Goal: Task Accomplishment & Management: Manage account settings

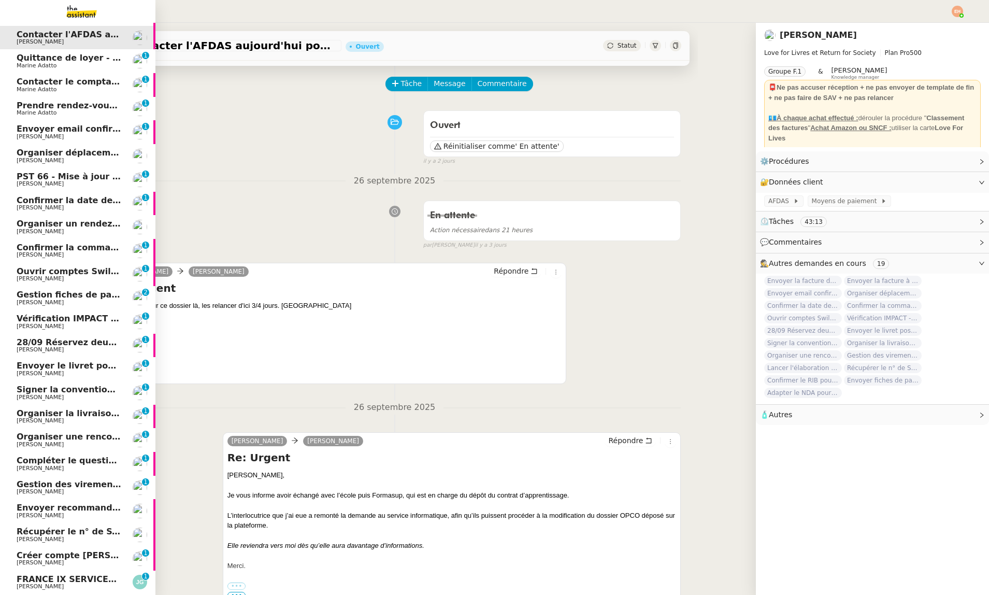
scroll to position [143, 0]
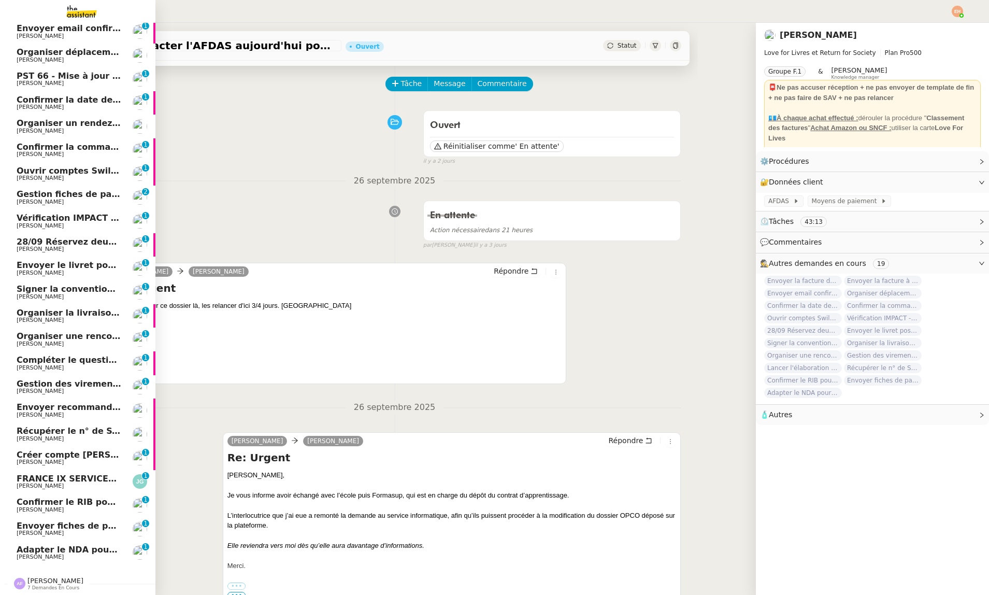
click at [47, 583] on span "[PERSON_NAME]" at bounding box center [55, 581] width 56 height 8
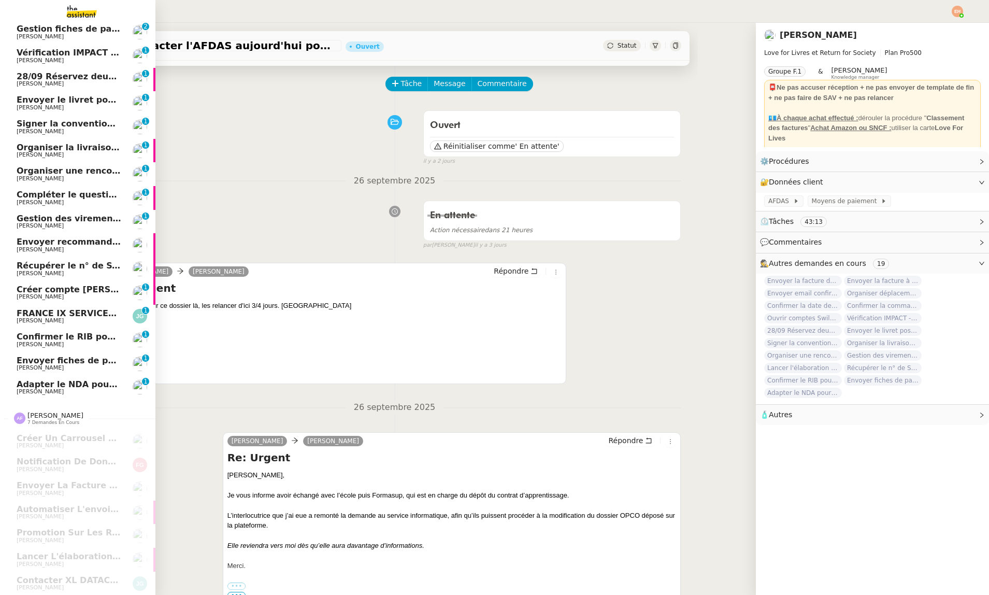
scroll to position [0, 0]
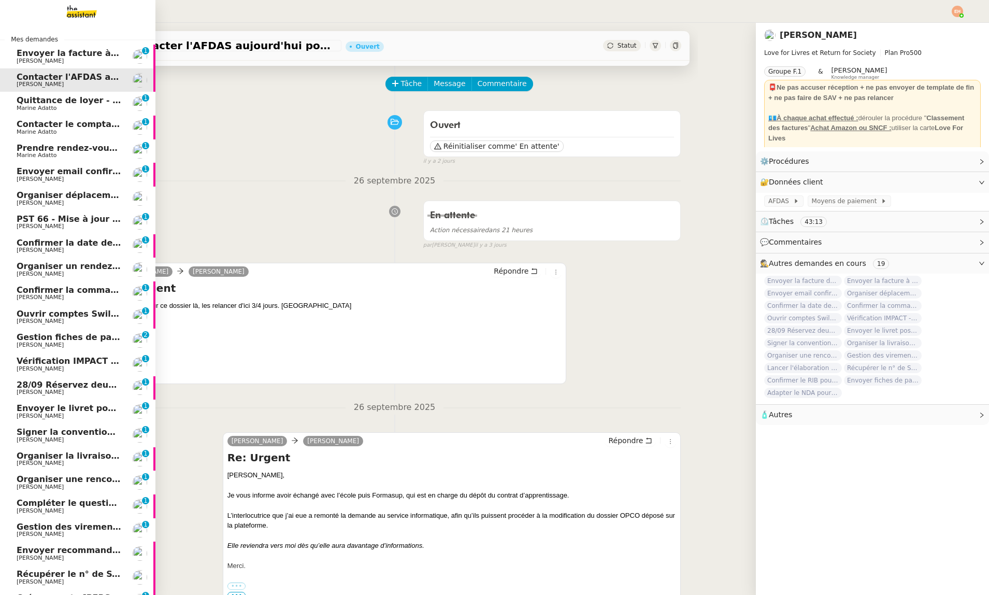
click at [72, 53] on span "Envoyer la facture à [PERSON_NAME]" at bounding box center [104, 53] width 174 height 10
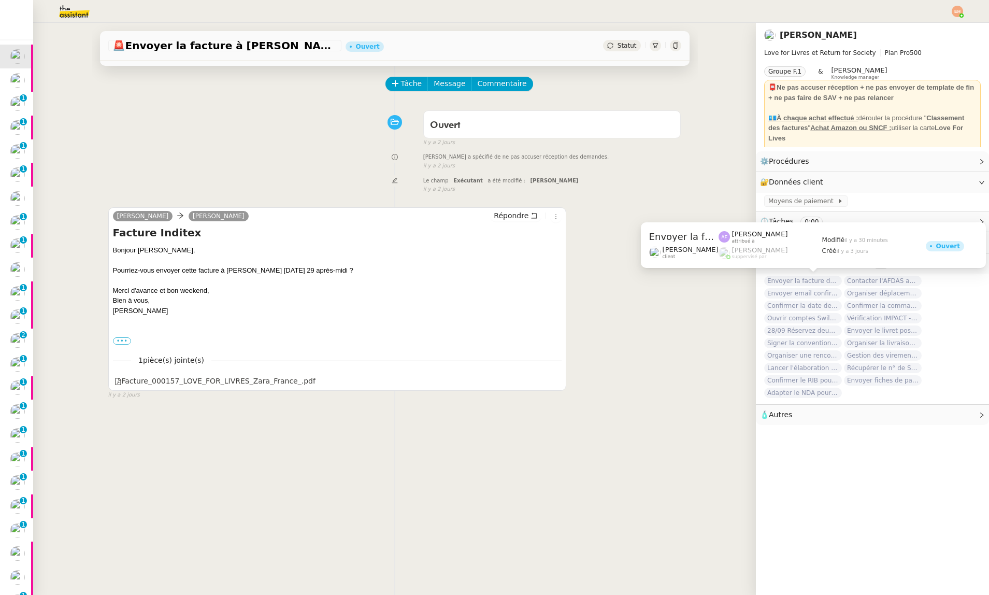
click at [784, 278] on span "Envoyer la facture de l'atelier" at bounding box center [803, 281] width 78 height 10
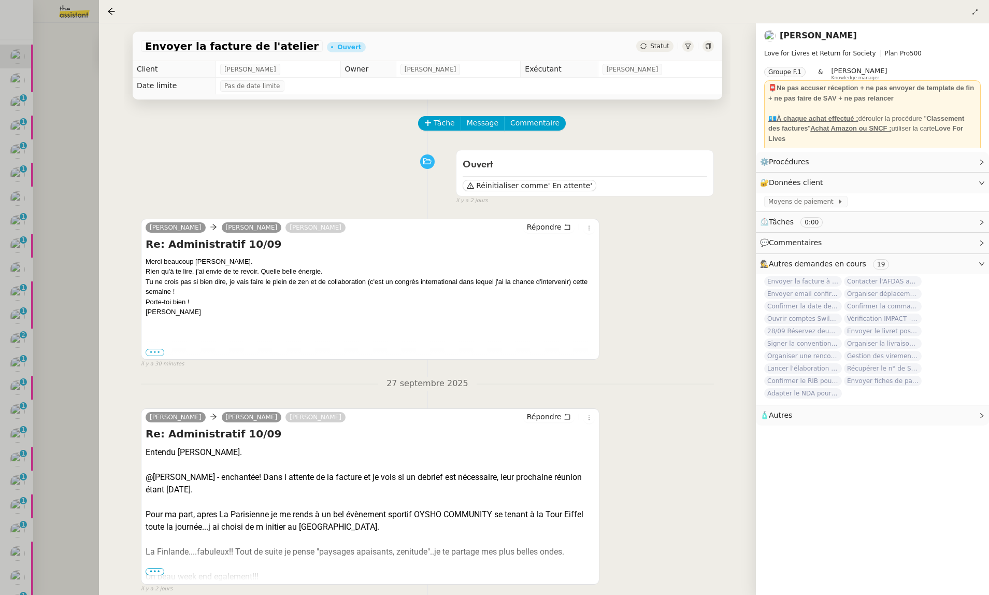
click at [78, 236] on div at bounding box center [494, 297] width 989 height 595
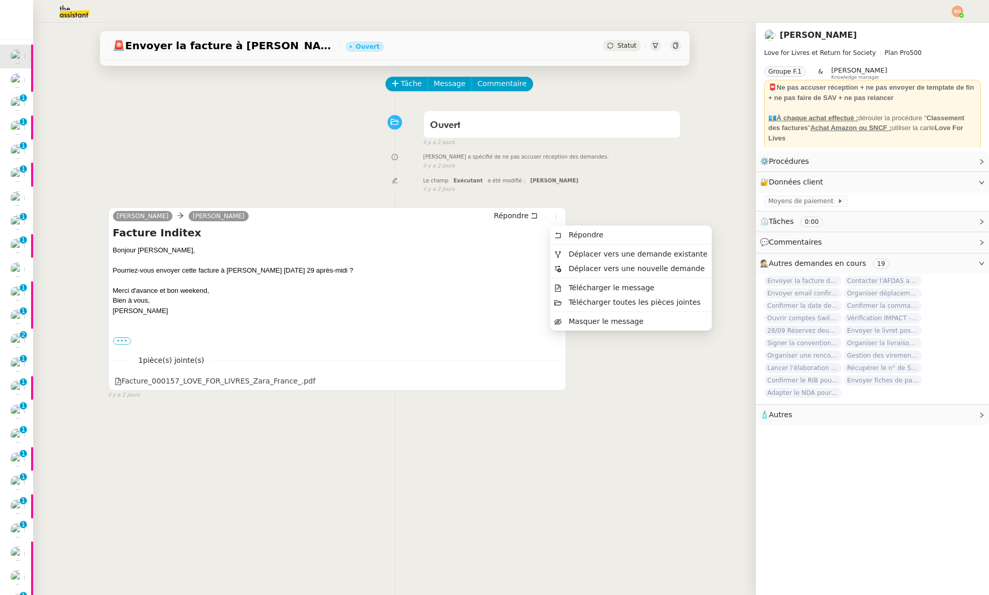
click at [554, 215] on icon at bounding box center [556, 216] width 6 height 6
click at [591, 255] on span "Déplacer vers une demande existante" at bounding box center [638, 254] width 139 height 8
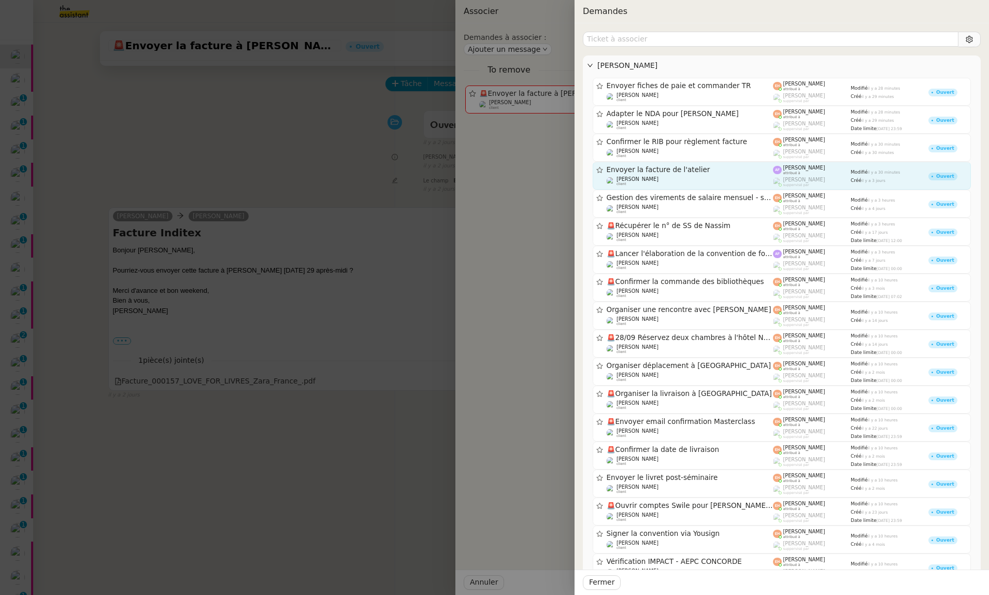
click at [690, 170] on span "Envoyer la facture de l'atelier" at bounding box center [690, 169] width 167 height 7
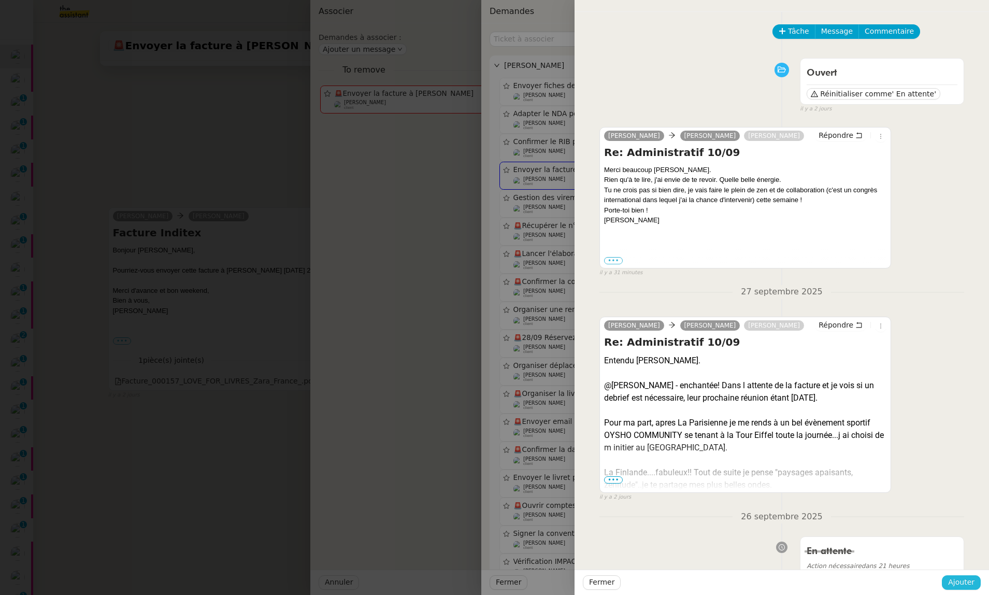
click at [961, 582] on span "Ajouter" at bounding box center [961, 582] width 26 height 12
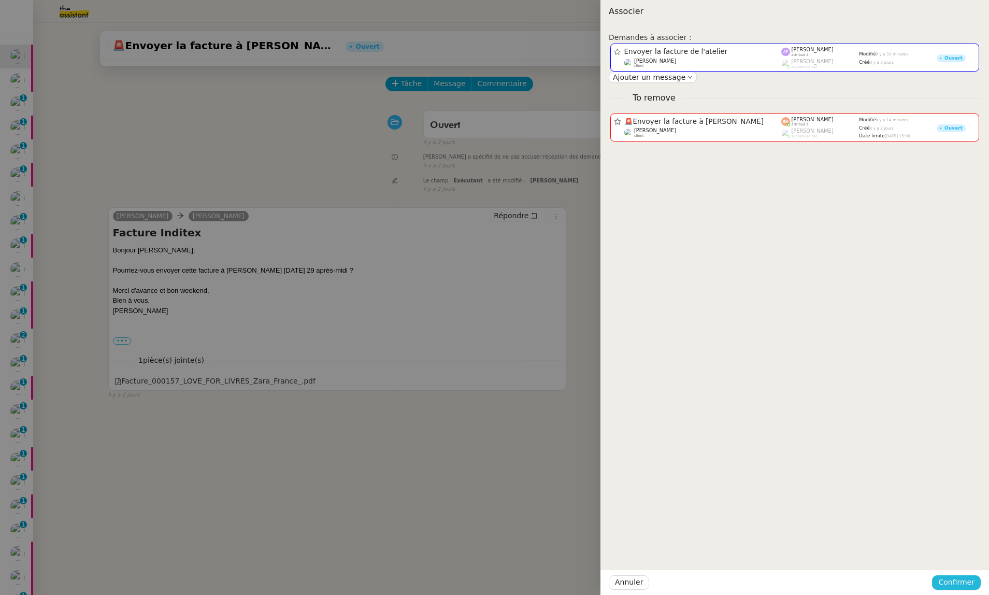
click at [961, 582] on span "Confirmer" at bounding box center [956, 582] width 36 height 12
click at [962, 553] on span "Ajouter" at bounding box center [957, 554] width 26 height 10
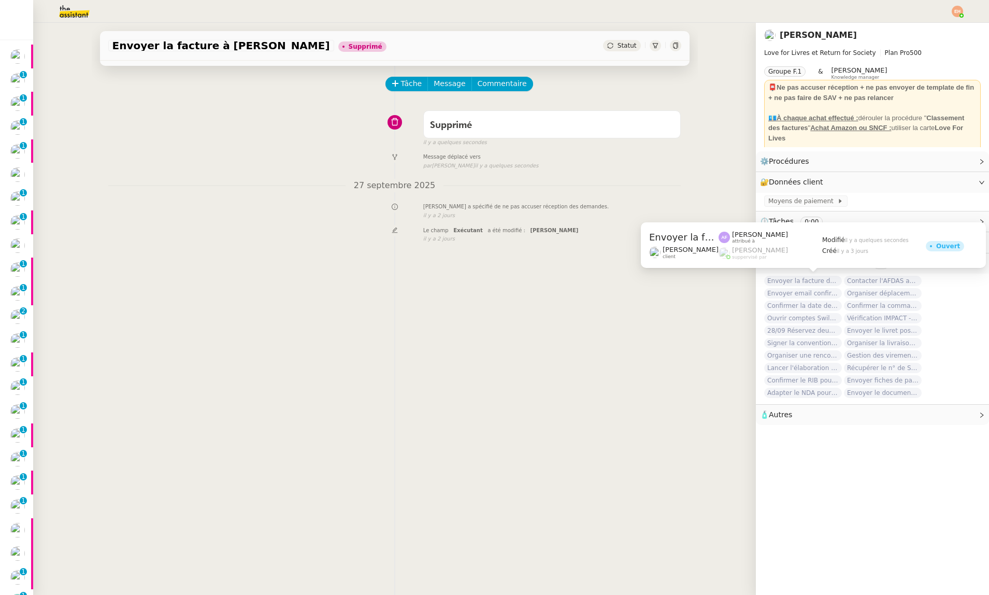
click at [823, 279] on span "Envoyer la facture de l'atelier" at bounding box center [803, 281] width 78 height 10
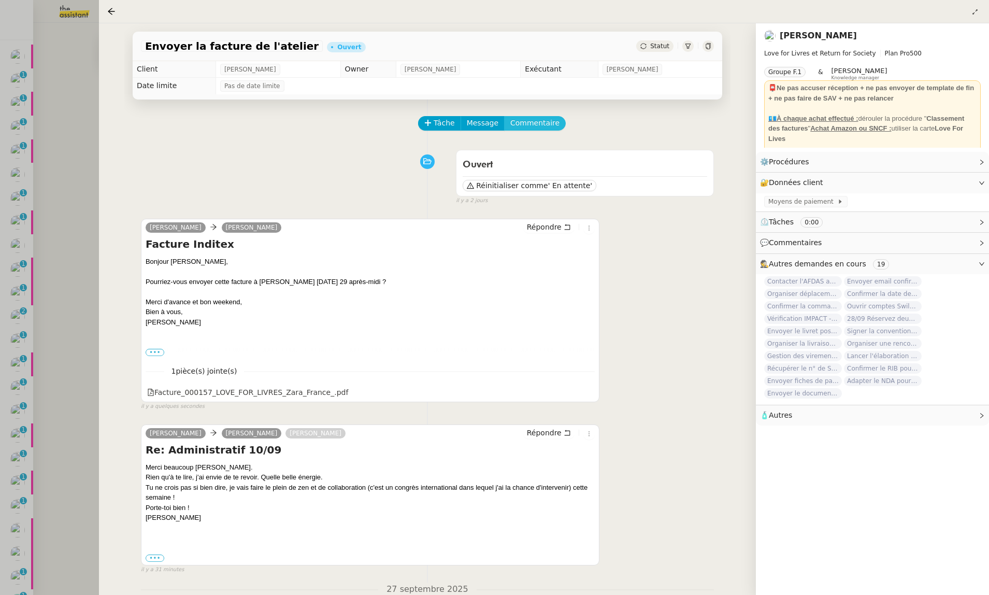
click at [520, 121] on span "Commentaire" at bounding box center [534, 123] width 49 height 12
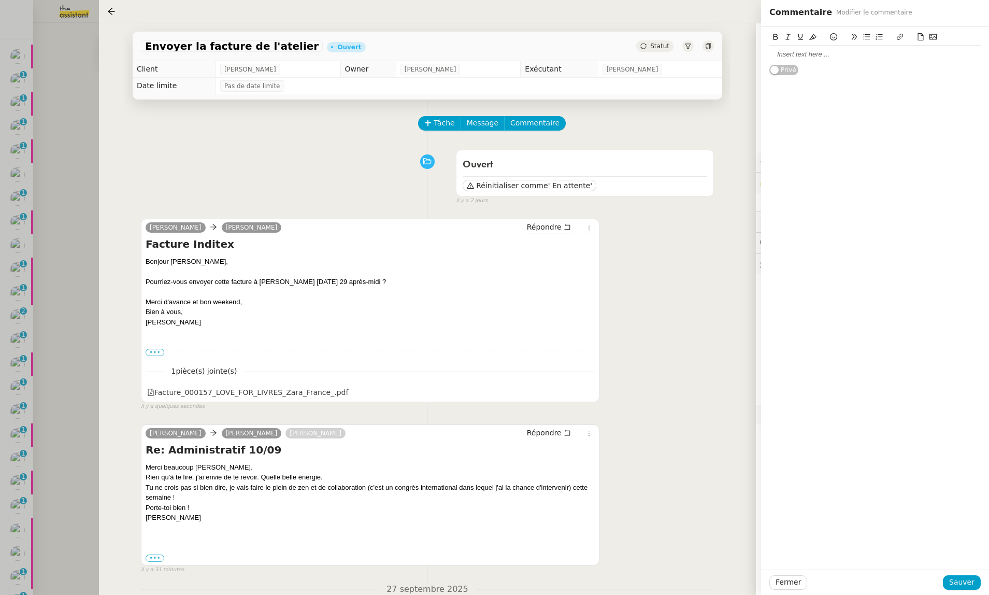
click at [795, 53] on div at bounding box center [874, 54] width 211 height 9
click at [943, 581] on div at bounding box center [875, 582] width 136 height 15
click at [949, 581] on button "Sauver" at bounding box center [962, 582] width 38 height 15
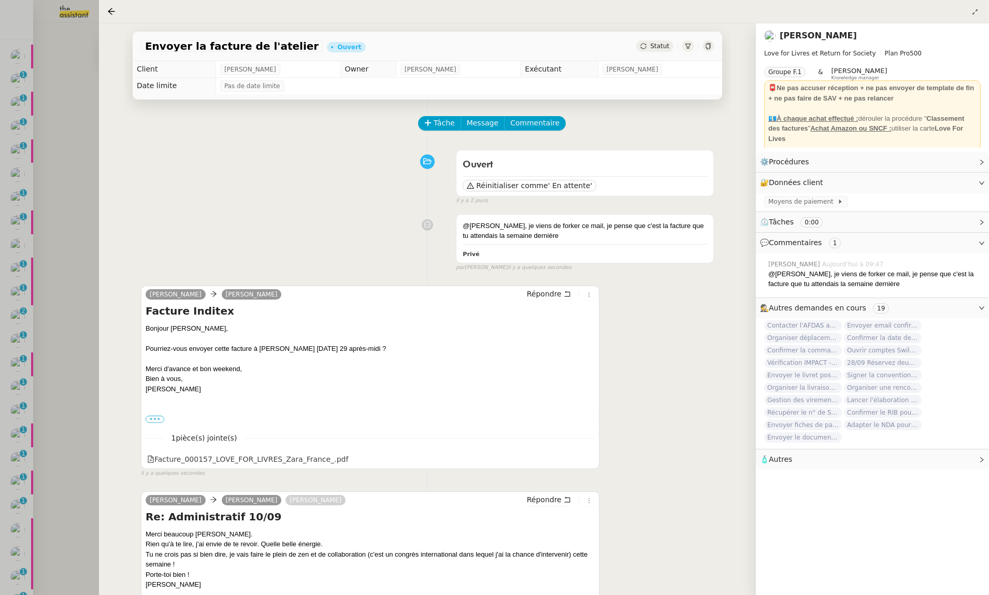
click at [49, 109] on div at bounding box center [494, 297] width 989 height 595
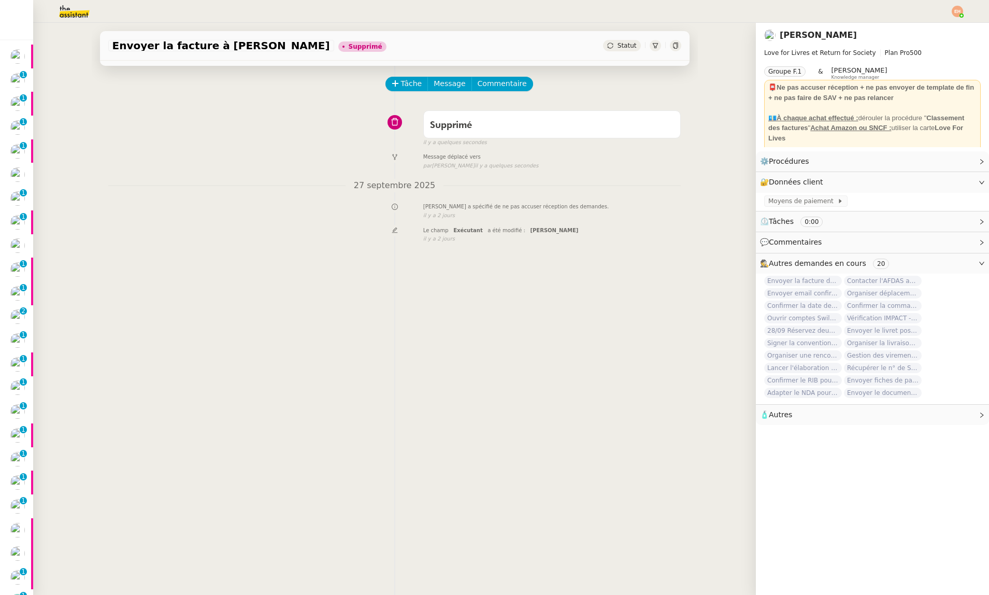
click at [958, 9] on img at bounding box center [957, 11] width 11 height 11
click at [913, 28] on span "Suivi" at bounding box center [915, 29] width 30 height 9
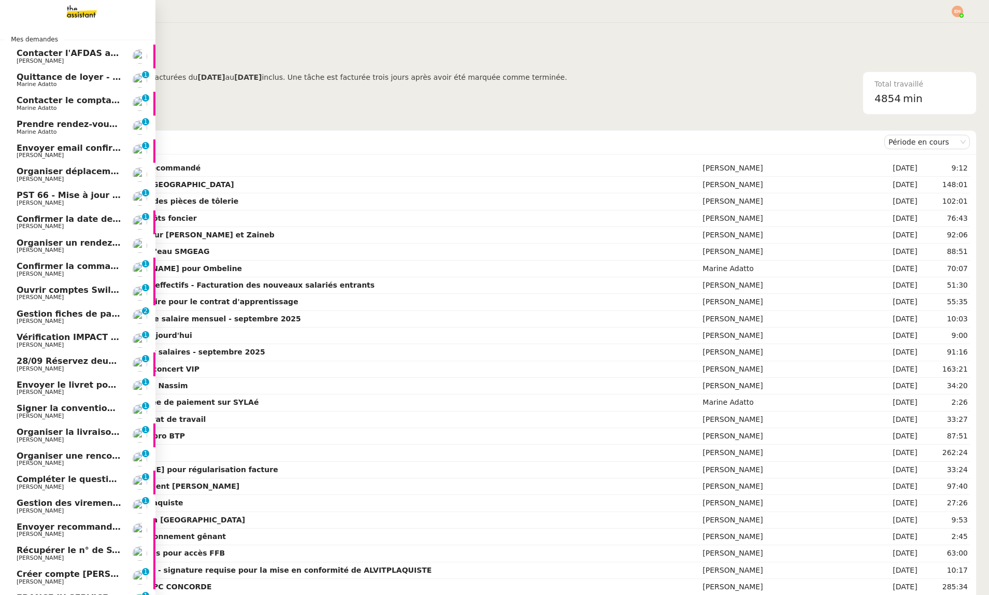
click at [81, 53] on span "Contacter l'AFDAS aujourd'hui pour contrat Zaineb" at bounding box center [136, 53] width 238 height 10
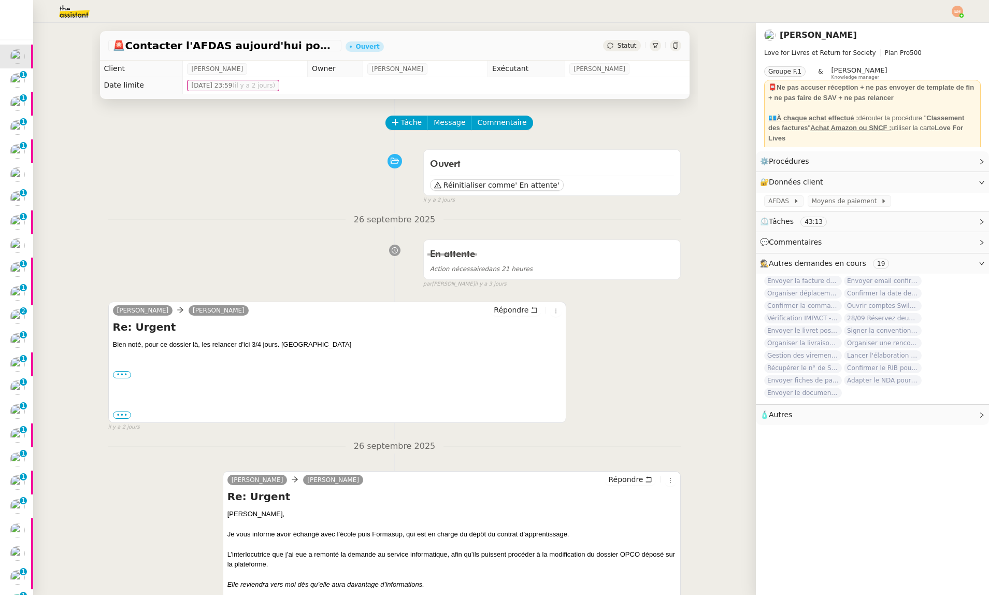
scroll to position [5, 0]
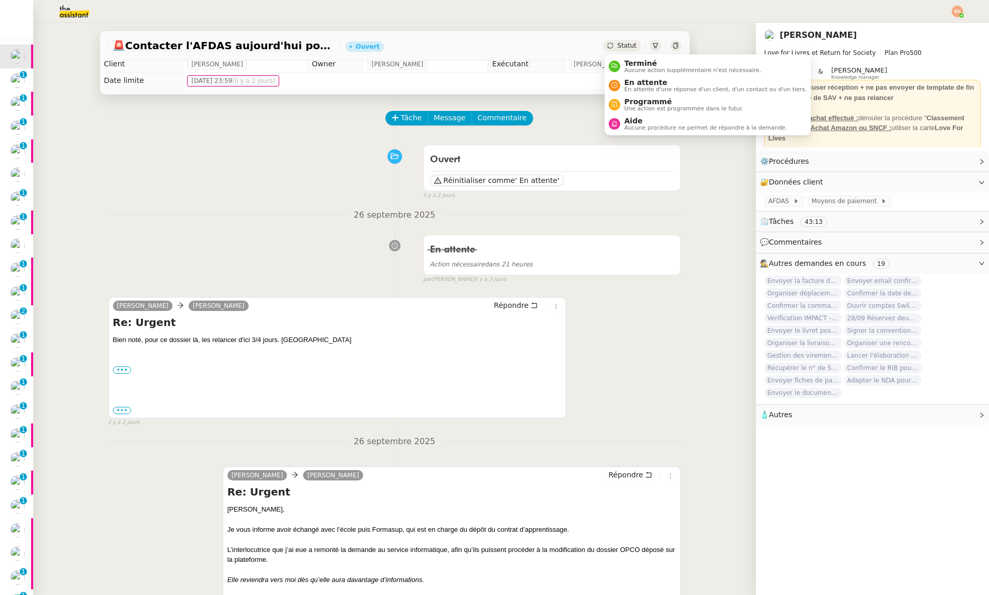
drag, startPoint x: 619, startPoint y: 45, endPoint x: 624, endPoint y: 53, distance: 9.8
click at [619, 45] on span "Statut" at bounding box center [627, 45] width 19 height 7
click at [638, 80] on span "En attente" at bounding box center [715, 82] width 182 height 8
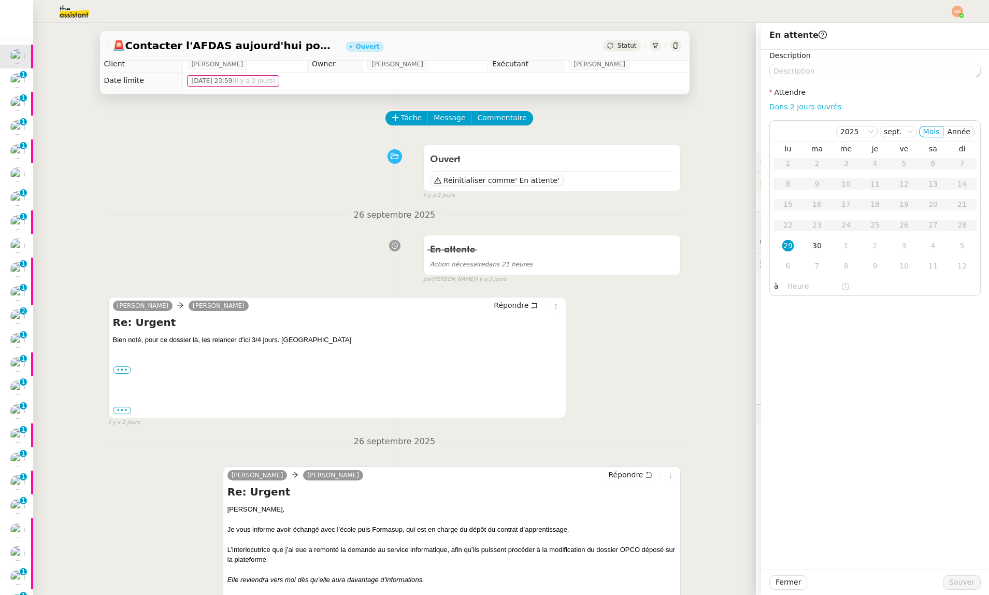
click at [801, 105] on link "Dans 2 jours ouvrés" at bounding box center [805, 107] width 72 height 8
click at [807, 158] on td "30" at bounding box center [817, 163] width 29 height 21
click at [790, 245] on div "29" at bounding box center [787, 245] width 11 height 11
click at [804, 291] on input "07:00" at bounding box center [814, 286] width 53 height 12
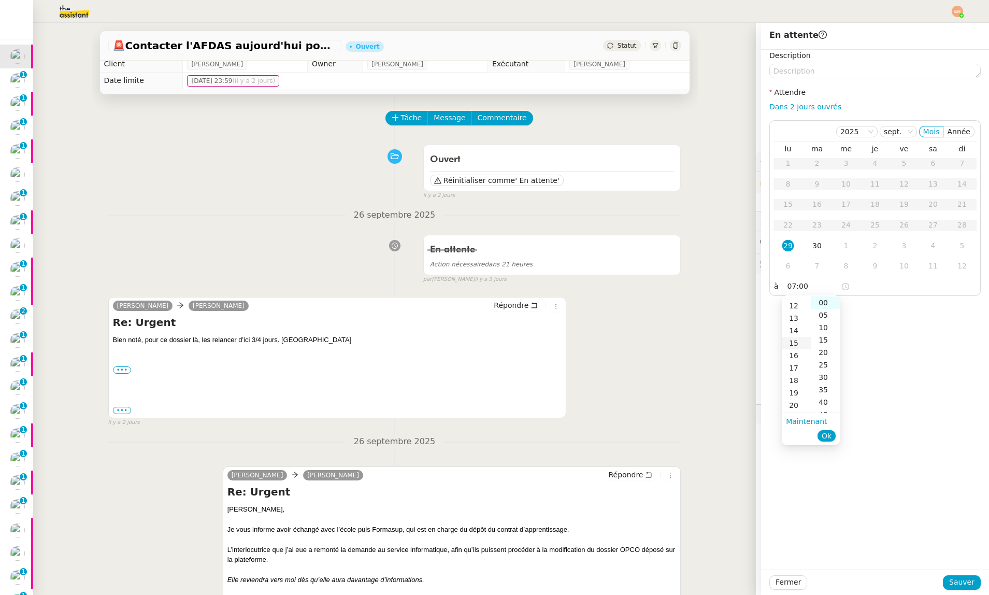
click at [796, 338] on div "15" at bounding box center [796, 343] width 29 height 12
type input "15:00"
click at [828, 436] on span "Ok" at bounding box center [827, 436] width 10 height 10
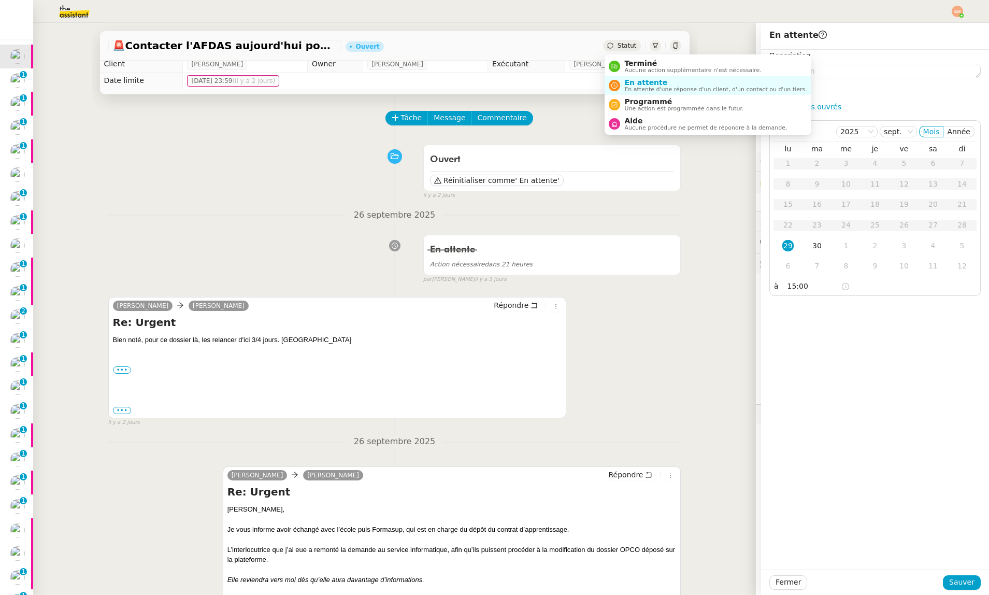
click at [612, 45] on icon at bounding box center [610, 45] width 6 height 6
click at [637, 98] on span "Programmé" at bounding box center [683, 101] width 119 height 8
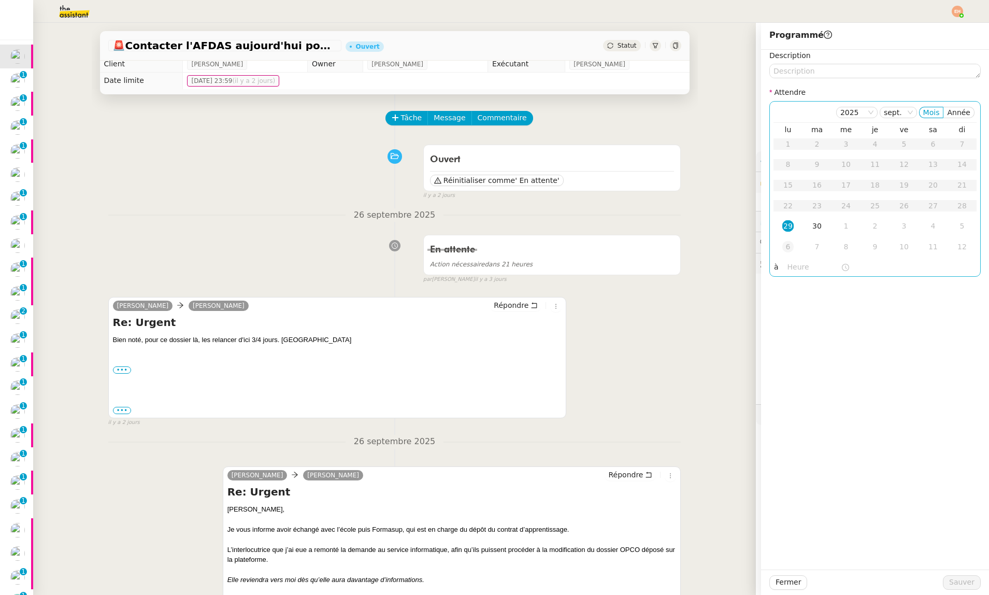
drag, startPoint x: 787, startPoint y: 224, endPoint x: 793, endPoint y: 237, distance: 13.9
click at [786, 224] on div "29" at bounding box center [787, 225] width 11 height 11
click at [796, 270] on input "text" at bounding box center [814, 267] width 53 height 12
click at [796, 334] on div "04" at bounding box center [796, 333] width 29 height 12
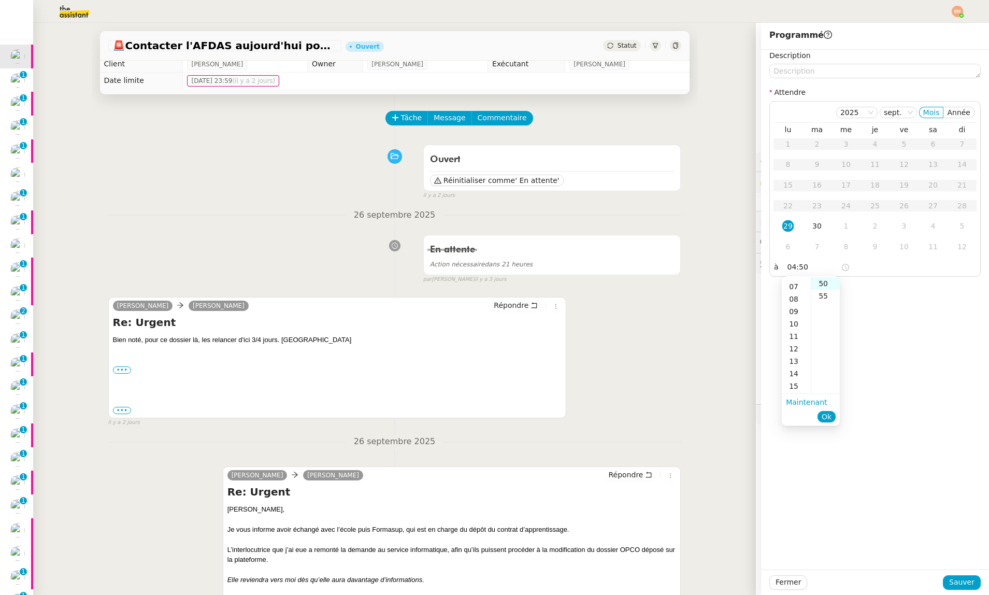
click at [796, 385] on div "15" at bounding box center [796, 386] width 29 height 12
drag, startPoint x: 824, startPoint y: 292, endPoint x: 832, endPoint y: 304, distance: 14.4
click at [824, 292] on div "05" at bounding box center [825, 296] width 28 height 12
type input "15:05"
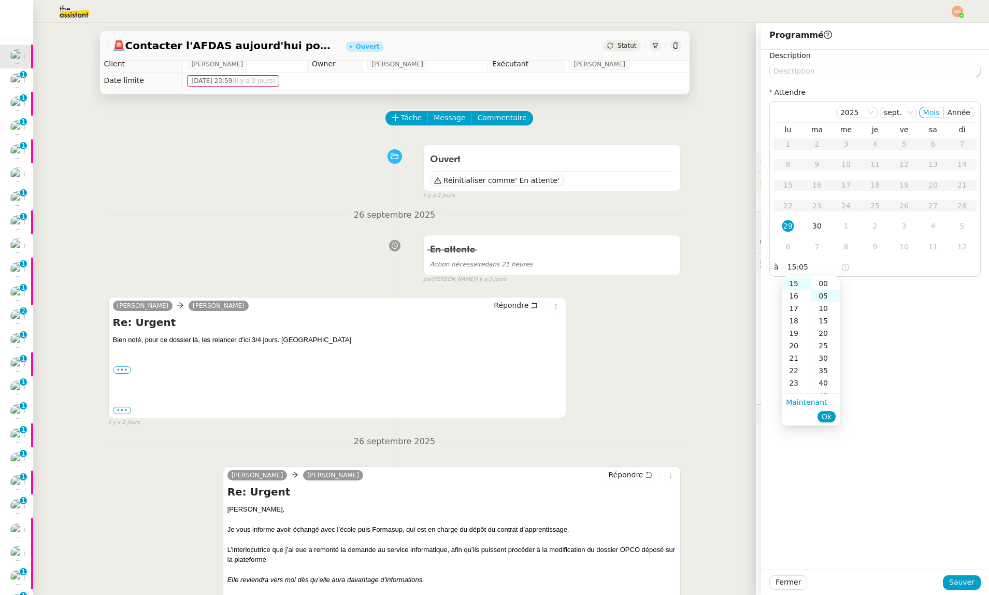
scroll to position [12, 0]
click at [952, 579] on span "Sauver" at bounding box center [961, 582] width 25 height 12
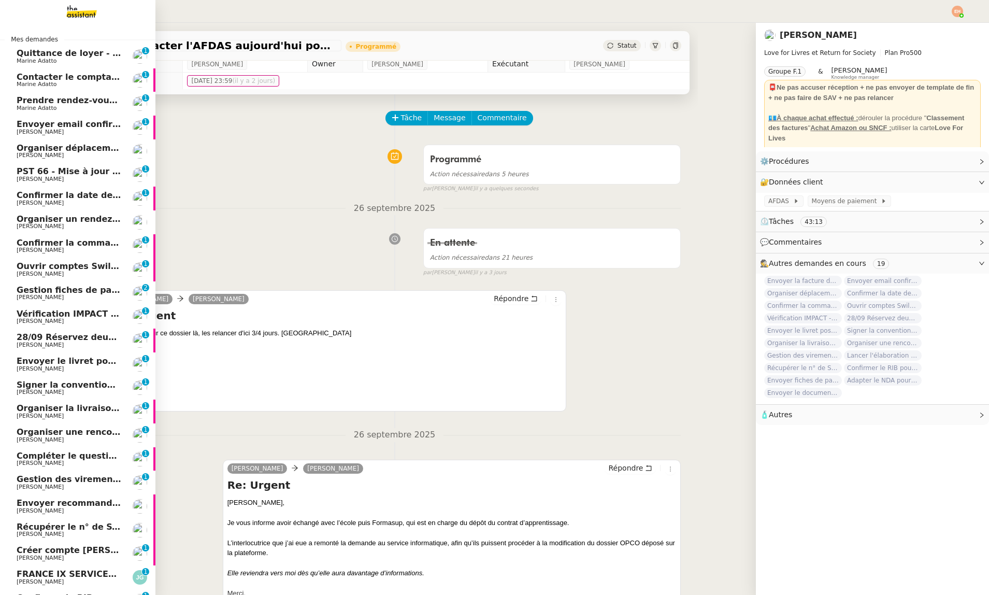
click at [19, 60] on span "Marine Adatto" at bounding box center [37, 61] width 40 height 7
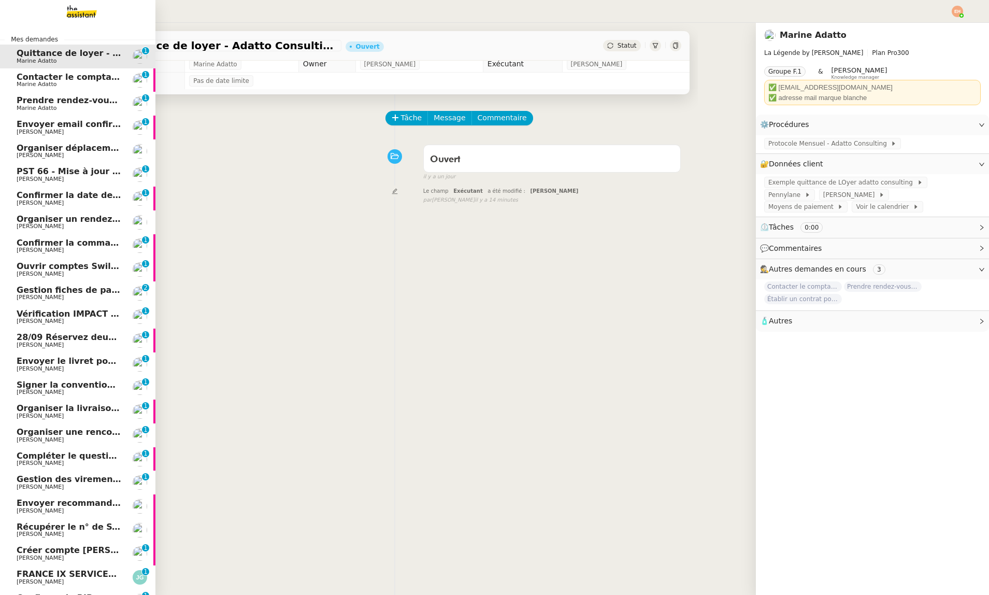
click at [28, 78] on span "Contacter le comptable de Wagmi Trends" at bounding box center [113, 77] width 193 height 10
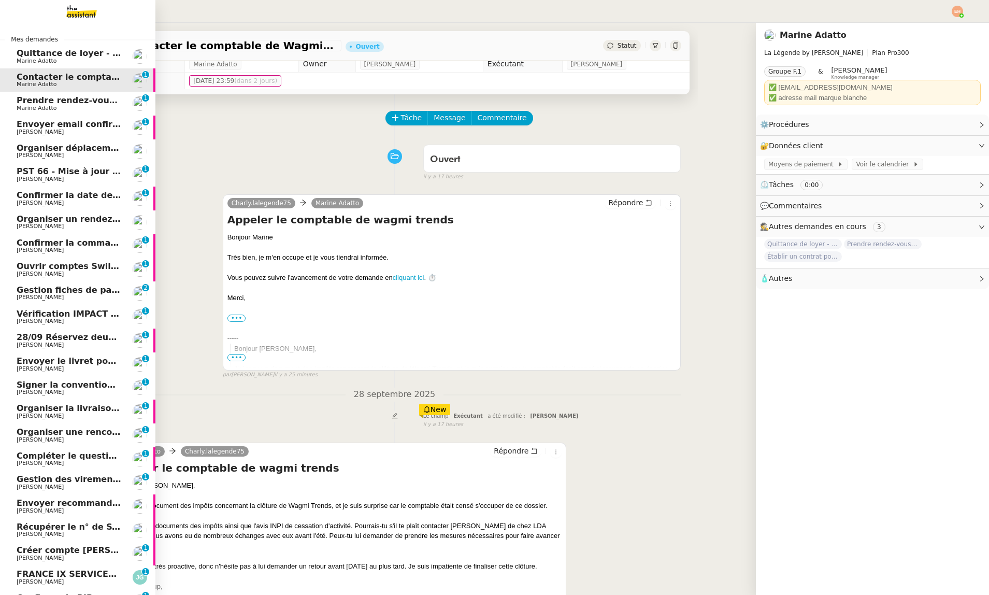
click at [30, 56] on span "Quittance de loyer - Adatto Consulting - [DATE]" at bounding box center [127, 53] width 221 height 10
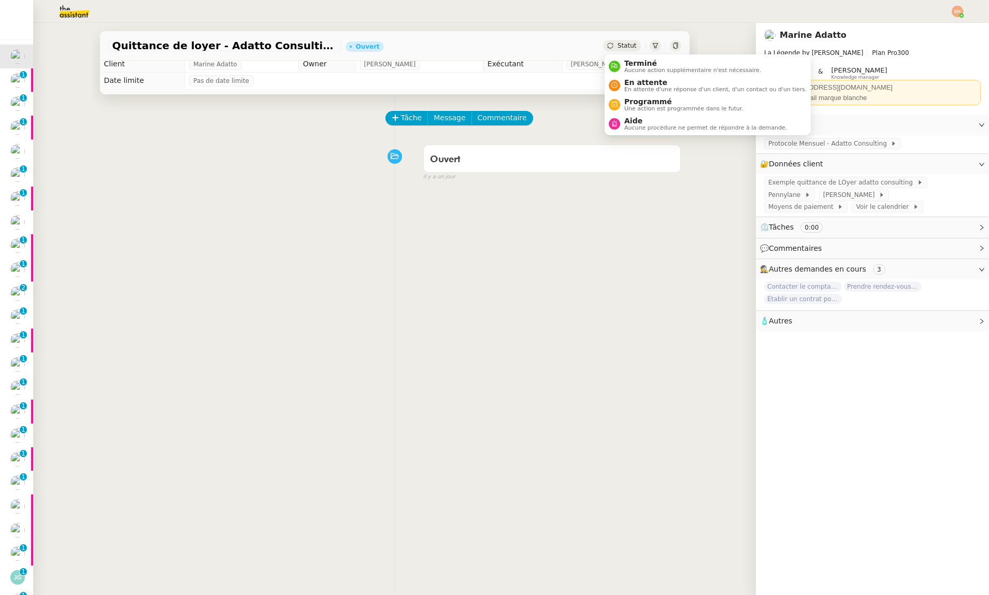
click at [625, 48] on span "Statut" at bounding box center [627, 45] width 19 height 7
drag, startPoint x: 640, startPoint y: 106, endPoint x: 649, endPoint y: 109, distance: 9.3
click at [640, 106] on span "Une action est programmée dans le futur." at bounding box center [683, 109] width 119 height 6
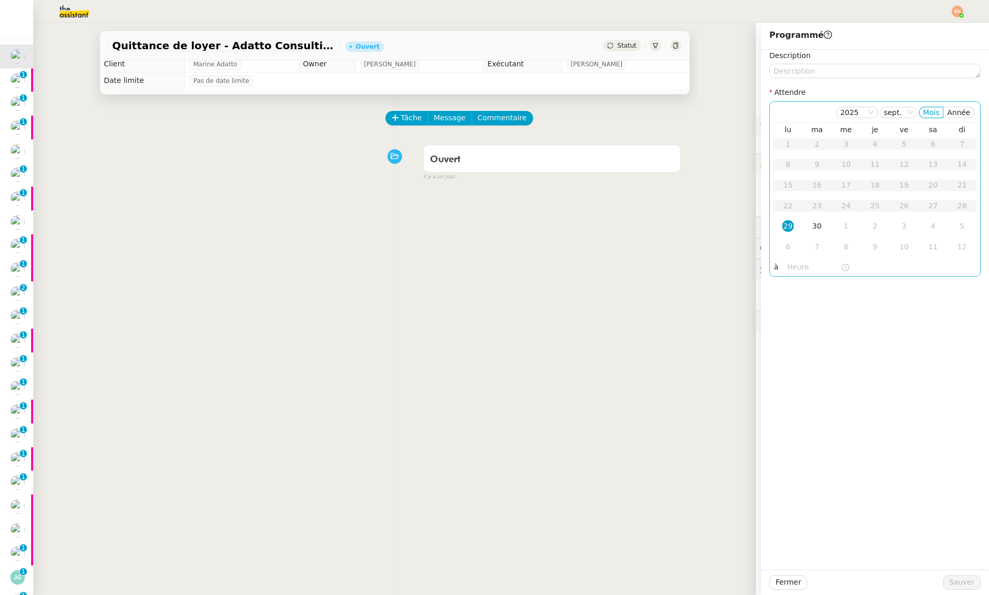
drag, startPoint x: 788, startPoint y: 226, endPoint x: 792, endPoint y: 275, distance: 48.9
click at [788, 226] on div "29" at bounding box center [787, 225] width 11 height 11
click at [794, 268] on input "text" at bounding box center [814, 267] width 53 height 12
click at [791, 369] on div "15" at bounding box center [796, 367] width 29 height 12
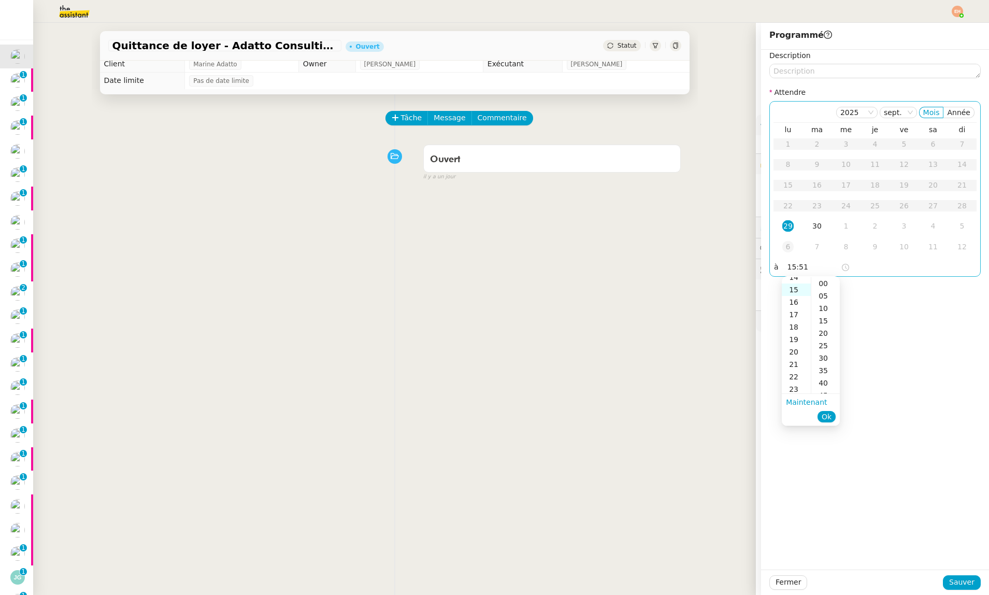
scroll to position [187, 0]
drag, startPoint x: 825, startPoint y: 347, endPoint x: 838, endPoint y: 374, distance: 29.4
click at [825, 347] on div "25" at bounding box center [825, 345] width 28 height 12
type input "15:25"
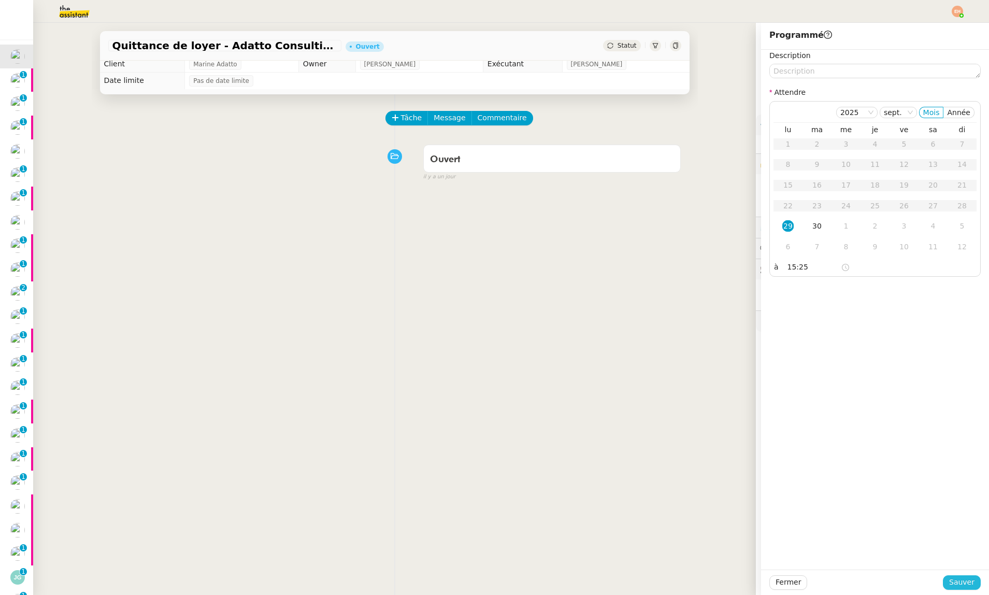
drag, startPoint x: 968, startPoint y: 580, endPoint x: 949, endPoint y: 576, distance: 19.6
click at [967, 580] on span "Sauver" at bounding box center [961, 582] width 25 height 12
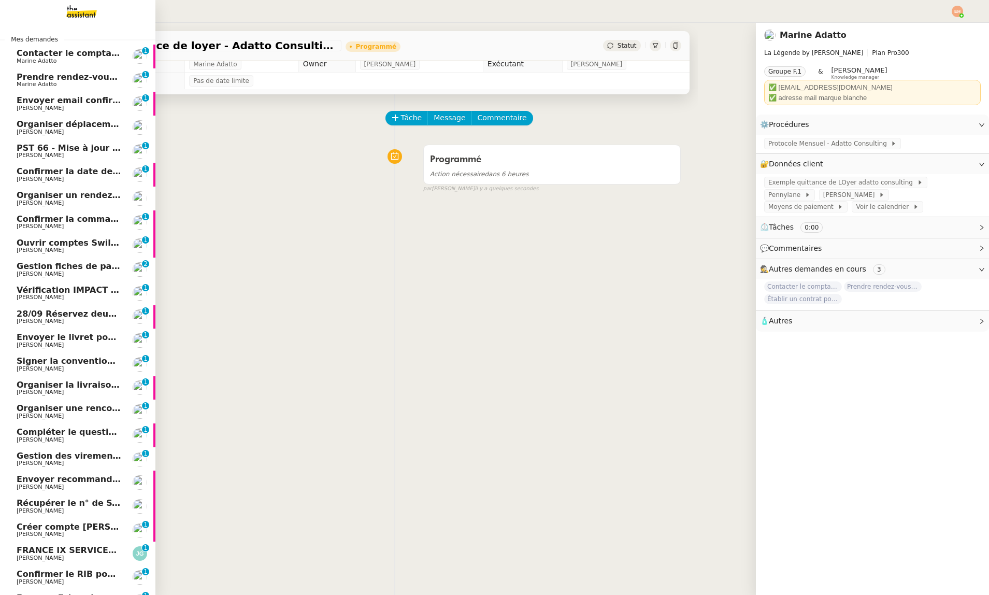
click at [51, 81] on span "Marine Adatto" at bounding box center [37, 84] width 40 height 7
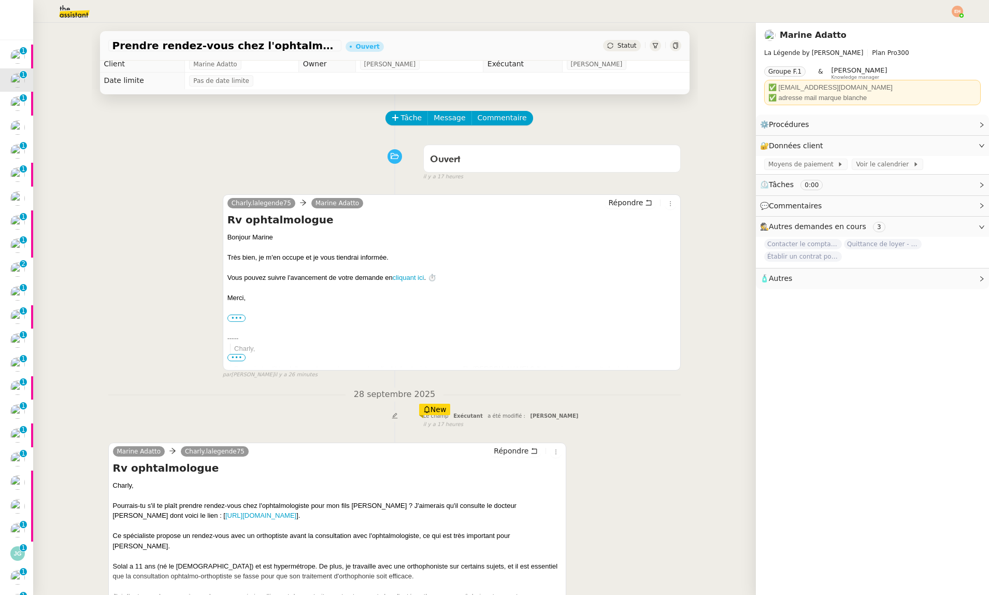
scroll to position [132, 0]
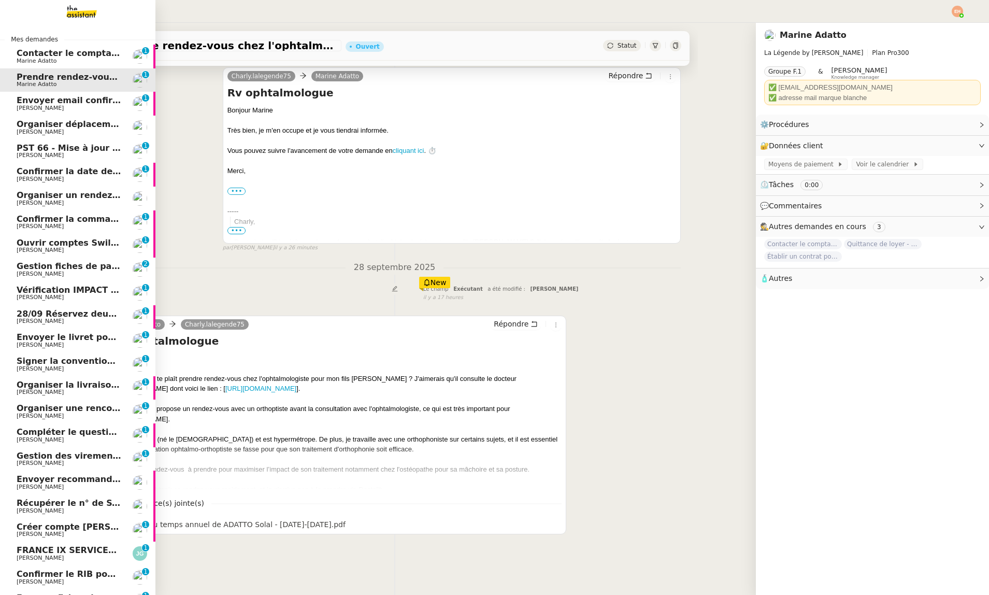
click at [72, 58] on span "Marine Adatto" at bounding box center [69, 61] width 105 height 6
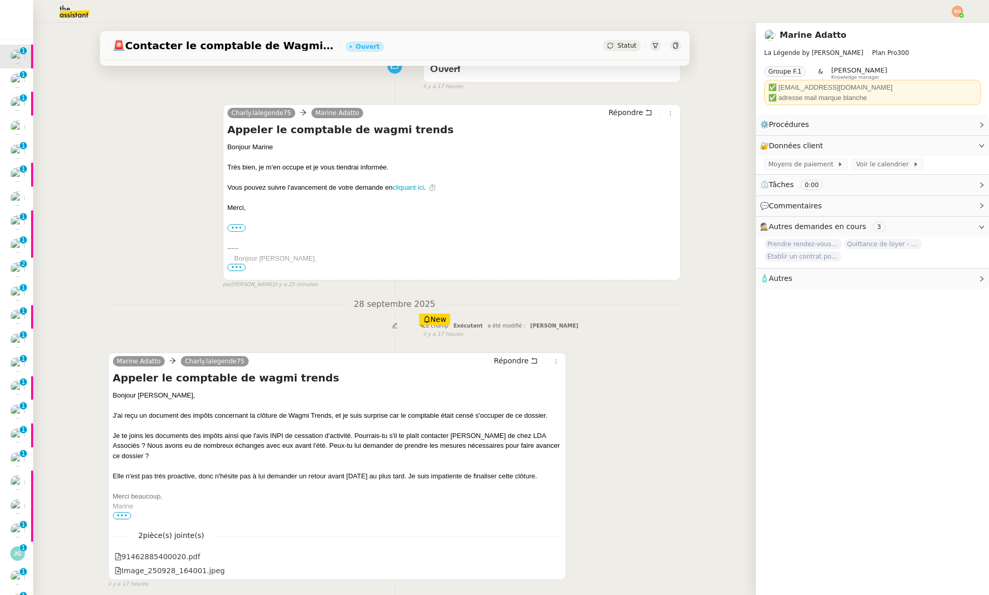
scroll to position [138, 0]
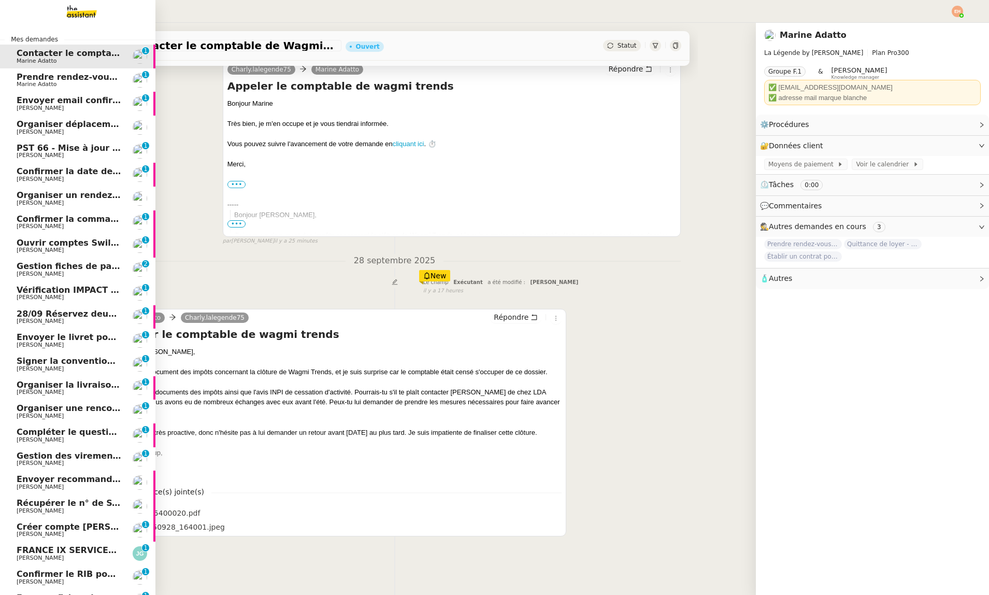
click at [52, 100] on span "Envoyer email confirmation Masterclass" at bounding box center [110, 100] width 187 height 10
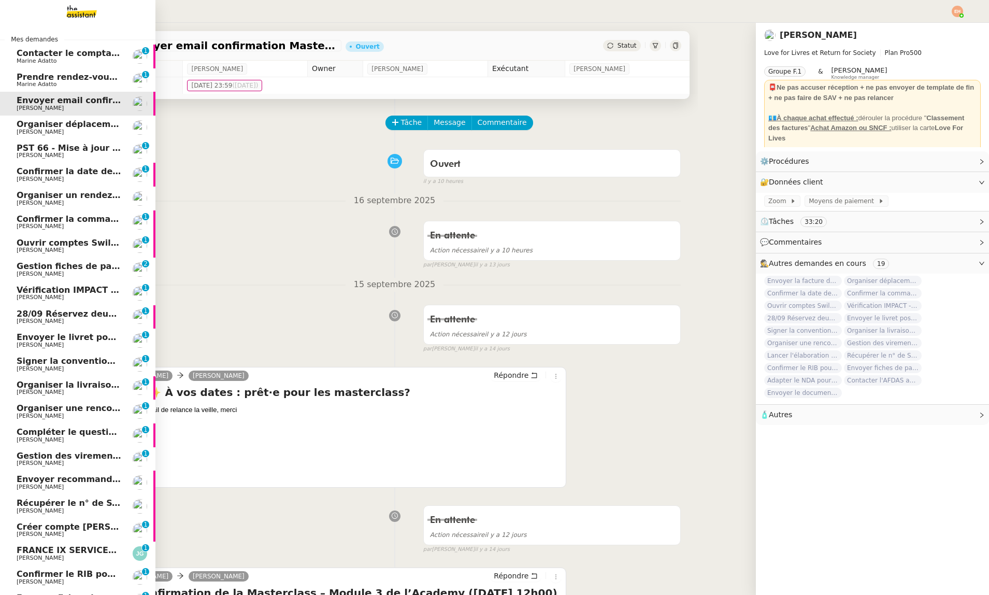
click at [26, 128] on span "[PERSON_NAME]" at bounding box center [40, 131] width 47 height 7
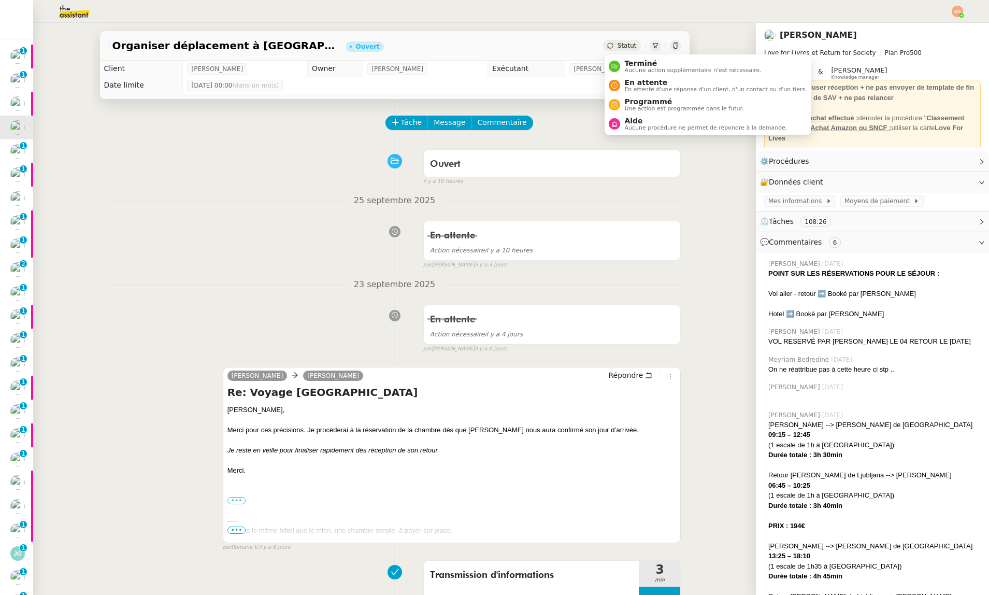
click at [623, 42] on span "Statut" at bounding box center [627, 45] width 19 height 7
drag, startPoint x: 643, startPoint y: 83, endPoint x: 639, endPoint y: 102, distance: 19.1
click at [639, 102] on ul "Terminé Aucune action supplémentaire n'est nécessaire. En attente En attente d'…" at bounding box center [708, 94] width 206 height 81
click at [639, 102] on span "Programmé" at bounding box center [683, 101] width 119 height 8
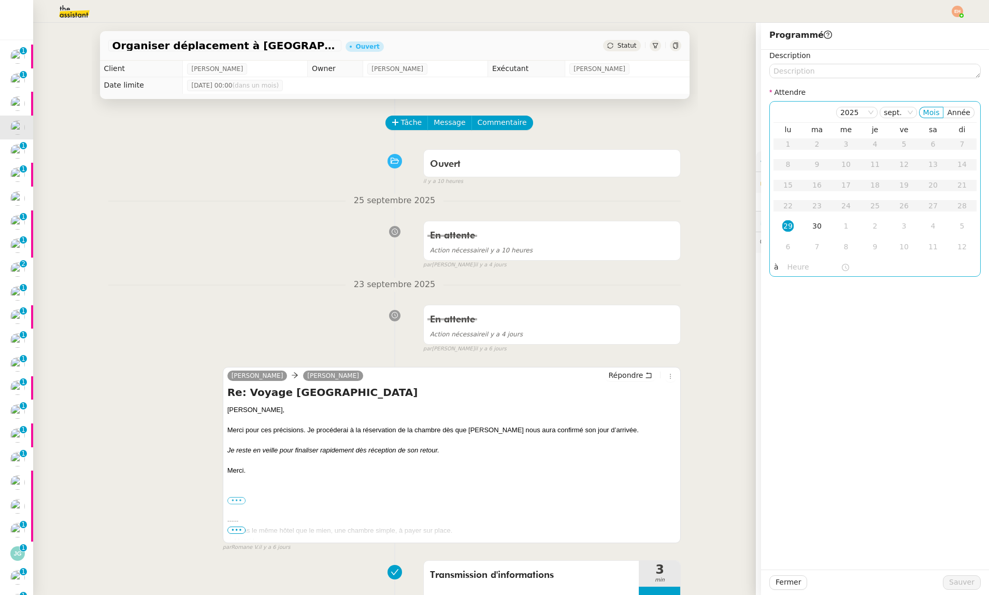
click at [791, 227] on div "29" at bounding box center [787, 225] width 11 height 11
click at [808, 261] on nz-time-picker at bounding box center [818, 267] width 70 height 15
click at [806, 266] on input "text" at bounding box center [814, 267] width 53 height 12
click at [794, 354] on div "15" at bounding box center [796, 350] width 29 height 12
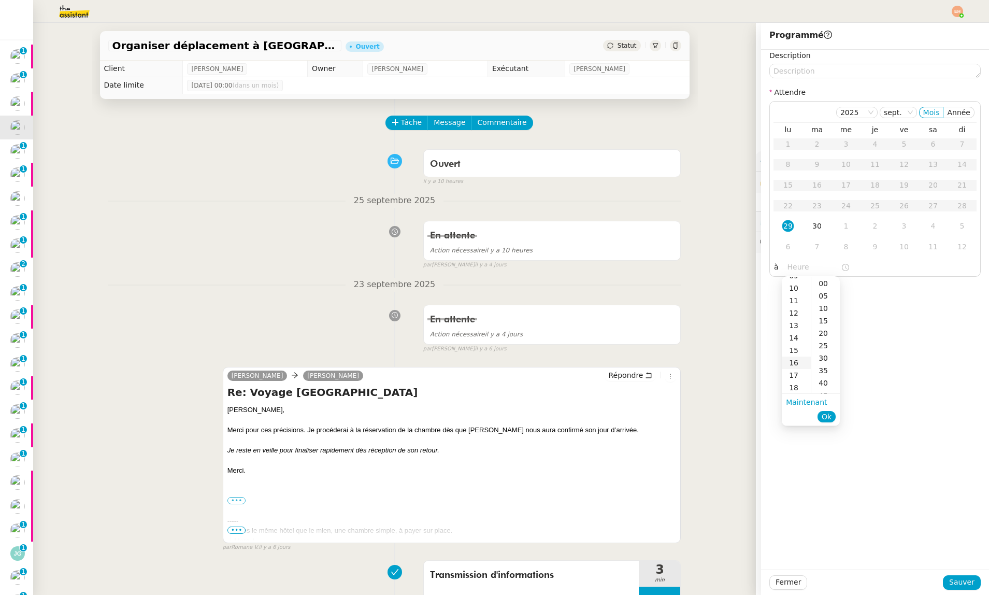
type input "15:51"
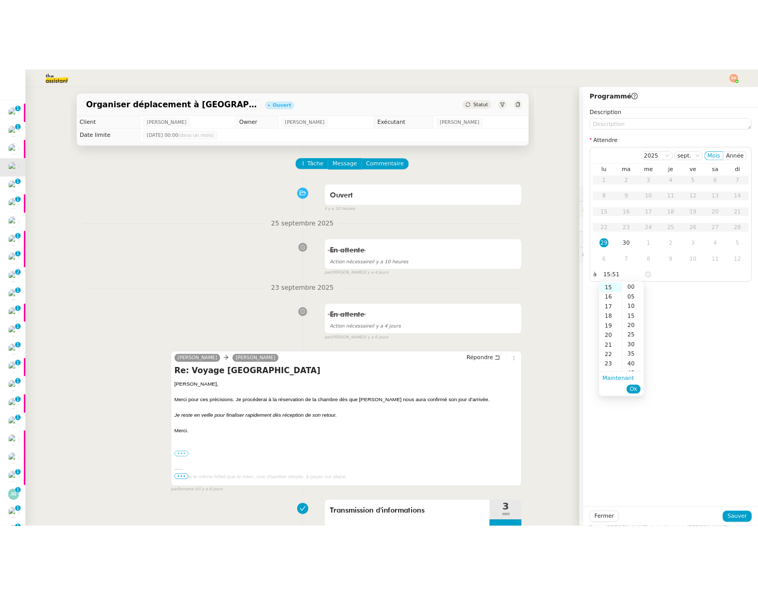
scroll to position [187, 0]
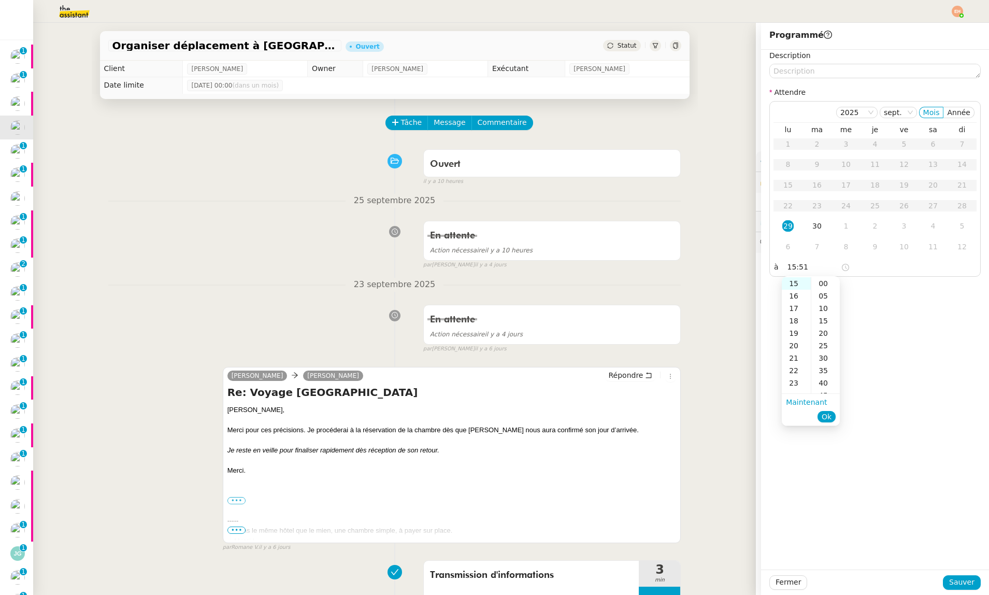
drag, startPoint x: 823, startPoint y: 418, endPoint x: 877, endPoint y: 459, distance: 68.0
click at [824, 418] on span "Ok" at bounding box center [827, 416] width 10 height 10
click at [960, 586] on span "Sauver" at bounding box center [961, 582] width 25 height 12
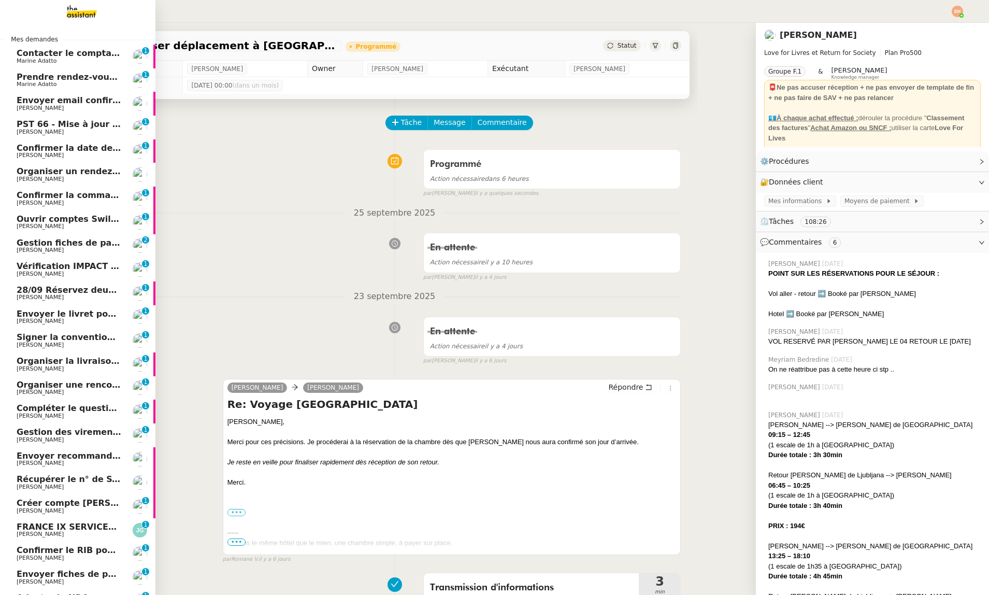
click at [24, 131] on span "[PERSON_NAME]" at bounding box center [40, 131] width 47 height 7
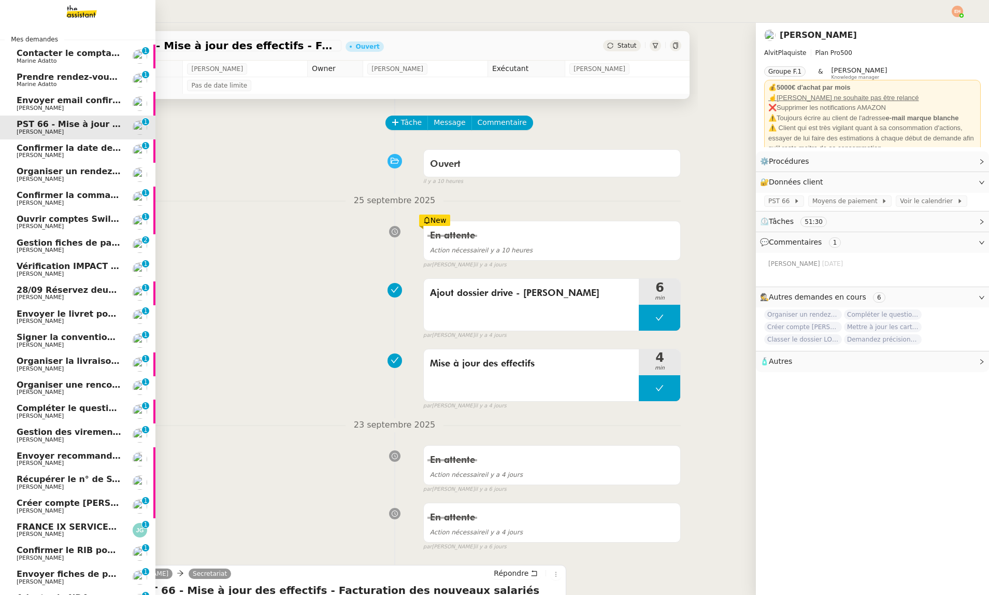
click at [32, 141] on link "Confirmer la date de livraison [PERSON_NAME] MAS 0 1 2 3 4 5 6 7 8 9" at bounding box center [77, 151] width 155 height 24
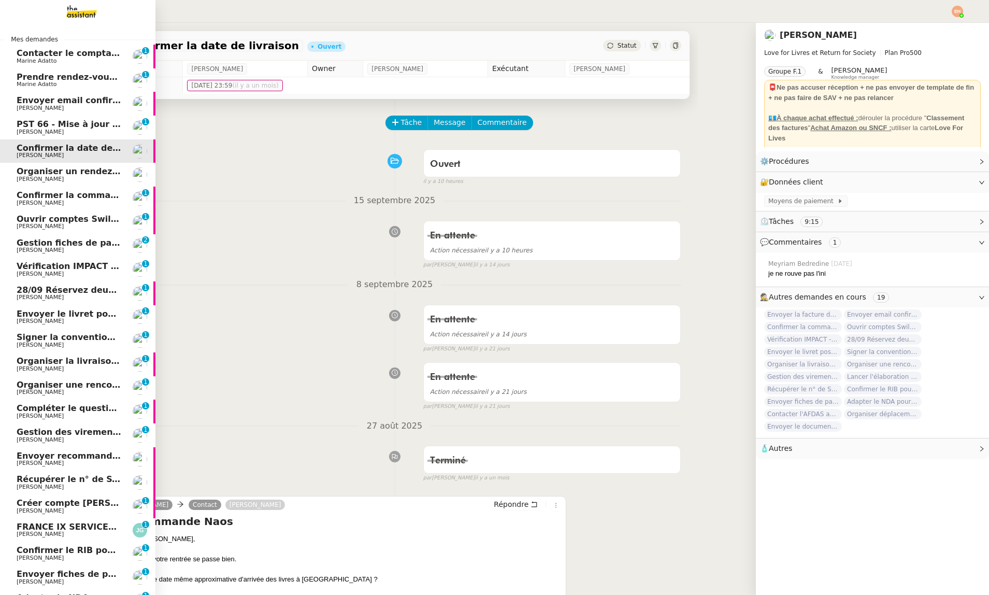
click at [54, 173] on span "Organiser un rendez-vous pour accès FFB" at bounding box center [114, 171] width 195 height 10
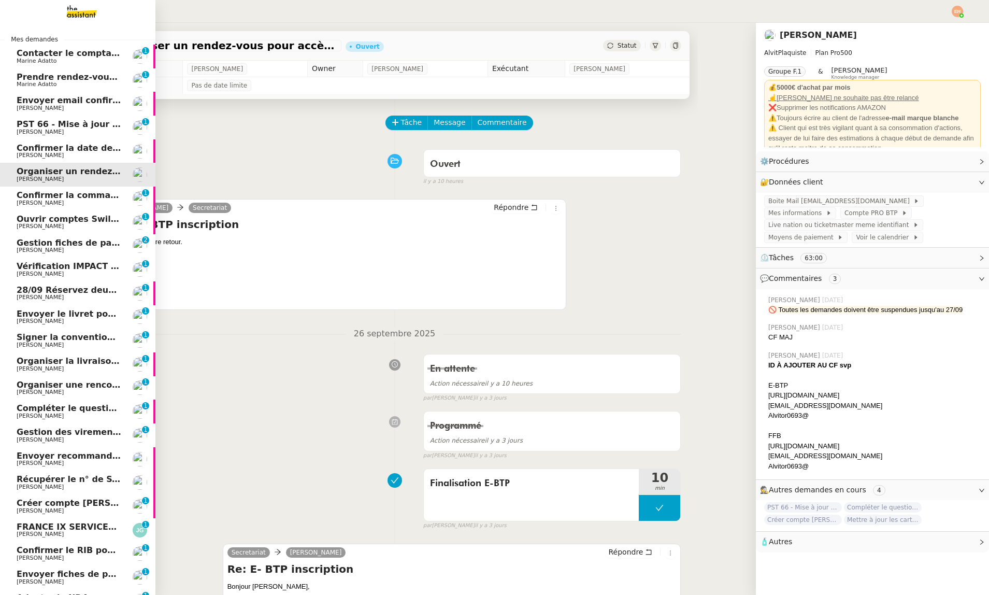
click at [62, 155] on span "[PERSON_NAME]" at bounding box center [69, 155] width 105 height 6
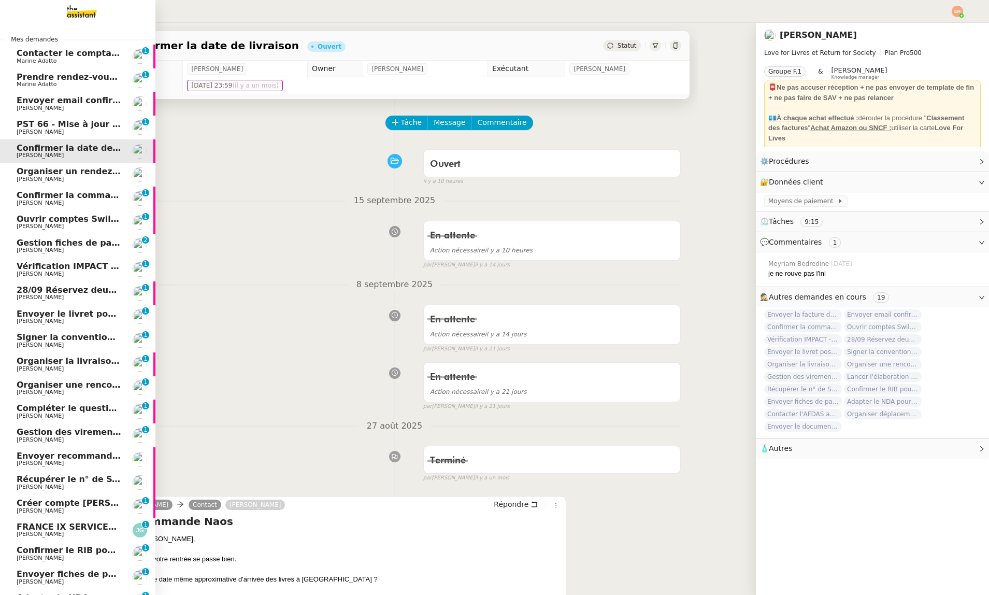
click at [48, 240] on span "Gestion fiches de paie et salaires - septembre 2025" at bounding box center [137, 243] width 241 height 10
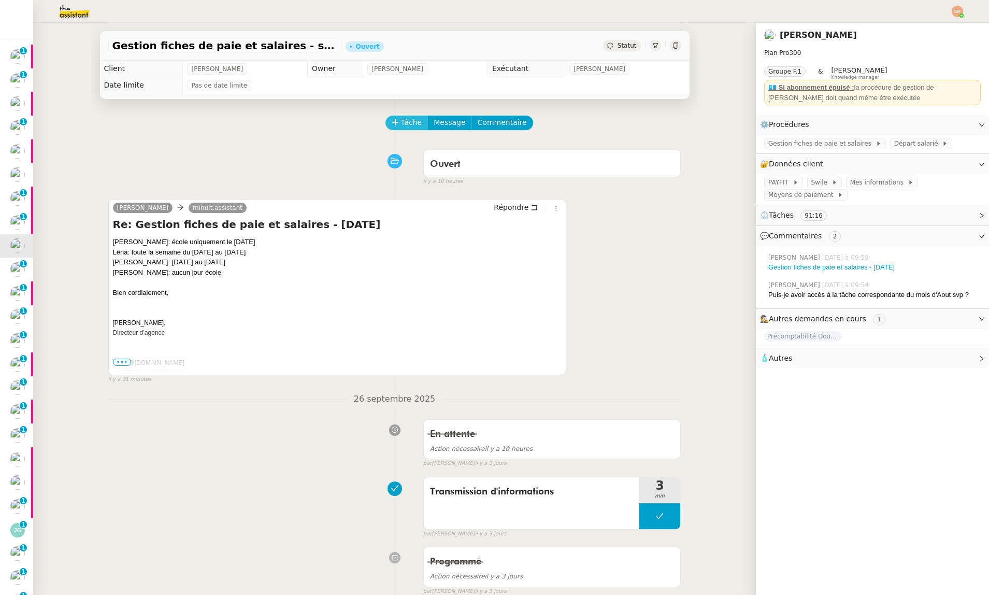
click at [394, 125] on icon at bounding box center [395, 122] width 7 height 7
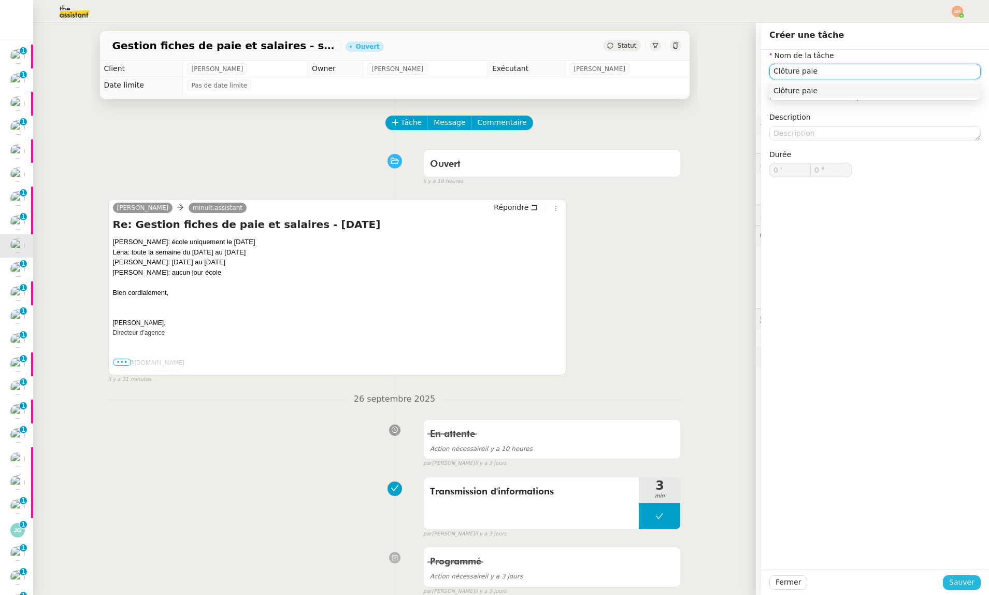
type input "Clôture paie"
click at [961, 581] on span "Sauver" at bounding box center [961, 582] width 25 height 12
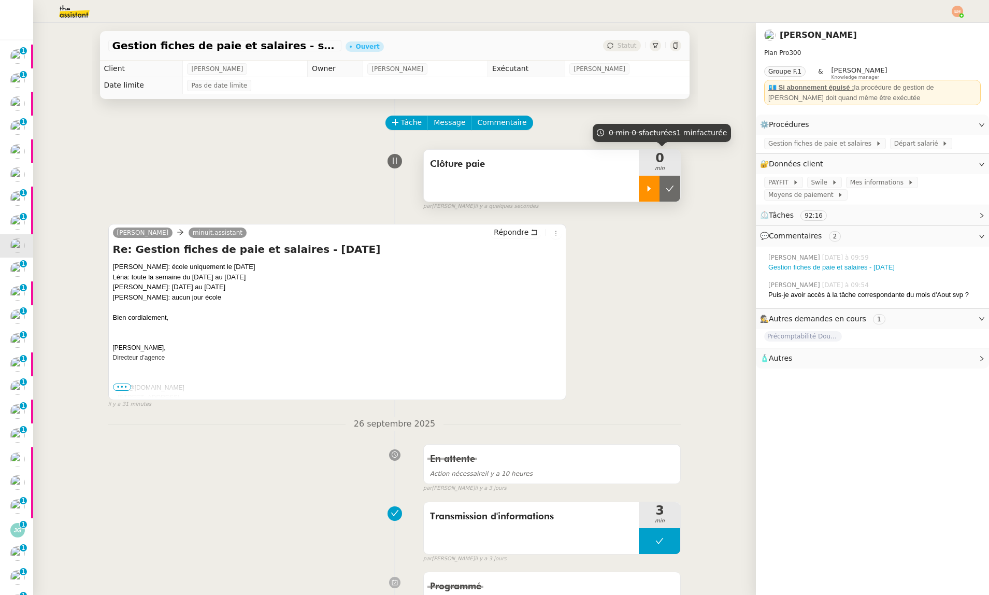
click at [650, 185] on icon at bounding box center [649, 188] width 8 height 8
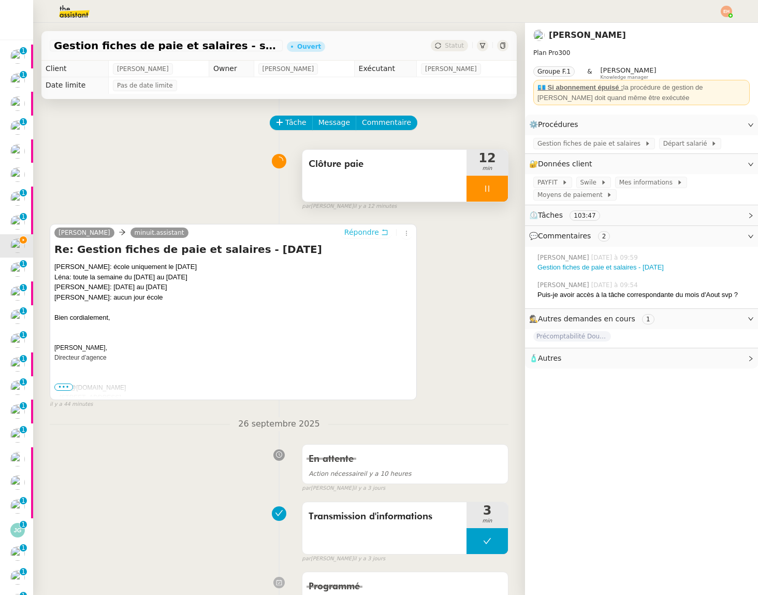
click at [384, 231] on icon at bounding box center [385, 233] width 6 height 6
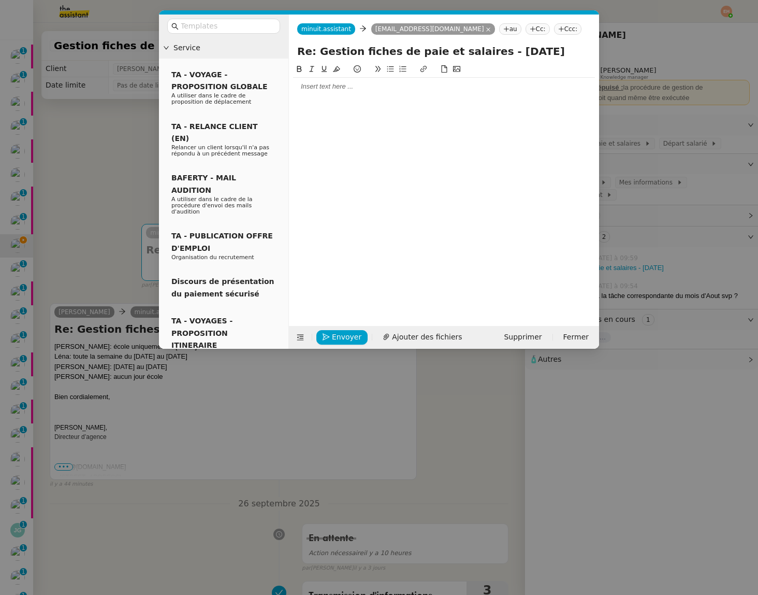
click at [339, 93] on div at bounding box center [444, 87] width 302 height 18
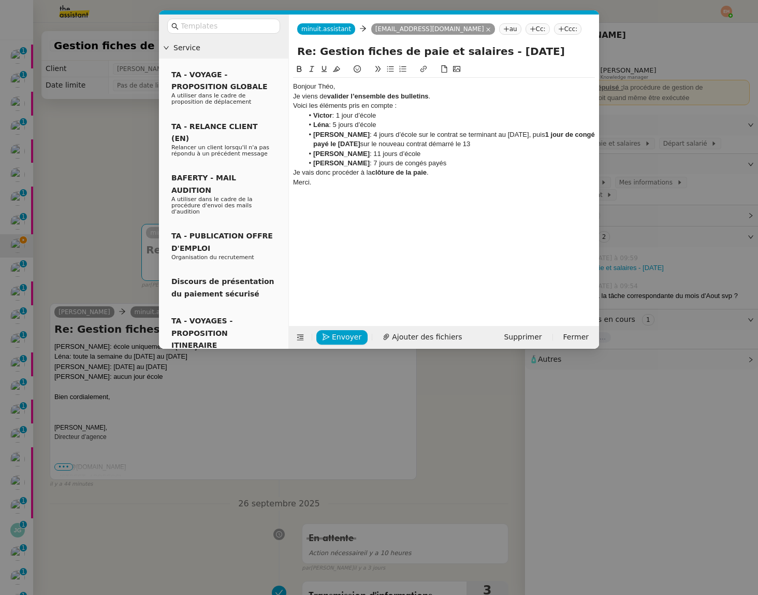
click at [352, 84] on div "Bonjour Théo," at bounding box center [444, 86] width 302 height 9
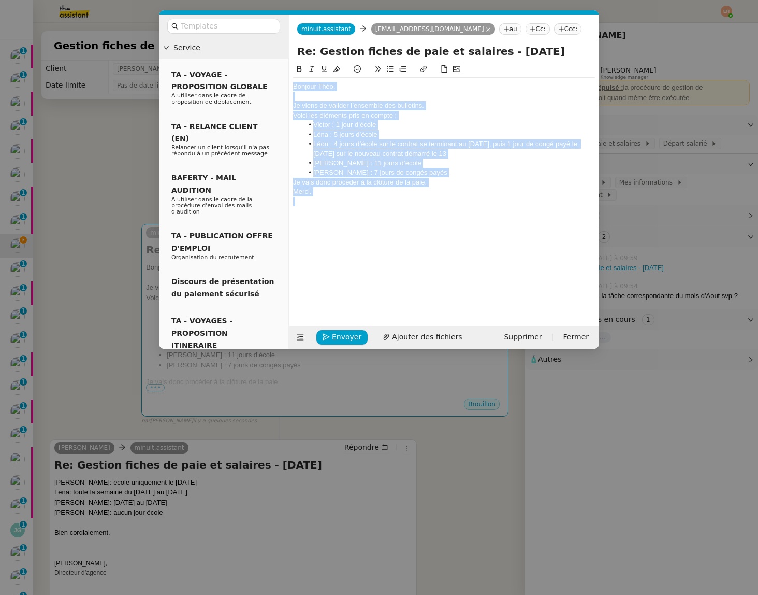
click at [421, 104] on div "Je viens de valider l’ensemble des bulletins." at bounding box center [444, 105] width 302 height 9
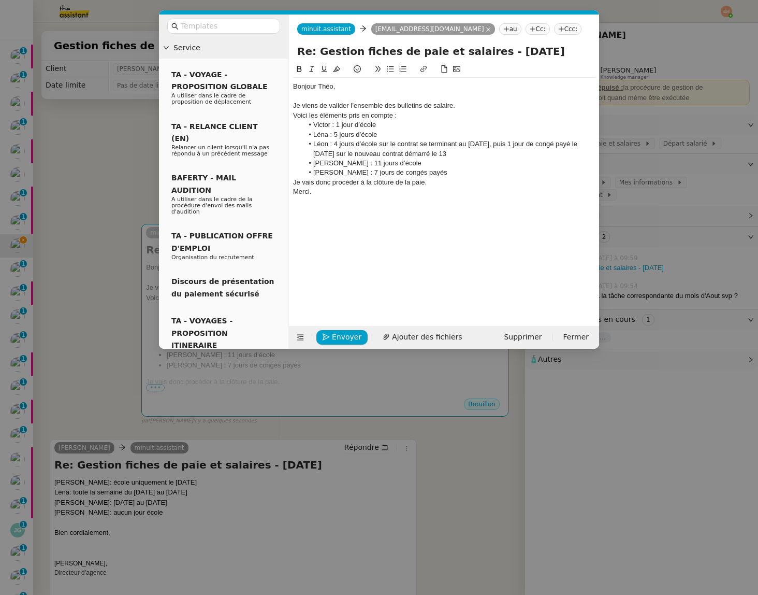
click at [464, 102] on div "Je viens de valider l’ensemble des bulletins de salaire." at bounding box center [444, 105] width 302 height 9
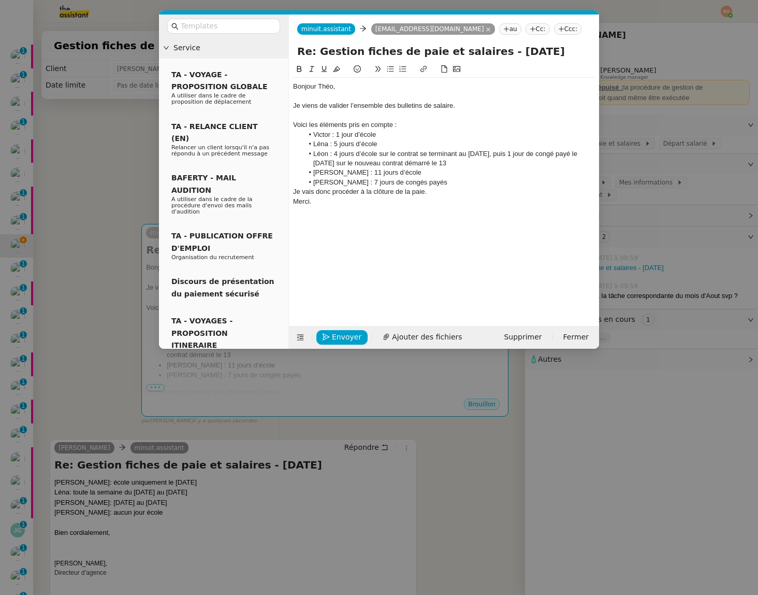
click at [466, 183] on li "[PERSON_NAME] : 7 jours de congés payés" at bounding box center [450, 182] width 292 height 9
click at [452, 199] on div "Je vais donc procéder à la clôture de la paie." at bounding box center [444, 201] width 302 height 9
click at [377, 202] on div "Je vais donc procéder à la clôture de la paie." at bounding box center [444, 201] width 302 height 9
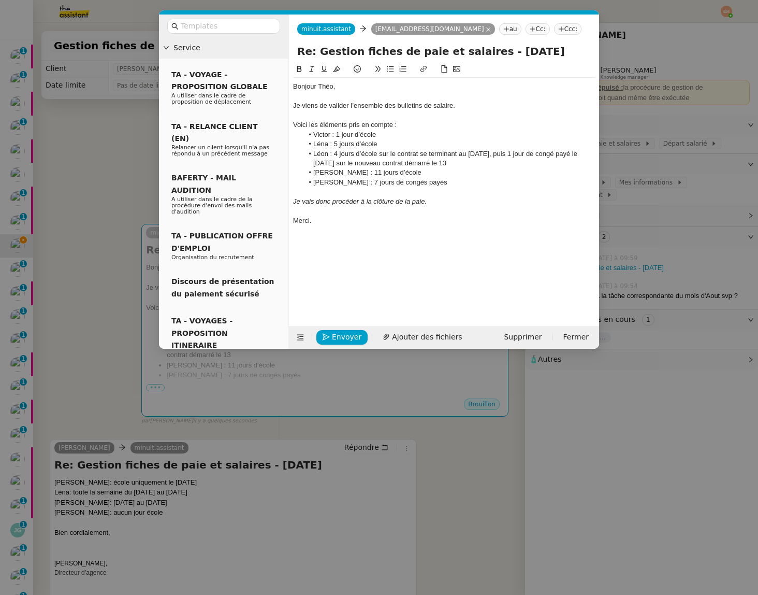
click at [375, 228] on div at bounding box center [444, 229] width 302 height 9
click at [356, 124] on div "Voici les éléments pris en compte :" at bounding box center [444, 124] width 302 height 9
click at [102, 175] on nz-modal-container "Service TA - VOYAGE - PROPOSITION GLOBALE A utiliser dans le cadre de propositi…" at bounding box center [379, 297] width 758 height 595
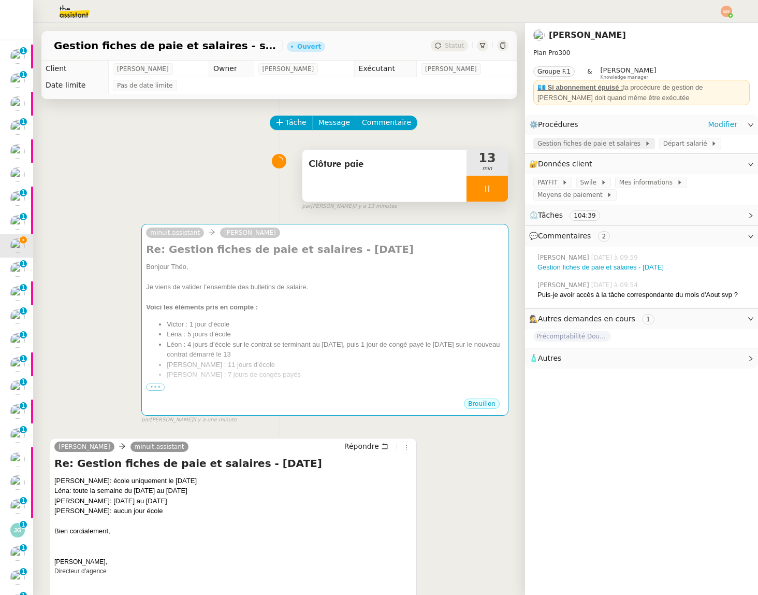
click at [604, 142] on span "Gestion fiches de paie et salaires" at bounding box center [591, 143] width 107 height 10
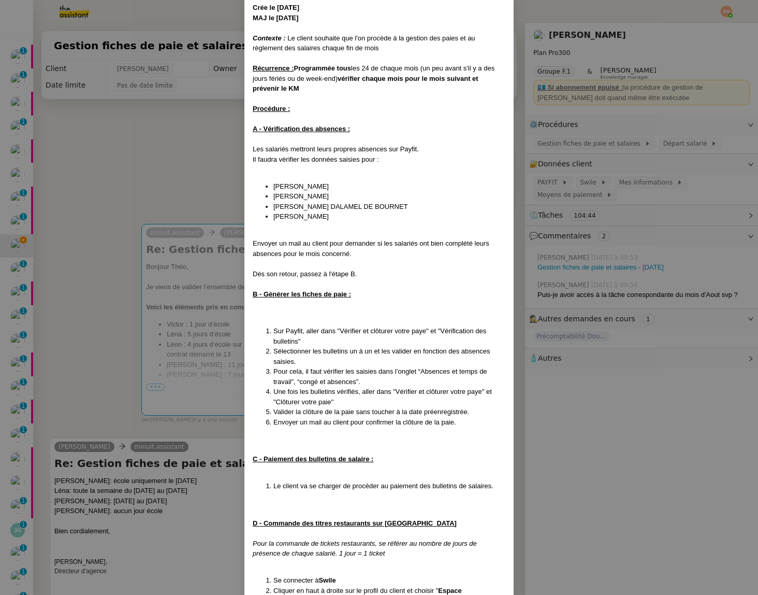
scroll to position [56, 0]
click at [216, 308] on nz-modal-container "Crée le [DATE] MAJ le [DATE] Contexte : Le client souhaite que l'on procède à l…" at bounding box center [379, 297] width 758 height 595
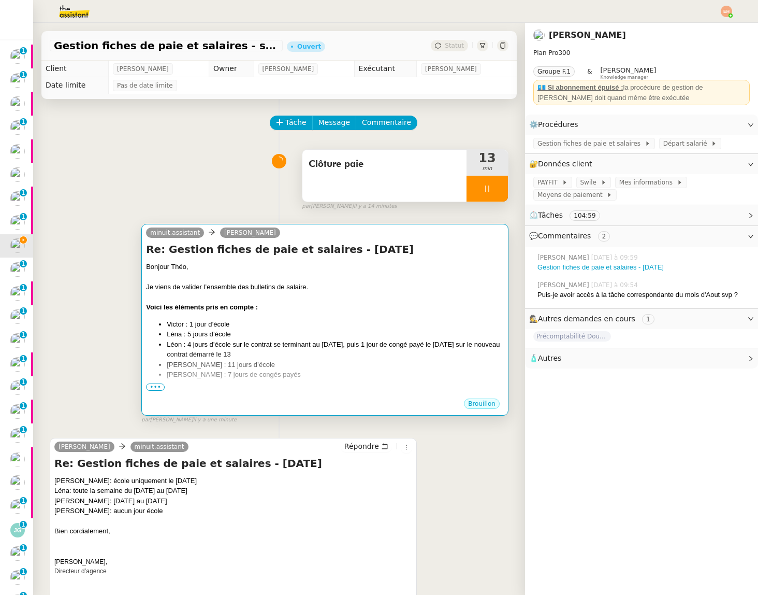
click at [153, 389] on span "•••" at bounding box center [155, 386] width 19 height 7
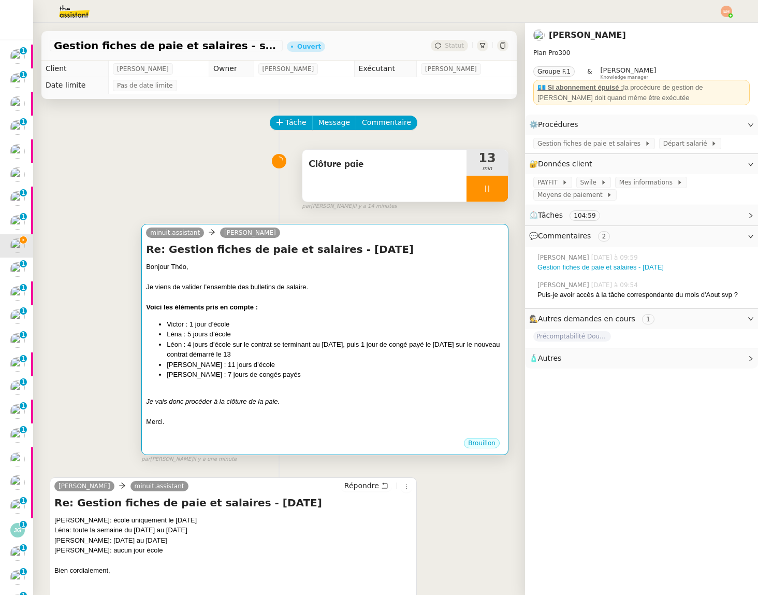
click at [294, 396] on div "Je vais donc procéder à la clôture de la paie." at bounding box center [325, 401] width 358 height 10
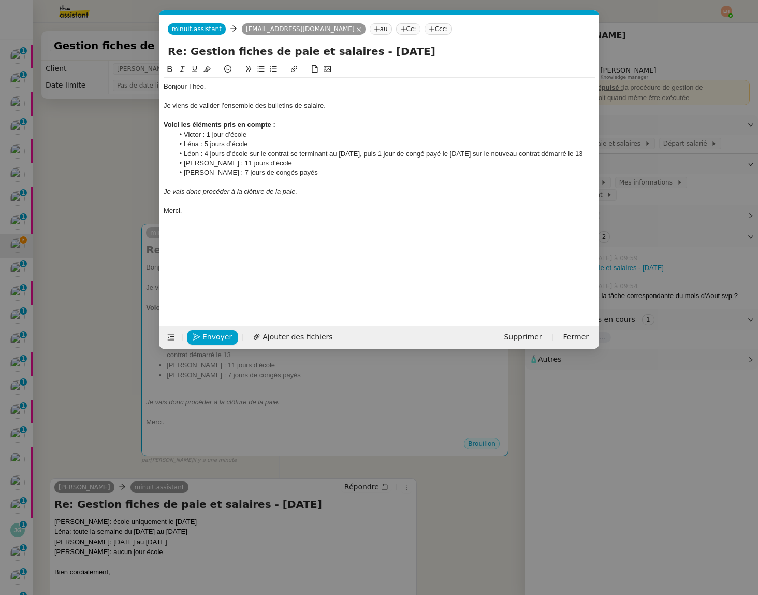
scroll to position [0, 22]
drag, startPoint x: 322, startPoint y: 205, endPoint x: 142, endPoint y: 200, distance: 179.9
click at [142, 200] on nz-modal-container "Service TA - VOYAGE - PROPOSITION GLOBALE A utiliser dans le cadre de propositi…" at bounding box center [379, 297] width 758 height 595
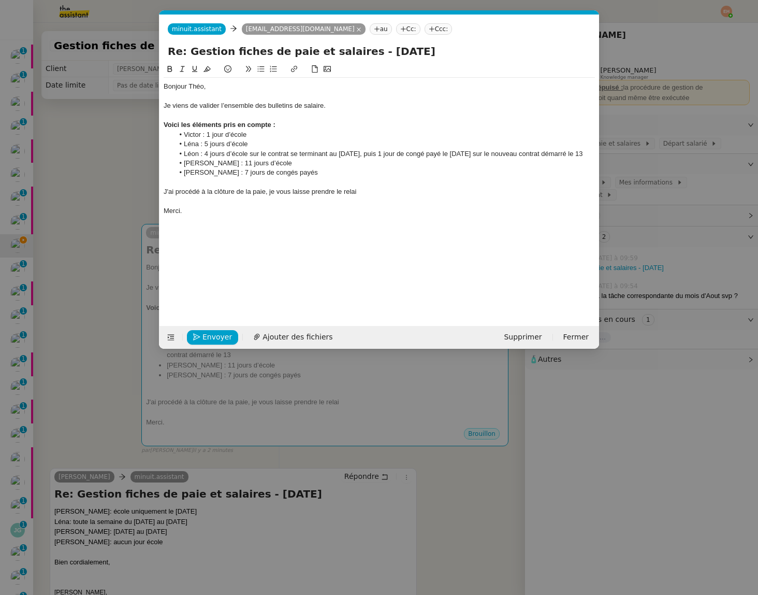
click at [206, 196] on div "J'ai procédé à la clôture de la paie, je vous laisse prendre le relai" at bounding box center [380, 191] width 432 height 9
copy div "J'ai procédé à la clôture de la paie, je vous laisse prendre le relai"
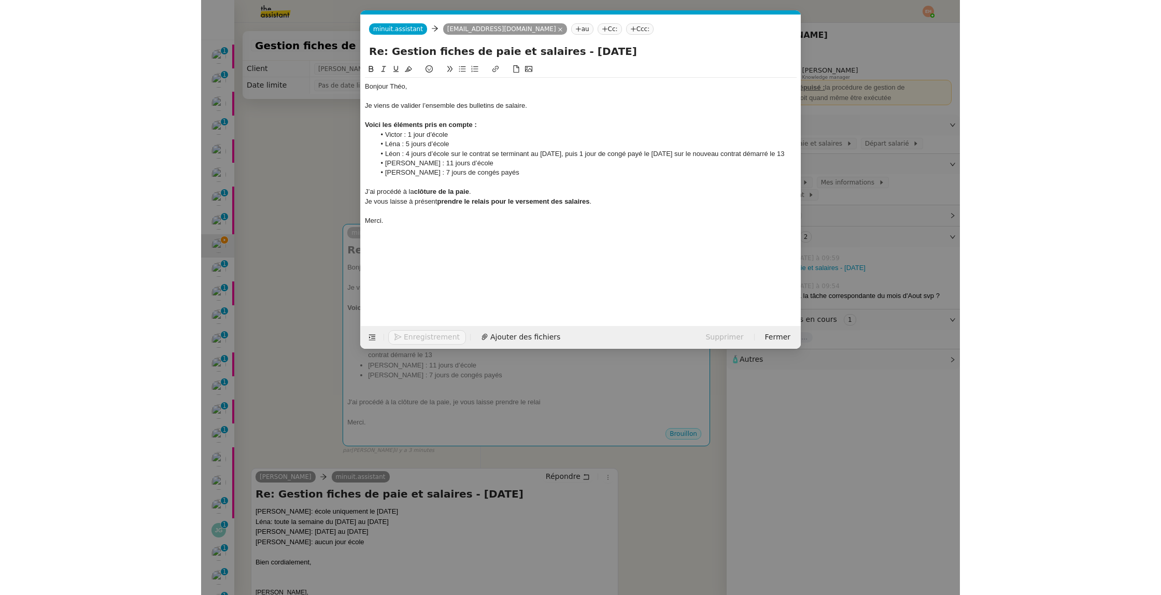
scroll to position [0, 0]
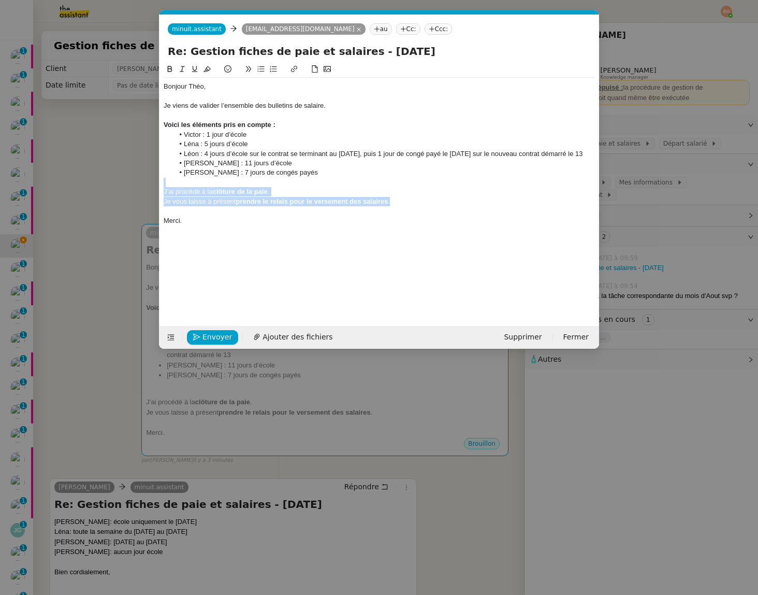
drag, startPoint x: 397, startPoint y: 211, endPoint x: 90, endPoint y: 193, distance: 307.7
click at [89, 193] on nz-modal-container "Service TA - VOYAGE - PROPOSITION GLOBALE A utiliser dans le cadre de propositi…" at bounding box center [379, 297] width 758 height 595
click at [168, 206] on div "Je vous laisse à présent prendre le relais pour le versement des salaires." at bounding box center [380, 201] width 432 height 9
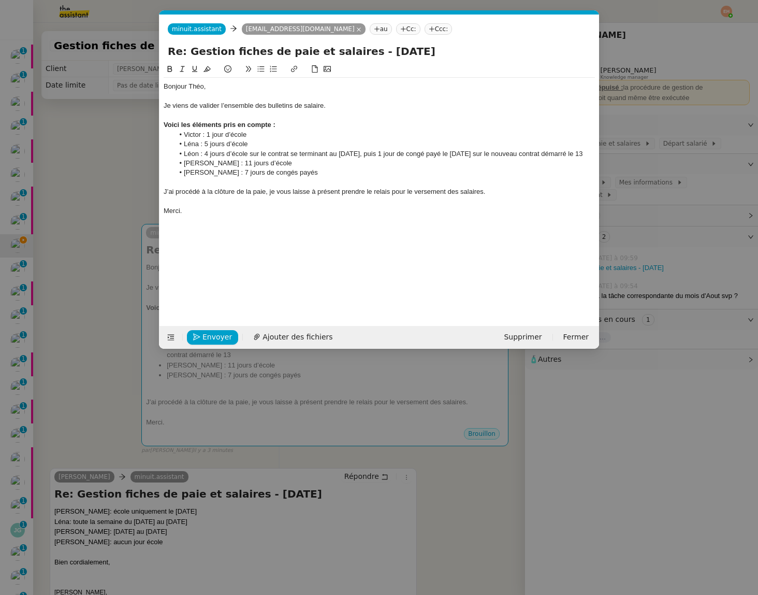
click at [101, 180] on nz-modal-container "Service TA - VOYAGE - PROPOSITION GLOBALE A utiliser dans le cadre de propositi…" at bounding box center [379, 297] width 758 height 595
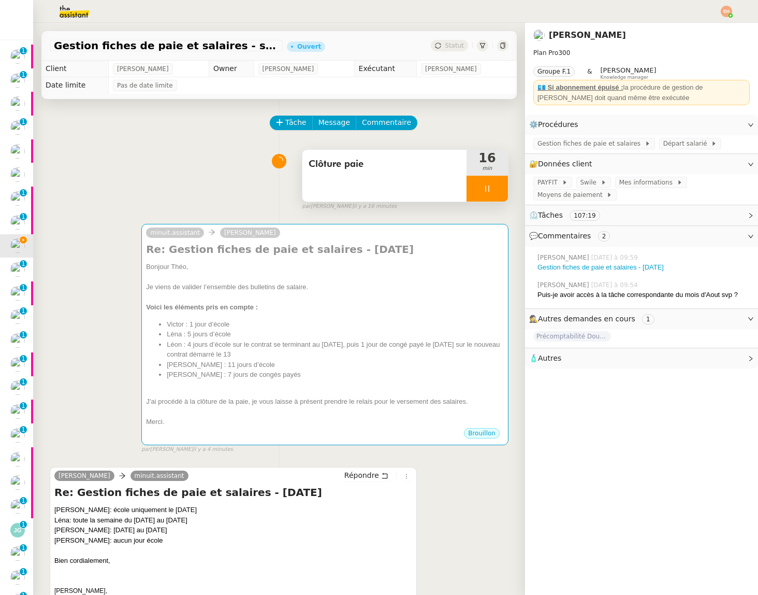
click at [491, 184] on icon at bounding box center [487, 188] width 8 height 8
click at [501, 187] on icon at bounding box center [498, 188] width 8 height 8
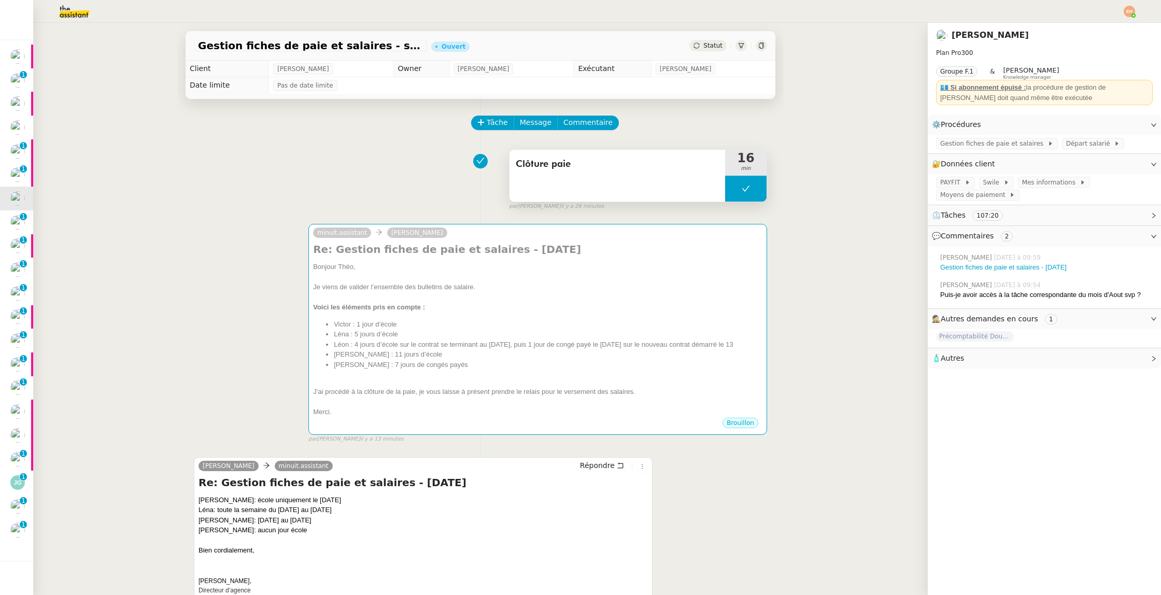
click at [740, 193] on button at bounding box center [745, 189] width 41 height 26
click at [752, 191] on icon at bounding box center [756, 188] width 8 height 8
click at [749, 192] on icon at bounding box center [745, 188] width 8 height 8
click at [741, 193] on div at bounding box center [735, 189] width 21 height 26
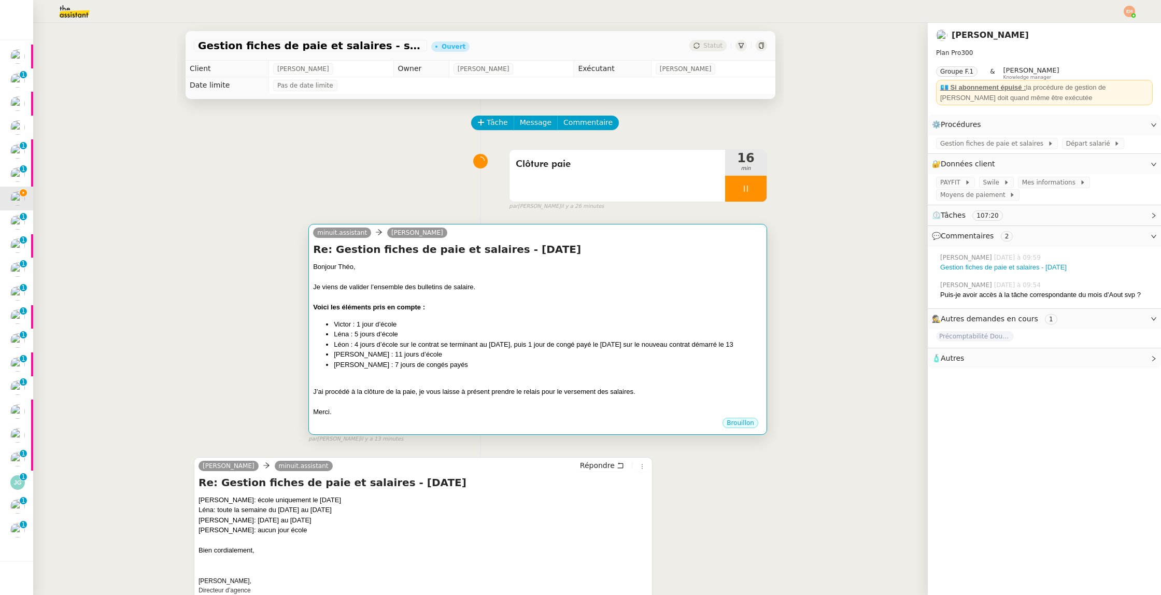
click at [707, 387] on div at bounding box center [537, 381] width 449 height 10
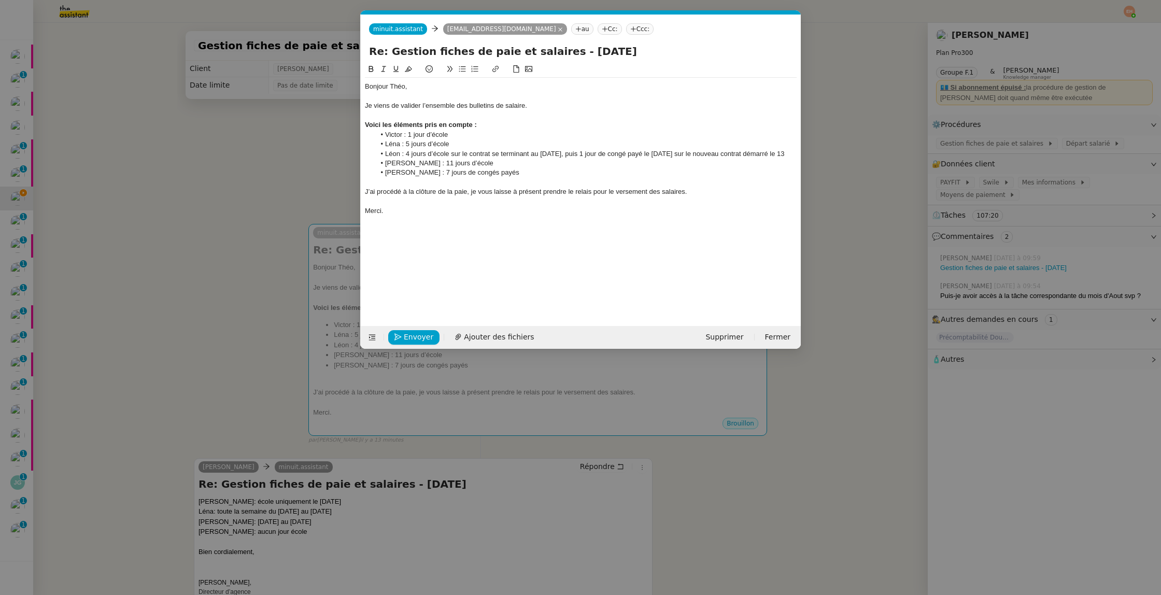
scroll to position [0, 22]
click at [412, 340] on span "Envoyer" at bounding box center [419, 337] width 30 height 12
click at [412, 338] on span "Confirmer l'envoi" at bounding box center [435, 337] width 62 height 12
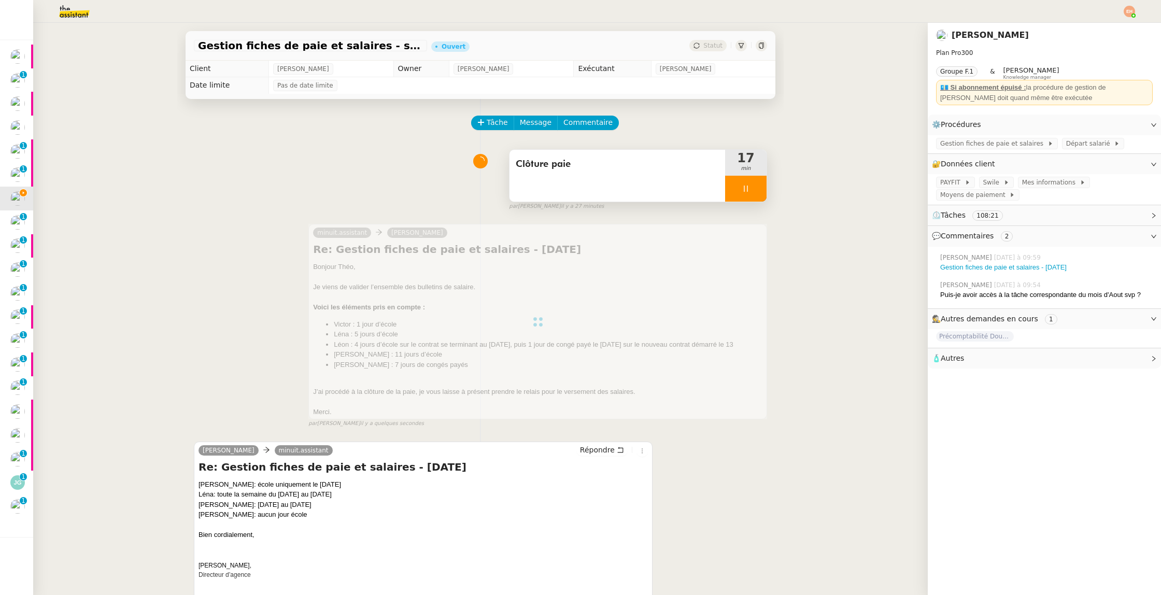
click at [741, 194] on div at bounding box center [745, 189] width 41 height 26
click at [754, 193] on button at bounding box center [756, 189] width 21 height 26
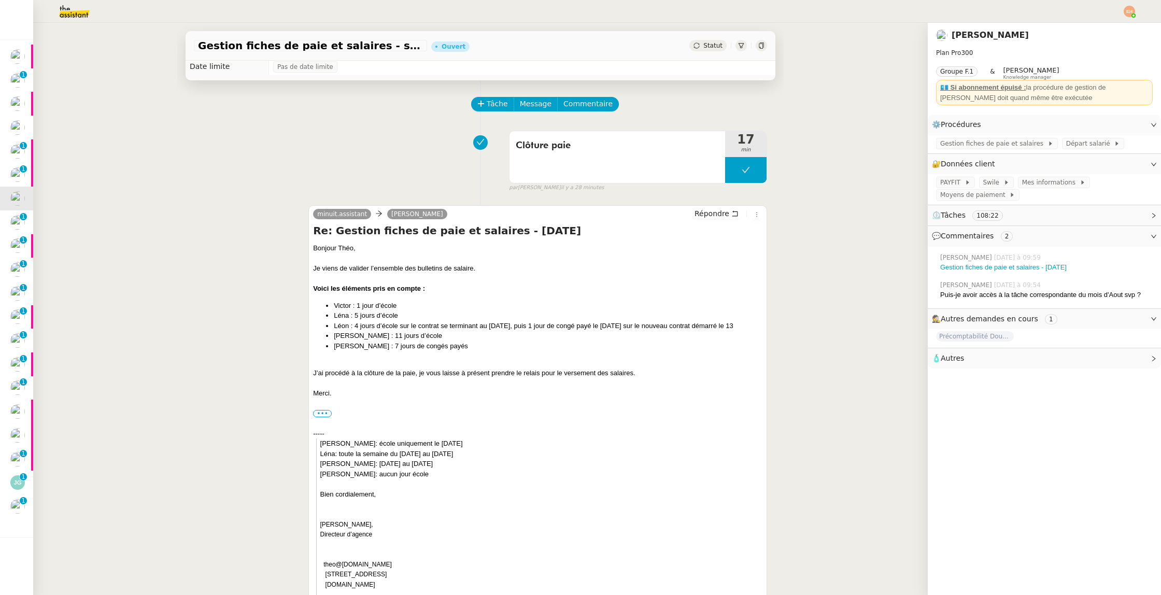
scroll to position [0, 0]
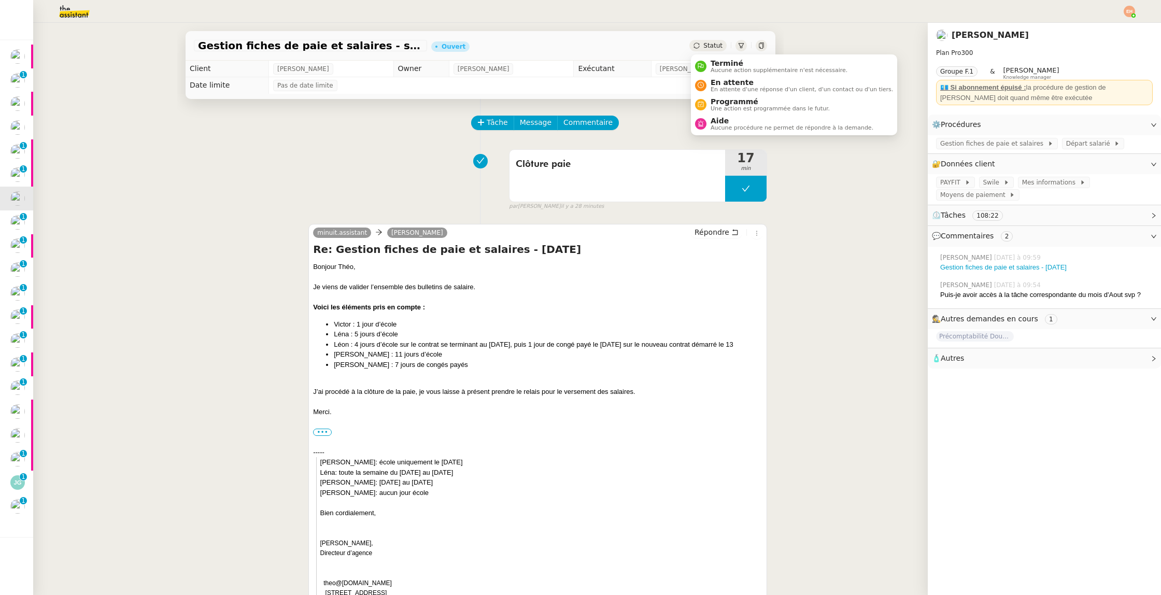
click at [707, 41] on div "Statut" at bounding box center [707, 45] width 37 height 11
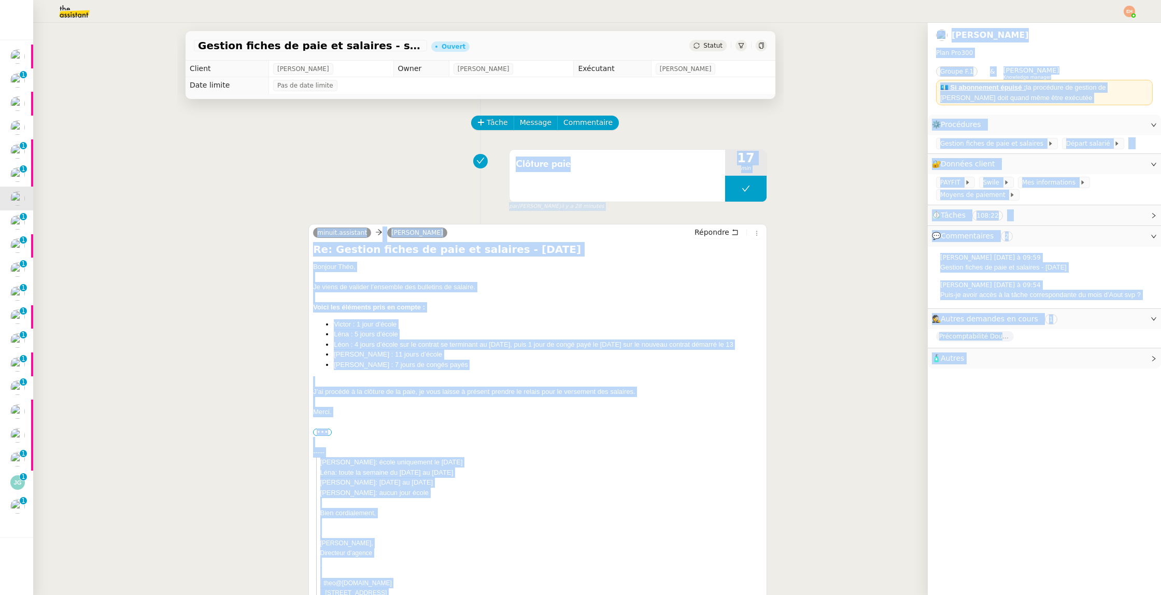
drag, startPoint x: 721, startPoint y: 79, endPoint x: 656, endPoint y: 90, distance: 65.7
click at [649, 84] on body "Mes demandes Envoyer email confirmation Masterclass [PERSON_NAME] MAS PST 66 - …" at bounding box center [580, 297] width 1161 height 595
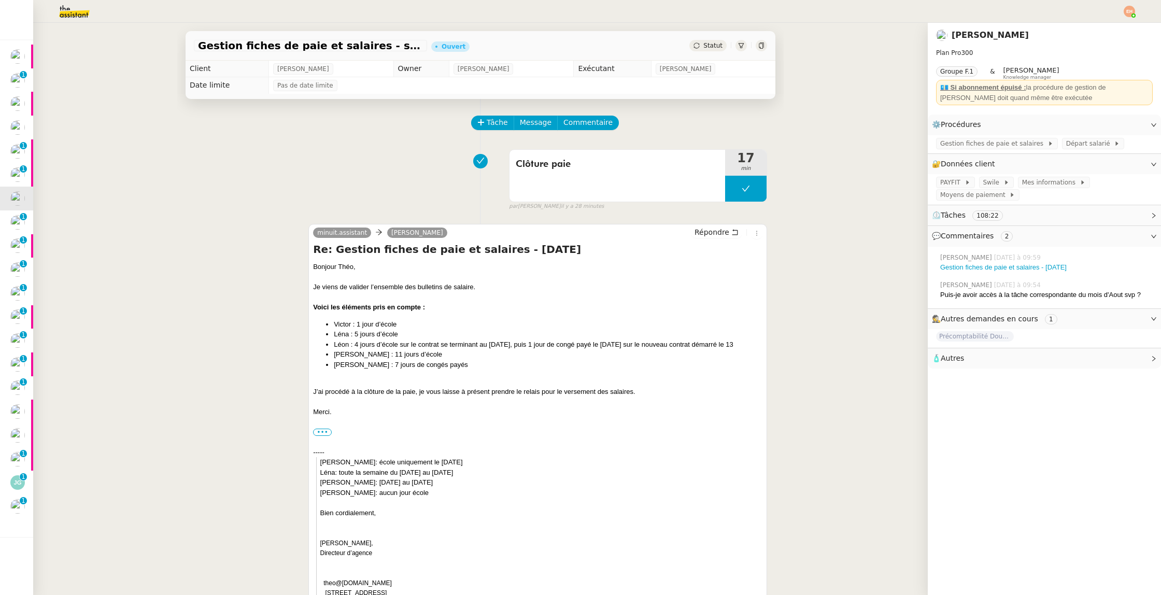
drag, startPoint x: 874, startPoint y: 142, endPoint x: 921, endPoint y: 145, distance: 47.2
click at [875, 142] on div "Gestion fiches de paie et salaires - [DATE] Ouvert Statut Client [PERSON_NAME] …" at bounding box center [480, 309] width 894 height 572
click at [980, 146] on span "Gestion fiches de paie et salaires" at bounding box center [993, 143] width 107 height 10
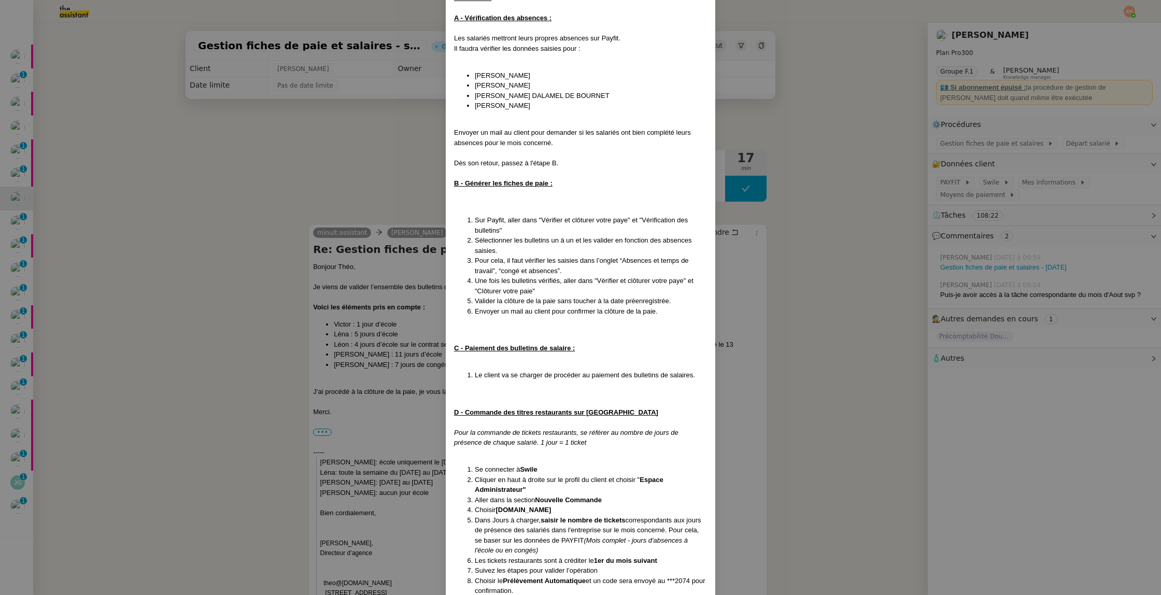
scroll to position [196, 0]
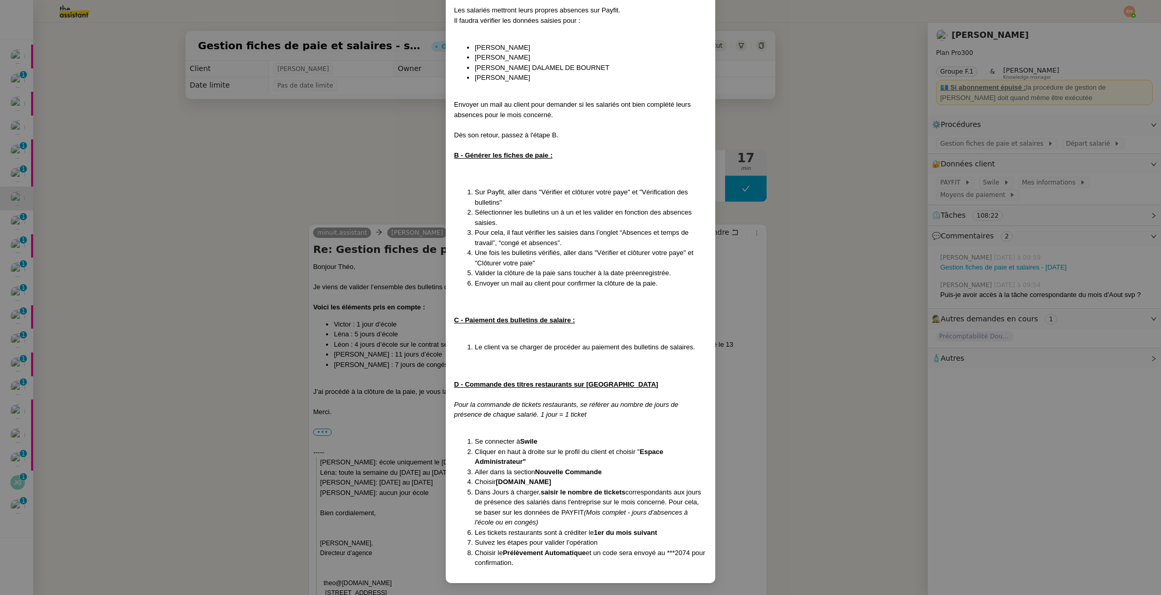
click at [262, 297] on nz-modal-container "Crée le [DATE] MAJ le [DATE] Contexte : Le client souhaite que l'on procède à l…" at bounding box center [580, 297] width 1161 height 595
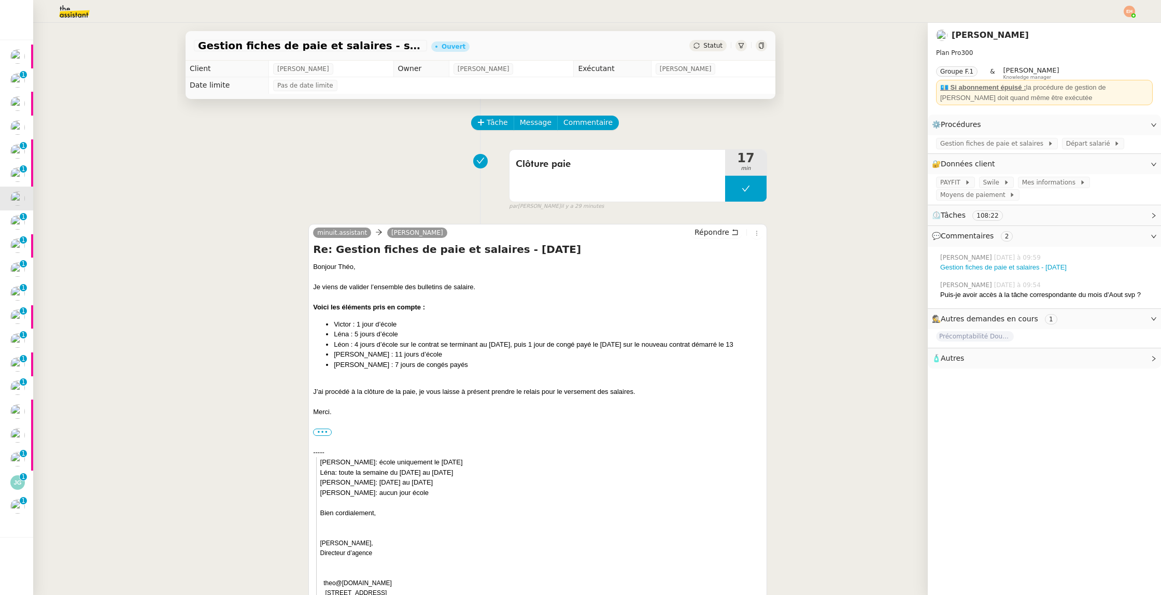
scroll to position [145, 0]
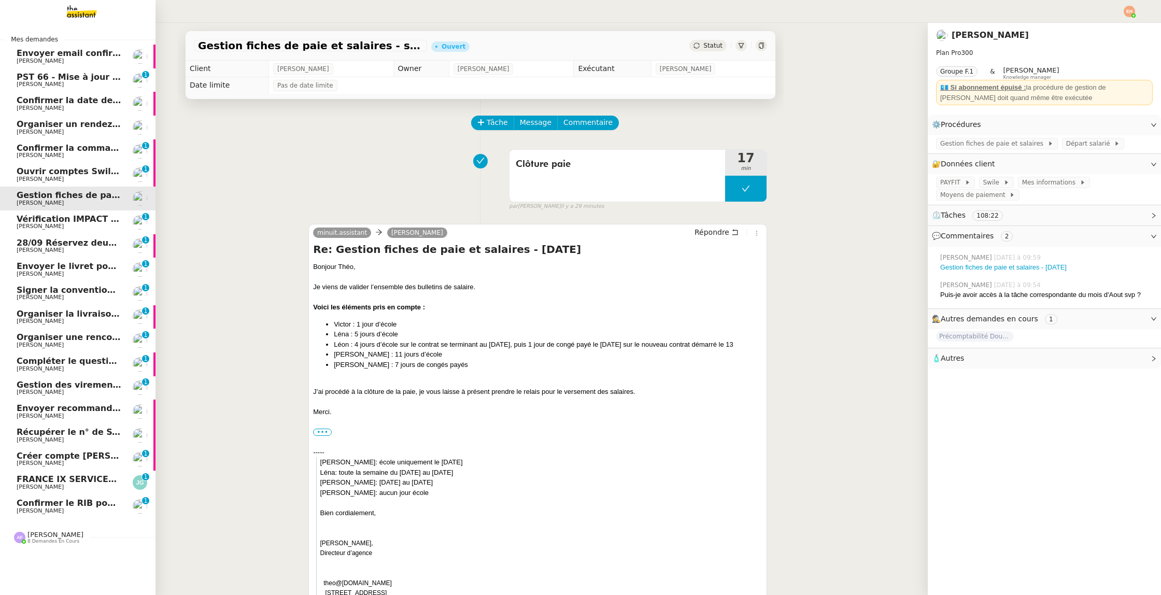
click at [55, 127] on span "Organiser un rendez-vous pour accès FFB" at bounding box center [114, 124] width 195 height 10
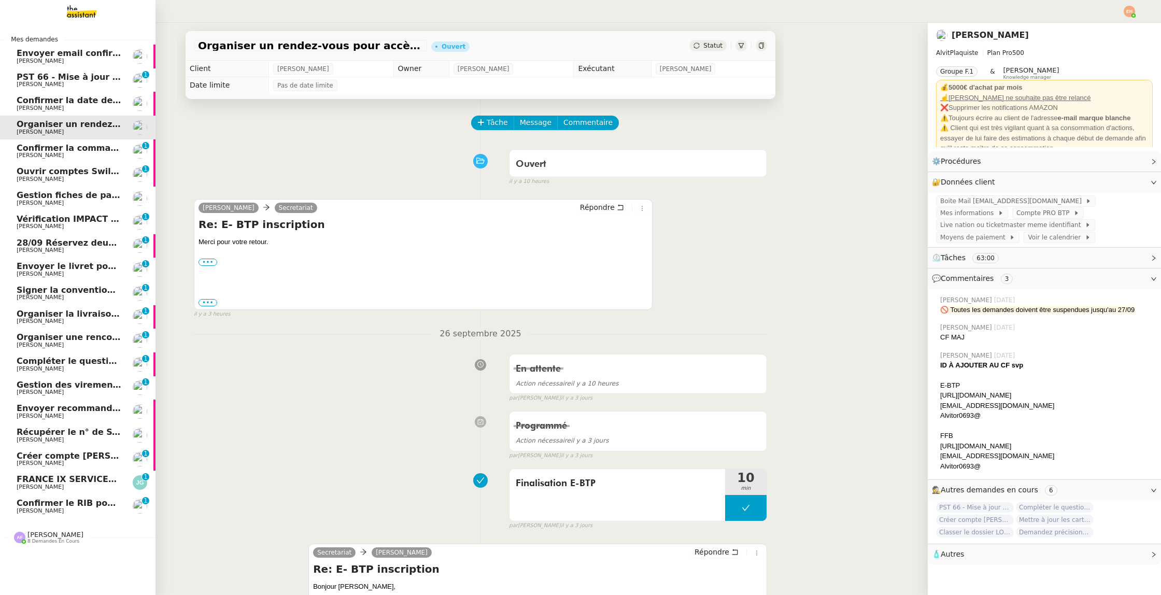
click at [70, 152] on span "[PERSON_NAME]" at bounding box center [69, 155] width 105 height 6
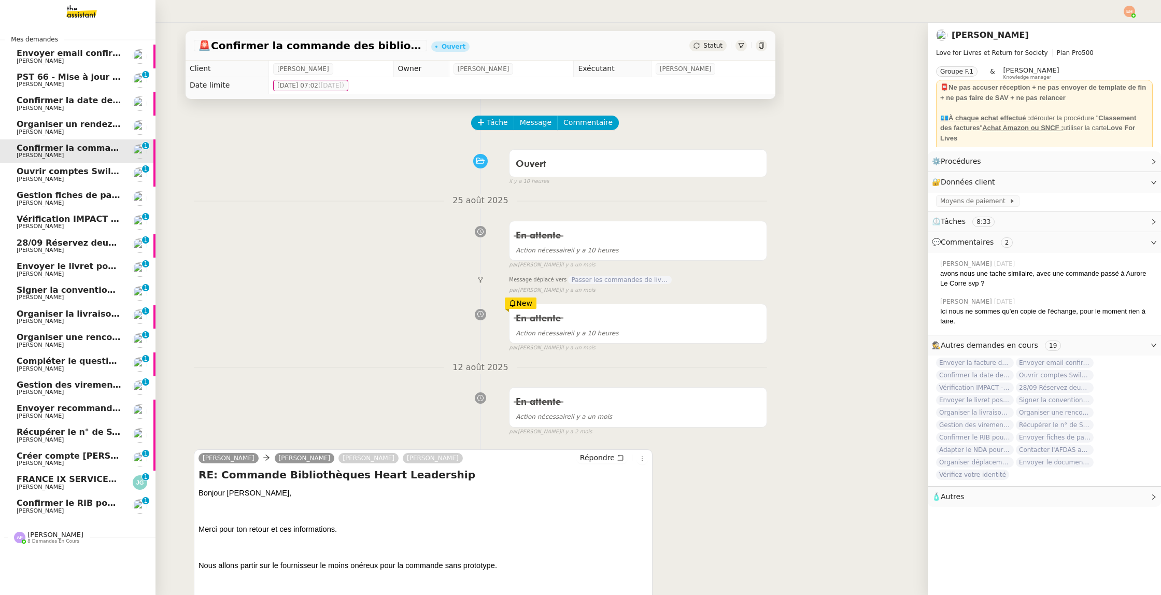
click at [75, 491] on link "FRANCE IX SERVICES - RAPPEL 2 FACTURE INVFIX9213 [PERSON_NAME] 0 1 2 3 4 5 6 7 …" at bounding box center [77, 482] width 155 height 24
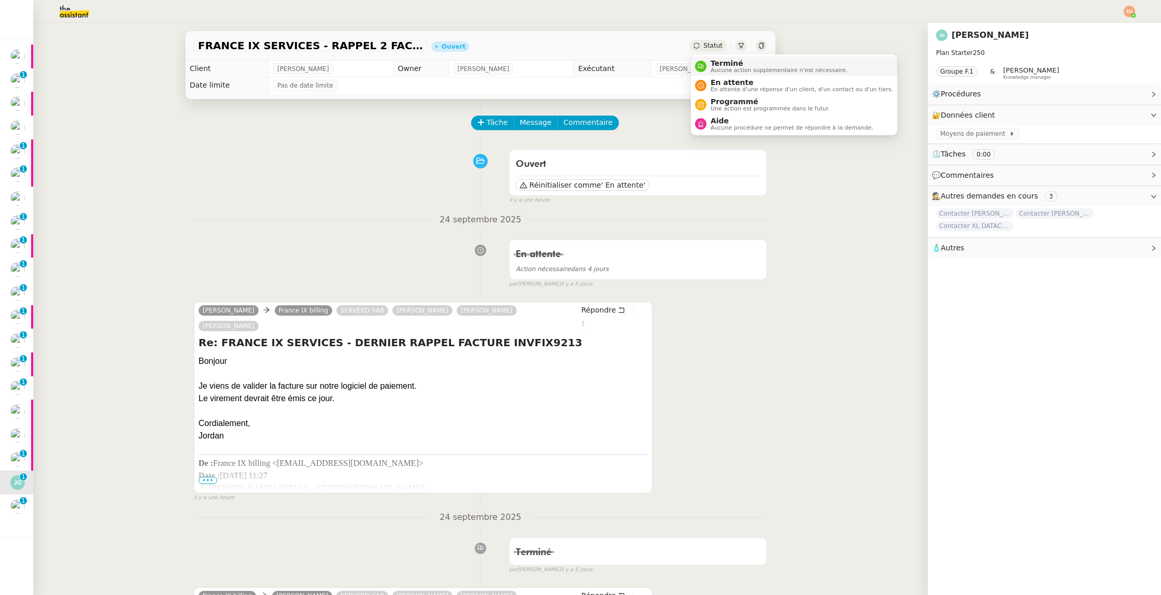
click at [718, 63] on span "Terminé" at bounding box center [778, 63] width 137 height 8
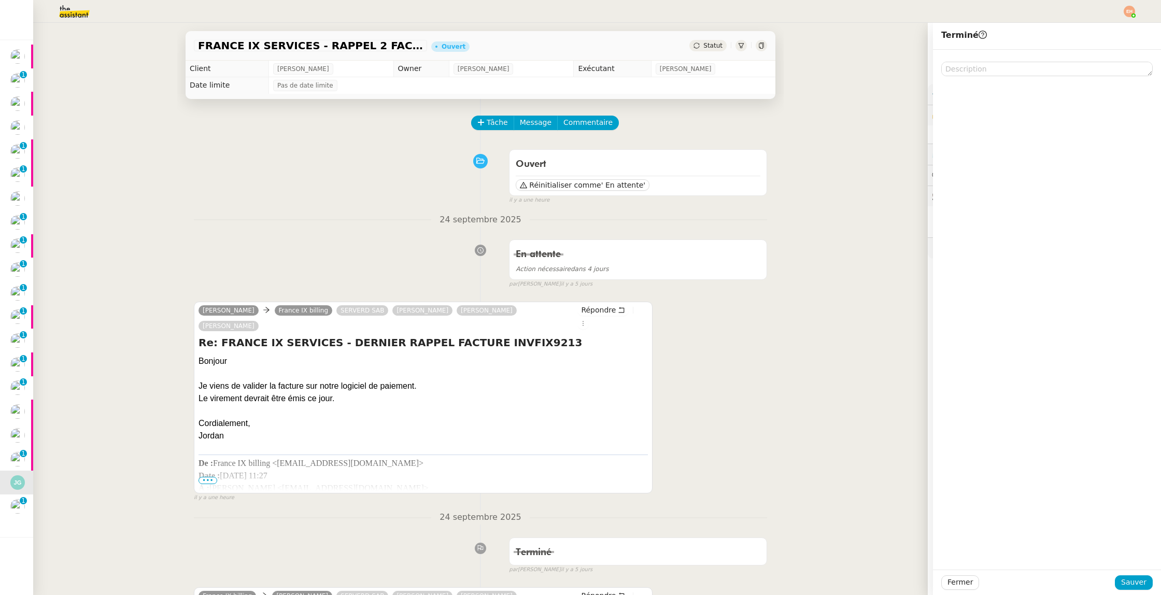
click at [989, 573] on div "Fermer Sauver" at bounding box center [1047, 581] width 228 height 25
drag, startPoint x: 1127, startPoint y: 581, endPoint x: 1111, endPoint y: 577, distance: 16.7
click at [989, 581] on span "Sauver" at bounding box center [1133, 582] width 25 height 12
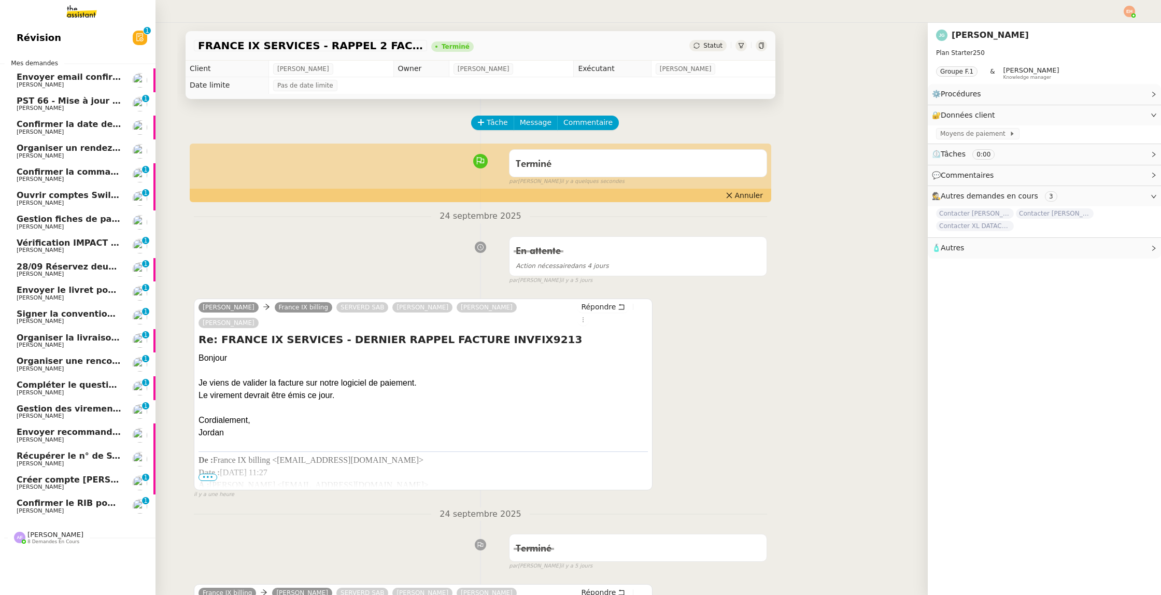
click at [43, 512] on span "[PERSON_NAME]" at bounding box center [40, 510] width 47 height 7
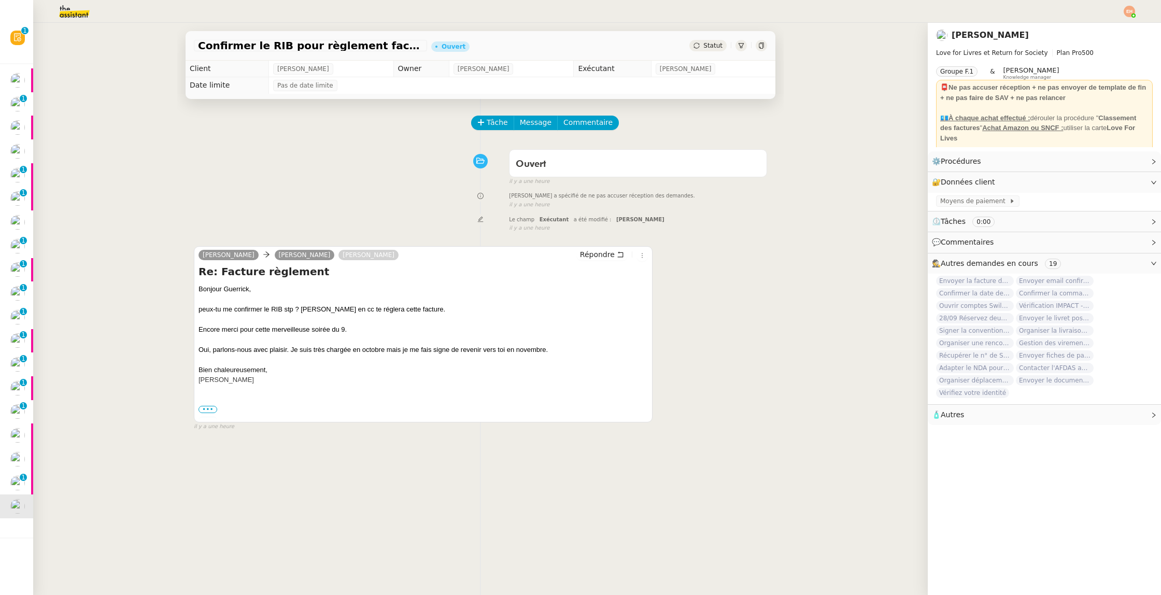
click at [209, 407] on span "•••" at bounding box center [207, 409] width 19 height 7
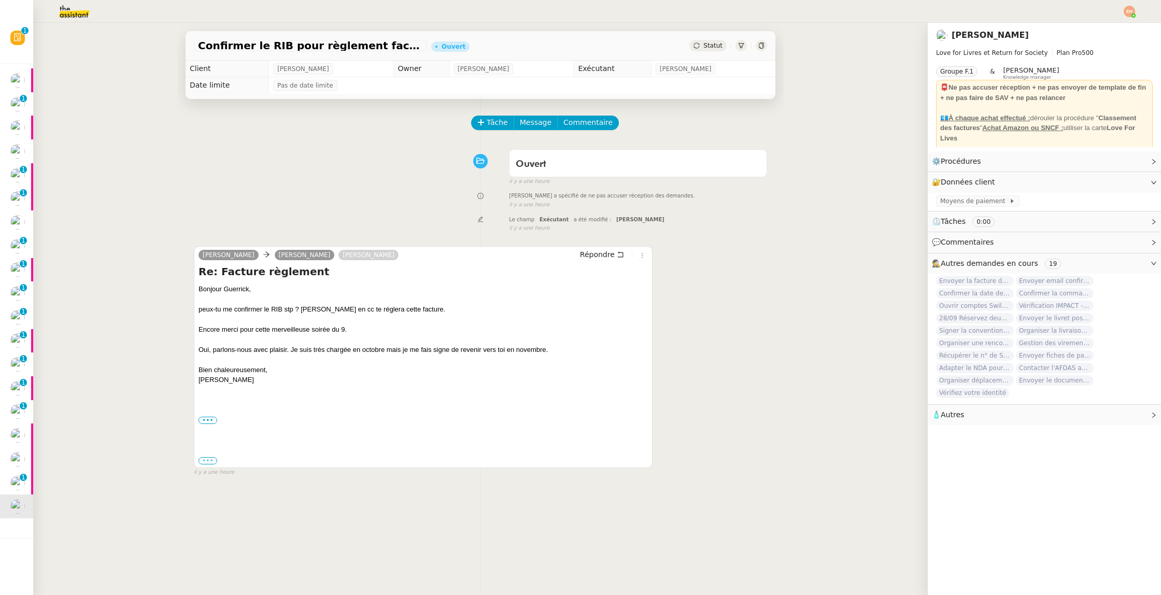
click at [207, 461] on label "•••" at bounding box center [207, 460] width 19 height 7
click at [0, 0] on input "•••" at bounding box center [0, 0] width 0 height 0
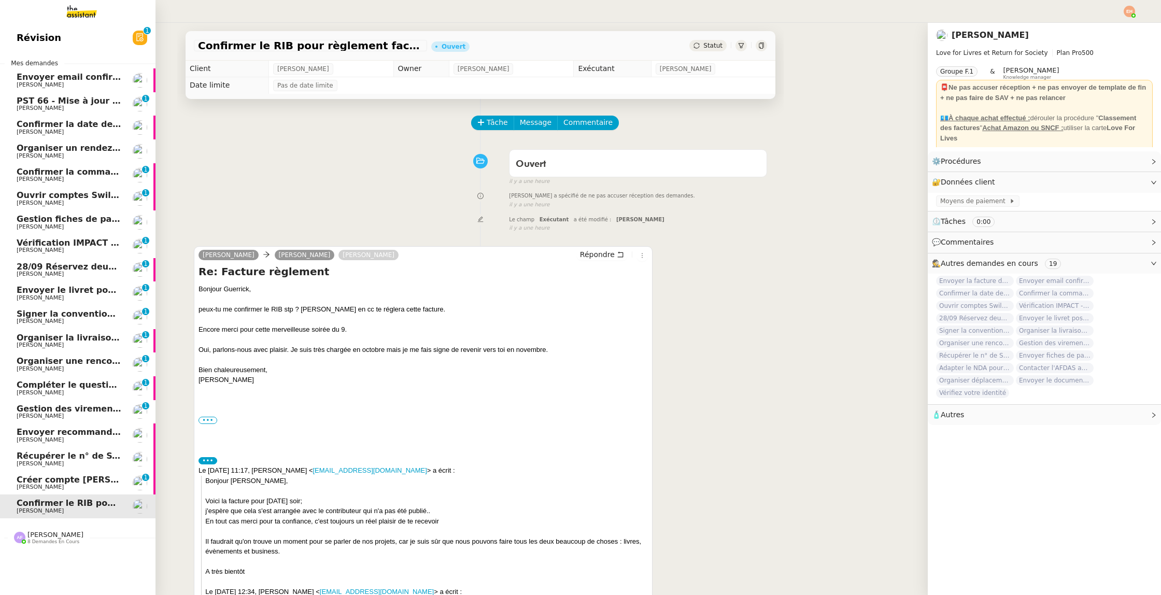
click at [25, 482] on span "Créer compte [PERSON_NAME] et récupérer factures" at bounding box center [140, 480] width 246 height 10
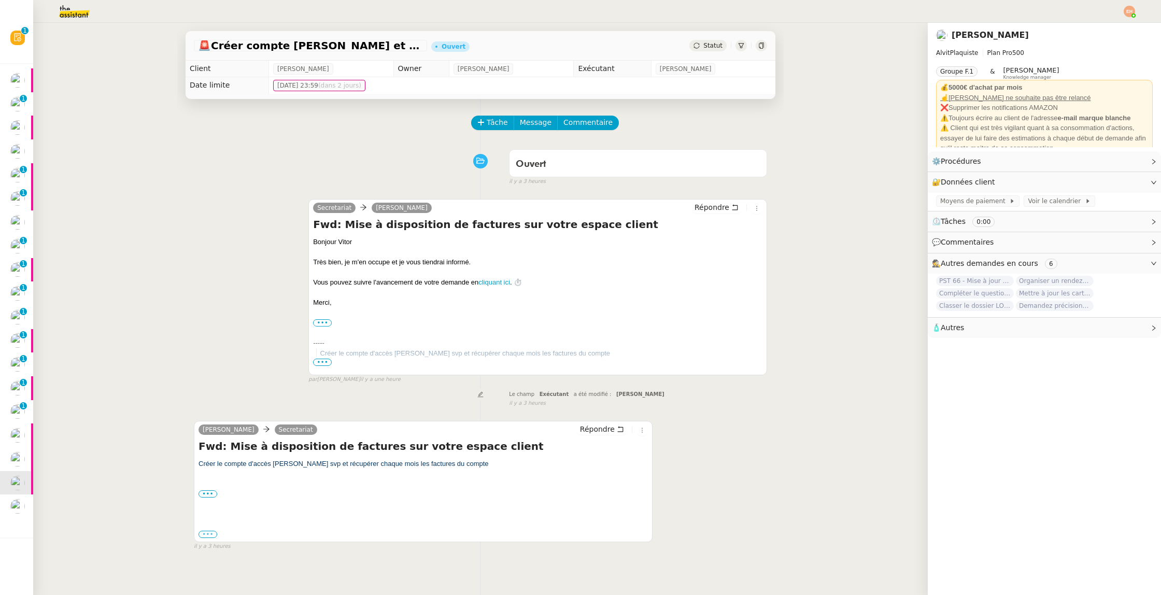
click at [211, 537] on label "•••" at bounding box center [207, 534] width 19 height 7
click at [0, 0] on input "•••" at bounding box center [0, 0] width 0 height 0
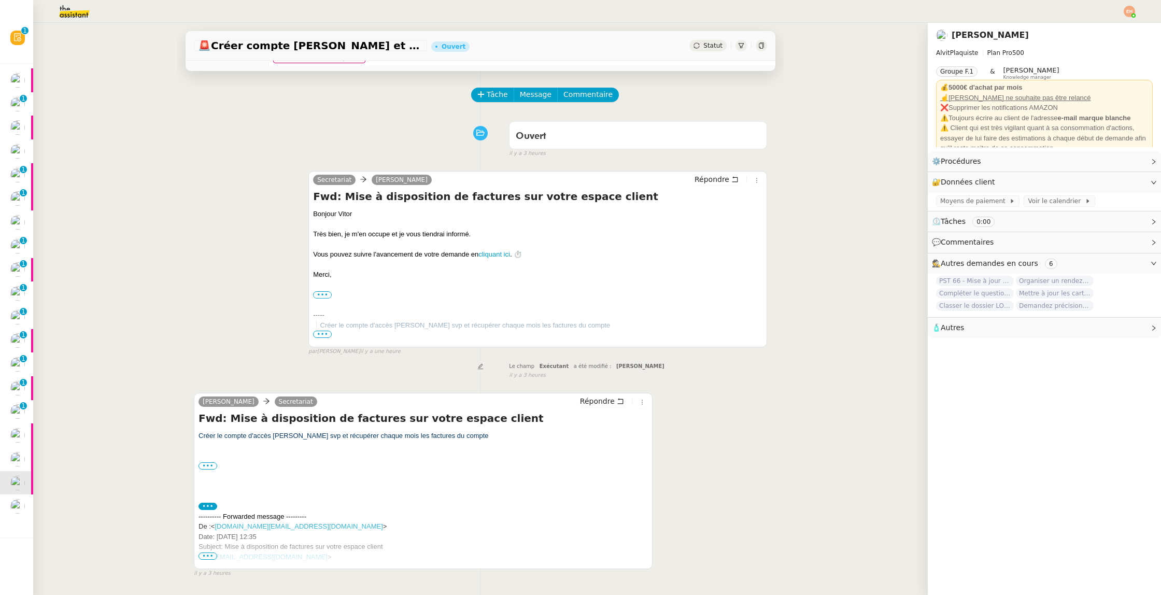
scroll to position [53, 0]
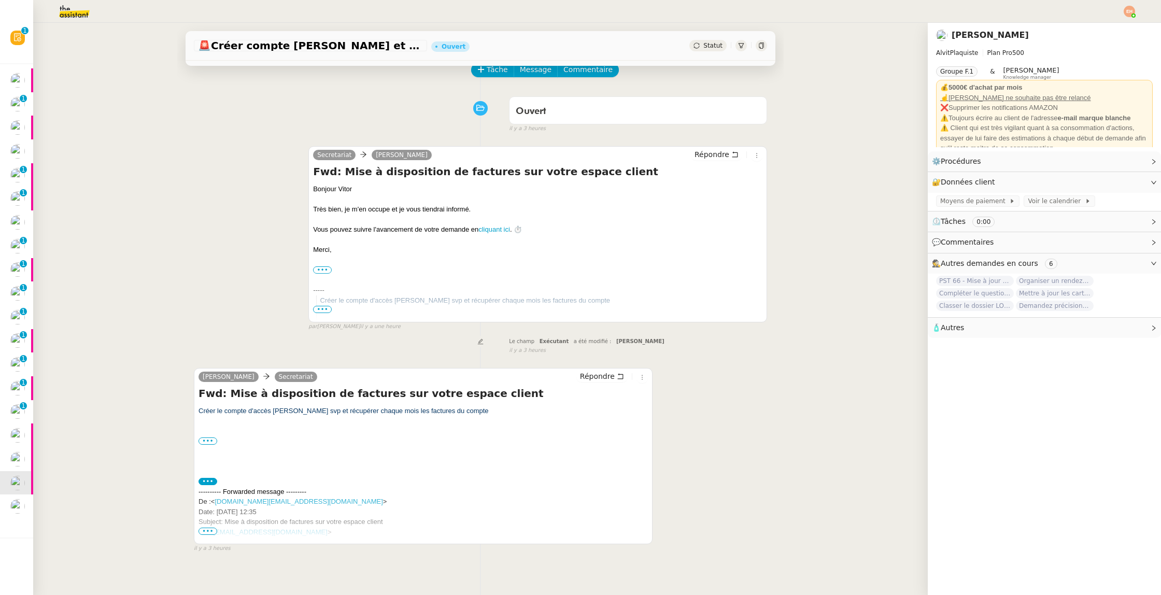
click at [204, 530] on span "•••" at bounding box center [207, 530] width 19 height 7
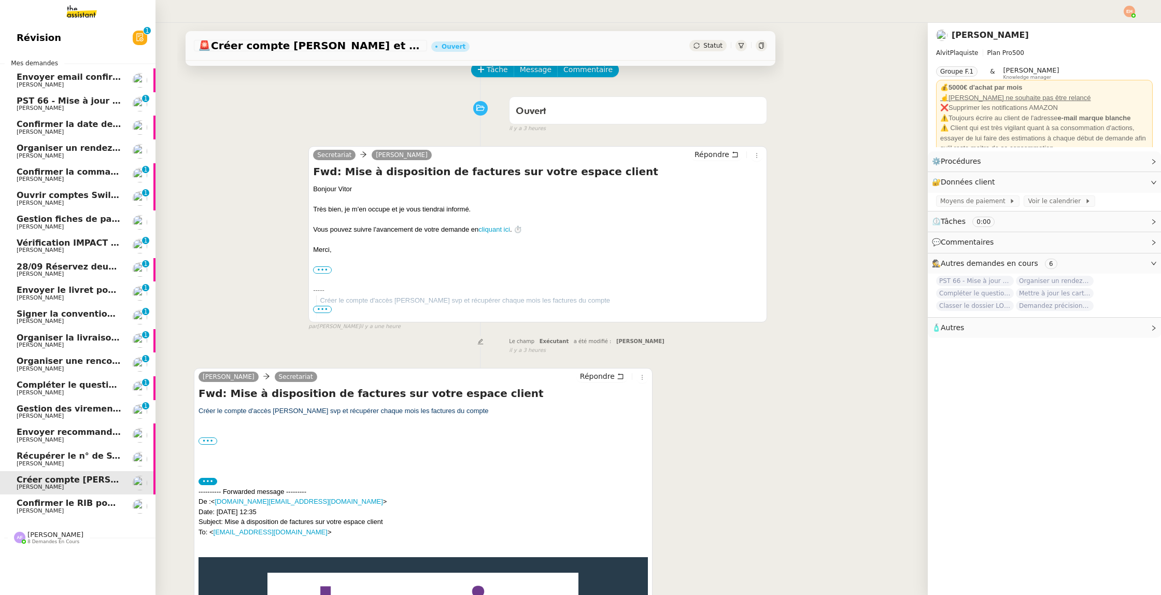
click at [30, 453] on span "Récupérer le n° de SS de Nassim" at bounding box center [93, 456] width 152 height 10
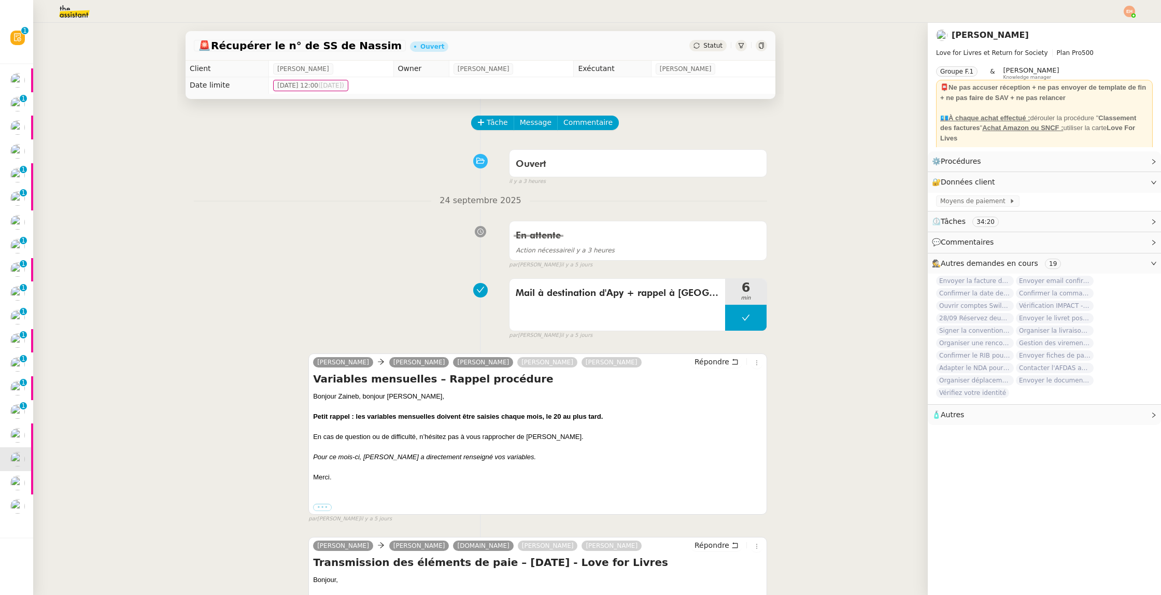
click at [703, 45] on div "Statut" at bounding box center [707, 45] width 37 height 11
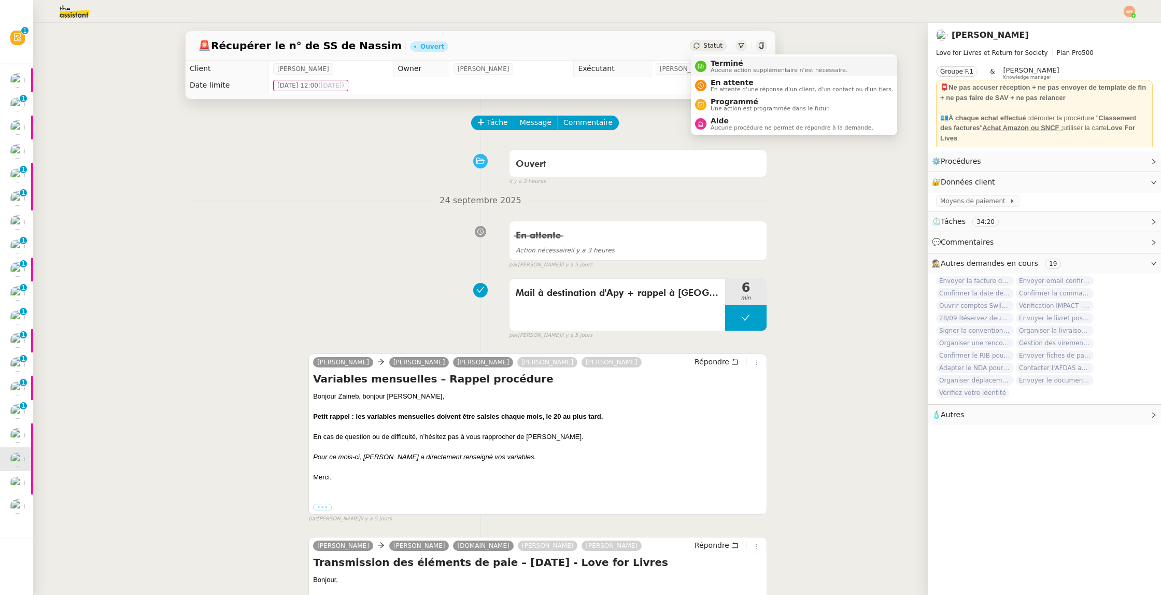
click at [717, 67] on span "Aucune action supplémentaire n'est nécessaire." at bounding box center [778, 70] width 137 height 6
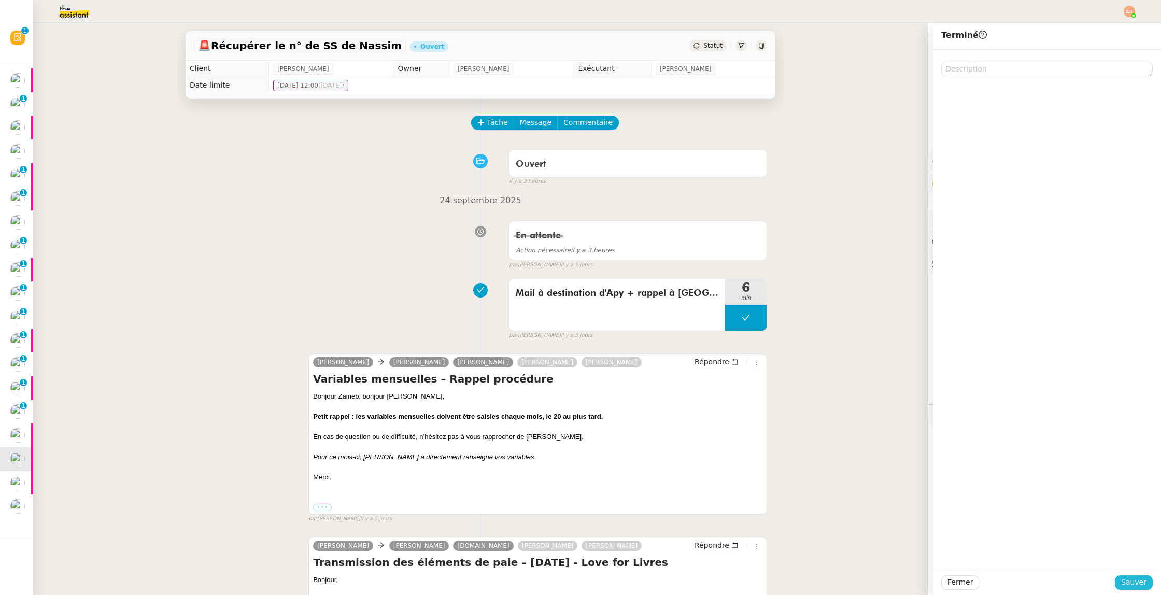
drag, startPoint x: 1123, startPoint y: 582, endPoint x: 1067, endPoint y: 570, distance: 56.7
click at [989, 582] on span "Sauver" at bounding box center [1133, 582] width 25 height 12
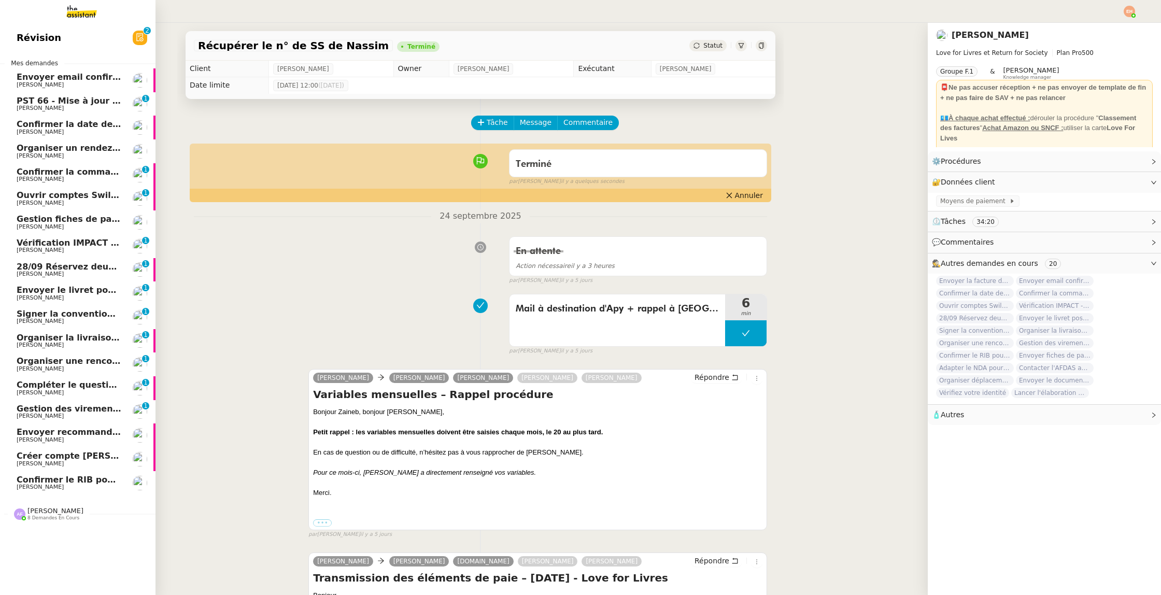
click at [26, 439] on span "[PERSON_NAME]" at bounding box center [40, 439] width 47 height 7
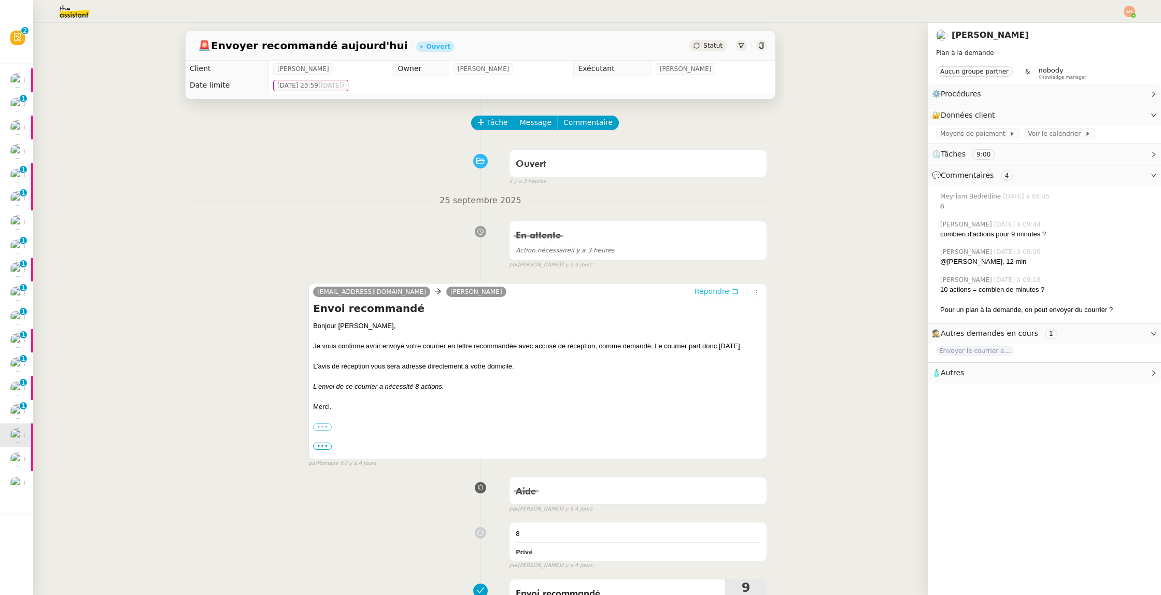
click at [718, 295] on span "Répondre" at bounding box center [711, 291] width 35 height 10
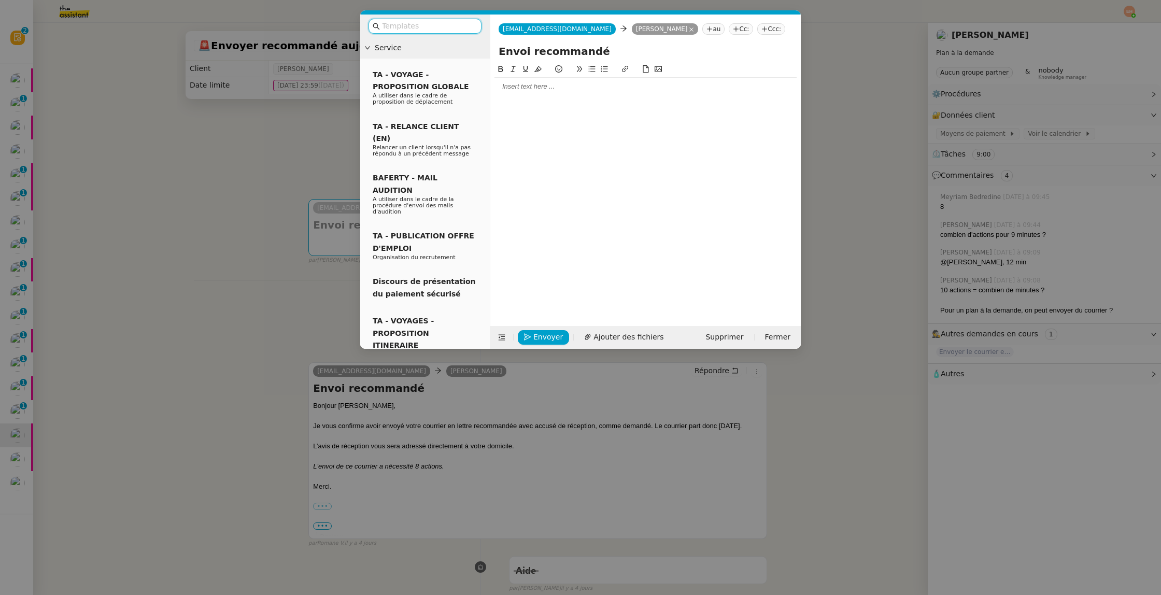
click at [442, 29] on input "text" at bounding box center [428, 26] width 93 height 12
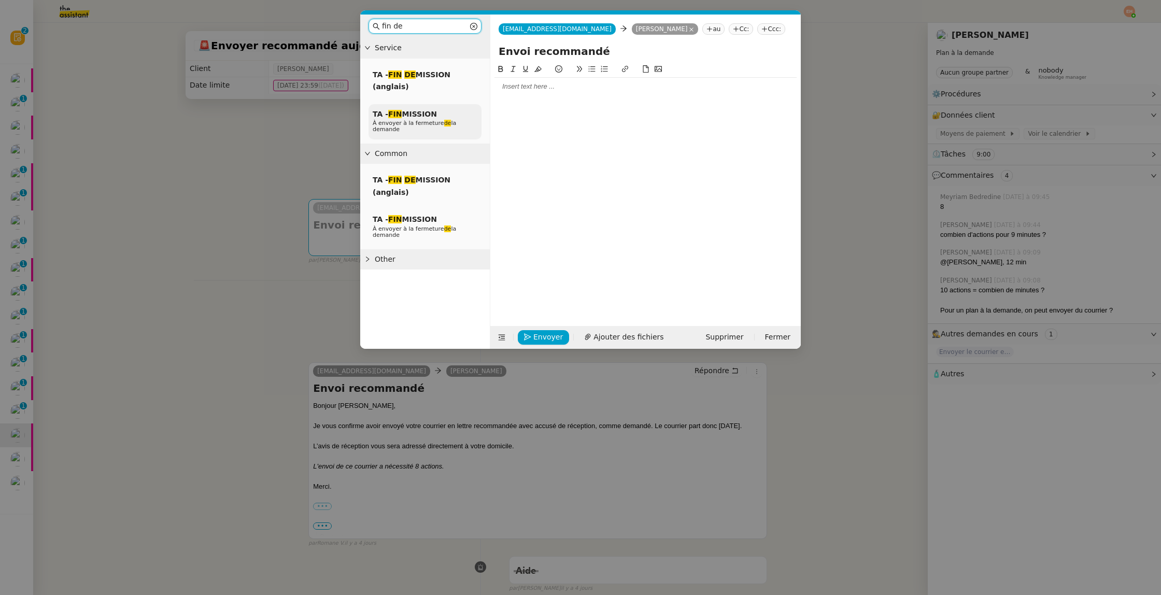
type input "fin de"
click at [405, 138] on div "TA - FIN MISSION À envoyer à la fermeture de la demande" at bounding box center [424, 122] width 113 height 36
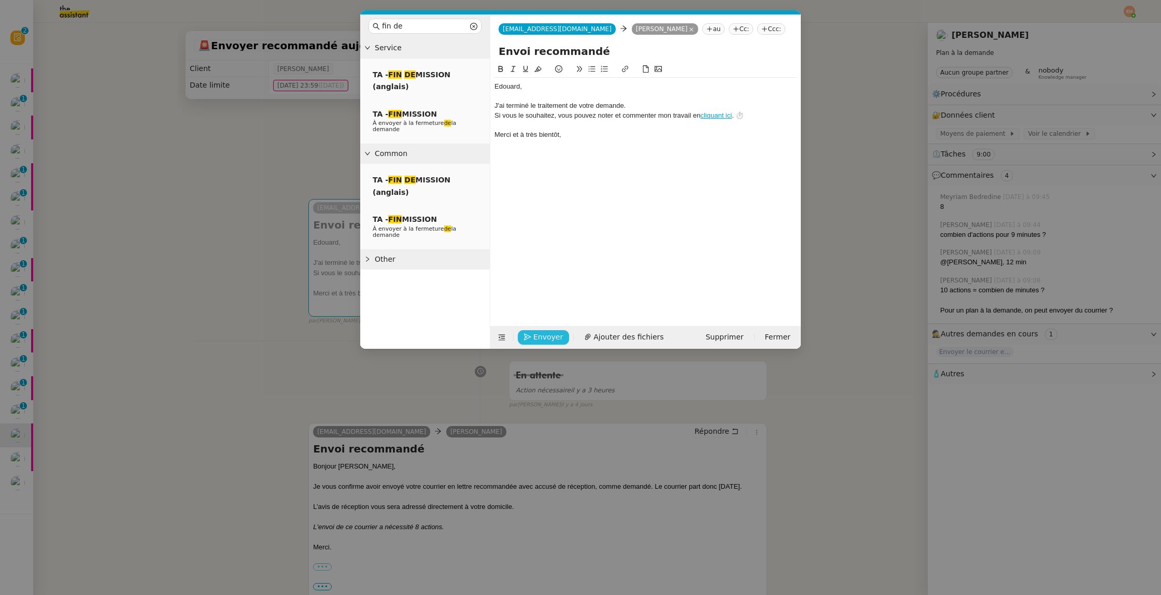
click at [539, 341] on span "Envoyer" at bounding box center [548, 337] width 30 height 12
click at [539, 328] on span "Confirmer l'envoi" at bounding box center [564, 323] width 62 height 12
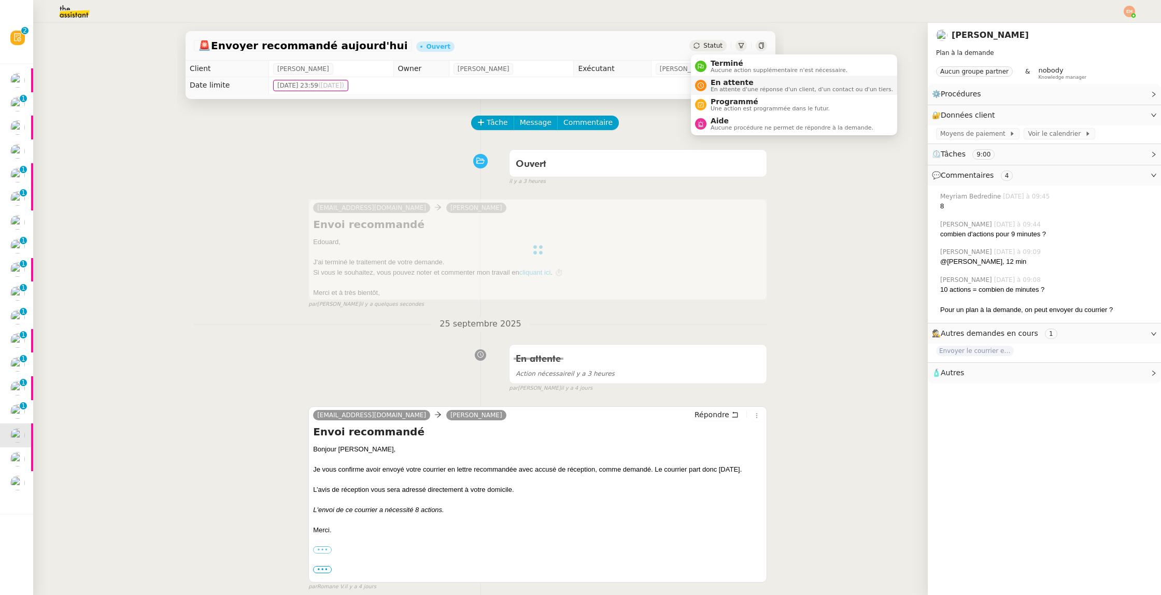
drag, startPoint x: 722, startPoint y: 67, endPoint x: 753, endPoint y: 89, distance: 38.1
click at [722, 67] on span "Aucune action supplémentaire n'est nécessaire." at bounding box center [778, 70] width 137 height 6
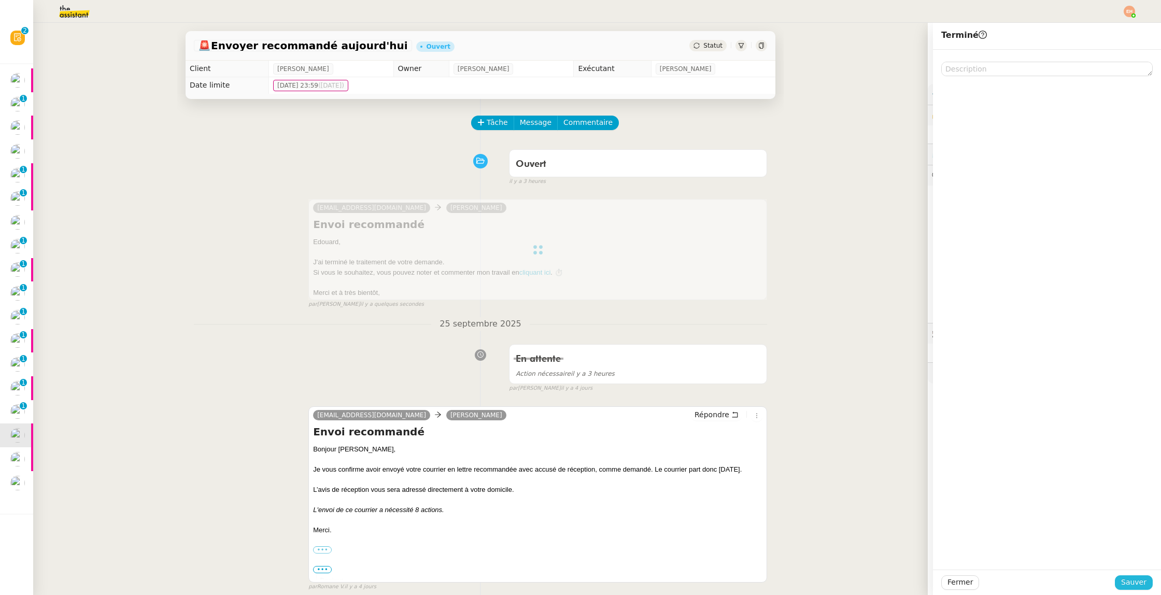
drag, startPoint x: 1128, startPoint y: 581, endPoint x: 893, endPoint y: 560, distance: 236.2
click at [989, 582] on span "Sauver" at bounding box center [1133, 582] width 25 height 12
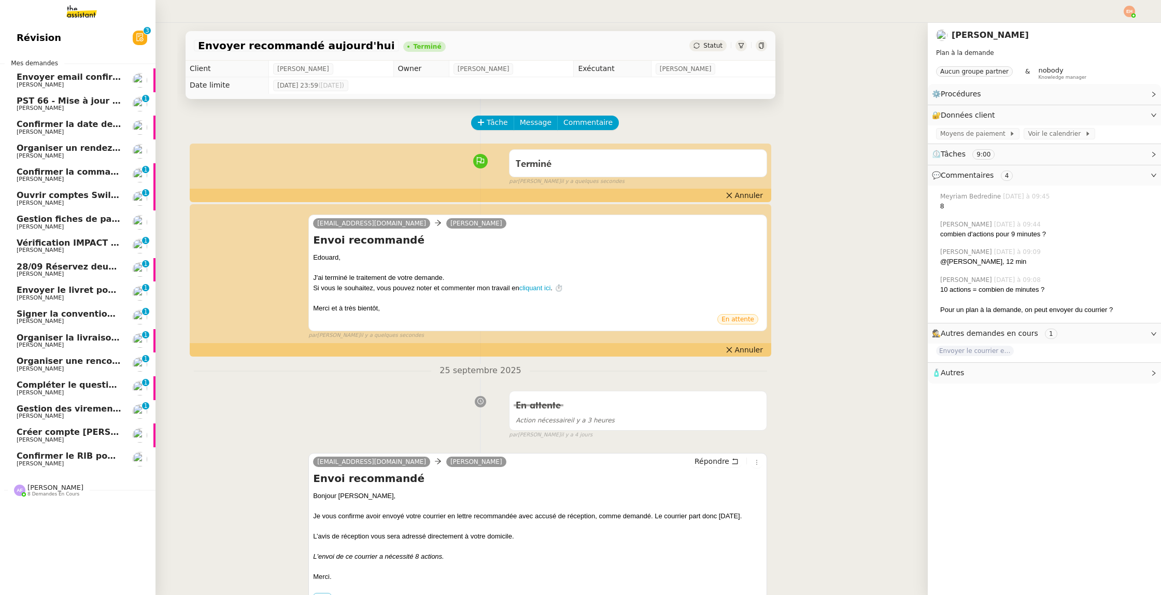
click at [26, 408] on span "Gestion des virements de salaire mensuel - septembre 2025" at bounding box center [158, 409] width 282 height 10
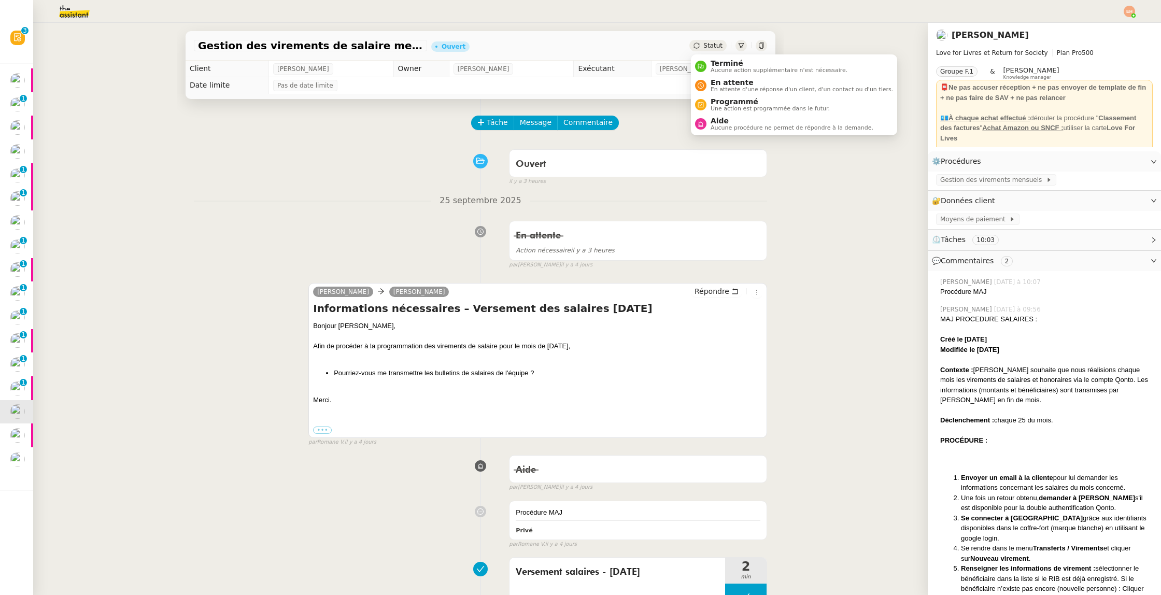
click at [712, 46] on span "Statut" at bounding box center [712, 45] width 19 height 7
click at [732, 89] on span "En attente d'une réponse d'un client, d'un contact ou d'un tiers." at bounding box center [801, 90] width 182 height 6
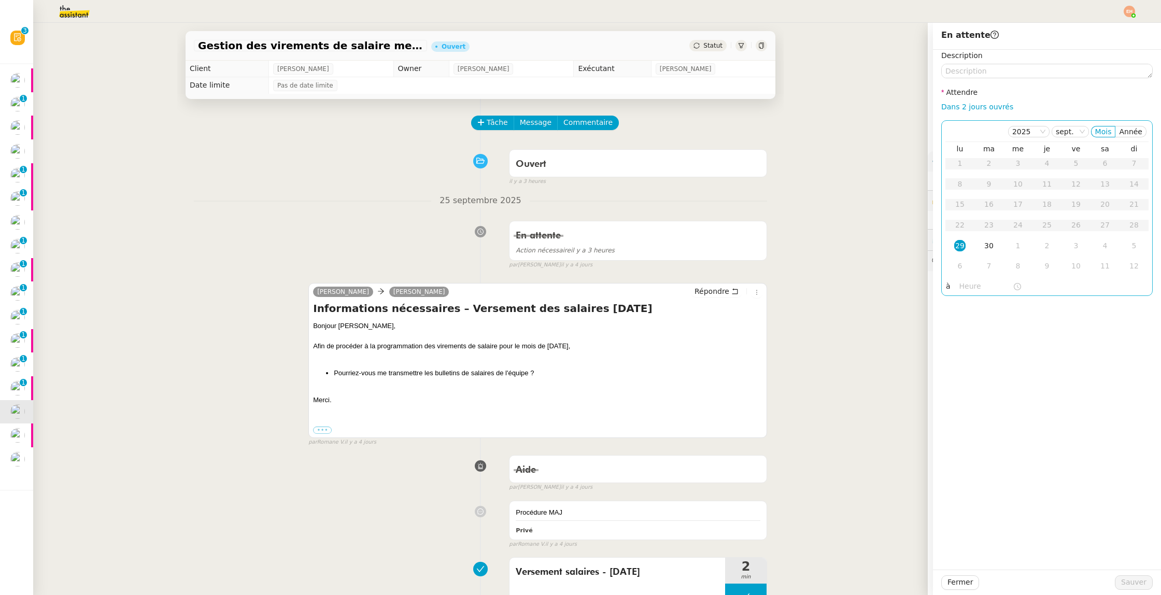
click at [961, 244] on div "29" at bounding box center [959, 245] width 11 height 11
click at [970, 289] on input "text" at bounding box center [985, 286] width 53 height 12
click at [967, 401] on div "16" at bounding box center [967, 400] width 29 height 12
type input "16:27"
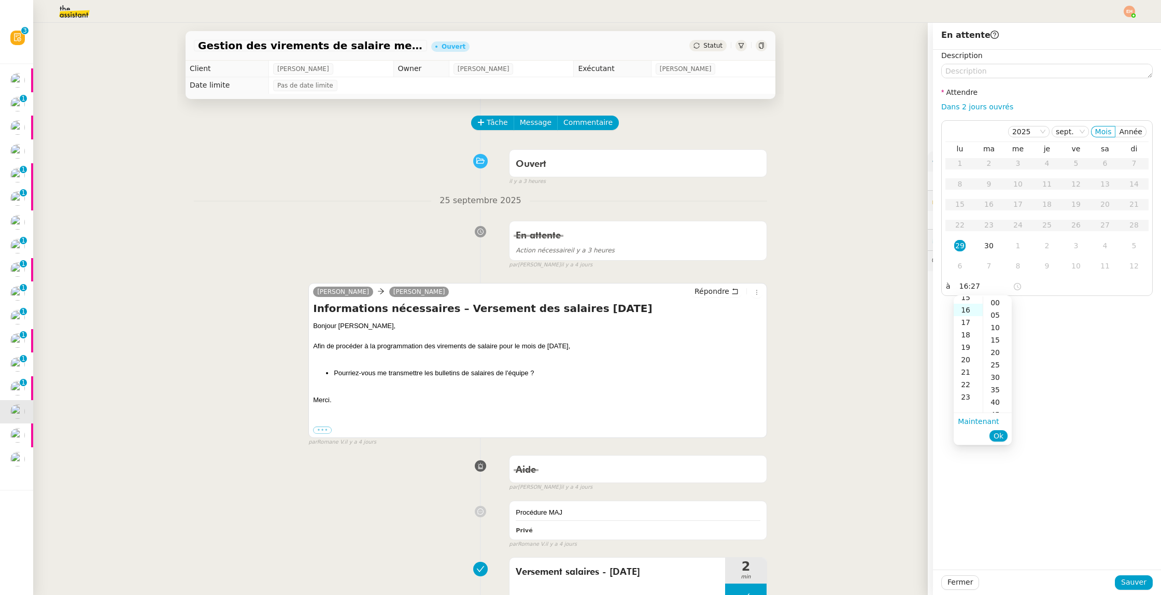
scroll to position [199, 0]
drag, startPoint x: 1003, startPoint y: 436, endPoint x: 1044, endPoint y: 472, distance: 55.1
click at [989, 436] on span "Ok" at bounding box center [998, 436] width 10 height 10
click at [989, 586] on span "Sauver" at bounding box center [1133, 582] width 25 height 12
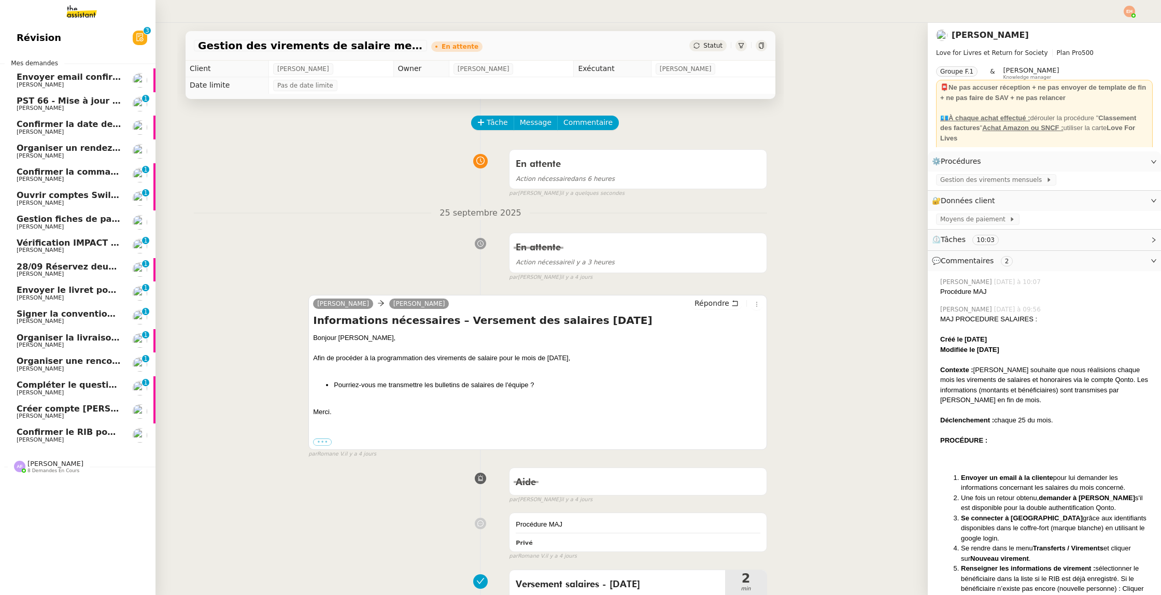
click at [39, 371] on span "[PERSON_NAME]" at bounding box center [40, 368] width 47 height 7
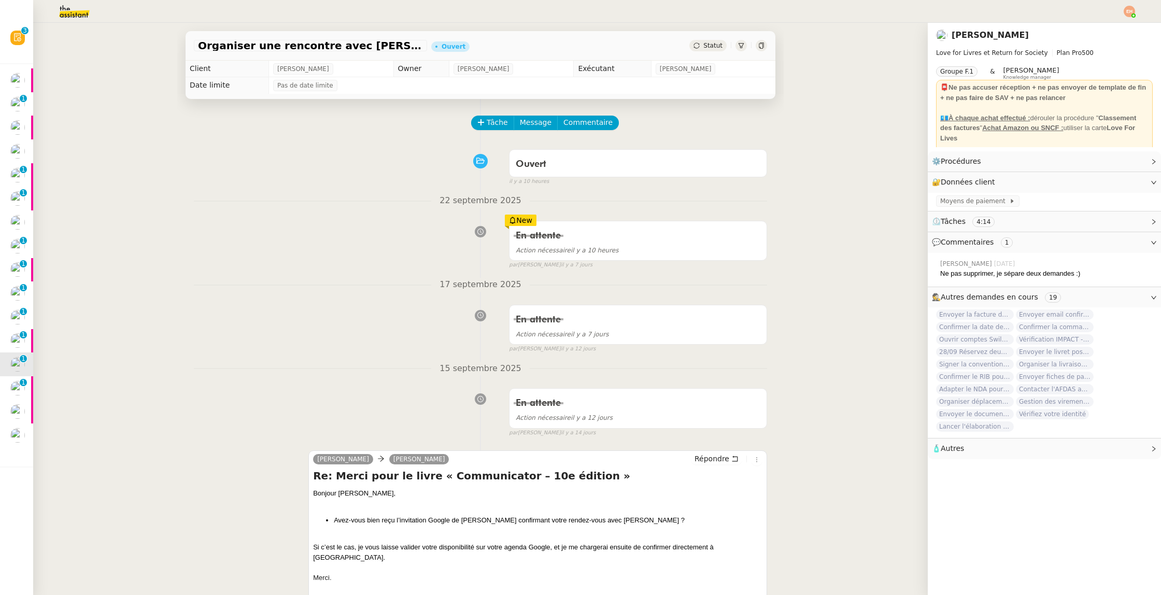
click at [712, 44] on span "Statut" at bounding box center [712, 45] width 19 height 7
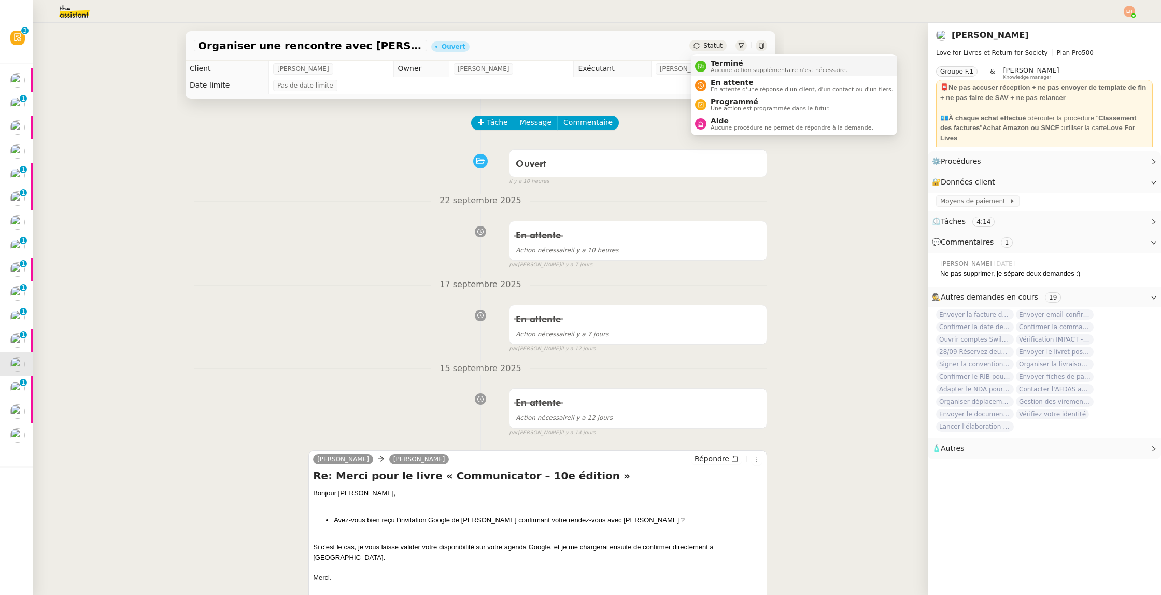
click at [720, 68] on span "Aucune action supplémentaire n'est nécessaire." at bounding box center [778, 70] width 137 height 6
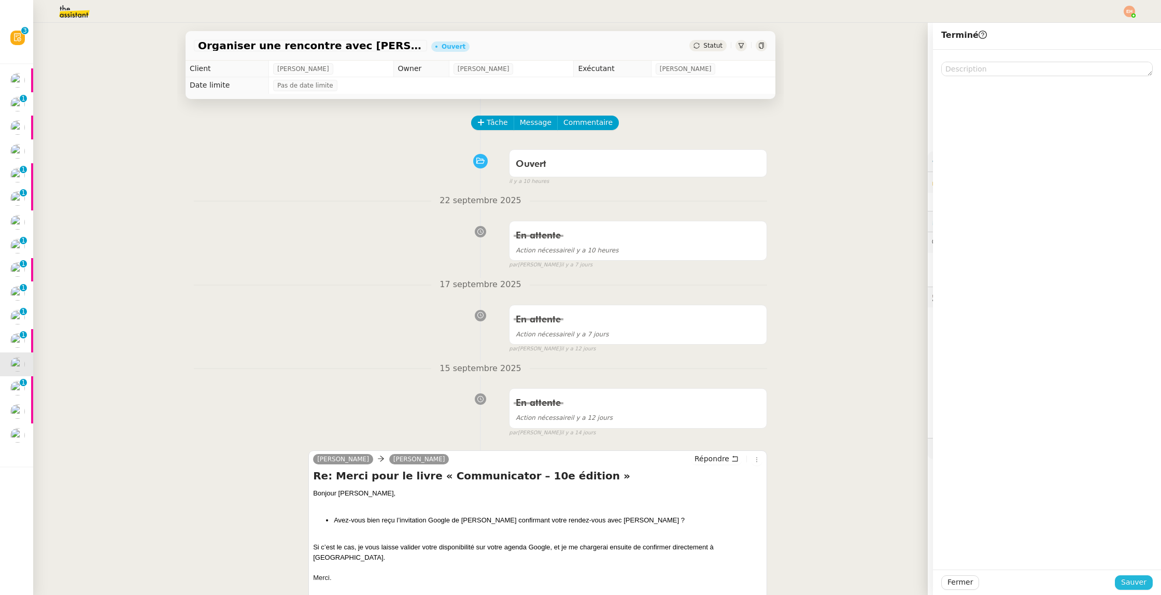
drag, startPoint x: 1125, startPoint y: 584, endPoint x: 1050, endPoint y: 554, distance: 80.7
click at [989, 584] on span "Sauver" at bounding box center [1133, 582] width 25 height 12
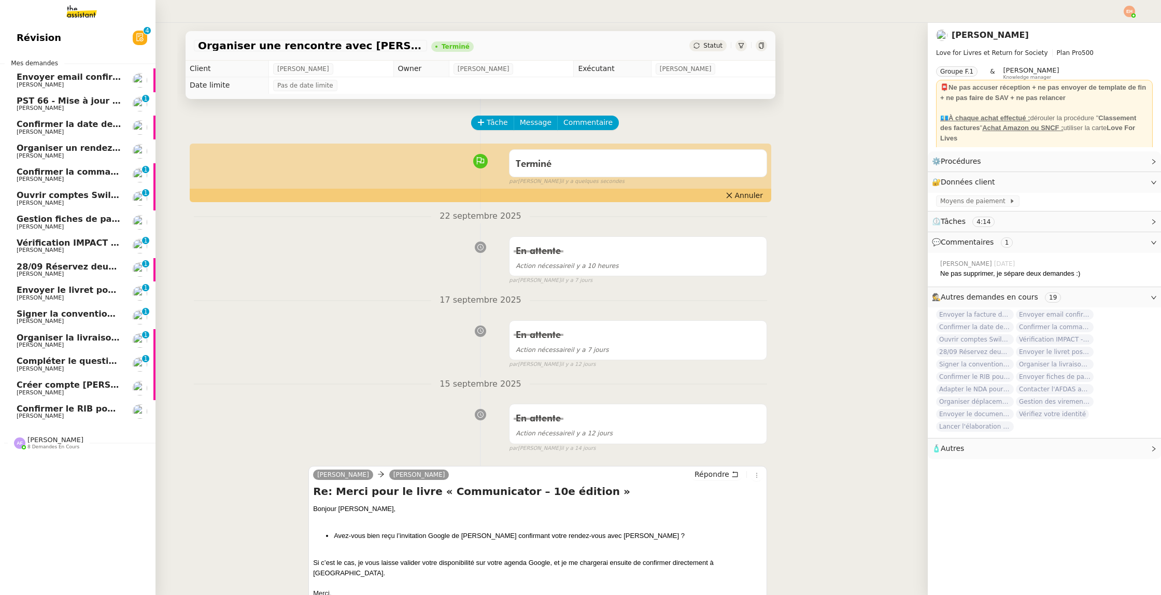
click at [79, 341] on span "Organiser la livraison à [GEOGRAPHIC_DATA]" at bounding box center [121, 338] width 209 height 10
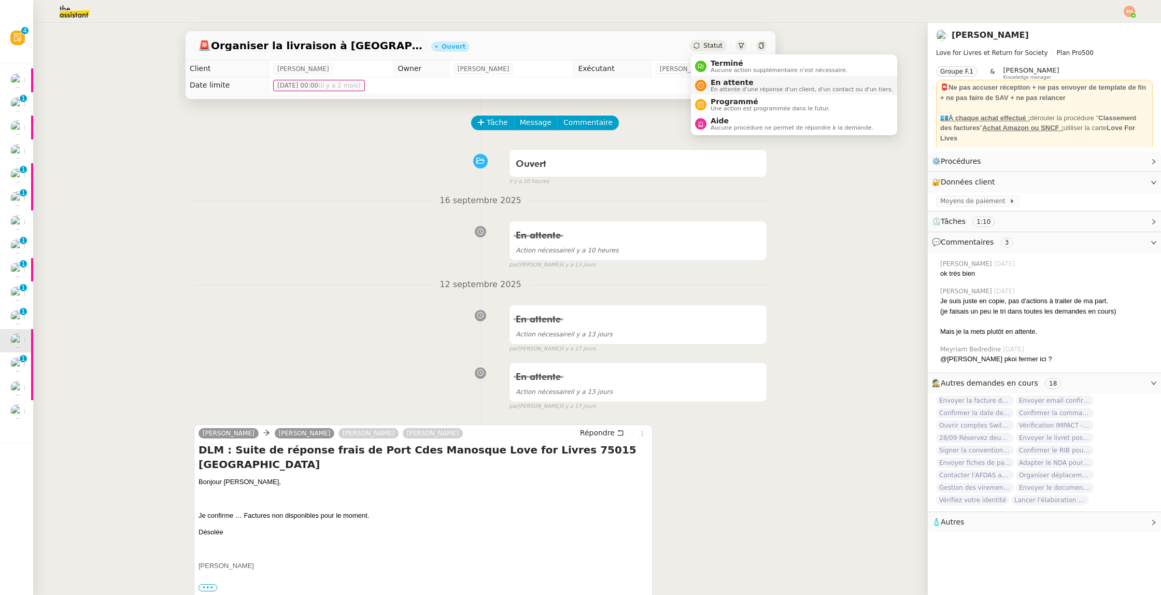
click at [723, 88] on span "En attente d'une réponse d'un client, d'un contact ou d'un tiers." at bounding box center [801, 90] width 182 height 6
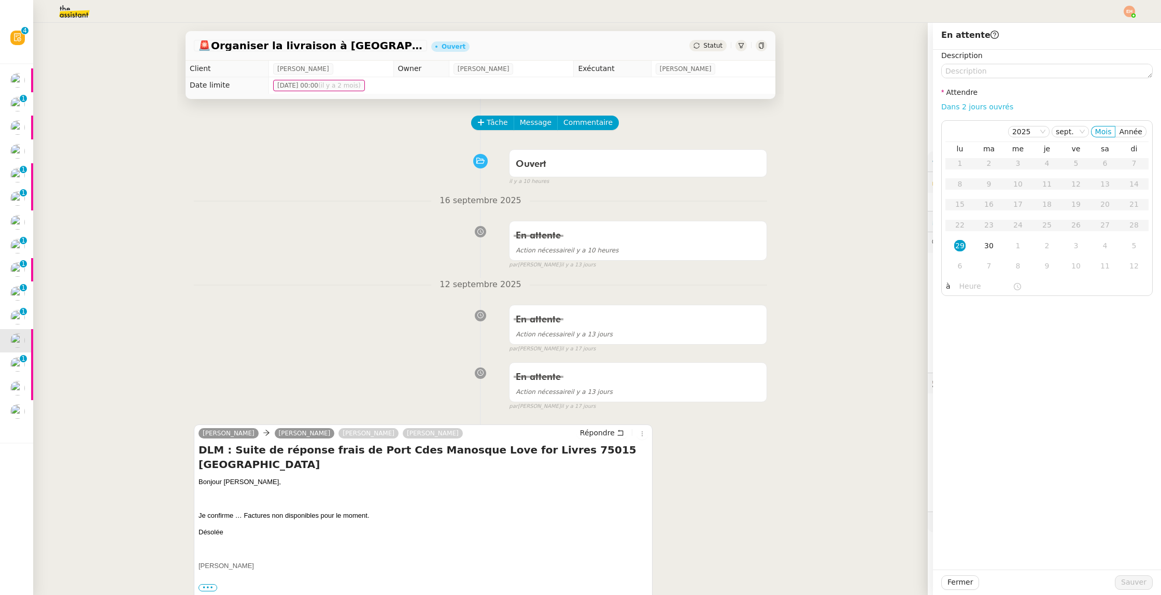
click at [984, 109] on link "Dans 2 jours ouvrés" at bounding box center [977, 107] width 72 height 8
type input "07:00"
click at [959, 186] on div "6" at bounding box center [959, 183] width 11 height 11
drag, startPoint x: 963, startPoint y: 201, endPoint x: 980, endPoint y: 228, distance: 32.3
click at [963, 201] on div "13" at bounding box center [959, 203] width 11 height 11
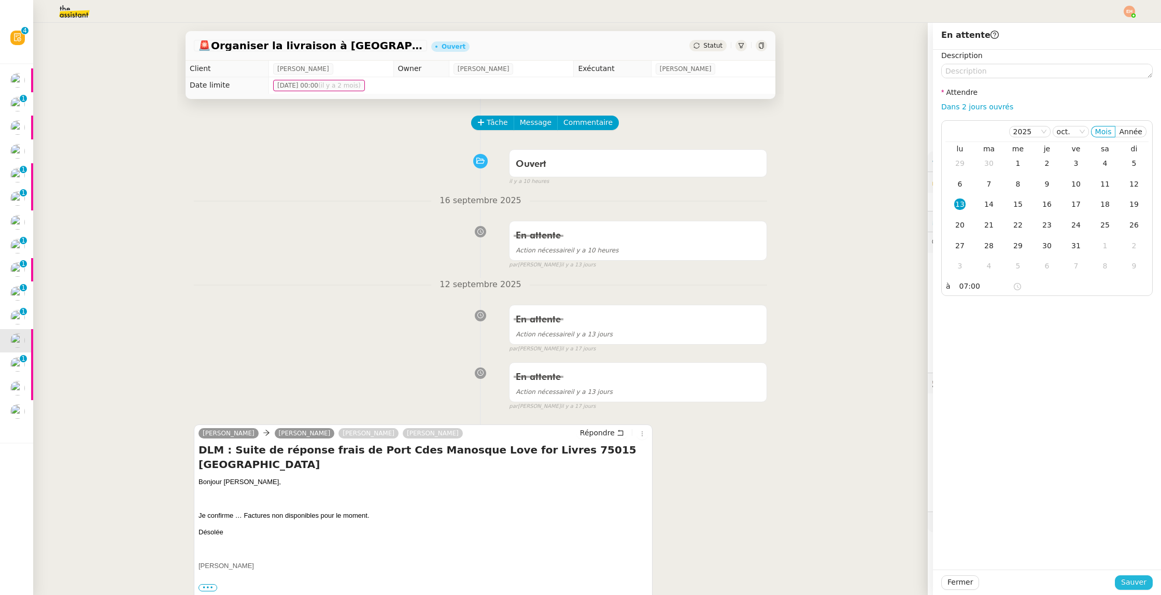
drag, startPoint x: 1139, startPoint y: 578, endPoint x: 1125, endPoint y: 574, distance: 14.6
click at [989, 578] on span "Sauver" at bounding box center [1133, 582] width 25 height 12
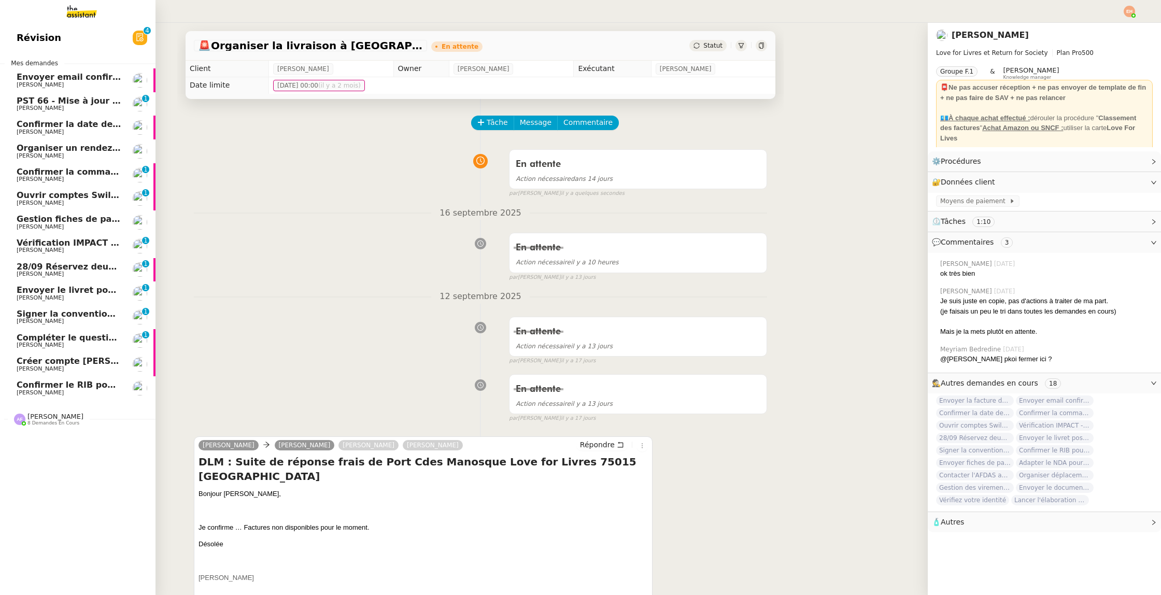
click at [47, 296] on span "[PERSON_NAME]" at bounding box center [40, 297] width 47 height 7
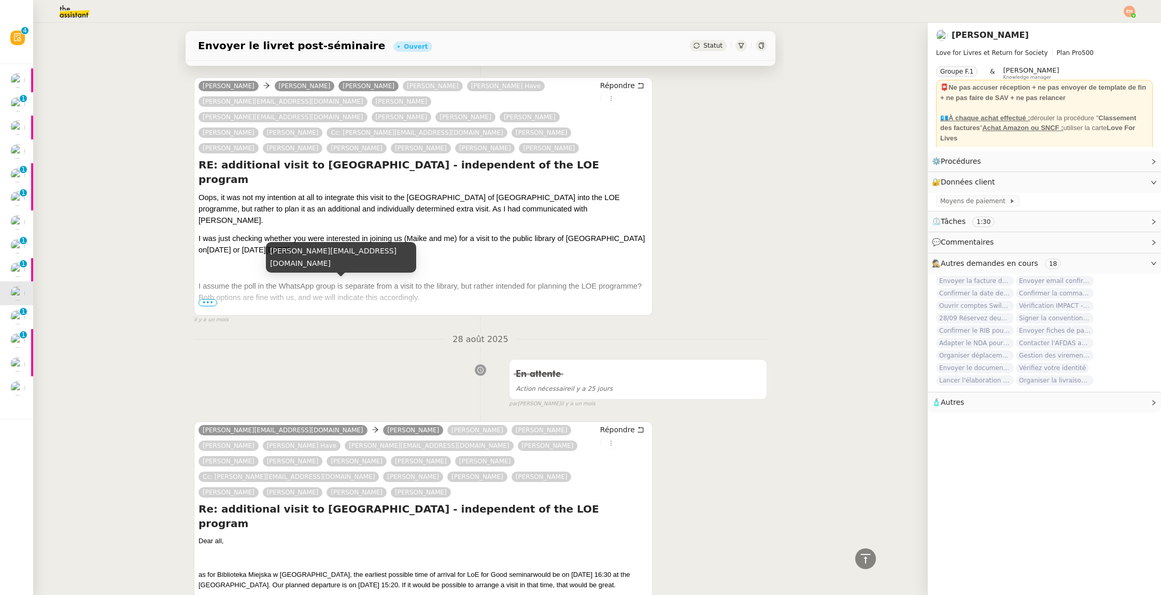
scroll to position [456, 0]
click at [707, 46] on span "Statut" at bounding box center [712, 45] width 19 height 7
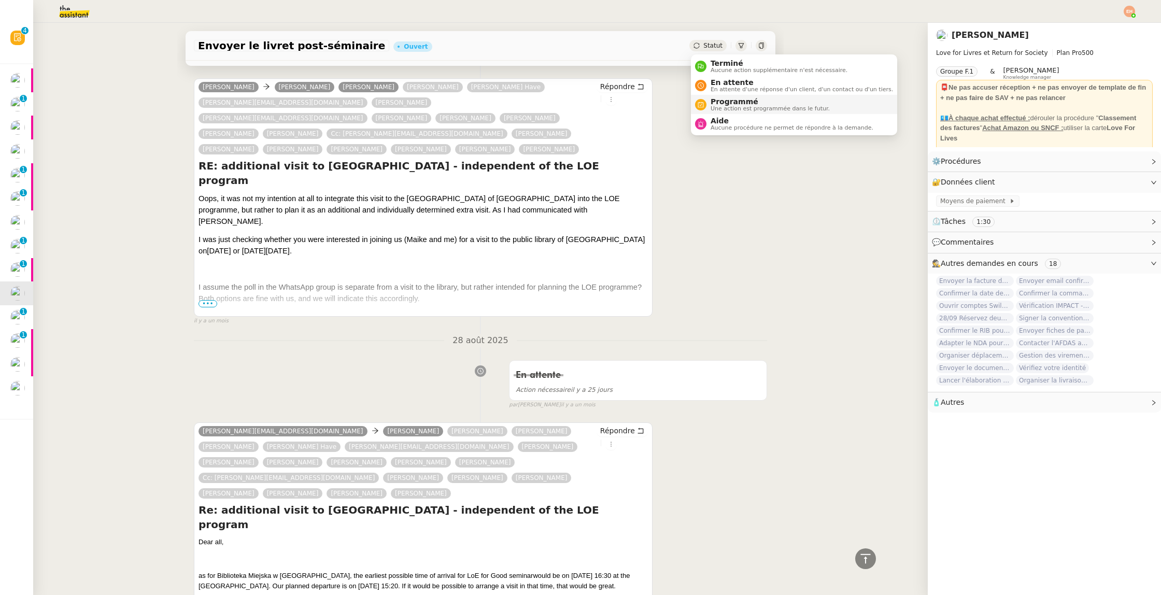
drag, startPoint x: 716, startPoint y: 59, endPoint x: 731, endPoint y: 103, distance: 46.5
click at [716, 59] on span "Terminé" at bounding box center [778, 63] width 137 height 8
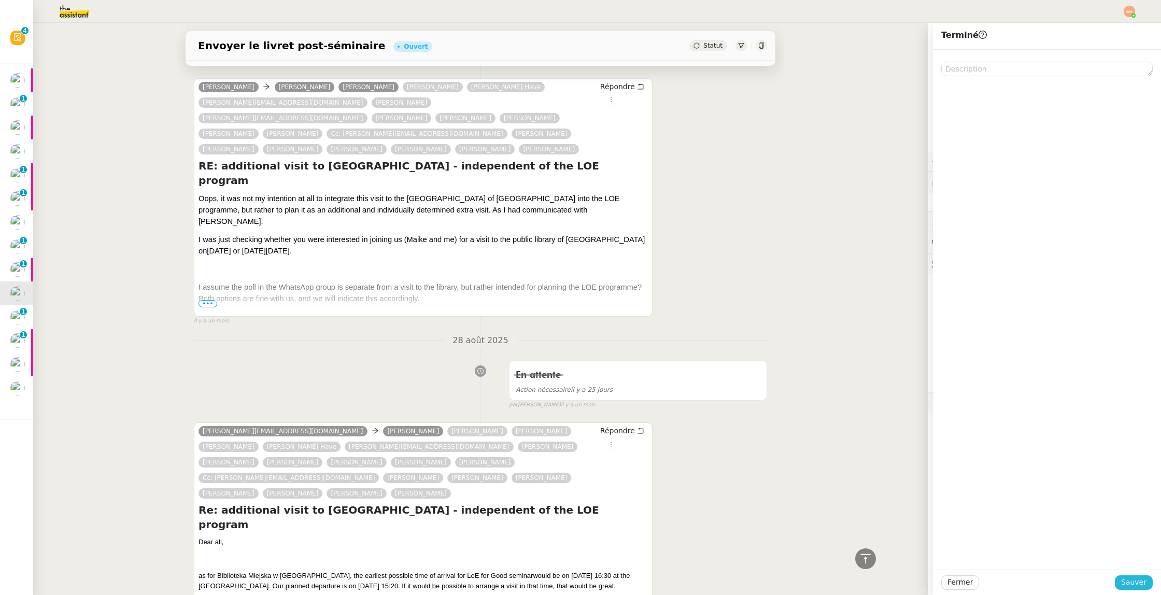
drag, startPoint x: 1130, startPoint y: 577, endPoint x: 853, endPoint y: 503, distance: 286.4
click at [989, 577] on span "Sauver" at bounding box center [1133, 582] width 25 height 12
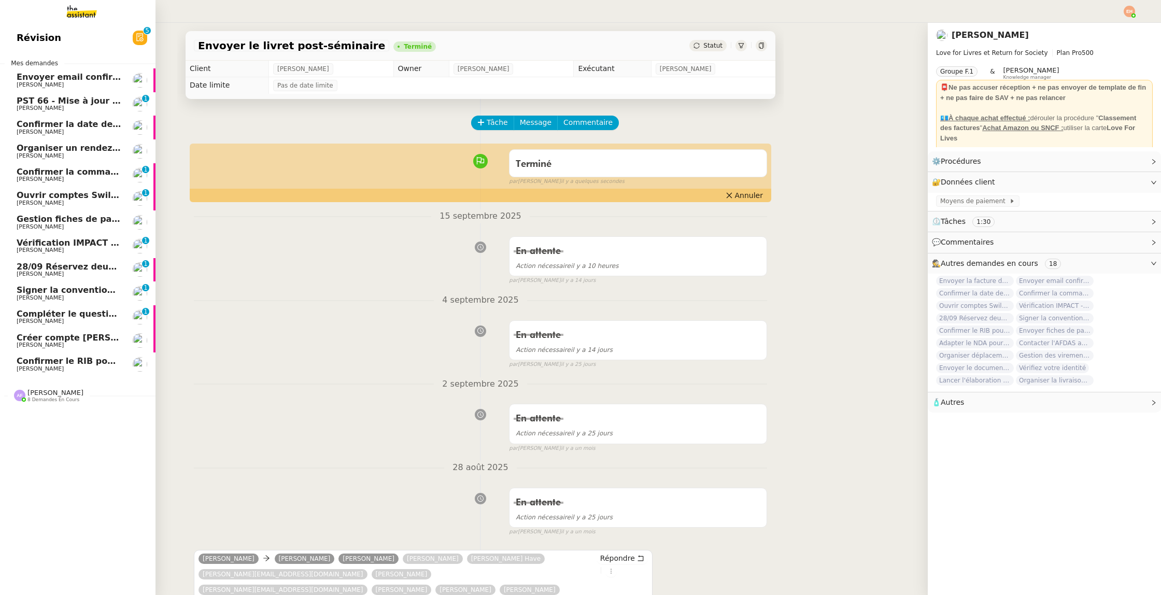
click at [82, 266] on span "28/09 Réservez deux chambres à l'hôtel Nelio" at bounding box center [123, 267] width 213 height 10
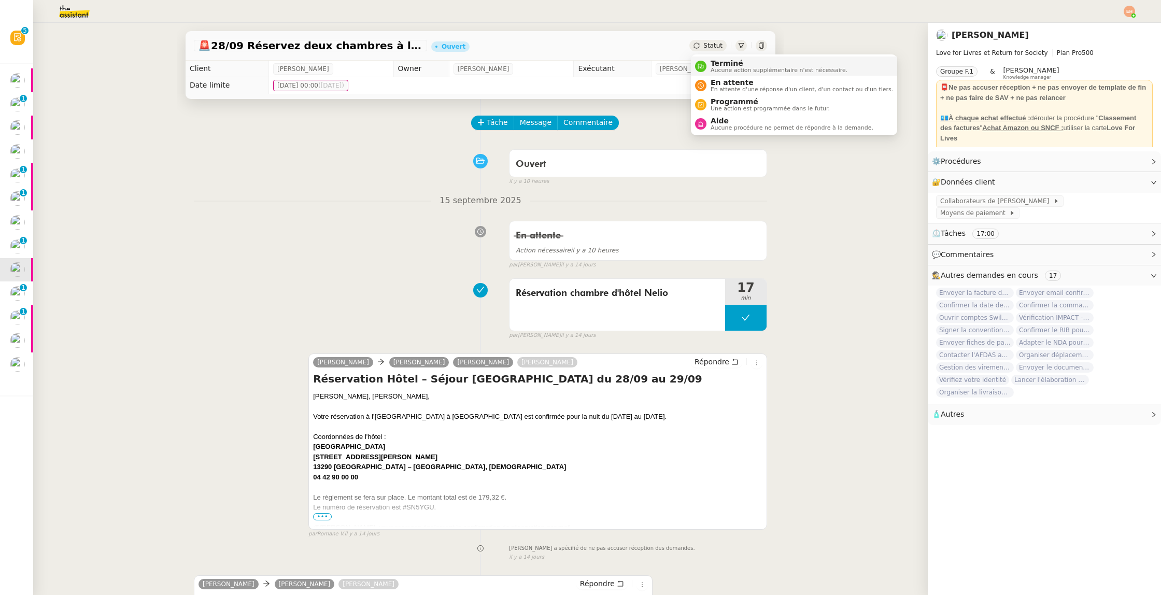
click at [736, 68] on span "Aucune action supplémentaire n'est nécessaire." at bounding box center [778, 70] width 137 height 6
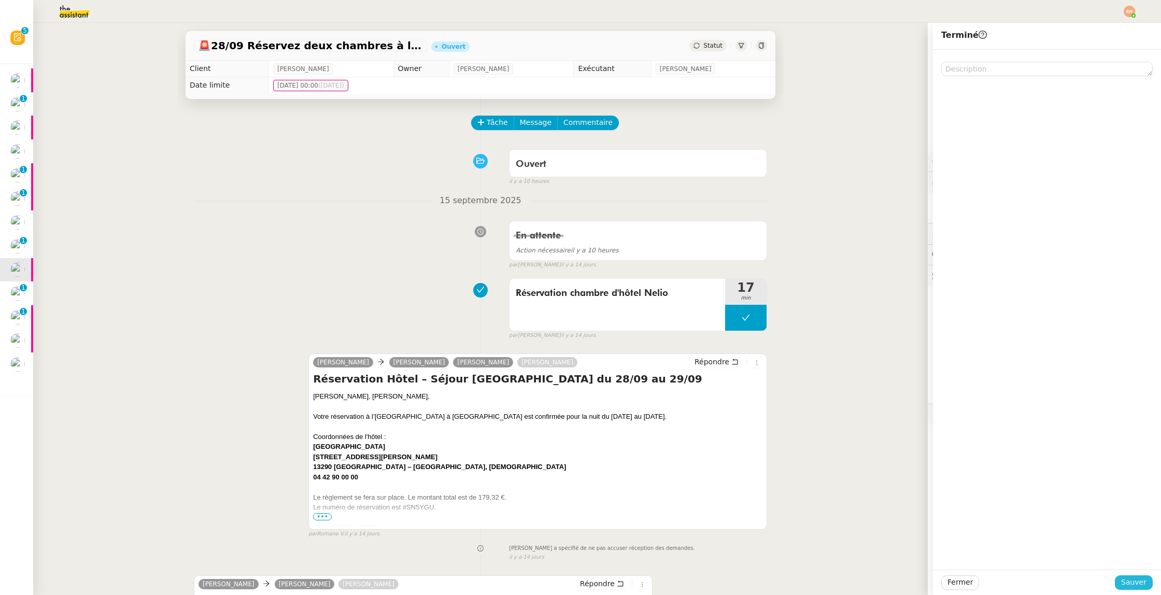
click at [989, 580] on span "Sauver" at bounding box center [1133, 582] width 25 height 12
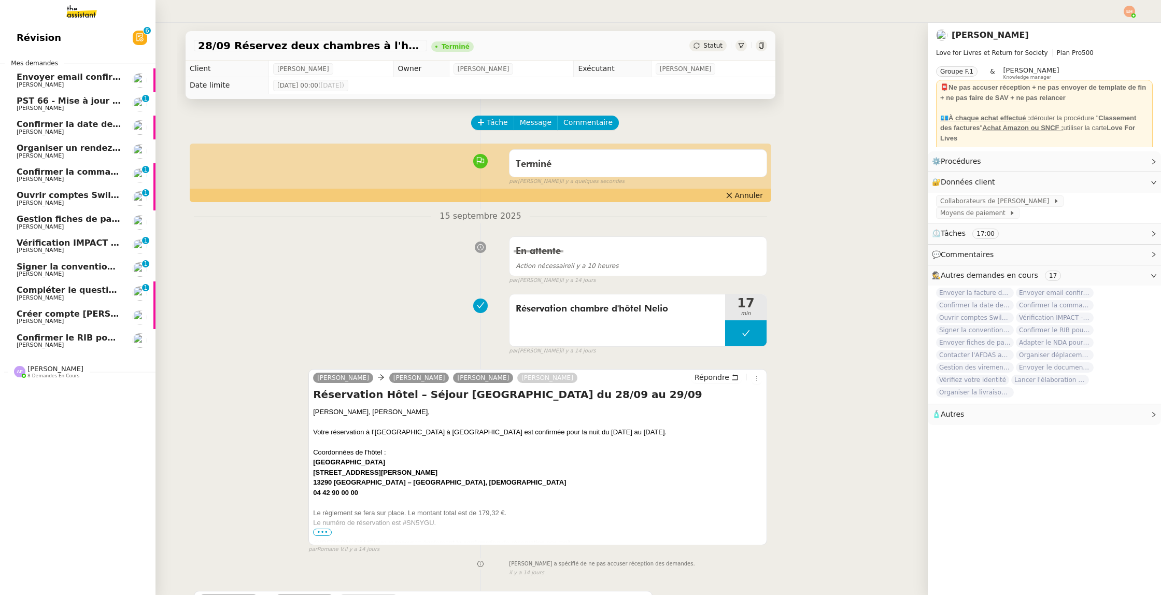
click at [68, 243] on span "Vérification IMPACT - AEPC CONCORDE" at bounding box center [107, 243] width 180 height 10
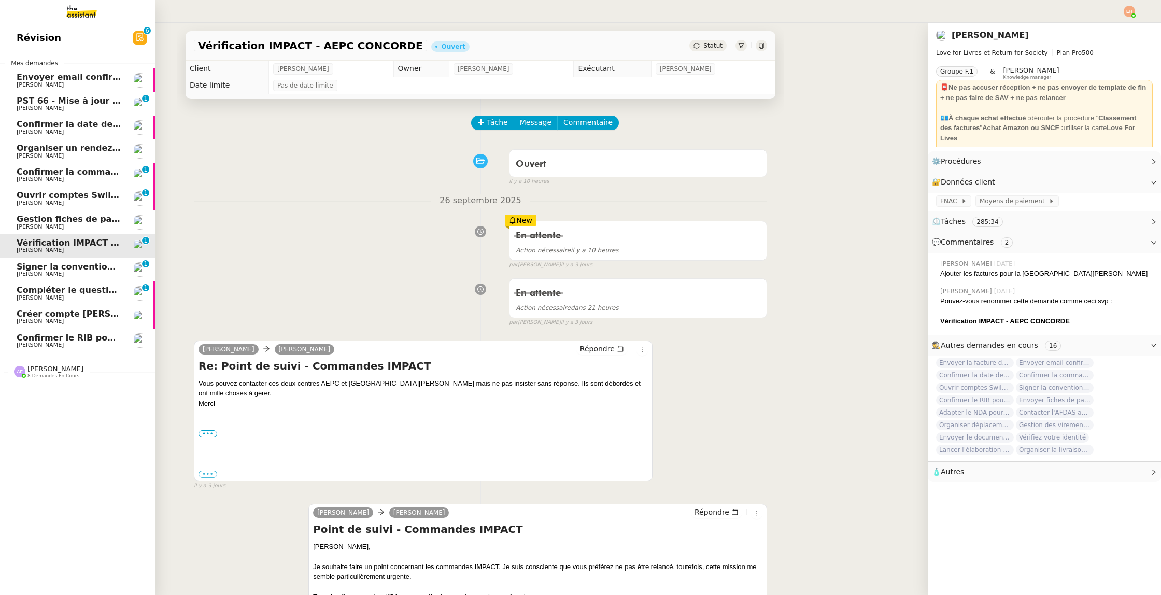
click at [76, 262] on span "Signer la convention via Yousign" at bounding box center [93, 267] width 152 height 10
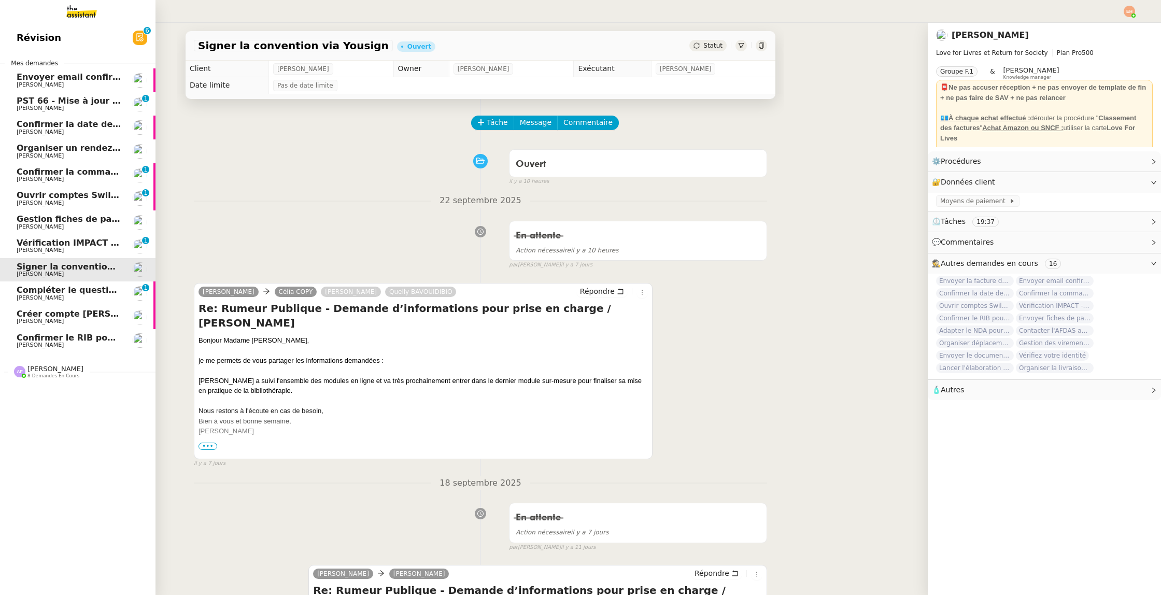
click at [95, 196] on span "Ouvrir comptes Swile pour [PERSON_NAME] et Zaineb" at bounding box center [142, 195] width 251 height 10
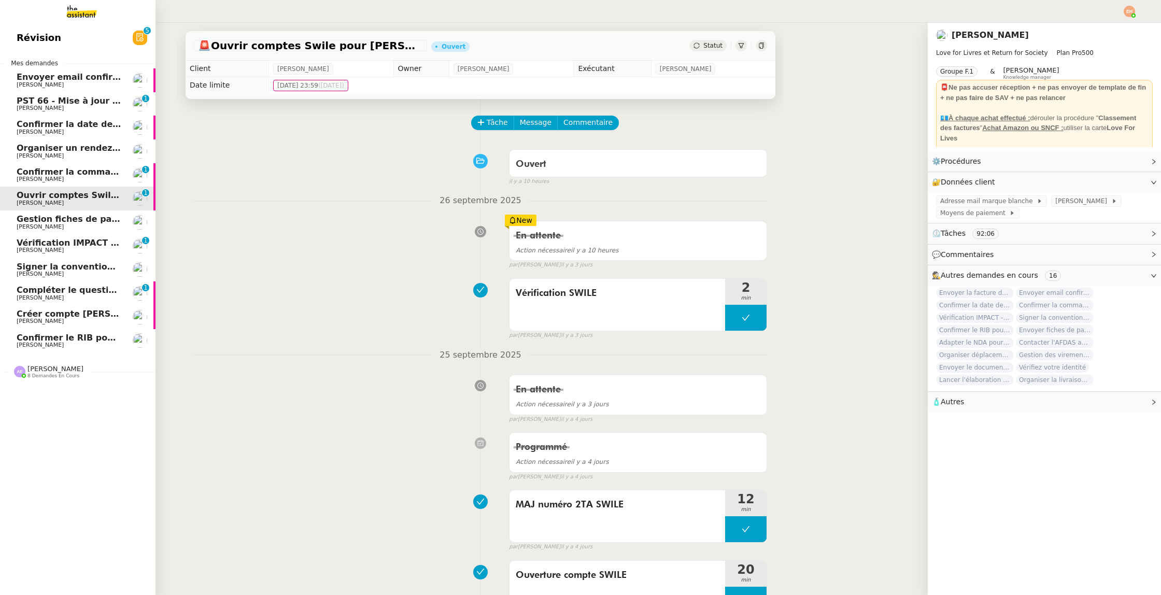
click at [49, 171] on span "Confirmer la commande des bibliothèques" at bounding box center [115, 172] width 197 height 10
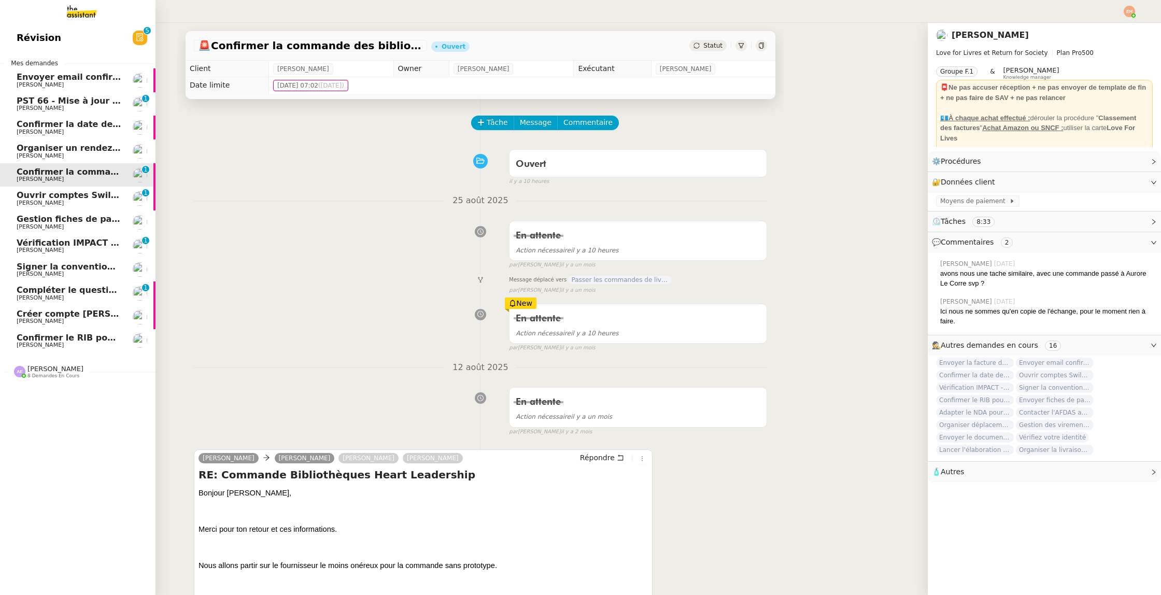
click at [62, 193] on span "Ouvrir comptes Swile pour [PERSON_NAME] et Zaineb" at bounding box center [142, 195] width 251 height 10
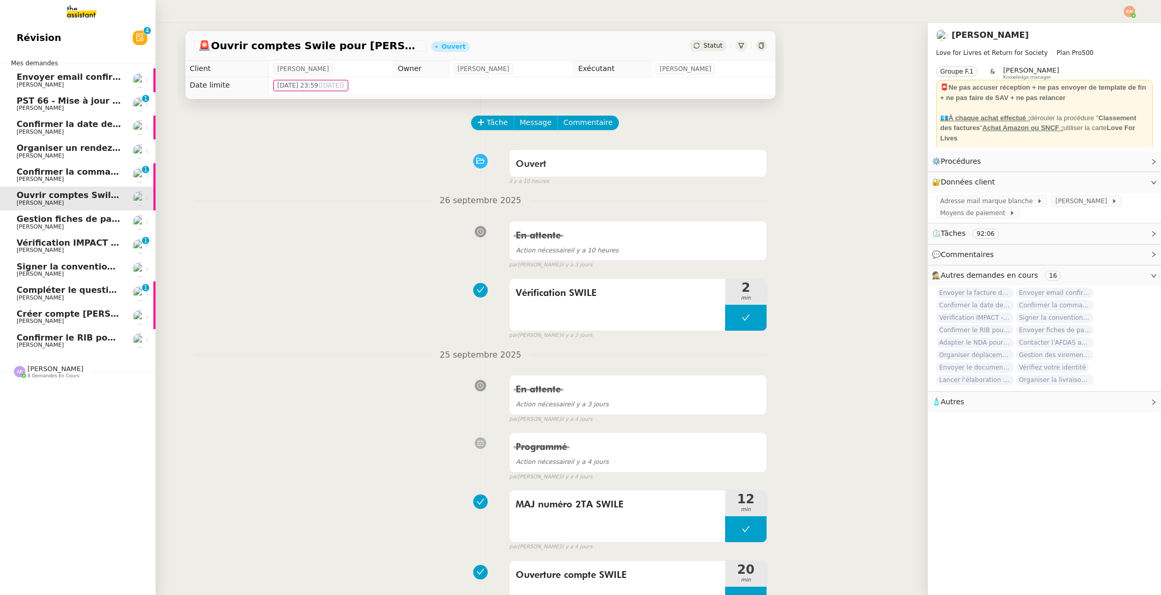
click at [27, 175] on span "Confirmer la commande des bibliothèques" at bounding box center [115, 172] width 197 height 10
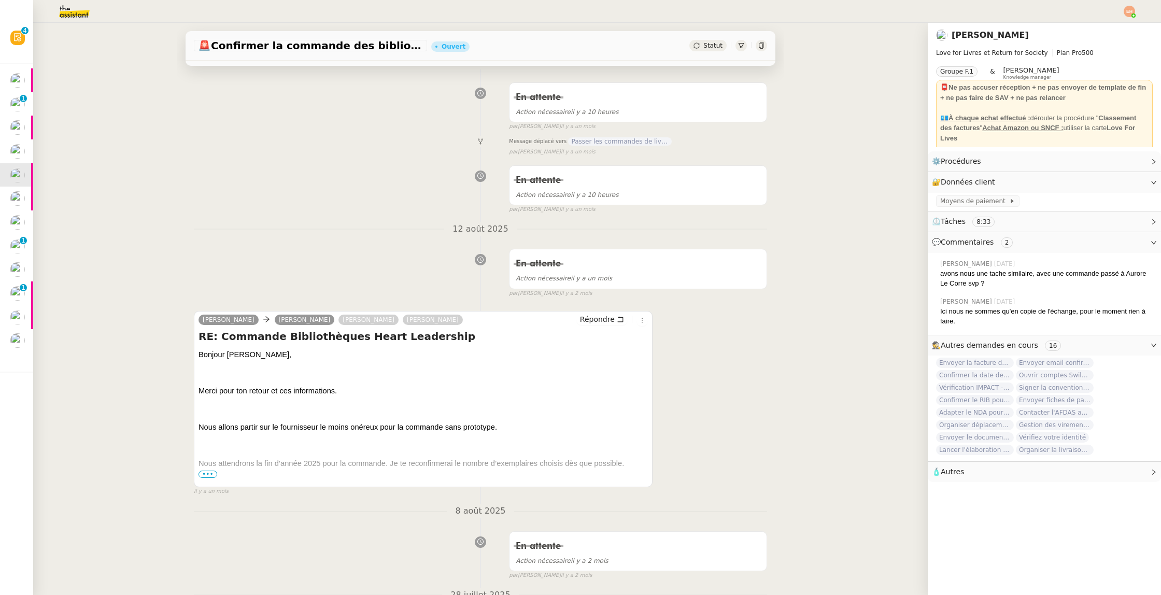
scroll to position [242, 0]
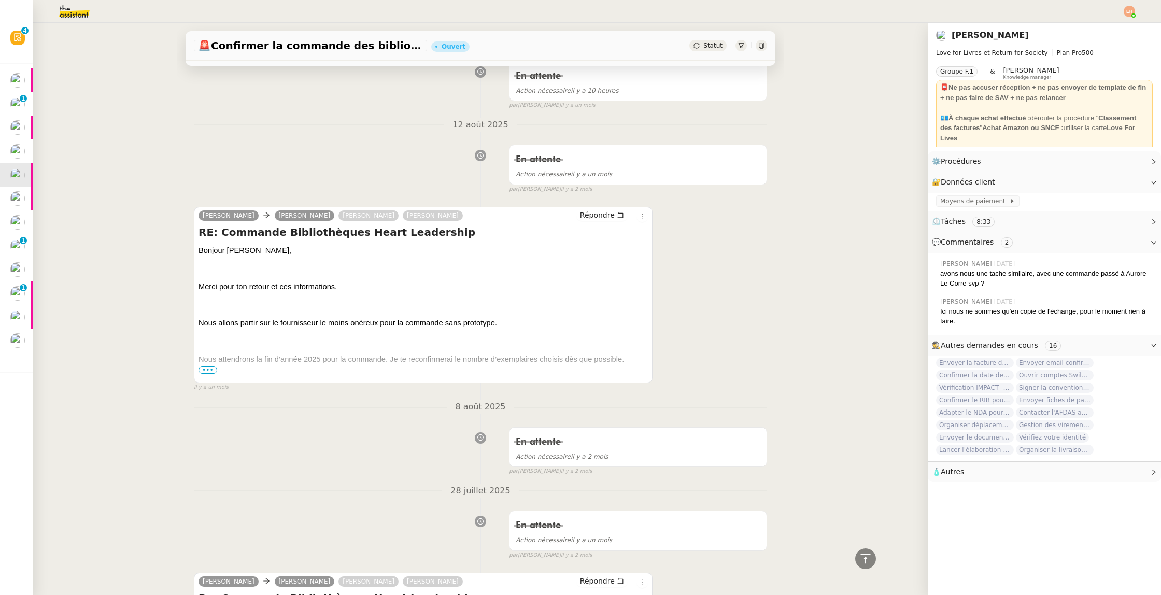
click at [205, 368] on span "•••" at bounding box center [207, 369] width 19 height 7
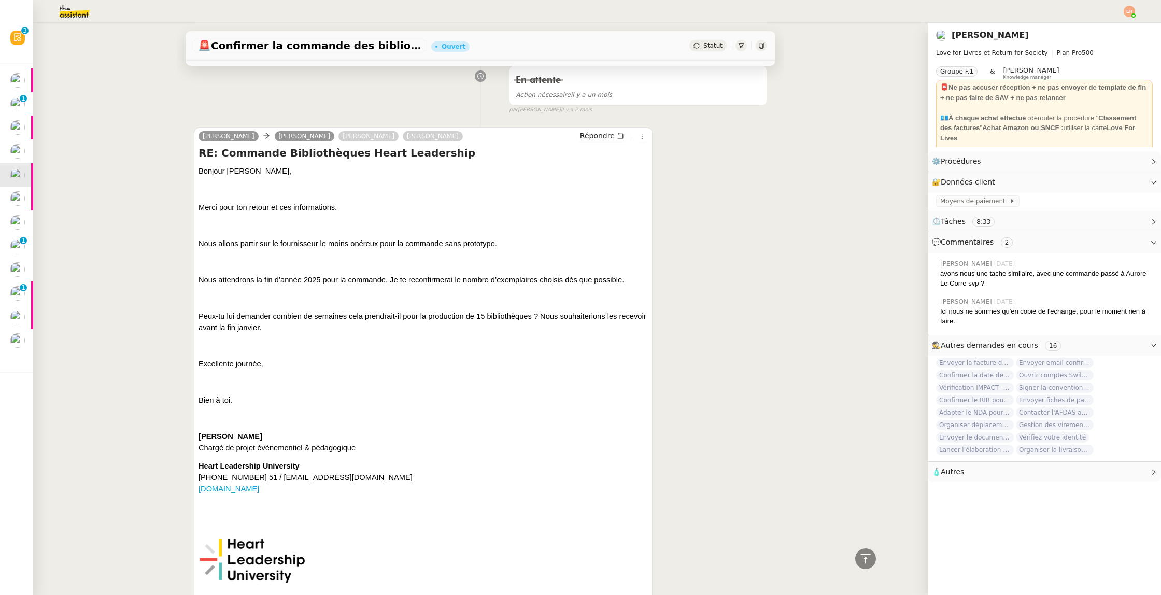
scroll to position [340, 0]
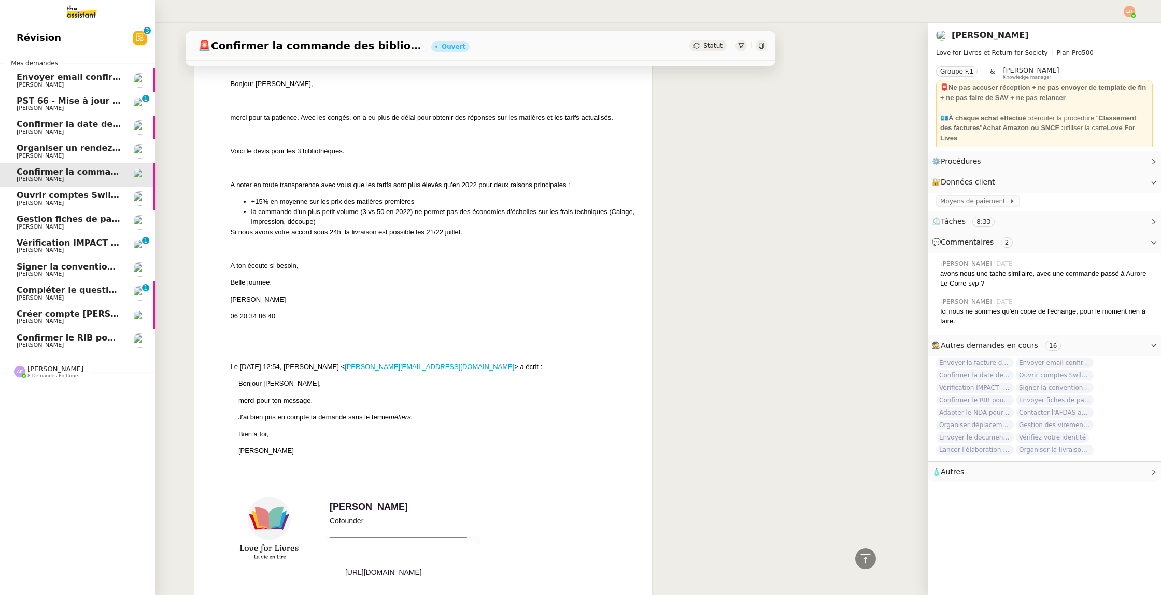
drag, startPoint x: 15, startPoint y: 151, endPoint x: 45, endPoint y: 175, distance: 38.4
click at [15, 151] on link "Organiser un rendez-vous pour accès FFB [PERSON_NAME]" at bounding box center [77, 151] width 155 height 24
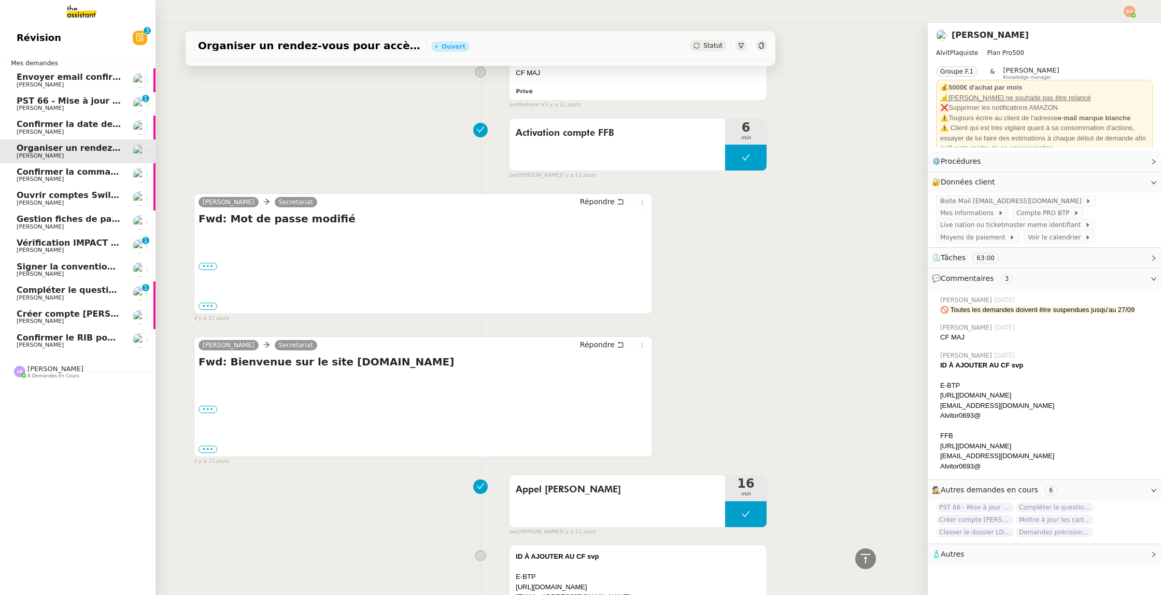
click at [51, 179] on span "[PERSON_NAME]" at bounding box center [69, 179] width 105 height 6
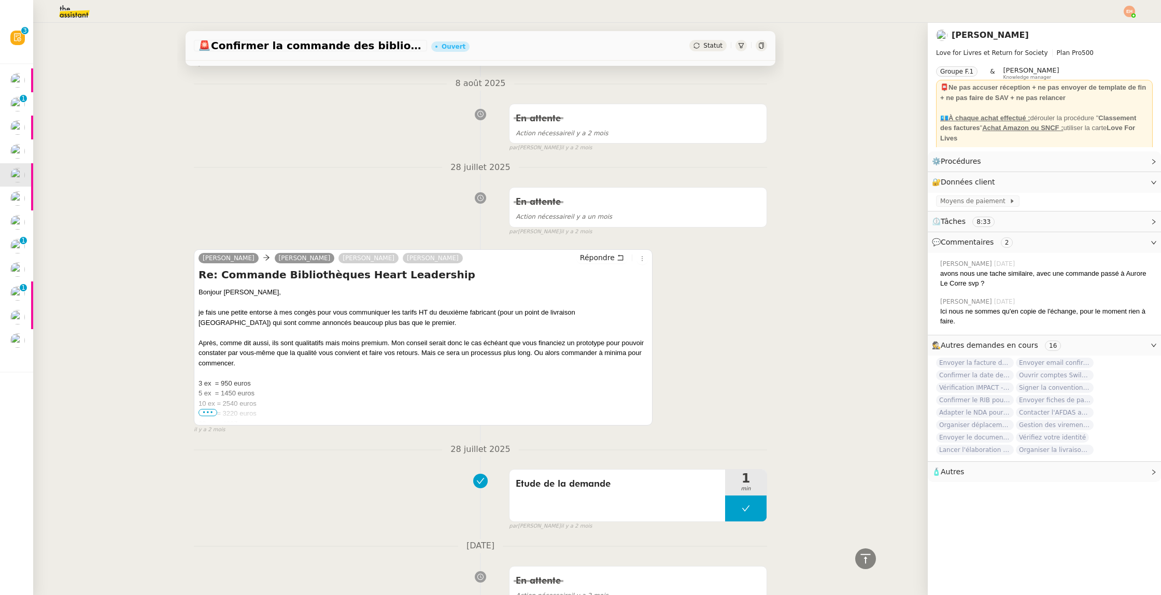
scroll to position [473, 0]
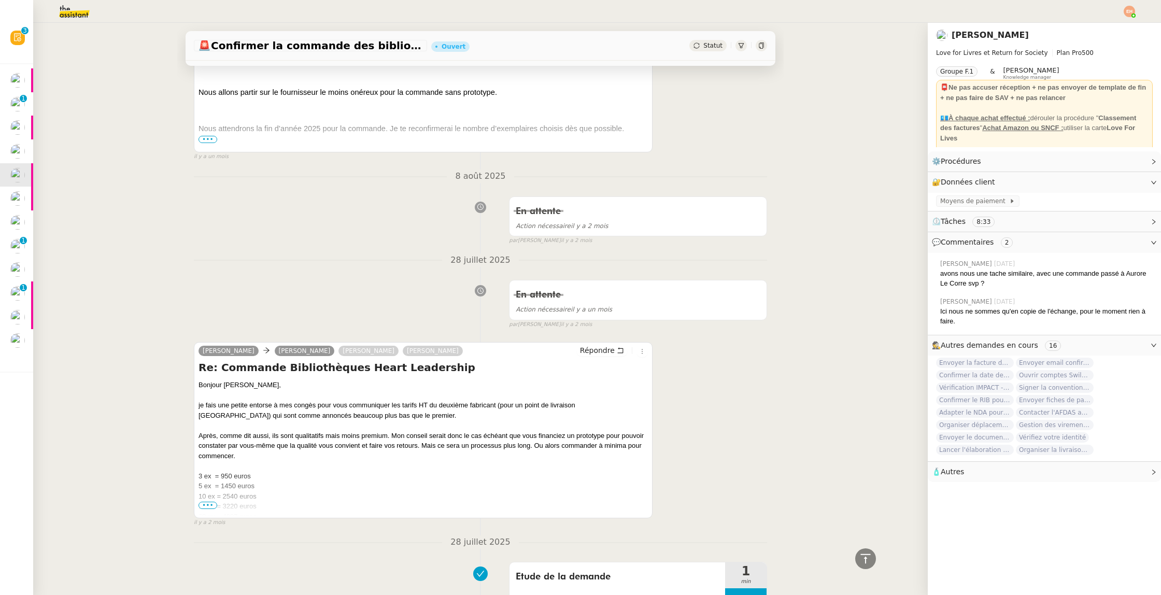
click at [711, 46] on span "Statut" at bounding box center [712, 45] width 19 height 7
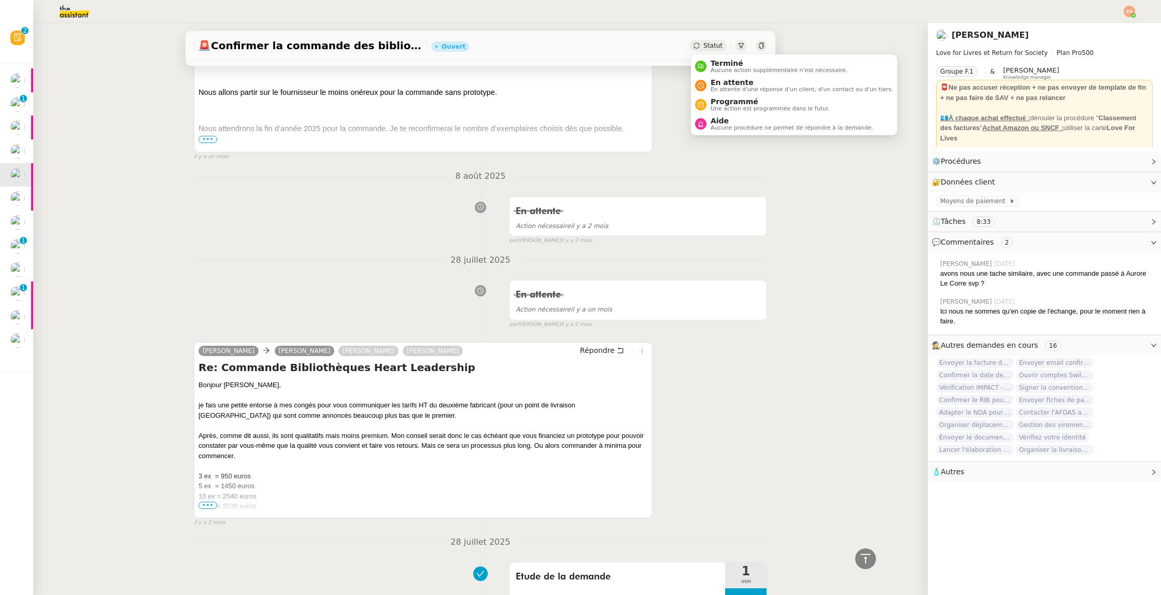
drag, startPoint x: 736, startPoint y: 67, endPoint x: 997, endPoint y: 499, distance: 505.1
click at [736, 67] on span "Aucune action supplémentaire n'est nécessaire." at bounding box center [778, 70] width 137 height 6
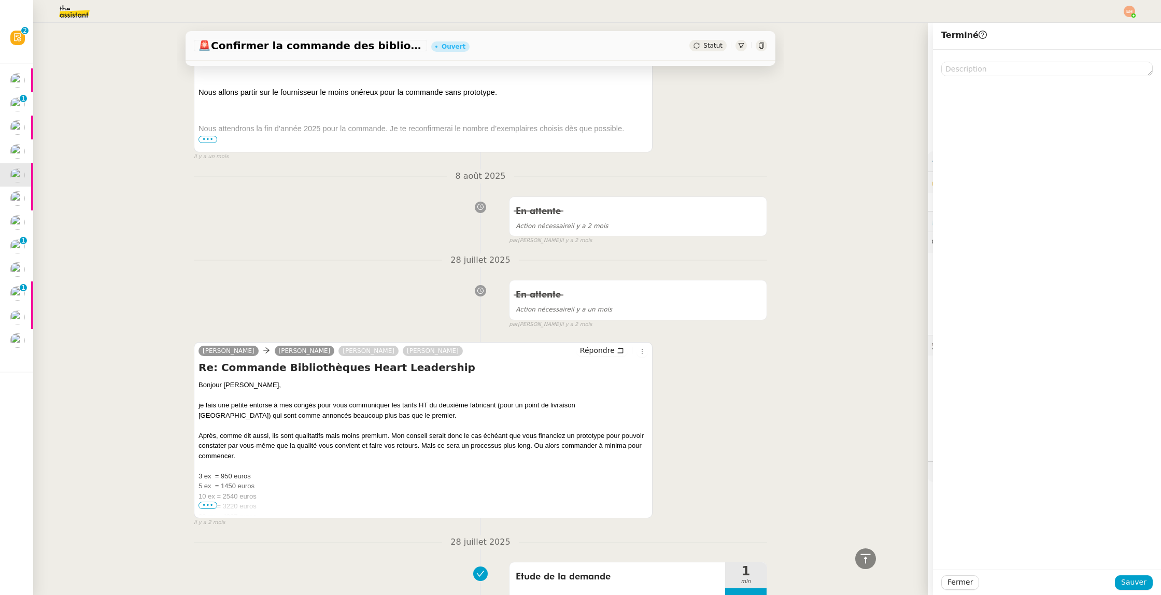
click at [989, 591] on div "Fermer Sauver" at bounding box center [1047, 581] width 228 height 25
drag, startPoint x: 1136, startPoint y: 582, endPoint x: 1129, endPoint y: 578, distance: 7.2
click at [989, 581] on span "Sauver" at bounding box center [1133, 582] width 25 height 12
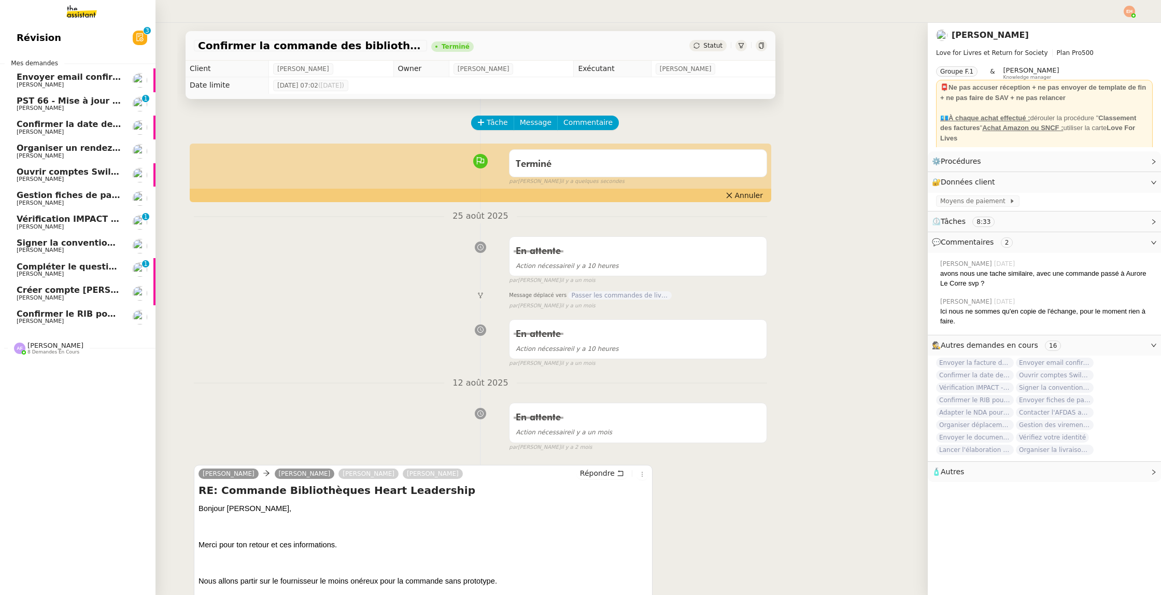
click at [44, 131] on span "[PERSON_NAME]" at bounding box center [40, 131] width 47 height 7
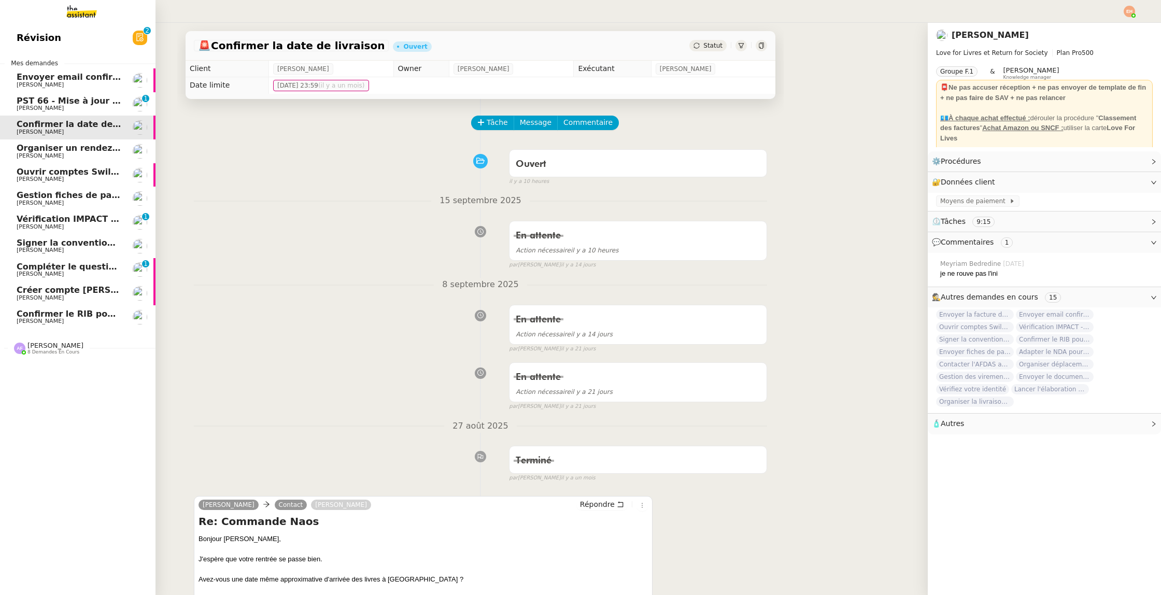
click at [71, 191] on span "Gestion fiches de paie et salaires - septembre 2025" at bounding box center [137, 195] width 241 height 10
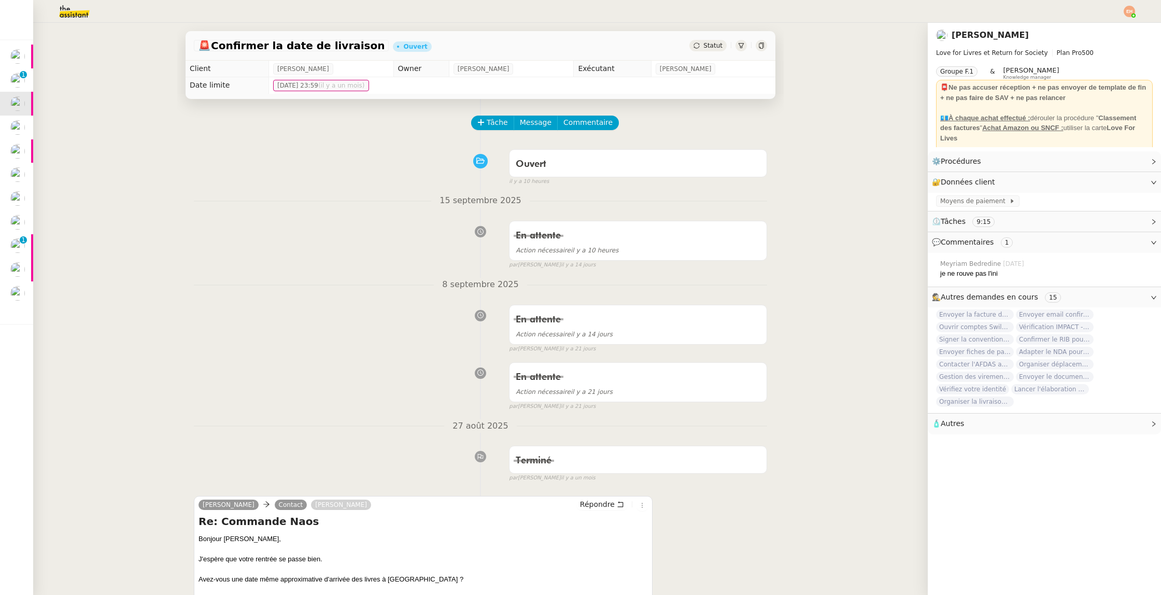
click at [712, 49] on span "Statut" at bounding box center [712, 45] width 19 height 7
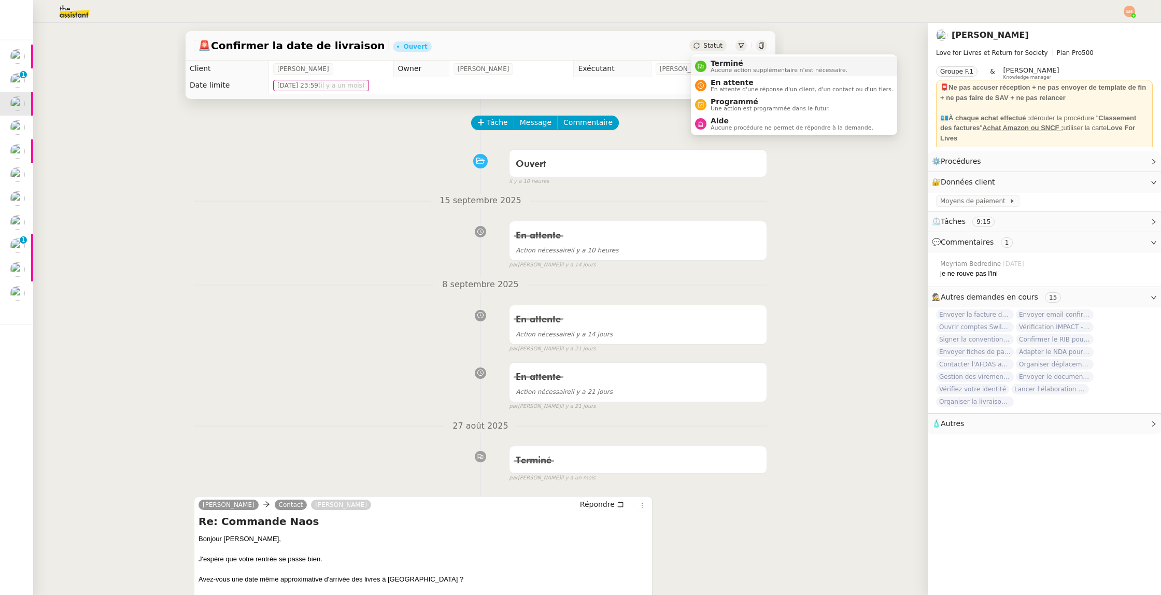
click at [722, 61] on span "Terminé" at bounding box center [778, 63] width 137 height 8
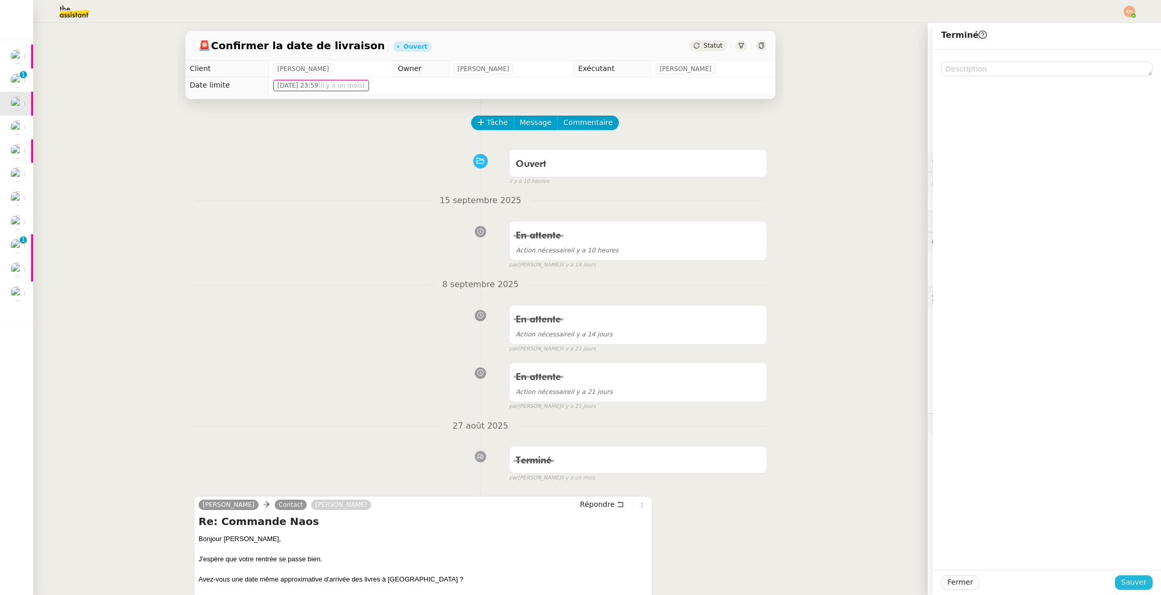
click at [1130, 585] on span "Sauver" at bounding box center [1133, 582] width 25 height 12
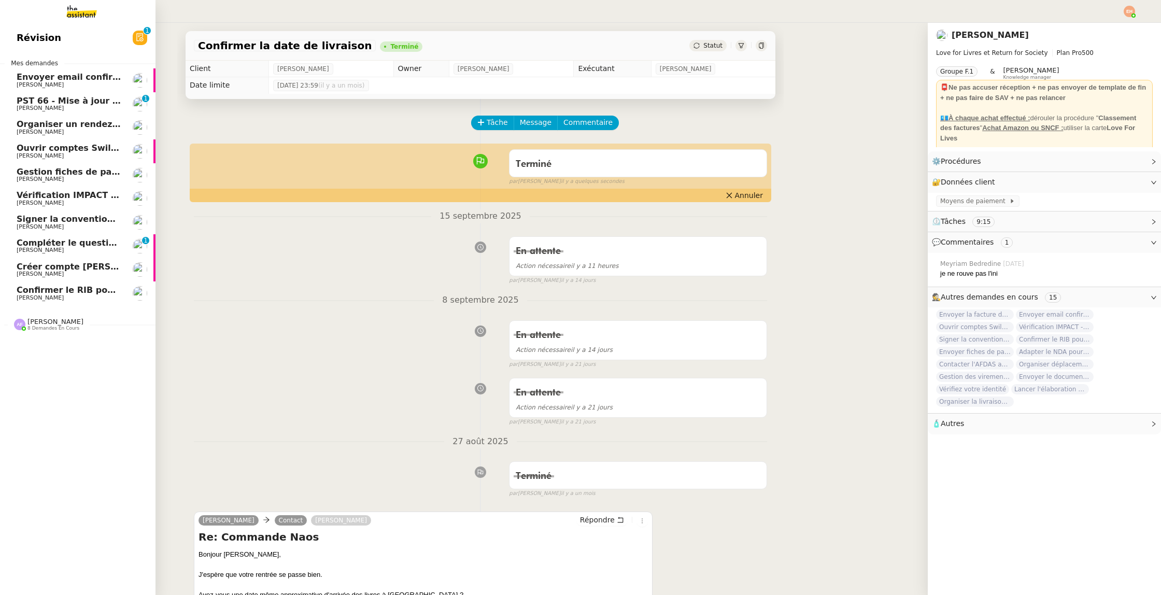
click at [83, 152] on span "Ouvrir comptes Swile pour [PERSON_NAME] et Zaineb" at bounding box center [142, 148] width 251 height 10
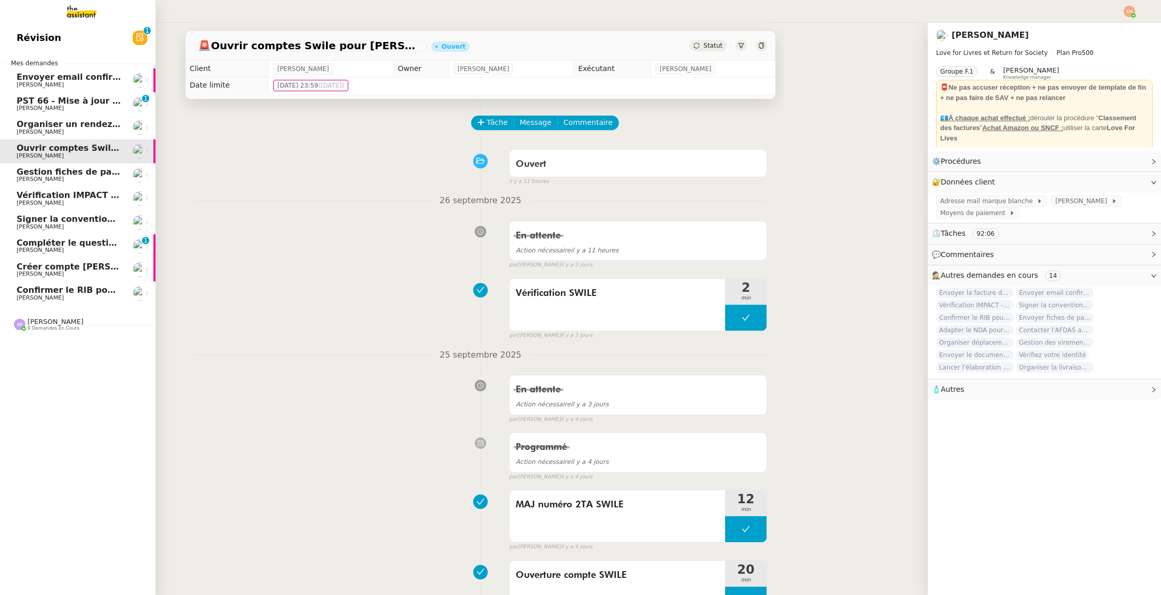
click at [98, 82] on span "[PERSON_NAME]" at bounding box center [69, 85] width 105 height 6
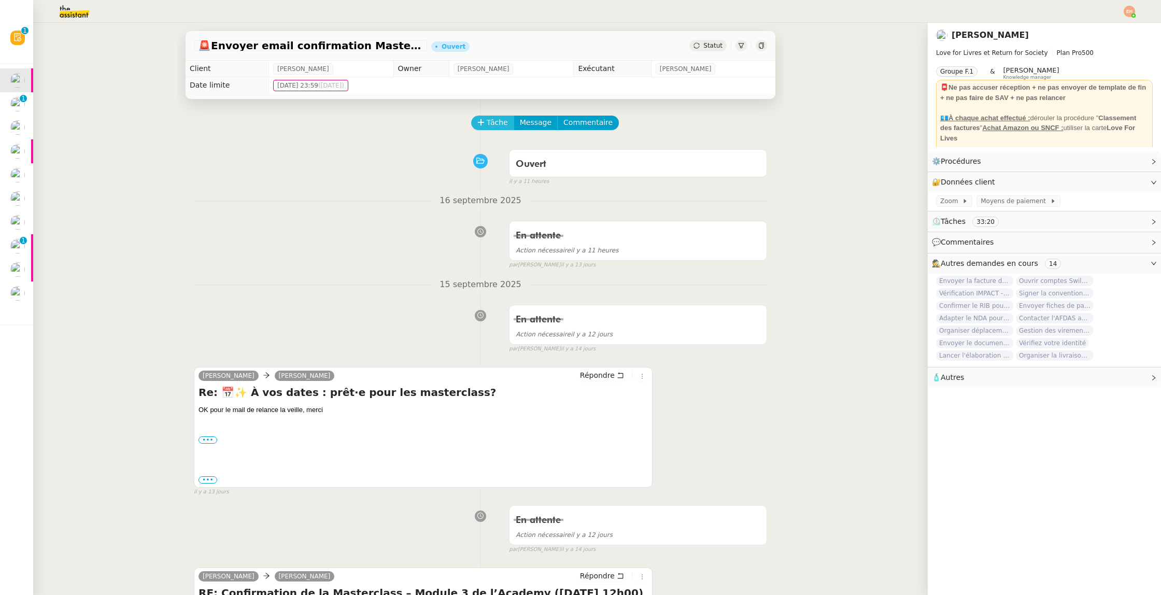
click at [490, 129] on button "Tâche" at bounding box center [492, 123] width 43 height 15
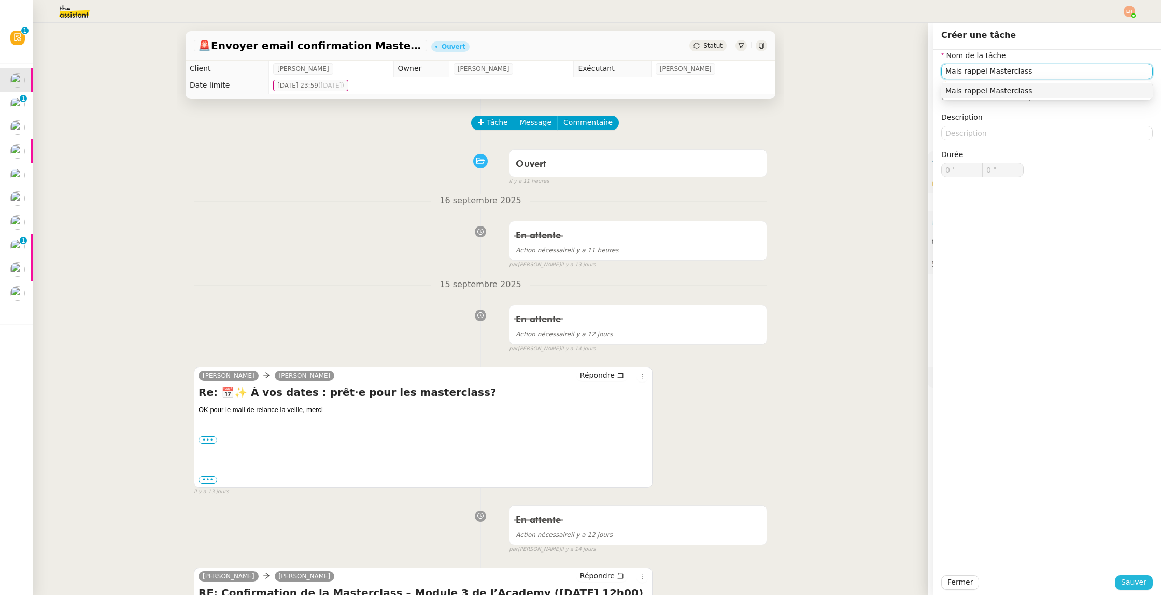
type input "Mais rappel Masterclass"
click at [1130, 584] on span "Sauver" at bounding box center [1133, 582] width 25 height 12
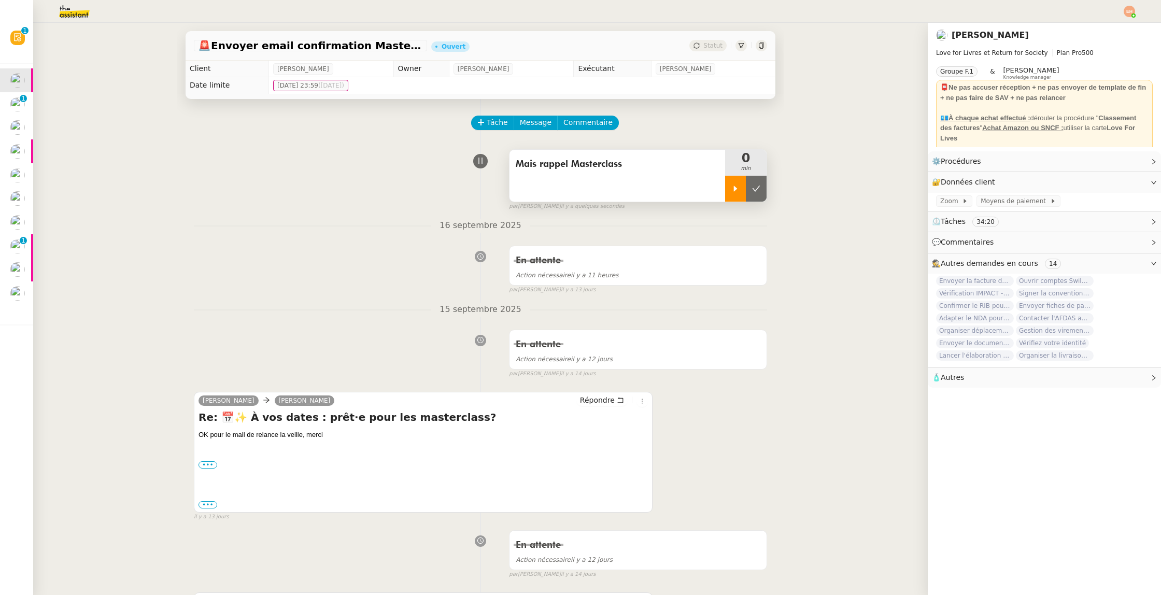
click at [738, 191] on icon at bounding box center [735, 188] width 8 height 8
drag, startPoint x: 645, startPoint y: 176, endPoint x: 807, endPoint y: 139, distance: 166.7
click at [645, 175] on div "Mais rappel Masterclass" at bounding box center [617, 176] width 216 height 52
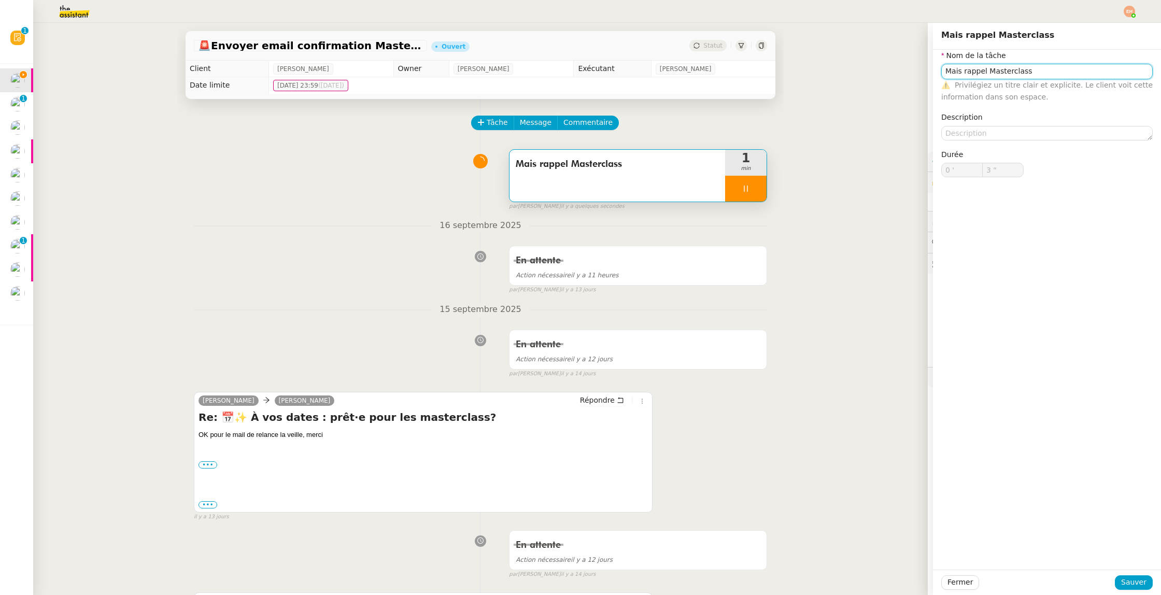
click at [963, 72] on input "Mais rappel Masterclass" at bounding box center [1046, 71] width 211 height 15
type input "4 ""
type input "Mai rappel Masterclass"
type input "5 ""
type input "Mail rappel Masterclass"
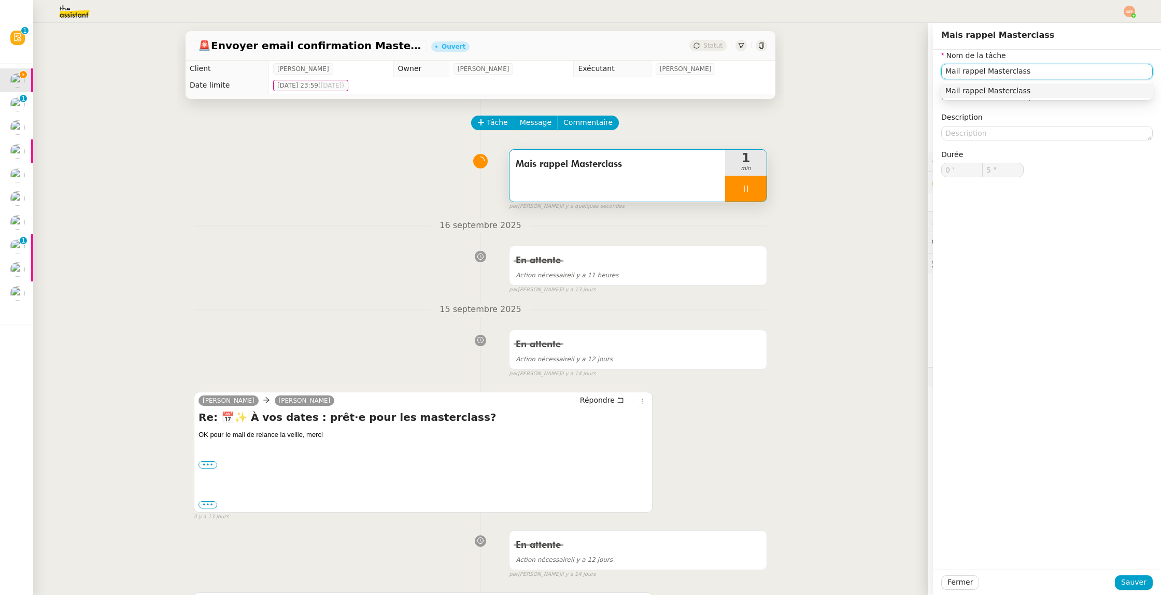
type input "6 ""
type input "Mail rappel Masterclass"
drag, startPoint x: 1138, startPoint y: 578, endPoint x: 926, endPoint y: 472, distance: 237.0
click at [1138, 578] on span "Sauver" at bounding box center [1133, 582] width 25 height 12
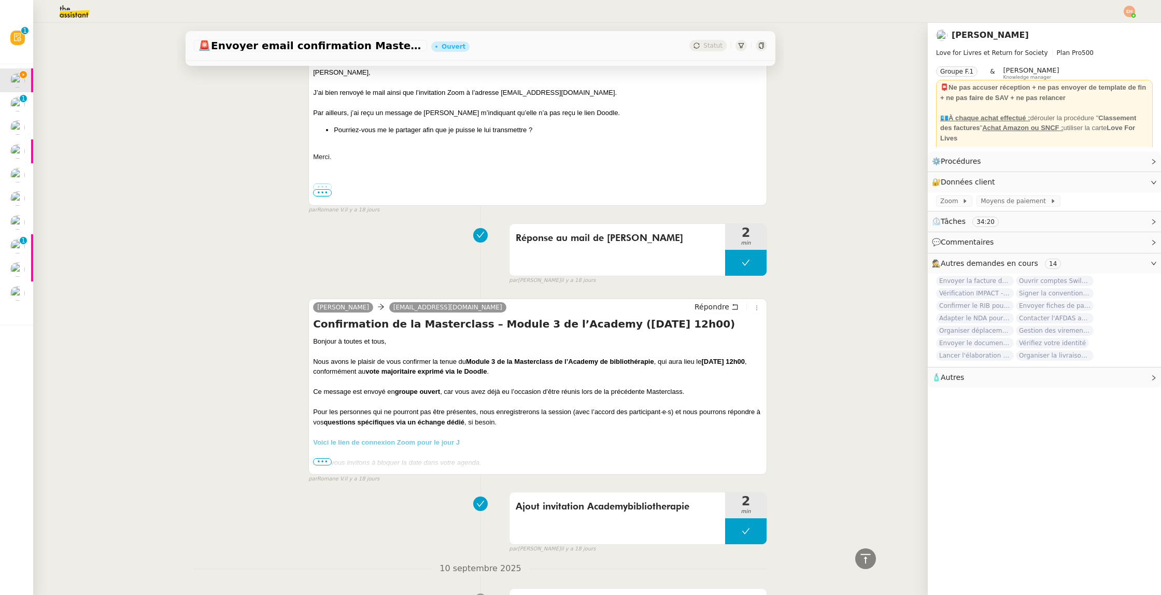
scroll to position [1606, 0]
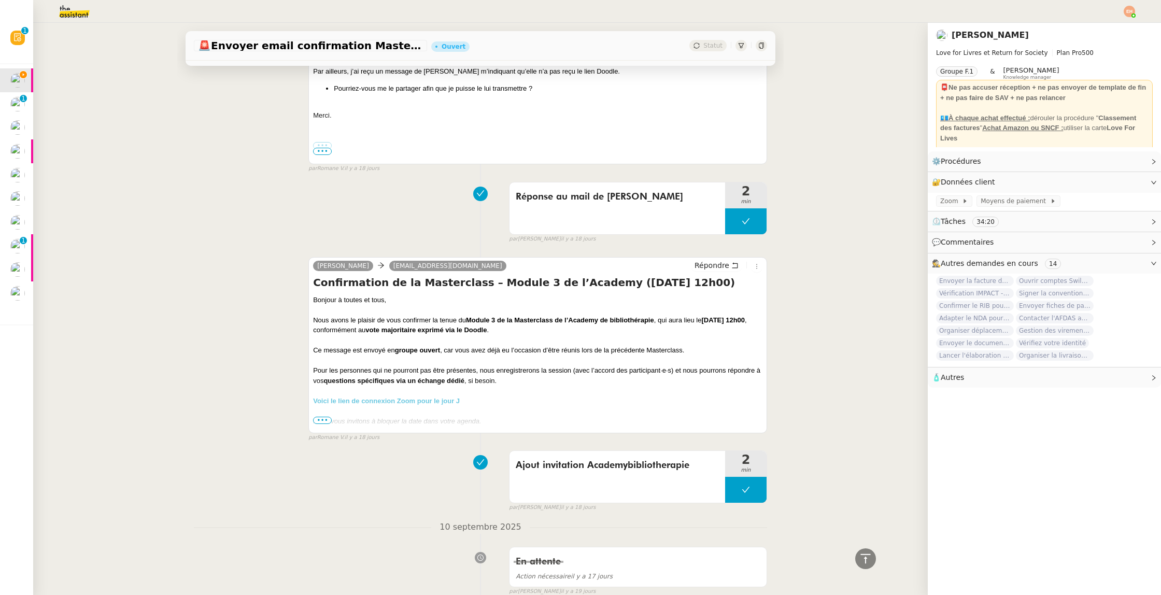
click at [325, 421] on span "•••" at bounding box center [322, 420] width 19 height 7
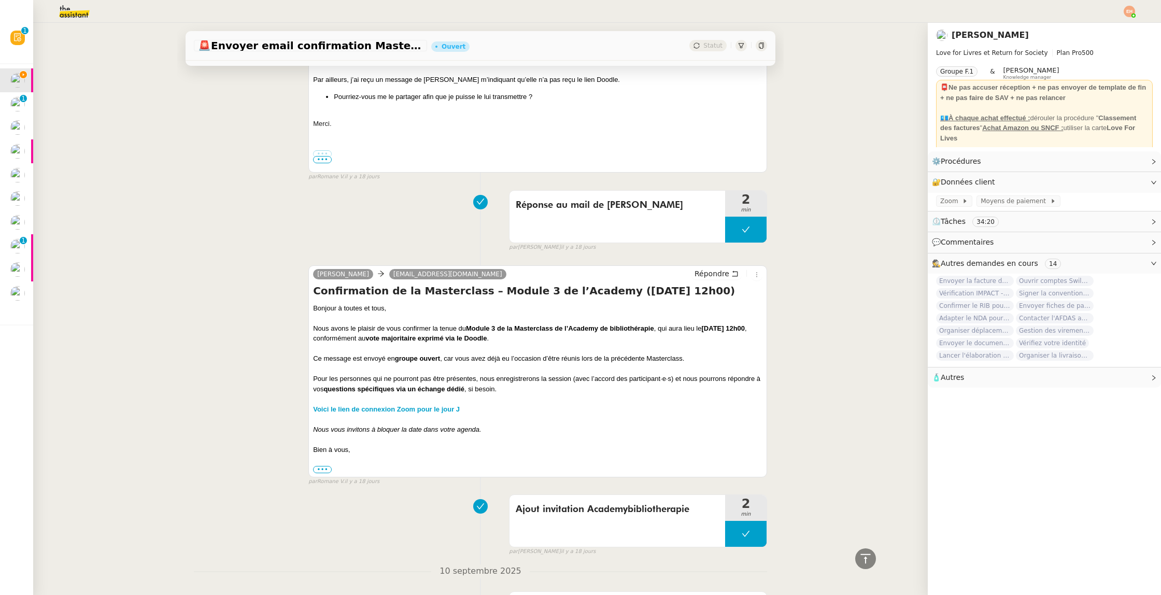
scroll to position [1600, 0]
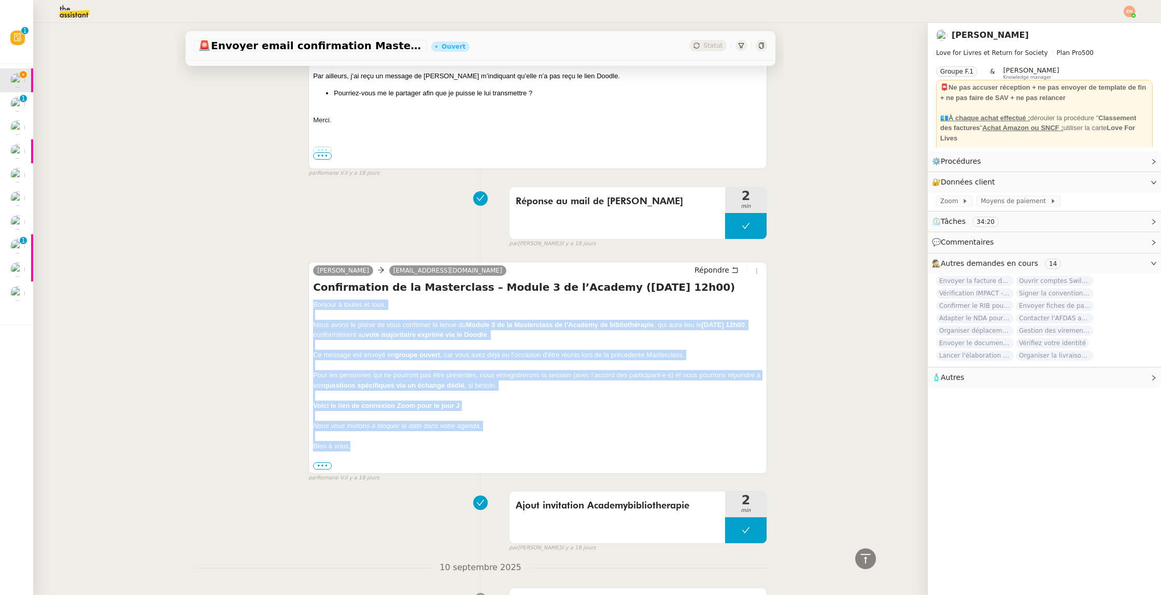
drag, startPoint x: 355, startPoint y: 450, endPoint x: 299, endPoint y: 306, distance: 155.0
click at [299, 306] on div "Olivia LoveForLivres Academybibliotherapie@loveforlivres.com Répondre Confirmat…" at bounding box center [480, 367] width 573 height 230
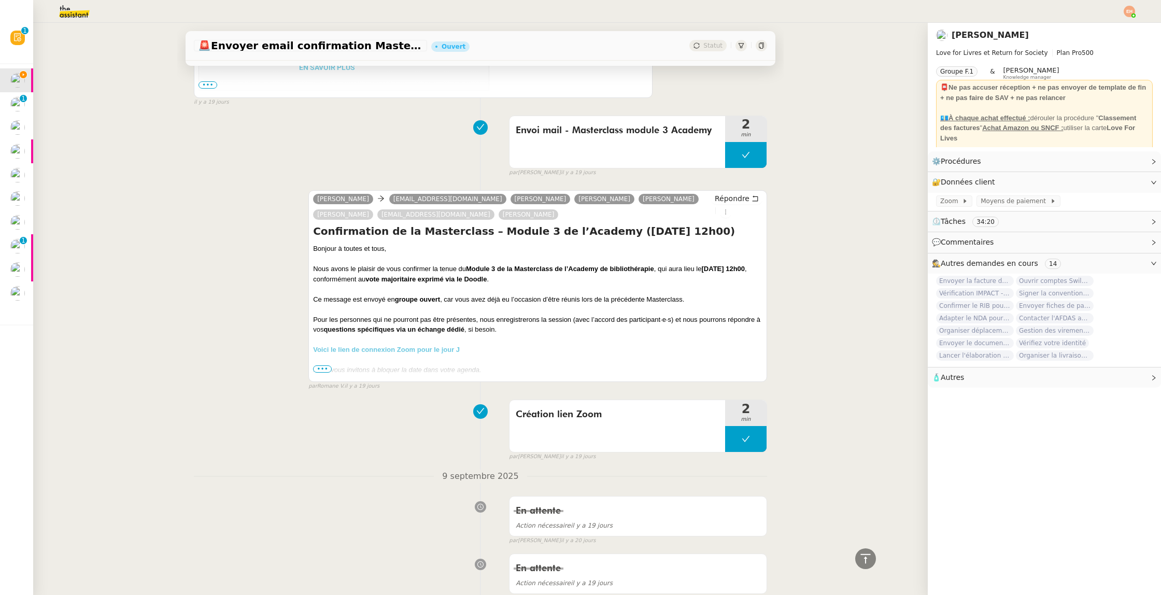
scroll to position [3024, 0]
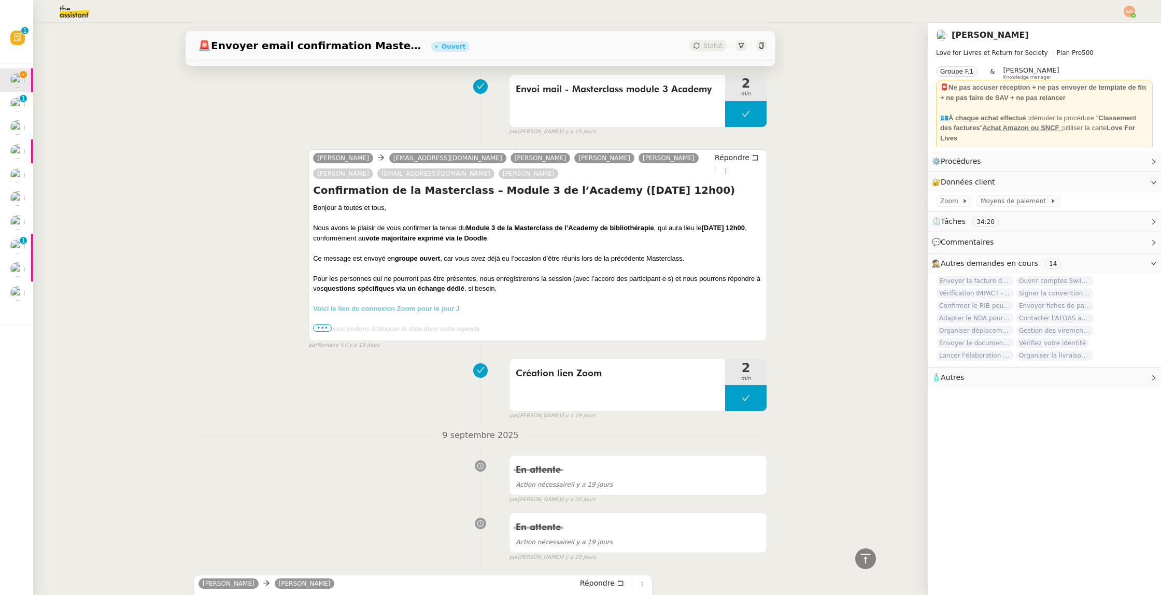
click at [325, 330] on span "•••" at bounding box center [322, 327] width 19 height 7
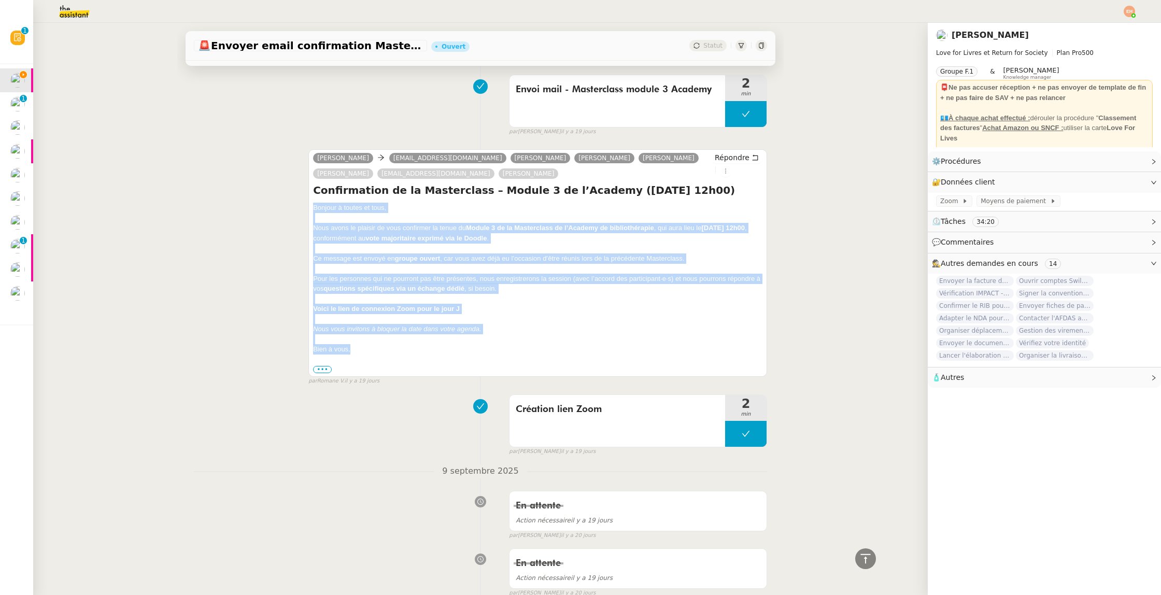
drag, startPoint x: 364, startPoint y: 342, endPoint x: 312, endPoint y: 204, distance: 148.4
click at [312, 204] on div "Olivia LoveForLivres l-p.bret@laposte.net GEORGET Barberine Christelle GRELOU M…" at bounding box center [537, 262] width 459 height 227
copy div "Bonjour à toutes et tous, Nous avons le plaisir de vous confirmer la tenue du M…"
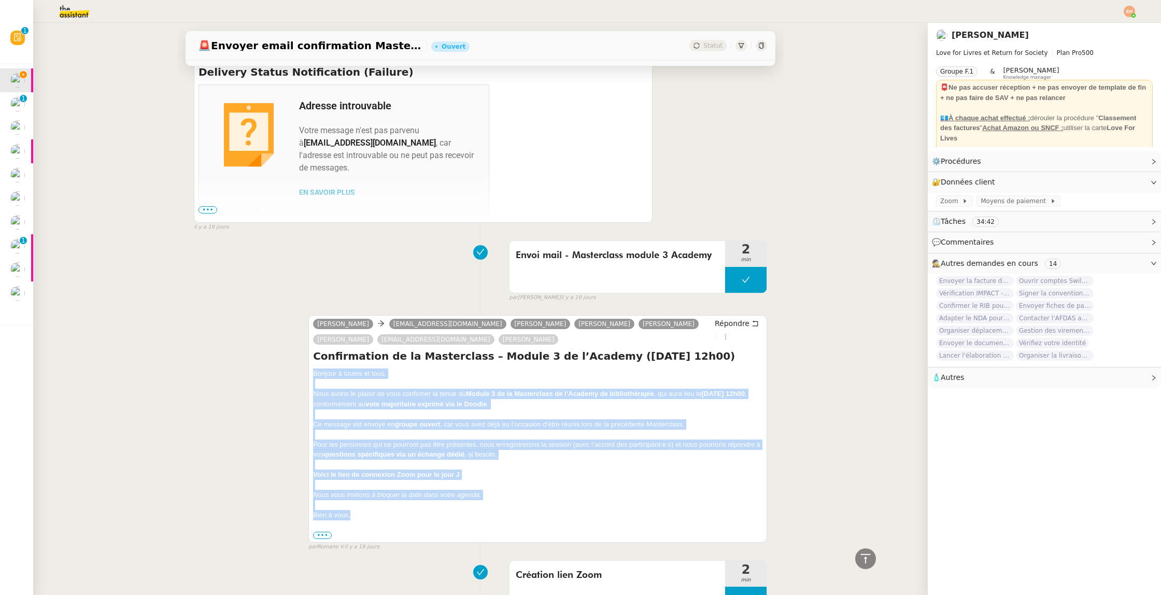
scroll to position [2861, 0]
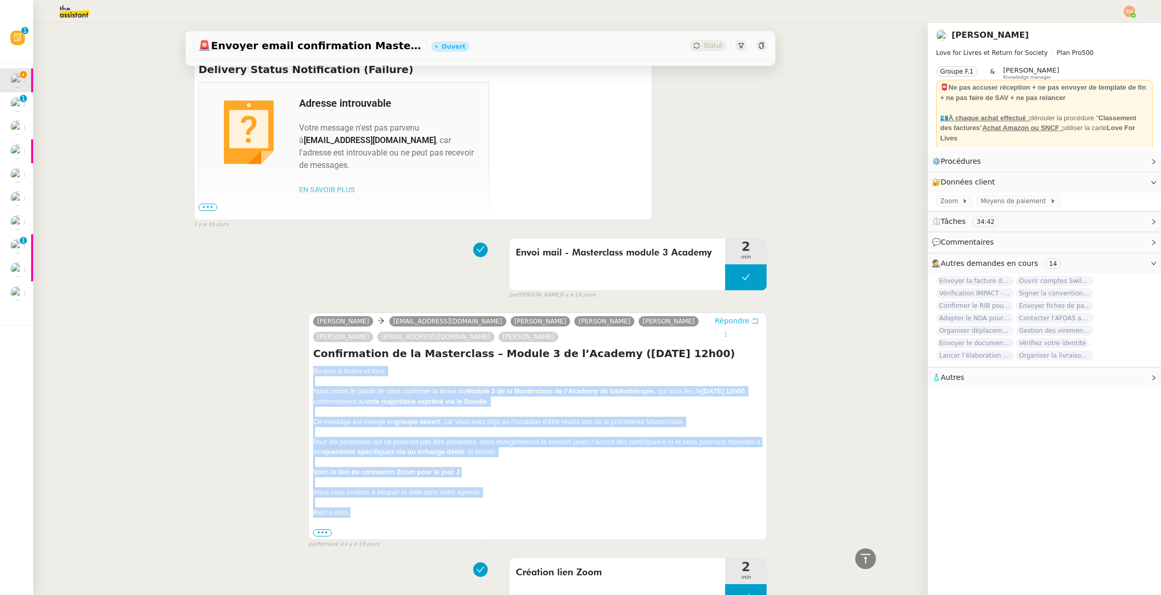
drag, startPoint x: 737, startPoint y: 319, endPoint x: 724, endPoint y: 318, distance: 13.0
click at [737, 319] on span "Répondre" at bounding box center [731, 321] width 35 height 10
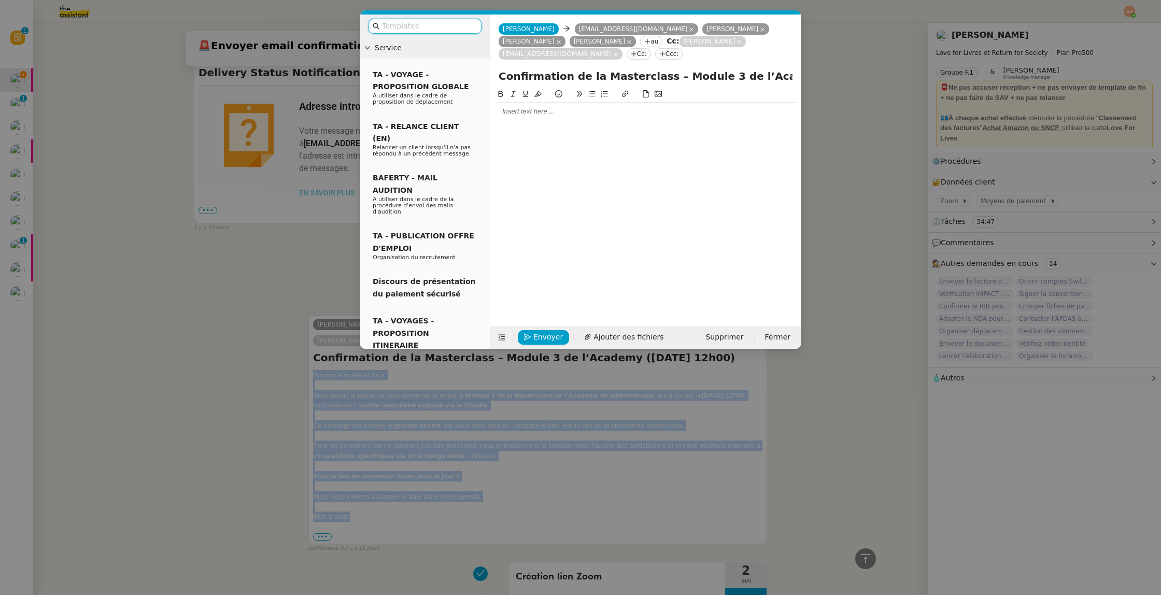
scroll to position [2961, 0]
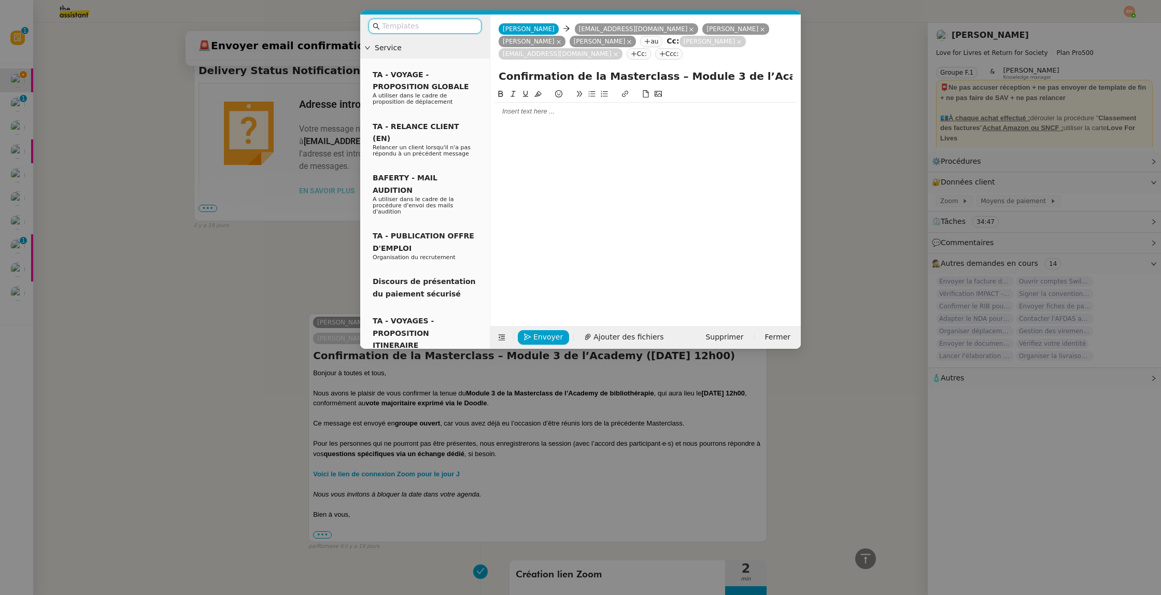
drag, startPoint x: 192, startPoint y: 232, endPoint x: 349, endPoint y: 232, distance: 157.0
click at [192, 232] on nz-modal-container "Service TA - VOYAGE - PROPOSITION GLOBALE A utiliser dans le cadre de propositi…" at bounding box center [580, 297] width 1161 height 595
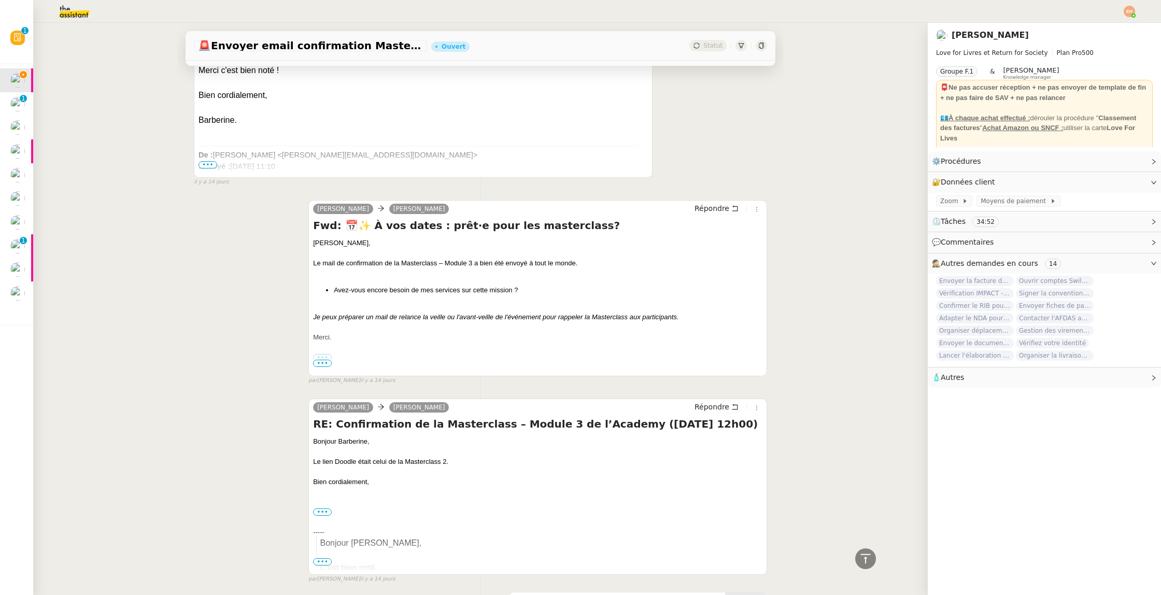
scroll to position [0, 0]
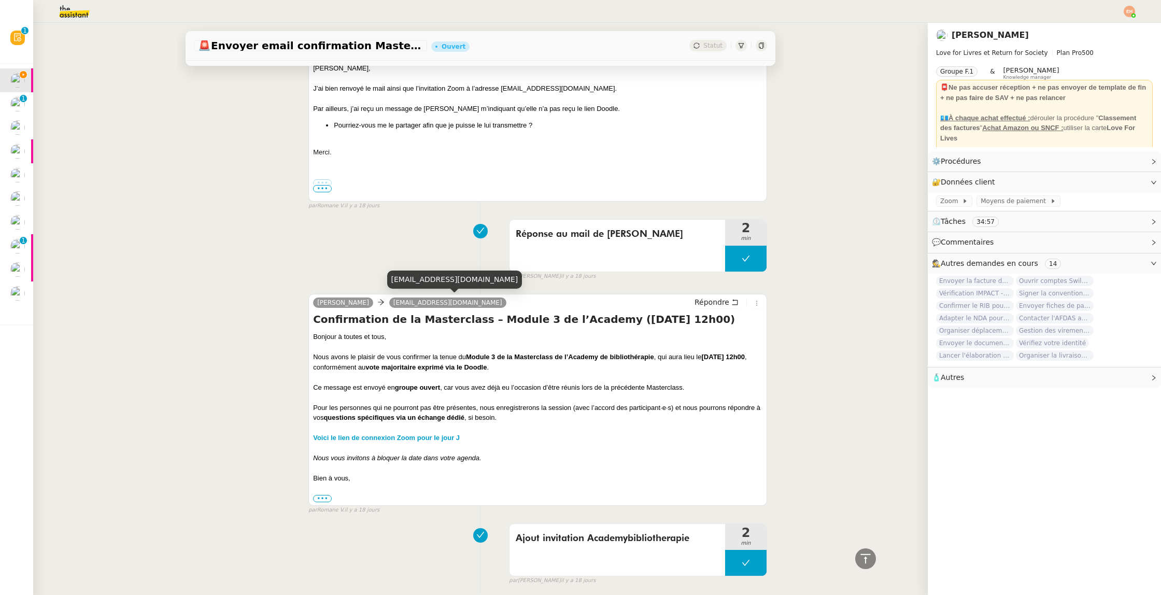
click at [438, 299] on span "[EMAIL_ADDRESS][DOMAIN_NAME]" at bounding box center [447, 302] width 109 height 7
click at [438, 299] on nz-tag "[EMAIL_ADDRESS][DOMAIN_NAME]" at bounding box center [447, 302] width 117 height 10
click at [438, 307] on nz-tag "[EMAIL_ADDRESS][DOMAIN_NAME]" at bounding box center [447, 303] width 117 height 10
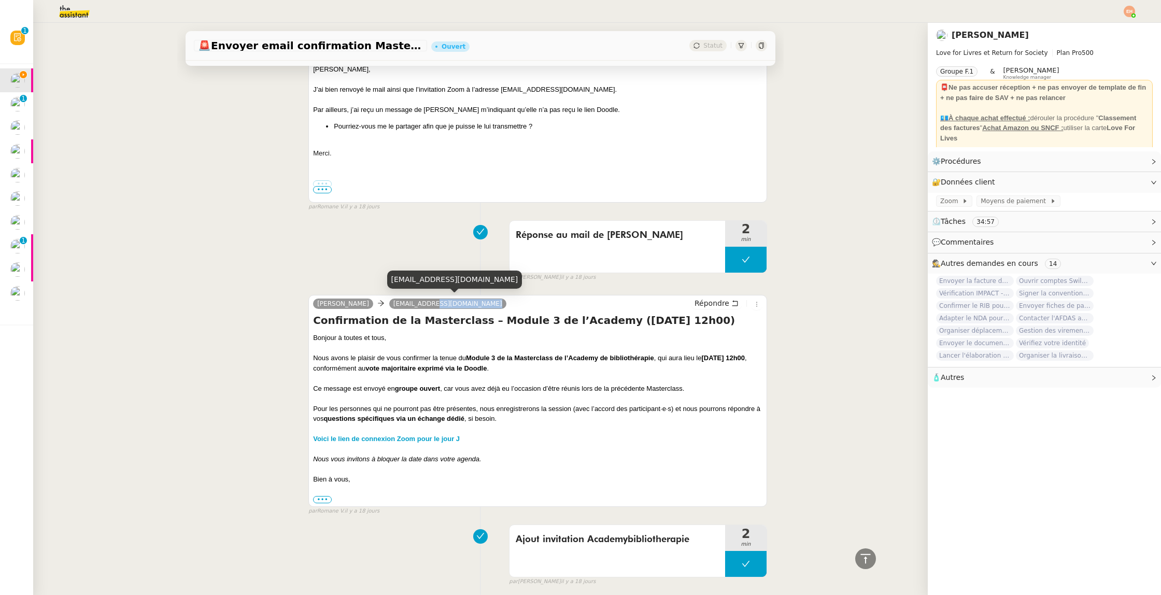
scroll to position [1661, 0]
drag, startPoint x: 402, startPoint y: 305, endPoint x: 529, endPoint y: 305, distance: 127.5
click at [510, 305] on div "Olivia LoveForLivres Academybibliotherapie@loveforlivres.com" at bounding box center [411, 306] width 197 height 16
copy span "cademybibliotherapie@loveforlivres.com"
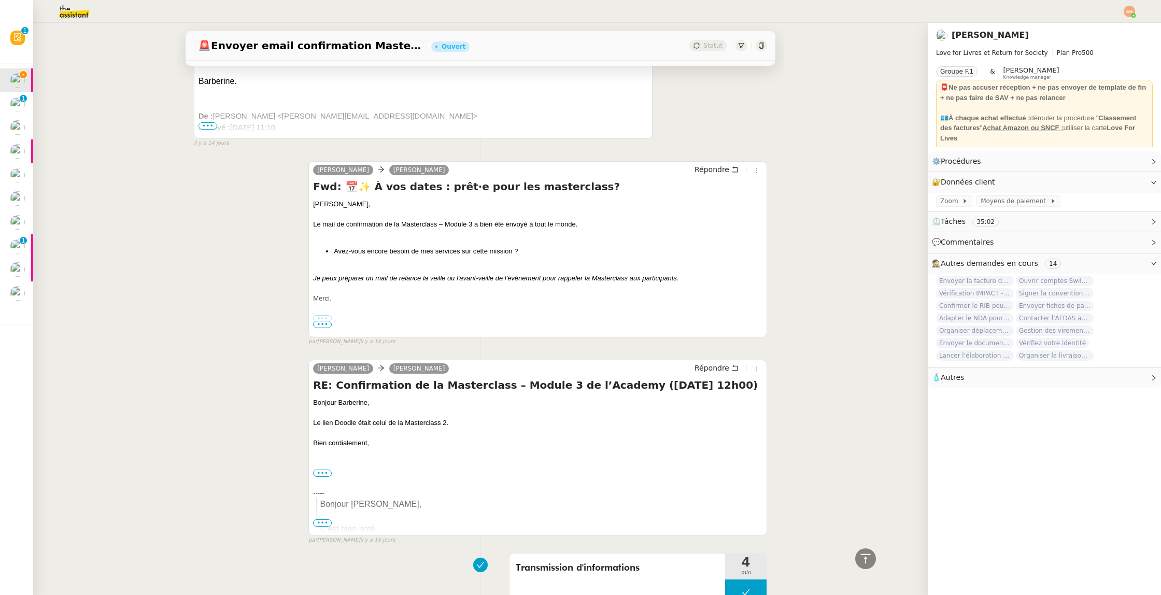
scroll to position [0, 0]
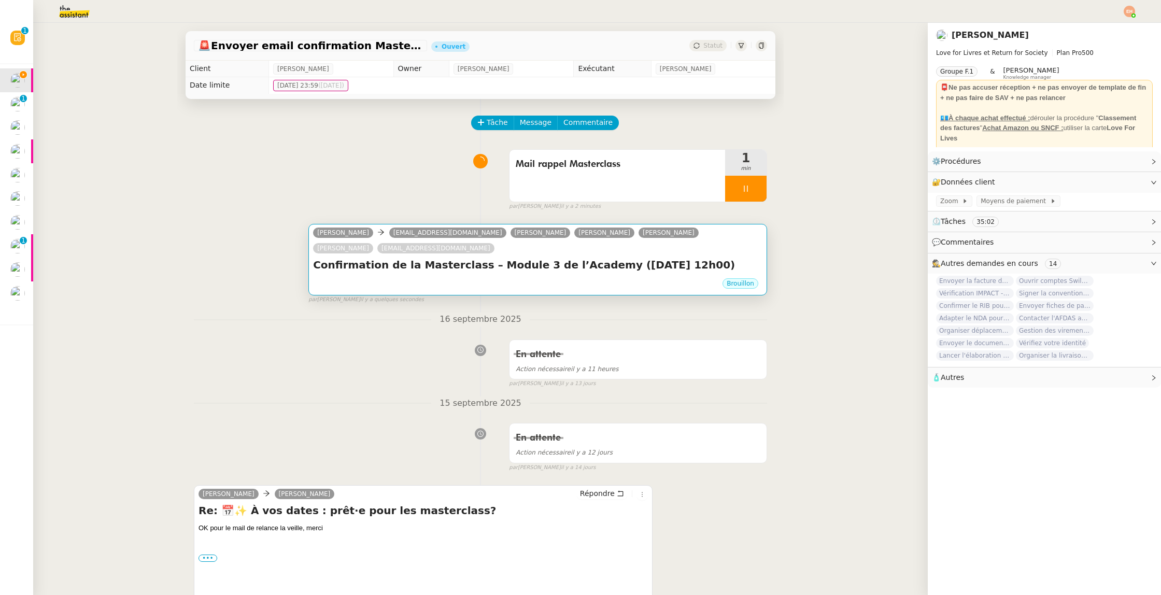
click at [521, 266] on h4 "Confirmation de la Masterclass – Module 3 de l’Academy ([DATE] 12h00)" at bounding box center [537, 264] width 449 height 15
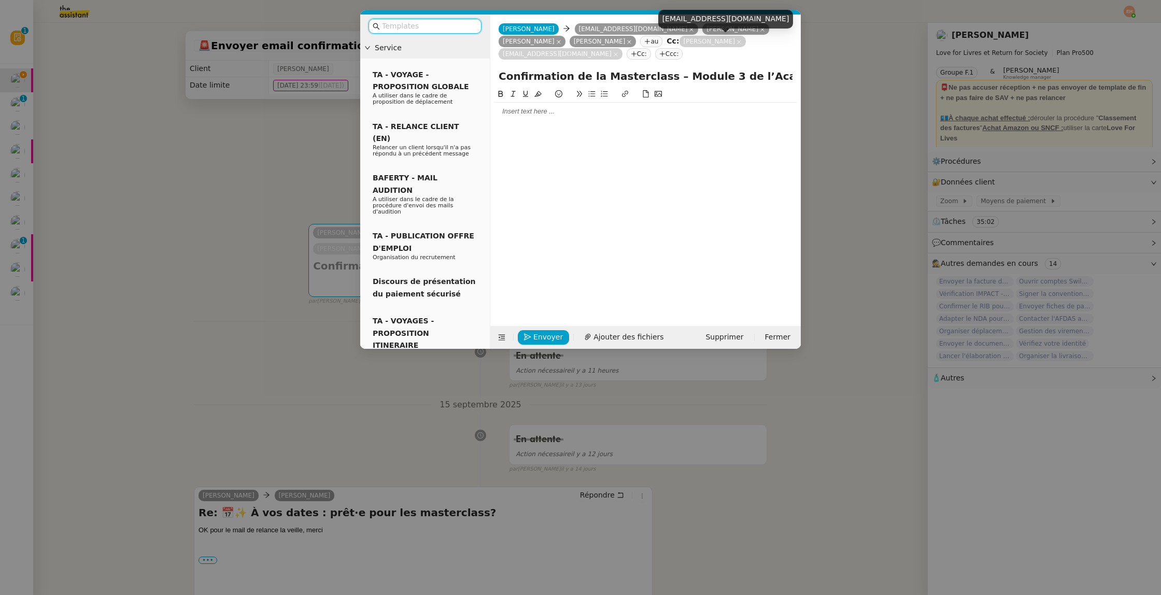
click at [622, 48] on nz-tag "[EMAIL_ADDRESS][DOMAIN_NAME]" at bounding box center [560, 53] width 124 height 11
click at [618, 52] on icon at bounding box center [615, 54] width 4 height 4
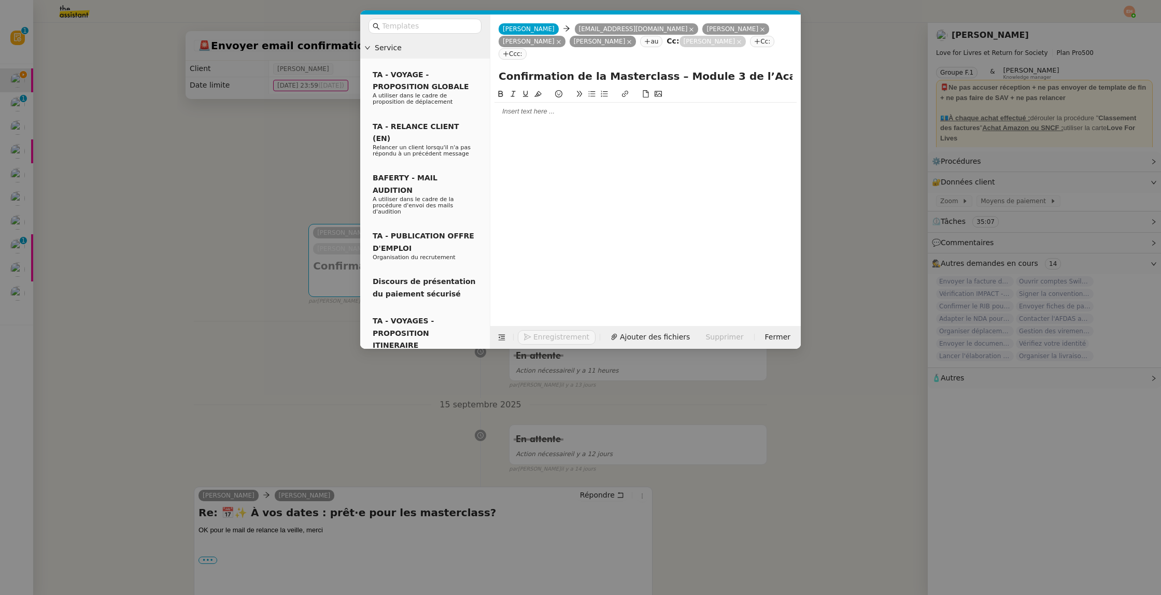
click at [750, 44] on nz-tag "Cc:" at bounding box center [762, 41] width 24 height 11
paste input "cademybibliotherapie@loveforlivres.com"
type input "academybibliotherapie@loveforlivres.com"
click at [692, 54] on span "academybibliotherapie@loveforlivres.com" at bounding box center [732, 58] width 127 height 8
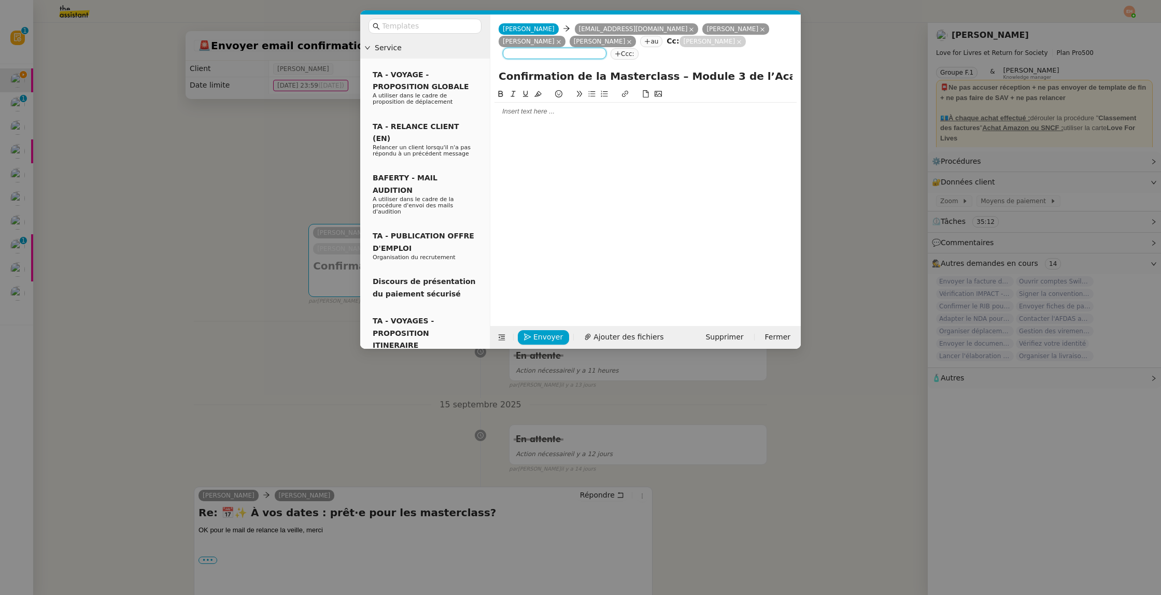
scroll to position [0, 0]
click at [572, 127] on div at bounding box center [645, 199] width 302 height 222
click at [502, 73] on input "Confirmation de la Masterclass – Module 3 de l’Academy ([DATE] 12h00)" at bounding box center [645, 76] width 294 height 16
drag, startPoint x: 502, startPoint y: 73, endPoint x: 660, endPoint y: 78, distance: 158.6
click at [660, 78] on input "Confirmation de la Masterclass – Module 3 de l’Academy ([DATE] 12h00)" at bounding box center [645, 76] width 294 height 16
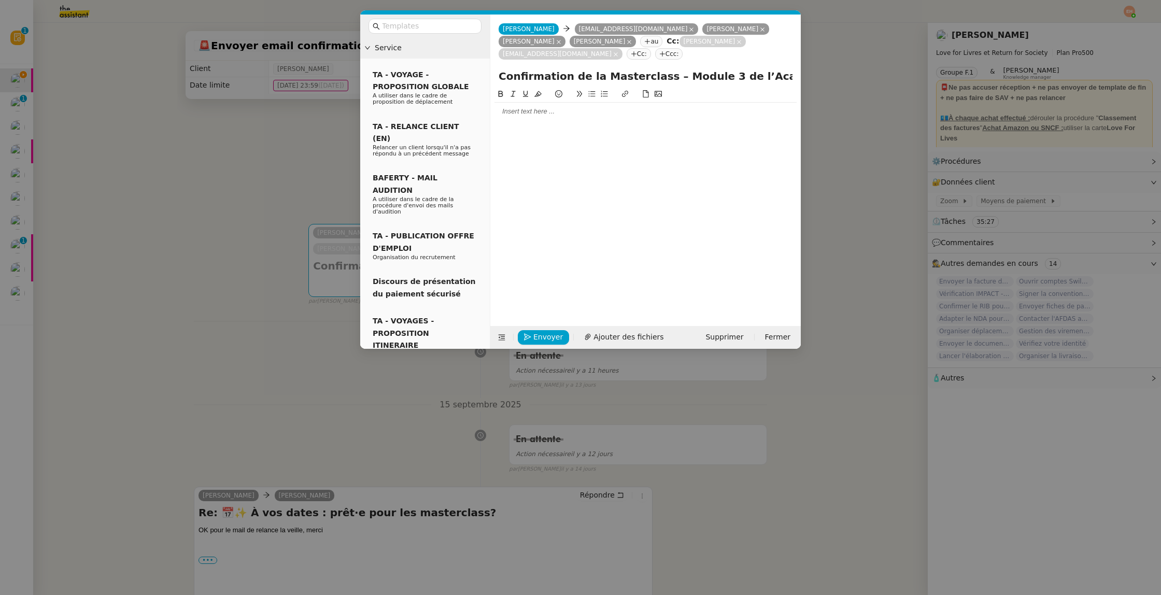
click at [586, 70] on input "Confirmation de la Masterclass – Module 3 de l’Academy ([DATE] 12h00)" at bounding box center [645, 76] width 294 height 16
paste input "Rappel – Module 3 de la Masterclass de l’Academy de bibliothérapie – Demain à 1…"
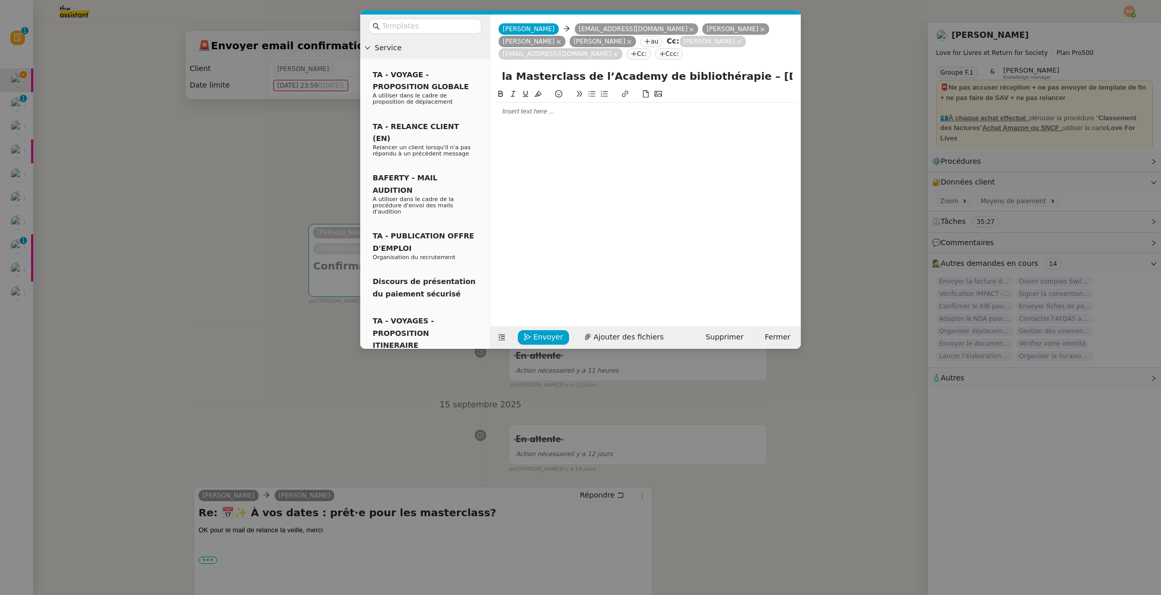
type input "Rappel – Module 3 de la Masterclass de l’Academy de bibliothérapie – Demain à 1…"
click at [579, 107] on div at bounding box center [645, 111] width 302 height 9
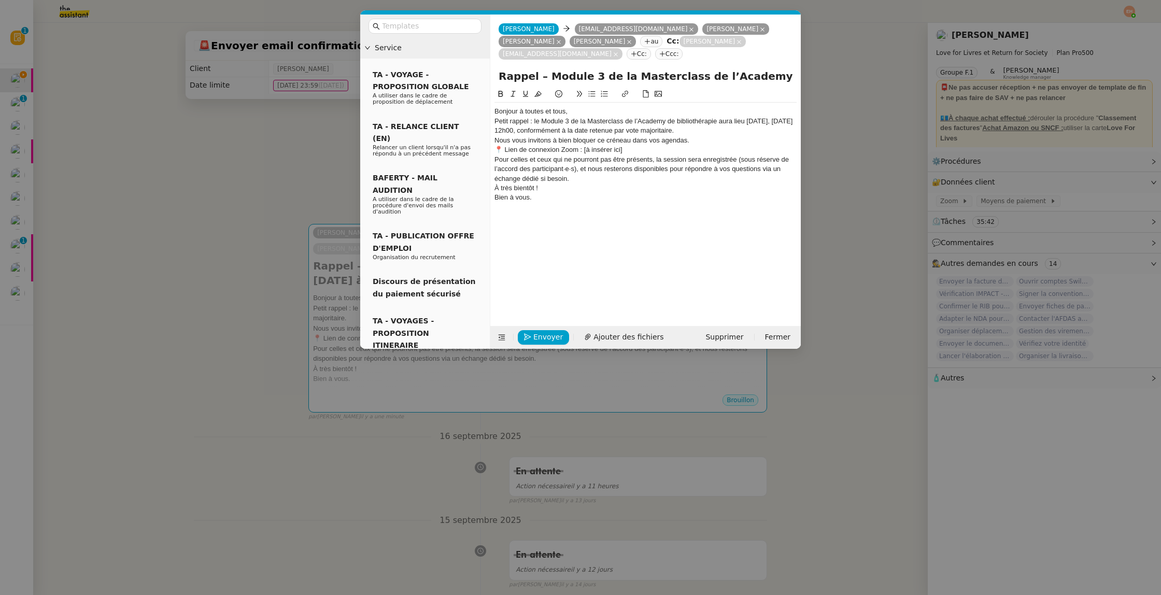
click at [579, 111] on div "Bonjour à toutes et tous," at bounding box center [645, 111] width 302 height 9
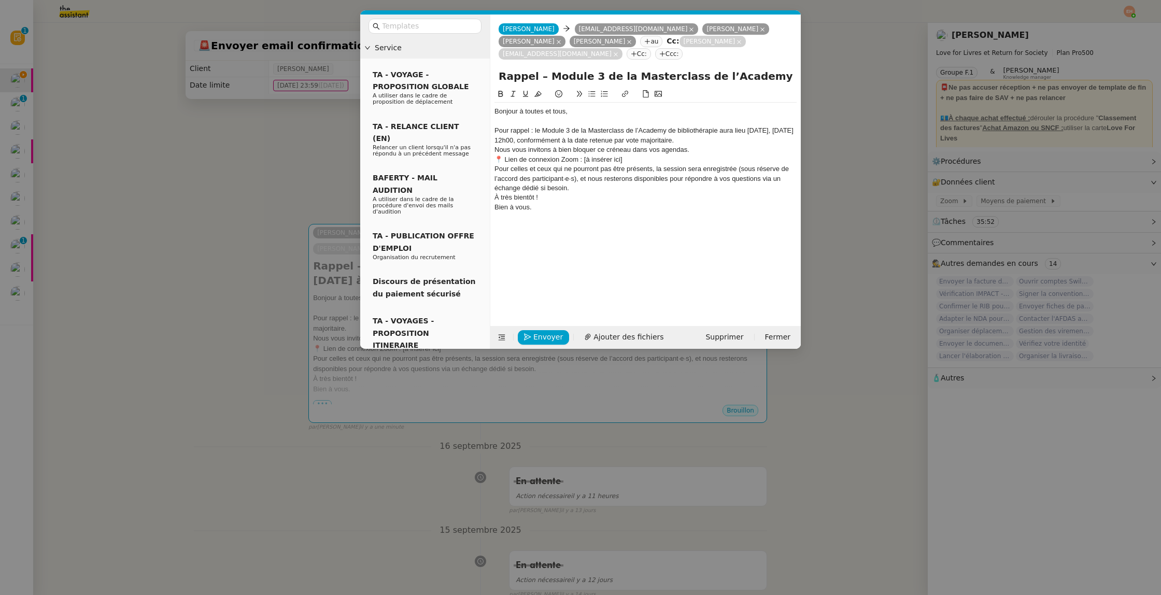
click at [760, 141] on div "Pour rappel : le Module 3 de la Masterclass de l’Academy de bibliothérapie aura…" at bounding box center [645, 135] width 302 height 19
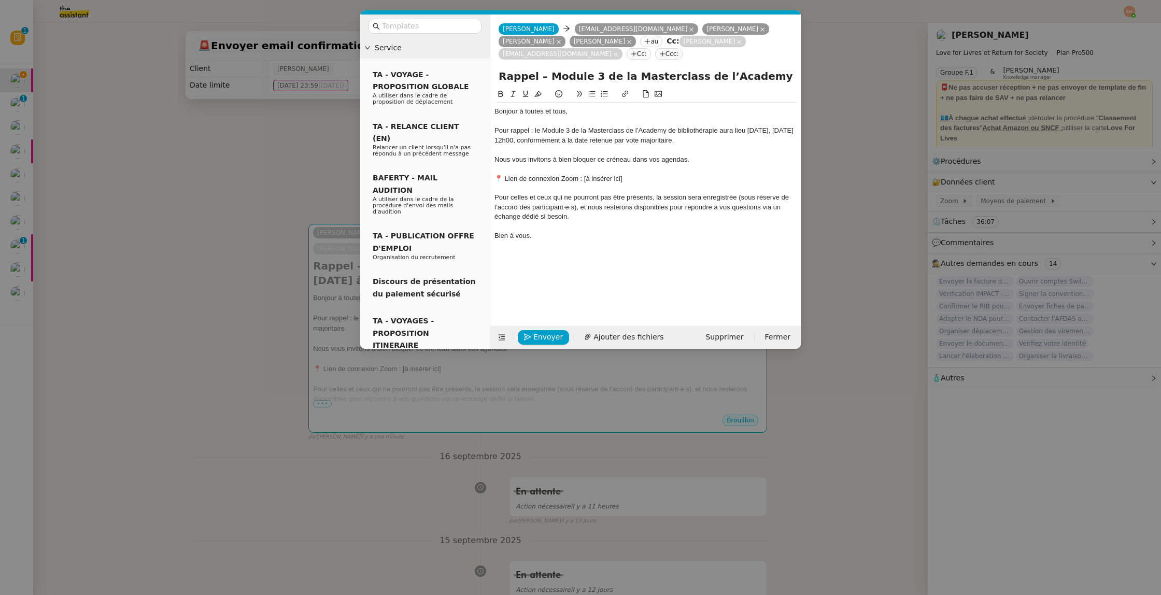
click at [570, 230] on div at bounding box center [645, 226] width 302 height 9
click at [560, 238] on div "Bien à vous." at bounding box center [645, 235] width 302 height 9
click at [191, 237] on nz-modal-container "Service TA - VOYAGE - PROPOSITION GLOBALE A utiliser dans le cadre de propositi…" at bounding box center [580, 297] width 1161 height 595
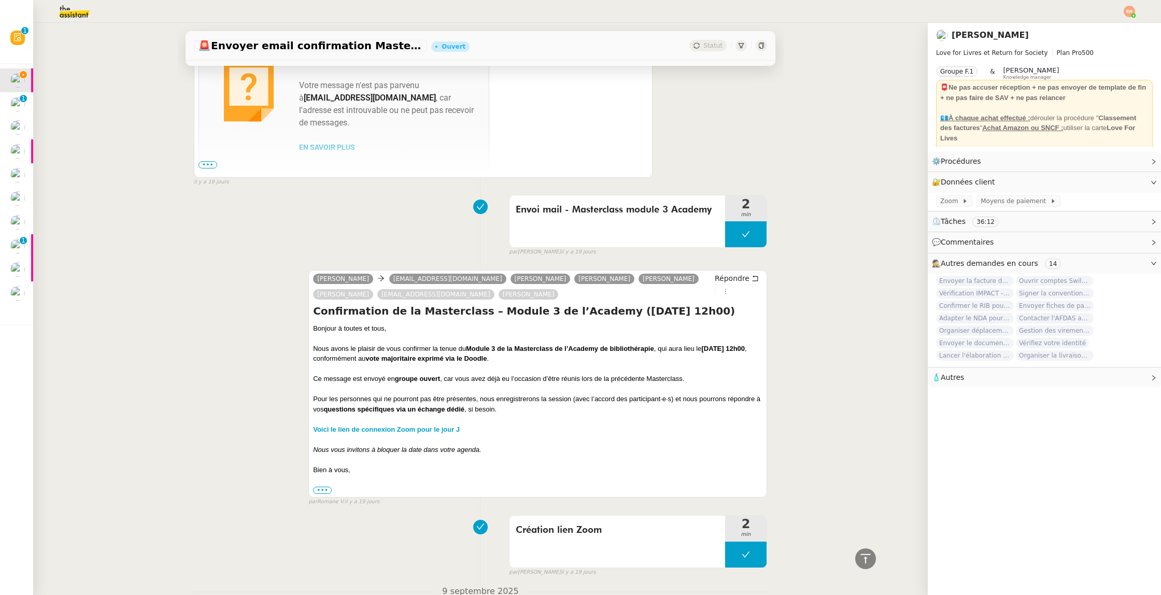
scroll to position [3189, 0]
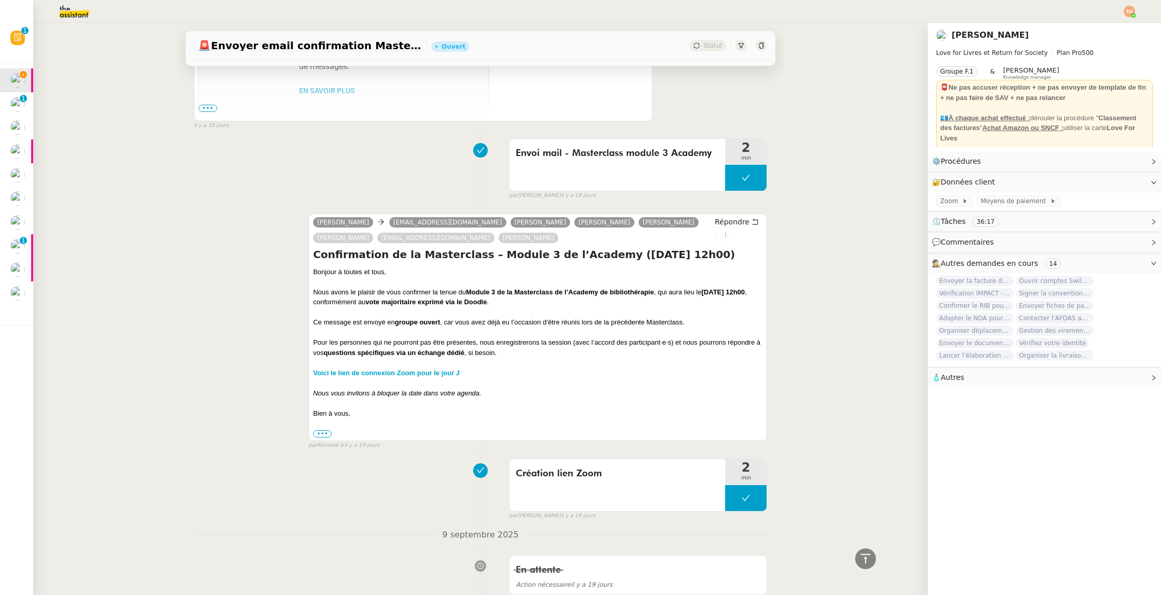
click at [405, 367] on div at bounding box center [537, 362] width 449 height 10
click at [397, 376] on strong "Voici le lien de connexion Zoom pour le jour J" at bounding box center [386, 373] width 147 height 8
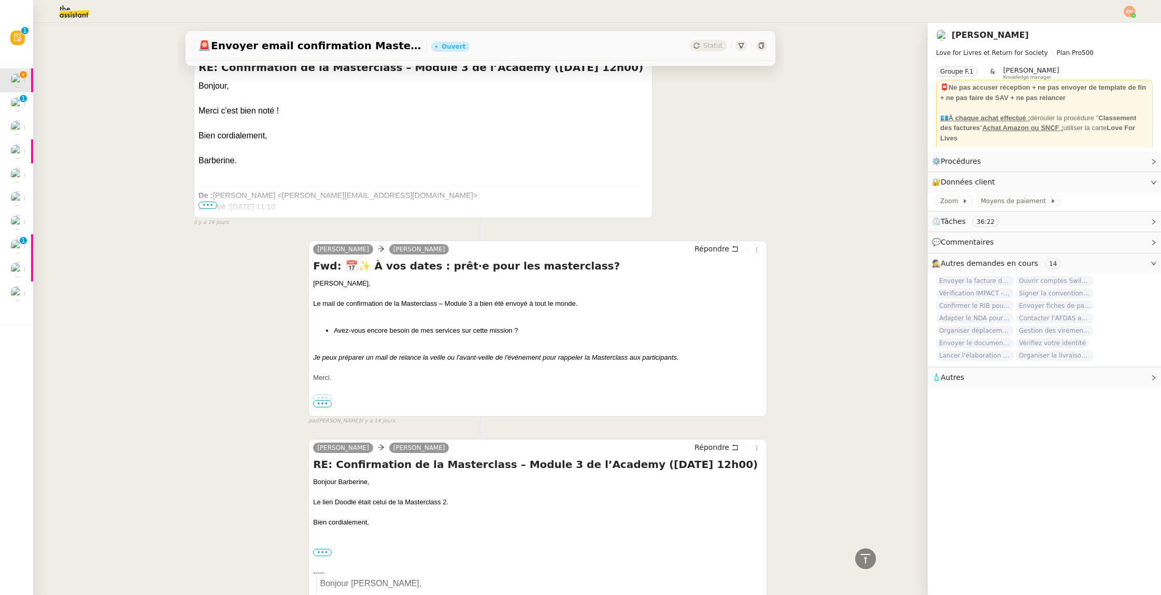
scroll to position [0, 0]
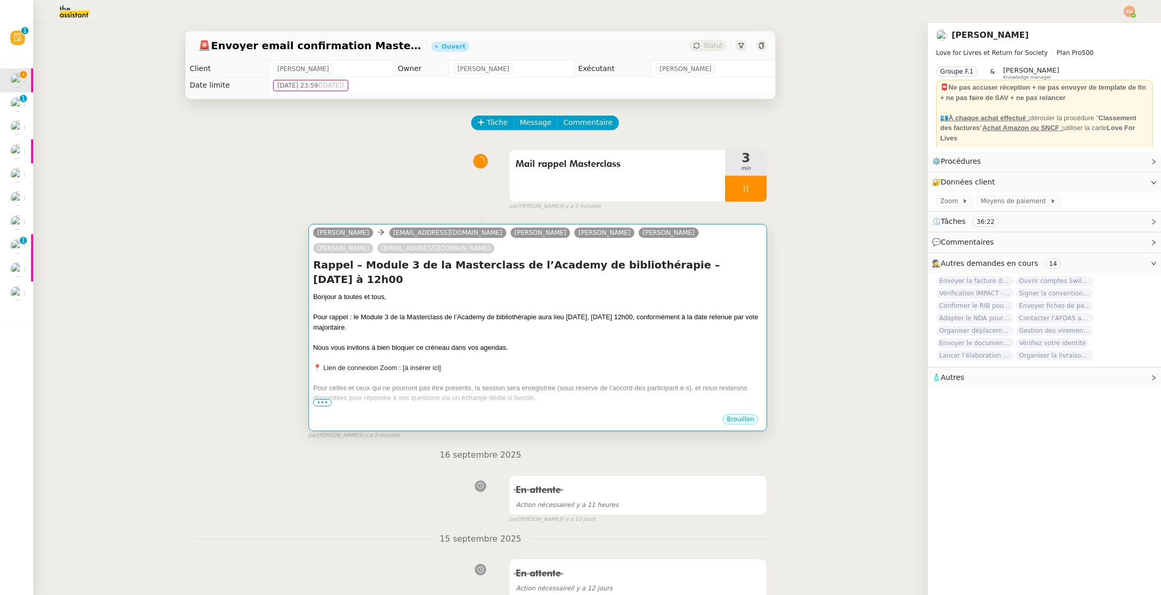
click at [453, 383] on div "Pour celles et ceux qui ne pourront pas être présents, la session sera enregist…" at bounding box center [537, 393] width 449 height 20
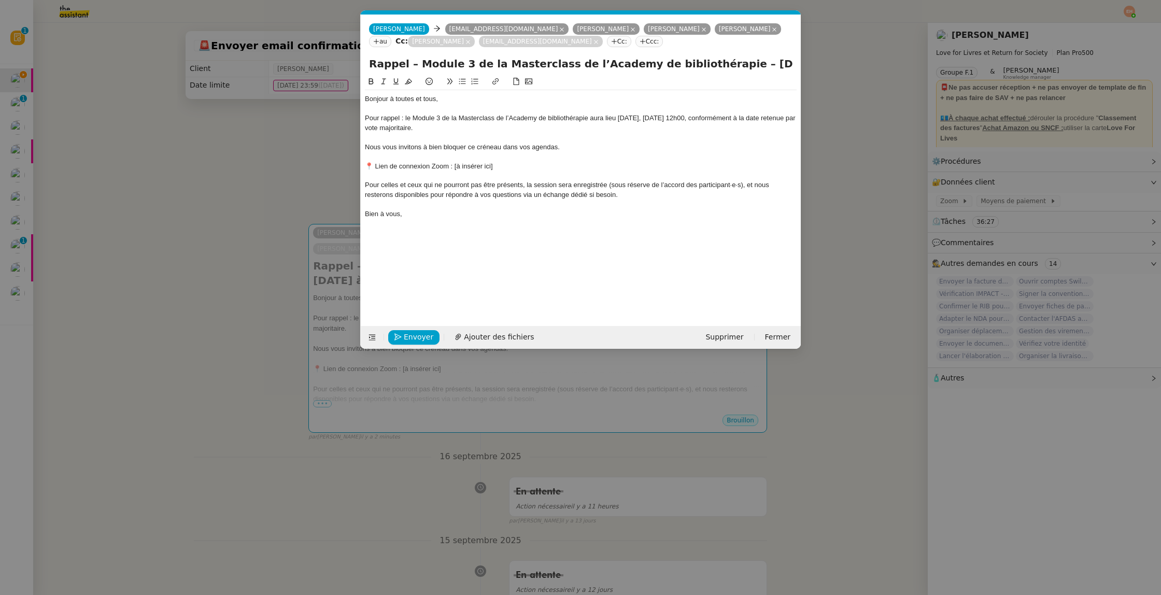
scroll to position [0, 22]
click at [371, 167] on div "📍 Lien de connexion Zoom : [à insérer ici]" at bounding box center [581, 166] width 432 height 9
drag, startPoint x: 442, startPoint y: 167, endPoint x: 530, endPoint y: 165, distance: 88.1
click at [530, 165] on div "Lien de connexion Zoom : [à insérer ici]" at bounding box center [581, 166] width 432 height 9
click at [409, 165] on div "Lien de connexion Zoom." at bounding box center [581, 166] width 432 height 9
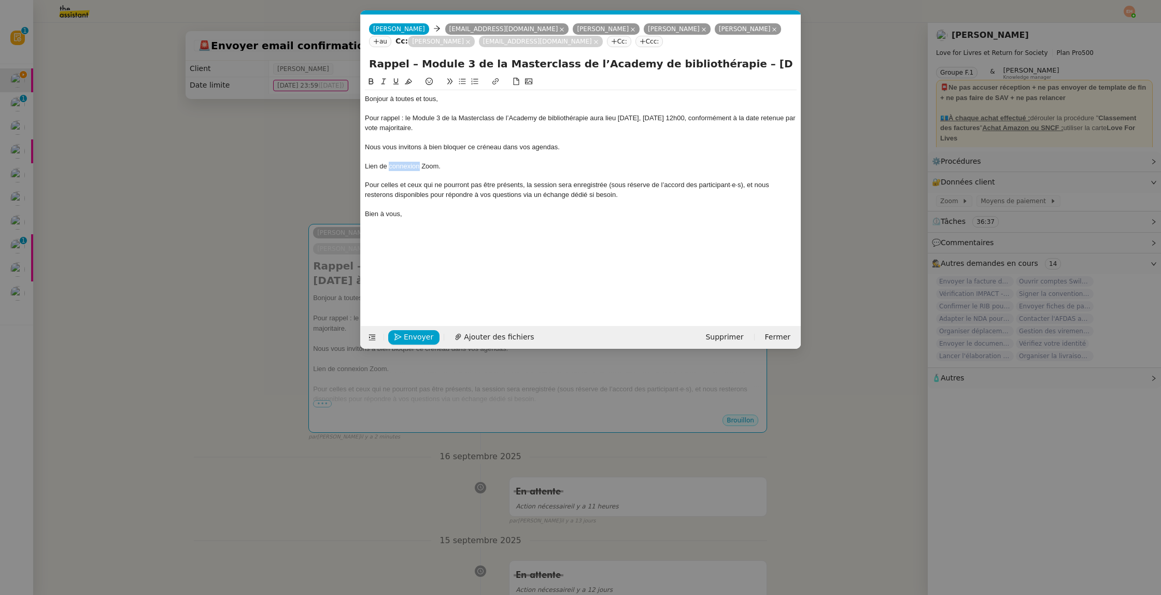
click at [409, 165] on div "Lien de connexion Zoom." at bounding box center [581, 166] width 432 height 9
click at [495, 85] on button at bounding box center [495, 82] width 12 height 12
click at [454, 169] on div "Lien de connexion Zoom." at bounding box center [581, 166] width 432 height 9
click at [452, 166] on div "Lien de connexion Zoom." at bounding box center [581, 166] width 432 height 9
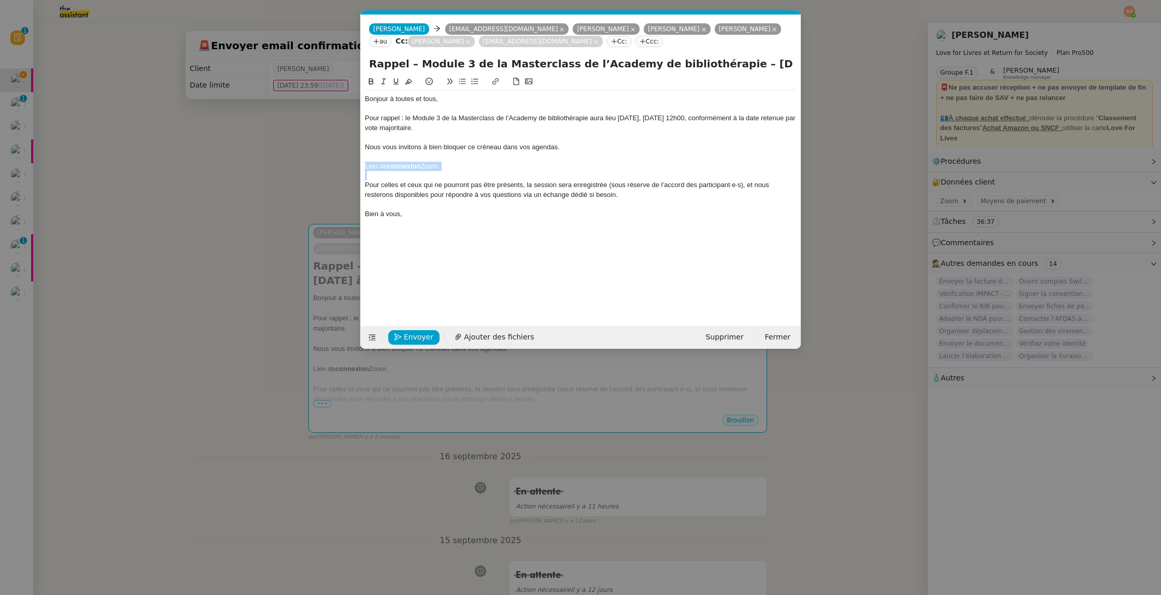
click at [452, 166] on div "Lien de connexion Zoom." at bounding box center [581, 166] width 432 height 9
click at [490, 81] on button at bounding box center [495, 82] width 12 height 12
paste input "https://us06web.zoom.us/j/89872553227"
type input "https://us06web.zoom.us/j/89872553227"
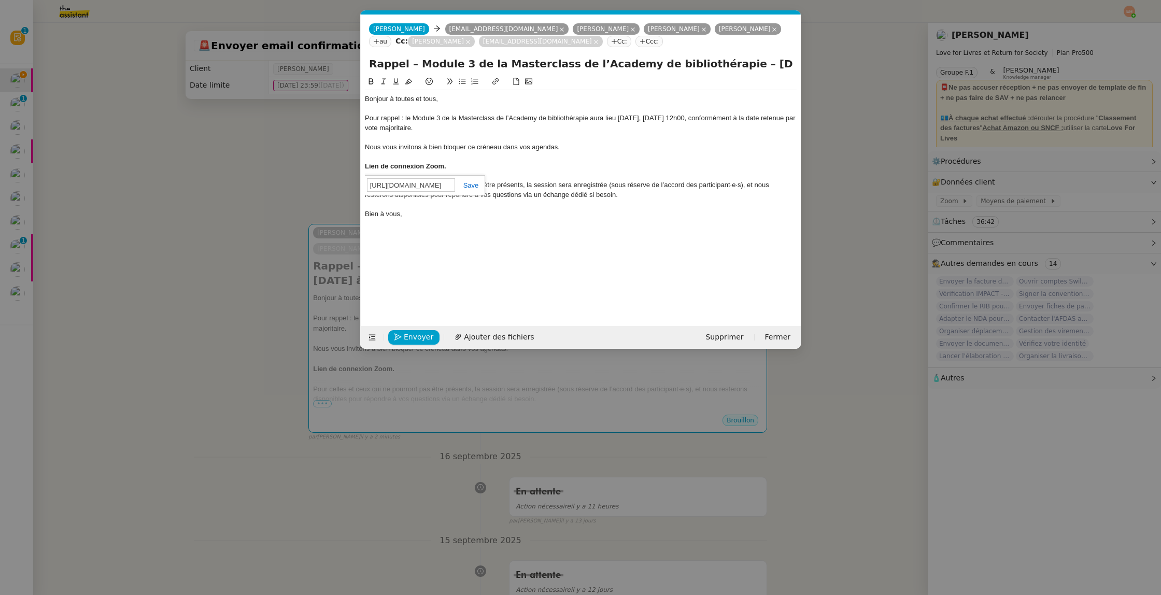
click at [471, 188] on link at bounding box center [467, 185] width 24 height 8
click at [467, 178] on div at bounding box center [581, 175] width 432 height 9
click at [418, 337] on span "Envoyer" at bounding box center [419, 337] width 30 height 12
click at [418, 337] on span "Confirmer l'envoi" at bounding box center [435, 337] width 62 height 12
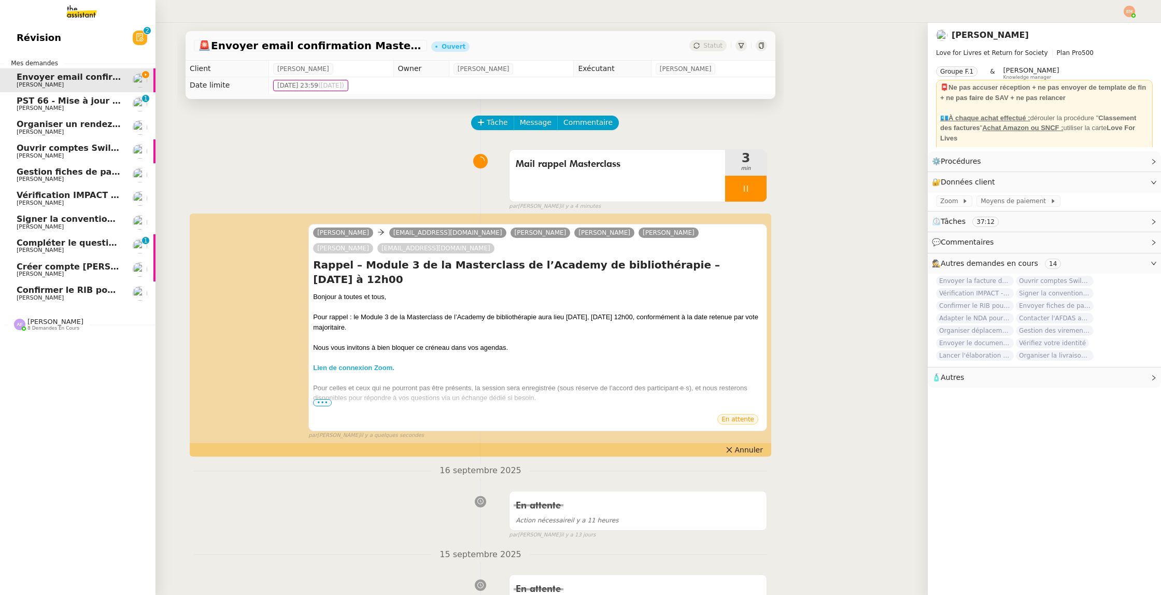
click at [33, 290] on span "Confirmer le RIB pour règlement facture" at bounding box center [111, 290] width 189 height 10
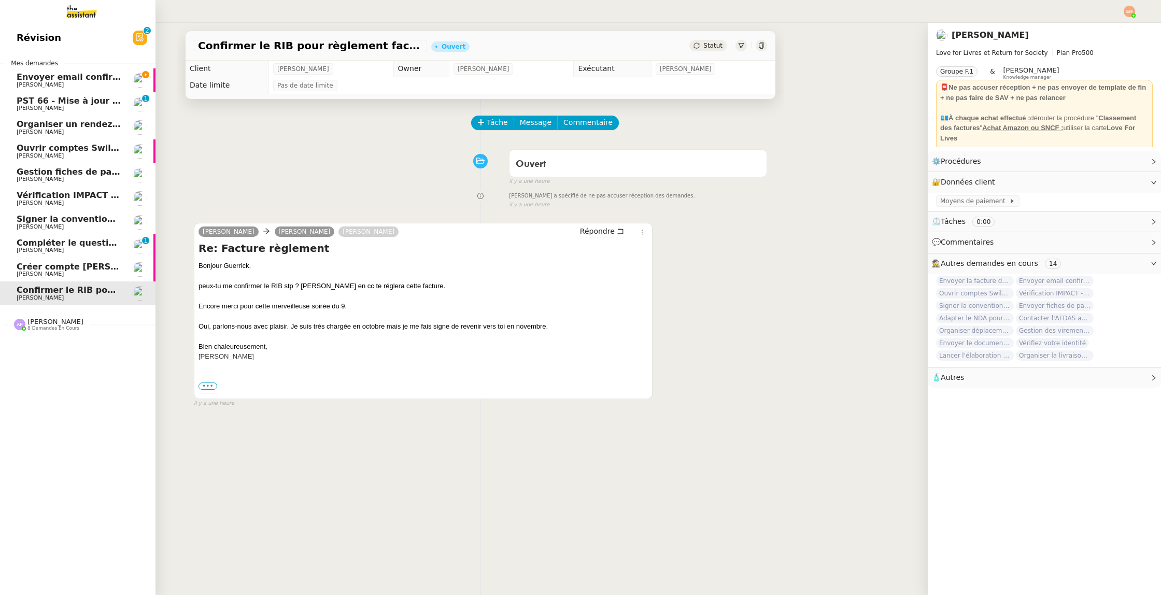
click at [103, 78] on span "Envoyer email confirmation Masterclass" at bounding box center [110, 77] width 187 height 10
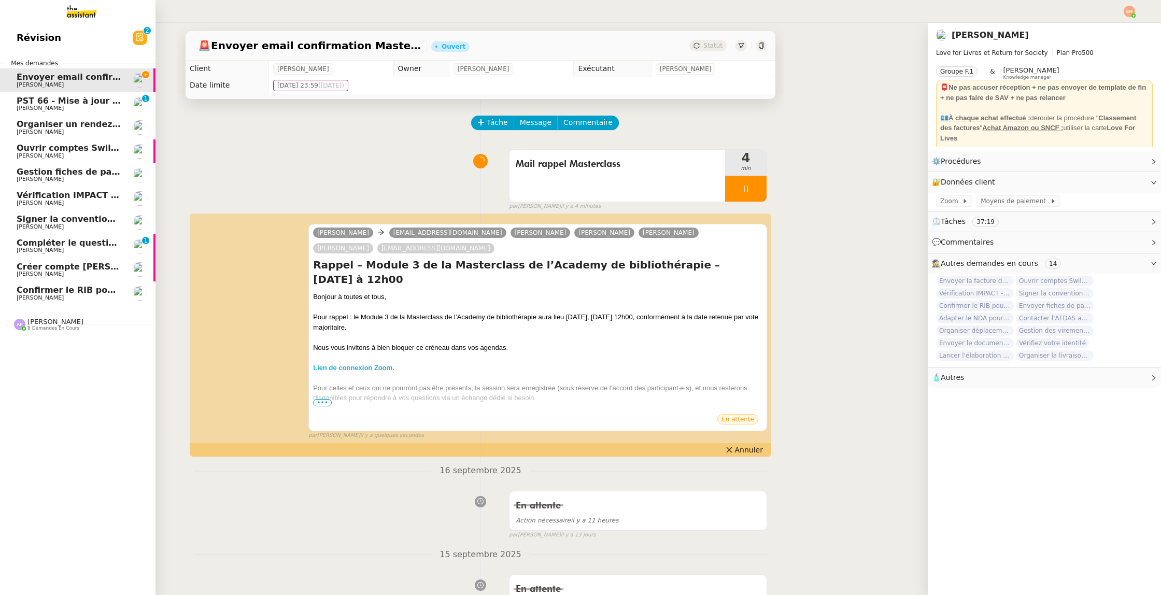
click at [24, 296] on span "[PERSON_NAME]" at bounding box center [40, 297] width 47 height 7
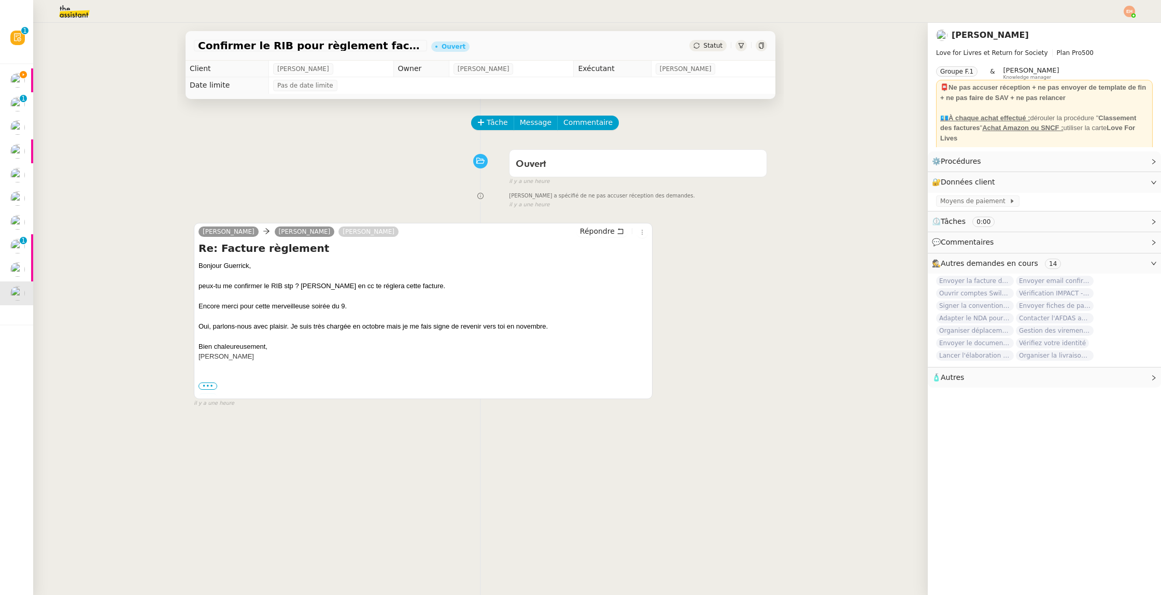
click at [210, 375] on div "Bonjour Guerrick, peux-tu me confirmer le RIB stp ? Olivia en cc te réglera cet…" at bounding box center [422, 321] width 449 height 121
click at [210, 385] on span "•••" at bounding box center [207, 385] width 19 height 7
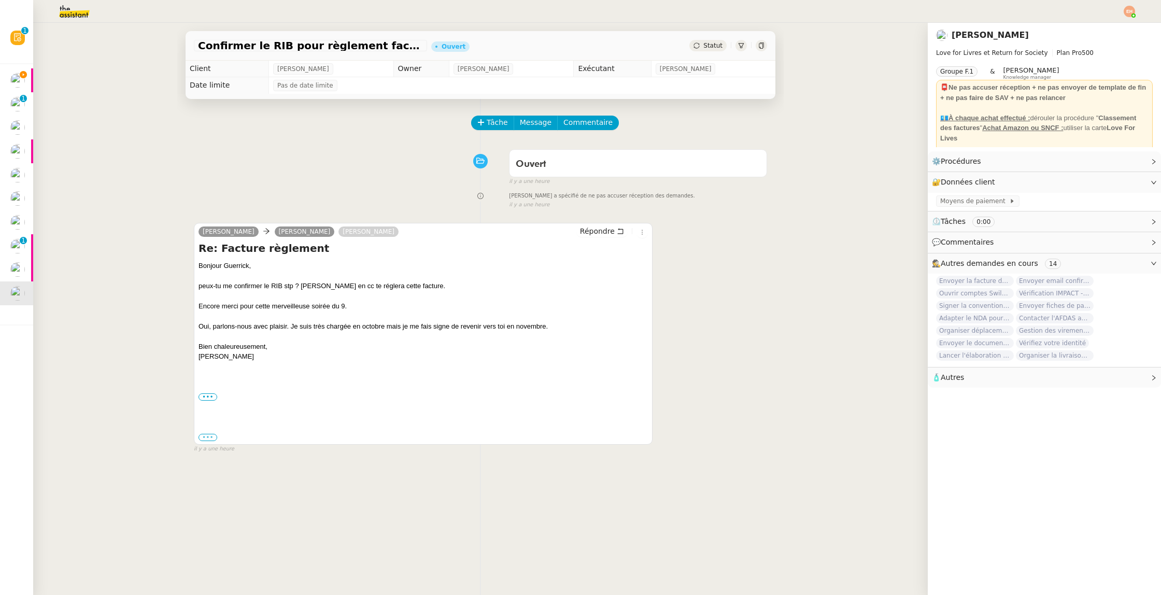
click at [204, 434] on label "•••" at bounding box center [207, 437] width 19 height 7
click at [0, 0] on input "•••" at bounding box center [0, 0] width 0 height 0
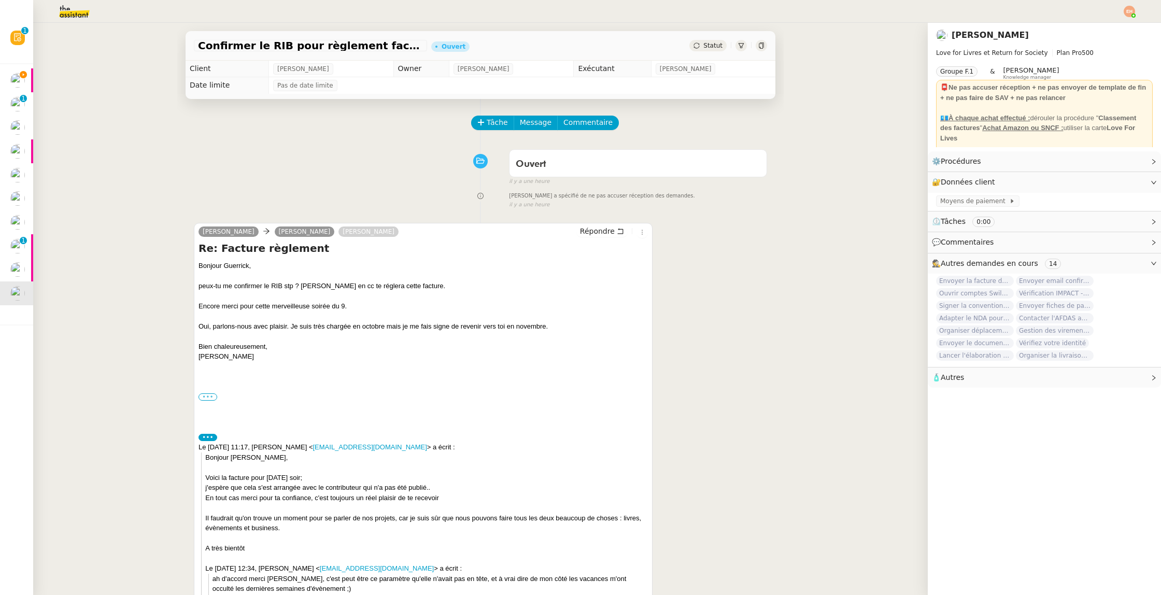
click at [212, 394] on label "•••" at bounding box center [207, 396] width 19 height 7
click at [0, 0] on input "•••" at bounding box center [0, 0] width 0 height 0
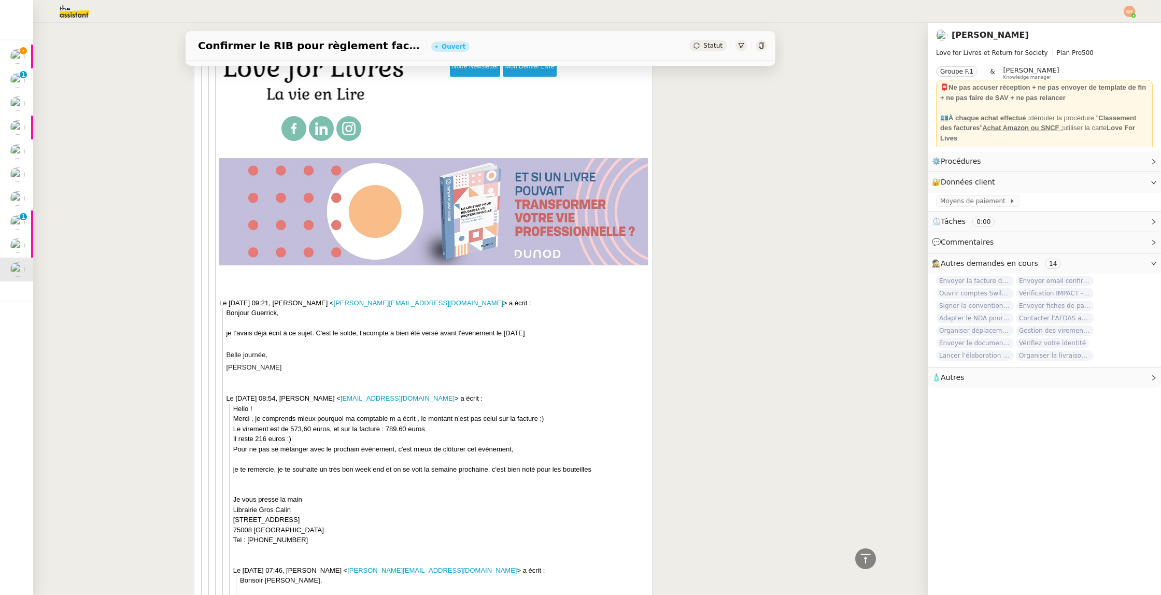
scroll to position [1175, 0]
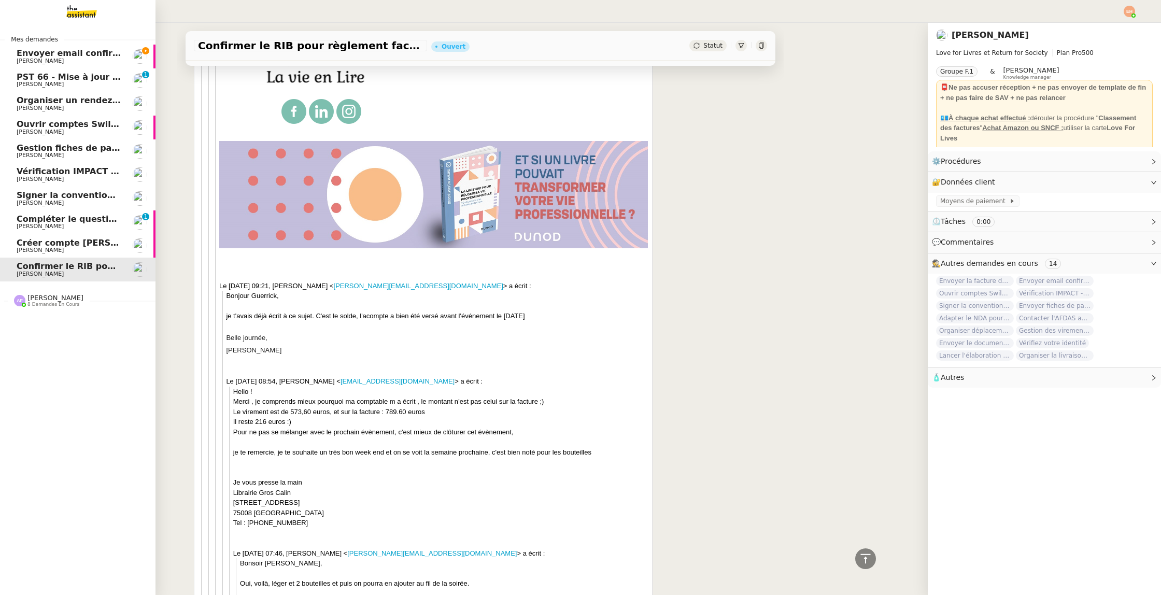
click at [90, 52] on span "Envoyer email confirmation Masterclass" at bounding box center [110, 53] width 187 height 10
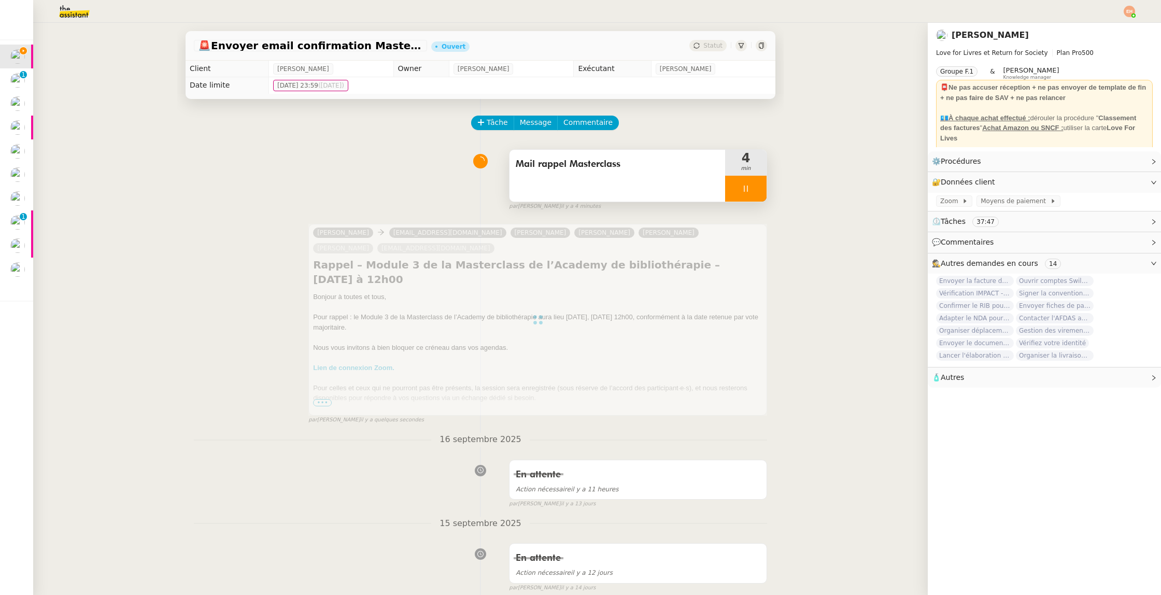
click at [750, 182] on div at bounding box center [745, 189] width 41 height 26
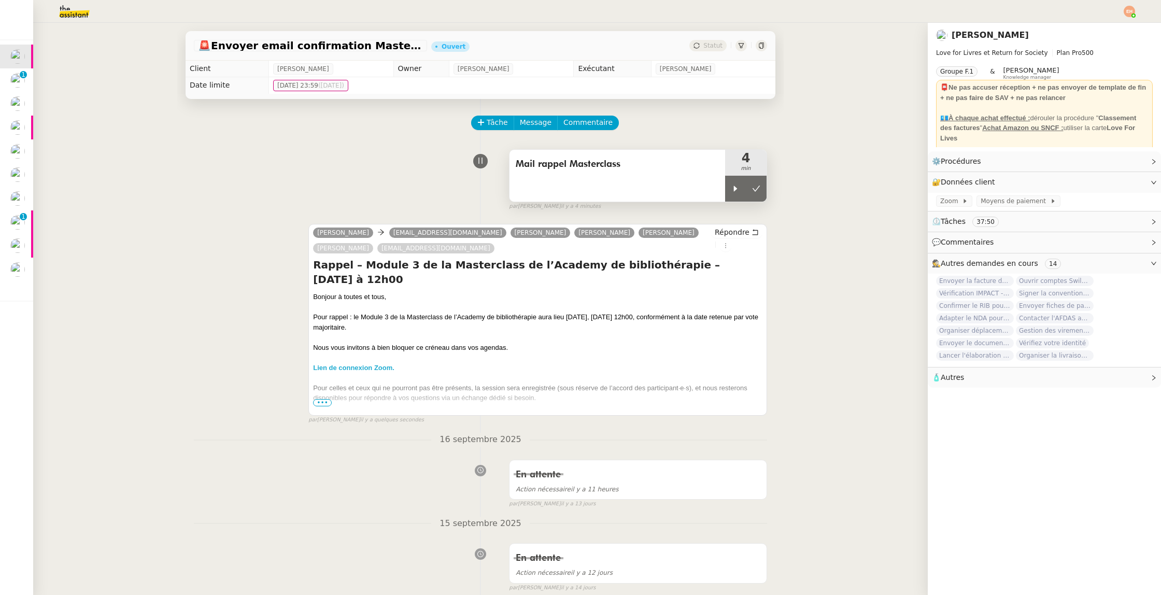
drag, startPoint x: 750, startPoint y: 190, endPoint x: 654, endPoint y: 196, distance: 95.5
click at [750, 190] on button at bounding box center [756, 189] width 21 height 26
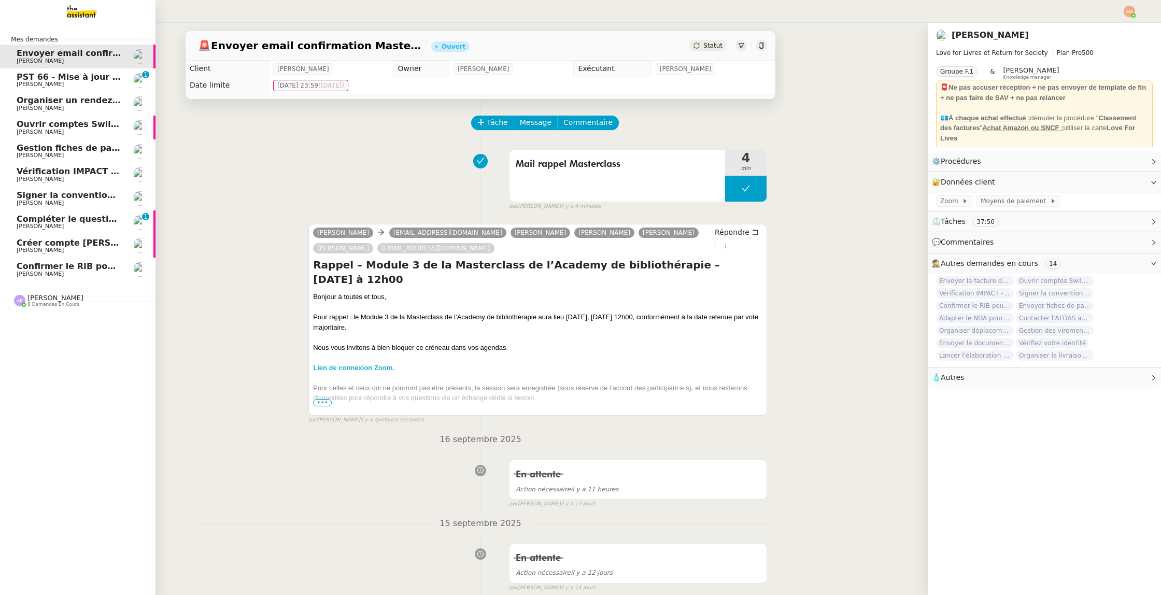
click at [25, 281] on div "Anna Florent 8 demandes en cours" at bounding box center [77, 296] width 155 height 30
click at [21, 270] on span "Confirmer le RIB pour règlement facture" at bounding box center [111, 266] width 189 height 10
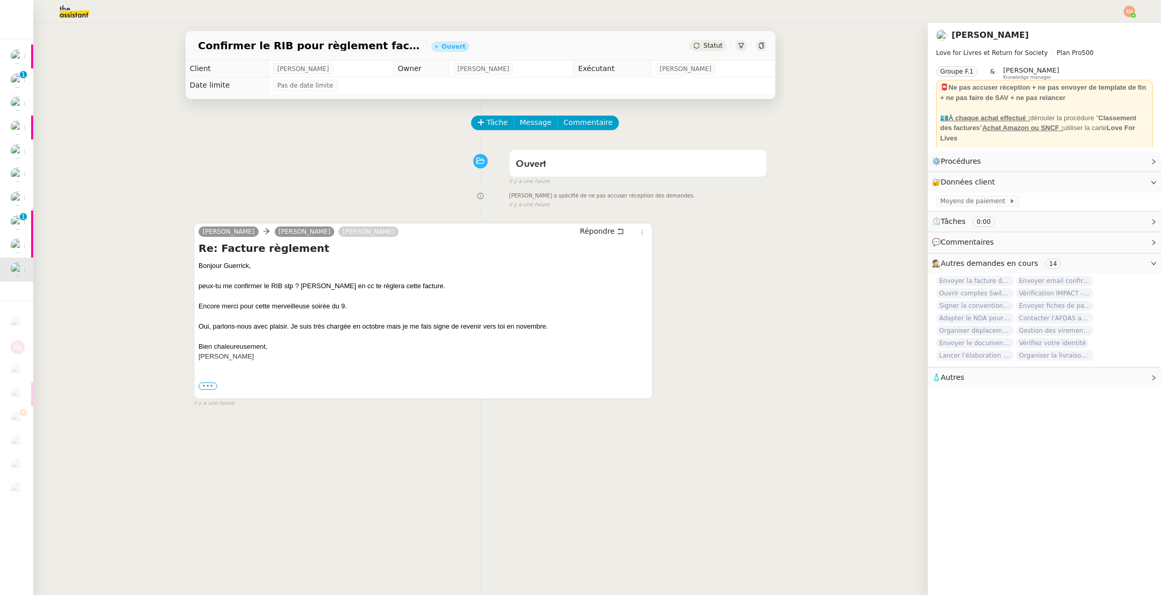
click at [205, 385] on span "•••" at bounding box center [207, 385] width 19 height 7
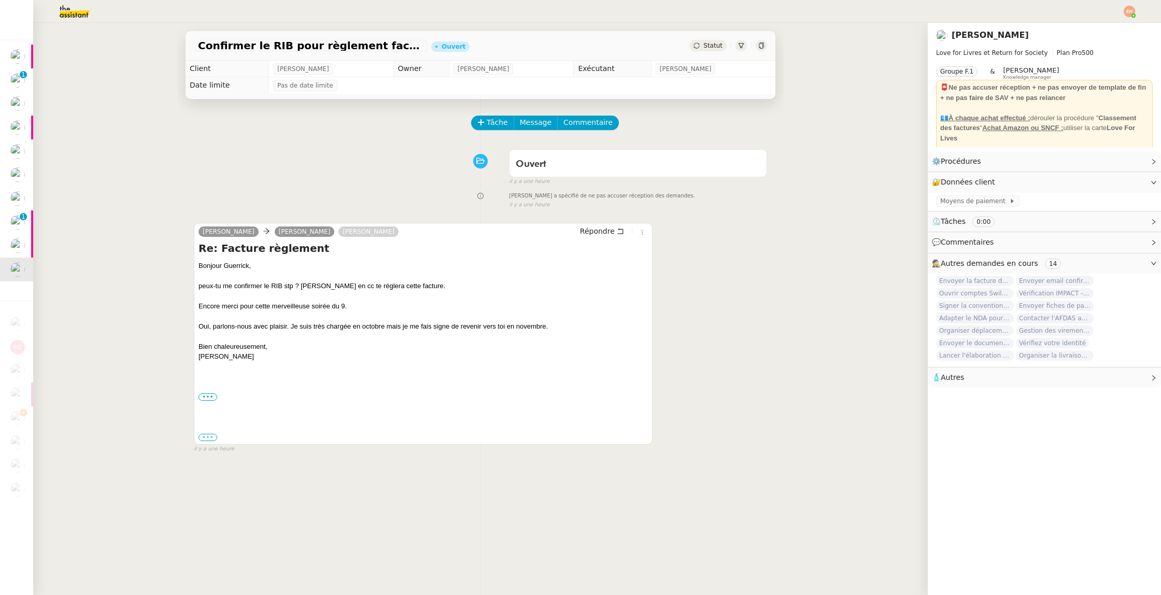
click at [204, 434] on label "•••" at bounding box center [207, 437] width 19 height 7
click at [0, 0] on input "•••" at bounding box center [0, 0] width 0 height 0
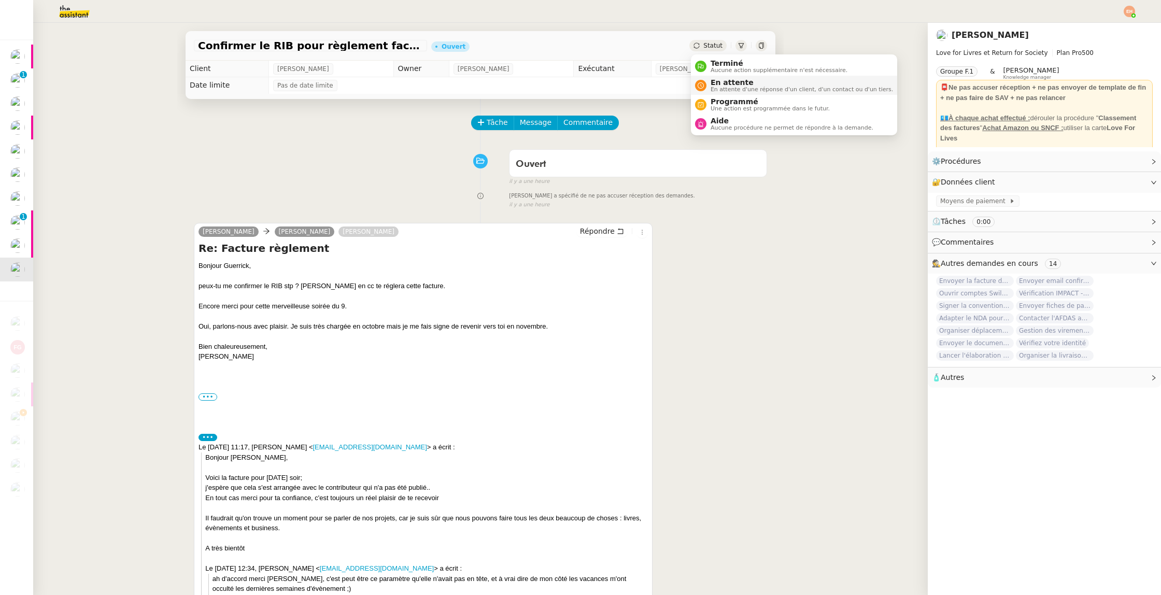
click at [719, 81] on span "En attente" at bounding box center [801, 82] width 182 height 8
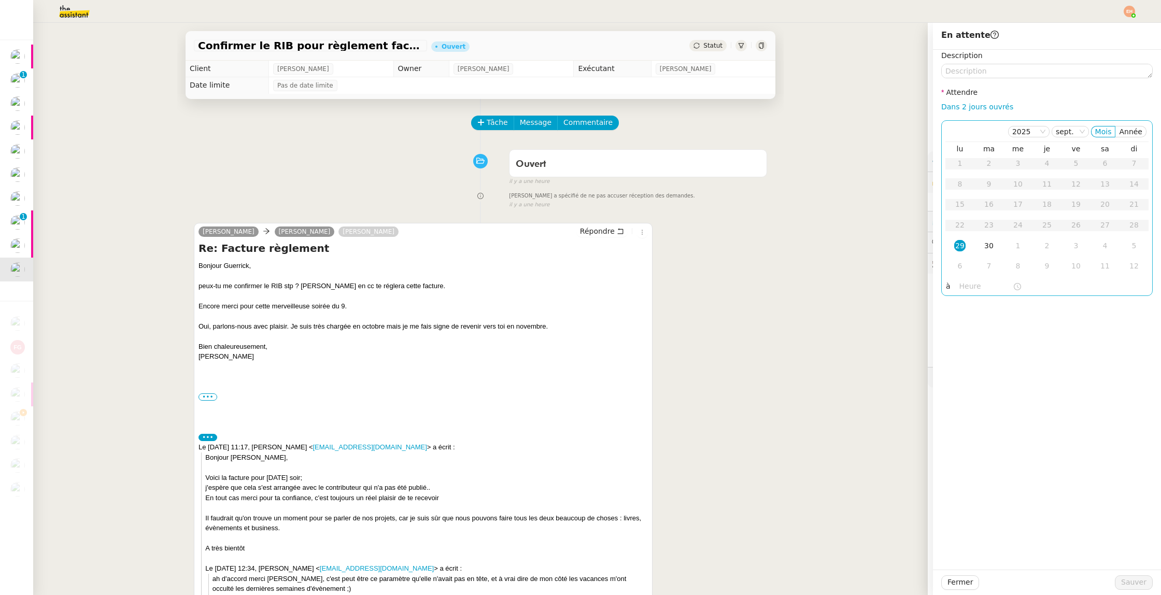
drag, startPoint x: 980, startPoint y: 106, endPoint x: 993, endPoint y: 158, distance: 54.0
click at [980, 106] on link "Dans 2 jours ouvrés" at bounding box center [977, 107] width 72 height 8
type input "07:00"
drag, startPoint x: 1122, startPoint y: 581, endPoint x: 1113, endPoint y: 580, distance: 8.9
click at [1121, 581] on button "Sauver" at bounding box center [1133, 582] width 38 height 15
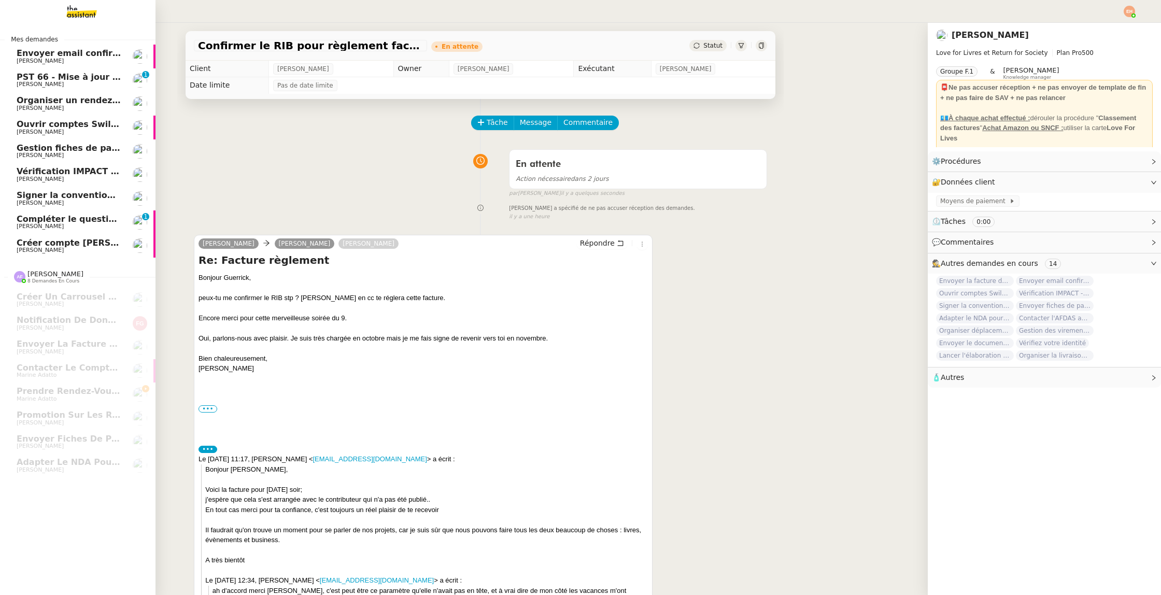
click at [83, 56] on span "Envoyer email confirmation Masterclass" at bounding box center [110, 53] width 187 height 10
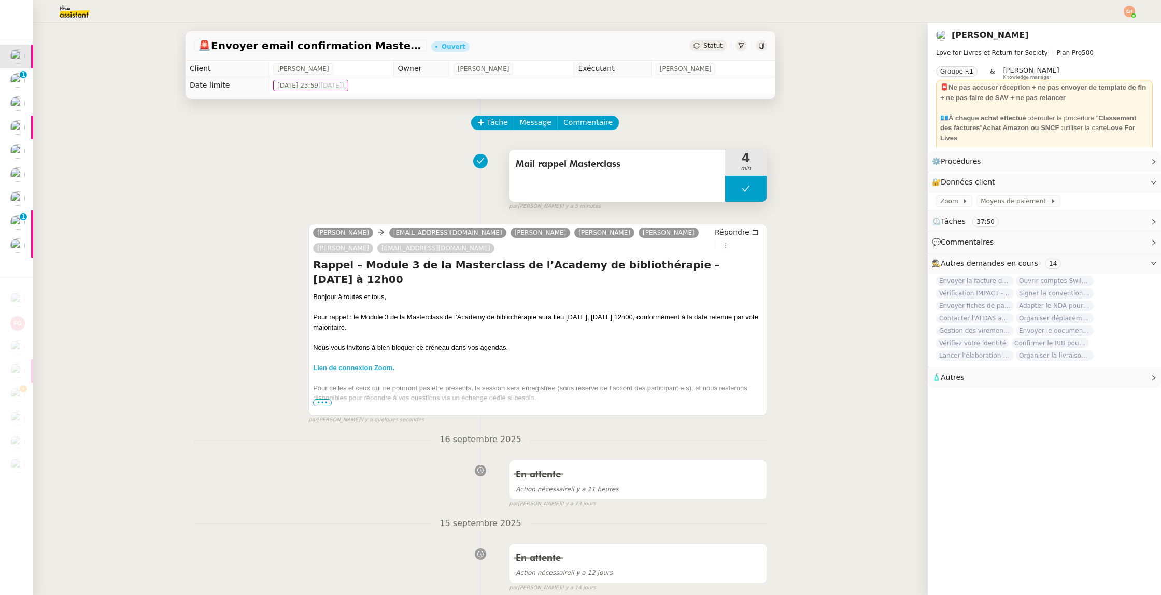
click at [760, 191] on button at bounding box center [745, 189] width 41 height 26
click at [732, 192] on icon at bounding box center [735, 188] width 8 height 8
click at [747, 195] on div at bounding box center [745, 189] width 41 height 26
click at [751, 193] on button at bounding box center [756, 189] width 21 height 26
click at [707, 44] on span "Statut" at bounding box center [712, 45] width 19 height 7
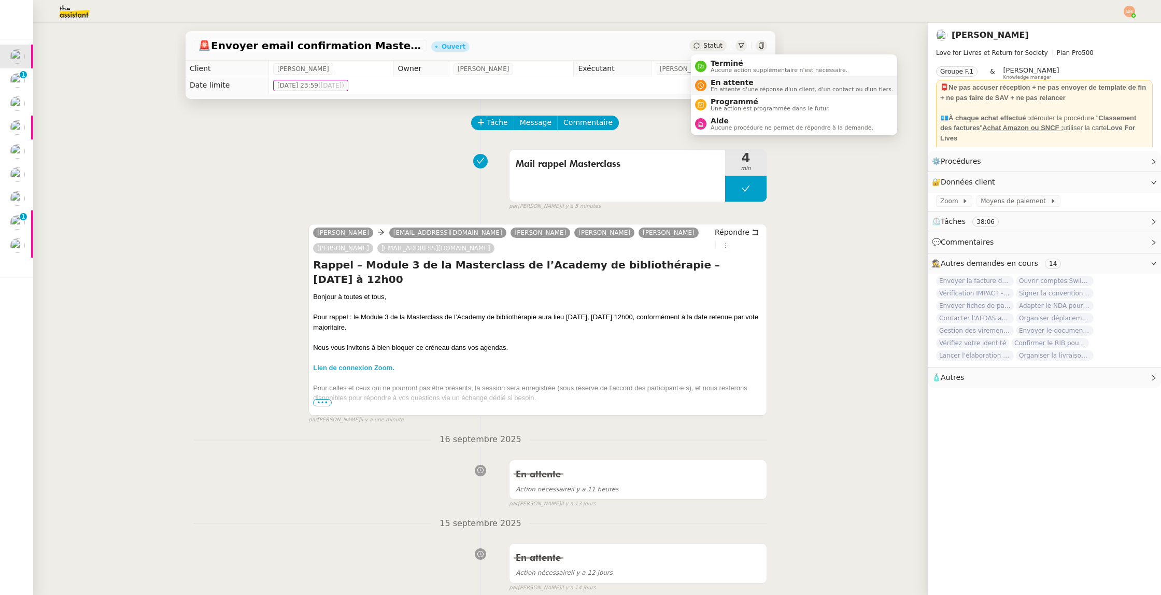
click at [727, 82] on span "En attente" at bounding box center [801, 82] width 182 height 8
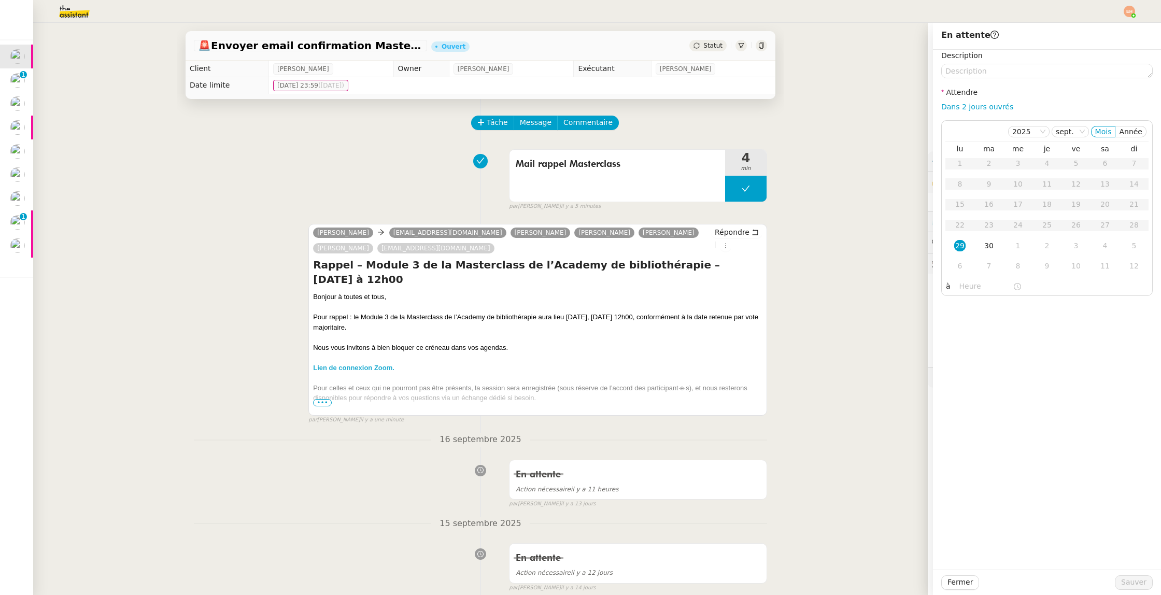
click at [978, 115] on div "Description Attendre Dans 2 jours ouvrés 2025 sept. Mois Année lu ma me je ve s…" at bounding box center [1046, 173] width 211 height 246
click at [982, 110] on link "Dans 2 jours ouvrés" at bounding box center [977, 107] width 72 height 8
type input "07:00"
drag, startPoint x: 1131, startPoint y: 589, endPoint x: 1048, endPoint y: 282, distance: 317.9
click at [1047, 284] on div "En attente Description Attendre Dans 2 jours ouvrés 2025 oct. Mois Année lu ma …" at bounding box center [1047, 309] width 228 height 572
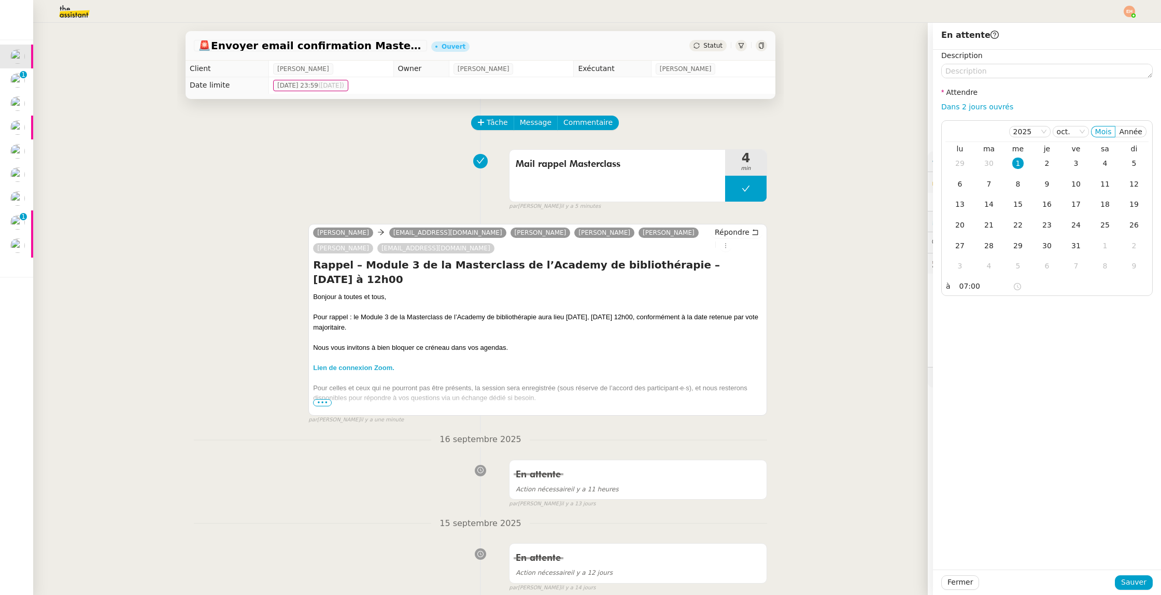
click at [830, 131] on div "🚨 Envoyer email confirmation Masterclass Ouvert Statut Client Céline MAS Owner …" at bounding box center [480, 309] width 894 height 572
drag, startPoint x: 1138, startPoint y: 581, endPoint x: 1132, endPoint y: 580, distance: 5.8
click at [1138, 581] on span "Sauver" at bounding box center [1133, 582] width 25 height 12
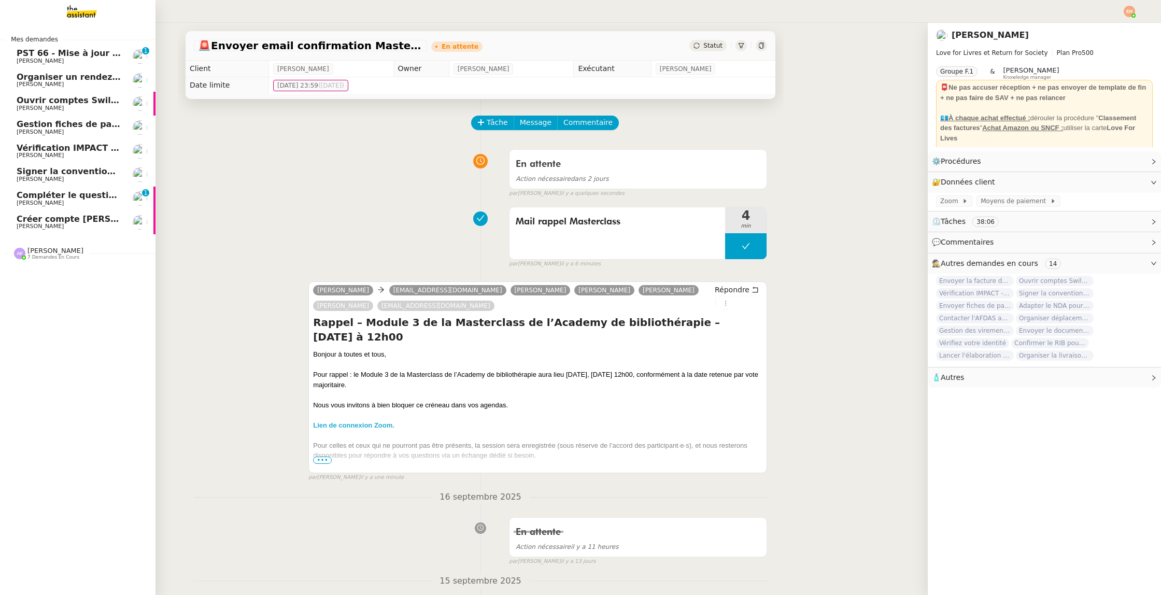
click at [63, 175] on span "Signer la convention via Yousign" at bounding box center [93, 171] width 152 height 10
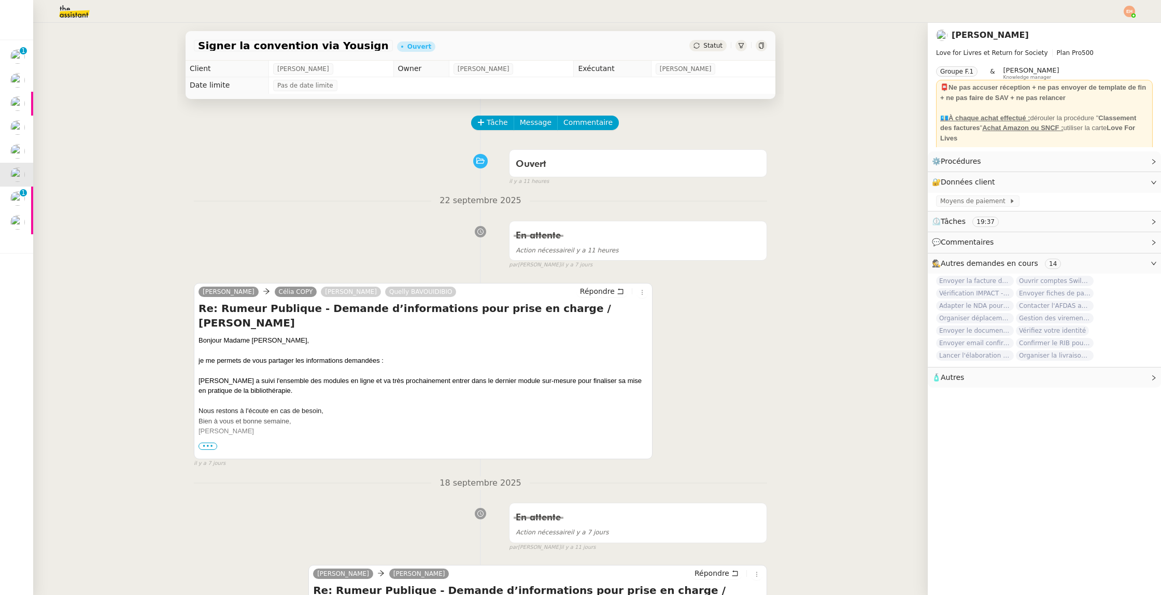
click at [707, 49] on div "Statut" at bounding box center [707, 45] width 37 height 11
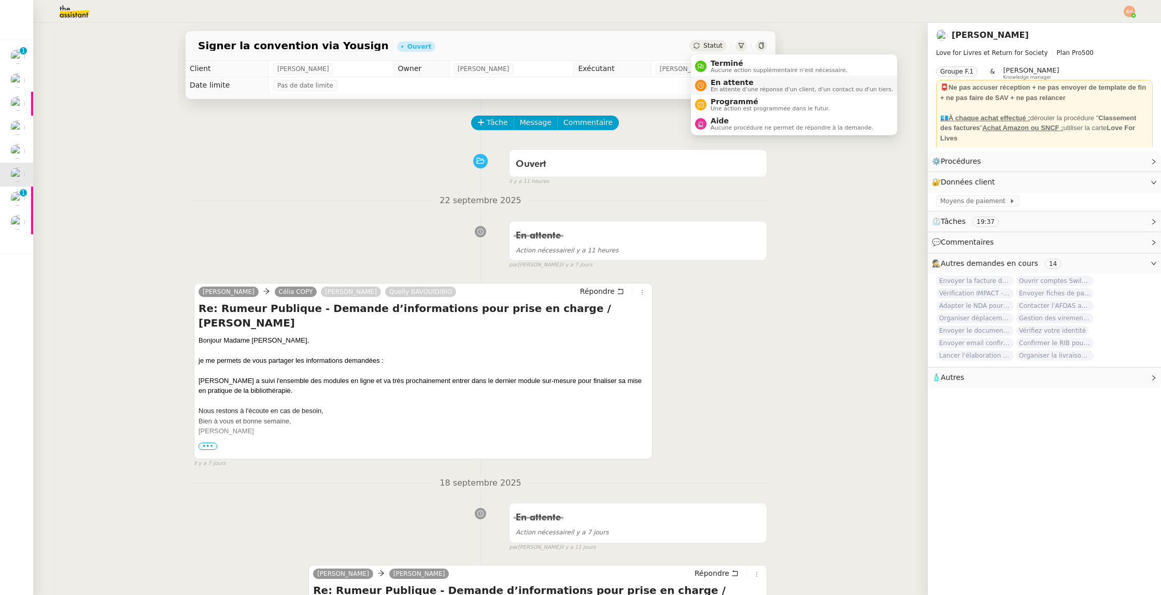
drag, startPoint x: 723, startPoint y: 72, endPoint x: 741, endPoint y: 85, distance: 22.3
click at [723, 72] on span "Aucune action supplémentaire n'est nécessaire." at bounding box center [778, 70] width 137 height 6
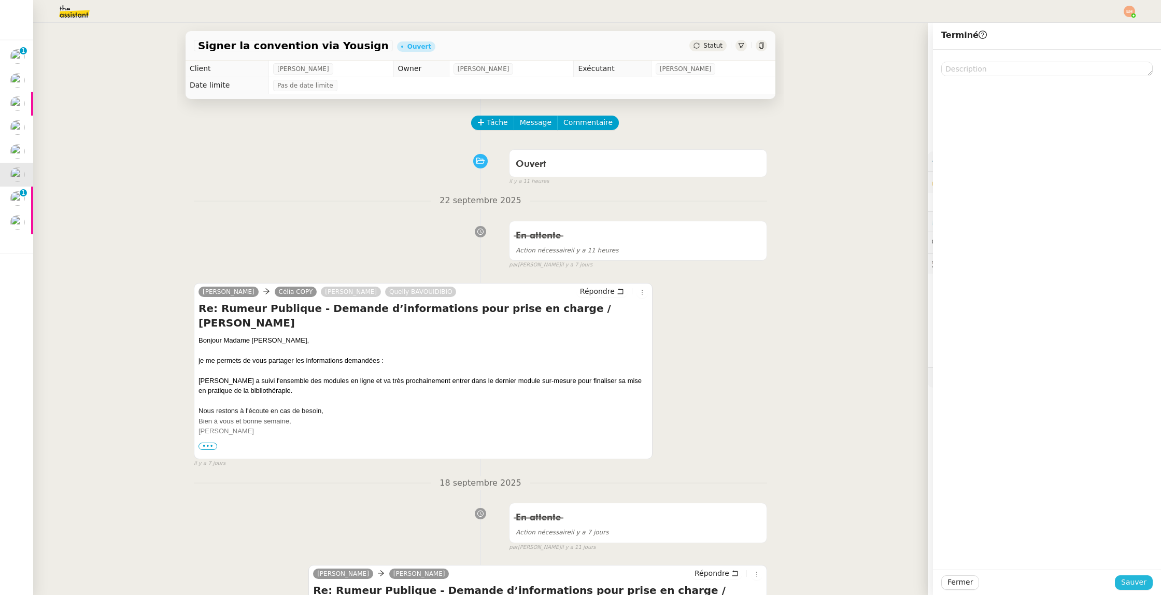
drag, startPoint x: 1139, startPoint y: 581, endPoint x: 1068, endPoint y: 558, distance: 74.2
click at [1139, 581] on span "Sauver" at bounding box center [1133, 582] width 25 height 12
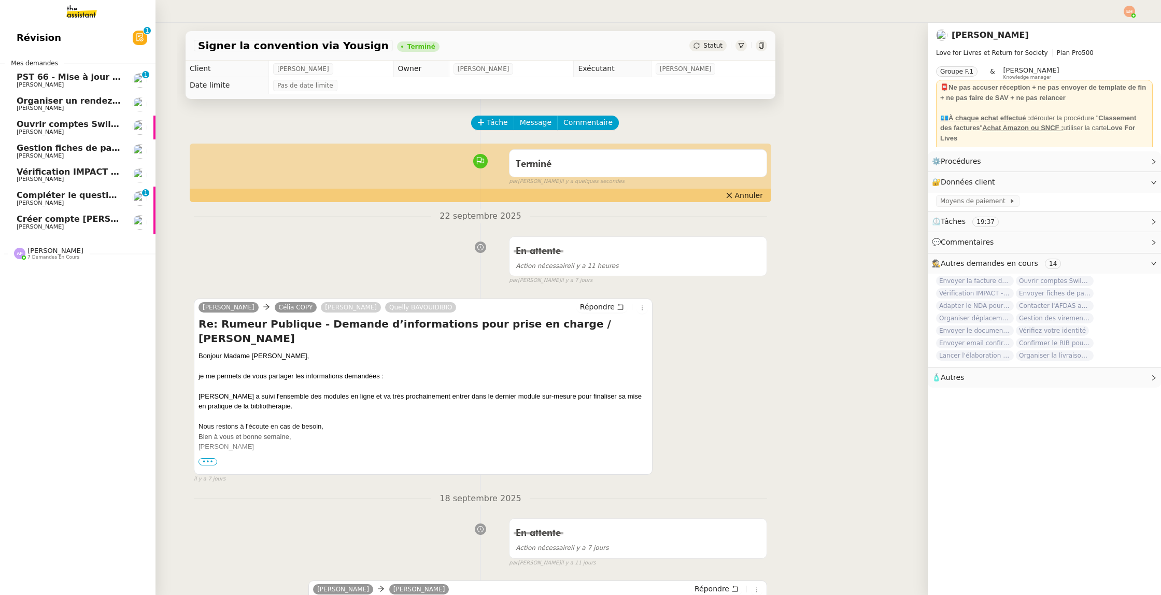
click at [96, 105] on span "[PERSON_NAME]" at bounding box center [69, 108] width 105 height 6
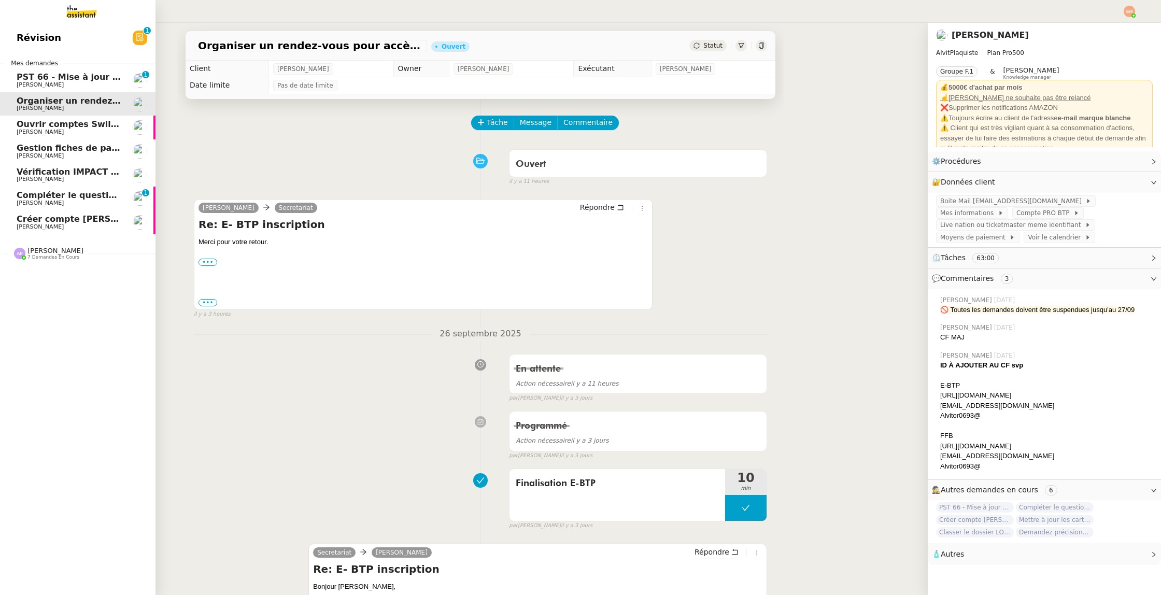
drag, startPoint x: 20, startPoint y: 86, endPoint x: 110, endPoint y: 111, distance: 93.5
click at [20, 86] on span "[PERSON_NAME]" at bounding box center [40, 84] width 47 height 7
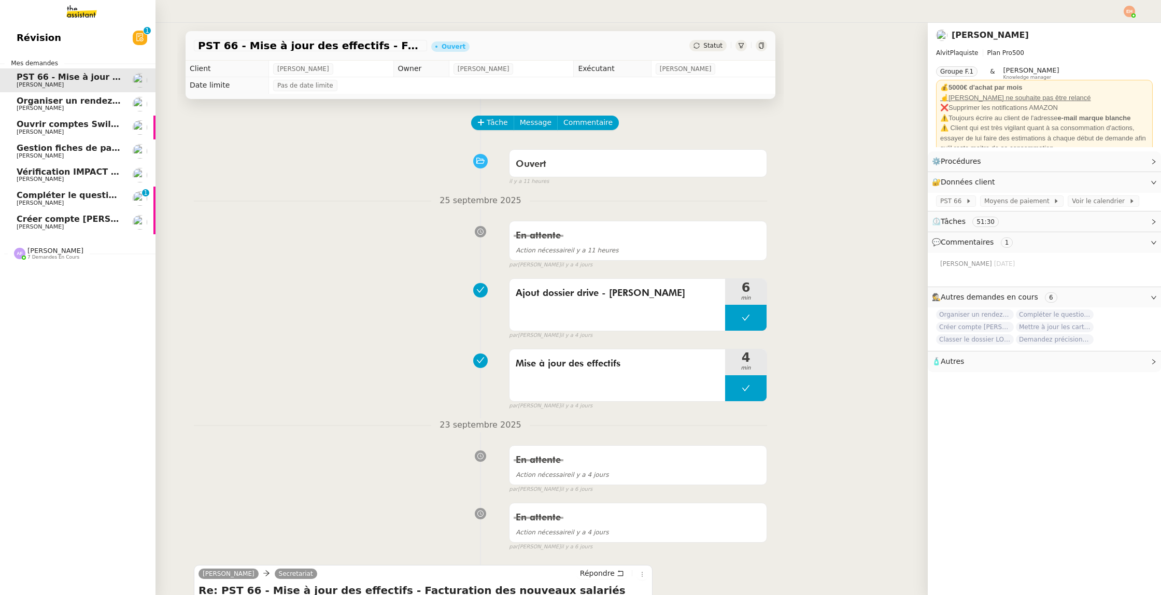
click at [28, 101] on span "Organiser un rendez-vous pour accès FFB" at bounding box center [114, 101] width 195 height 10
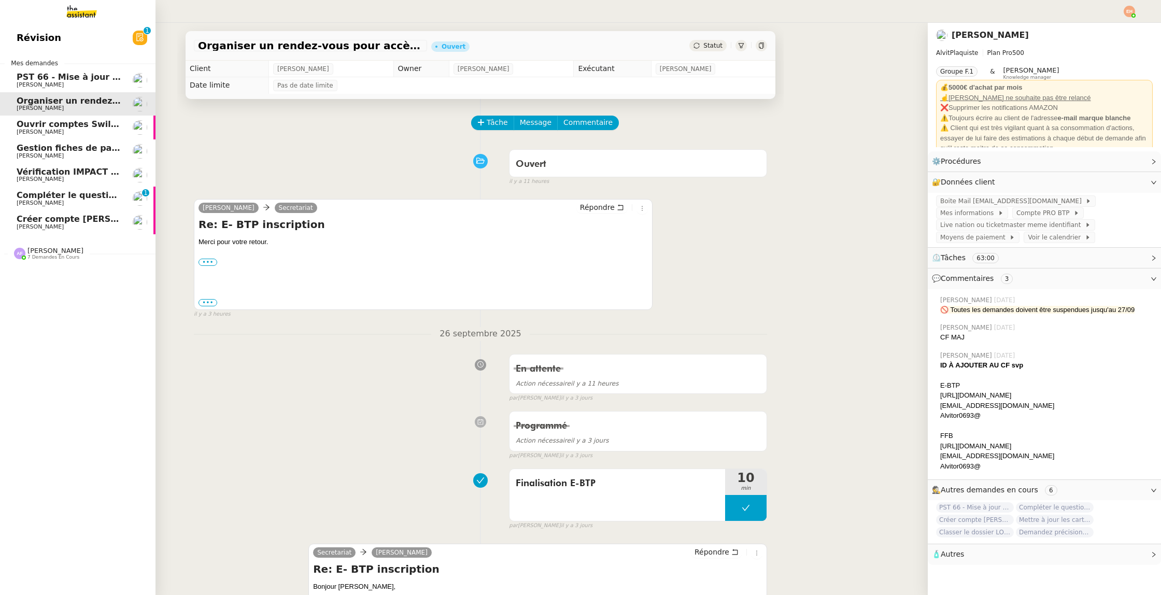
click at [77, 197] on span "Compléter le questionnaire pour le contrat d'apprentissage" at bounding box center [156, 195] width 279 height 10
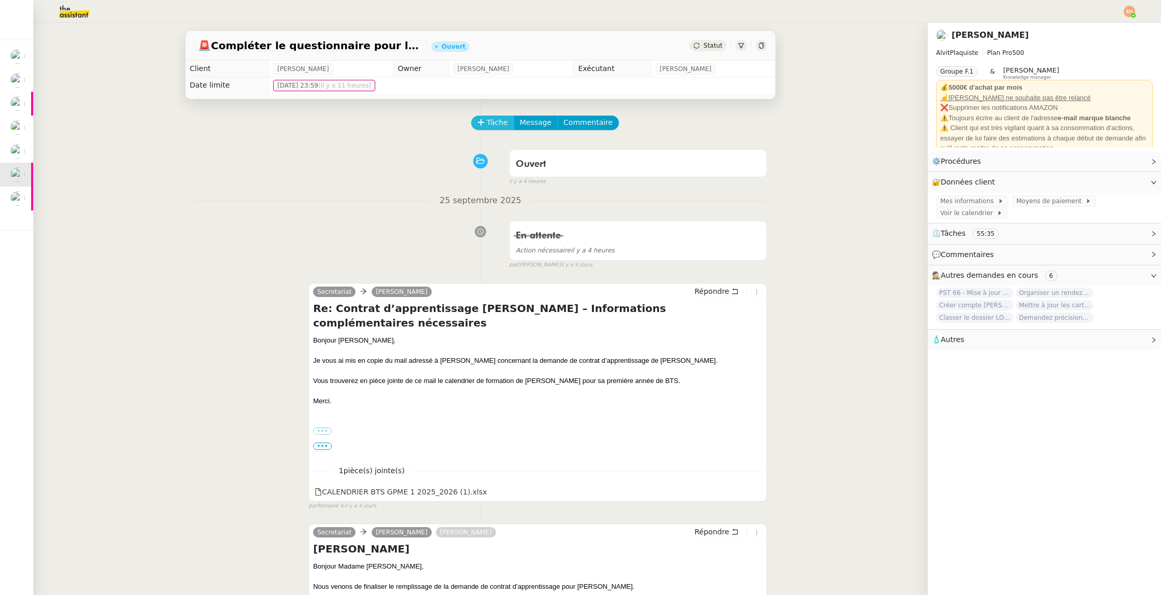
click at [477, 121] on icon at bounding box center [480, 122] width 7 height 7
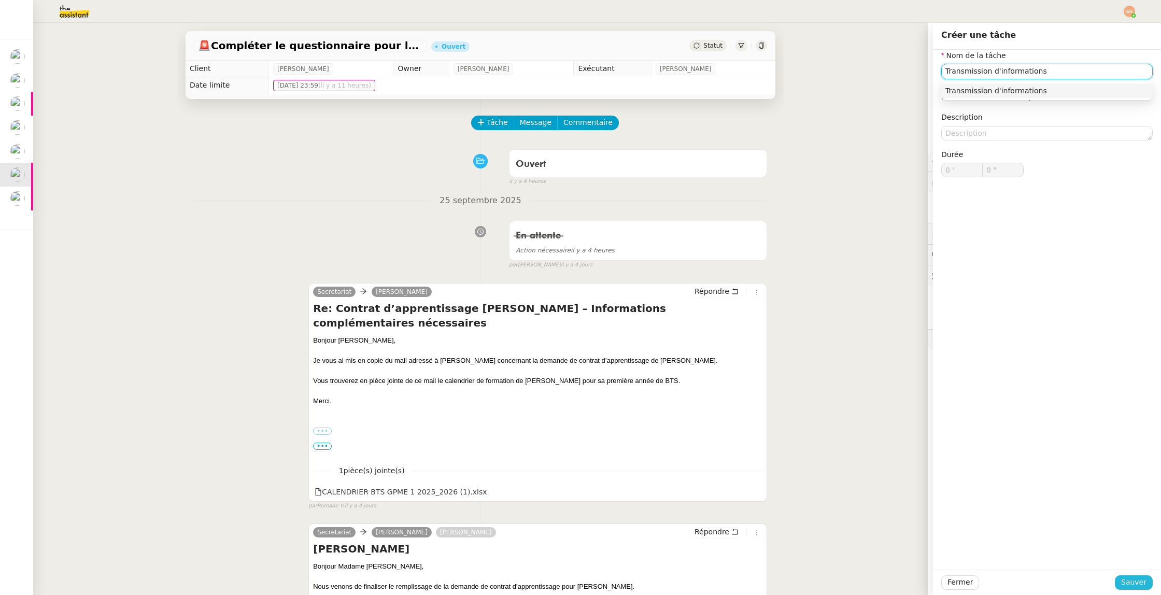
type input "Transmission d'informations"
drag, startPoint x: 1125, startPoint y: 582, endPoint x: 1075, endPoint y: 542, distance: 64.1
click at [1125, 582] on span "Sauver" at bounding box center [1133, 582] width 25 height 12
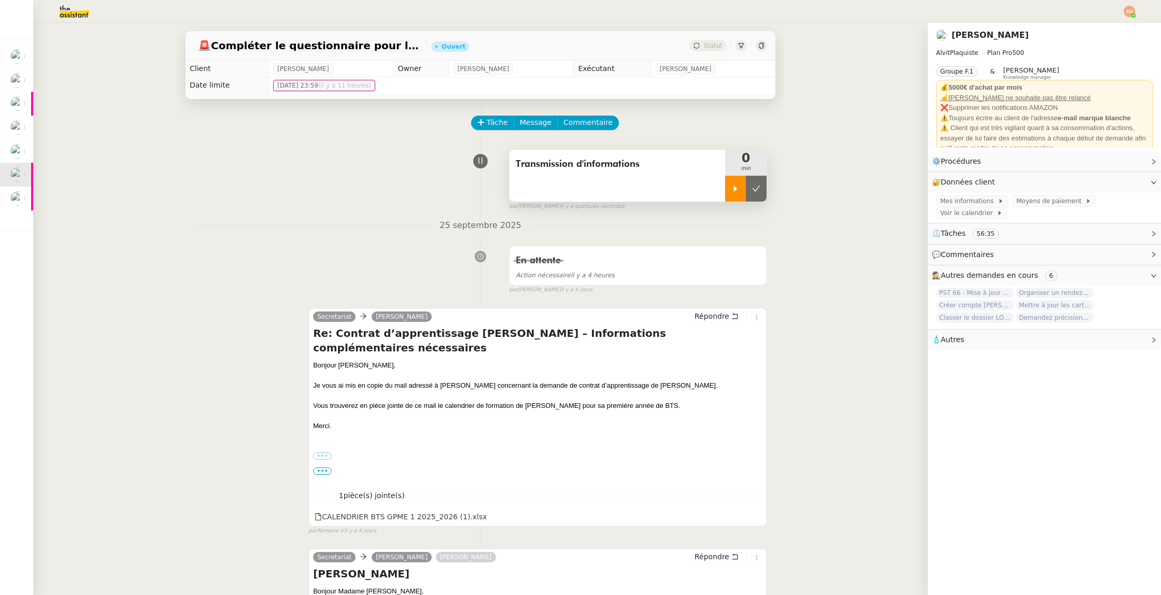
click at [733, 182] on div at bounding box center [735, 189] width 21 height 26
click at [713, 313] on span "Répondre" at bounding box center [711, 316] width 35 height 10
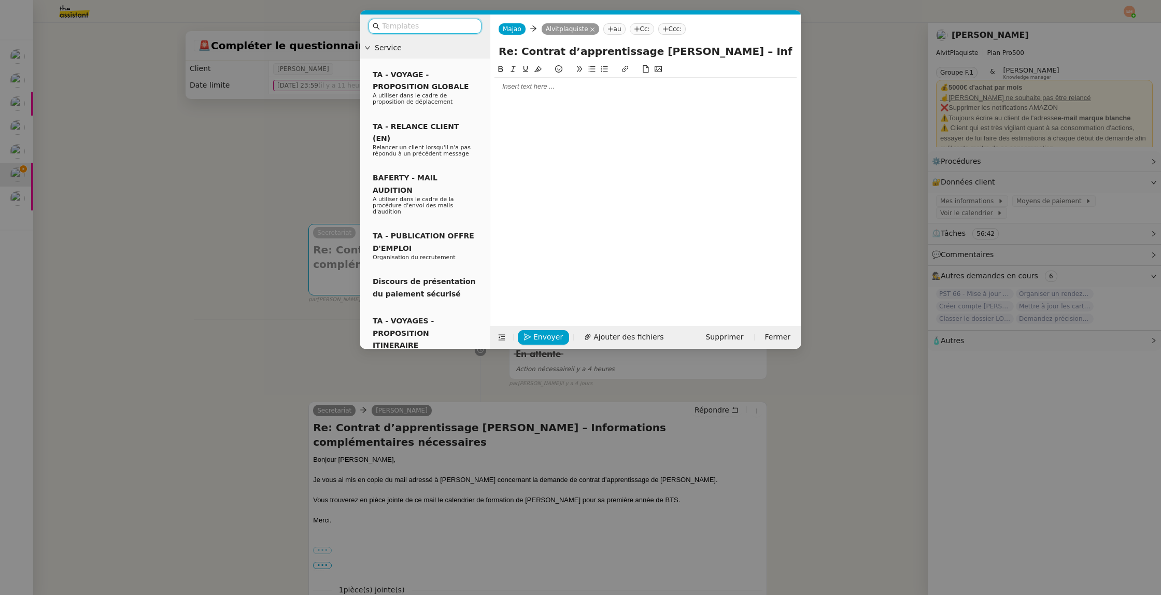
click at [541, 85] on div at bounding box center [645, 86] width 302 height 9
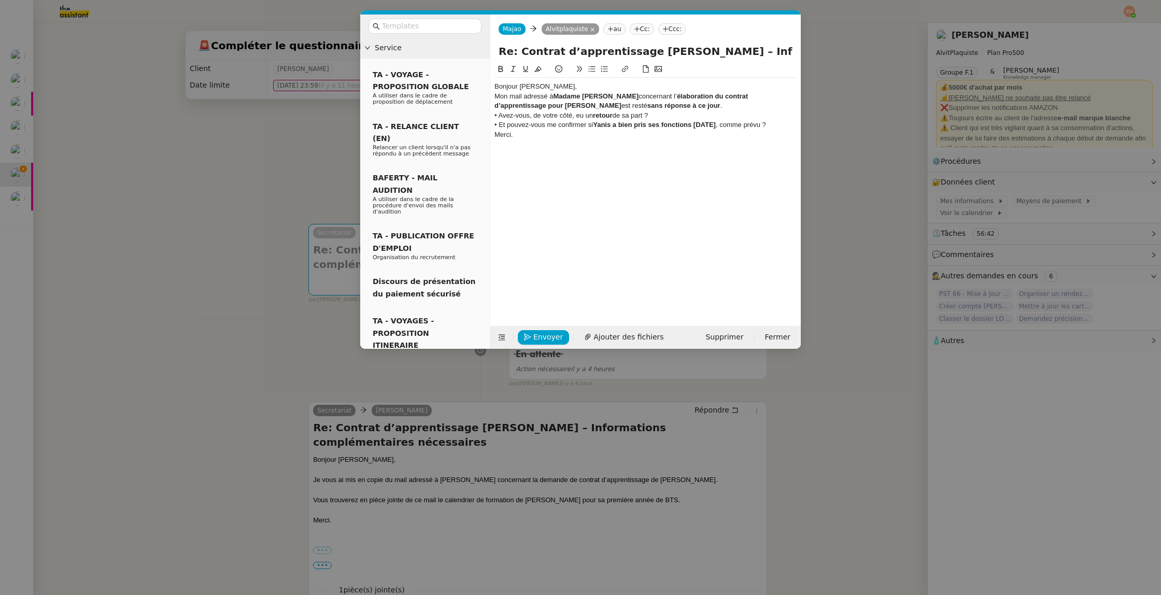
click at [578, 86] on div "Bonjour [PERSON_NAME]," at bounding box center [645, 86] width 302 height 9
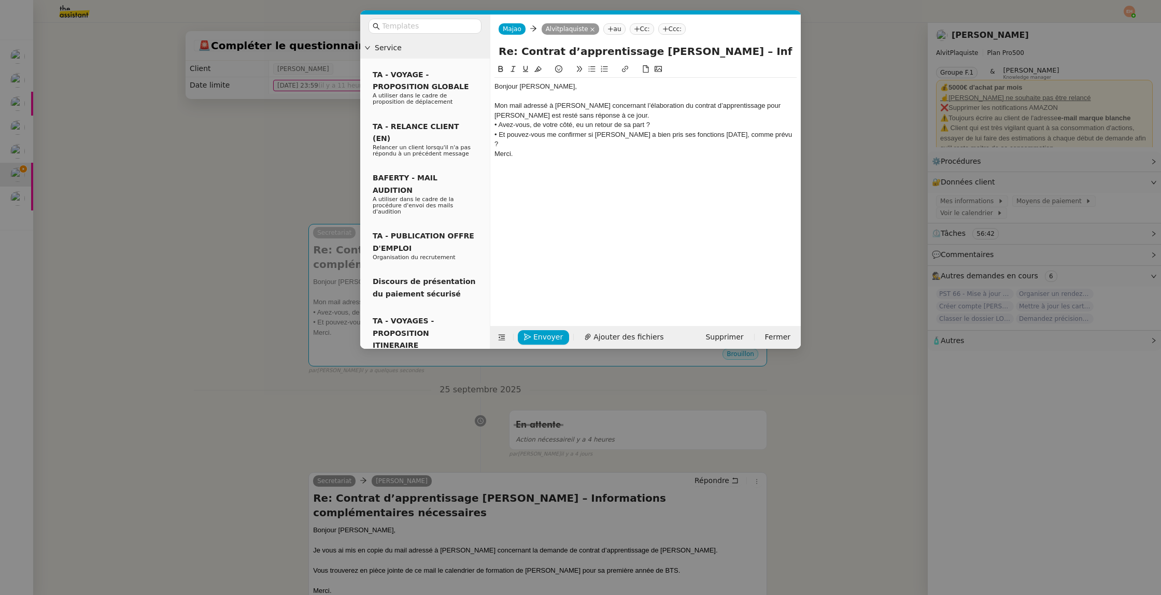
drag, startPoint x: 709, startPoint y: 102, endPoint x: 755, endPoint y: 105, distance: 46.2
click at [710, 102] on div "Mon mail adressé à Madame Allée concernant l’élaboration du contrat d’apprentis…" at bounding box center [645, 110] width 302 height 19
click at [777, 106] on div "Mon mail adressé à Madame Allée concernant l’élaboration du contrat d’apprentis…" at bounding box center [645, 110] width 302 height 19
click at [606, 135] on div "• Et pouvez-vous me confirmer si Yanis a bien pris ses fonctions aujourd’hui, c…" at bounding box center [645, 139] width 302 height 19
click at [611, 113] on div "Mon mail adressé à Madame Allée concernant l’élaboration du contrat d’apprentis…" at bounding box center [645, 110] width 302 height 19
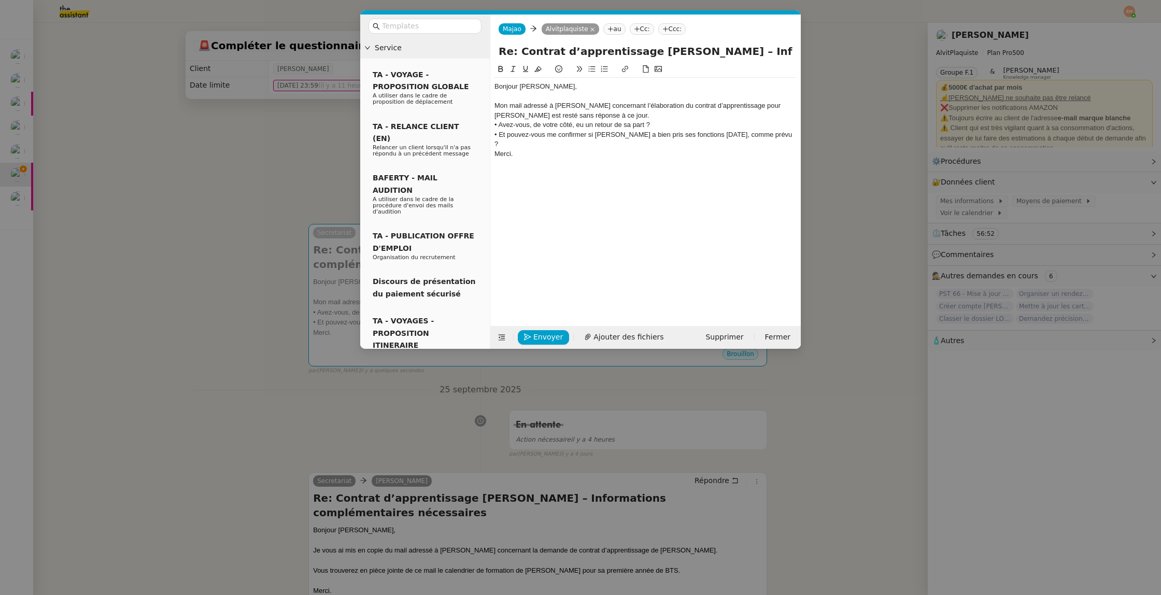
click at [597, 105] on div "Mon mail adressé à Madame Allée concernant l’élaboration du contrat d’apprentis…" at bounding box center [645, 110] width 302 height 19
click at [592, 119] on div "Mon mail adressé à Madame Allez concernant l’élaboration du contrat d’apprentis…" at bounding box center [645, 110] width 302 height 19
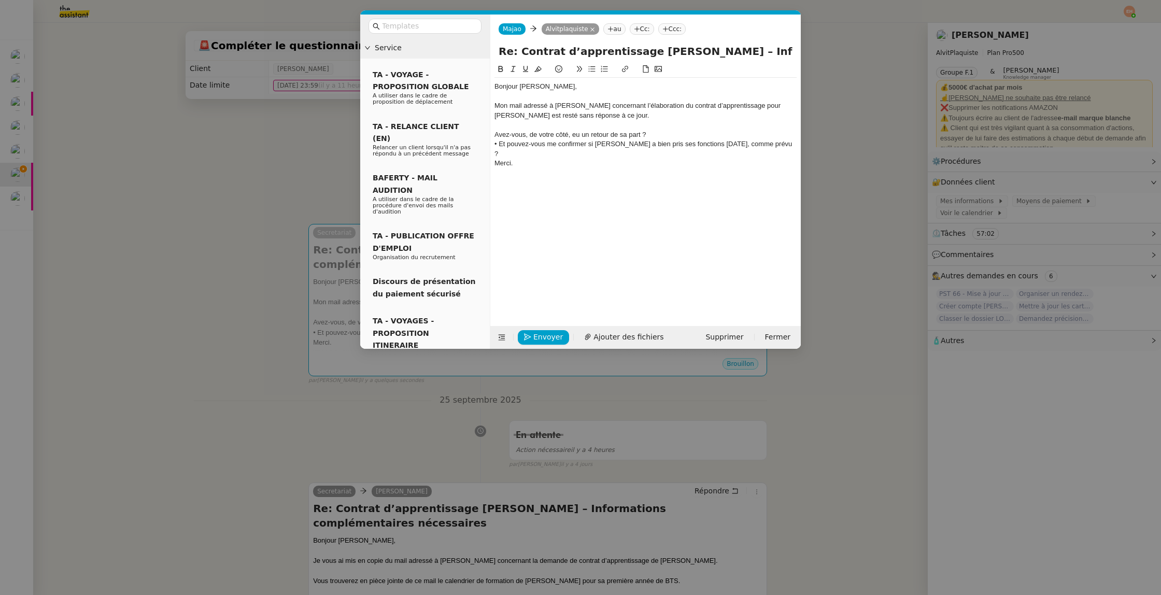
click at [596, 73] on button at bounding box center [591, 69] width 12 height 12
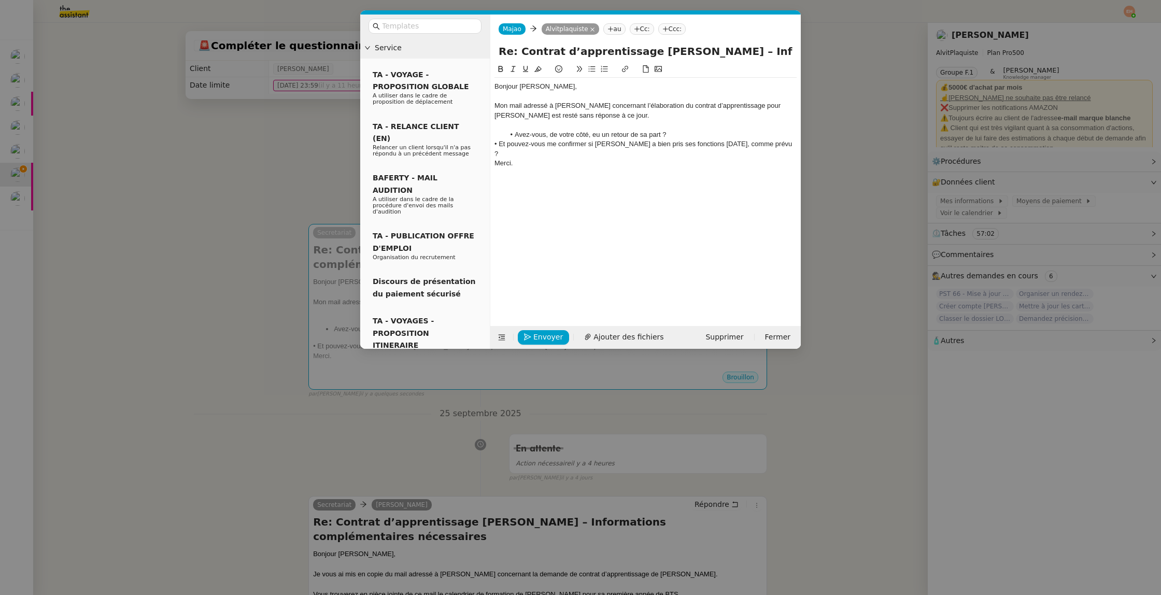
click at [539, 149] on div "• Et pouvez-vous me confirmer si Yannis a bien pris ses fonctions aujourd’hui, …" at bounding box center [645, 148] width 302 height 19
drag, startPoint x: 495, startPoint y: 152, endPoint x: 508, endPoint y: 153, distance: 13.0
click at [495, 159] on div "Merci." at bounding box center [645, 163] width 302 height 9
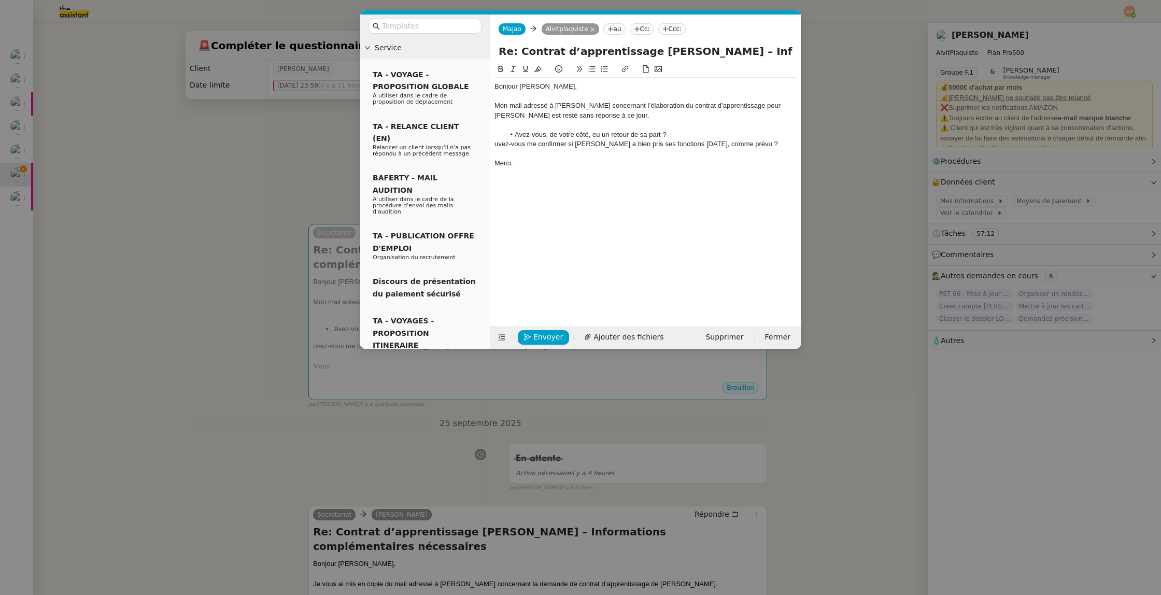
click at [646, 145] on div "uvez-vous me confirmer si Yannis a bien pris ses fonctions aujourd’hui, comme p…" at bounding box center [645, 143] width 302 height 9
drag, startPoint x: 607, startPoint y: 146, endPoint x: 596, endPoint y: 147, distance: 10.4
click at [606, 146] on div "uvez-vous me confirmer si Yannis a bien pris ses fonctions aujourd’hui, comme p…" at bounding box center [645, 143] width 302 height 9
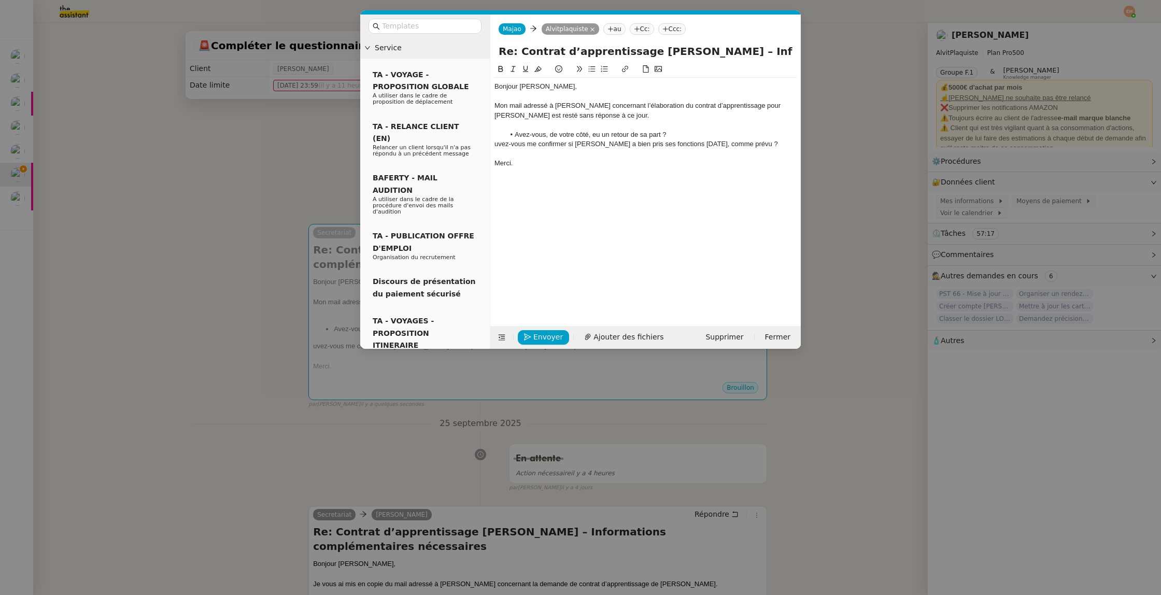
click at [575, 146] on div "uvez-vous me confirmer si Yannis a bien pris ses fonctions aujourd’hui, comme p…" at bounding box center [645, 143] width 302 height 9
drag, startPoint x: 575, startPoint y: 144, endPoint x: 484, endPoint y: 145, distance: 90.7
click at [484, 145] on nz-layout "Service TA - VOYAGE - PROPOSITION GLOBALE A utiliser dans le cadre de propositi…" at bounding box center [580, 182] width 440 height 334
drag, startPoint x: 562, startPoint y: 145, endPoint x: 570, endPoint y: 147, distance: 8.9
click at [562, 145] on li "Yannis a bien pris ses fonctions aujourd’hui, comme prévu ?" at bounding box center [651, 143] width 292 height 9
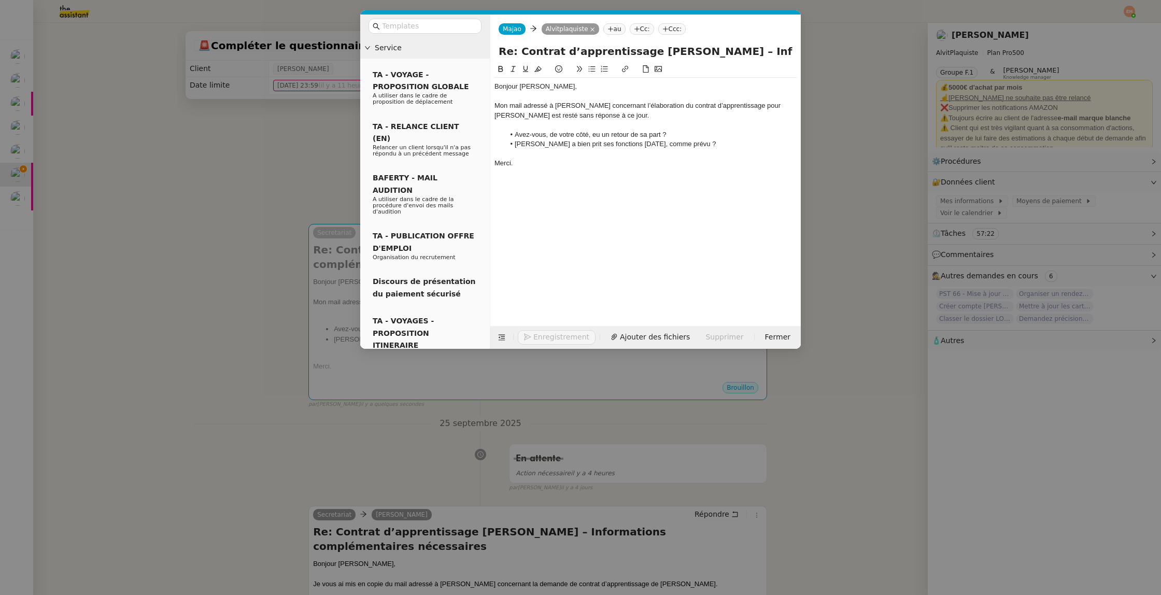
click at [567, 168] on div at bounding box center [645, 172] width 302 height 9
click at [568, 126] on div at bounding box center [645, 124] width 302 height 9
click at [588, 107] on div "Mon mail adressé à Madame Allez concernant l’élaboration du contrat d’apprentis…" at bounding box center [645, 110] width 302 height 19
click at [561, 146] on li "Yannis a bien prit ses fonctions aujourd’hui, comme prévu ?" at bounding box center [651, 143] width 292 height 9
click at [564, 145] on li "Yannis a bien prit ses fonctions aujourd’hui, comme prévu ?" at bounding box center [651, 143] width 292 height 9
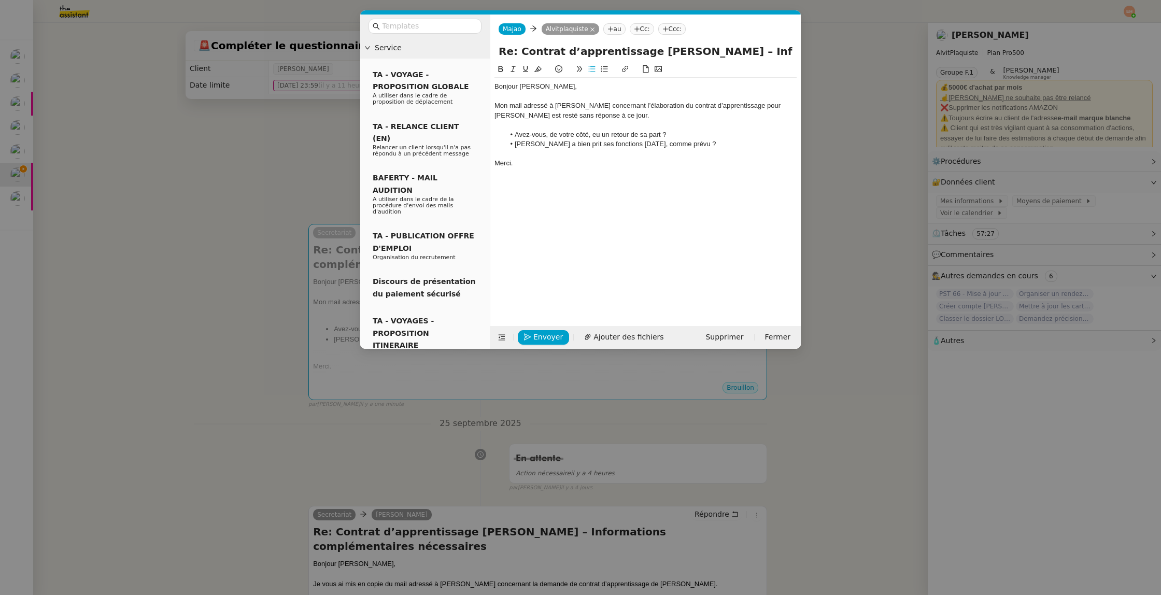
click at [0, 0] on lt-span "pri s" at bounding box center [0, 0] width 0 height 0
click at [532, 336] on button "Envoyer" at bounding box center [543, 337] width 51 height 15
click at [532, 330] on button "Confirmer l'envoi" at bounding box center [560, 323] width 84 height 15
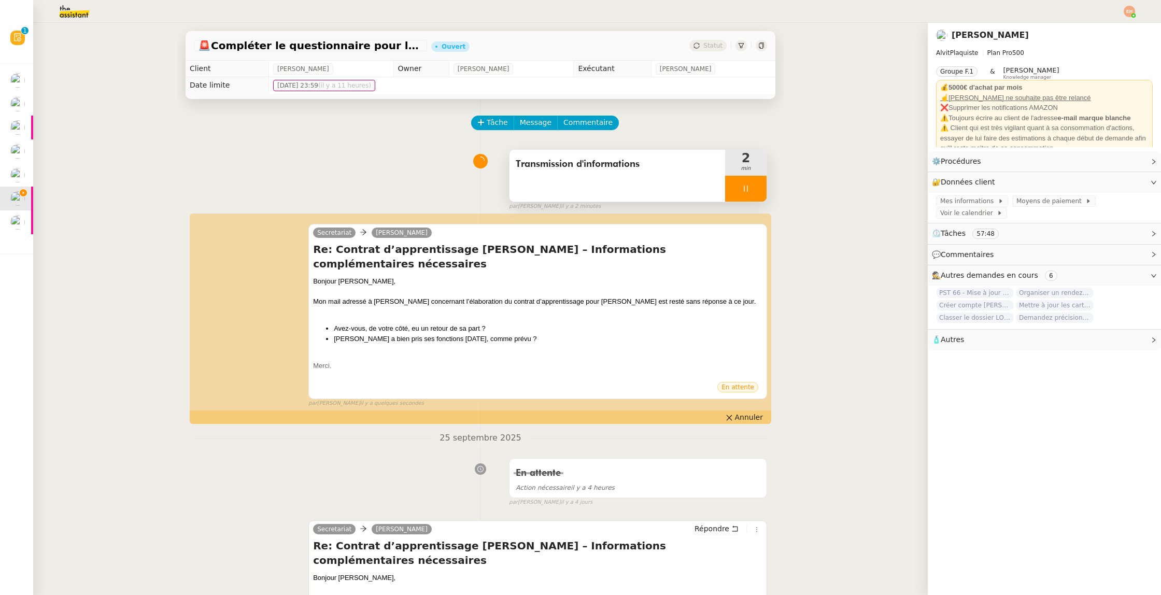
click at [739, 185] on div at bounding box center [745, 189] width 41 height 26
drag, startPoint x: 751, startPoint y: 193, endPoint x: 753, endPoint y: 99, distance: 93.3
click at [751, 193] on button at bounding box center [756, 189] width 21 height 26
click at [715, 45] on span "Statut" at bounding box center [712, 45] width 19 height 7
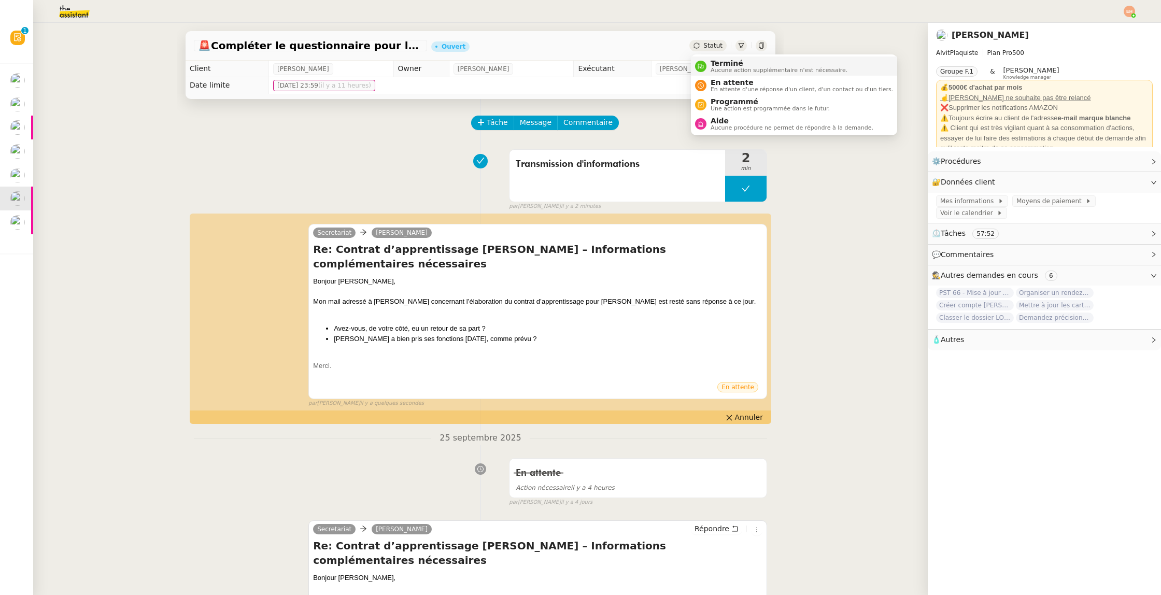
click at [737, 75] on li "Terminé Aucune action supplémentaire n'est nécessaire." at bounding box center [794, 65] width 206 height 19
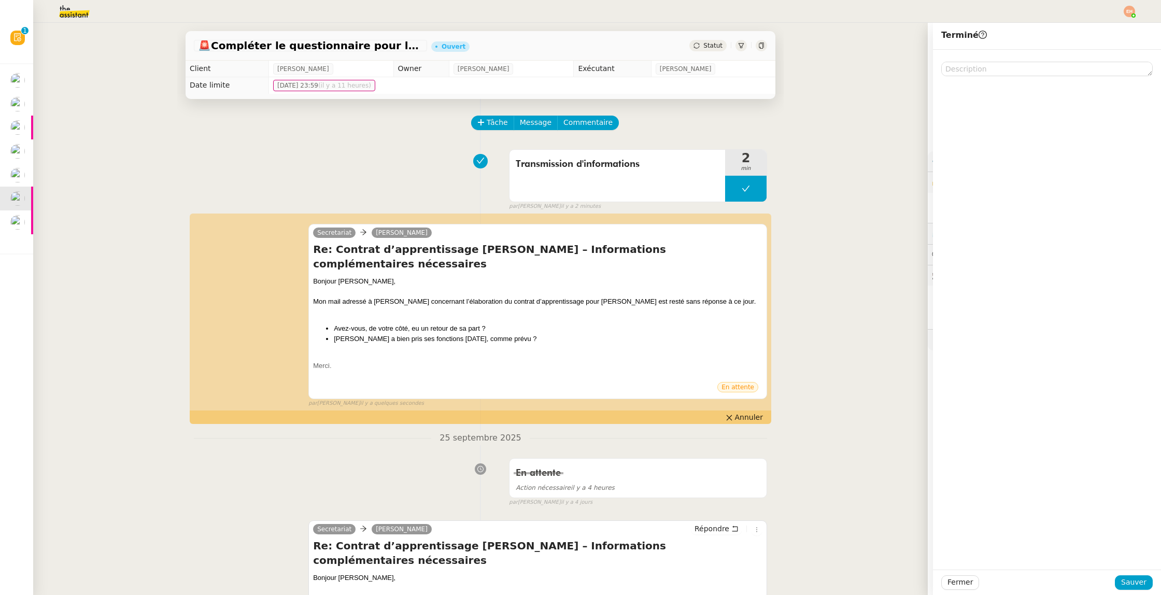
click at [710, 39] on div "🚨 Compléter le questionnaire pour le contrat d'apprentissage Ouvert Statut" at bounding box center [480, 46] width 590 height 30
click at [710, 45] on span "Statut" at bounding box center [712, 45] width 19 height 7
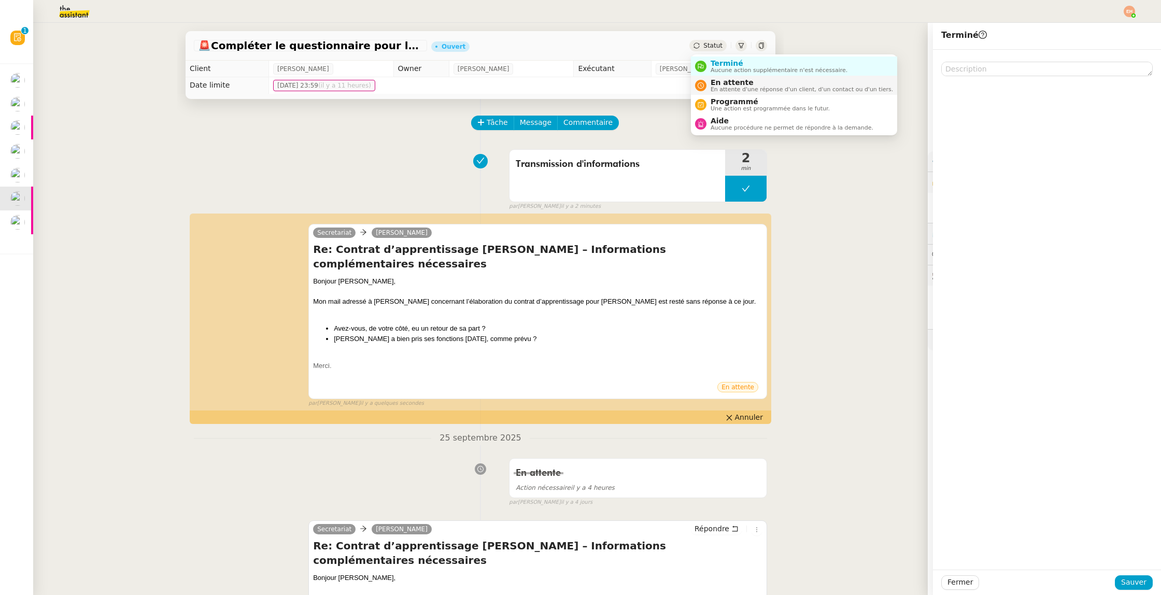
click at [728, 83] on span "En attente" at bounding box center [801, 82] width 182 height 8
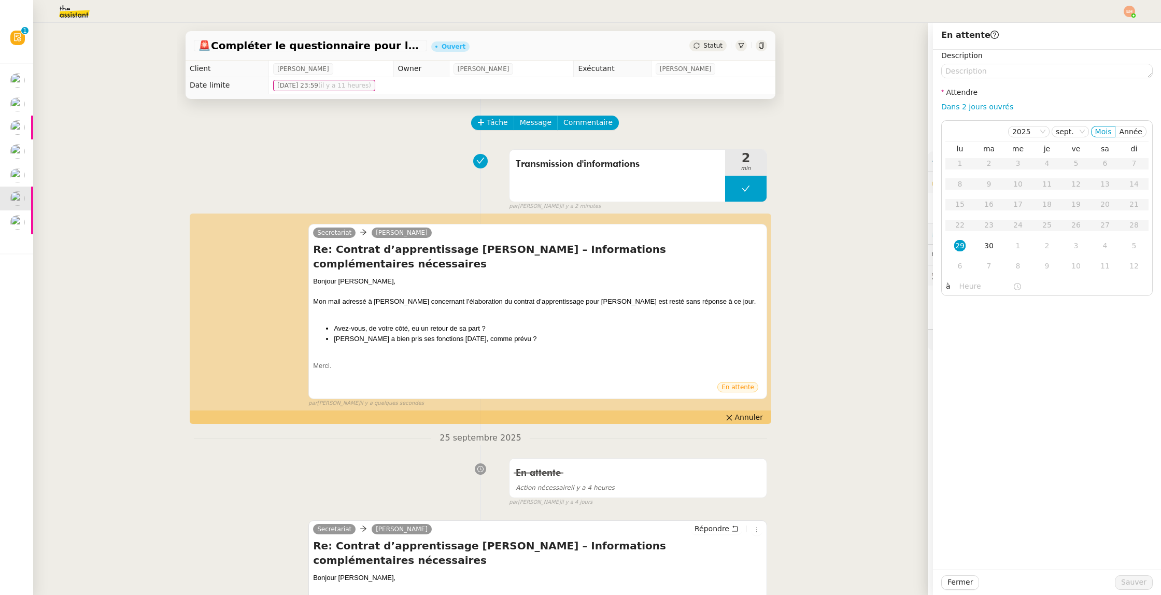
click at [978, 112] on div "Dans 2 jours ouvrés" at bounding box center [1046, 107] width 211 height 12
click at [979, 109] on link "Dans 2 jours ouvrés" at bounding box center [977, 107] width 72 height 8
type input "07:00"
drag, startPoint x: 1129, startPoint y: 583, endPoint x: 1056, endPoint y: 560, distance: 76.7
click at [1128, 583] on span "Sauver" at bounding box center [1133, 582] width 25 height 12
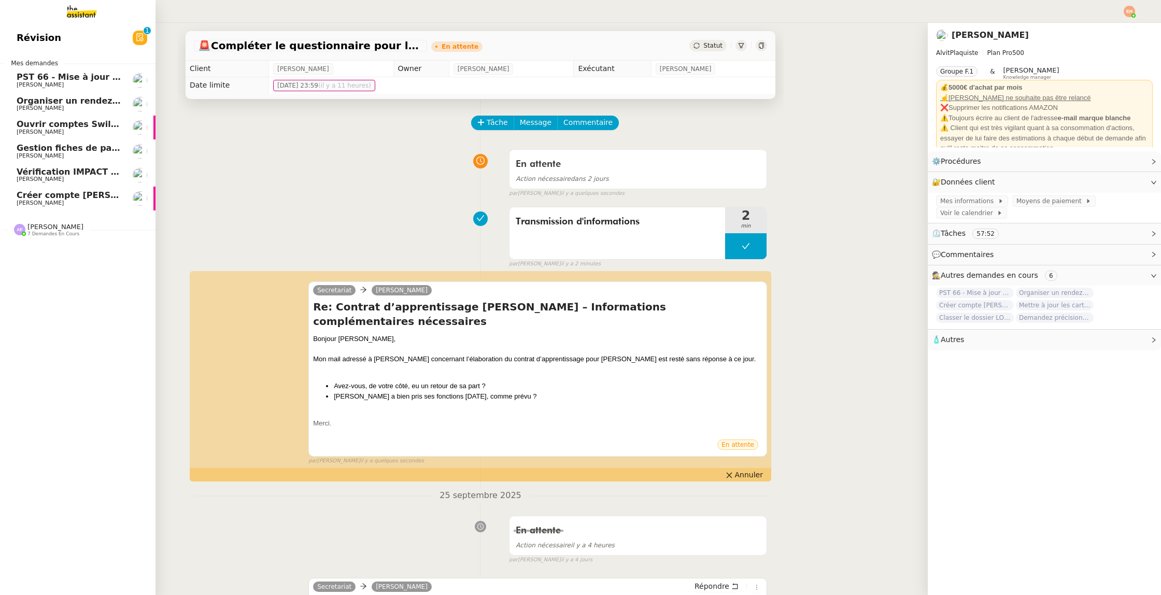
click at [71, 195] on span "Créer compte [PERSON_NAME] et récupérer factures" at bounding box center [140, 195] width 246 height 10
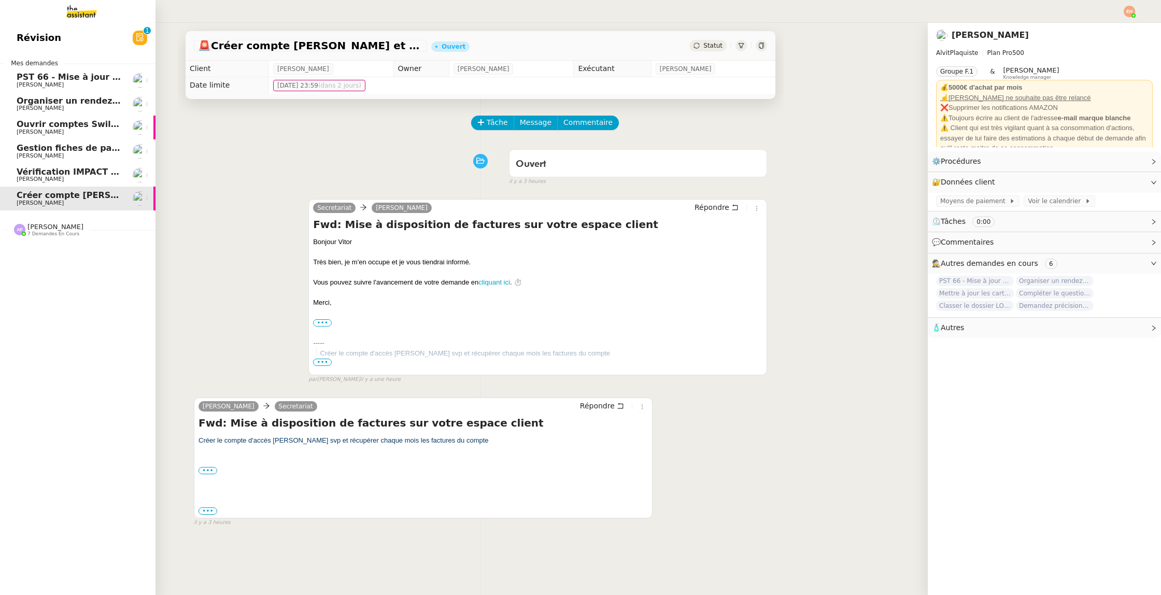
click at [73, 182] on span "[PERSON_NAME]" at bounding box center [69, 179] width 105 height 6
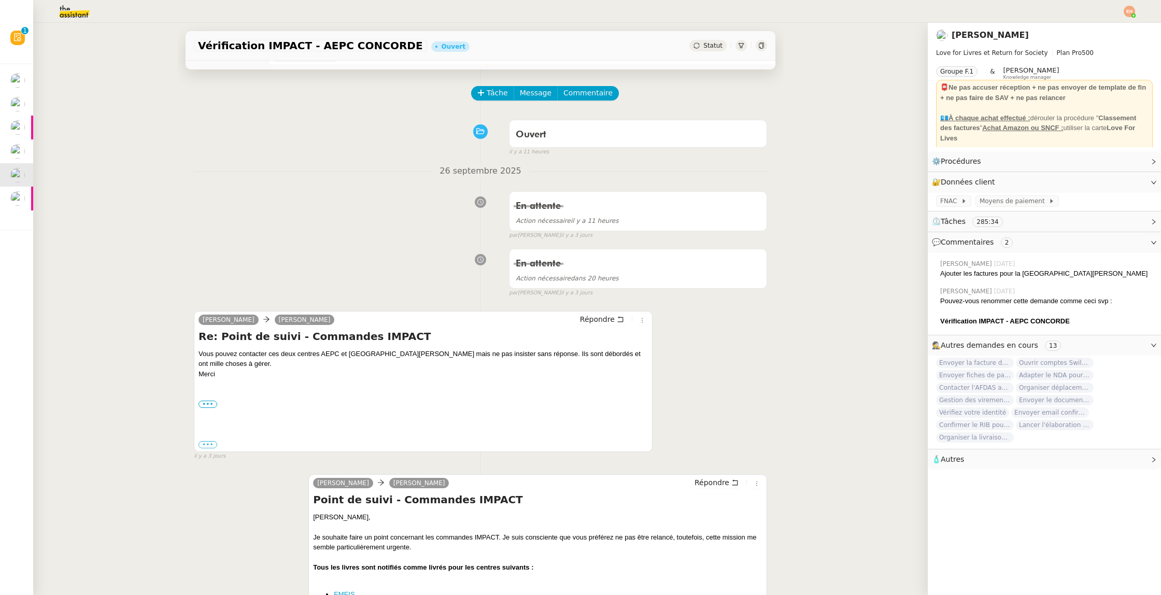
scroll to position [29, 0]
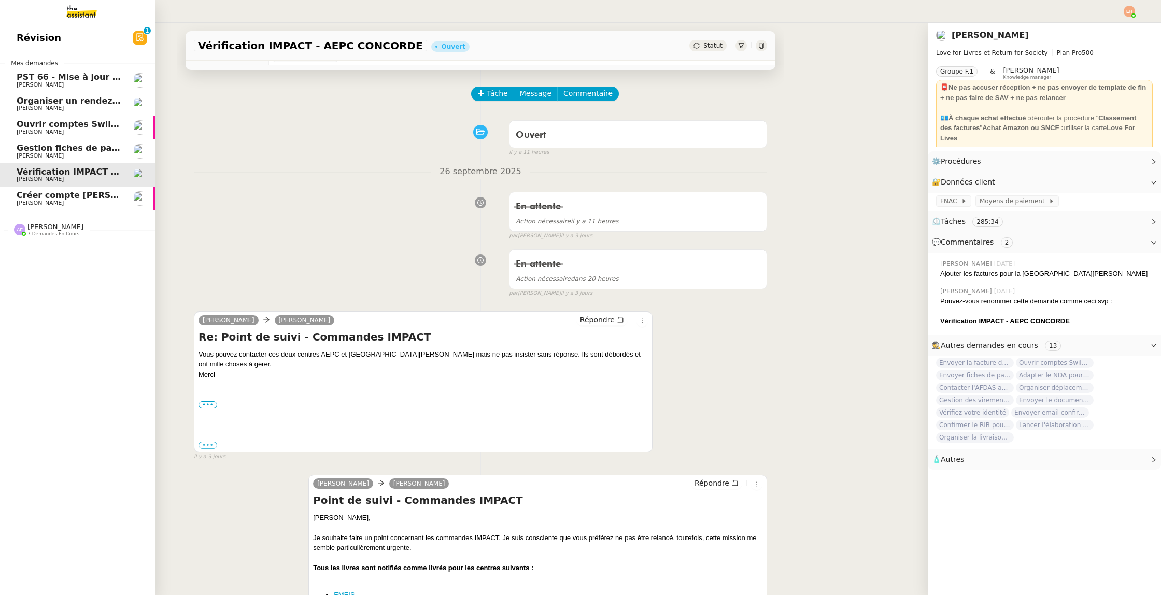
click at [41, 144] on span "Gestion fiches de paie et salaires - septembre 2025" at bounding box center [137, 148] width 241 height 10
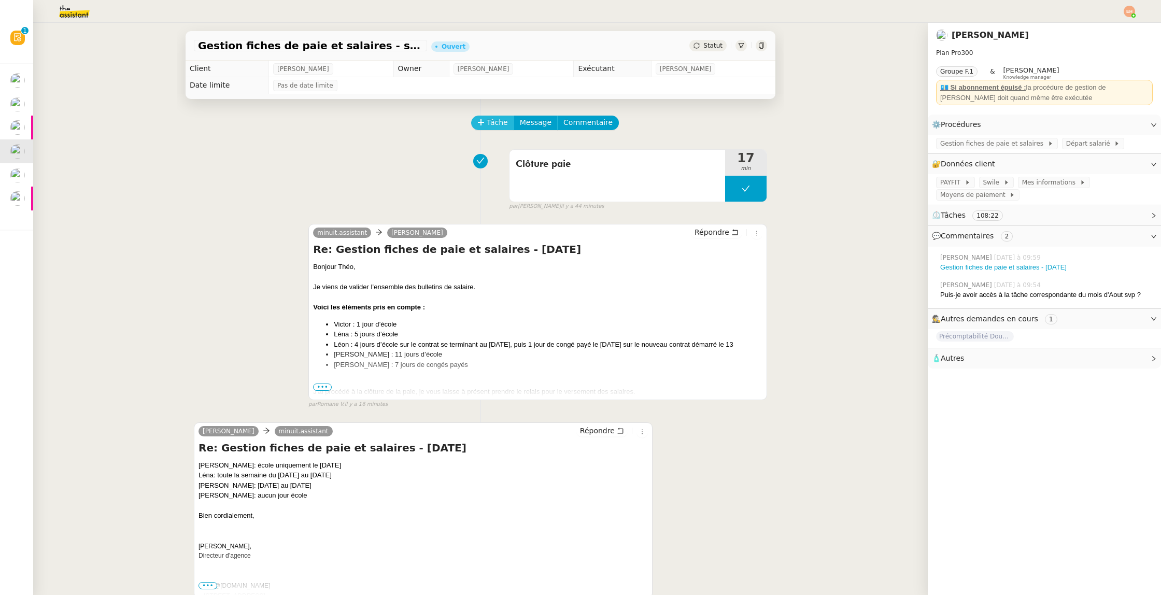
click at [496, 122] on span "Tâche" at bounding box center [496, 123] width 21 height 12
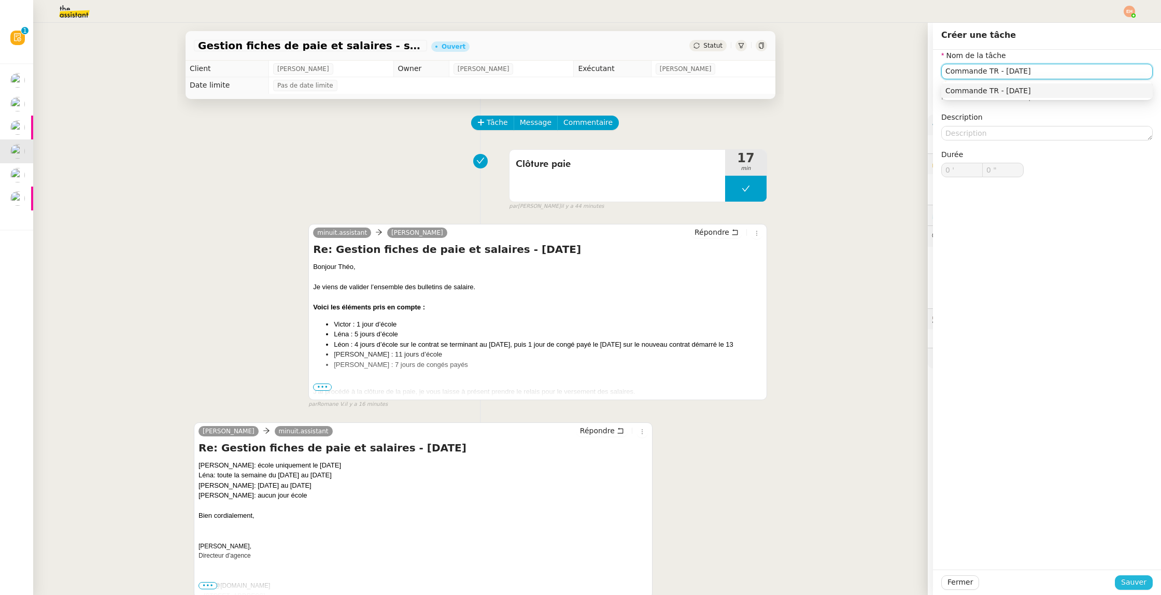
type input "Commande TR - Septembre 2025"
drag, startPoint x: 1134, startPoint y: 578, endPoint x: 943, endPoint y: 402, distance: 259.2
click at [1134, 578] on span "Sauver" at bounding box center [1133, 582] width 25 height 12
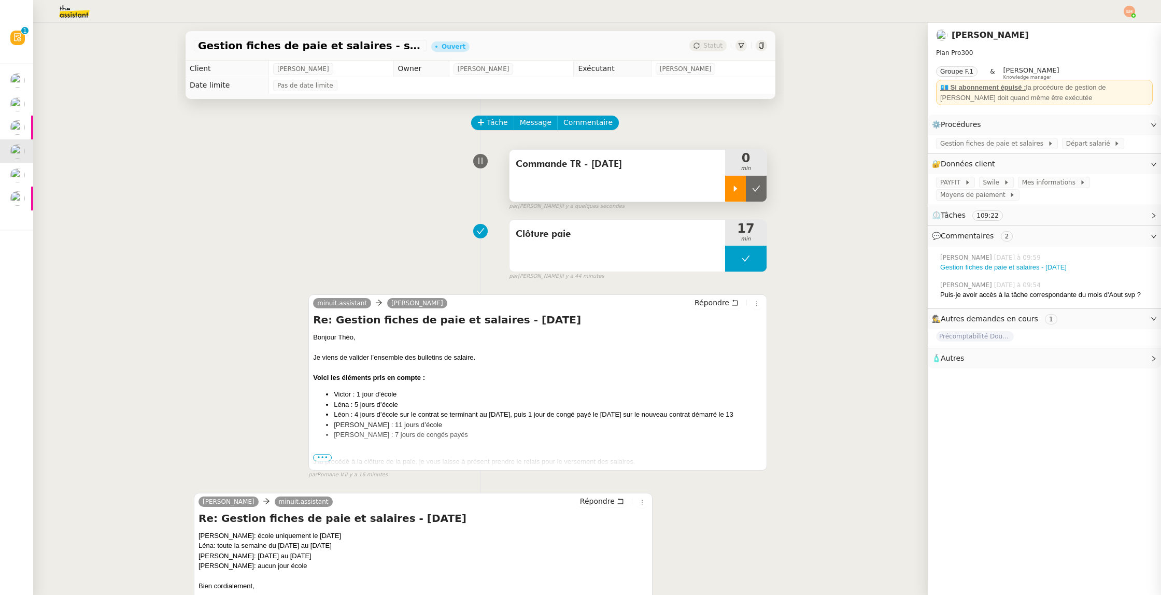
click at [730, 192] on div at bounding box center [735, 189] width 21 height 26
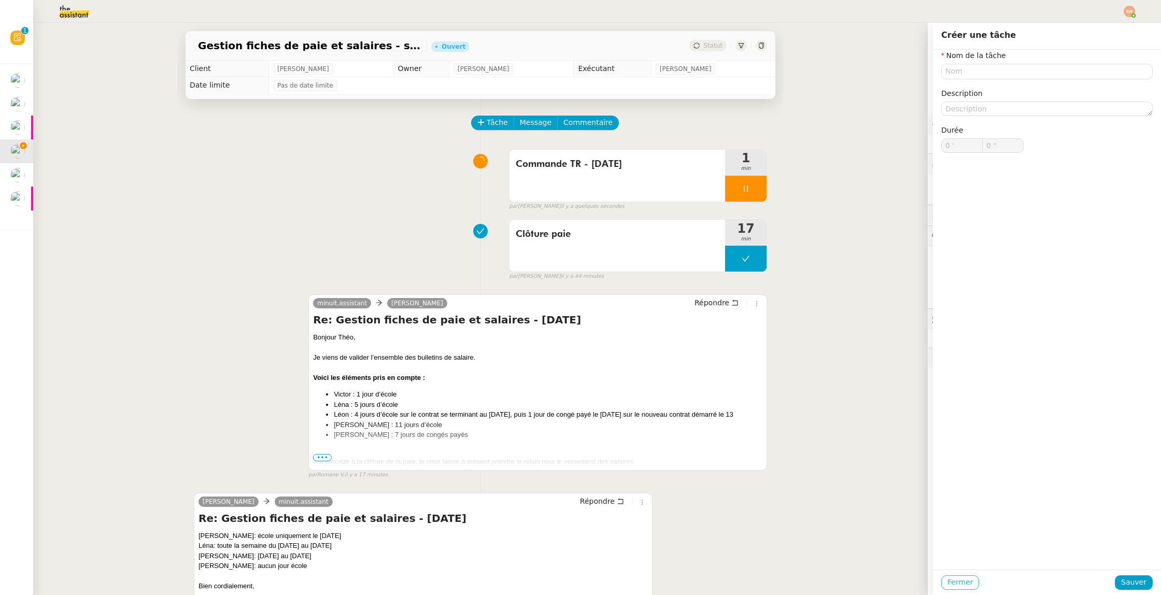
drag, startPoint x: 950, startPoint y: 581, endPoint x: 948, endPoint y: 558, distance: 22.9
click at [950, 581] on span "Fermer" at bounding box center [959, 582] width 25 height 12
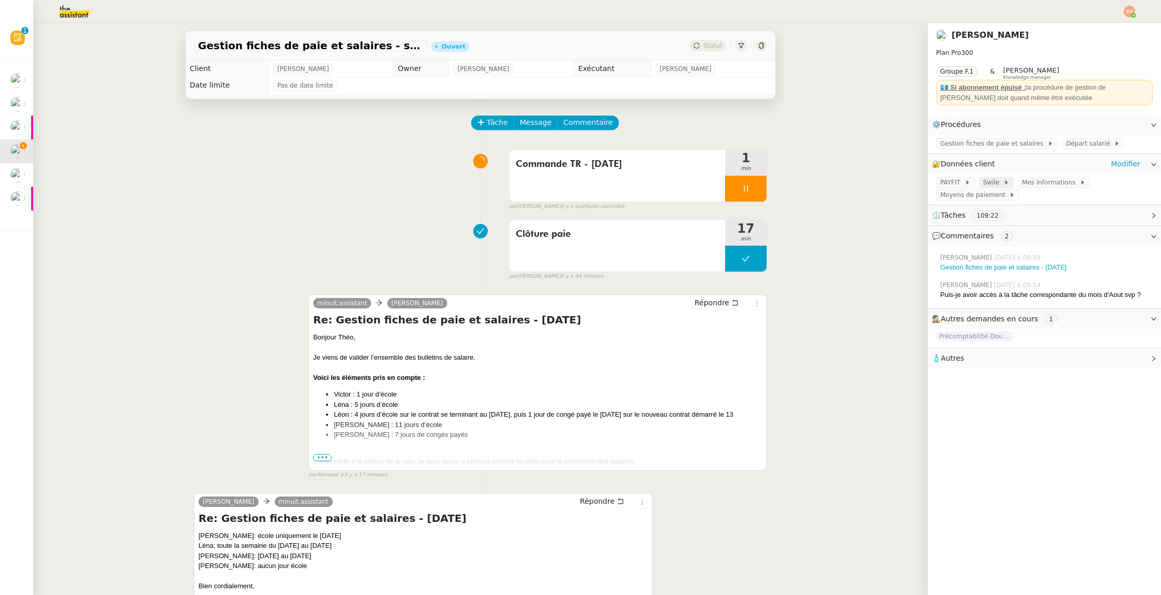
click at [997, 185] on span "Swile" at bounding box center [993, 182] width 20 height 10
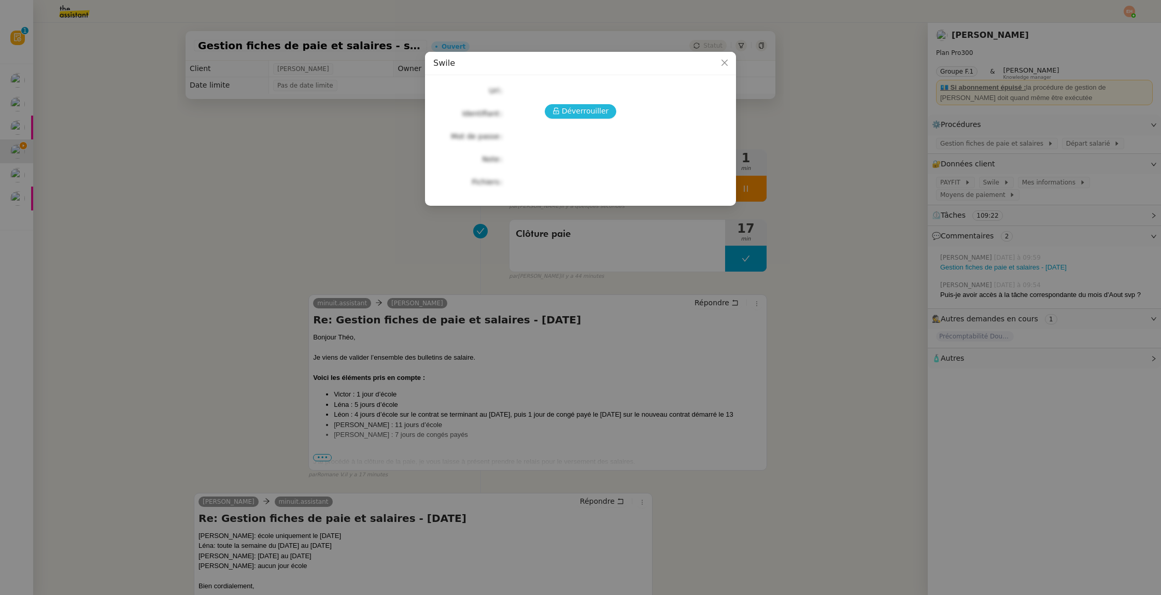
click at [591, 109] on span "Déverrouiller" at bounding box center [585, 111] width 47 height 12
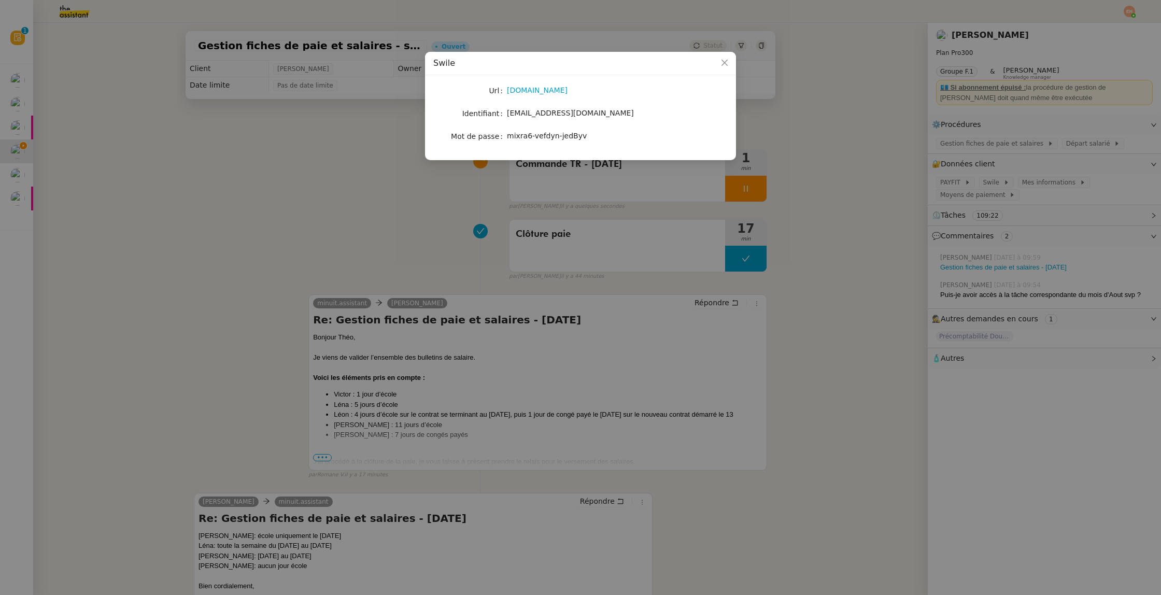
drag, startPoint x: 637, startPoint y: 112, endPoint x: 506, endPoint y: 111, distance: 131.6
click at [506, 111] on nz-form-item "Identifiant minuitassistant@theassistant.com" at bounding box center [580, 113] width 294 height 15
copy nz-form-item "[EMAIL_ADDRESS][DOMAIN_NAME]"
drag, startPoint x: 571, startPoint y: 139, endPoint x: 505, endPoint y: 128, distance: 66.7
click at [507, 134] on div "mixra6-vefdyn-jedByv" at bounding box center [592, 136] width 171 height 12
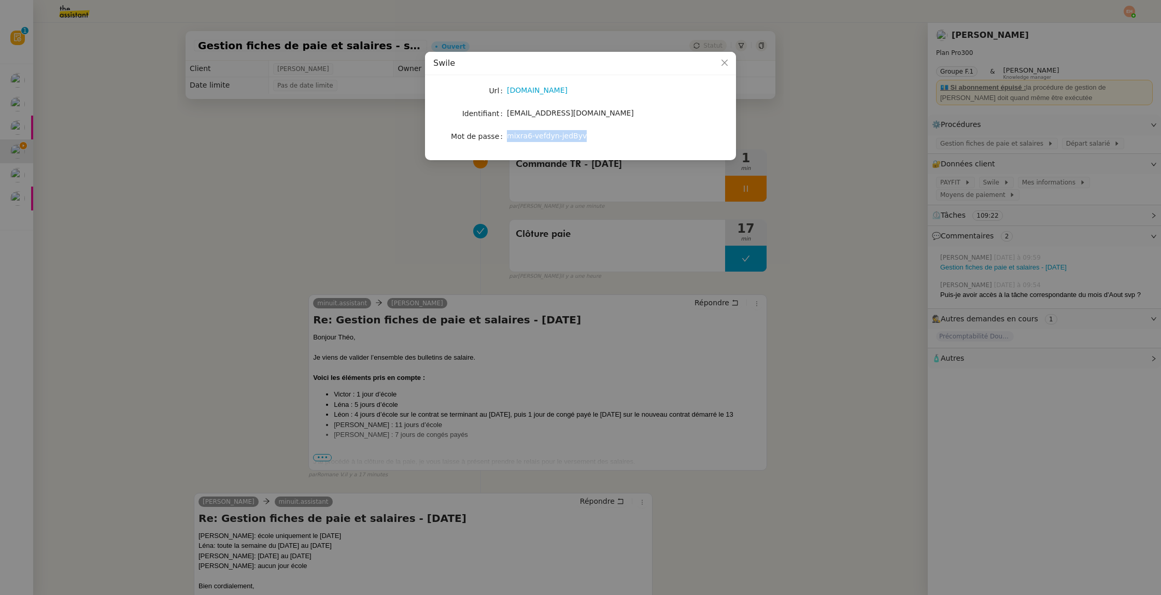
copy span "mixra6-vefdyn-jedByv"
drag, startPoint x: 762, startPoint y: 198, endPoint x: 981, endPoint y: 259, distance: 227.7
click at [771, 201] on nz-modal-container "Swile Url swile.co Identifiant minuitassistant@theassistant.com Mot de passe mi…" at bounding box center [580, 297] width 1161 height 595
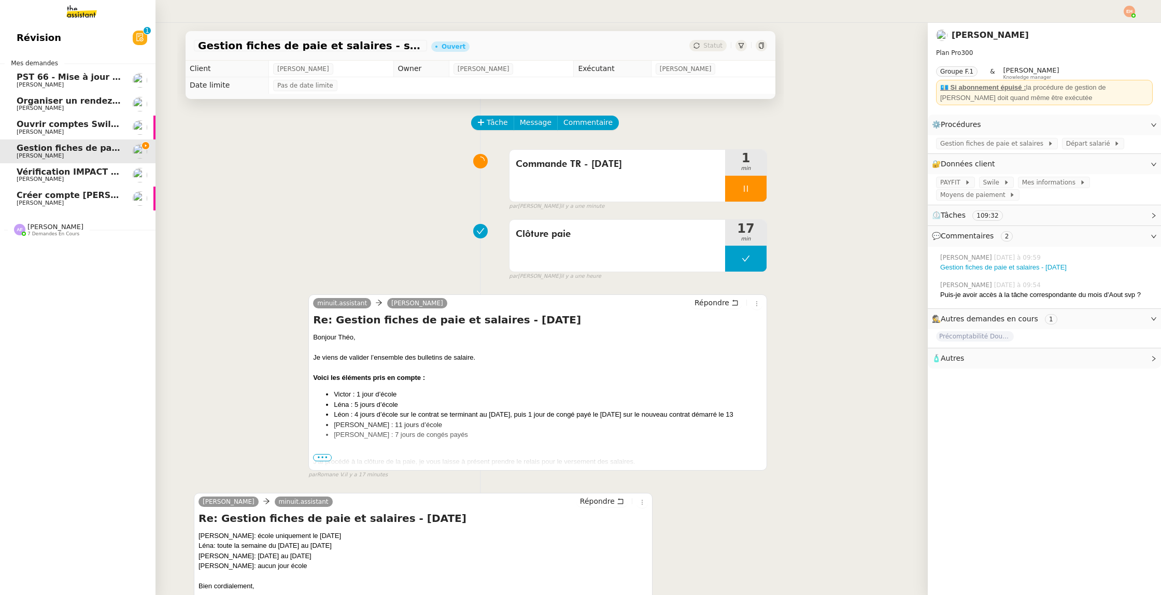
drag, startPoint x: 26, startPoint y: 127, endPoint x: 45, endPoint y: 142, distance: 24.0
click at [26, 127] on span "Ouvrir comptes Swile pour [PERSON_NAME] et Zaineb" at bounding box center [142, 124] width 251 height 10
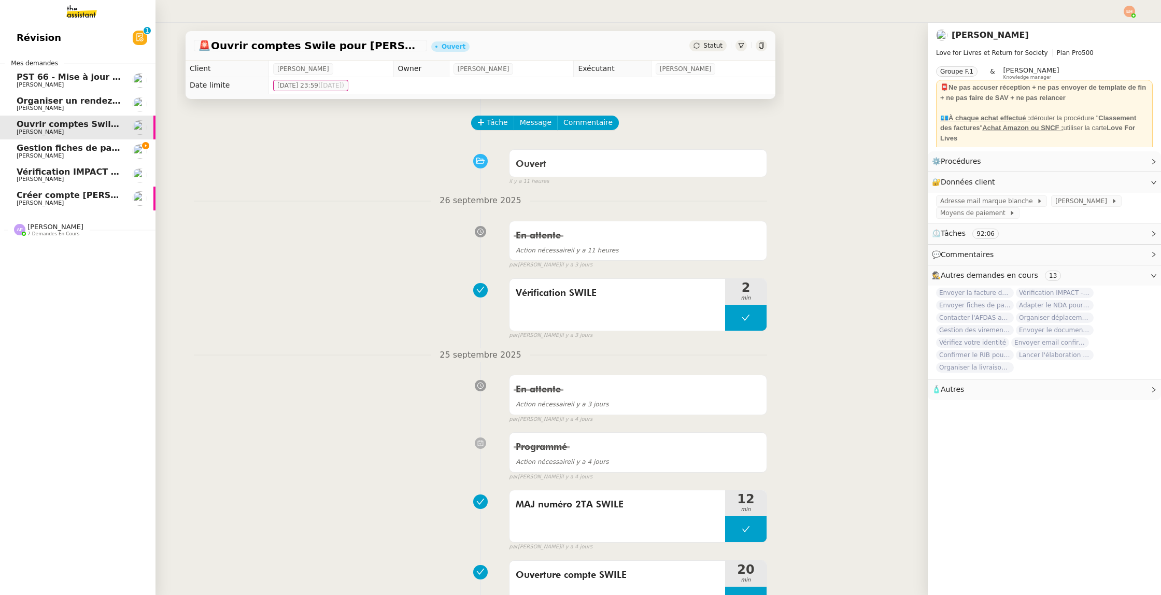
click at [45, 142] on link "Gestion fiches de paie et salaires - [DATE] [PERSON_NAME]" at bounding box center [77, 151] width 155 height 24
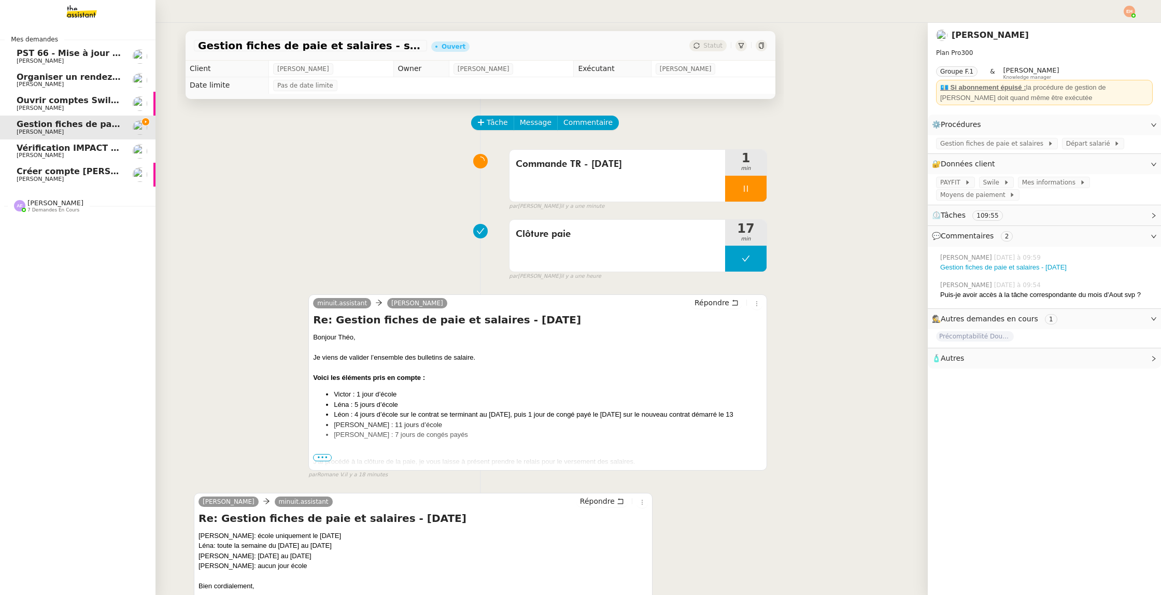
drag, startPoint x: 24, startPoint y: 107, endPoint x: 31, endPoint y: 116, distance: 11.4
click at [24, 107] on span "[PERSON_NAME]" at bounding box center [40, 108] width 47 height 7
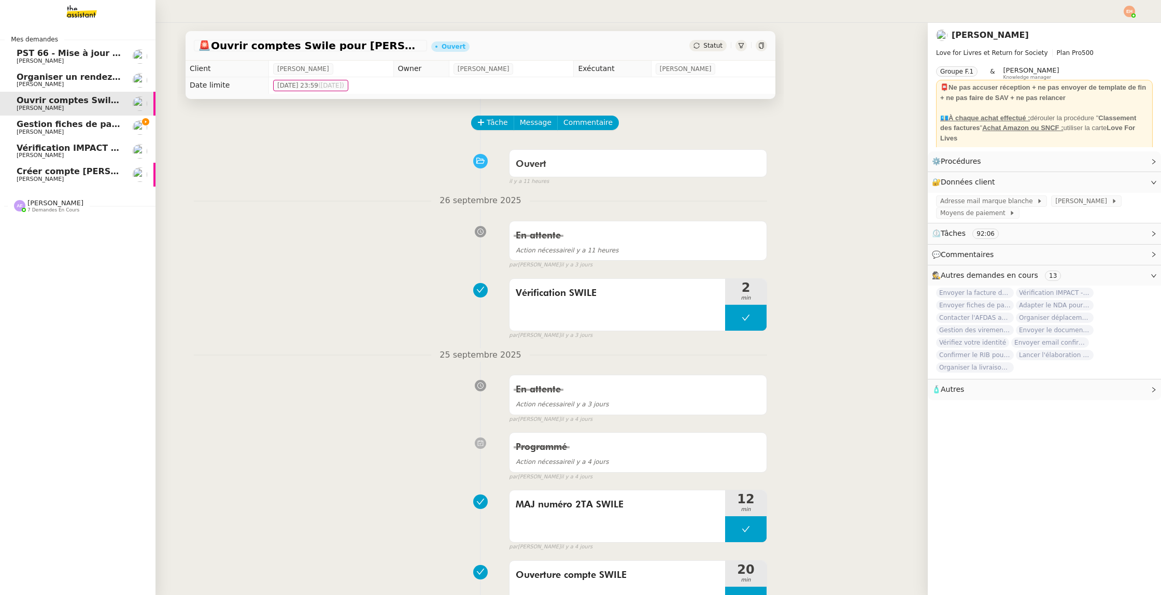
click at [37, 125] on span "Gestion fiches de paie et salaires - septembre 2025" at bounding box center [137, 124] width 241 height 10
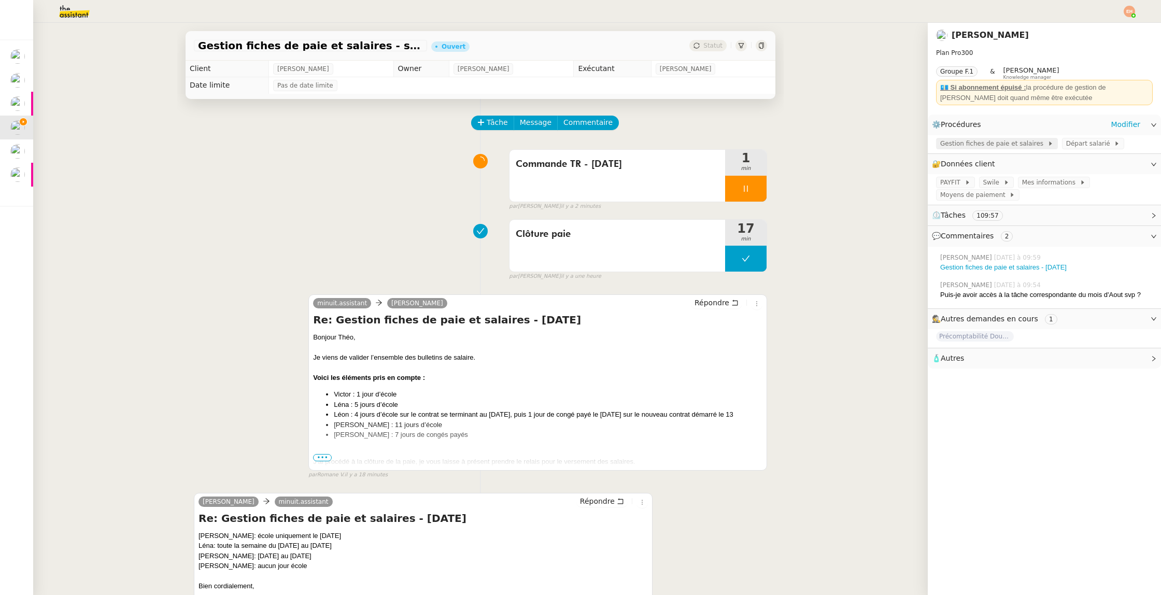
click at [987, 144] on span "Gestion fiches de paie et salaires" at bounding box center [993, 143] width 107 height 10
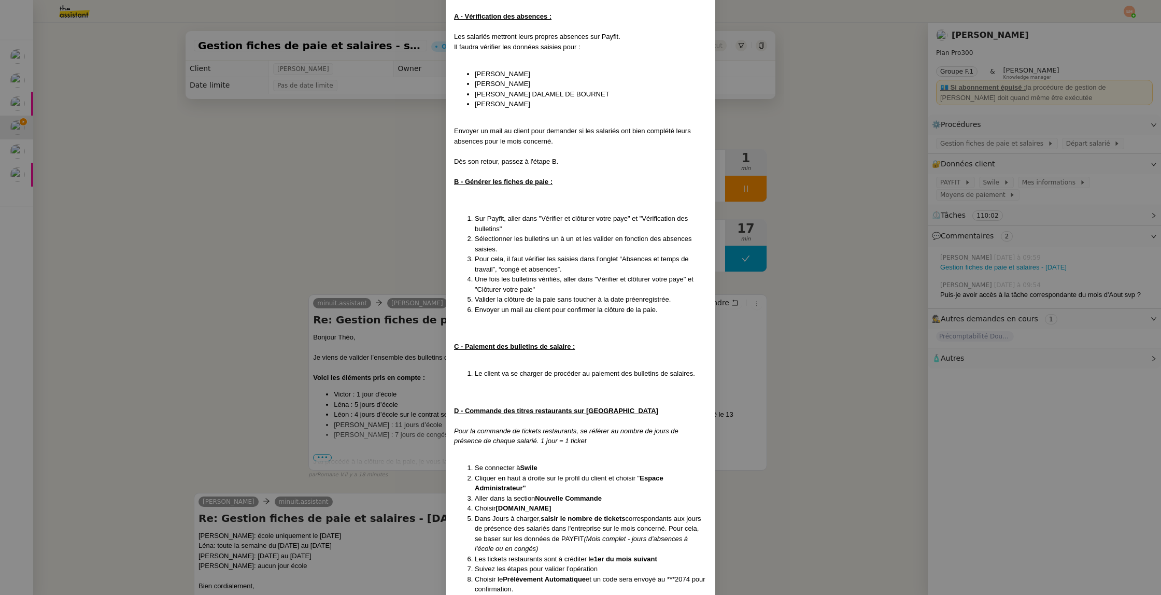
scroll to position [196, 0]
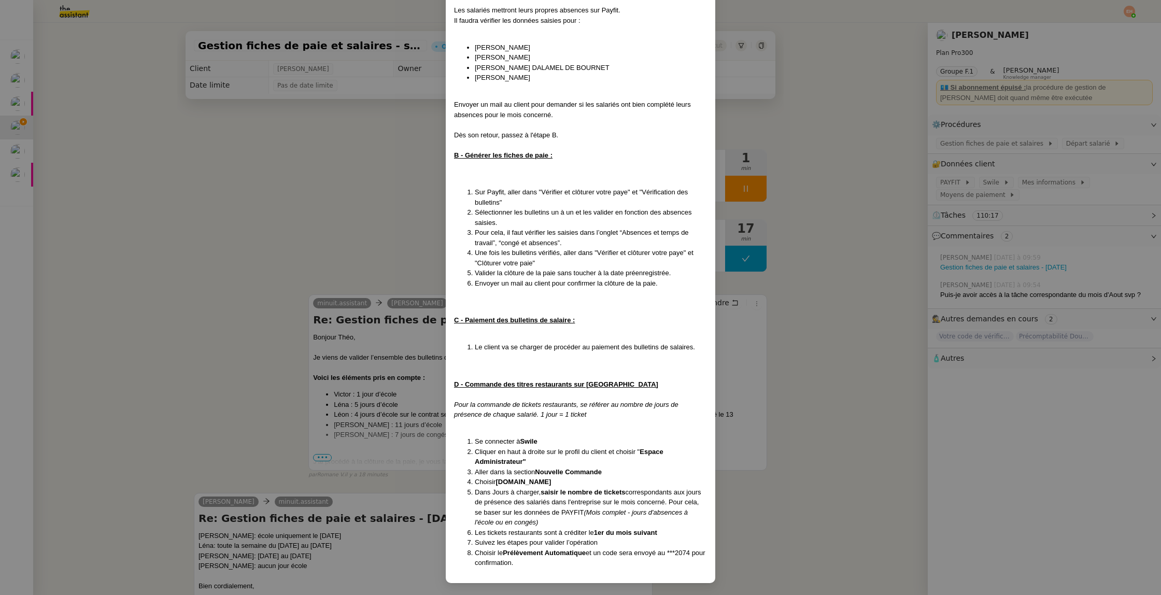
drag, startPoint x: 897, startPoint y: 378, endPoint x: 903, endPoint y: 377, distance: 5.8
click at [897, 378] on nz-modal-container "Crée le [DATE] MAJ le [DATE] Contexte : Le client souhaite que l'on procède à l…" at bounding box center [580, 297] width 1161 height 595
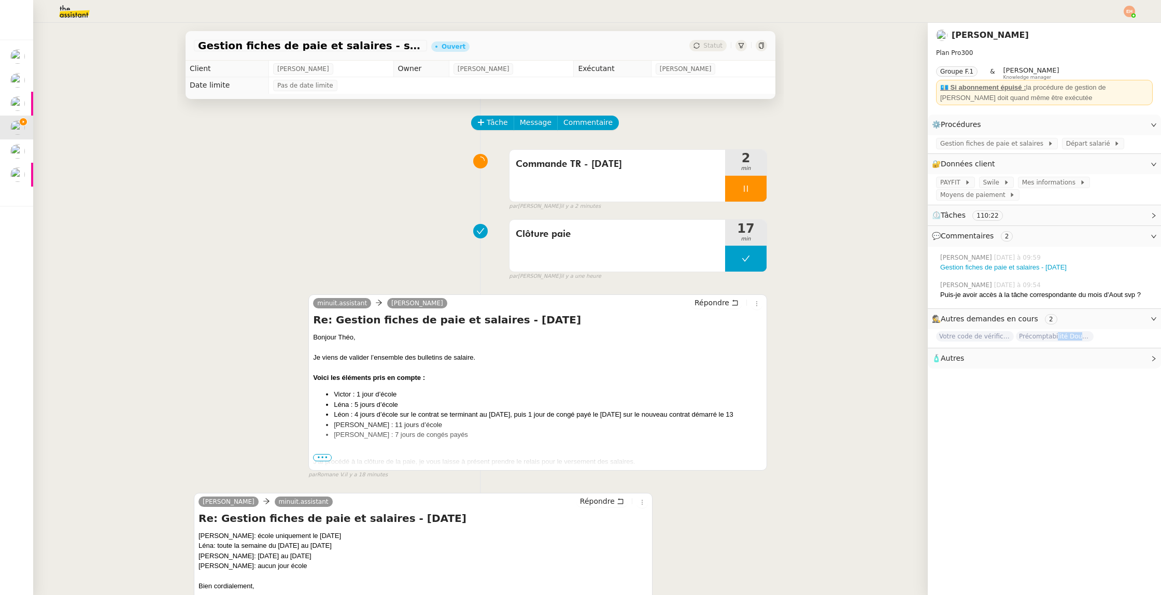
drag, startPoint x: 1055, startPoint y: 335, endPoint x: 1028, endPoint y: 349, distance: 30.6
click at [1028, 349] on nz-collapse "⚙️ Procédures Modifier Gestion fiches de paie et salaires Départ salarié 🔐 Donn…" at bounding box center [1043, 242] width 233 height 254
click at [982, 335] on span "Votre code de vérification : 559403" at bounding box center [975, 336] width 78 height 10
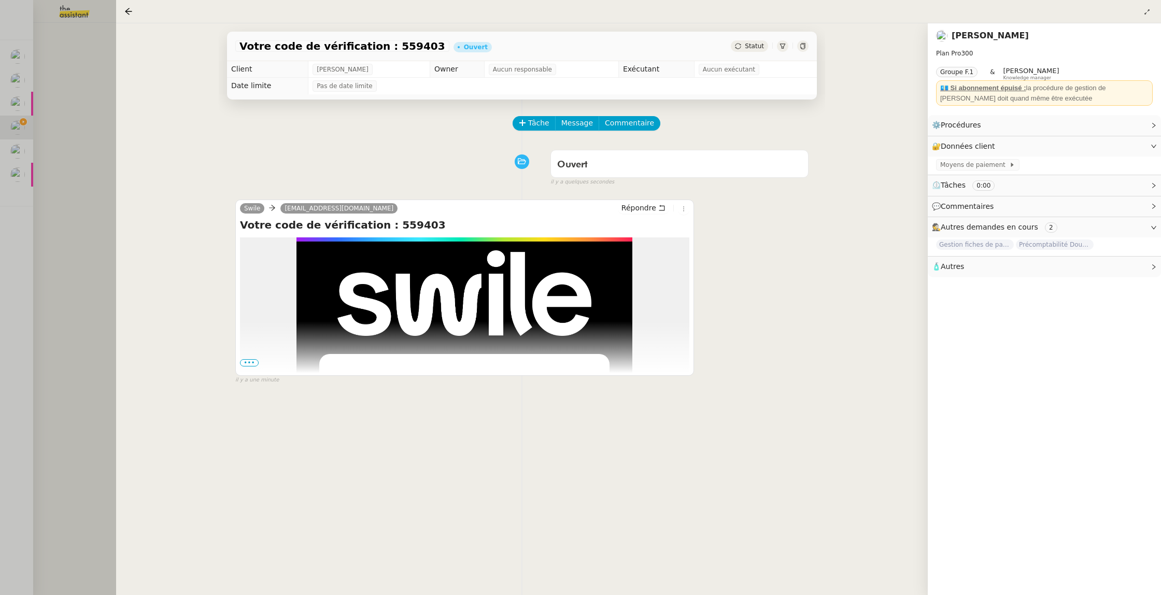
click at [386, 224] on h4 "Votre code de vérification : 559403" at bounding box center [464, 225] width 449 height 15
copy h4 "559403"
click at [743, 46] on div "Statut" at bounding box center [749, 45] width 37 height 11
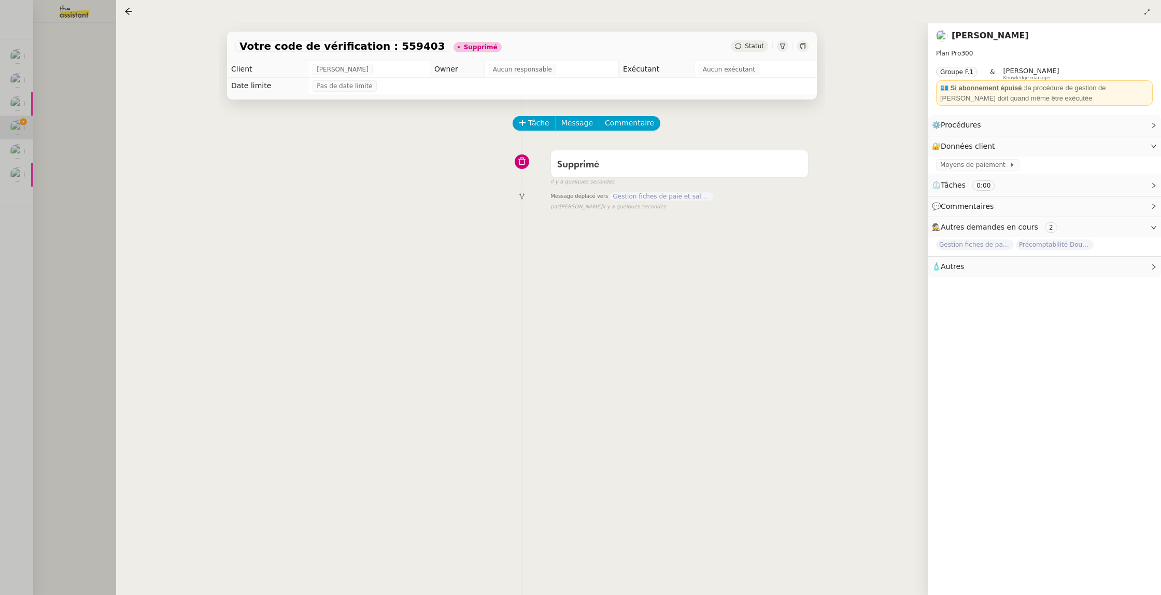
click at [121, 197] on div "Votre code de vérification : 559403 Supprimé Statut Client Théo Hudry Owner Auc…" at bounding box center [521, 308] width 811 height 571
click at [59, 198] on div at bounding box center [580, 297] width 1161 height 595
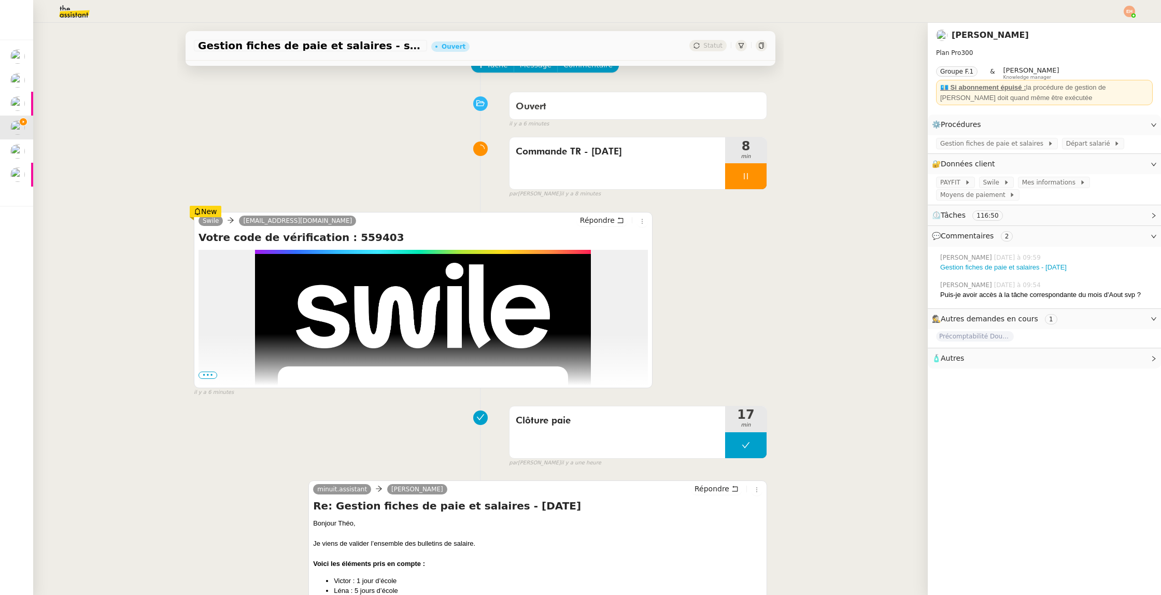
scroll to position [156, 0]
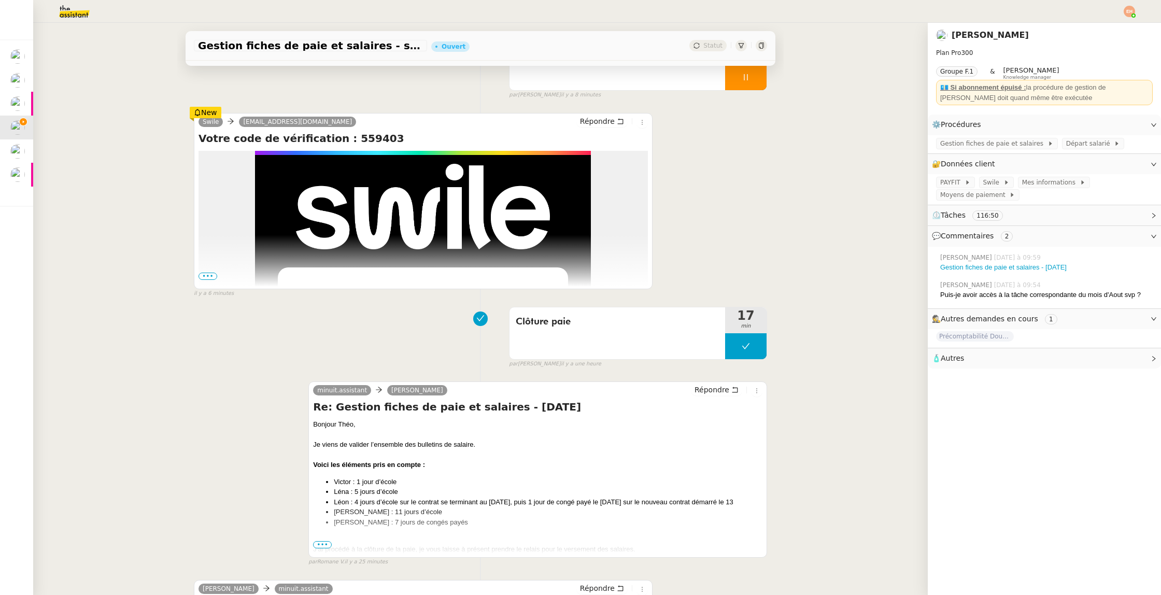
click at [141, 227] on div "Gestion fiches de paie et salaires - septembre 2025 Ouvert Statut Client Théo H…" at bounding box center [480, 309] width 894 height 572
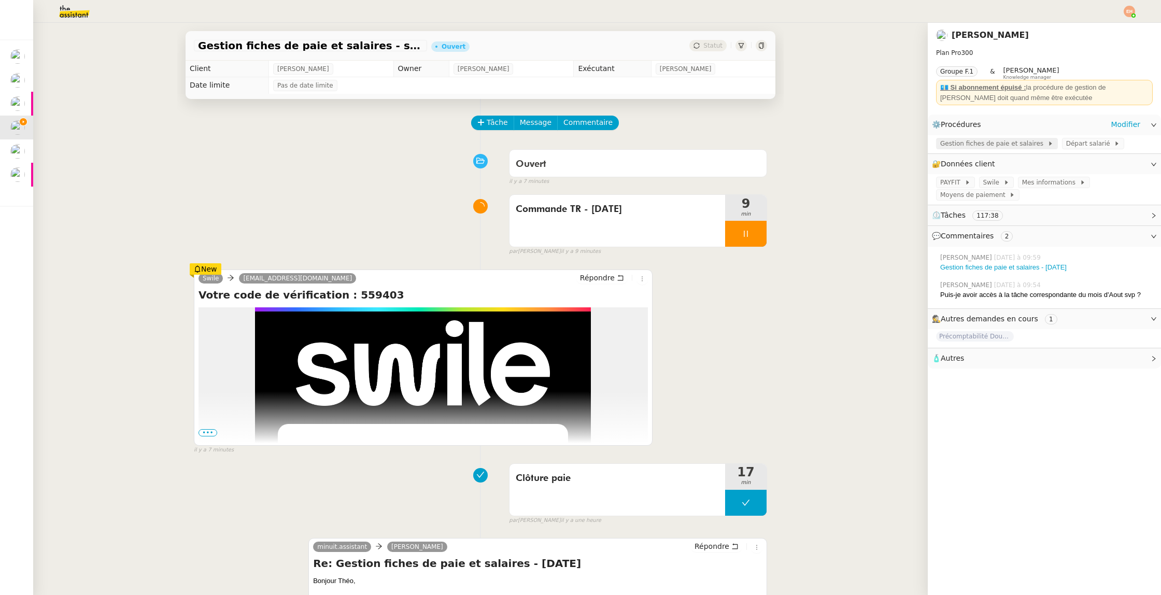
click at [983, 141] on span "Gestion fiches de paie et salaires" at bounding box center [993, 143] width 107 height 10
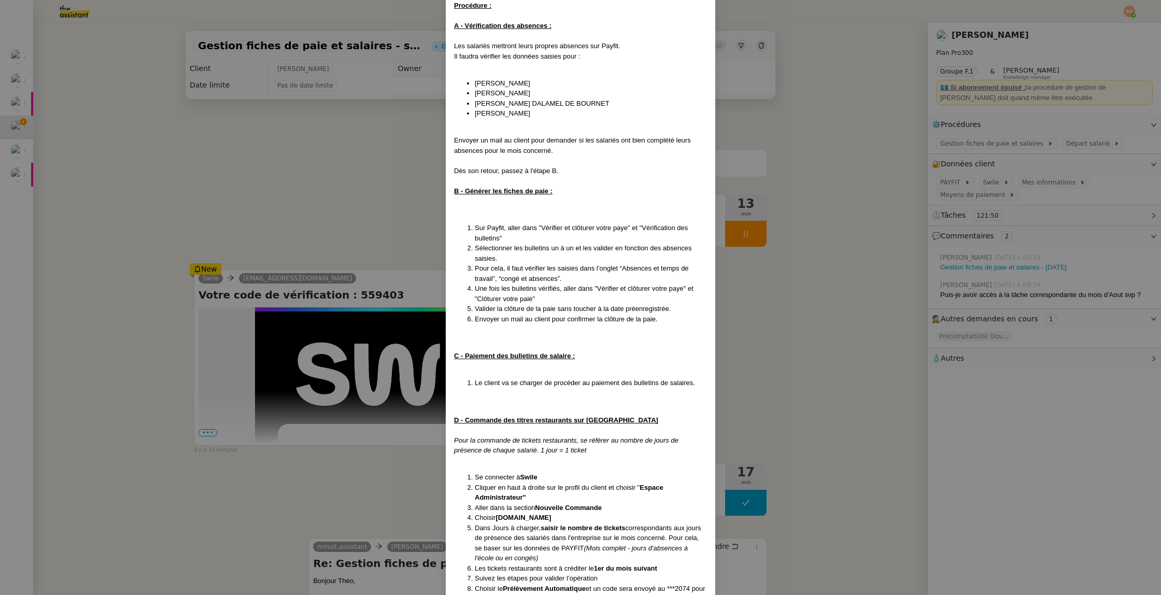
scroll to position [196, 0]
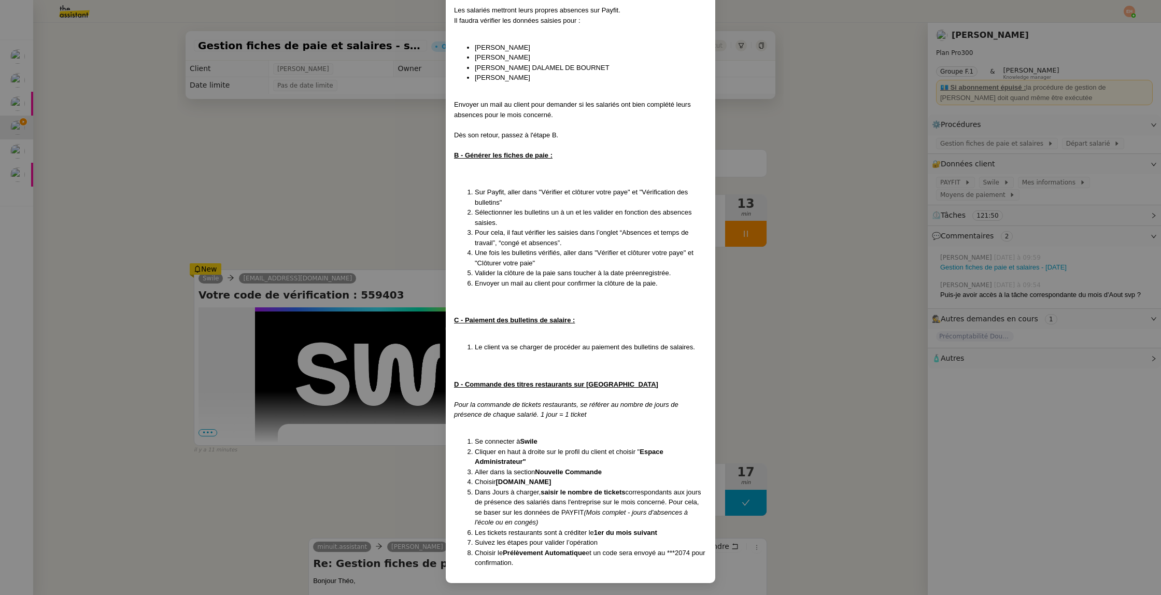
click at [303, 212] on nz-modal-container "Crée le [DATE] MAJ le [DATE] Contexte : Le client souhaite que l'on procède à l…" at bounding box center [580, 297] width 1161 height 595
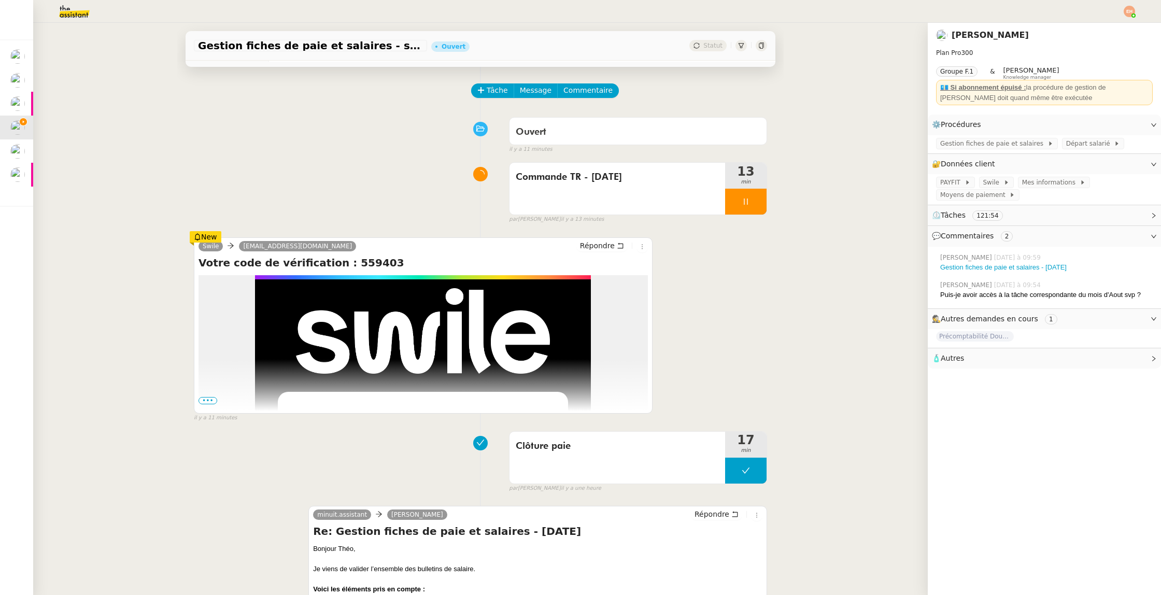
scroll to position [39, 0]
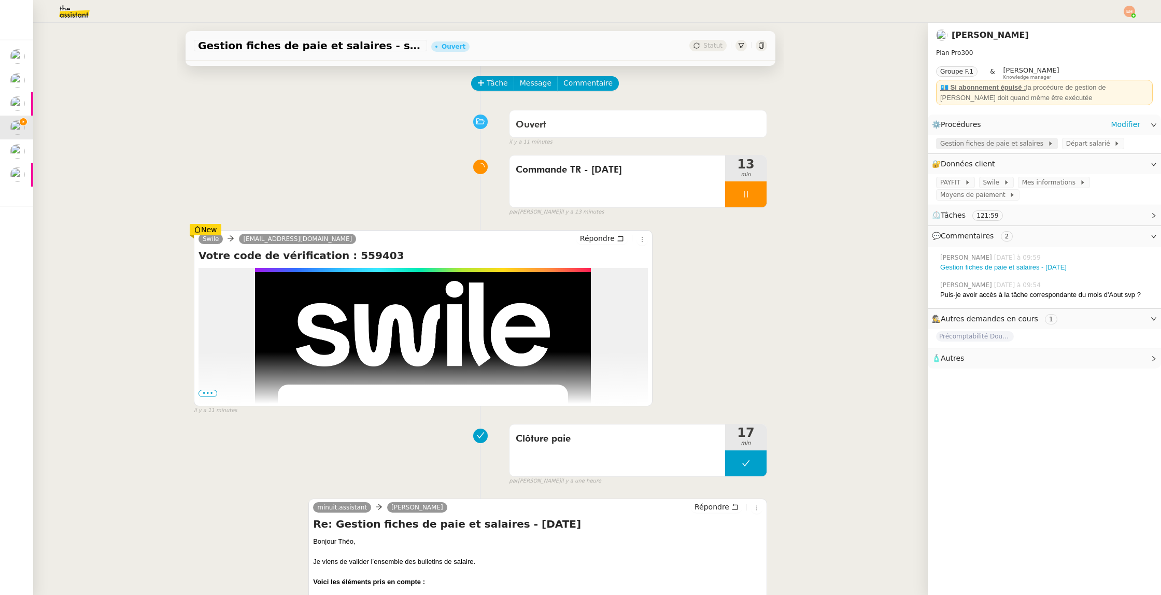
click at [1006, 146] on span "Gestion fiches de paie et salaires" at bounding box center [993, 143] width 107 height 10
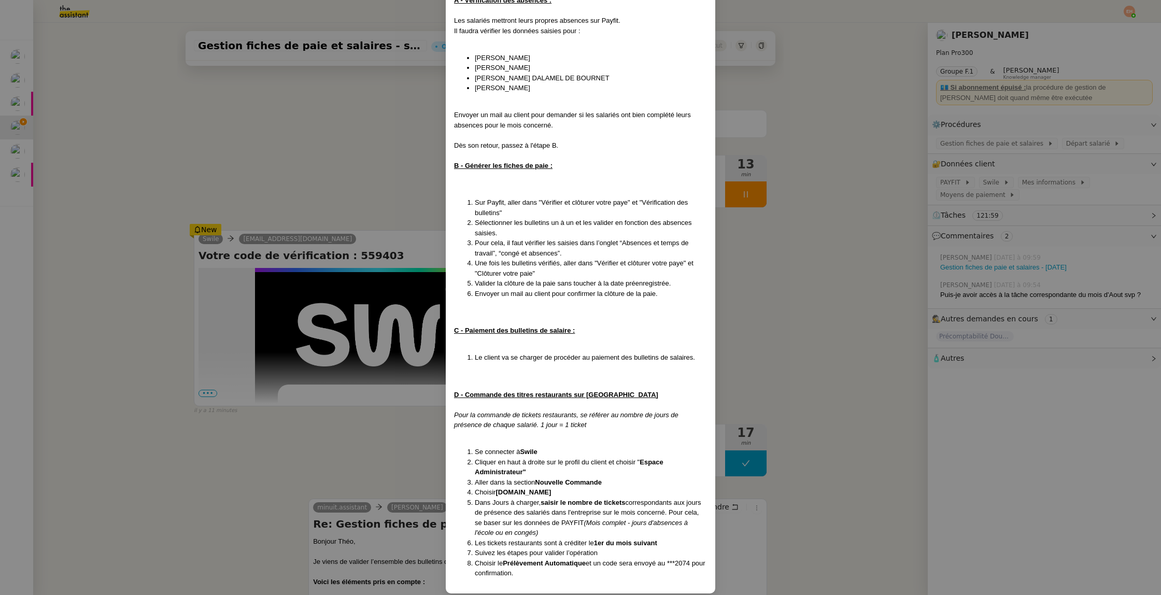
scroll to position [196, 0]
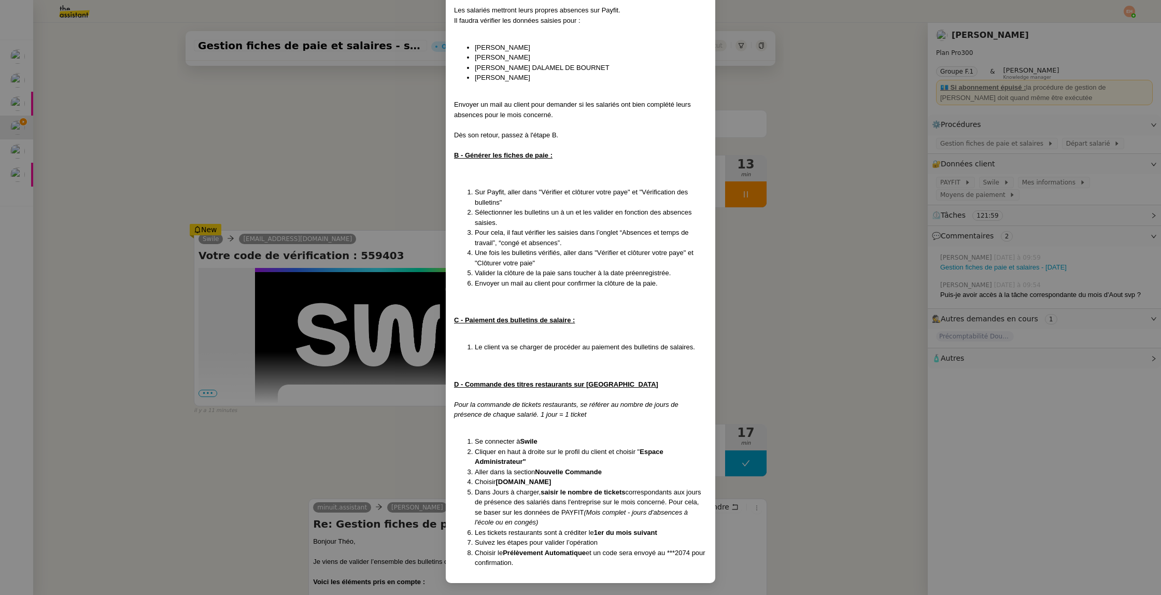
click at [366, 157] on nz-modal-container "Crée le [DATE] MAJ le [DATE] Contexte : Le client souhaite que l'on procède à l…" at bounding box center [580, 297] width 1161 height 595
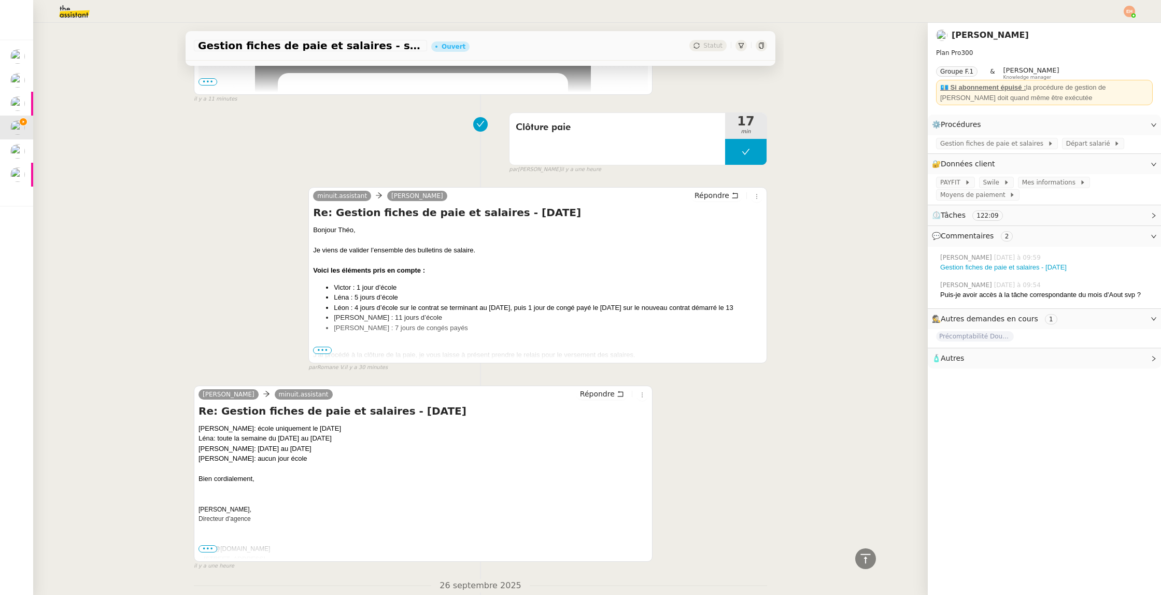
scroll to position [163, 0]
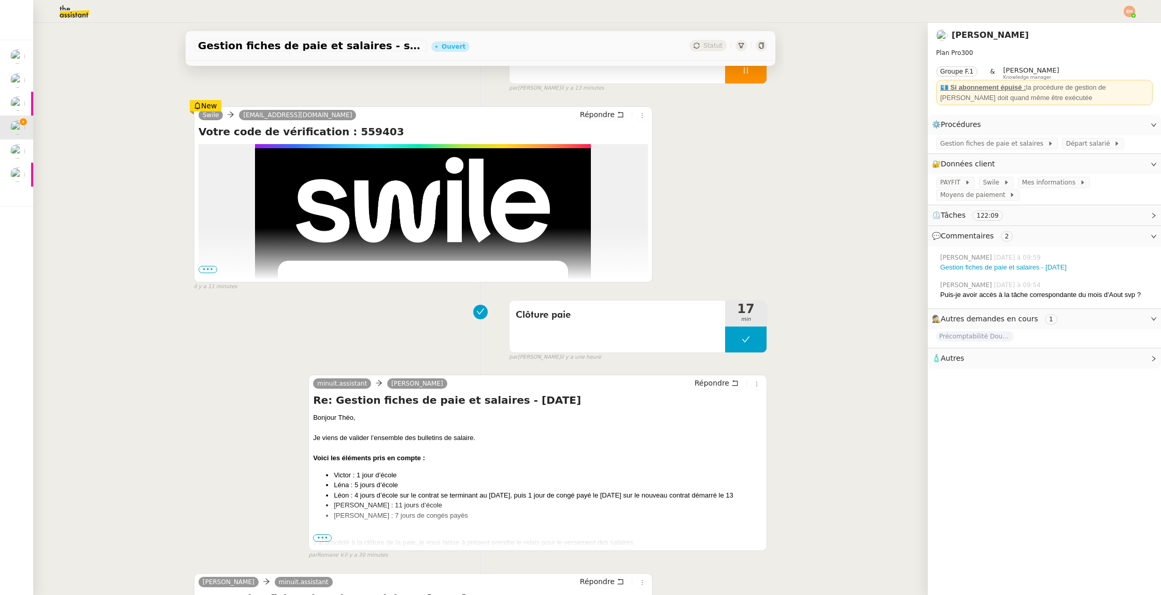
click at [320, 539] on span "•••" at bounding box center [322, 537] width 19 height 7
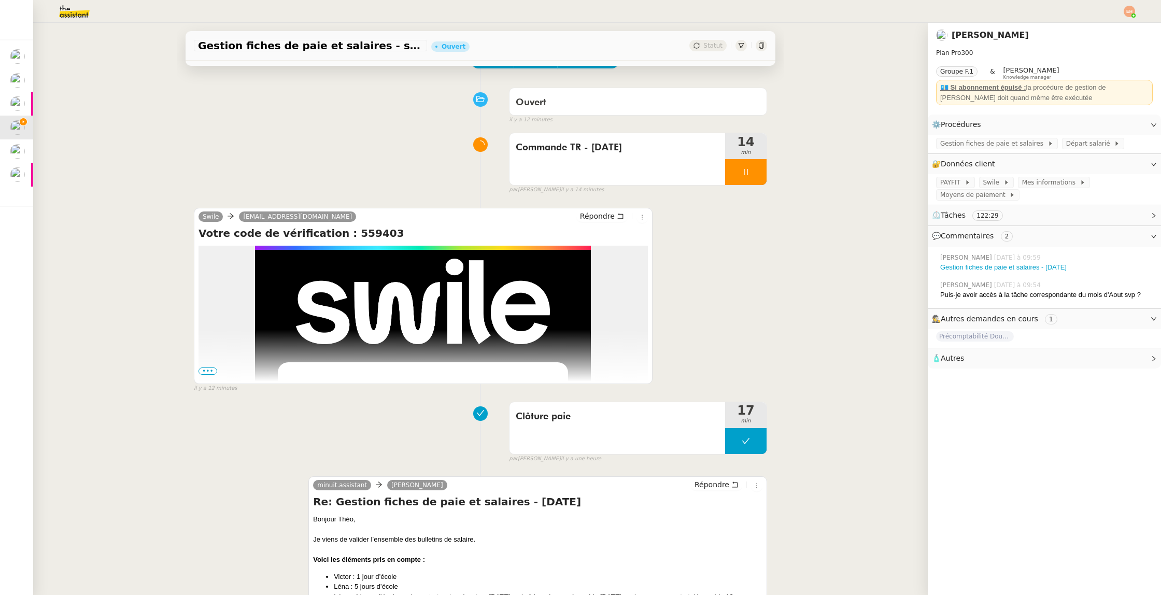
scroll to position [0, 0]
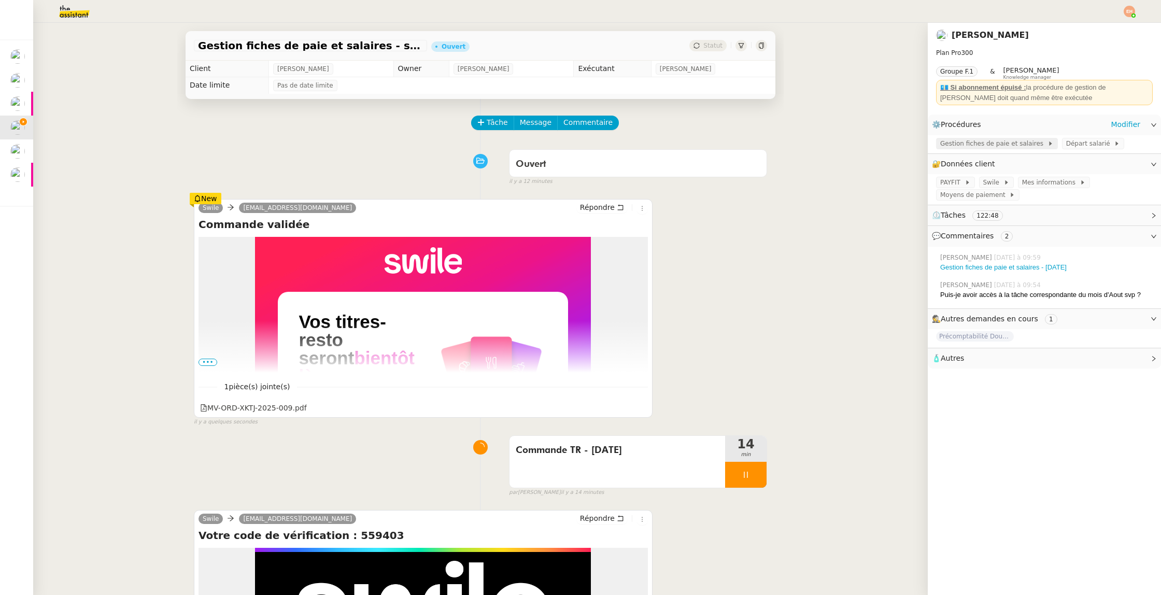
click at [964, 143] on span "Gestion fiches de paie et salaires" at bounding box center [993, 143] width 107 height 10
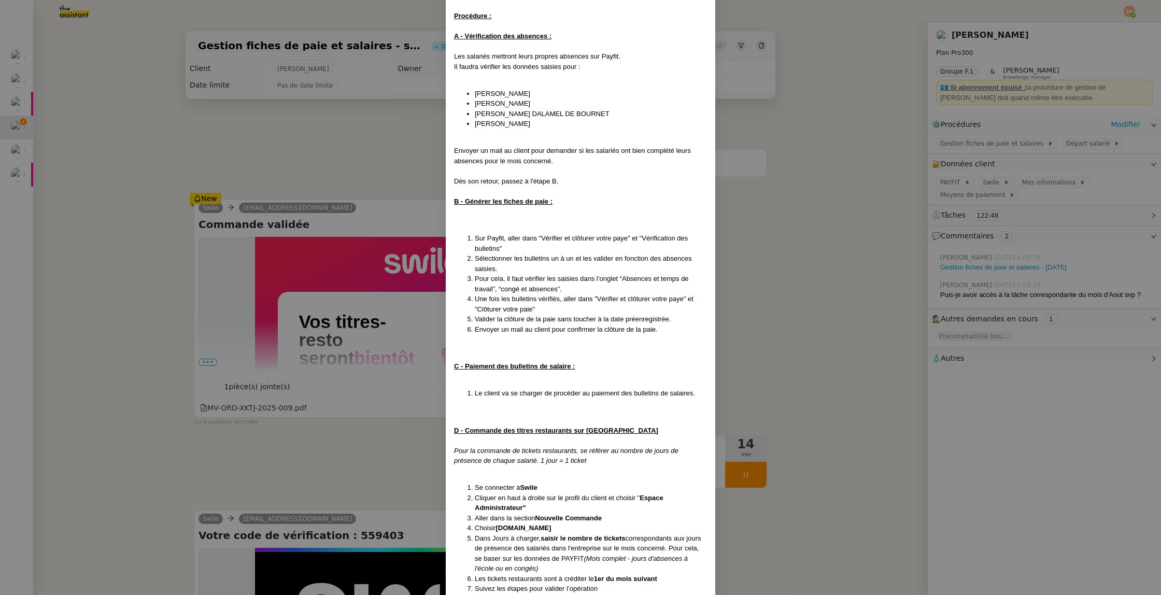
scroll to position [196, 0]
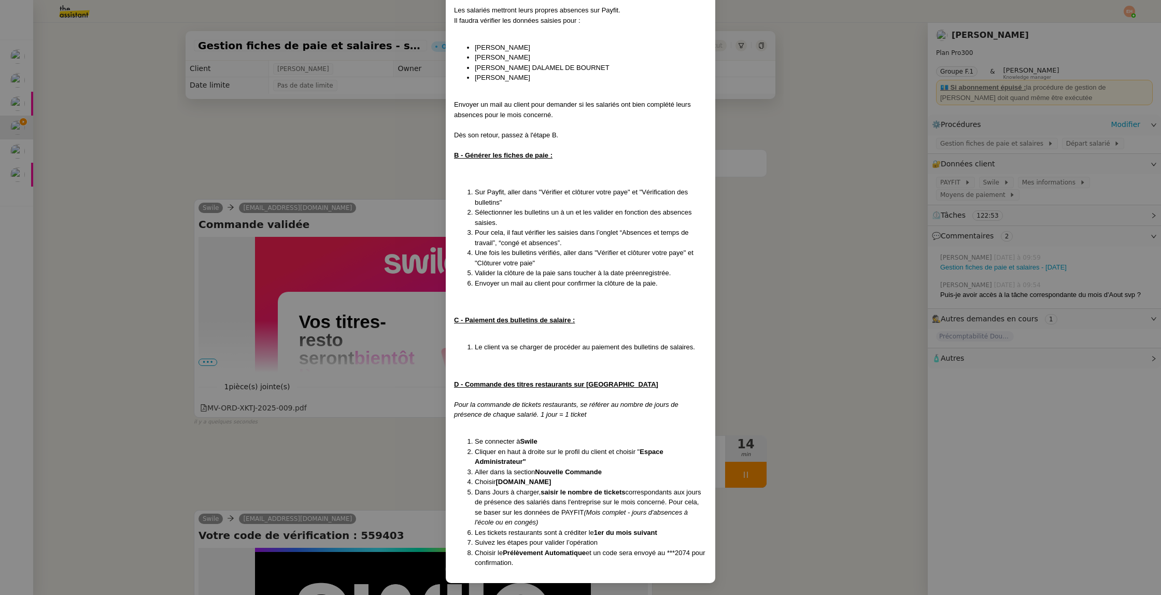
click at [359, 273] on nz-modal-container "Crée le [DATE] MAJ le [DATE] Contexte : Le client souhaite que l'on procède à l…" at bounding box center [580, 297] width 1161 height 595
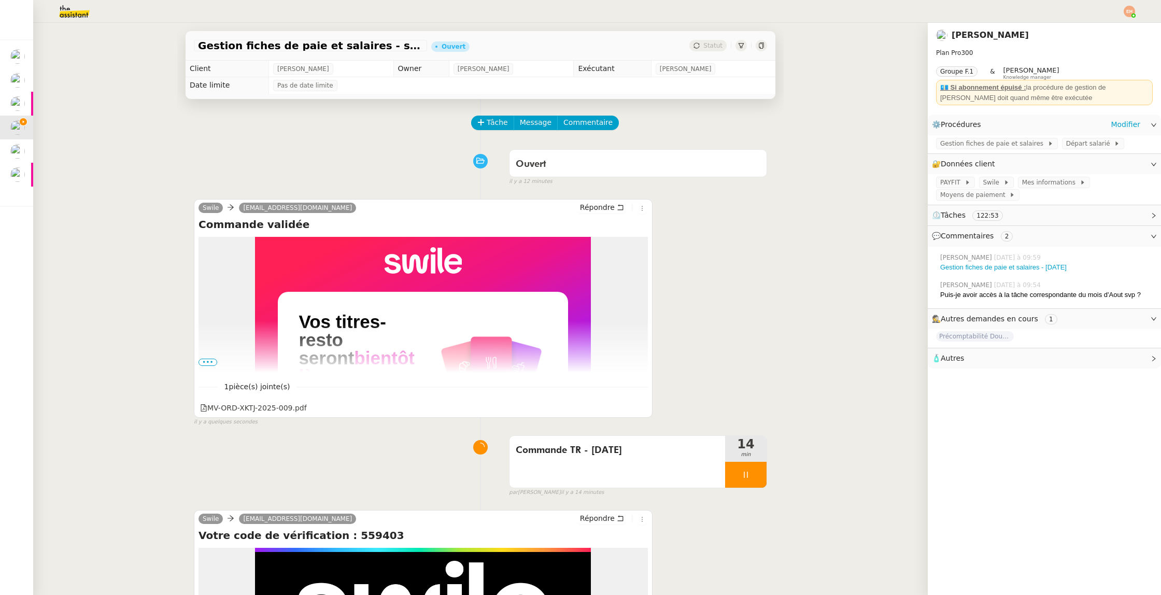
scroll to position [145, 0]
click at [207, 363] on span "•••" at bounding box center [207, 362] width 19 height 7
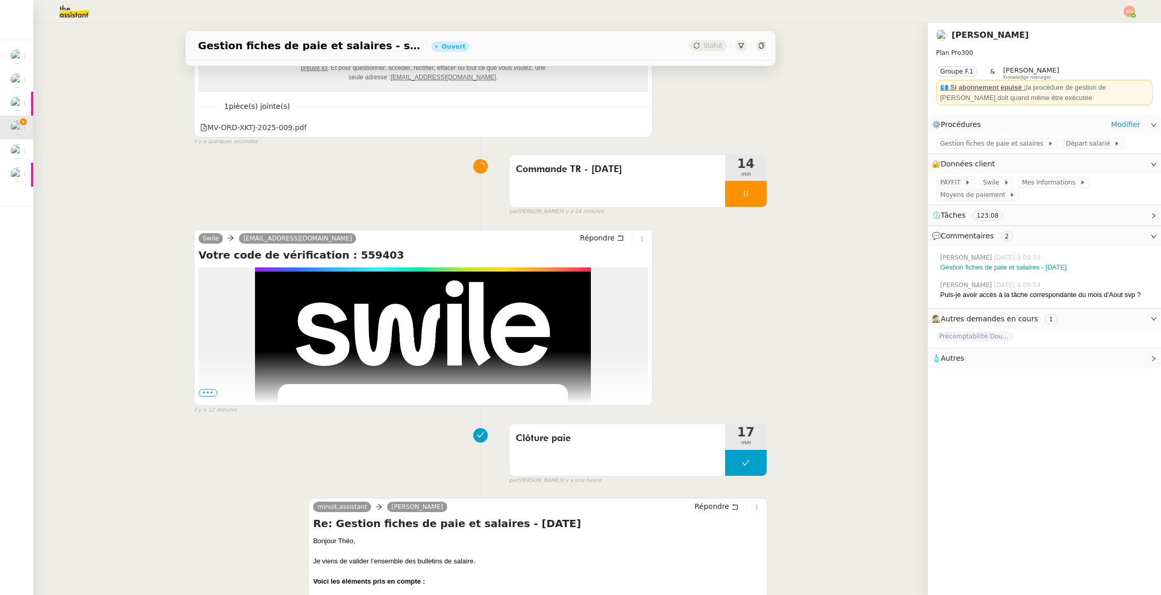
scroll to position [821, 0]
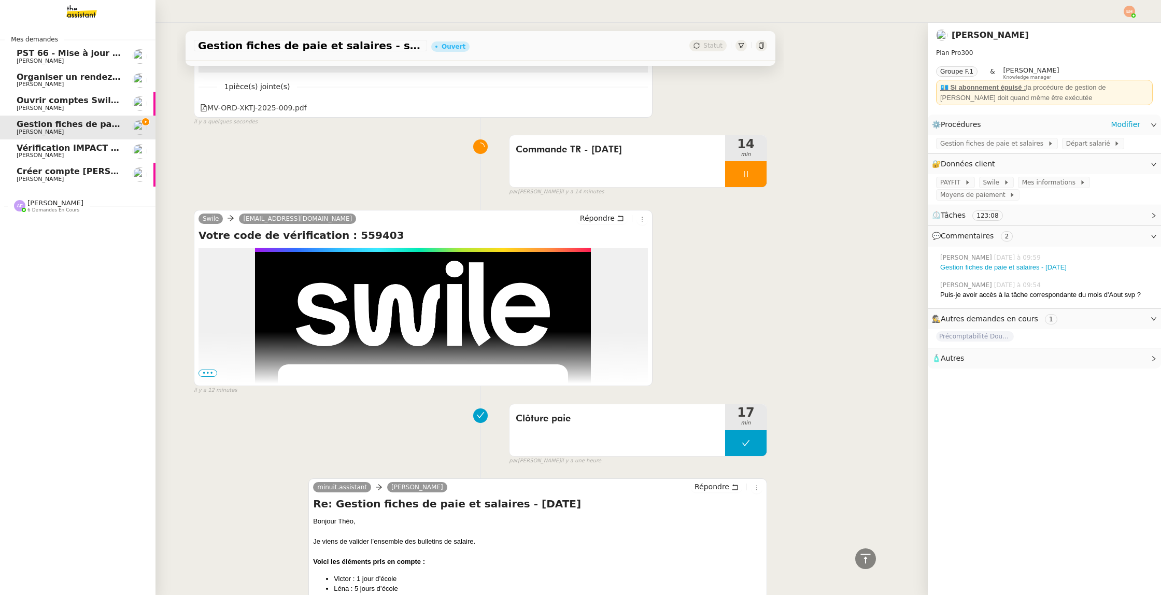
click at [31, 147] on span "Vérification IMPACT - AEPC CONCORDE" at bounding box center [107, 148] width 180 height 10
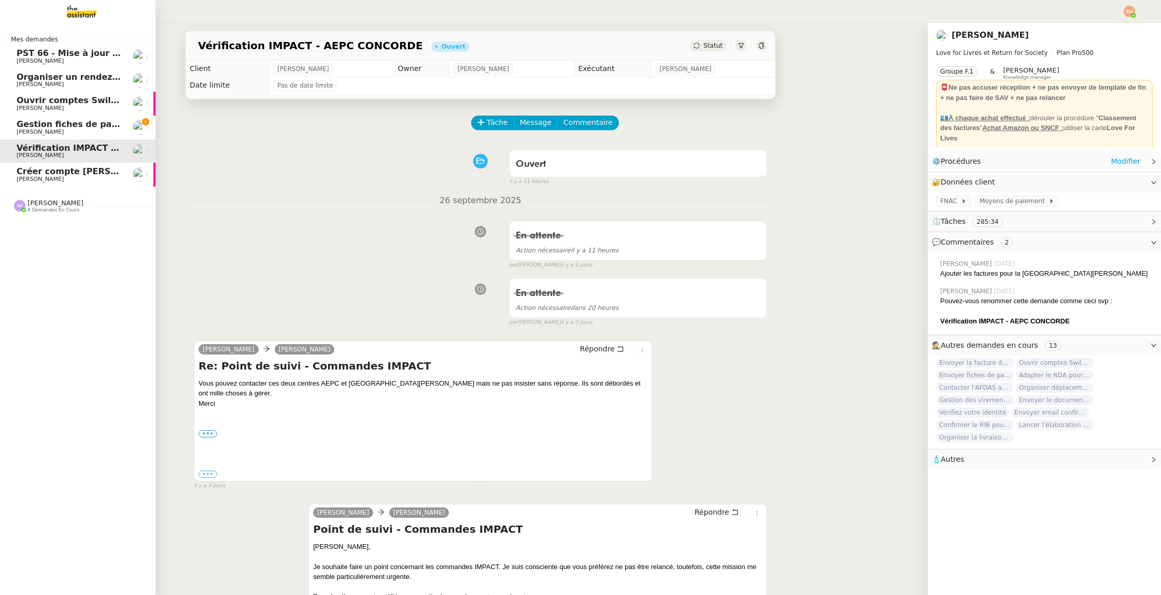
click at [40, 108] on span "[PERSON_NAME]" at bounding box center [40, 108] width 47 height 7
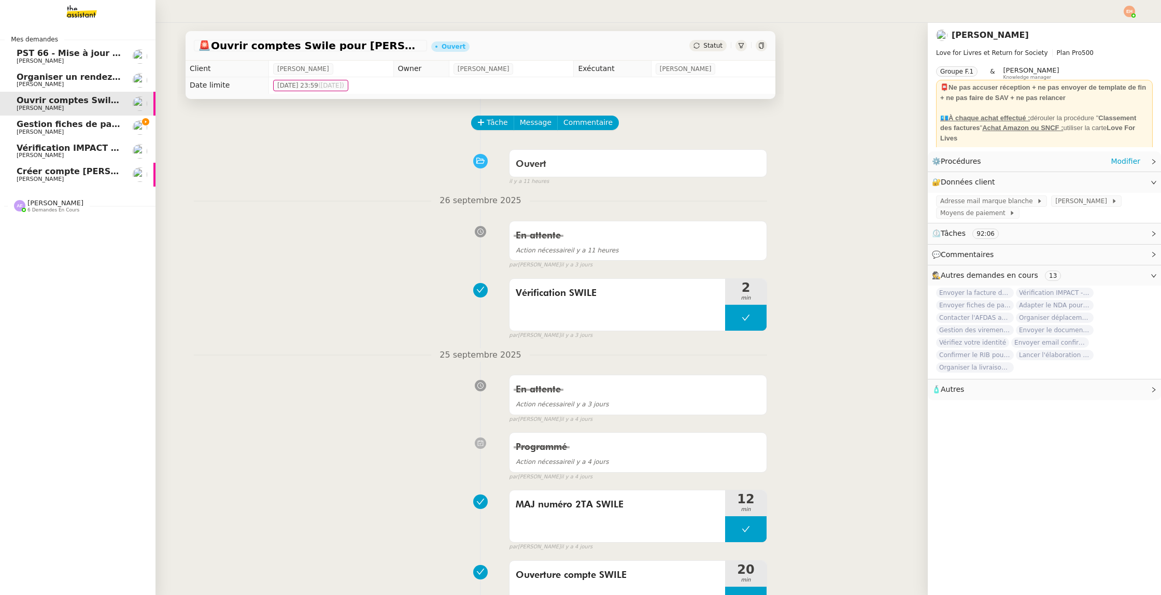
click at [59, 214] on div "Anna Florent 6 demandes en cours" at bounding box center [77, 202] width 155 height 30
click at [18, 80] on span "Organiser un rendez-vous pour accès FFB" at bounding box center [114, 77] width 195 height 10
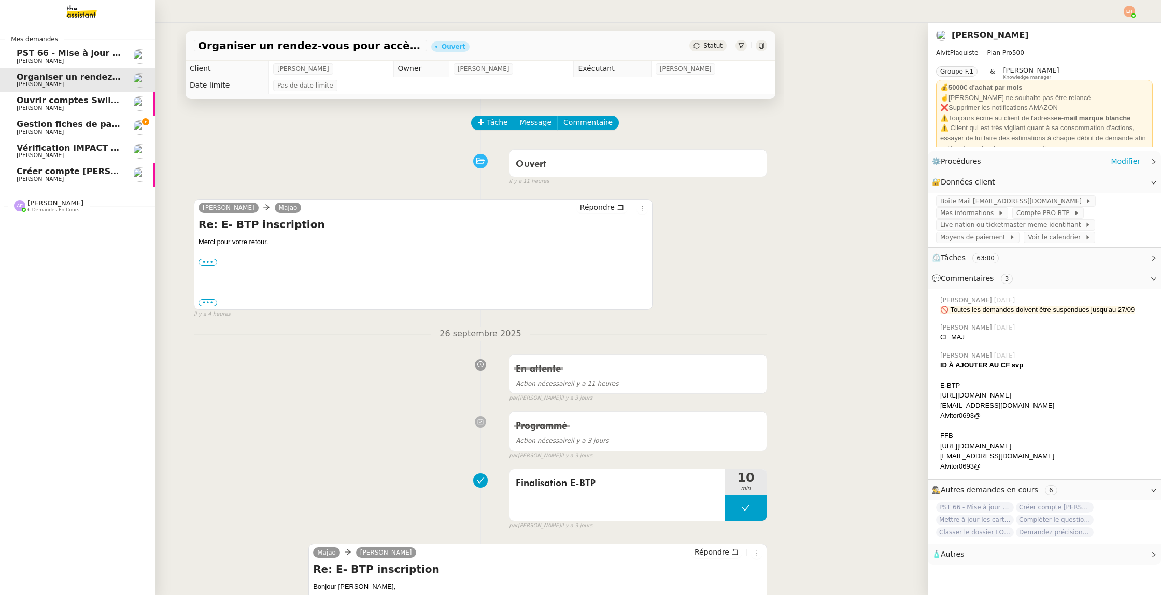
click at [91, 161] on link "Vérification IMPACT - AEPC CONCORDE Céline MAS" at bounding box center [77, 151] width 155 height 24
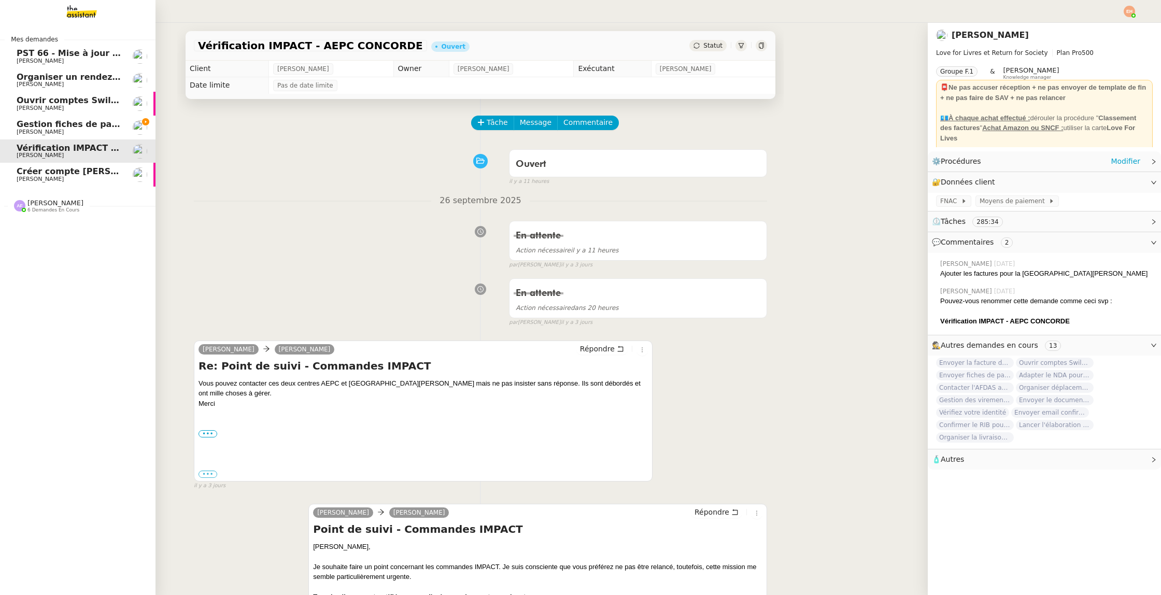
click at [91, 171] on span "Créer compte [PERSON_NAME] et récupérer factures" at bounding box center [140, 171] width 246 height 10
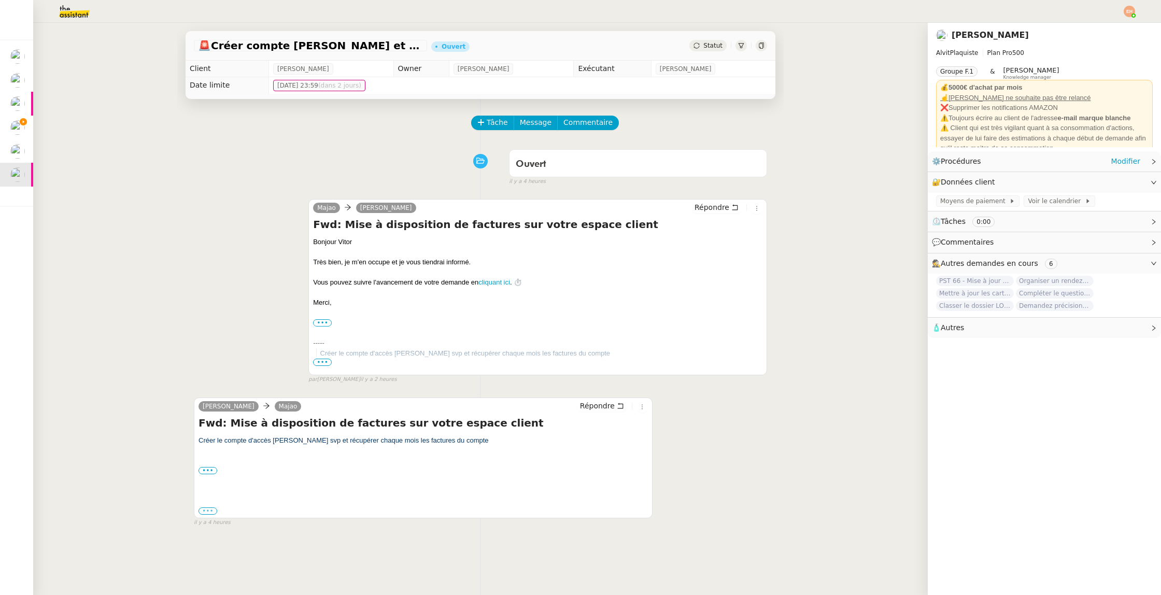
click at [204, 511] on label "•••" at bounding box center [207, 510] width 19 height 7
click at [0, 0] on input "•••" at bounding box center [0, 0] width 0 height 0
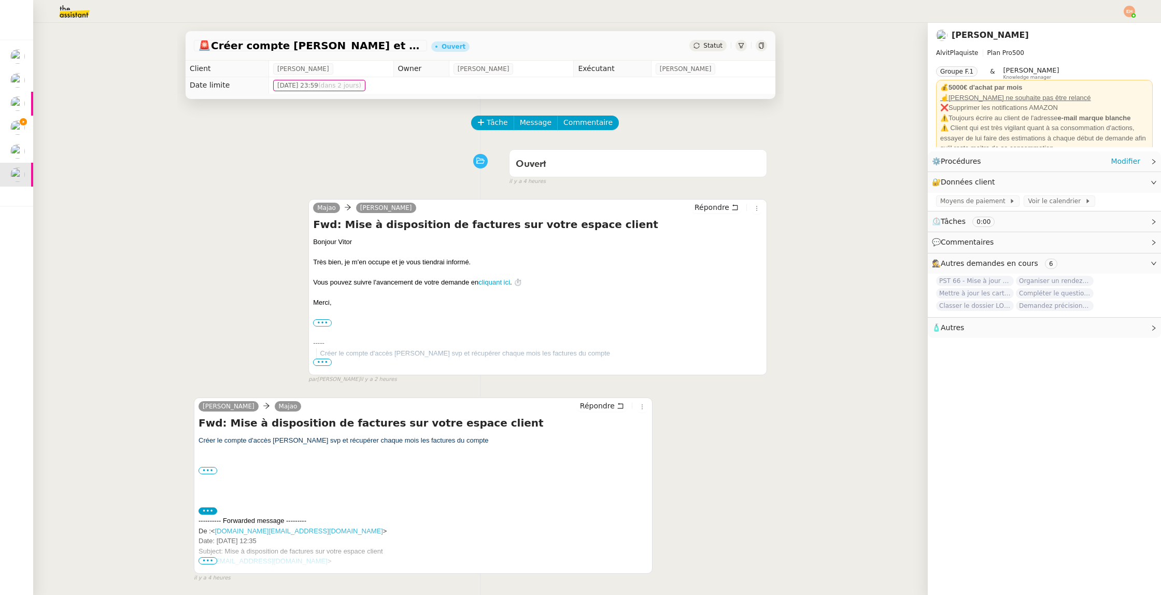
click at [204, 561] on span "•••" at bounding box center [207, 560] width 19 height 7
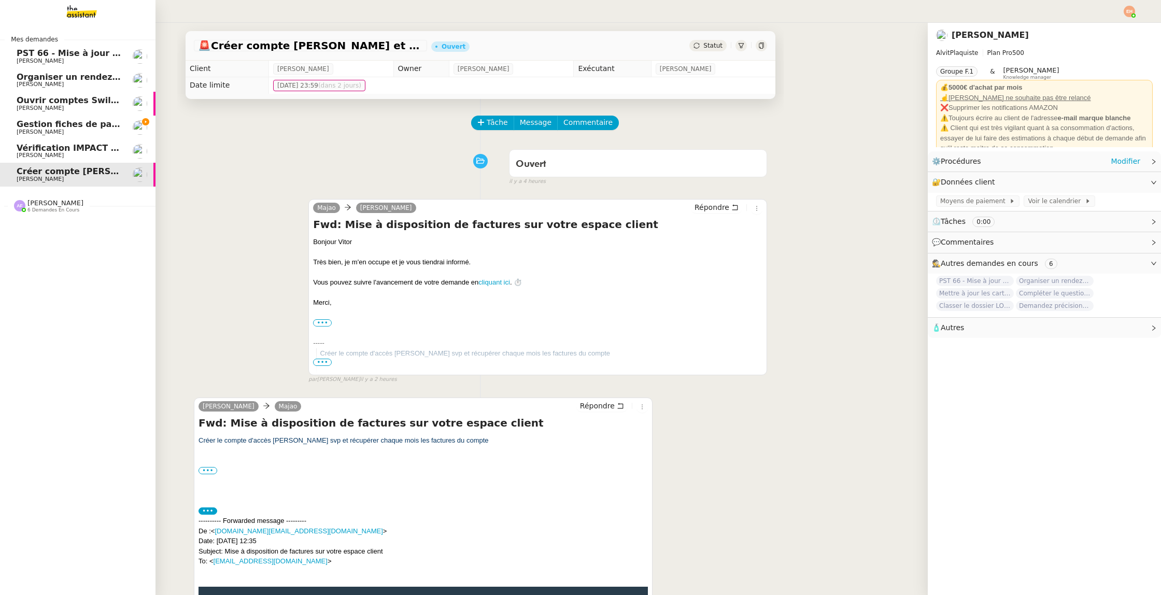
click at [107, 143] on span "Vérification IMPACT - AEPC CONCORDE" at bounding box center [107, 148] width 180 height 10
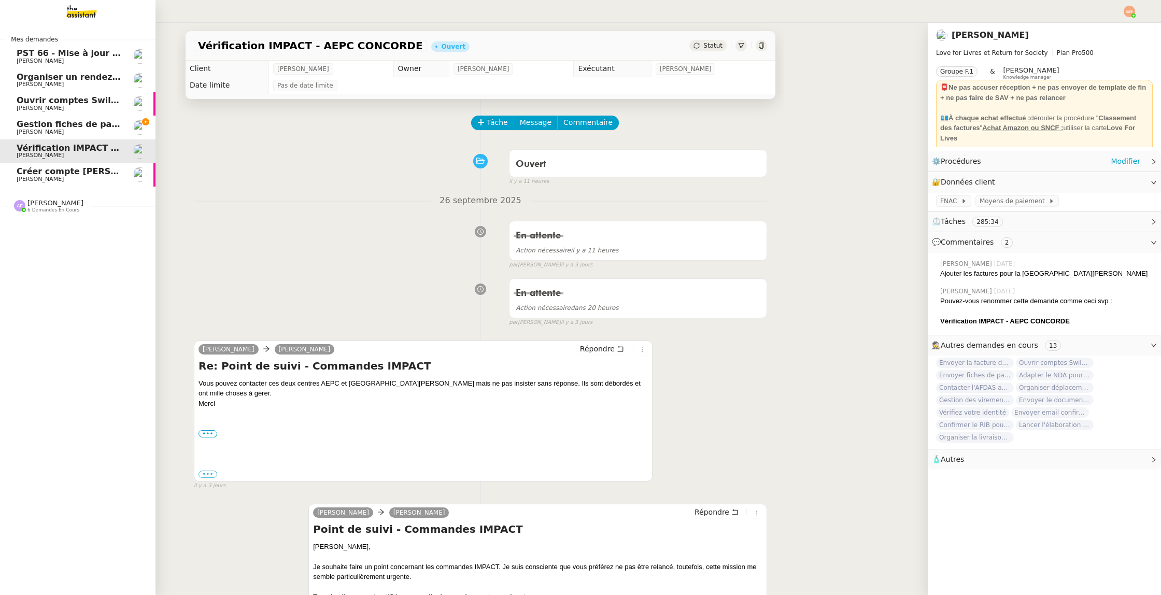
click at [101, 75] on span "Organiser un rendez-vous pour accès FFB" at bounding box center [114, 77] width 195 height 10
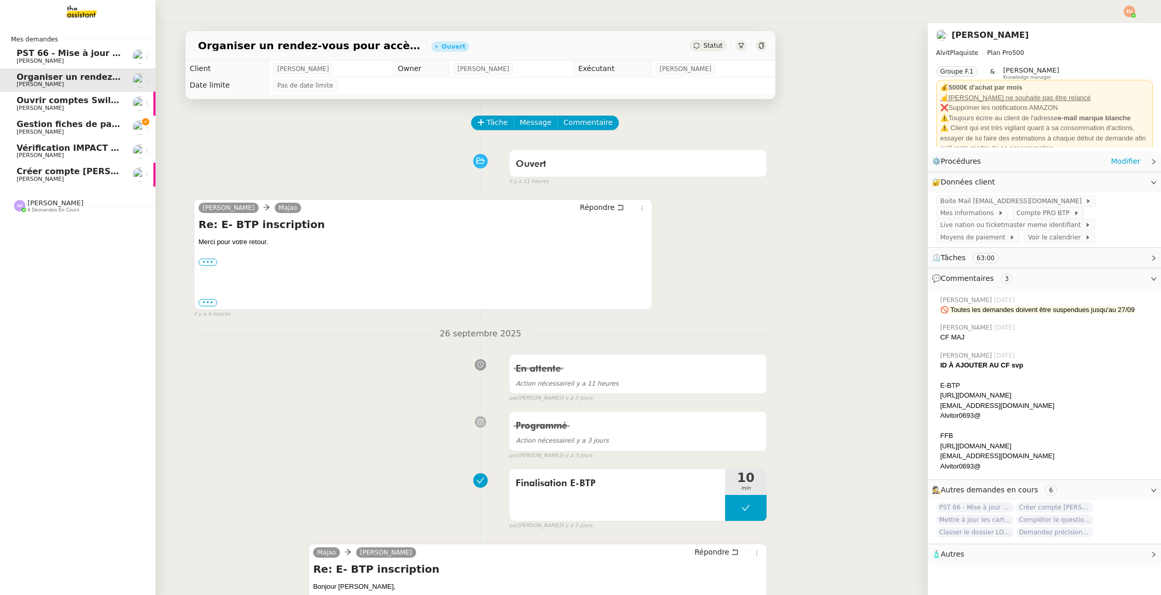
click at [30, 58] on span "[PERSON_NAME]" at bounding box center [40, 61] width 47 height 7
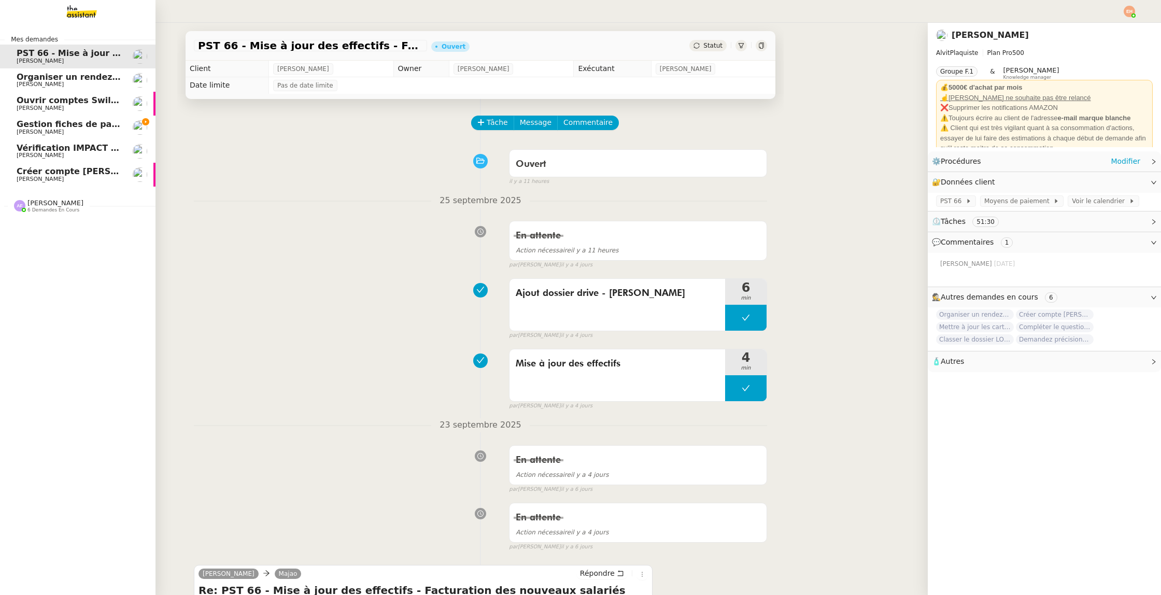
click at [27, 177] on span "[PERSON_NAME]" at bounding box center [40, 179] width 47 height 7
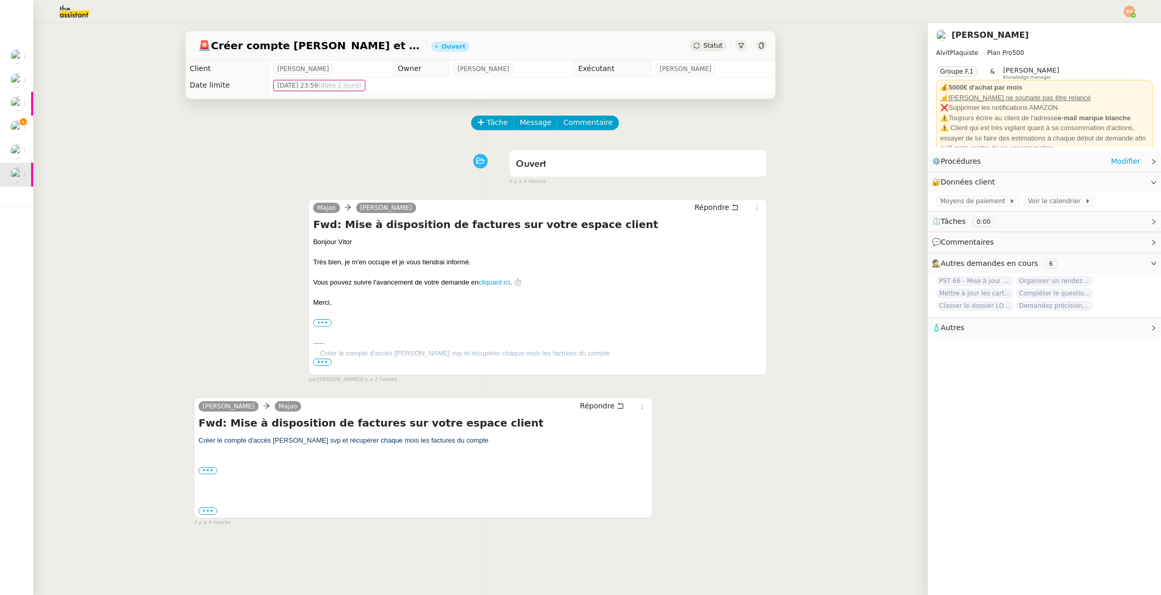
click at [712, 46] on span "Statut" at bounding box center [712, 45] width 19 height 7
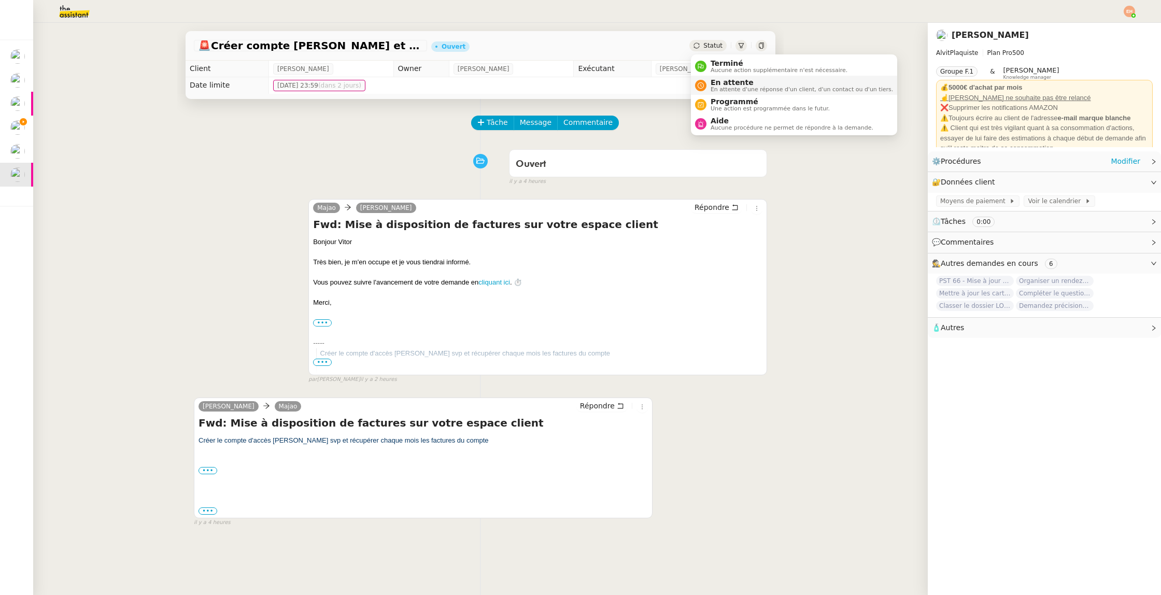
click at [735, 83] on span "En attente" at bounding box center [801, 82] width 182 height 8
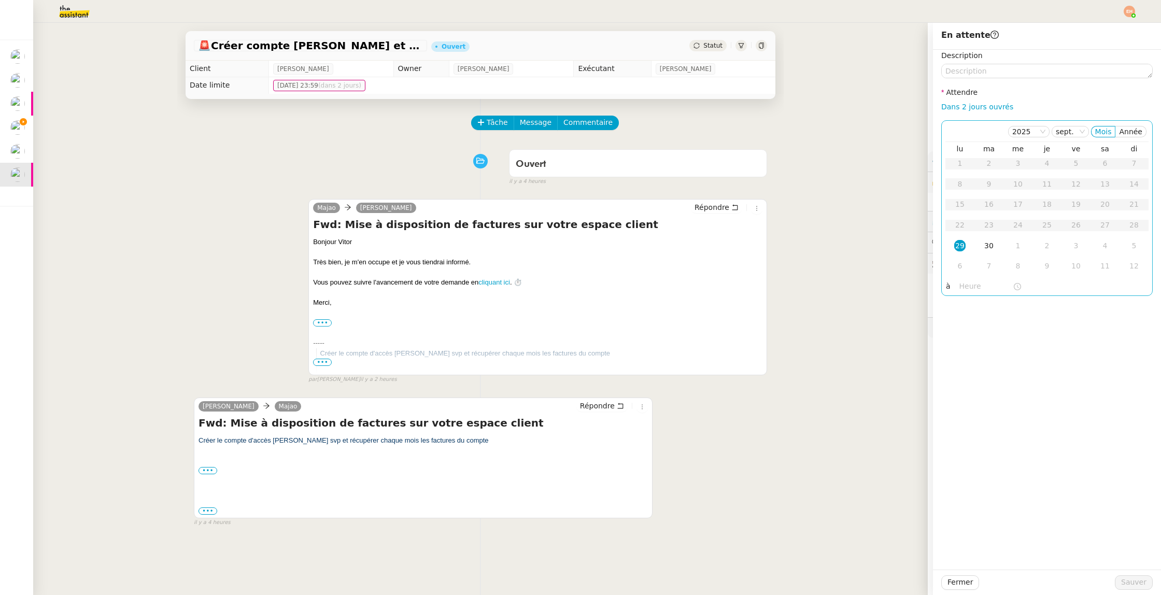
click at [966, 242] on td "29" at bounding box center [959, 246] width 29 height 21
click at [1006, 106] on link "Dans 2 jours ouvrés" at bounding box center [977, 107] width 72 height 8
type input "07:00"
click at [961, 155] on td "29" at bounding box center [959, 163] width 29 height 21
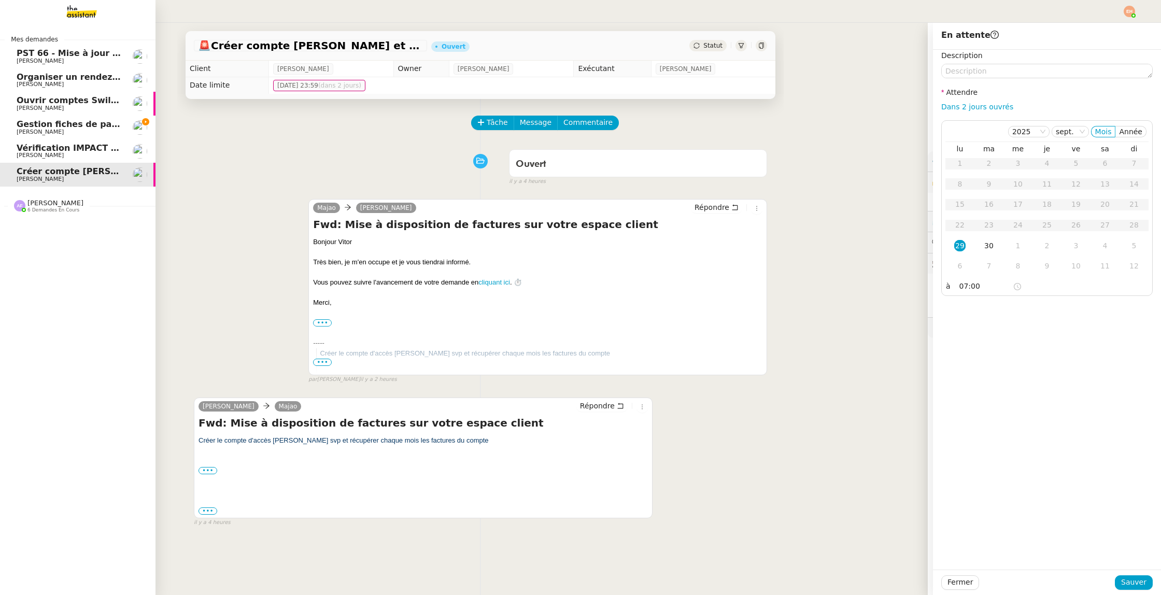
click at [12, 122] on link "Gestion fiches de paie et salaires - [DATE] [PERSON_NAME]" at bounding box center [77, 128] width 155 height 24
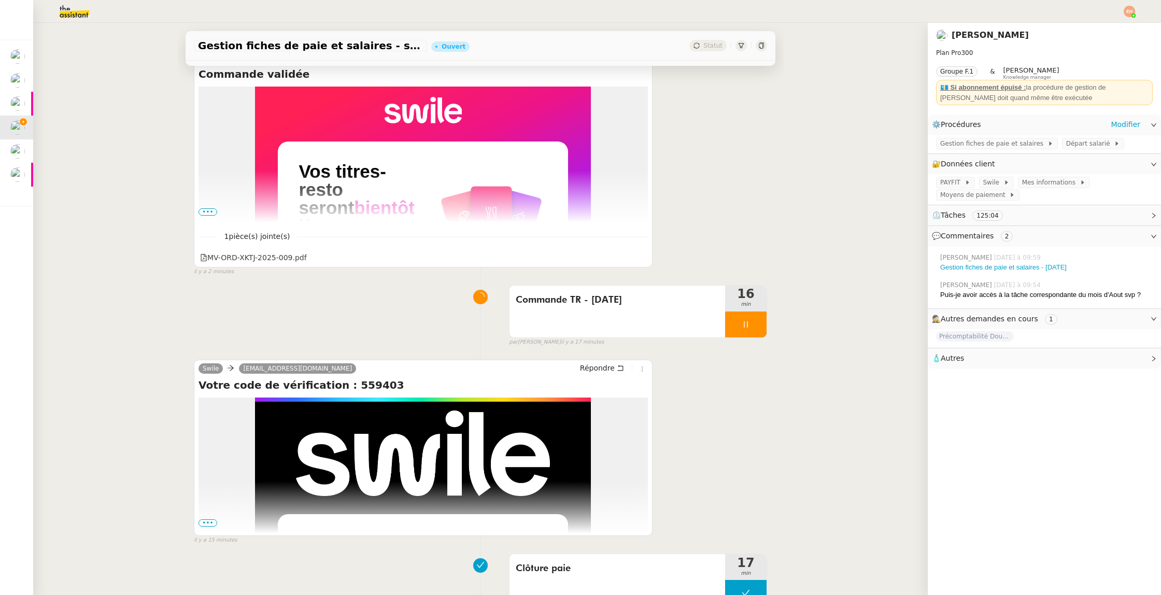
scroll to position [182, 0]
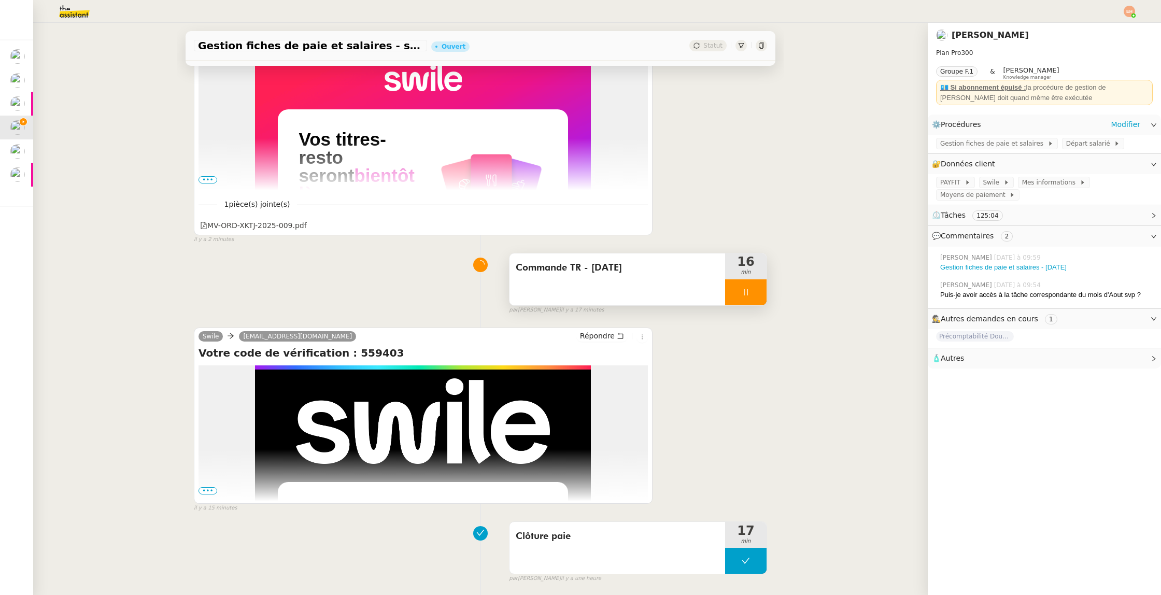
click at [746, 282] on div at bounding box center [745, 292] width 41 height 26
click at [752, 294] on icon at bounding box center [756, 292] width 8 height 8
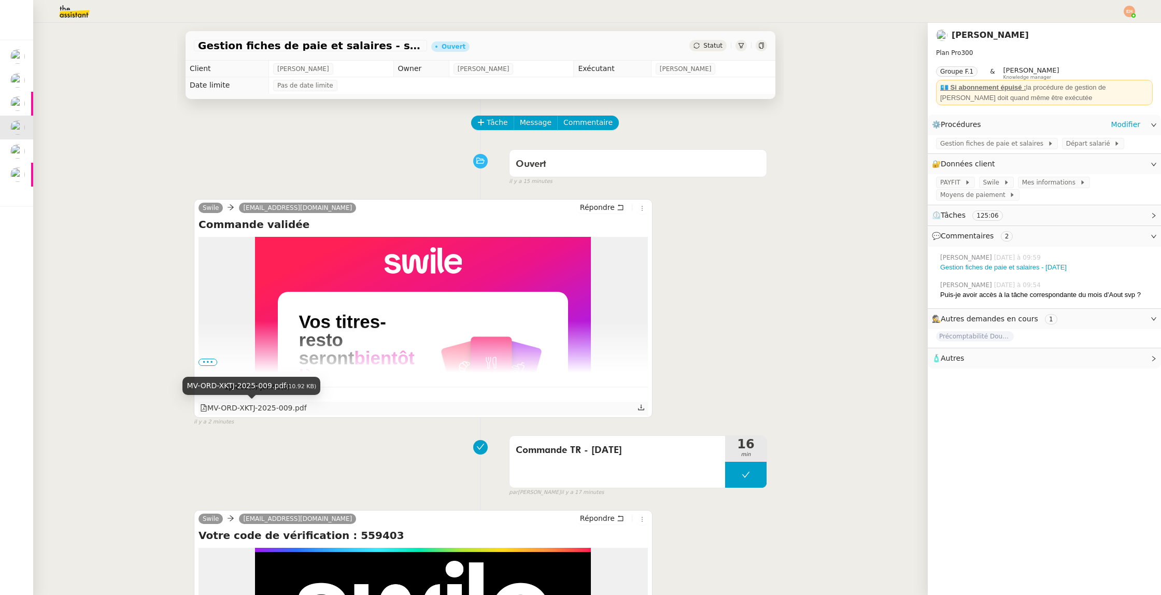
click at [263, 409] on div "MV-ORD-XKTJ-2025-009.pdf" at bounding box center [253, 408] width 107 height 12
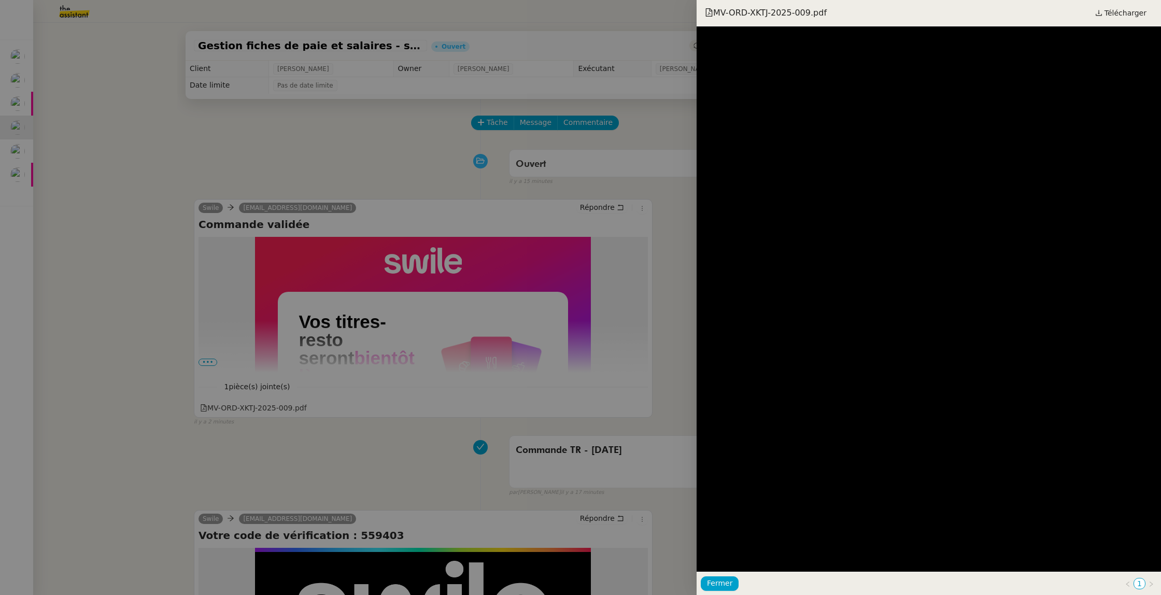
click at [580, 402] on div at bounding box center [580, 297] width 1161 height 595
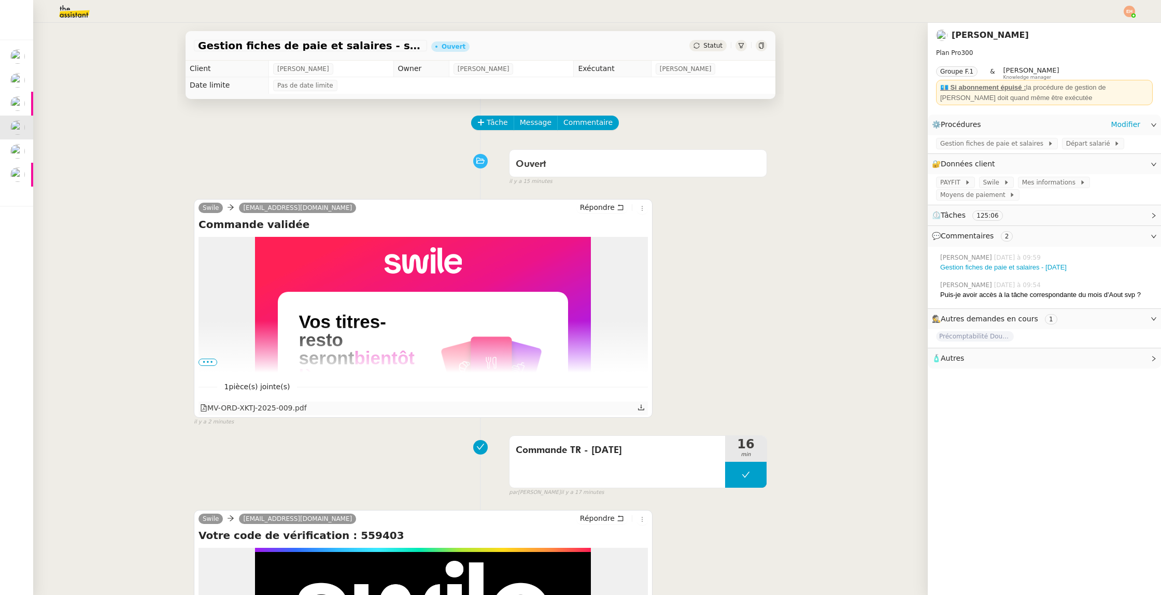
click at [639, 408] on icon at bounding box center [640, 407] width 7 height 7
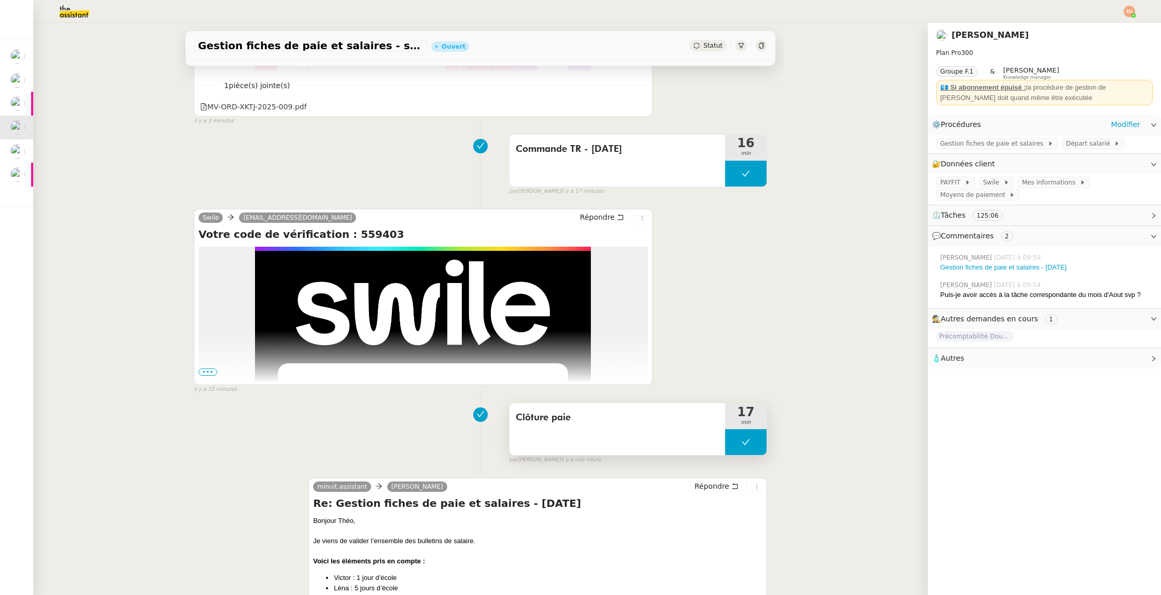
scroll to position [373, 0]
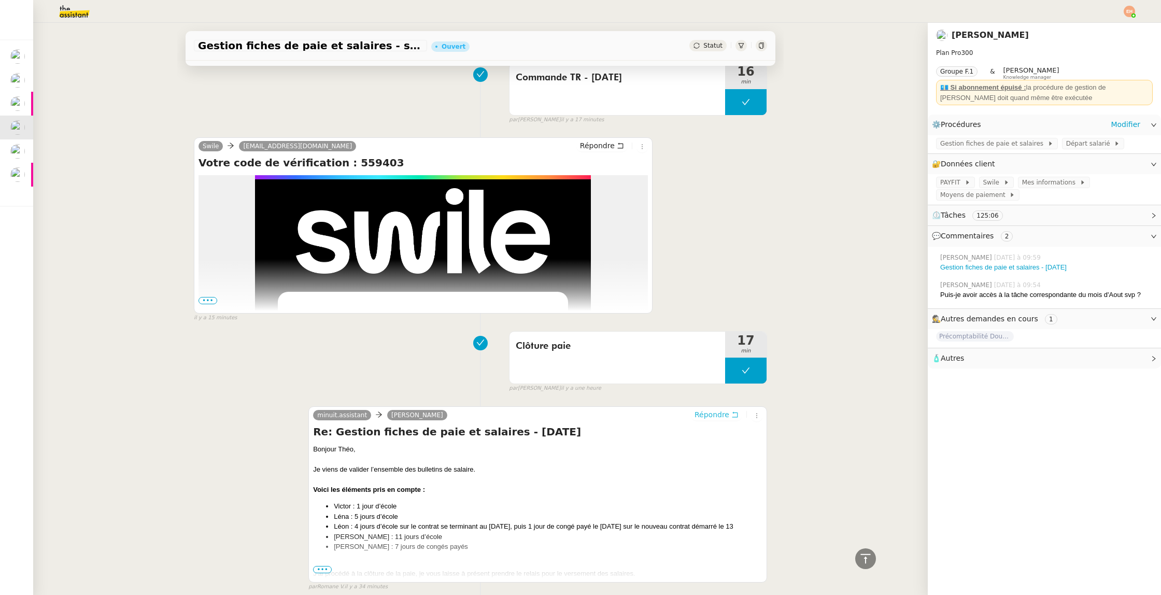
click at [726, 413] on span "Répondre" at bounding box center [711, 414] width 35 height 10
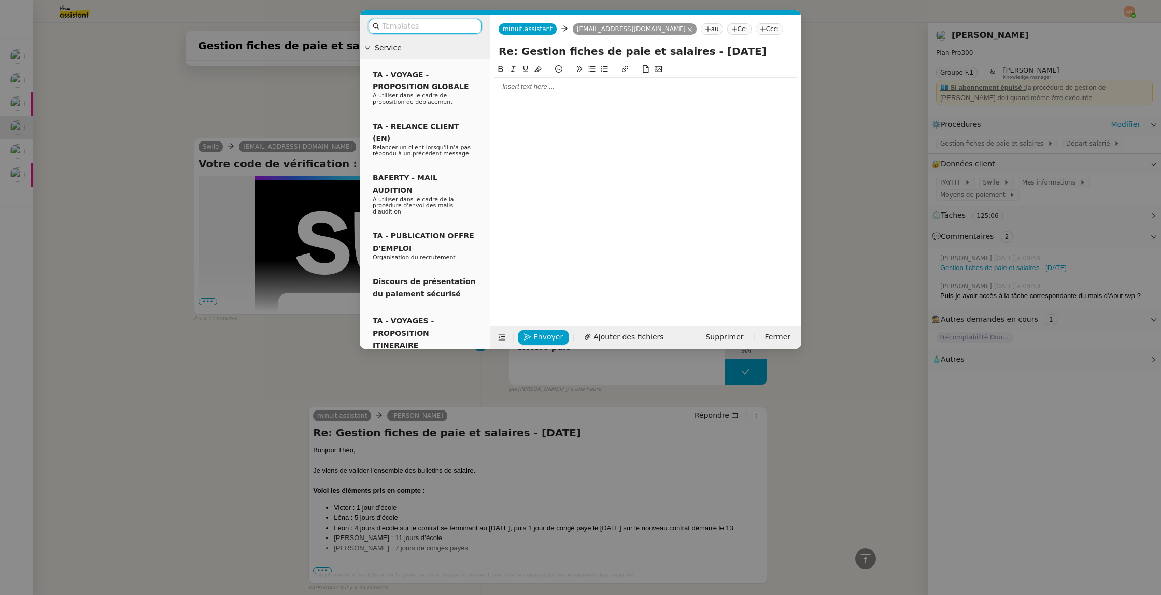
scroll to position [452, 0]
click at [405, 25] on input "text" at bounding box center [428, 26] width 93 height 12
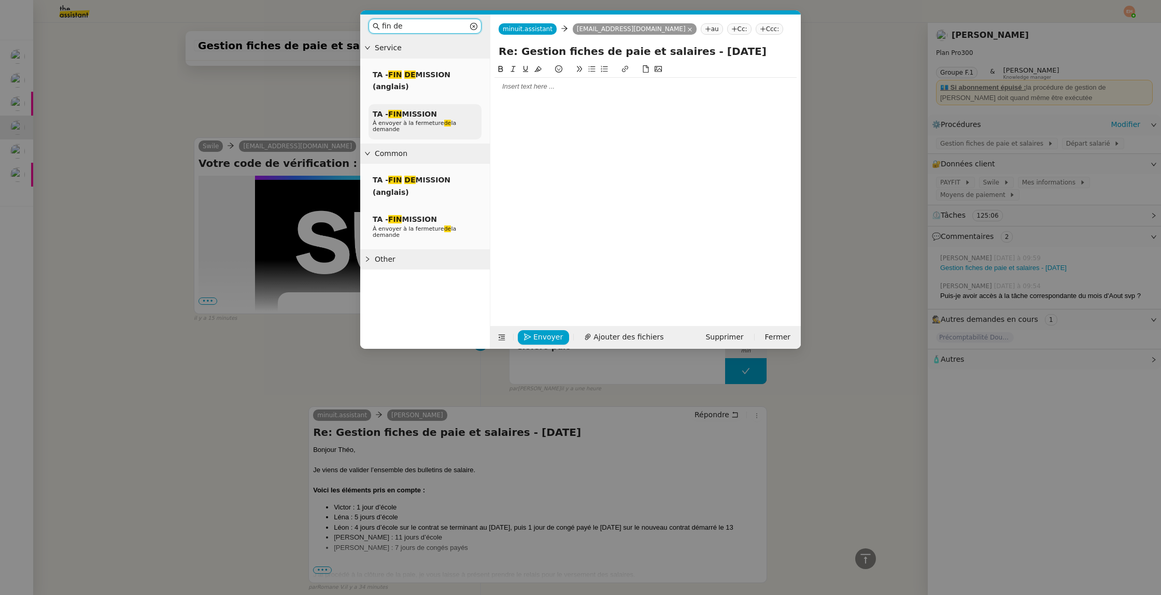
type input "fin de"
drag, startPoint x: 411, startPoint y: 121, endPoint x: 472, endPoint y: 287, distance: 176.2
click at [410, 122] on span "À envoyer à la fermeture de la demande" at bounding box center [414, 126] width 83 height 13
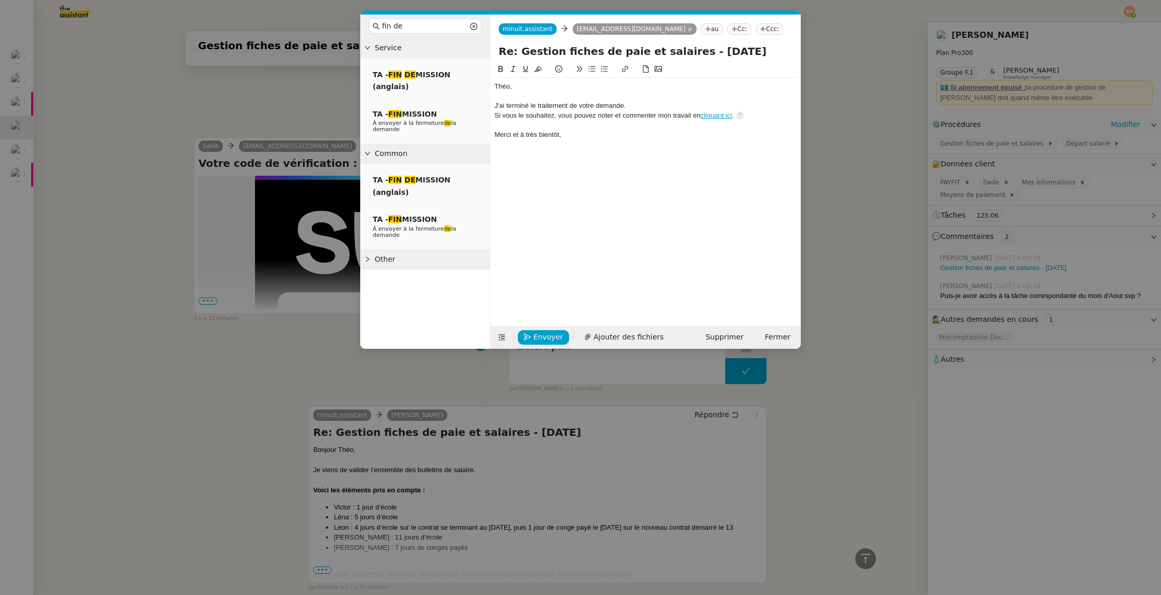
click at [240, 292] on nz-modal-container "fin de Service TA - FIN DE MISSION (anglais) TA - FIN MISSION À envoyer à la fe…" at bounding box center [580, 297] width 1161 height 595
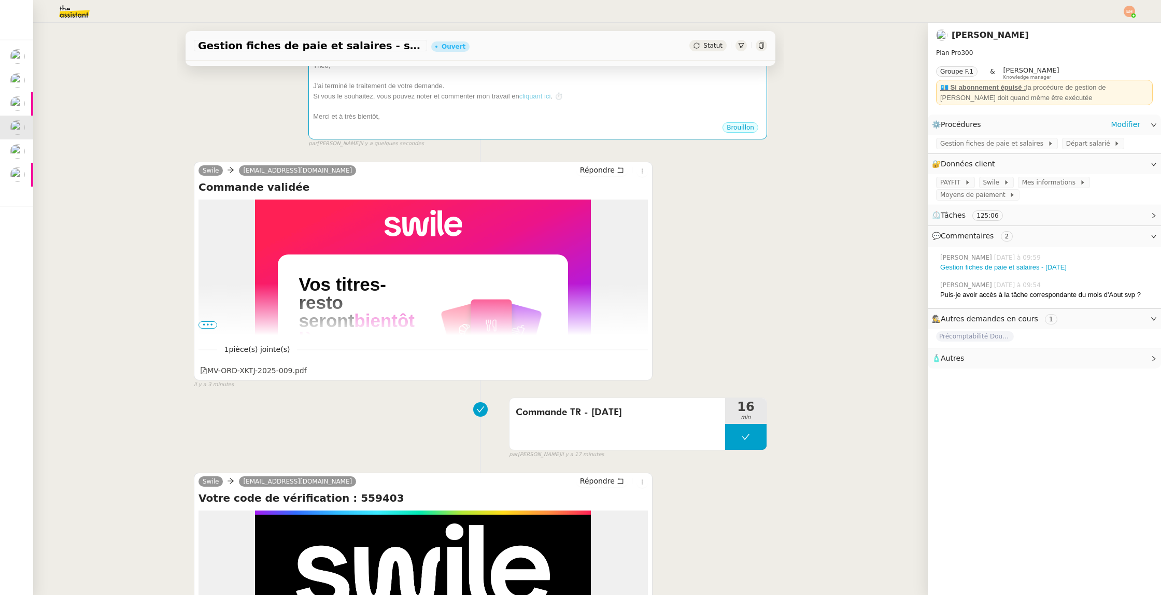
scroll to position [113, 0]
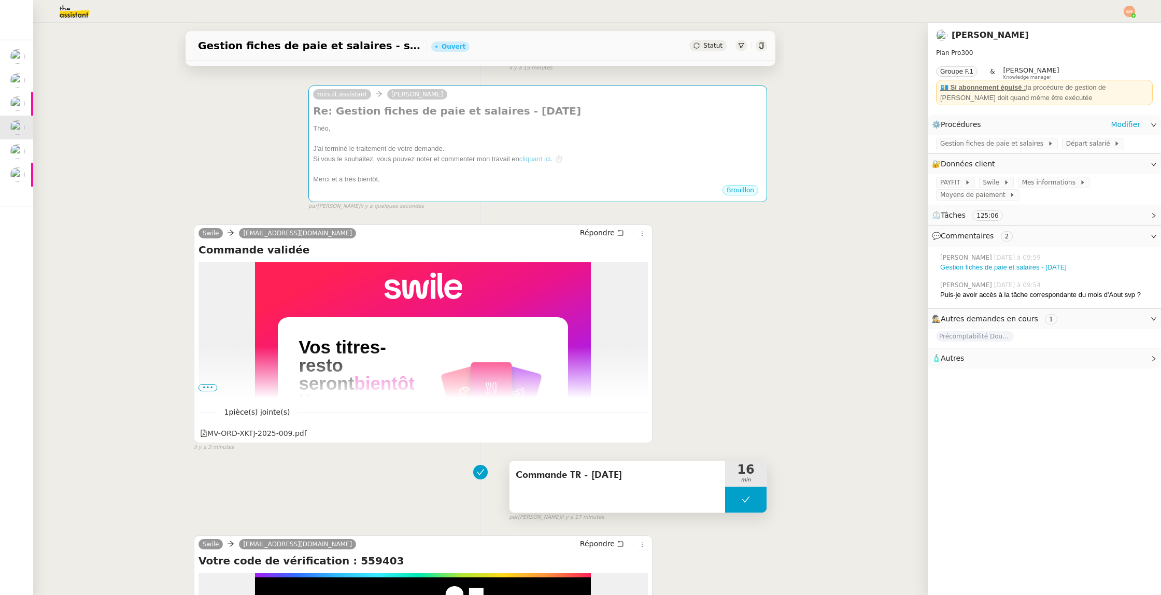
click at [746, 498] on icon at bounding box center [745, 499] width 8 height 8
click at [732, 495] on icon at bounding box center [735, 499] width 8 height 8
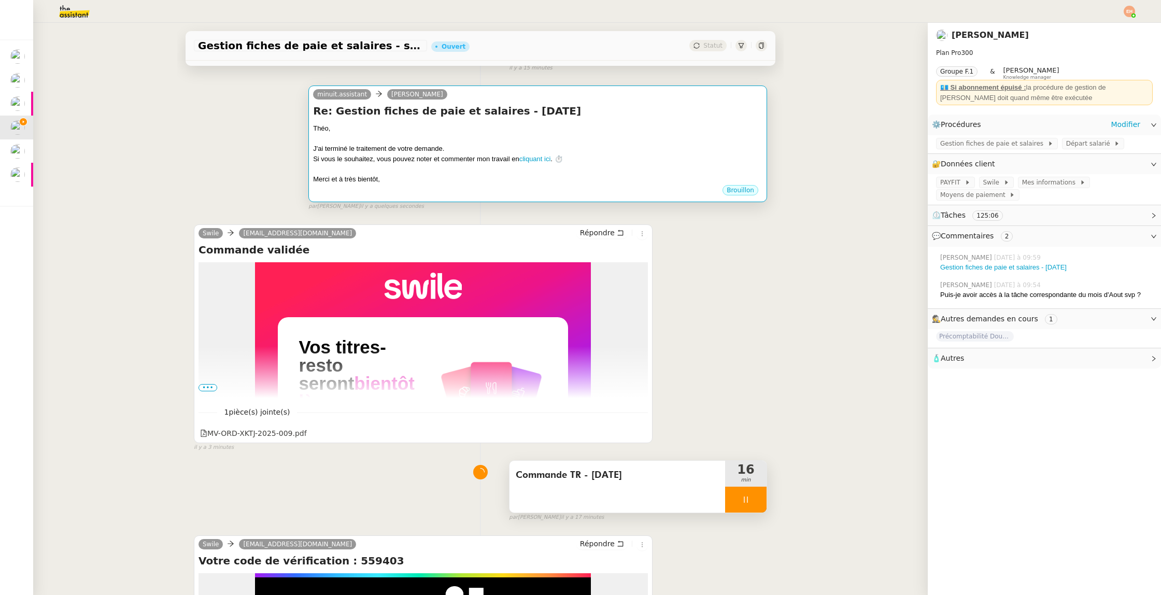
click at [425, 135] on div at bounding box center [537, 139] width 449 height 10
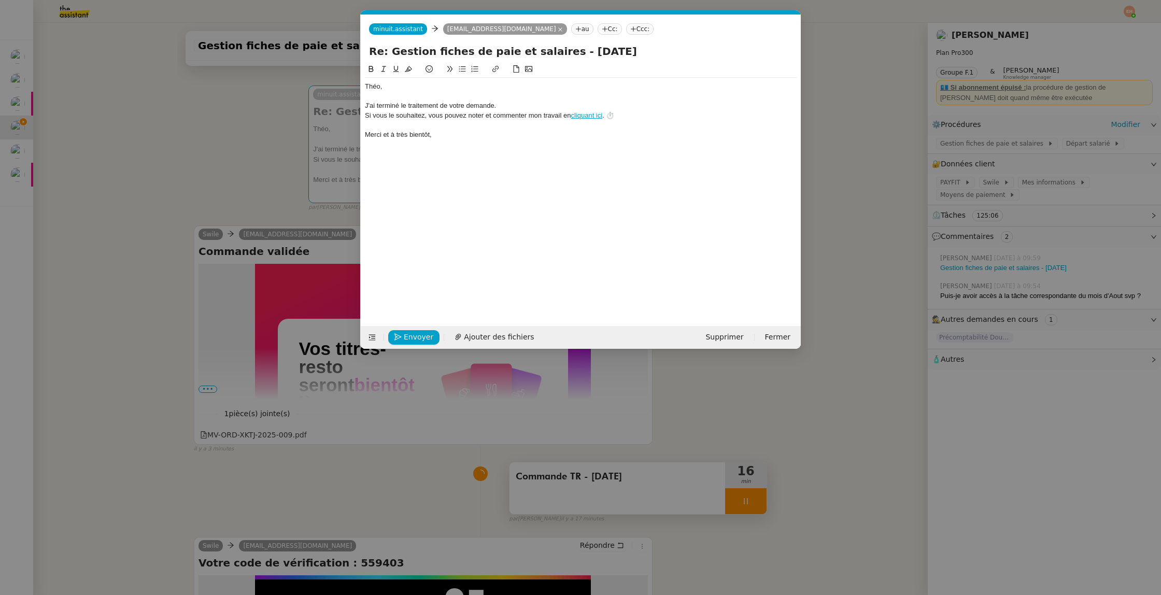
scroll to position [0, 40]
click at [414, 90] on div "Théo﻿," at bounding box center [581, 86] width 432 height 9
click at [569, 102] on div "J'ai terminé le traitement de votre demande." at bounding box center [581, 105] width 432 height 9
click at [460, 97] on div at bounding box center [581, 96] width 432 height 9
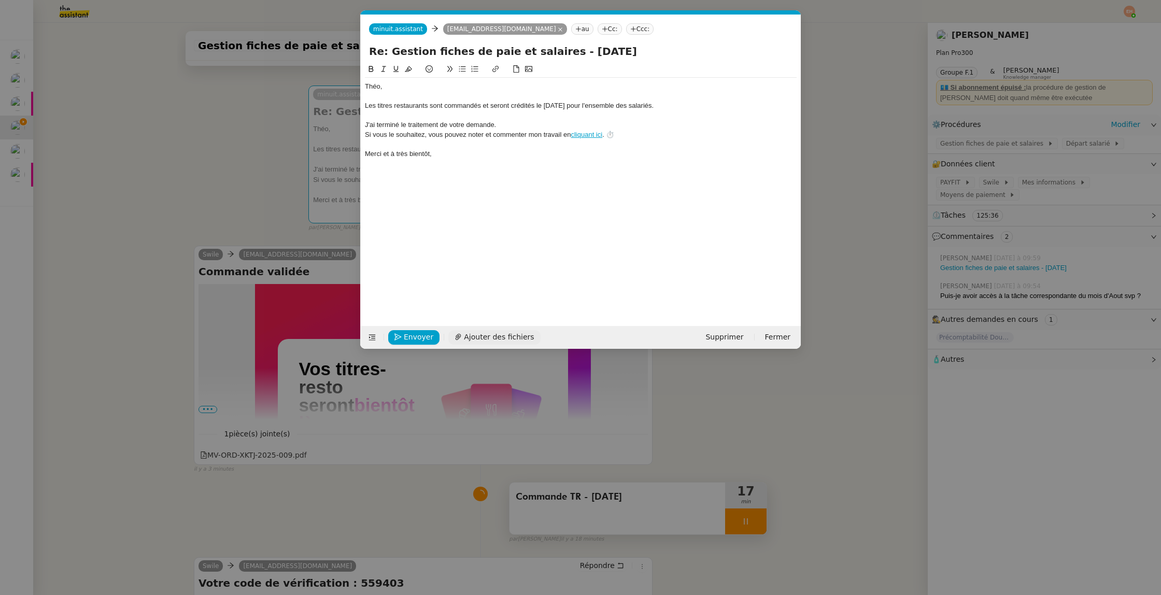
click at [506, 339] on span "Ajouter des fichiers" at bounding box center [499, 337] width 70 height 12
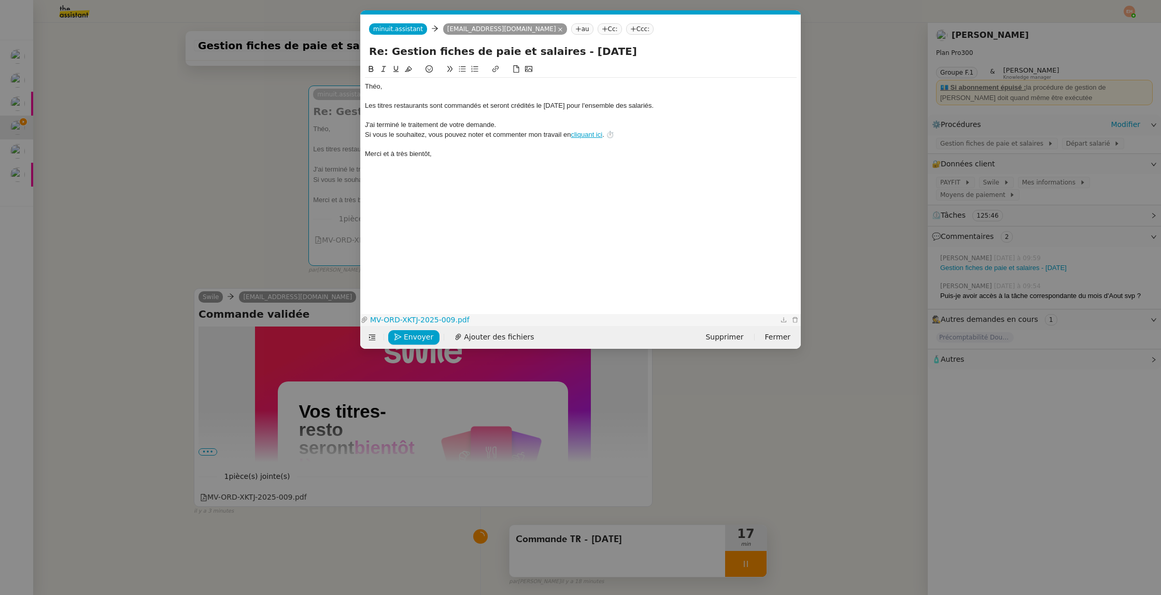
click at [438, 316] on link "MV-ORD-XKTJ-2025-009.pdf" at bounding box center [573, 320] width 410 height 12
click at [413, 337] on span "Envoyer" at bounding box center [419, 337] width 30 height 12
click at [413, 337] on span "Confirmer l'envoi" at bounding box center [435, 337] width 62 height 12
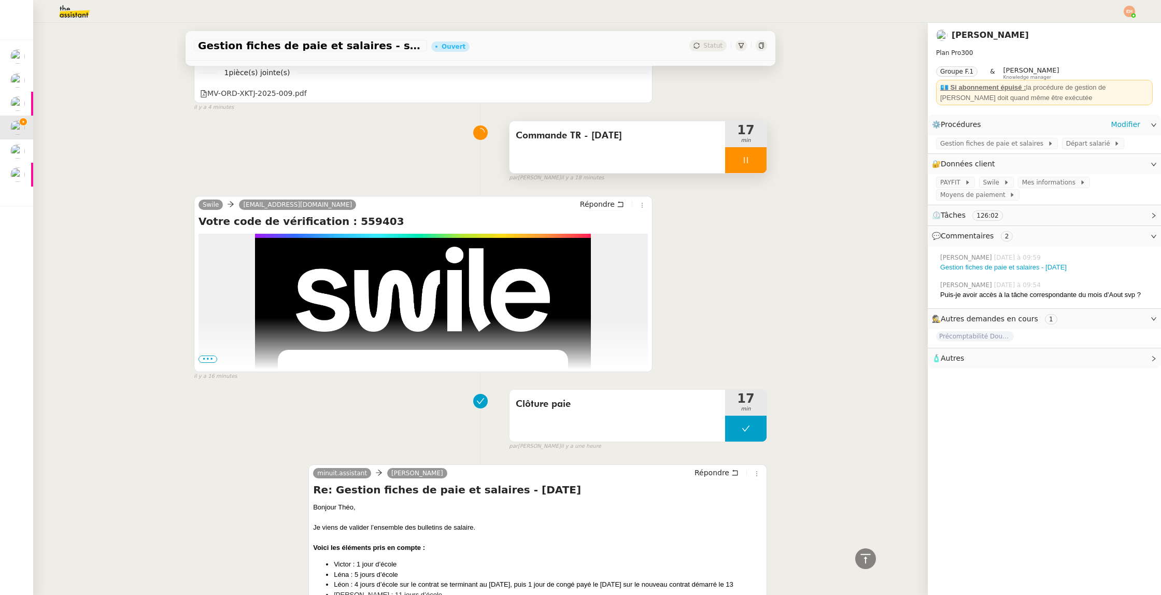
scroll to position [531, 0]
click at [745, 165] on div at bounding box center [745, 160] width 41 height 26
click at [761, 163] on button at bounding box center [756, 160] width 21 height 26
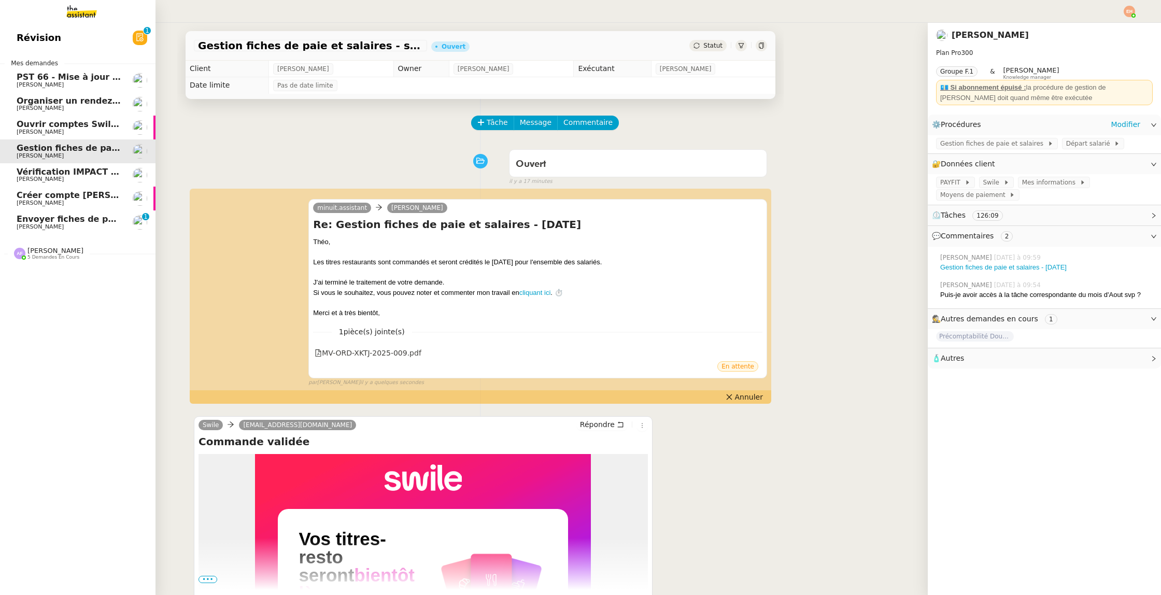
click at [62, 228] on span "[PERSON_NAME]" at bounding box center [69, 227] width 105 height 6
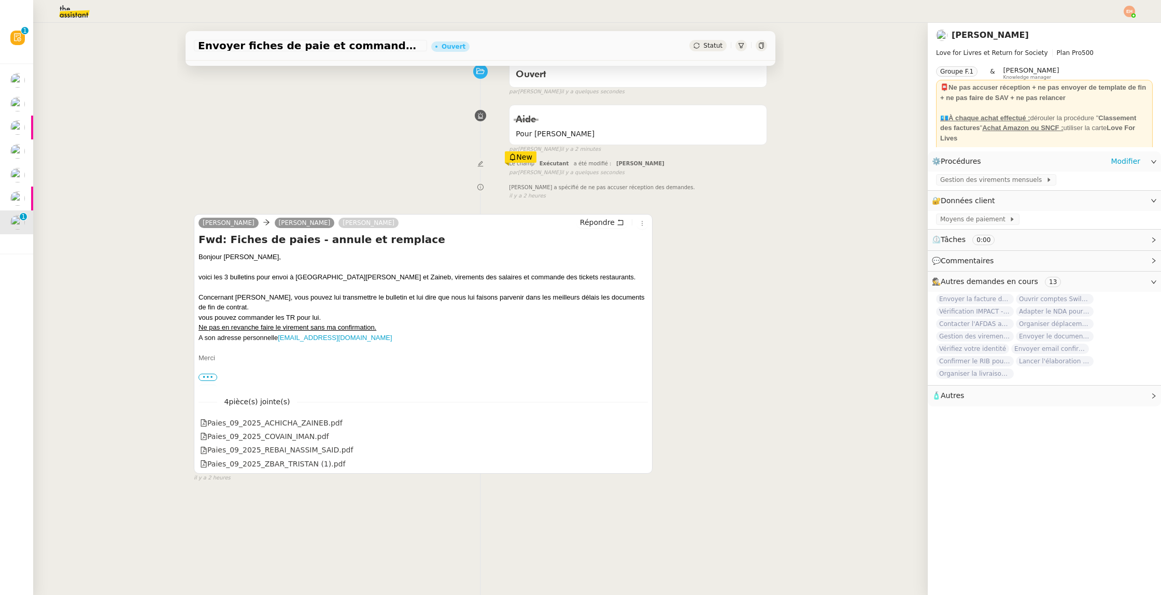
scroll to position [132, 0]
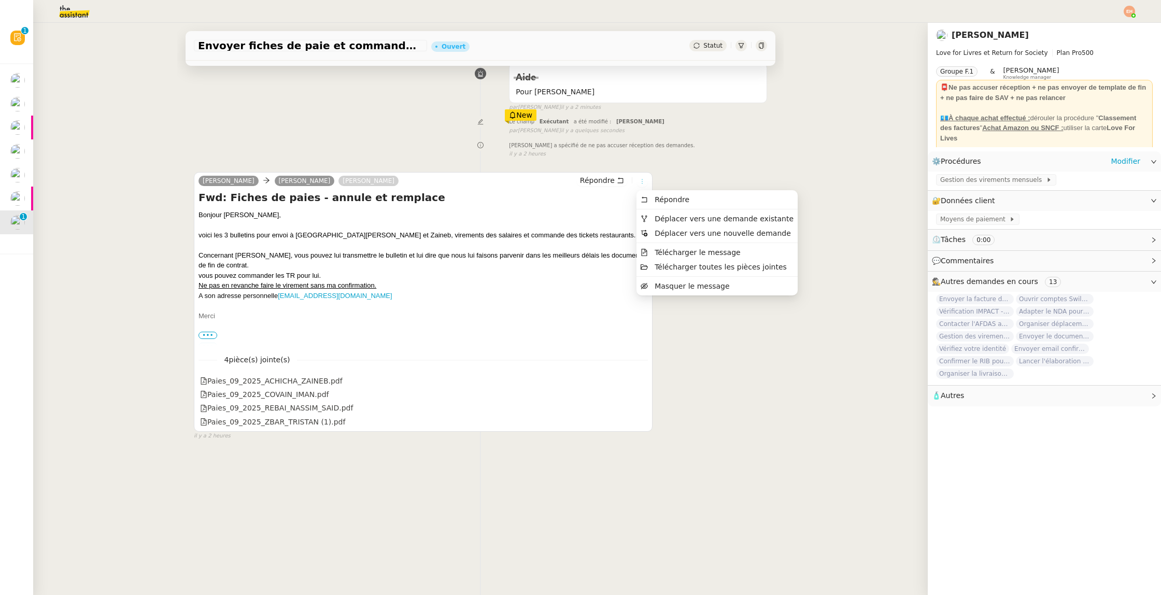
click at [637, 183] on icon at bounding box center [641, 181] width 11 height 6
click at [665, 220] on span "Déplacer vers une demande existante" at bounding box center [723, 218] width 139 height 8
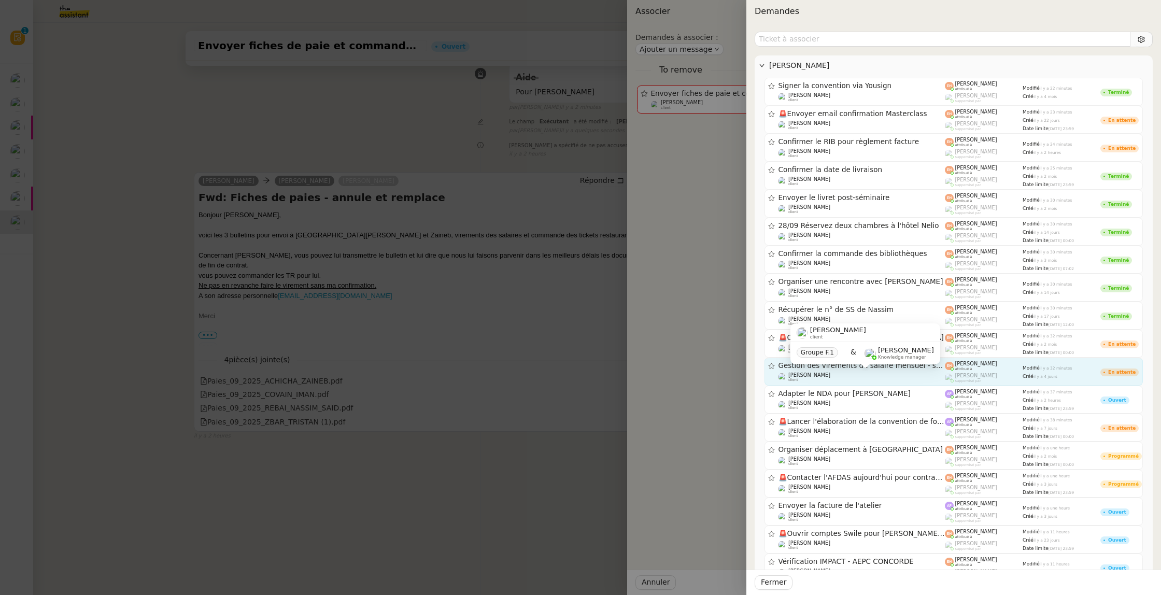
click at [837, 377] on div "Céline MAS client" at bounding box center [861, 377] width 167 height 10
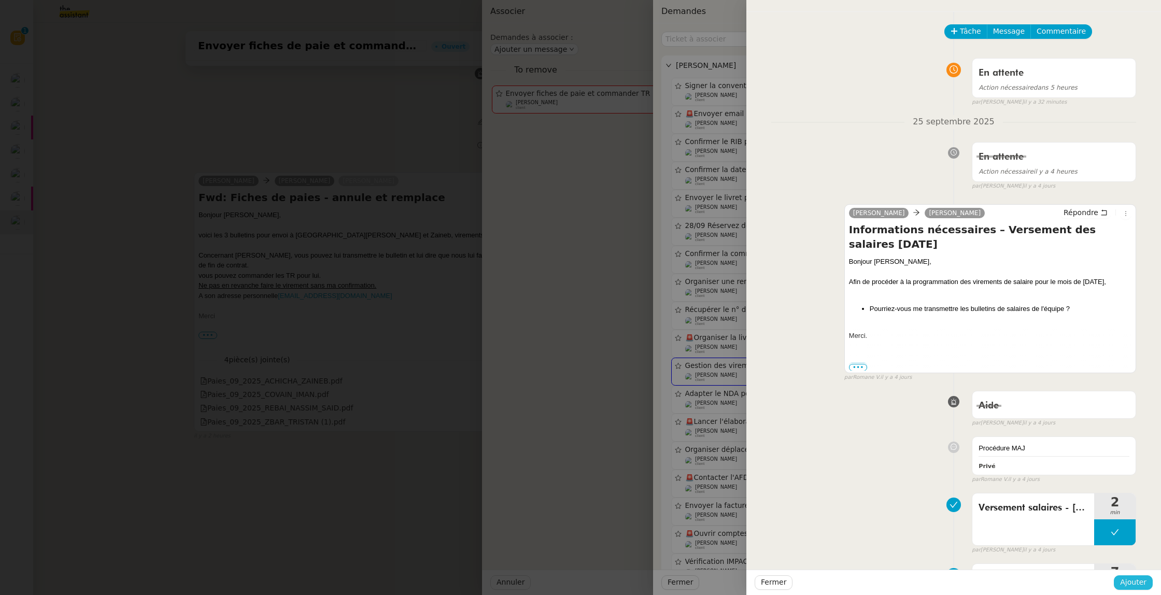
click at [1146, 582] on span "Ajouter" at bounding box center [1133, 582] width 26 height 12
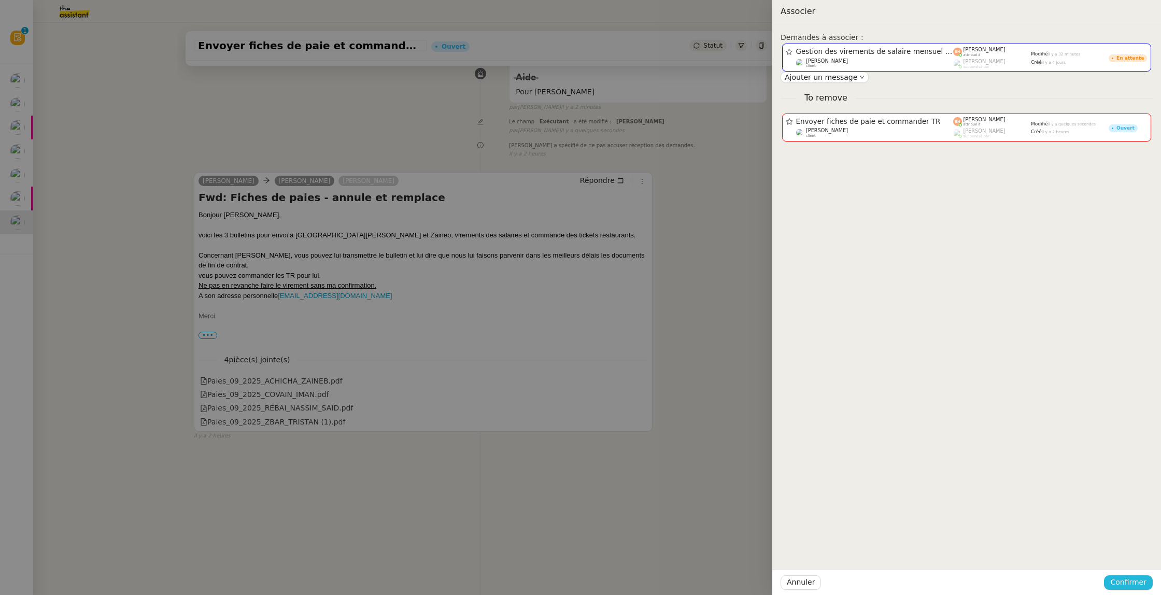
click at [1146, 582] on span "Confirmer" at bounding box center [1128, 582] width 36 height 12
click at [1133, 552] on span "Ajouter" at bounding box center [1128, 554] width 26 height 10
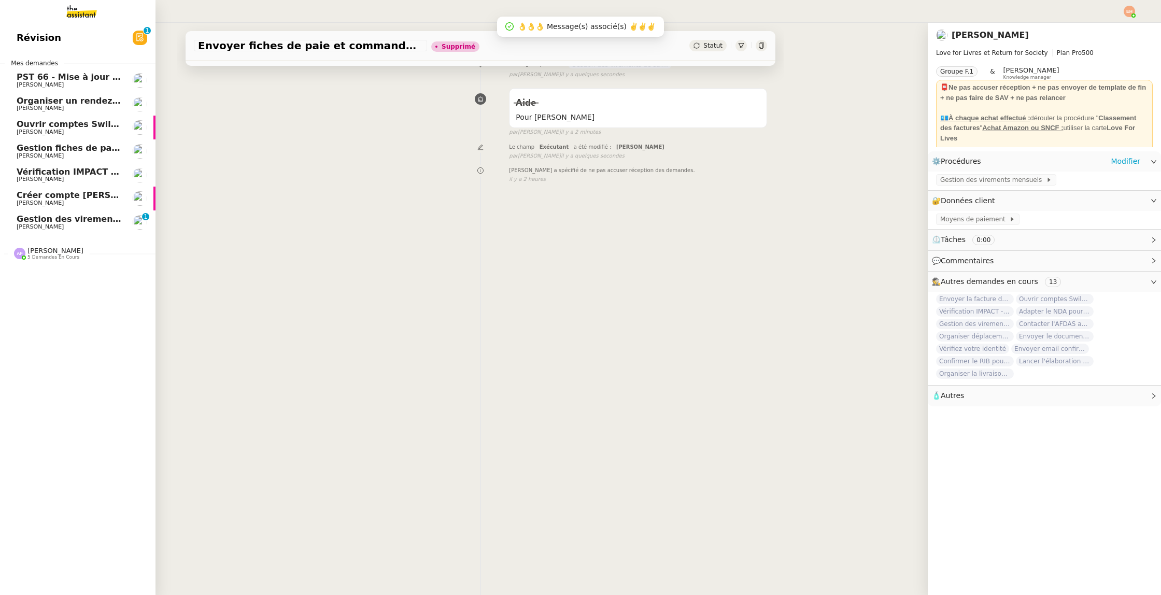
click at [56, 218] on span "Gestion des virements de salaire mensuel - septembre 2025" at bounding box center [158, 219] width 282 height 10
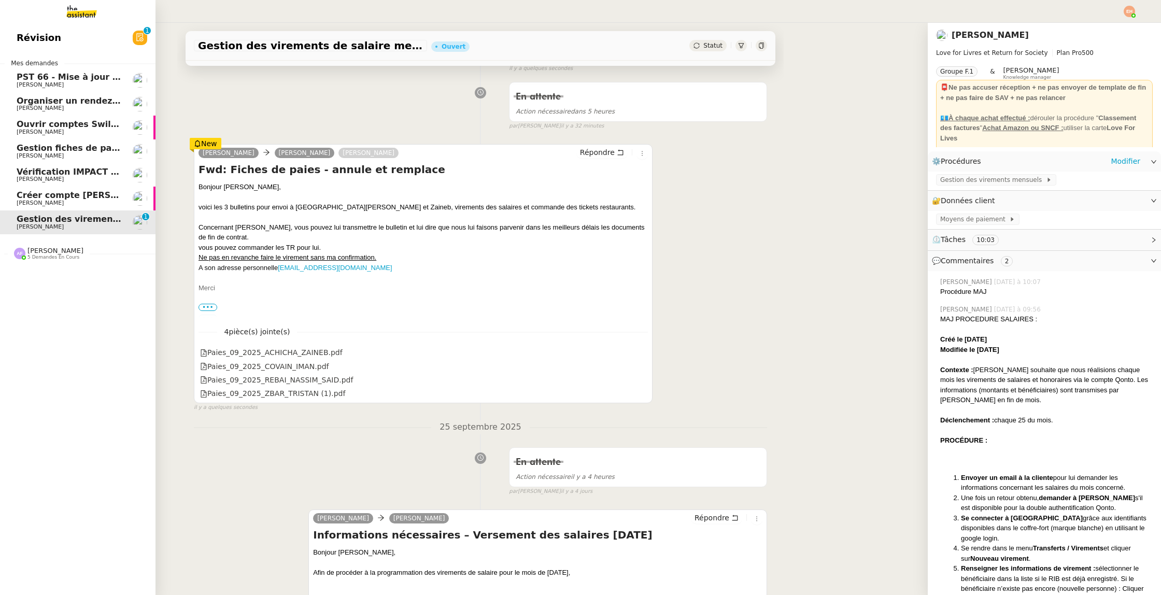
click at [62, 158] on span "[PERSON_NAME]" at bounding box center [69, 156] width 105 height 6
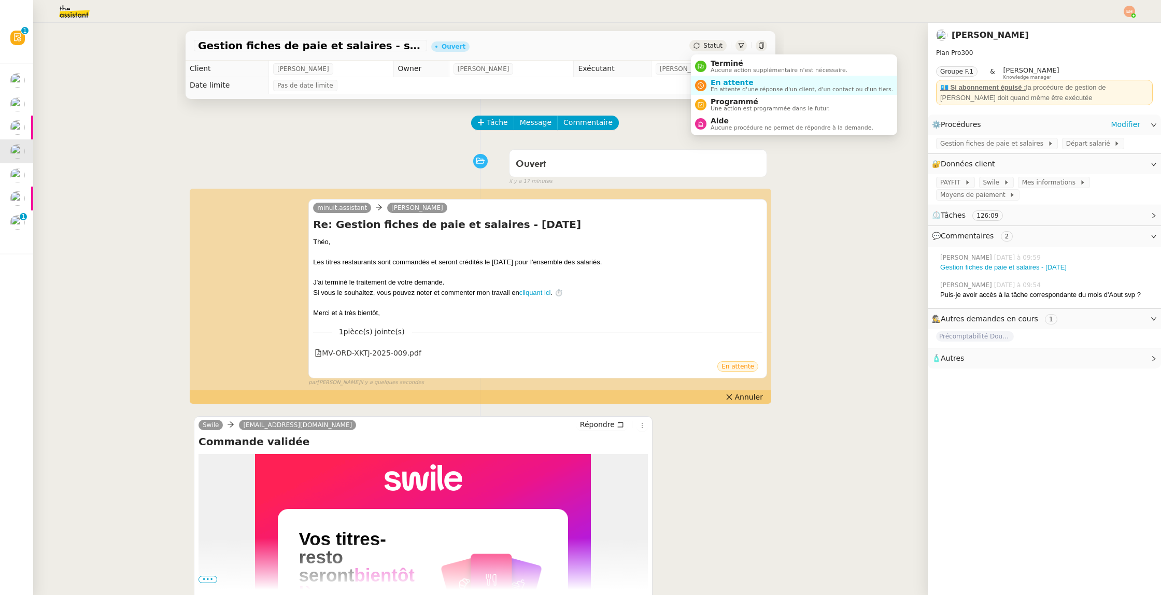
click at [699, 46] on icon at bounding box center [696, 45] width 6 height 6
click at [715, 67] on span "Aucune action supplémentaire n'est nécessaire." at bounding box center [778, 70] width 137 height 6
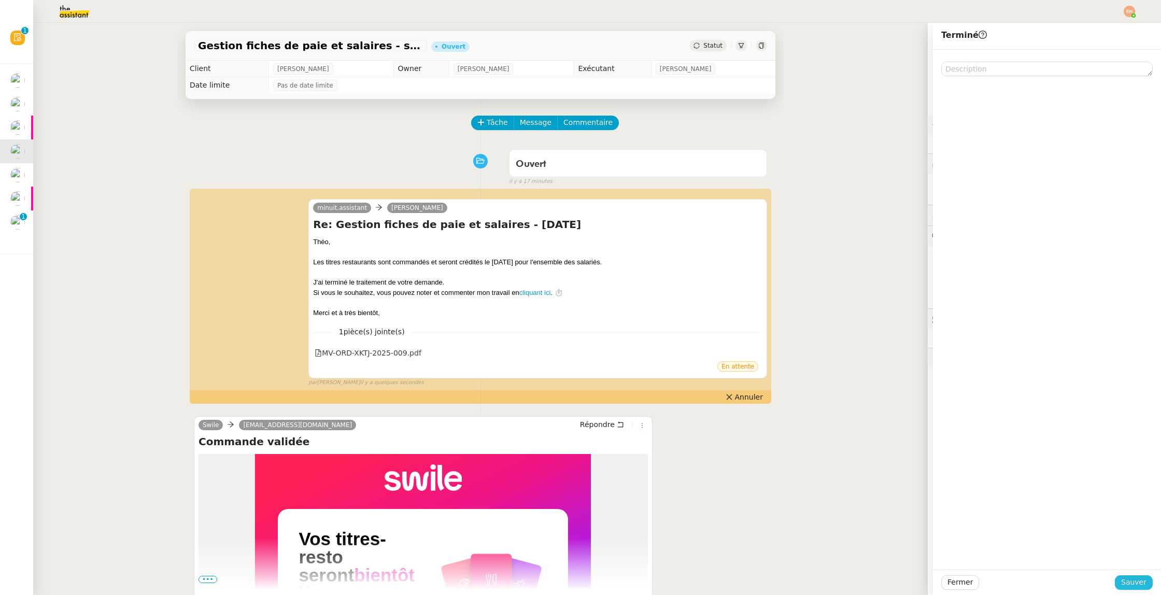
drag, startPoint x: 1137, startPoint y: 583, endPoint x: 793, endPoint y: 401, distance: 389.1
click at [1130, 579] on span "Sauver" at bounding box center [1133, 582] width 25 height 12
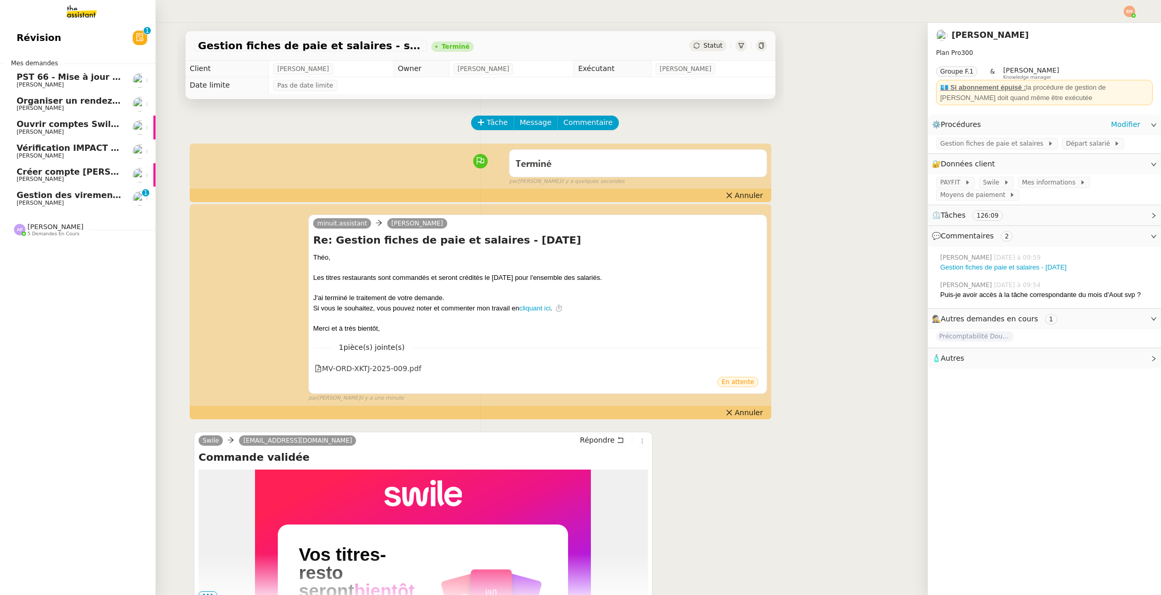
click at [36, 197] on span "Gestion des virements de salaire mensuel - septembre 2025" at bounding box center [158, 195] width 282 height 10
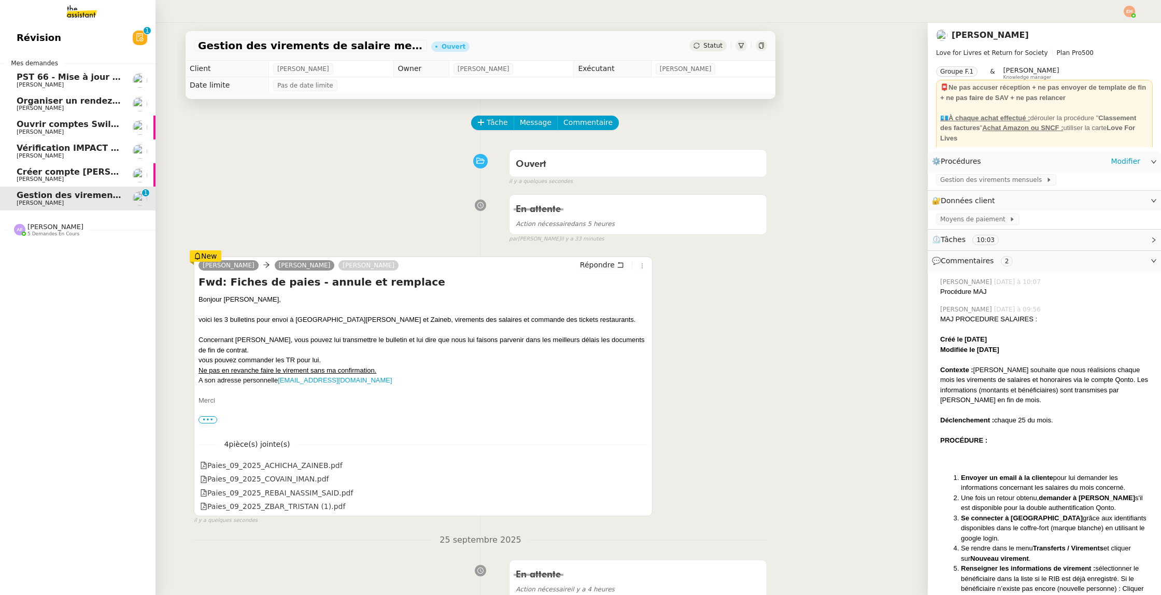
click at [64, 168] on span "Créer compte [PERSON_NAME] et récupérer factures" at bounding box center [140, 172] width 246 height 10
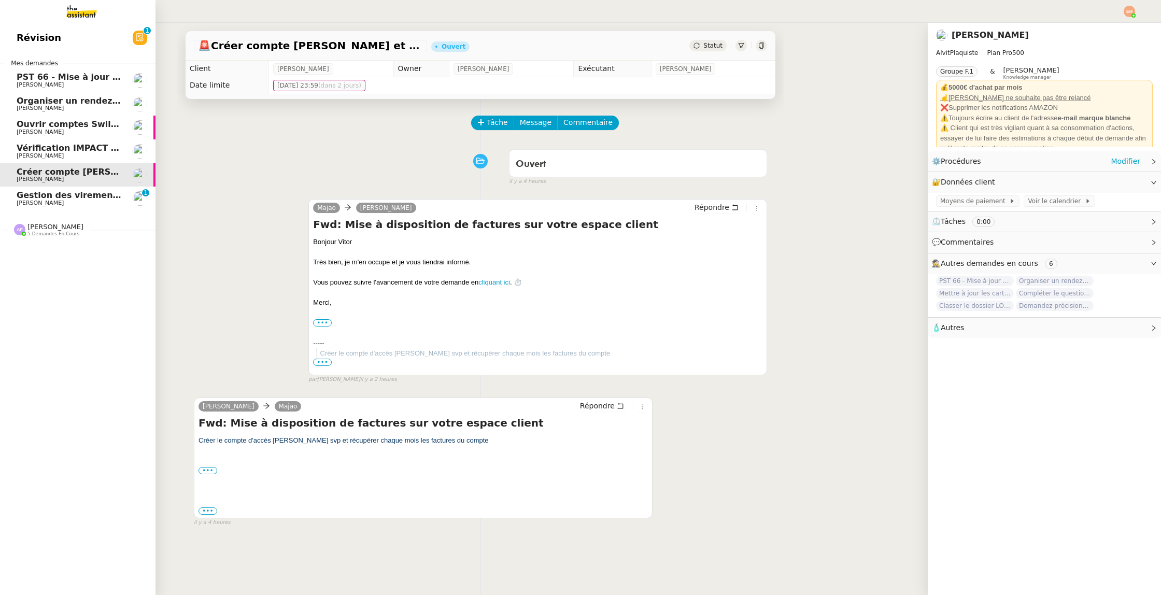
click at [31, 195] on span "Gestion des virements de salaire mensuel - septembre 2025" at bounding box center [158, 195] width 282 height 10
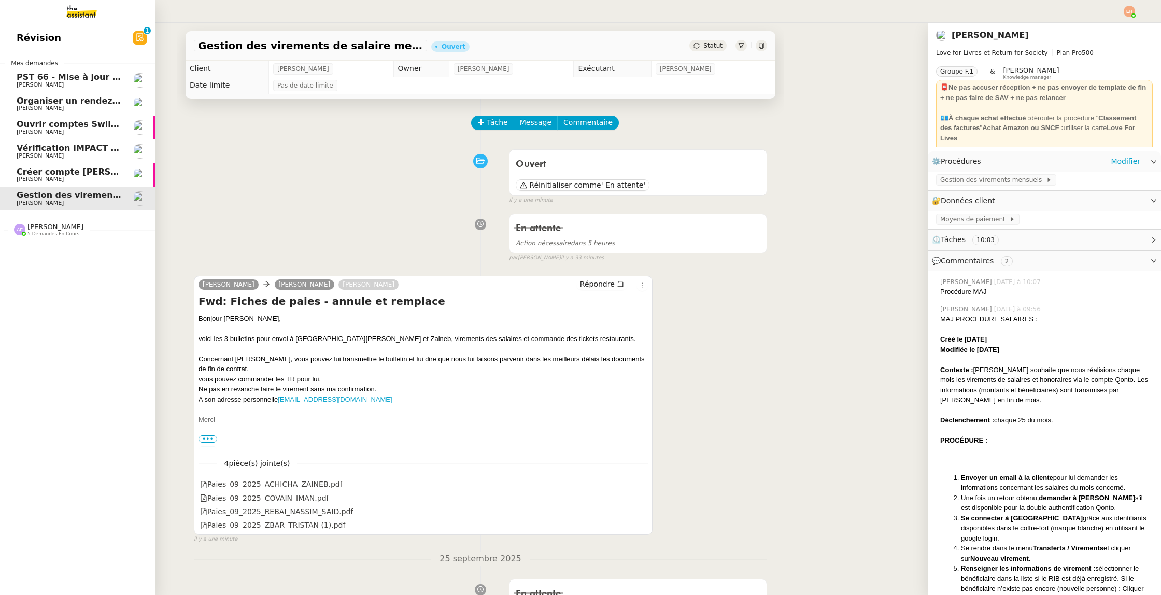
click at [94, 105] on span "[PERSON_NAME]" at bounding box center [69, 108] width 105 height 6
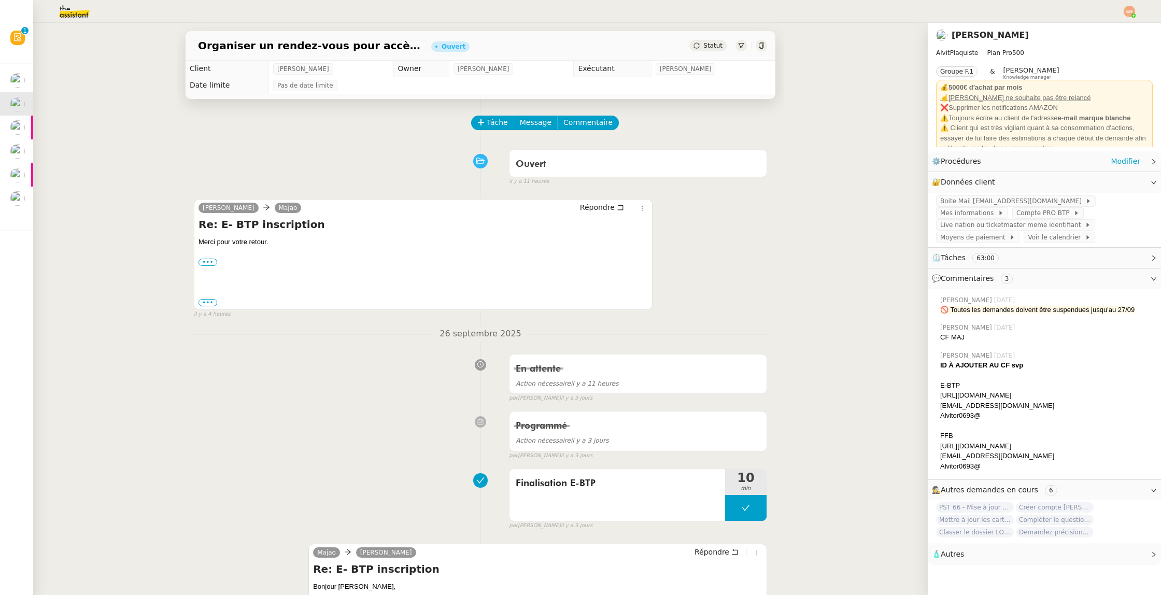
click at [708, 48] on span "Statut" at bounding box center [712, 45] width 19 height 7
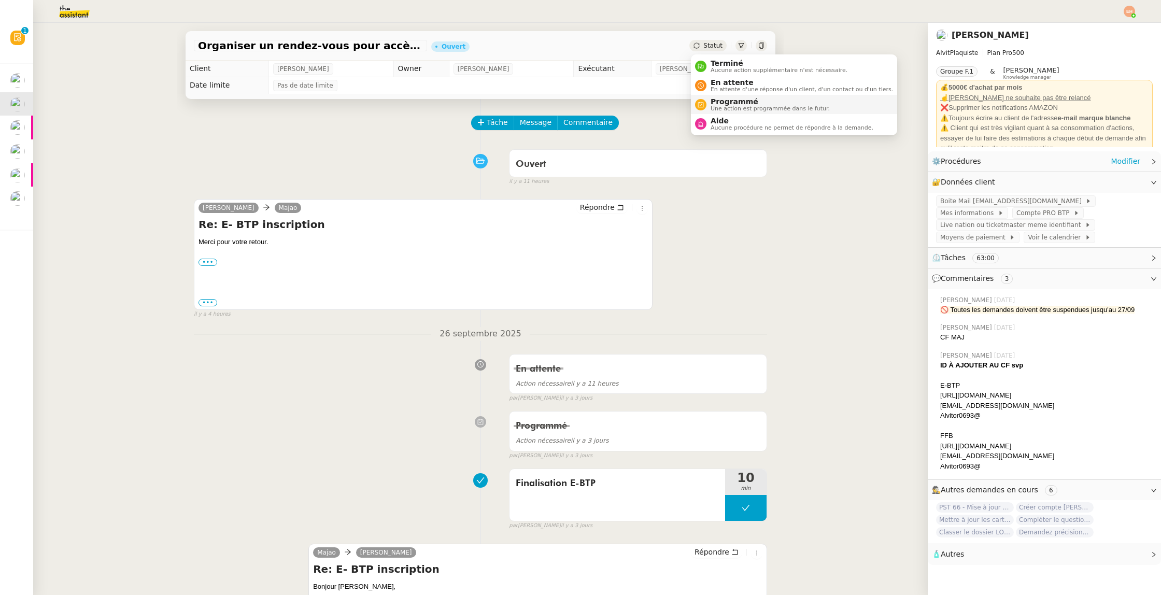
drag, startPoint x: 740, startPoint y: 78, endPoint x: 773, endPoint y: 104, distance: 42.0
click at [740, 78] on span "En attente" at bounding box center [801, 82] width 182 height 8
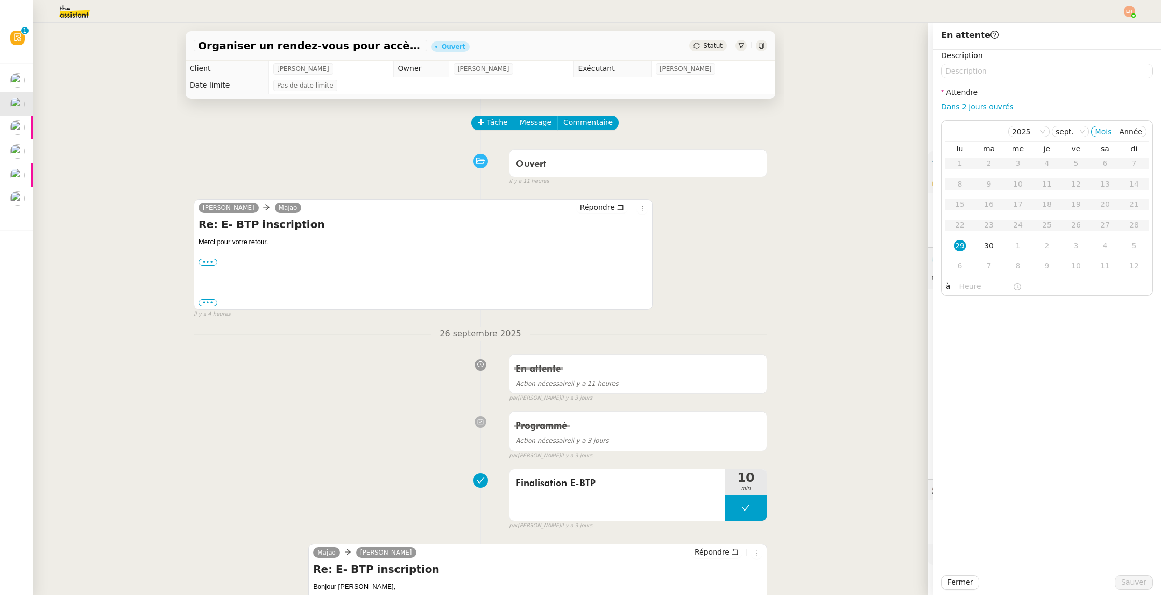
click at [711, 41] on div "Statut" at bounding box center [707, 45] width 37 height 11
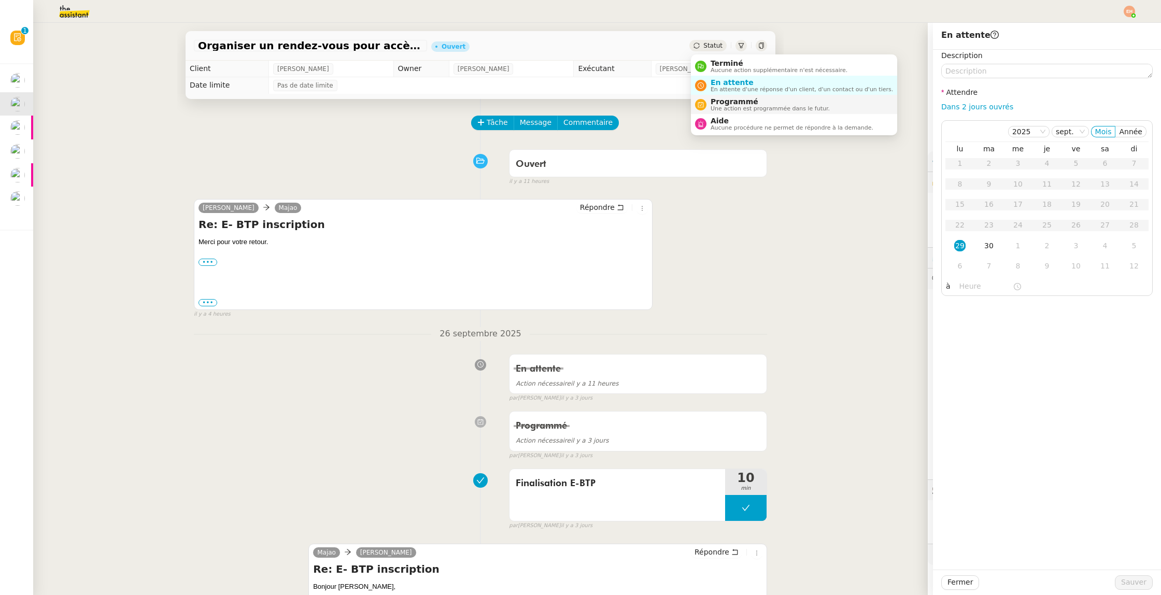
click at [732, 111] on span "Une action est programmée dans le futur." at bounding box center [769, 109] width 119 height 6
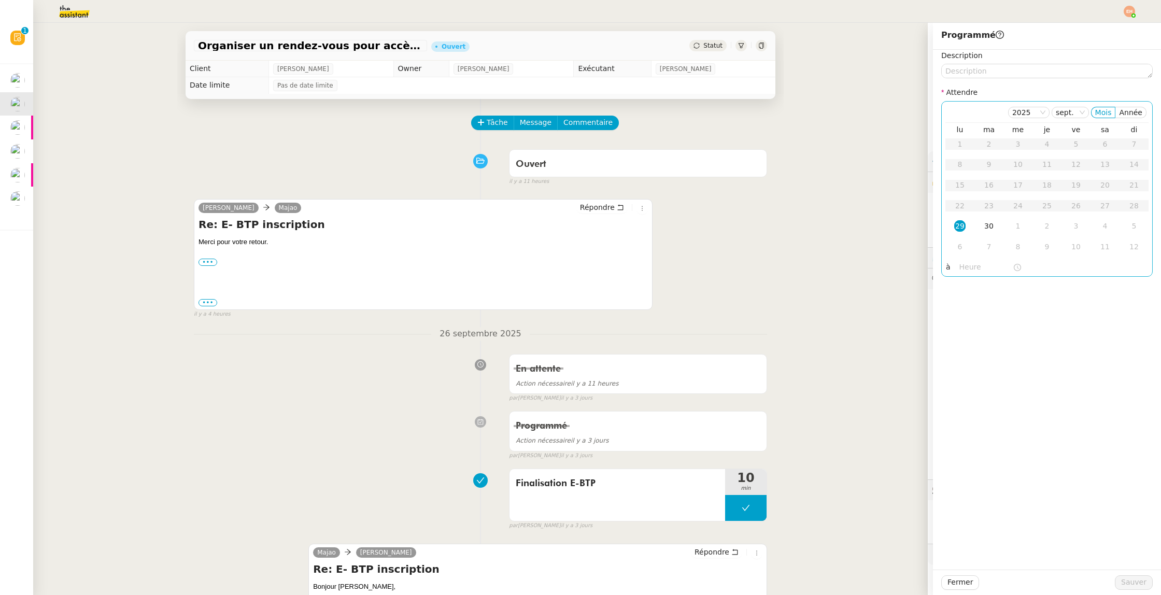
click at [956, 228] on div "29" at bounding box center [959, 225] width 11 height 11
click at [964, 270] on input "text" at bounding box center [985, 267] width 53 height 12
click at [965, 318] on div "14" at bounding box center [967, 316] width 29 height 12
type input "14:00"
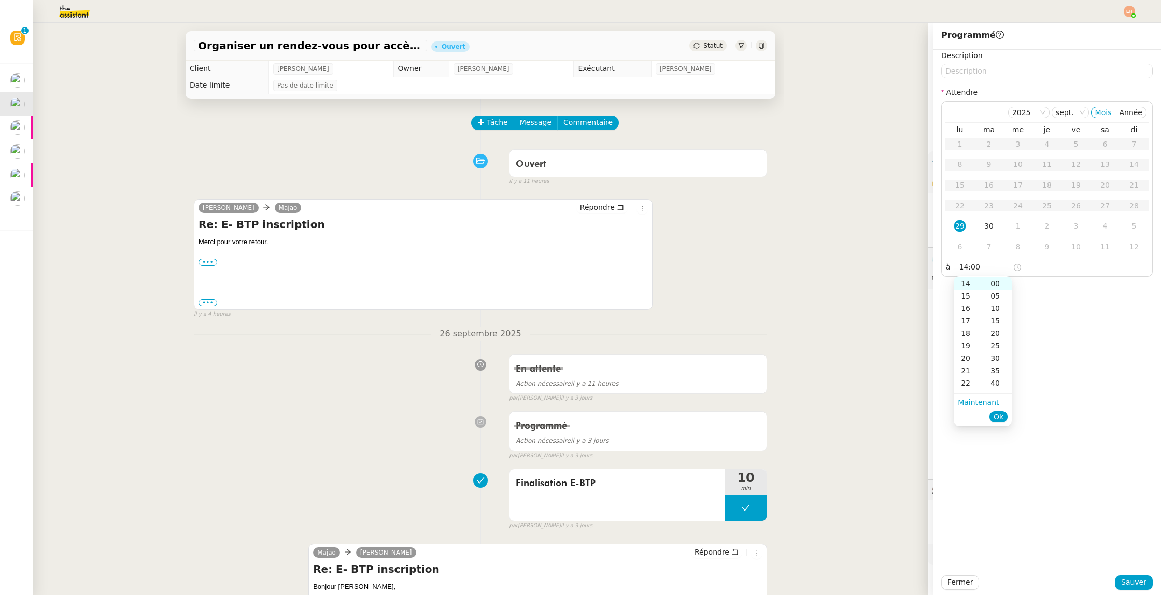
click at [1001, 416] on span "Ok" at bounding box center [998, 416] width 10 height 10
drag, startPoint x: 1137, startPoint y: 581, endPoint x: 1131, endPoint y: 578, distance: 6.8
click at [1137, 581] on span "Sauver" at bounding box center [1133, 582] width 25 height 12
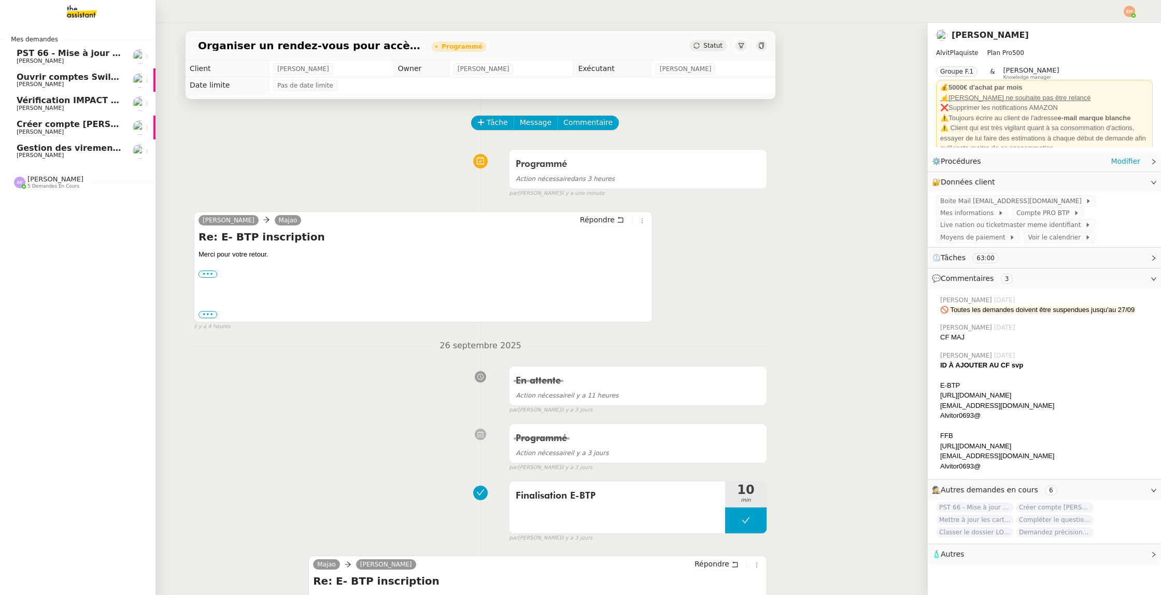
click at [89, 137] on link "Créer compte KOESIO et récupérer factures Vitor Alvites" at bounding box center [77, 128] width 155 height 24
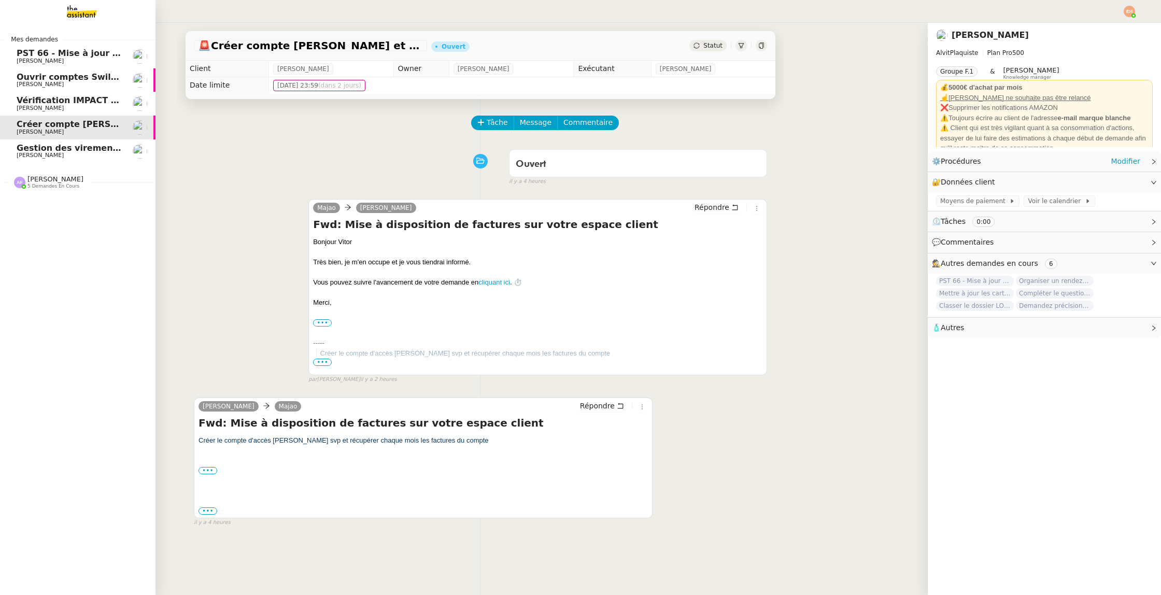
click at [90, 145] on span "Gestion des virements de salaire mensuel - septembre 2025" at bounding box center [158, 148] width 282 height 10
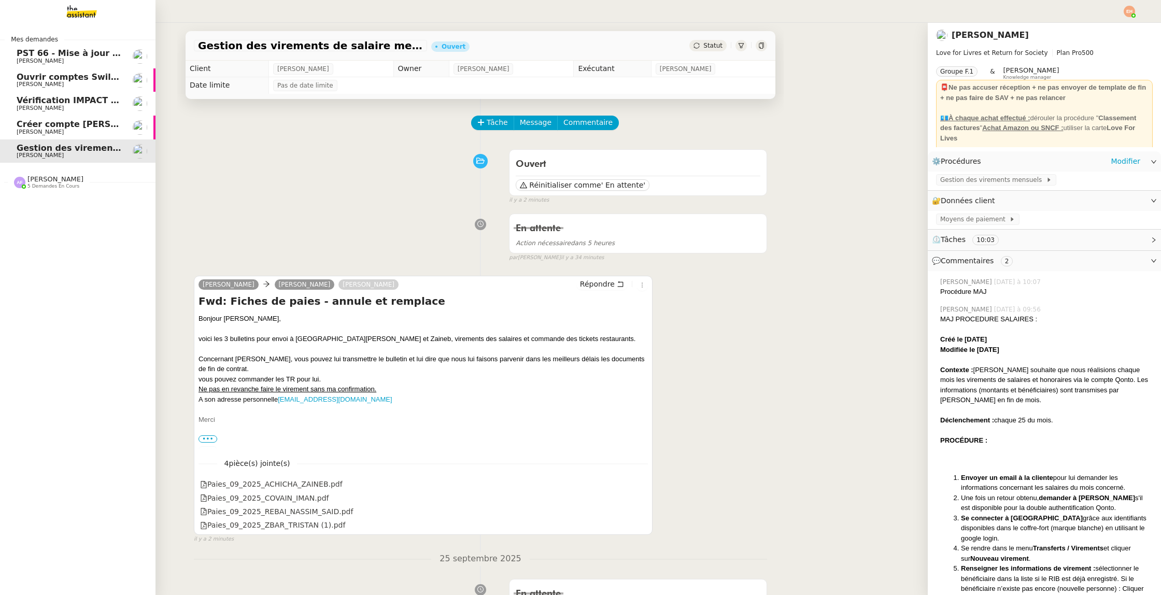
click at [90, 128] on span "Créer compte [PERSON_NAME] et récupérer factures" at bounding box center [140, 124] width 246 height 10
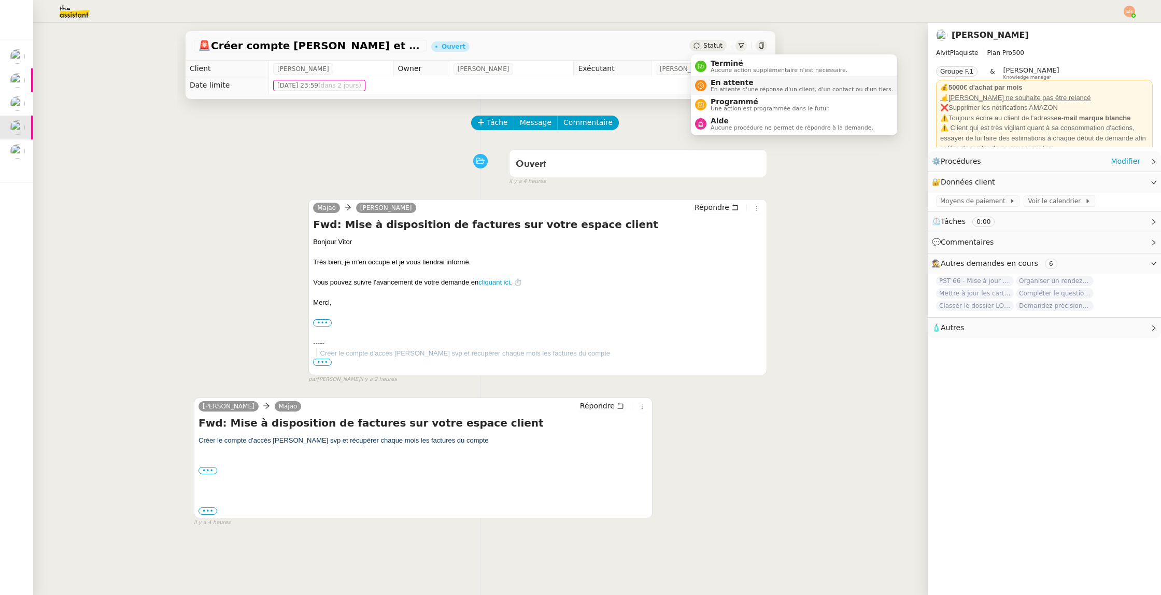
click at [727, 83] on span "En attente" at bounding box center [801, 82] width 182 height 8
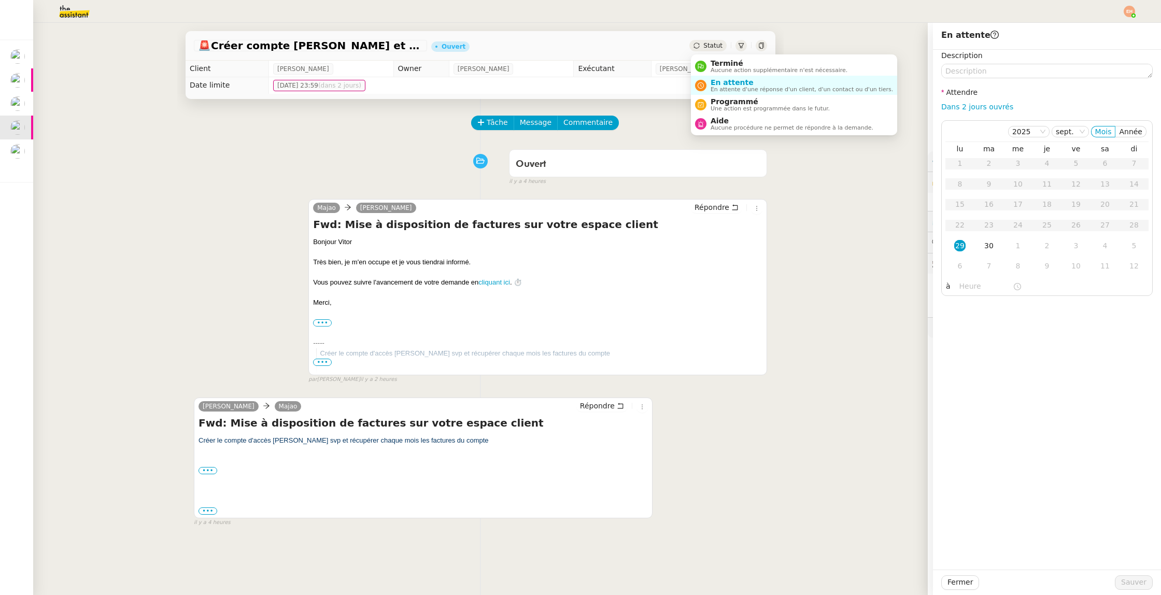
click at [719, 48] on span "Statut" at bounding box center [712, 45] width 19 height 7
click at [722, 104] on span "Programmé" at bounding box center [769, 101] width 119 height 8
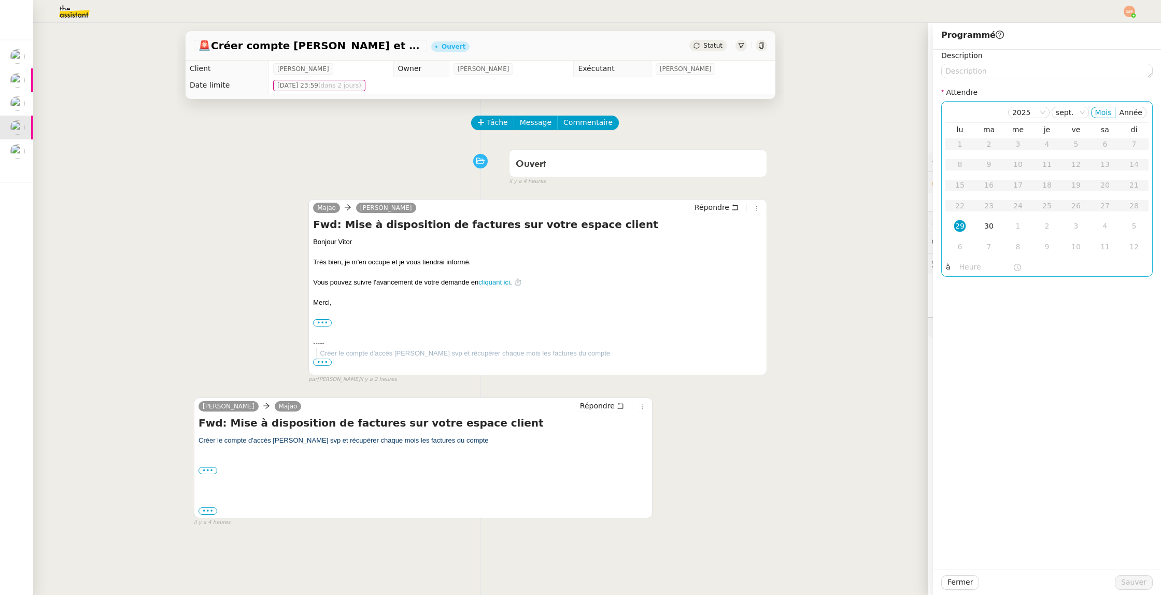
click at [956, 223] on div "29" at bounding box center [959, 225] width 11 height 11
click at [978, 267] on input "text" at bounding box center [985, 267] width 53 height 12
click at [966, 341] on div "14" at bounding box center [967, 338] width 29 height 12
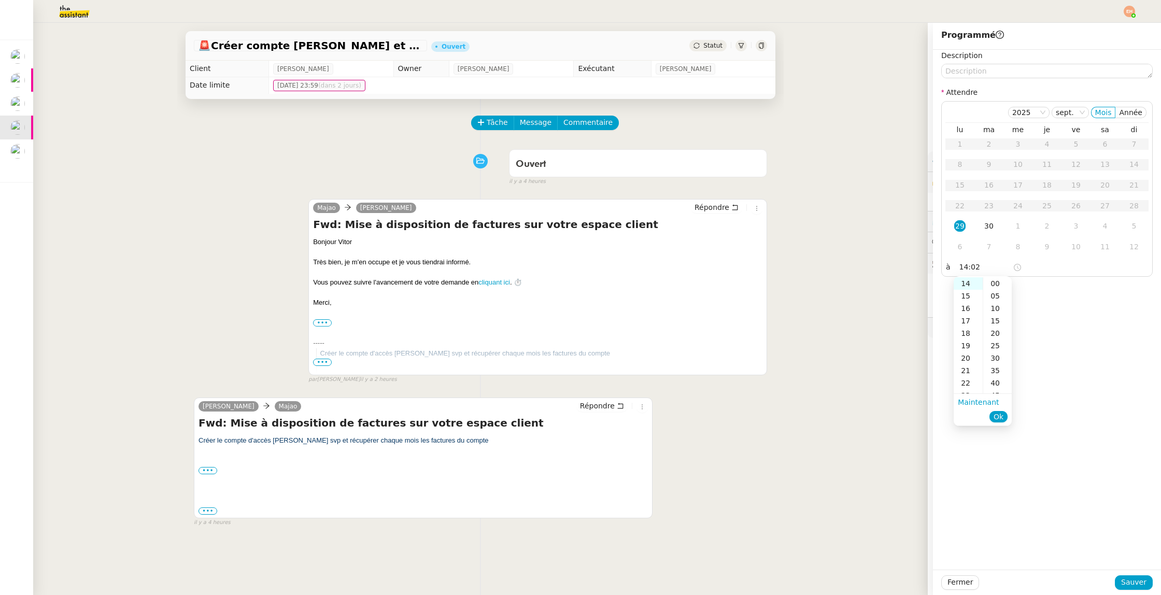
drag, startPoint x: 994, startPoint y: 346, endPoint x: 1011, endPoint y: 425, distance: 81.1
click at [994, 346] on div "25" at bounding box center [997, 345] width 28 height 12
type input "14:25"
click at [1003, 418] on button "Ok" at bounding box center [998, 416] width 18 height 11
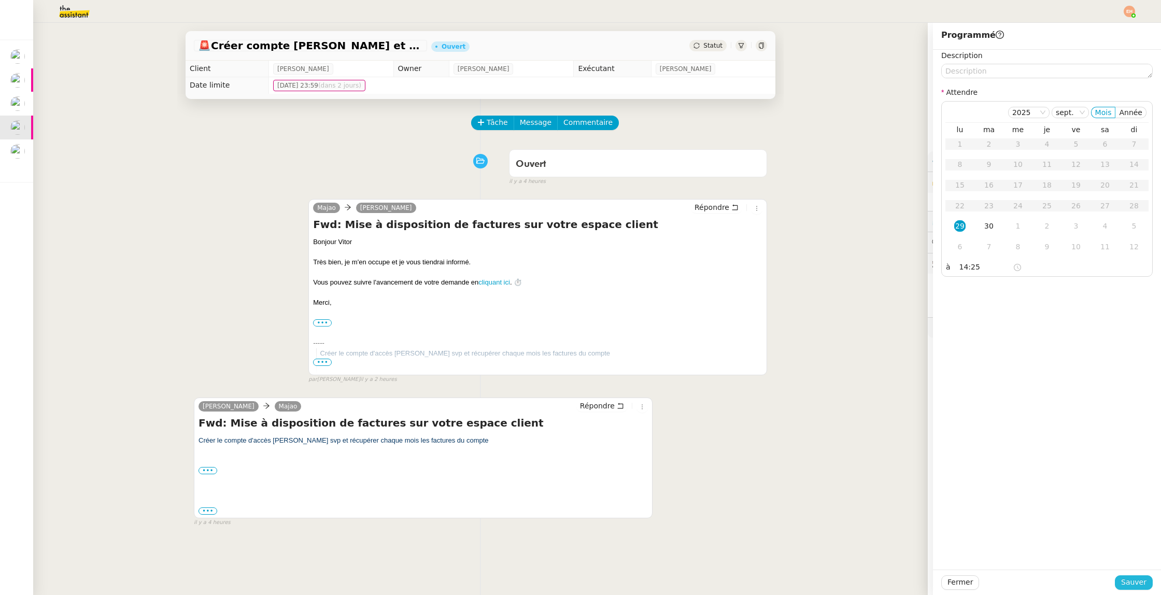
drag, startPoint x: 1150, startPoint y: 580, endPoint x: 1144, endPoint y: 578, distance: 6.1
click at [1150, 580] on button "Sauver" at bounding box center [1133, 582] width 38 height 15
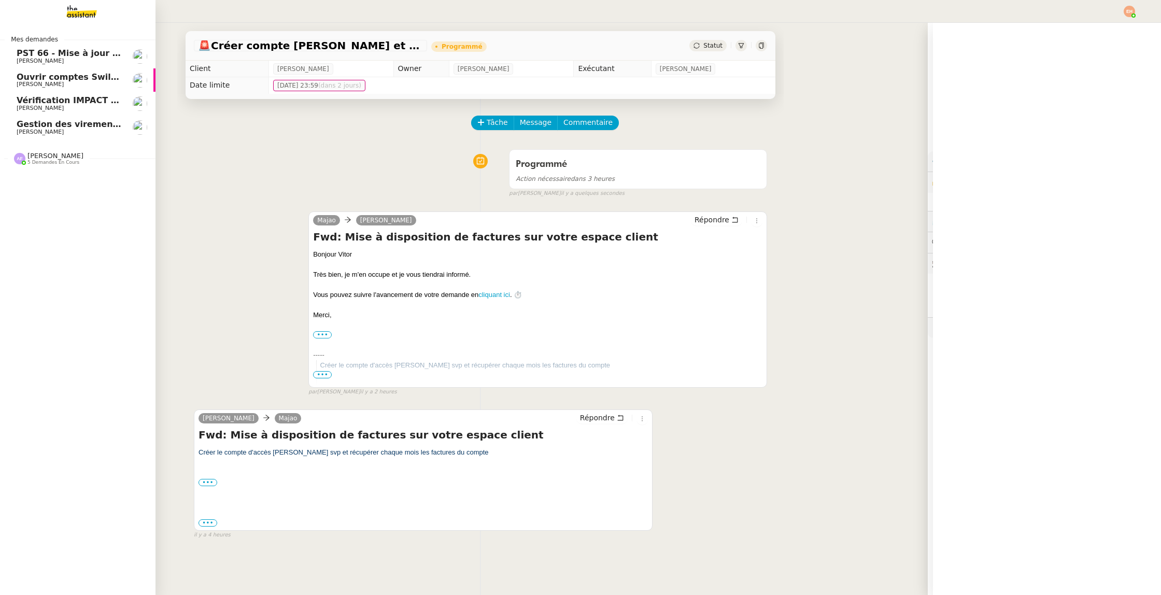
click at [36, 101] on span "Vérification IMPACT - AEPC CONCORDE" at bounding box center [107, 100] width 180 height 10
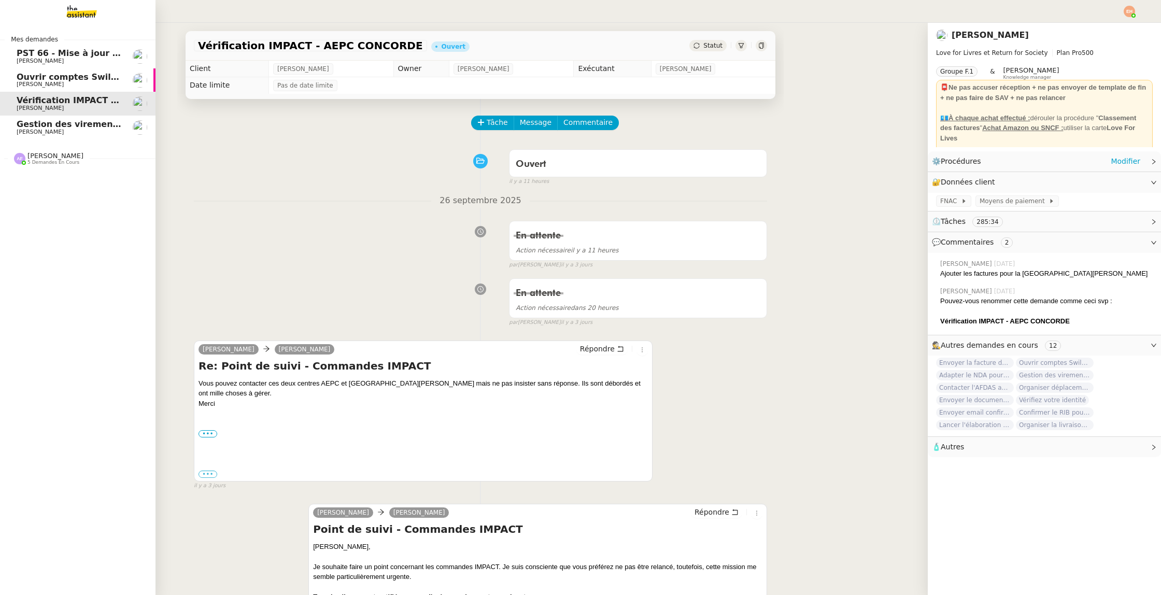
click at [30, 80] on span "Ouvrir comptes Swile pour [PERSON_NAME] et Zaineb" at bounding box center [142, 77] width 251 height 10
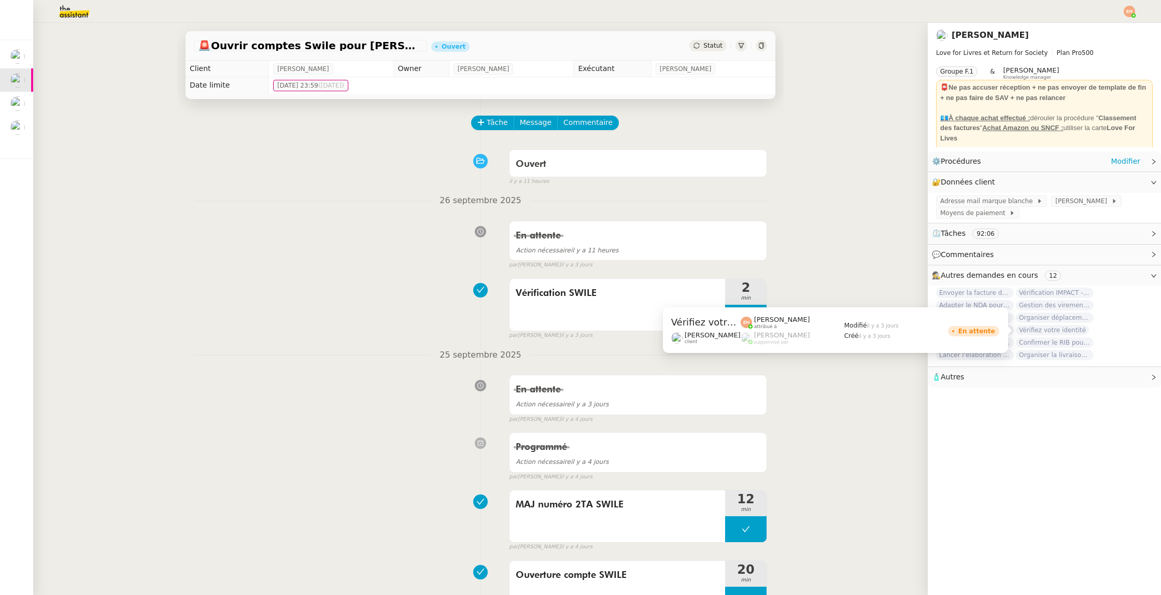
click at [1067, 332] on span "Vérifiez votre identité" at bounding box center [1051, 330] width 73 height 10
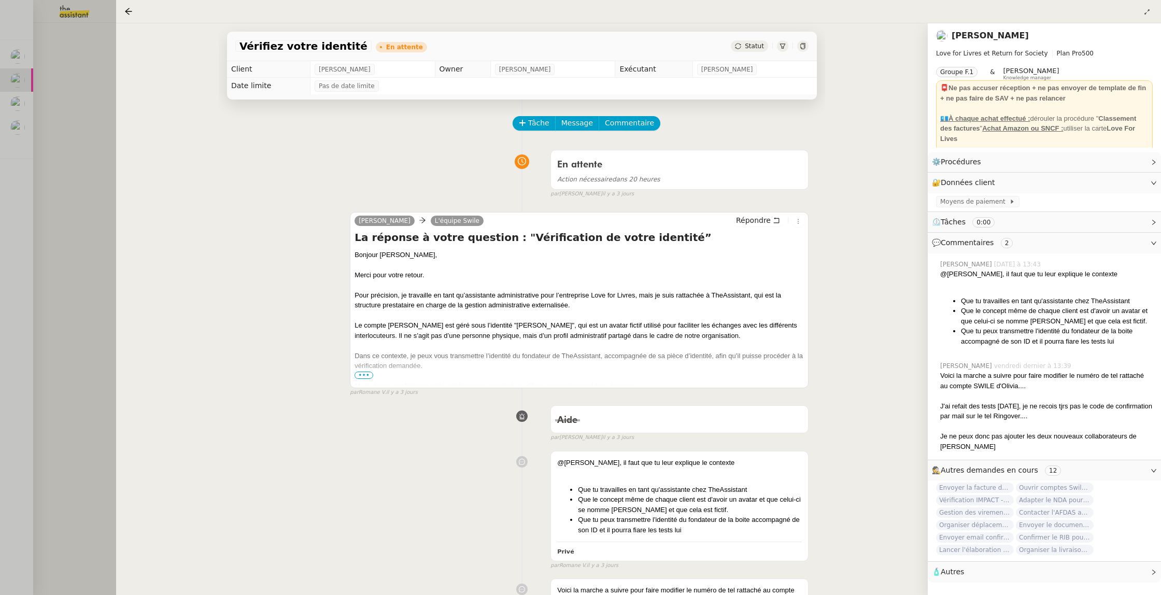
click at [47, 132] on div at bounding box center [580, 297] width 1161 height 595
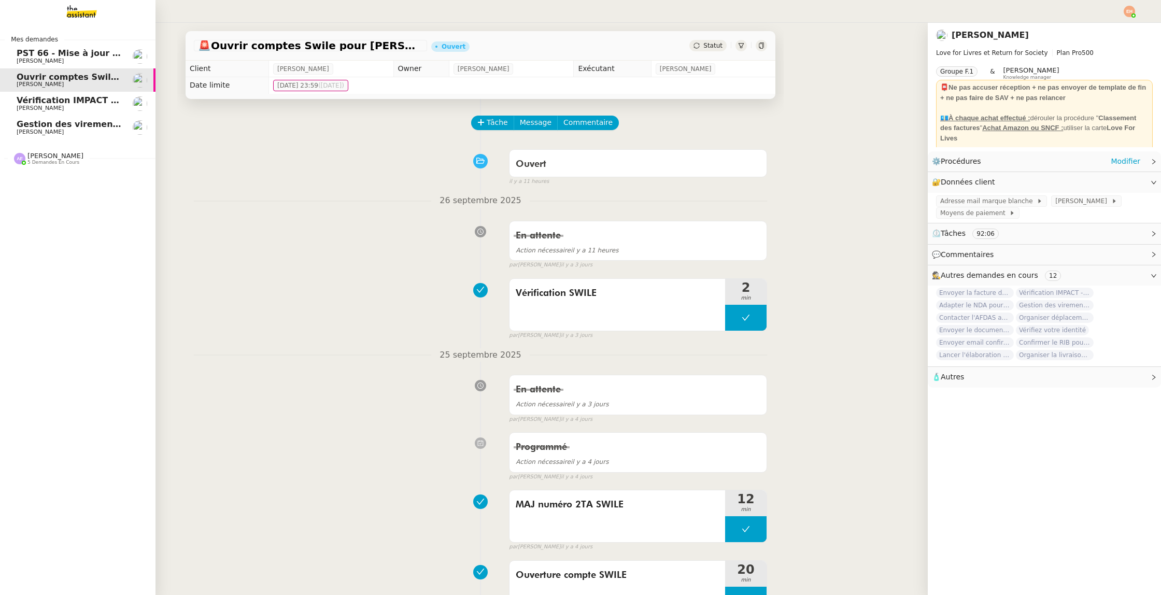
click at [26, 62] on span "[PERSON_NAME]" at bounding box center [40, 61] width 47 height 7
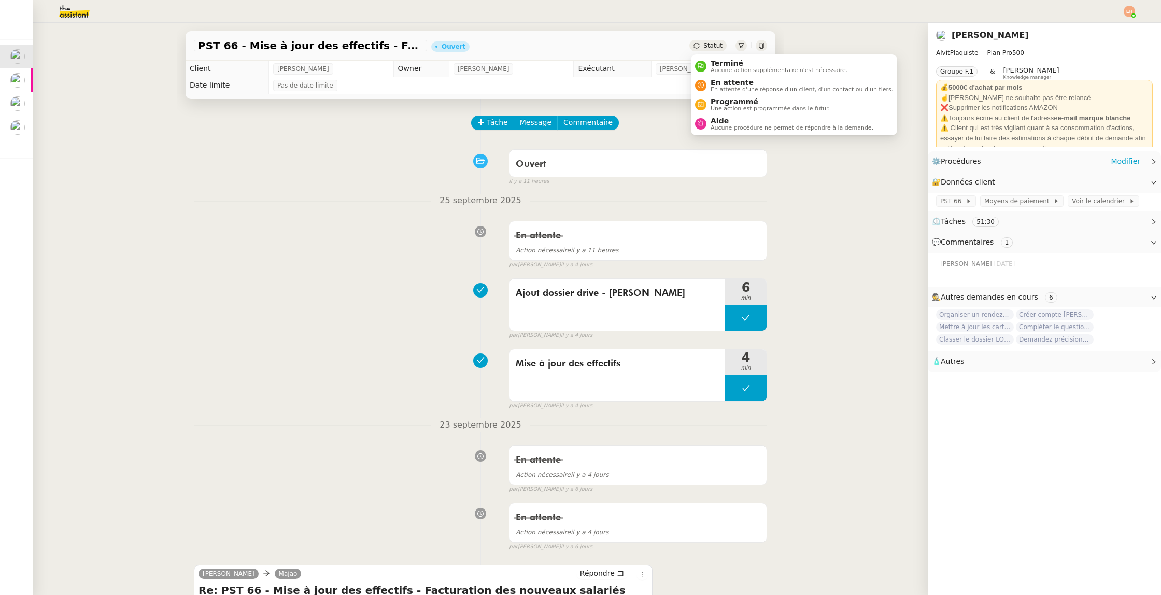
click at [711, 47] on span "Statut" at bounding box center [712, 45] width 19 height 7
click at [749, 79] on span "En attente" at bounding box center [801, 82] width 182 height 8
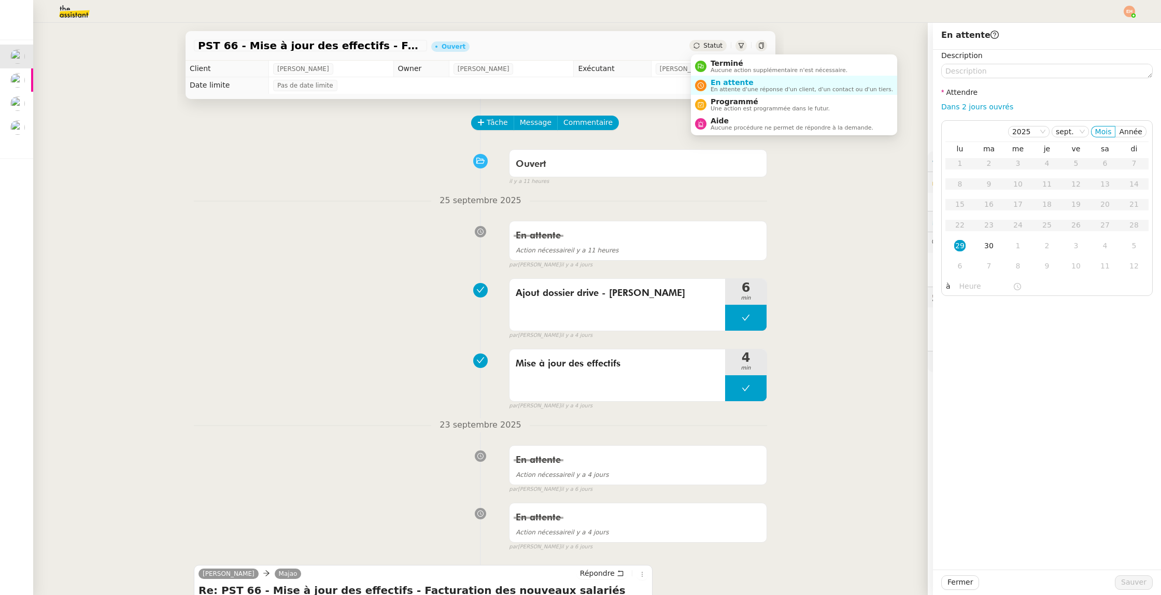
click at [716, 47] on span "Statut" at bounding box center [712, 45] width 19 height 7
click at [731, 106] on span "Une action est programmée dans le futur." at bounding box center [769, 109] width 119 height 6
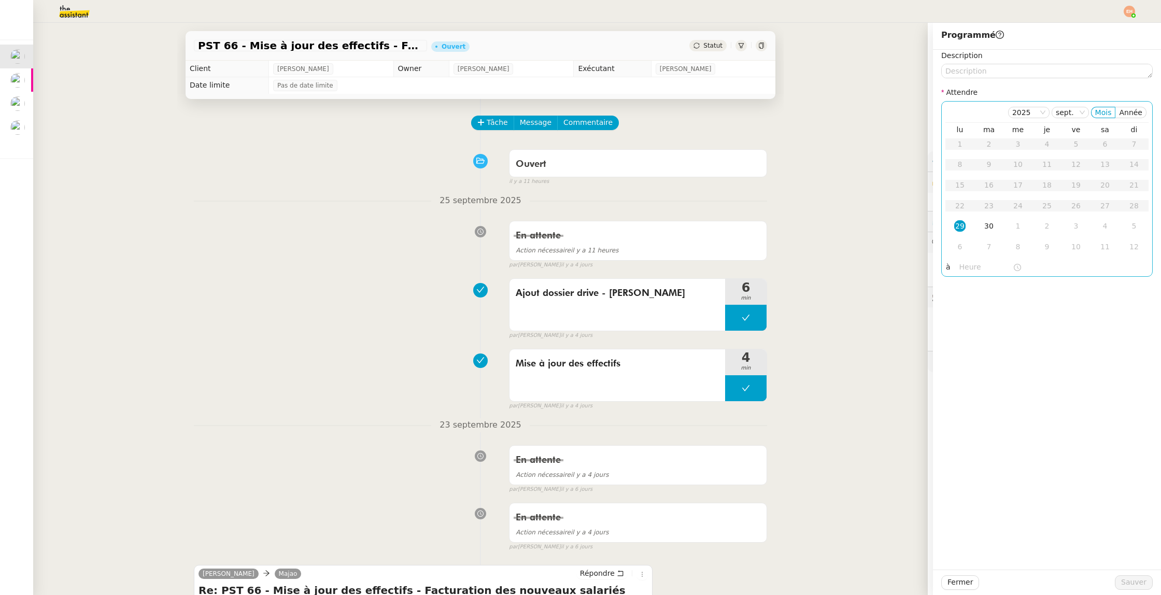
click at [958, 227] on div "29" at bounding box center [959, 225] width 11 height 11
click at [965, 268] on input "text" at bounding box center [985, 267] width 53 height 12
drag, startPoint x: 967, startPoint y: 347, endPoint x: 970, endPoint y: 352, distance: 5.3
click at [967, 347] on div "16" at bounding box center [967, 346] width 29 height 12
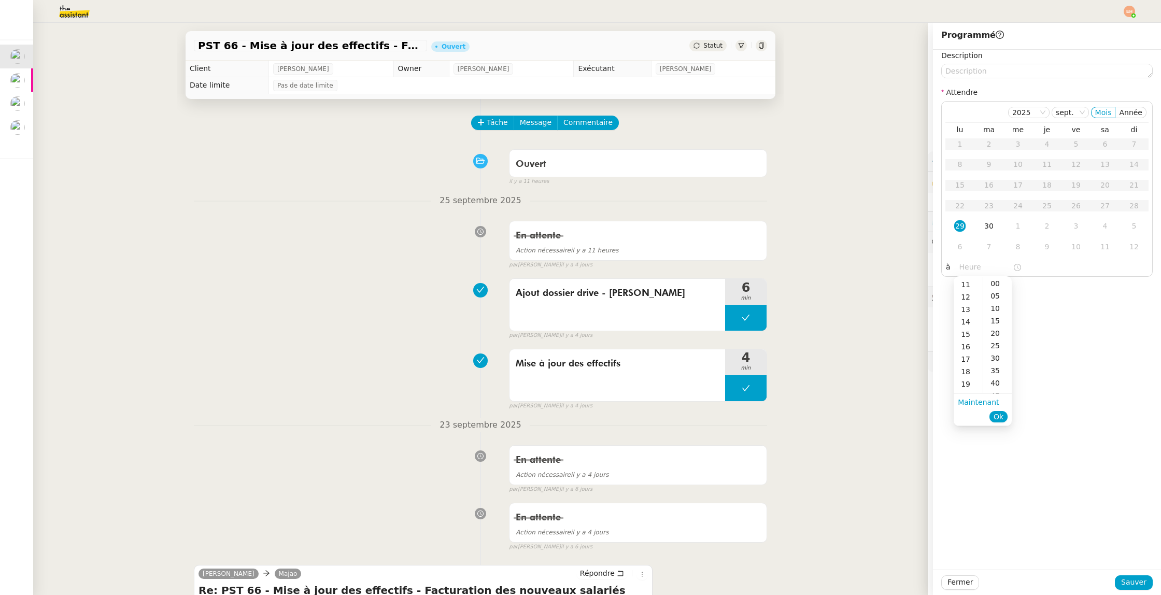
type input "16:03"
drag, startPoint x: 1132, startPoint y: 580, endPoint x: 953, endPoint y: 465, distance: 211.8
click at [1131, 580] on span "Sauver" at bounding box center [1133, 582] width 25 height 12
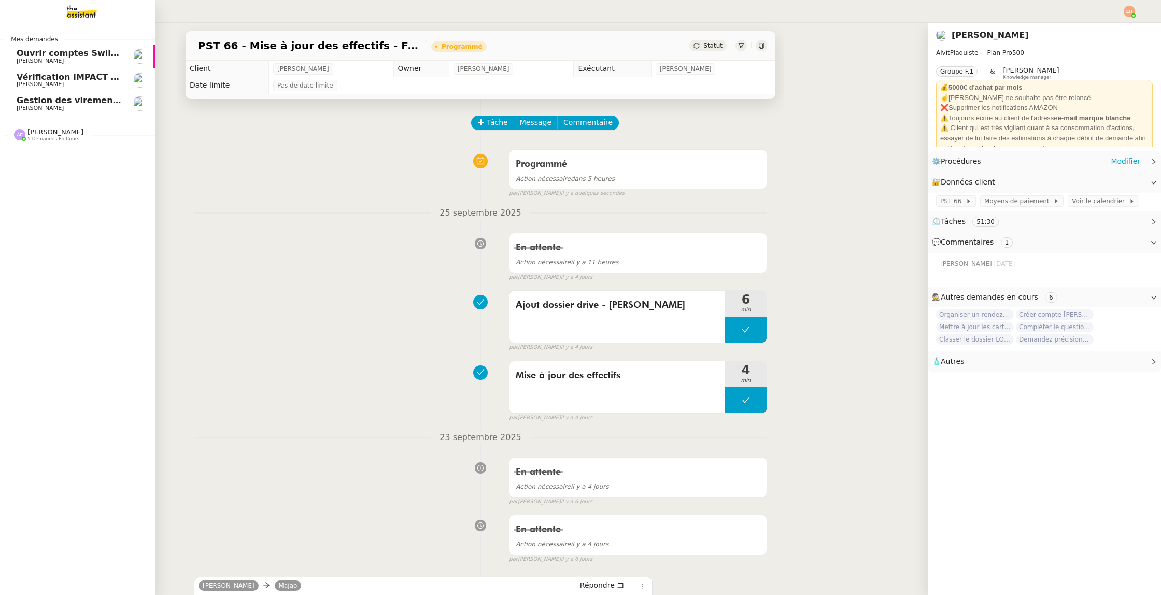
click at [62, 131] on span "[PERSON_NAME]" at bounding box center [55, 132] width 56 height 8
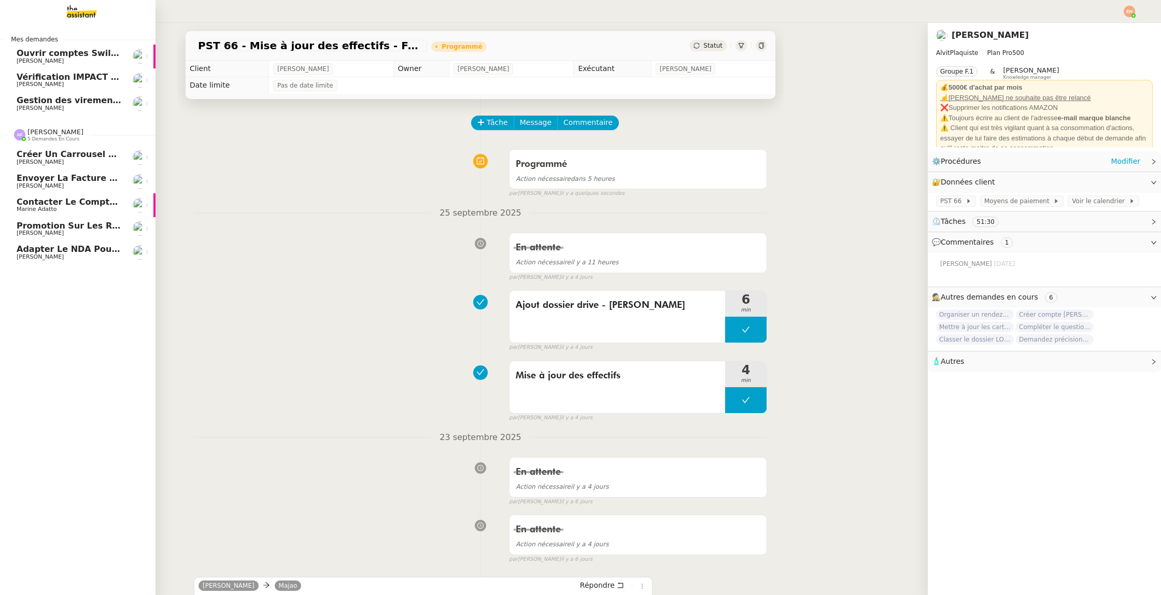
click at [94, 205] on span "Contacter le comptable de Wagmi Trends" at bounding box center [115, 202] width 197 height 10
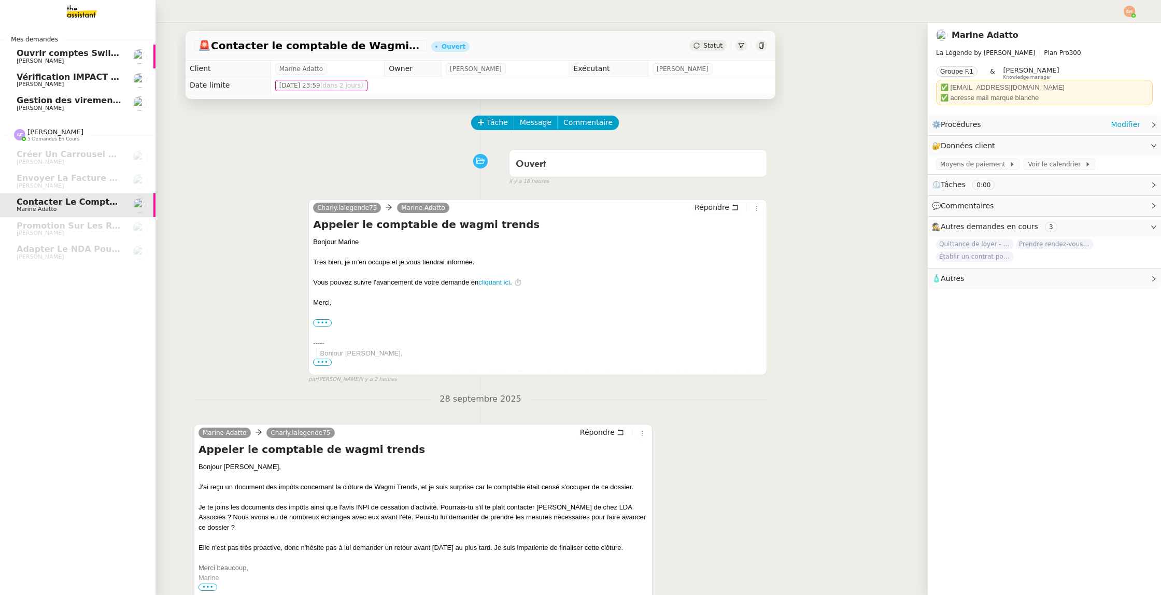
click at [92, 70] on link "Vérification IMPACT - AEPC CONCORDE Céline MAS" at bounding box center [77, 80] width 155 height 24
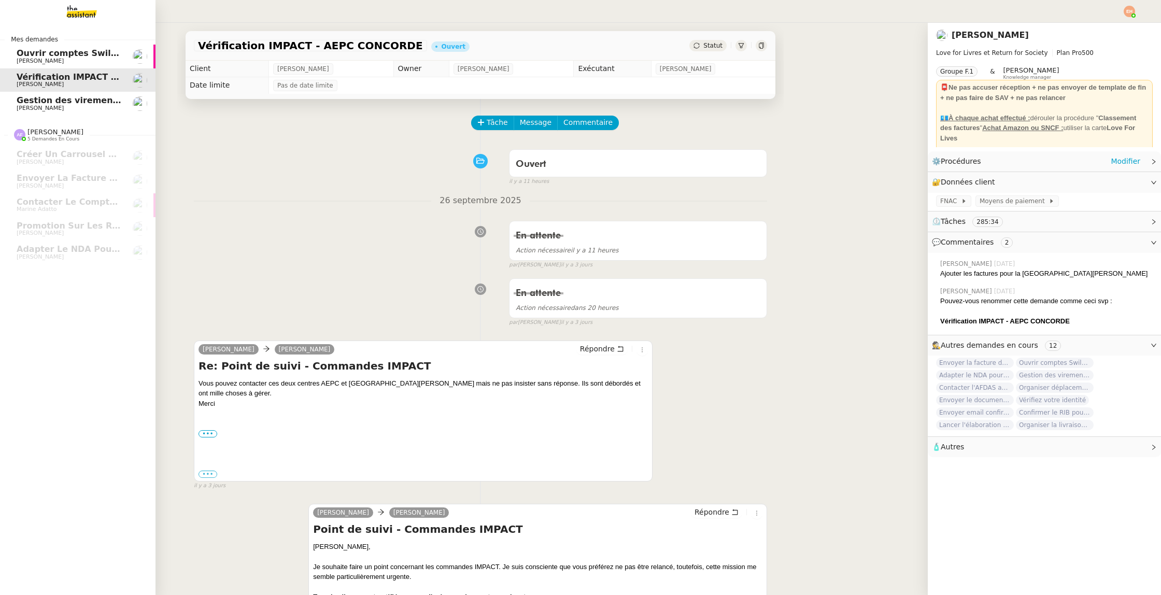
click at [94, 58] on span "[PERSON_NAME]" at bounding box center [69, 61] width 105 height 6
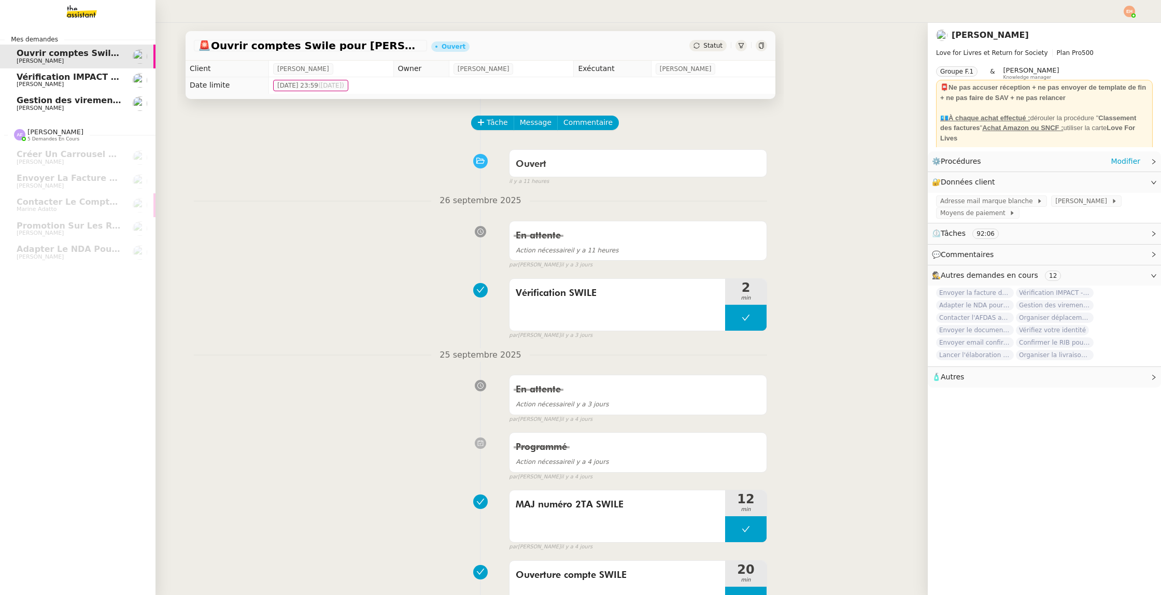
click at [86, 98] on span "Gestion des virements de salaire mensuel - septembre 2025" at bounding box center [158, 100] width 282 height 10
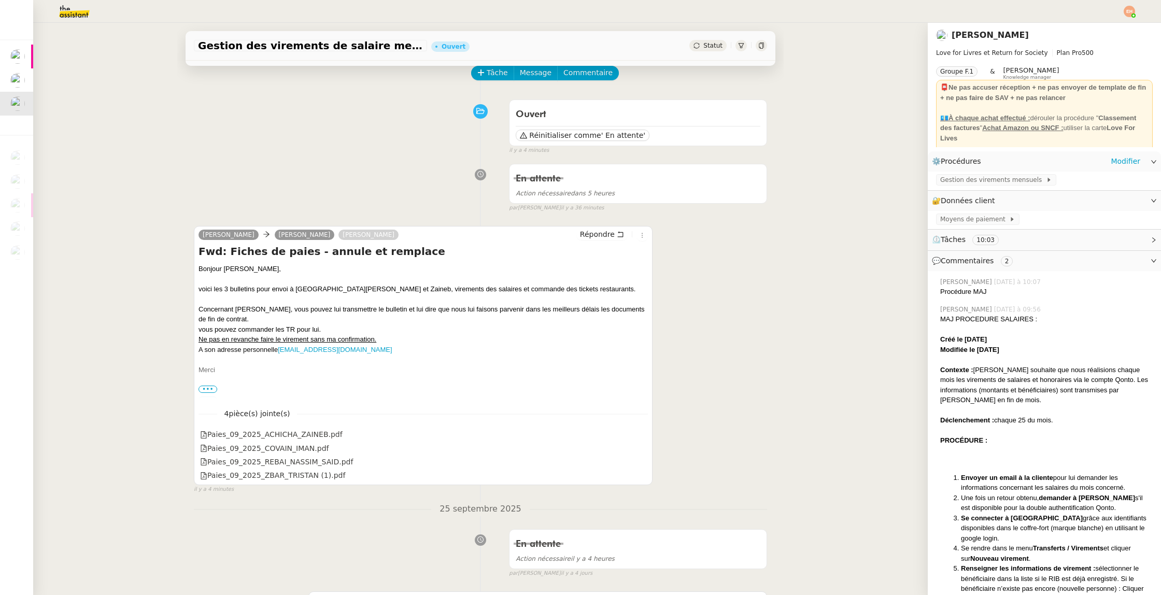
scroll to position [101, 0]
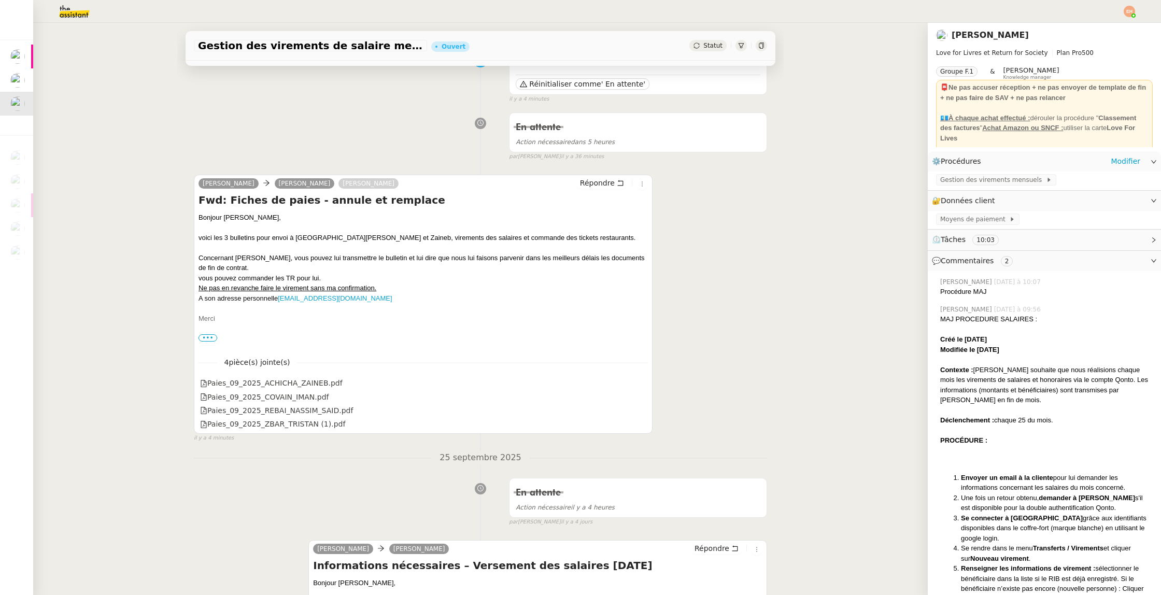
click at [210, 334] on span "•••" at bounding box center [207, 337] width 19 height 7
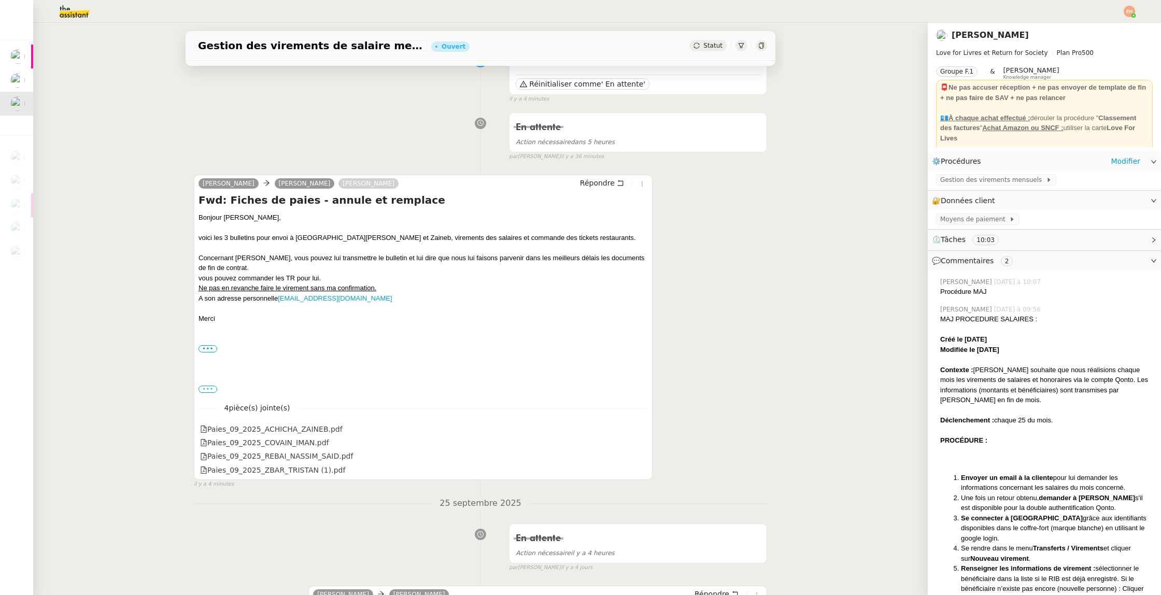
click at [209, 387] on label "•••" at bounding box center [207, 388] width 19 height 7
click at [0, 0] on input "•••" at bounding box center [0, 0] width 0 height 0
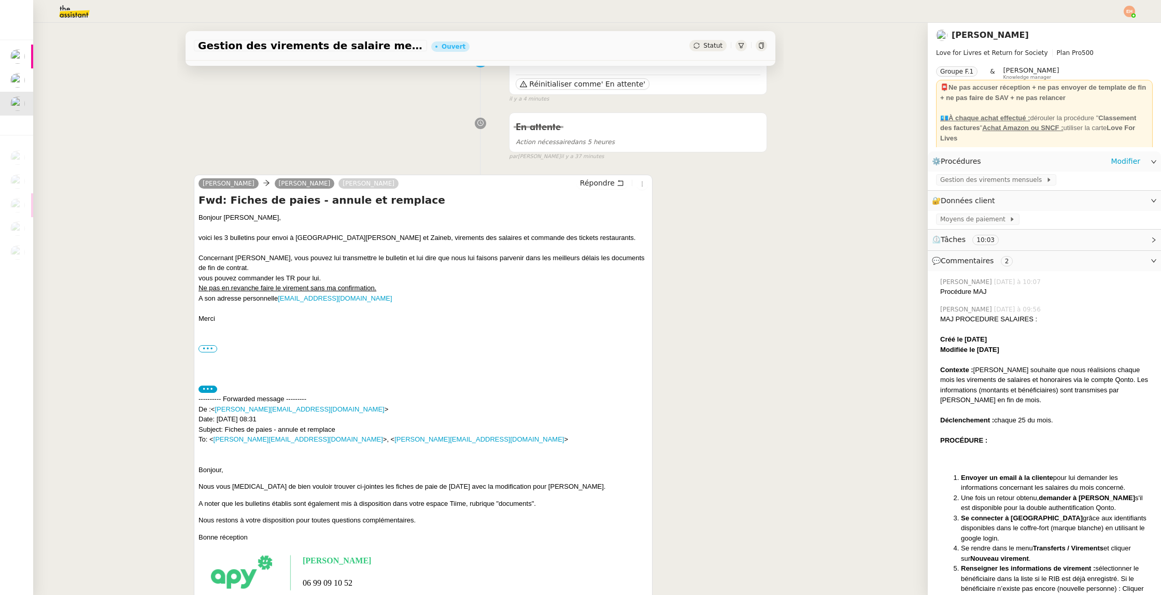
click at [1123, 14] on div at bounding box center [580, 11] width 1109 height 23
click at [1134, 11] on img at bounding box center [1128, 11] width 11 height 11
click at [1110, 23] on li "Suivi" at bounding box center [1100, 29] width 67 height 15
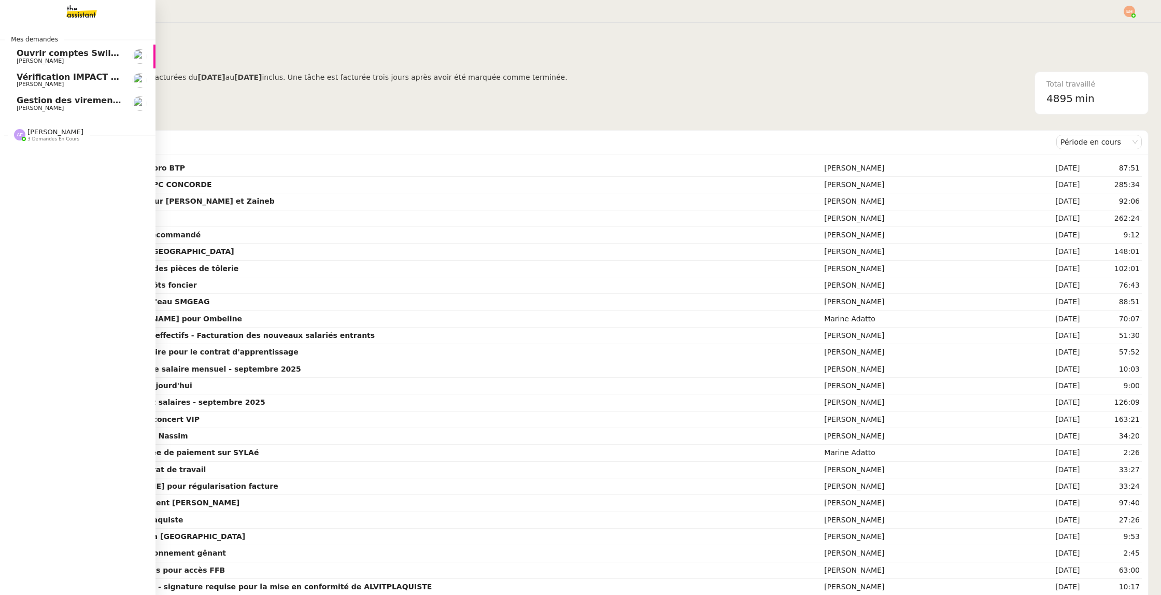
click at [80, 15] on img at bounding box center [73, 11] width 80 height 23
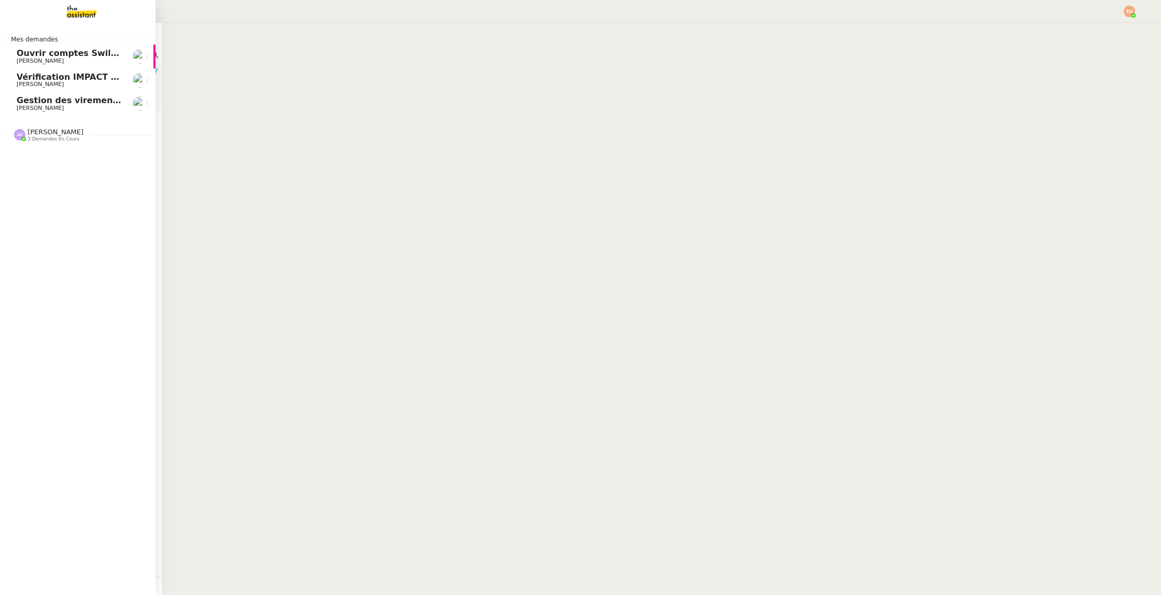
click at [82, 109] on span "[PERSON_NAME]" at bounding box center [69, 108] width 105 height 6
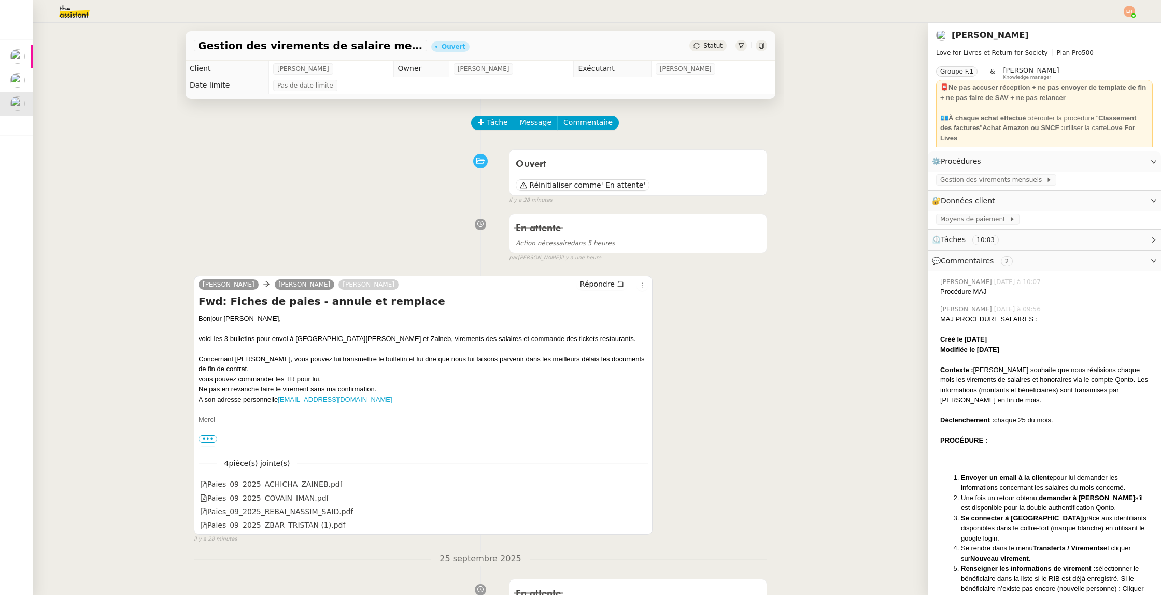
click at [68, 22] on img at bounding box center [66, 11] width 80 height 23
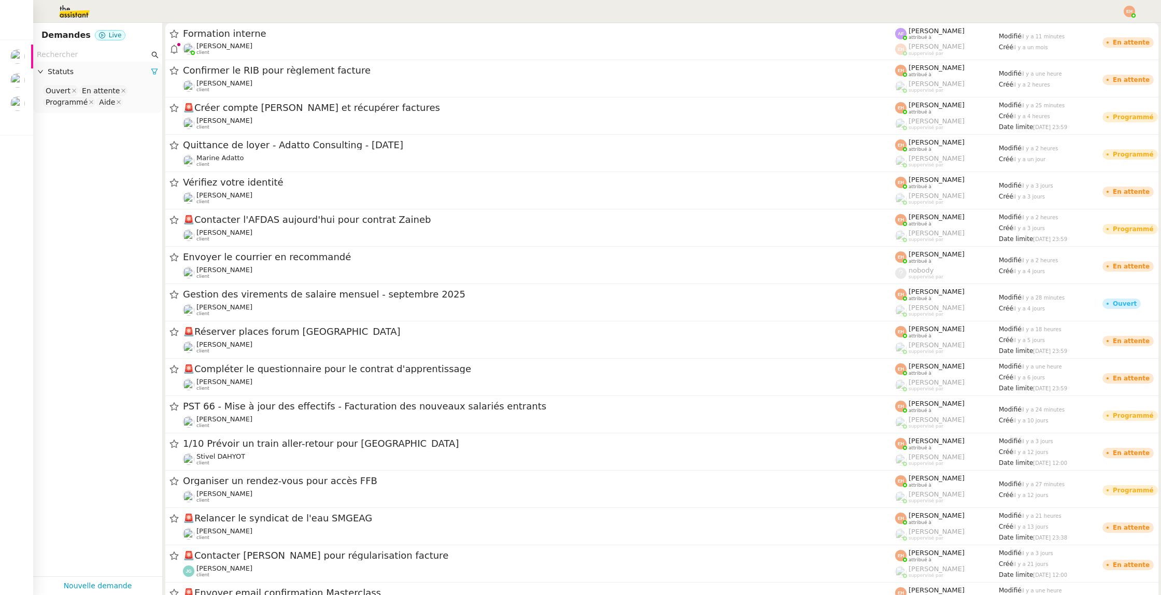
click at [61, 54] on input "text" at bounding box center [93, 55] width 112 height 12
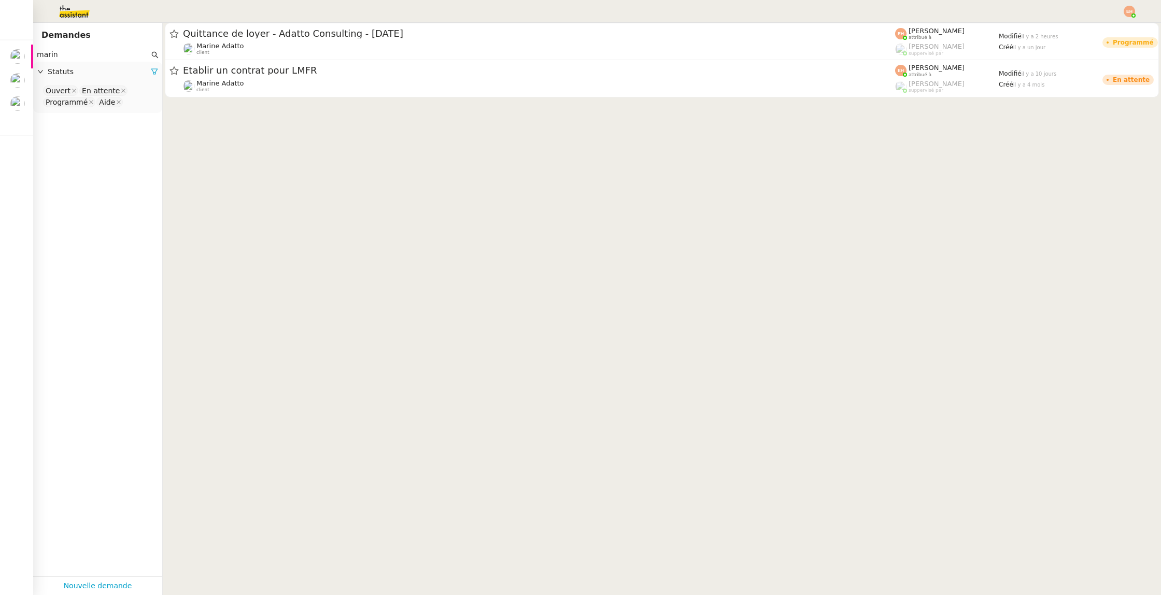
type input "marin"
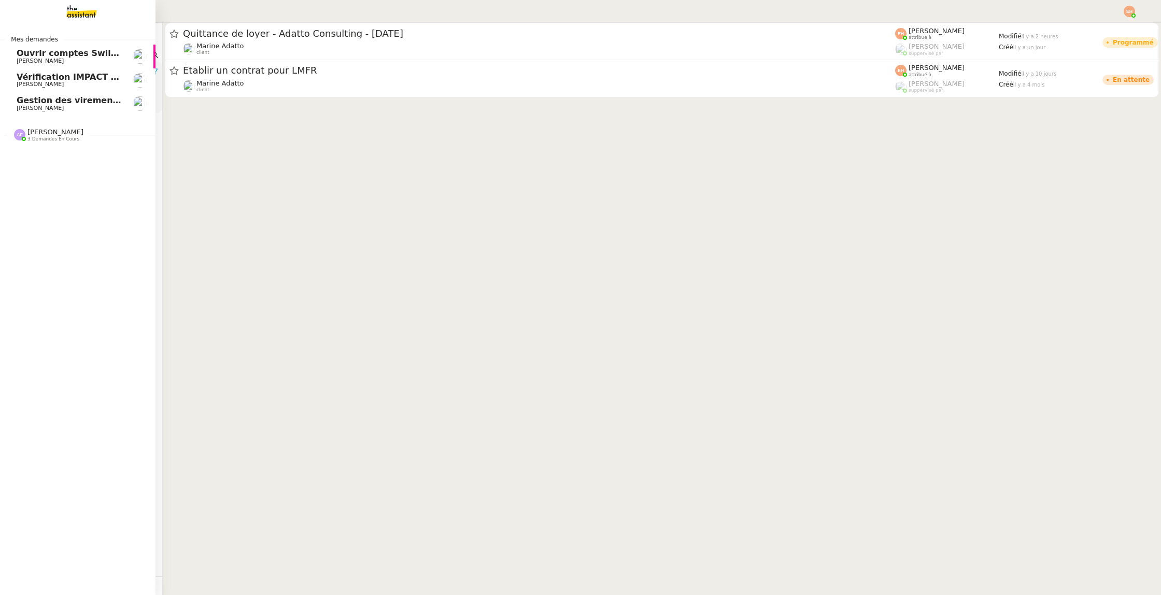
click at [36, 137] on span "3 demandes en cours" at bounding box center [53, 139] width 52 height 6
click at [88, 204] on span "Contacter le comptable de Wagmi Trends" at bounding box center [115, 202] width 197 height 10
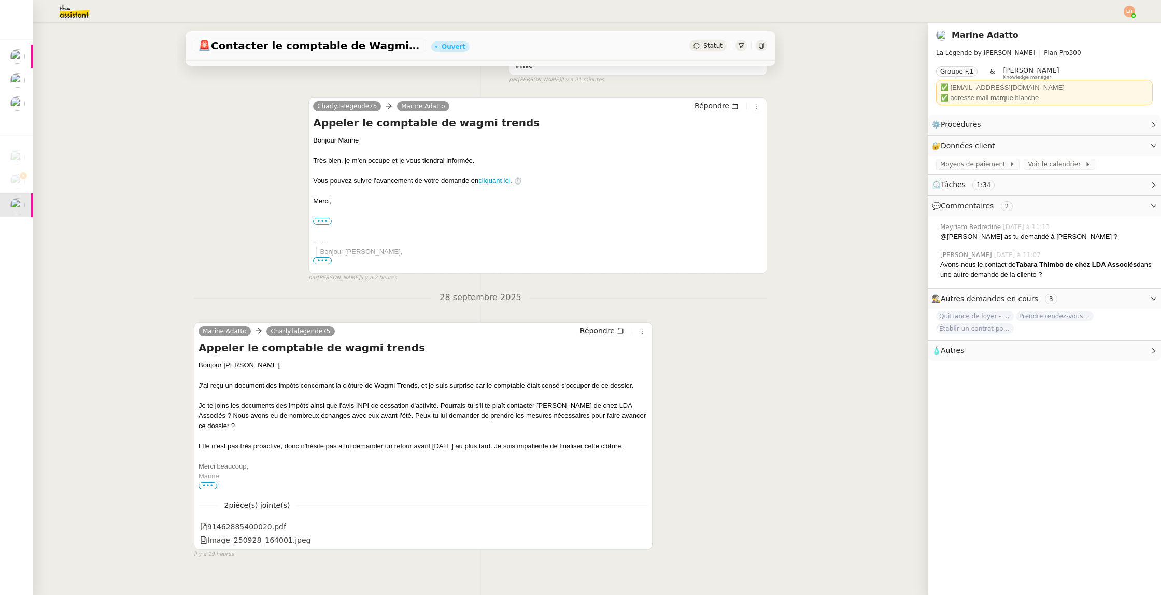
scroll to position [366, 0]
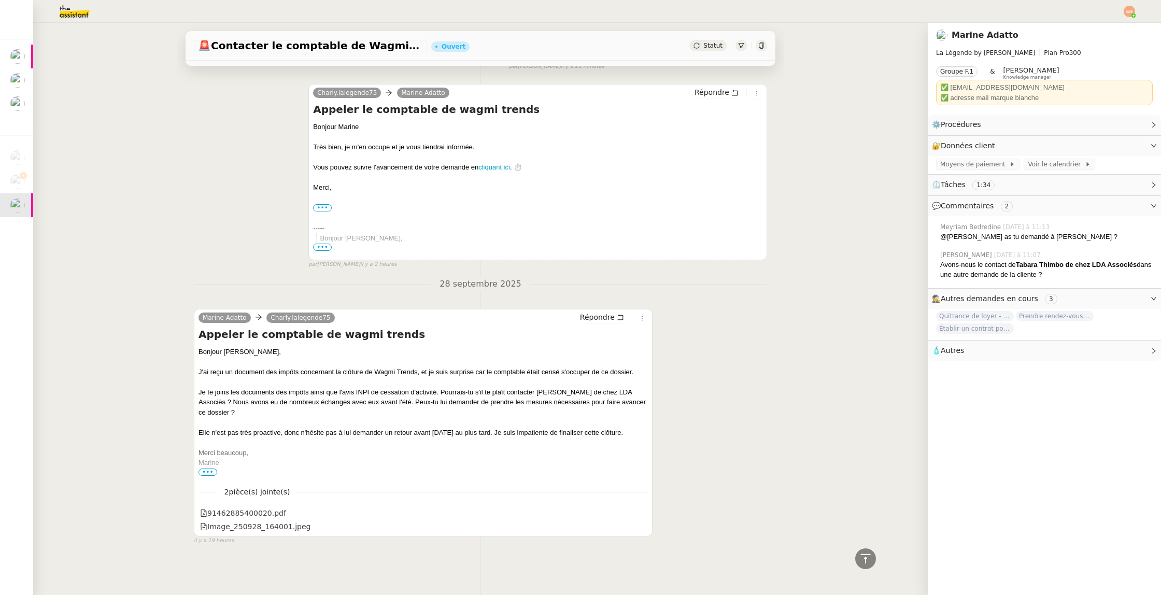
click at [206, 468] on span "•••" at bounding box center [207, 471] width 19 height 7
click at [267, 516] on div "91462885400020.pdf" at bounding box center [243, 514] width 86 height 12
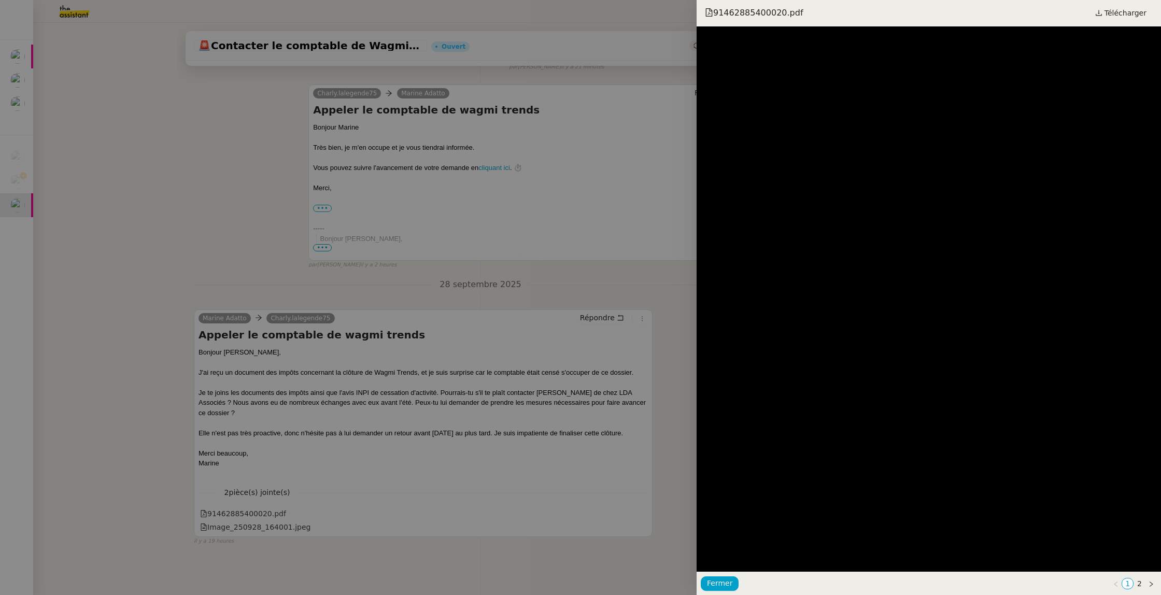
drag, startPoint x: 343, startPoint y: 454, endPoint x: 330, endPoint y: 466, distance: 18.3
click at [343, 454] on div at bounding box center [580, 297] width 1161 height 595
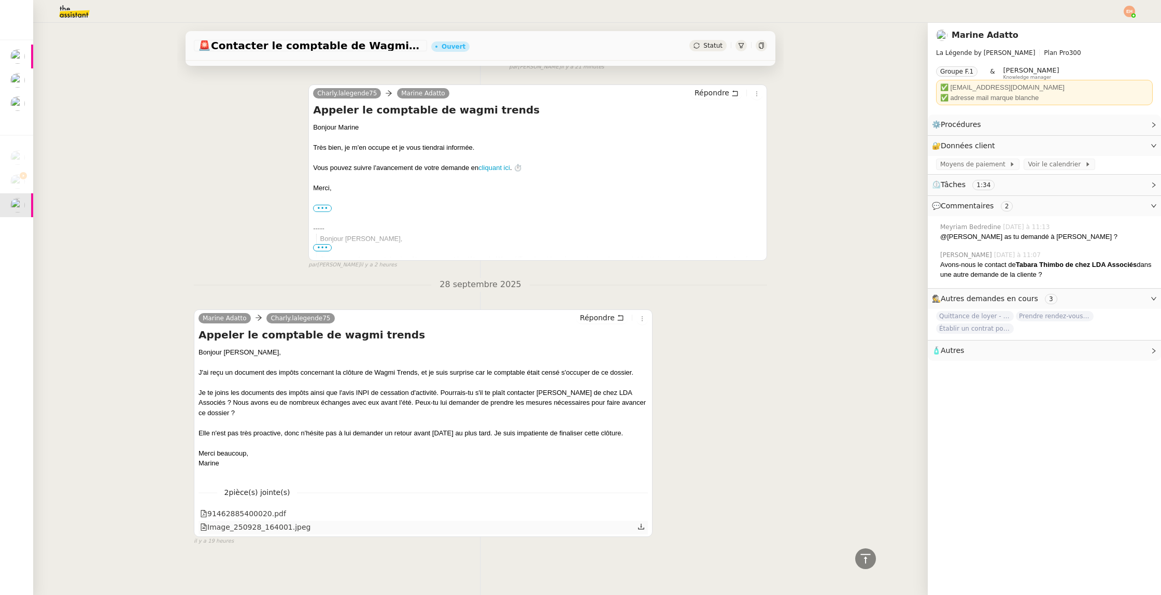
click at [266, 521] on div "Image_250928_164001.jpeg" at bounding box center [422, 527] width 449 height 13
click at [265, 524] on div "Image_250928_164001.jpeg" at bounding box center [255, 527] width 110 height 12
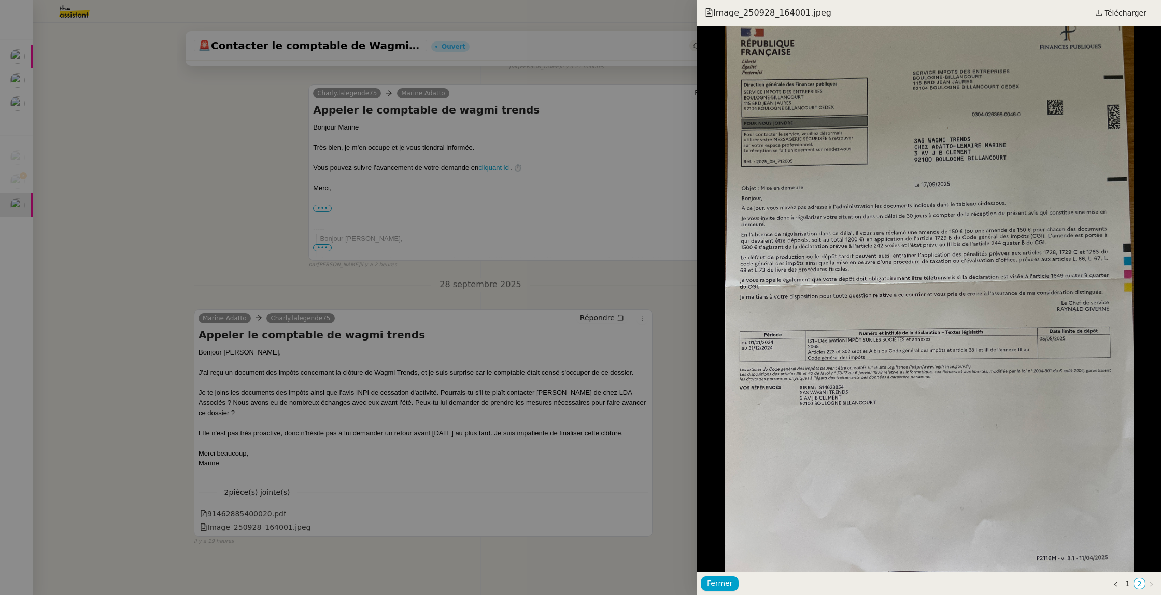
click at [118, 54] on div at bounding box center [580, 297] width 1161 height 595
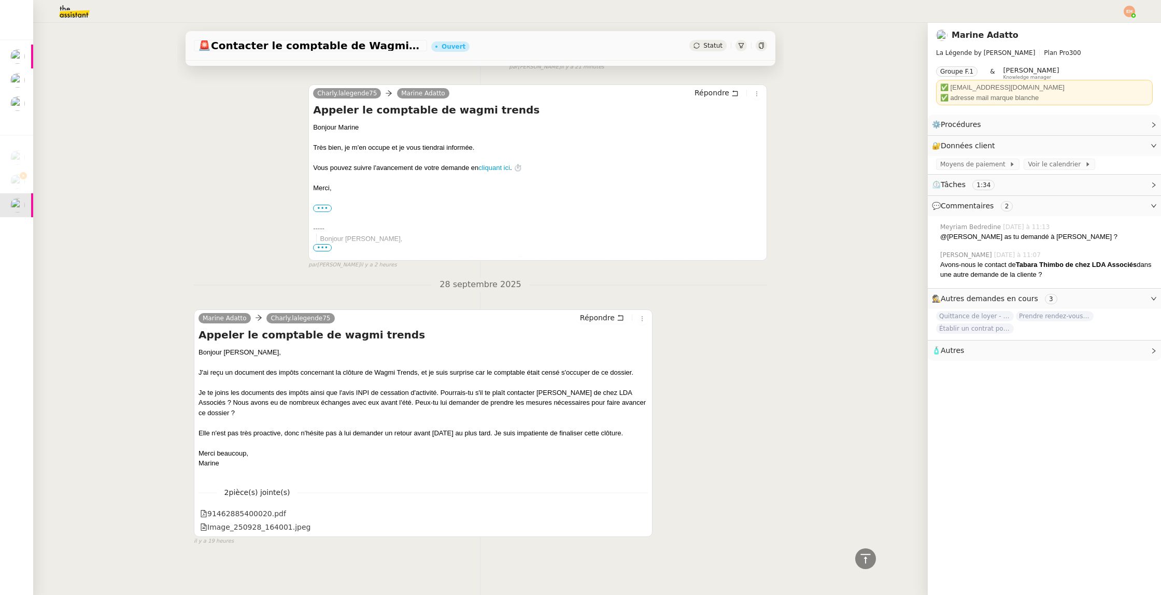
click at [87, 18] on img at bounding box center [66, 11] width 80 height 23
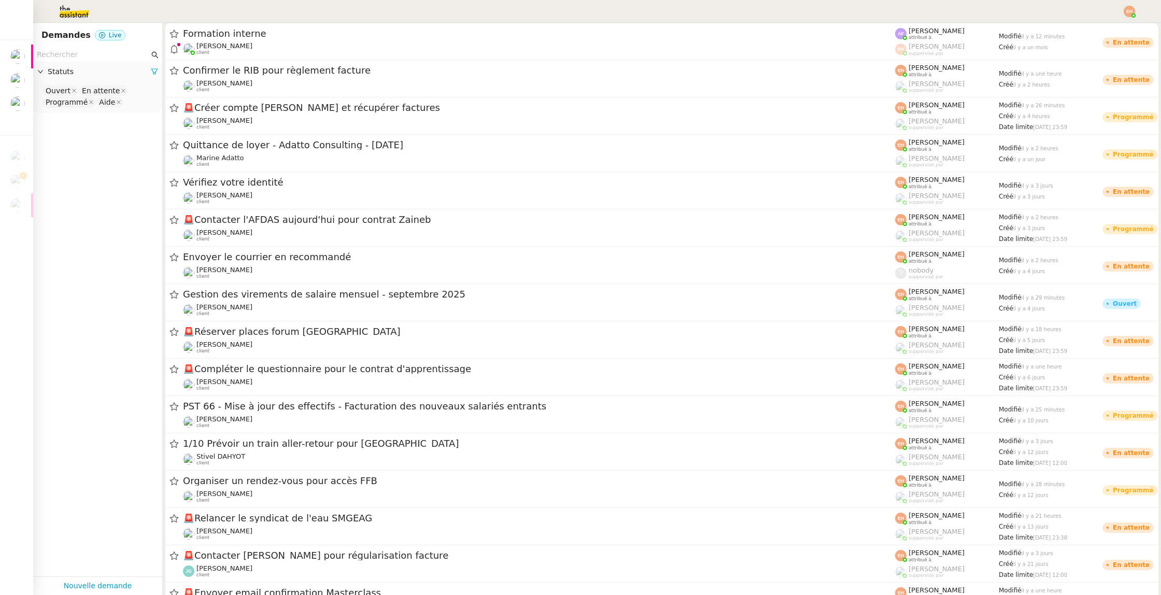
click at [61, 58] on input "text" at bounding box center [93, 55] width 112 height 12
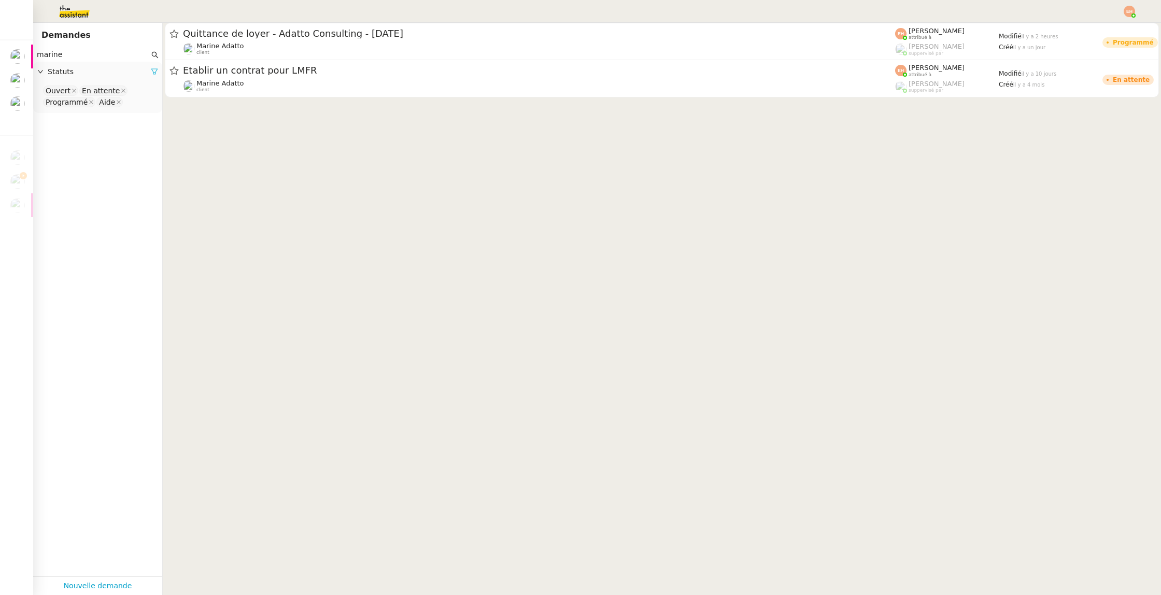
type input "marine"
click at [157, 70] on icon at bounding box center [154, 71] width 7 height 7
click at [124, 77] on span "Statuts" at bounding box center [103, 72] width 110 height 12
click at [110, 103] on app-tickets-filter "marine Statuts Please select" at bounding box center [97, 312] width 129 height 528
click at [110, 93] on nz-select-top-control "Please select" at bounding box center [97, 90] width 112 height 13
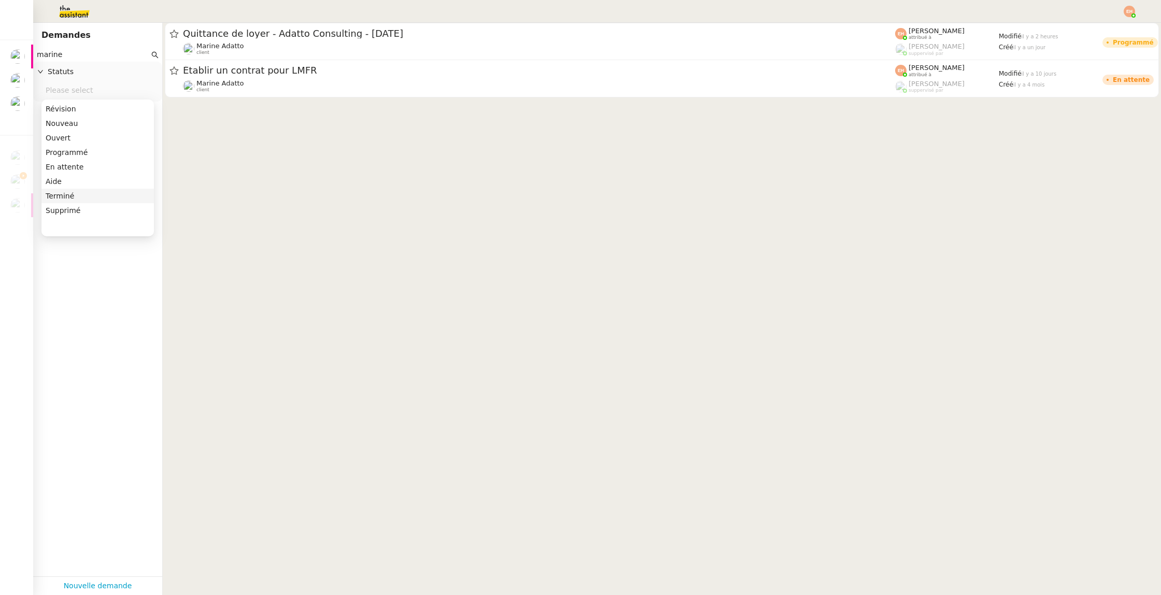
click at [81, 196] on div "Terminé" at bounding box center [98, 195] width 104 height 9
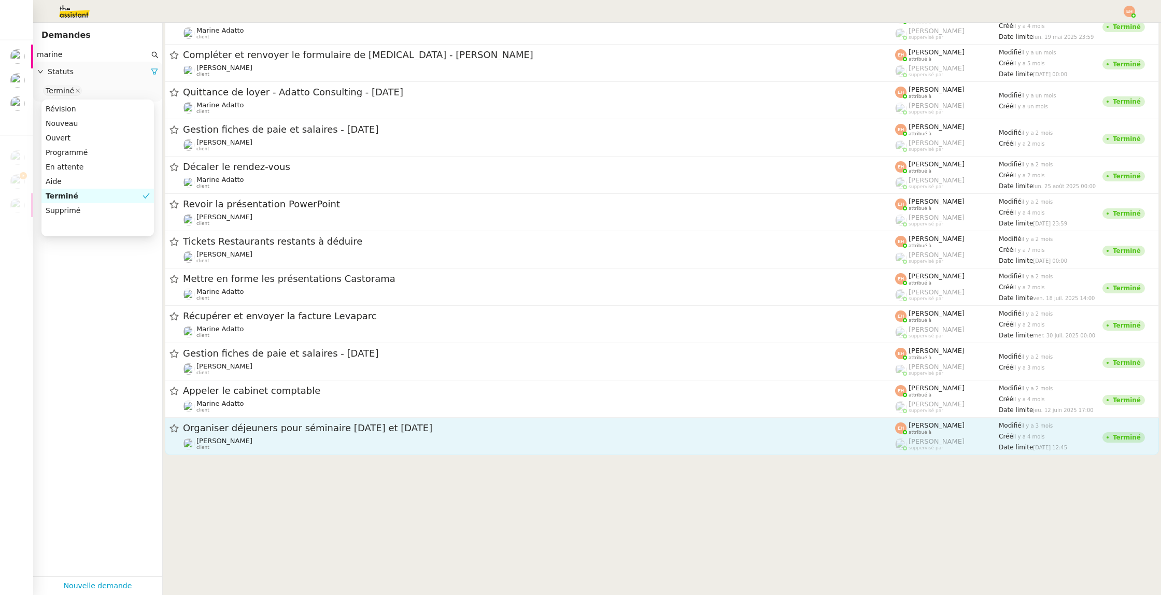
scroll to position [452, 0]
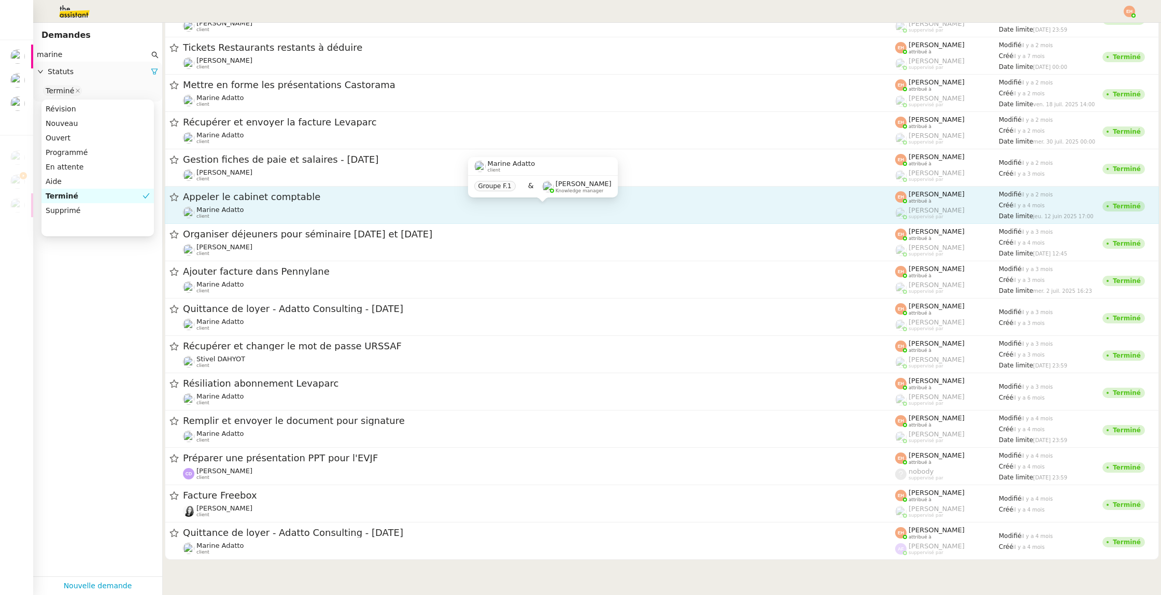
click at [383, 211] on div "Marine Adatto client" at bounding box center [539, 212] width 712 height 13
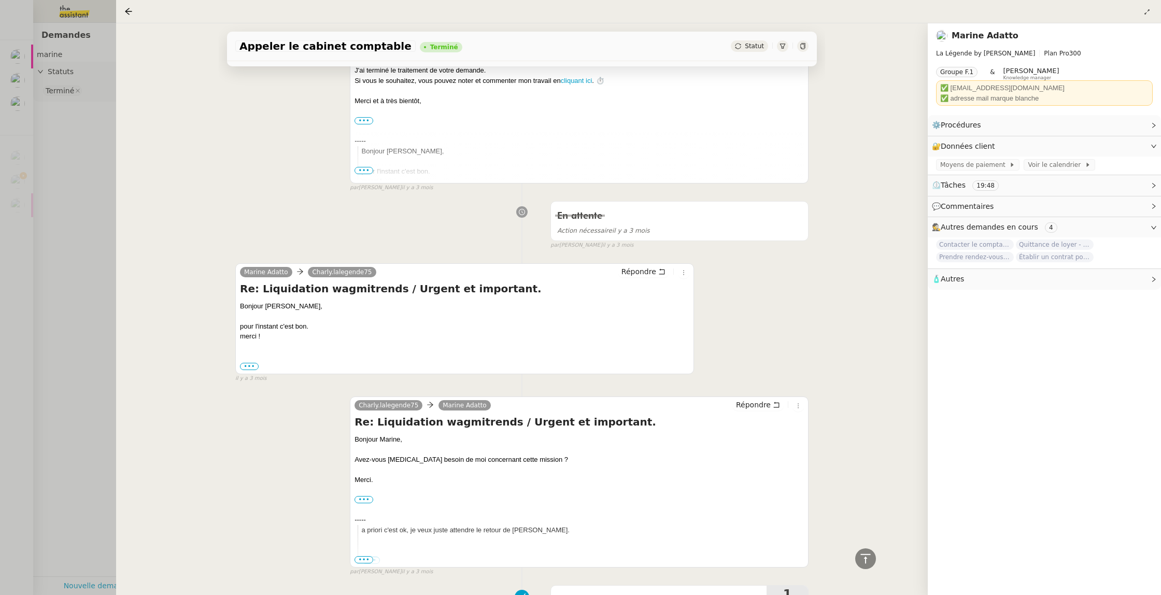
scroll to position [740, 0]
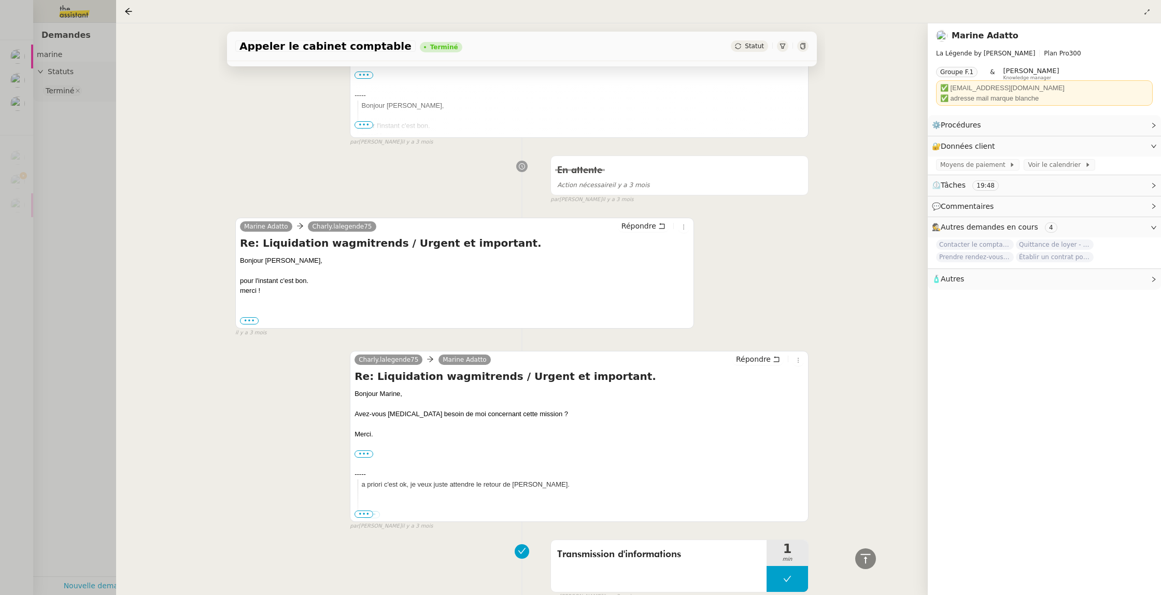
click at [384, 218] on div "Marine Adatto Charly.lalegende75 Répondre Re: Liquidation wagmitrends / Urgent …" at bounding box center [464, 273] width 459 height 111
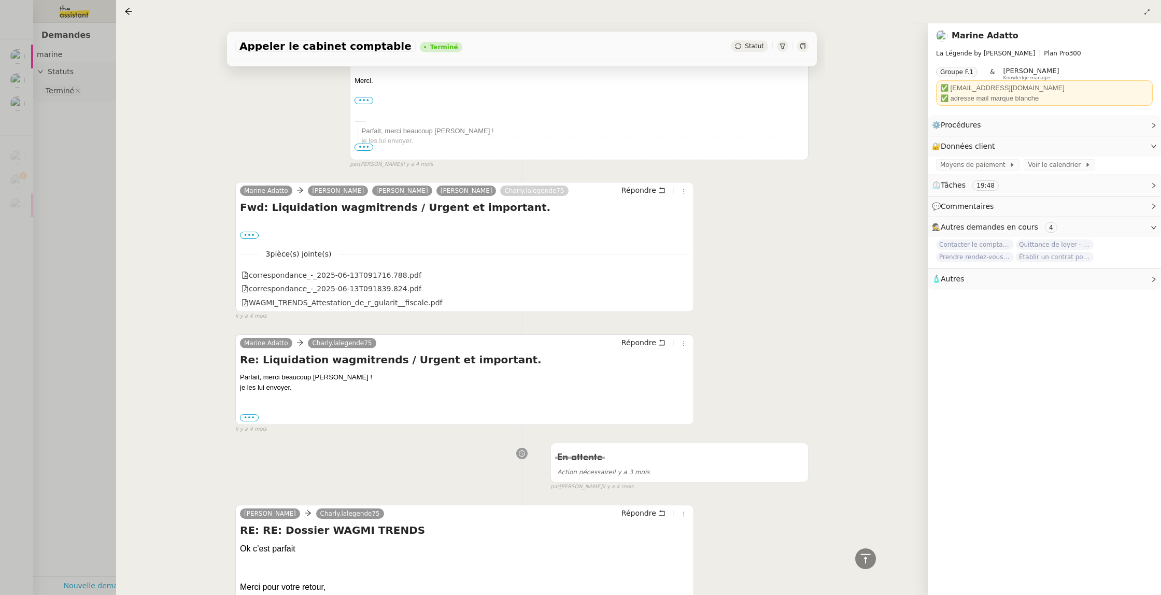
scroll to position [1840, 0]
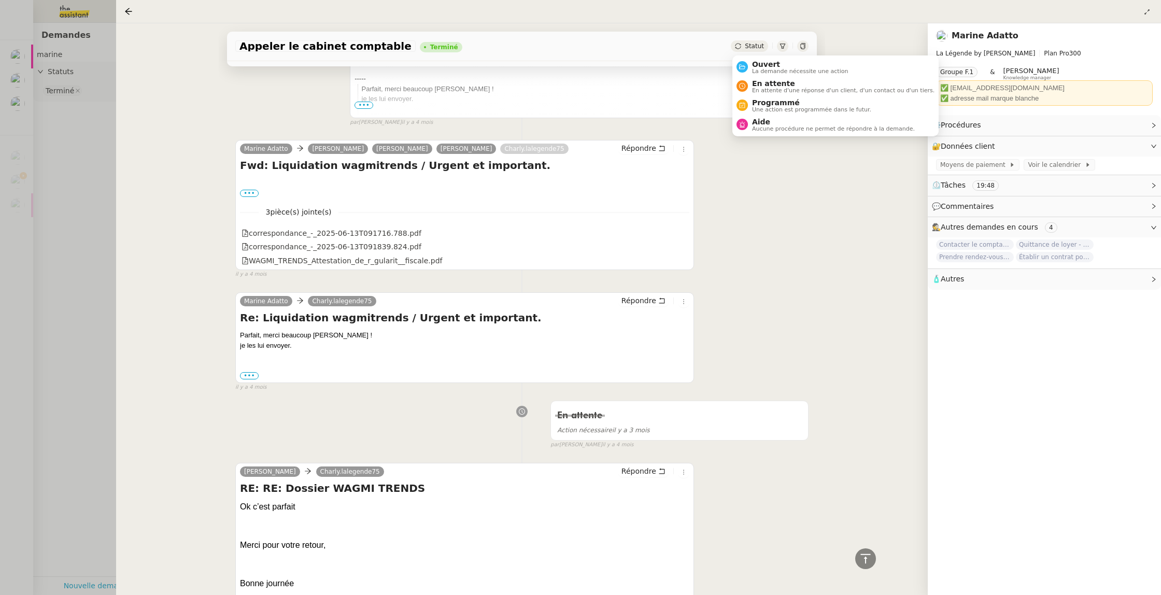
click at [802, 44] on icon at bounding box center [802, 46] width 6 height 6
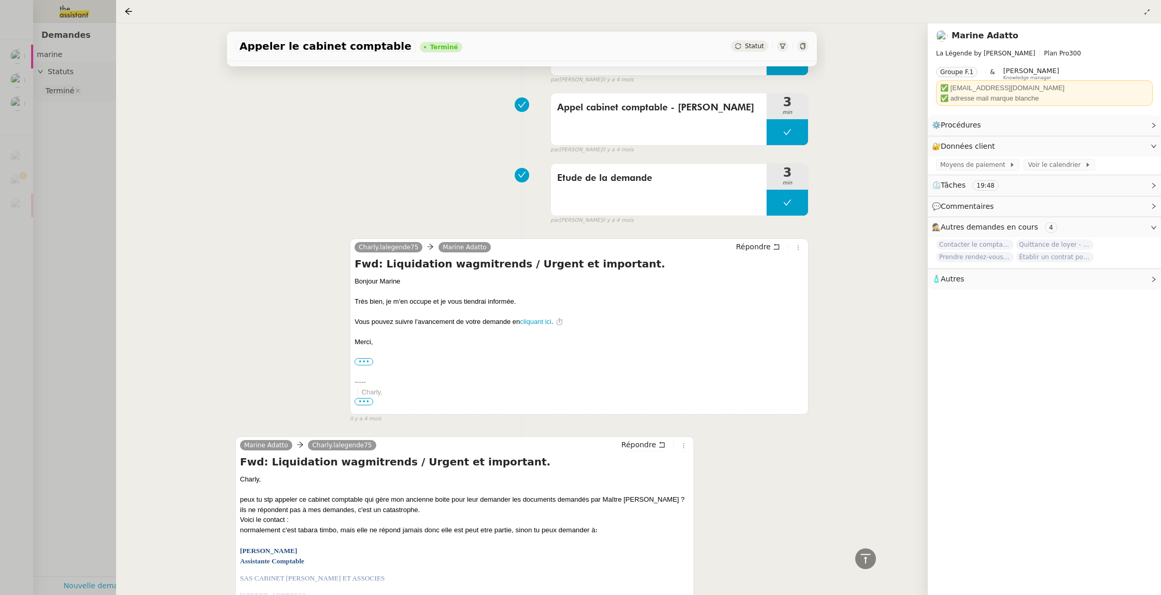
scroll to position [4535, 0]
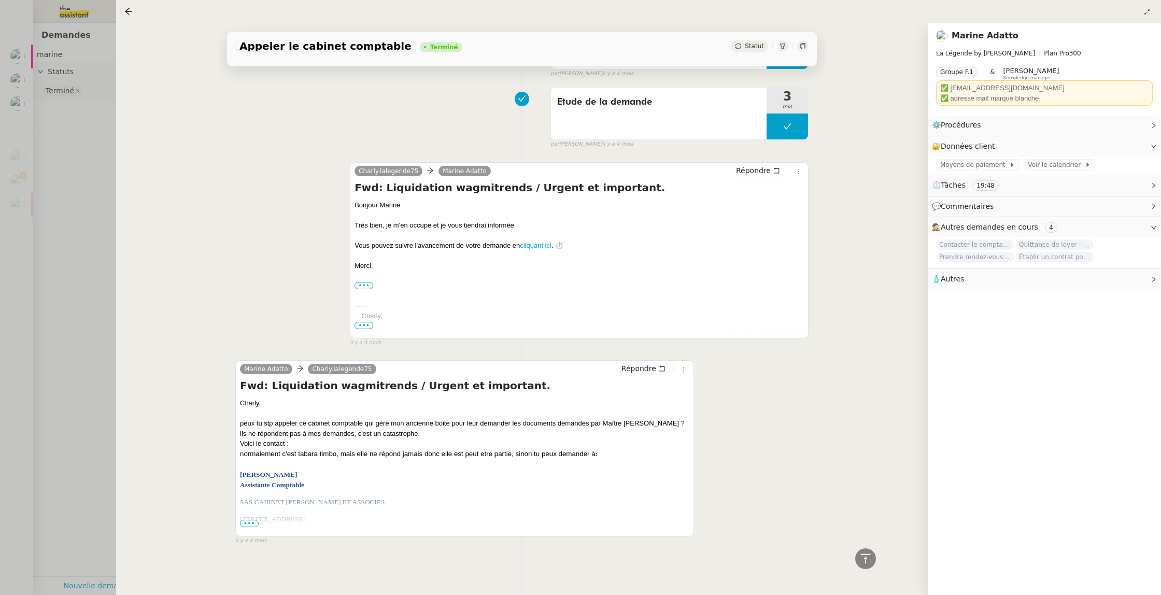
drag, startPoint x: 244, startPoint y: 476, endPoint x: 209, endPoint y: 475, distance: 35.2
click at [209, 475] on div "Appeler le cabinet comptable Terminé Statut Client Marine Adatto Owner Romane V…" at bounding box center [521, 308] width 811 height 571
click at [348, 469] on div "Séverine DA COSTA" at bounding box center [464, 474] width 449 height 10
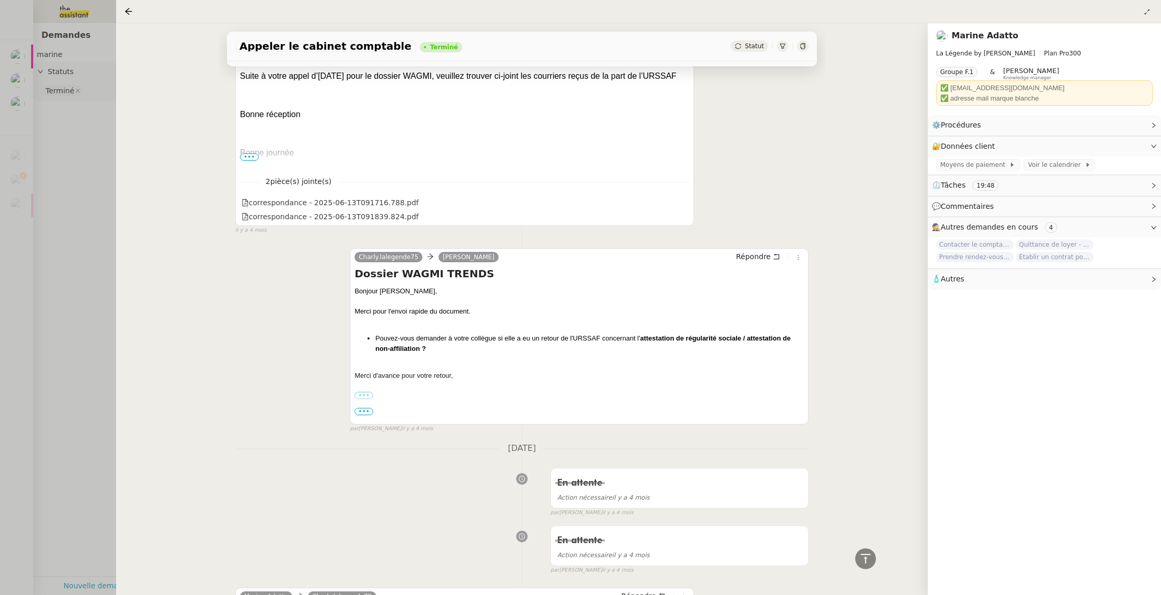
scroll to position [3310, 0]
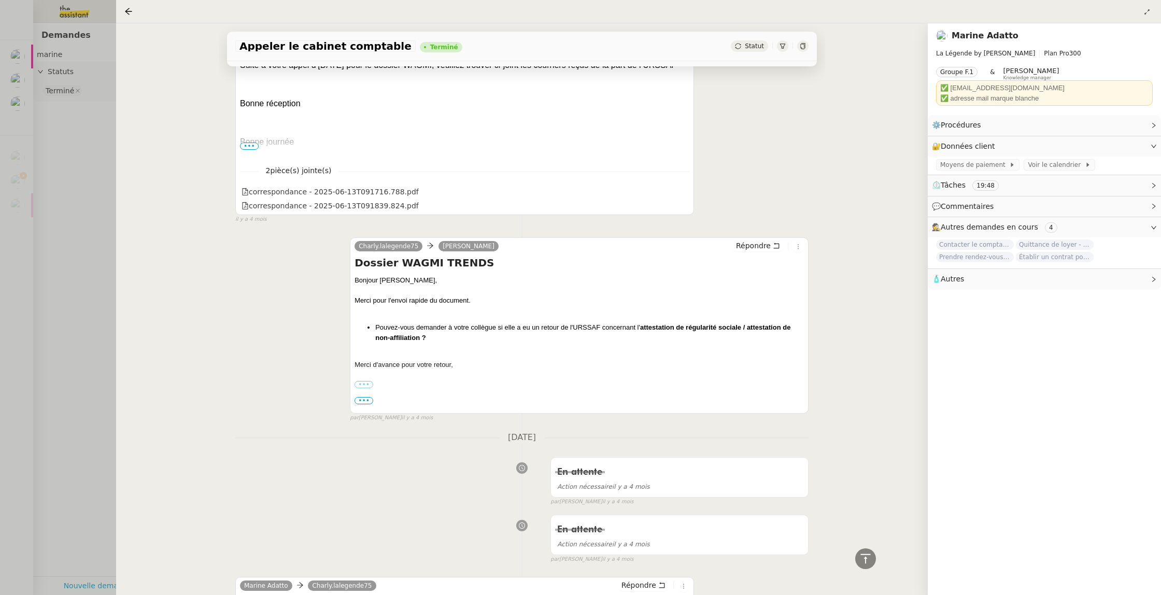
click at [31, 79] on div at bounding box center [580, 297] width 1161 height 595
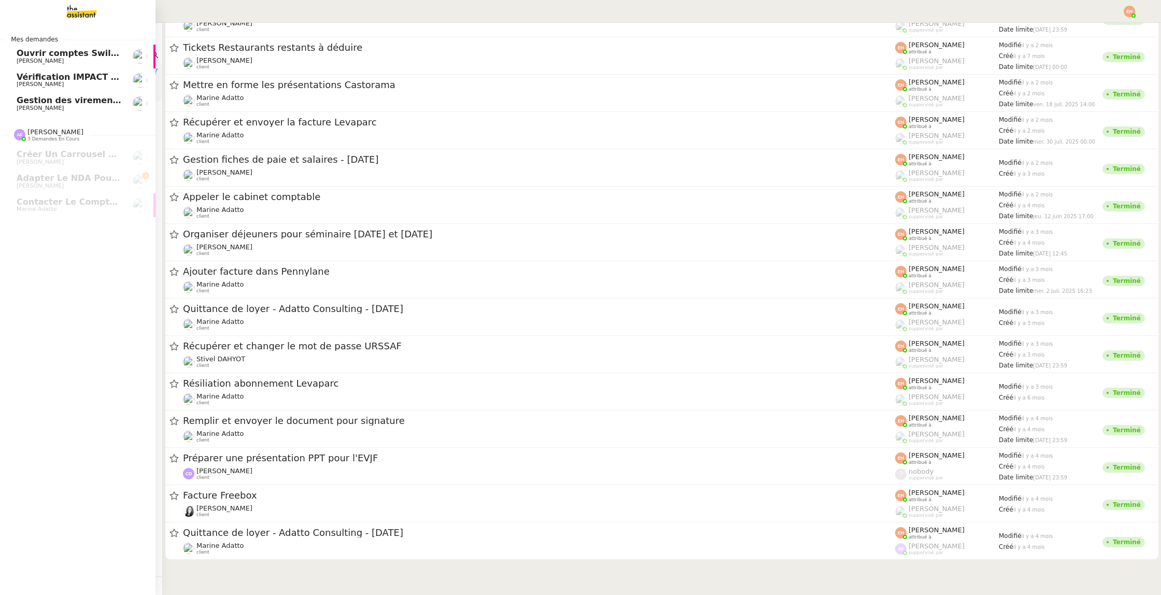
drag, startPoint x: 23, startPoint y: 62, endPoint x: 50, endPoint y: 102, distance: 47.9
click at [23, 62] on span "[PERSON_NAME]" at bounding box center [40, 61] width 47 height 7
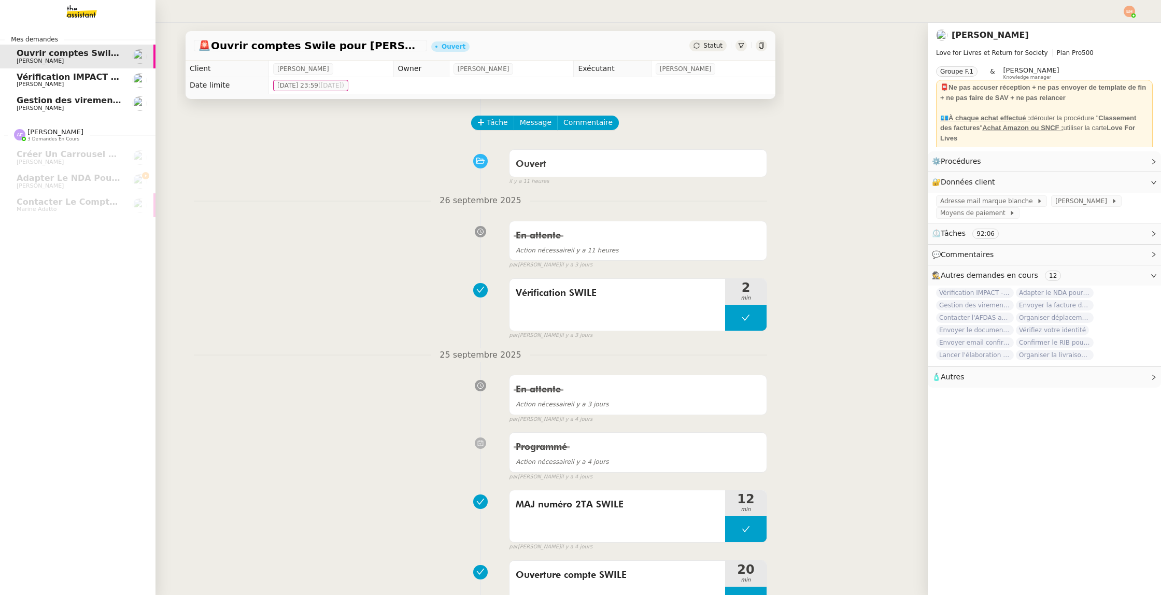
click at [62, 97] on span "Gestion des virements de salaire mensuel - septembre 2025" at bounding box center [158, 100] width 282 height 10
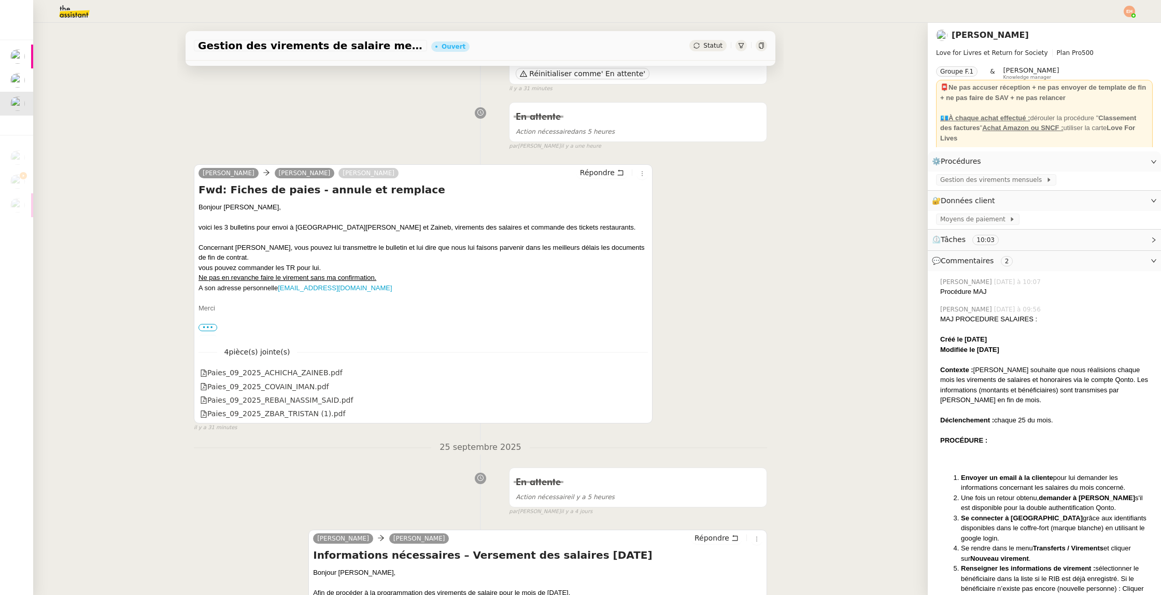
scroll to position [275, 0]
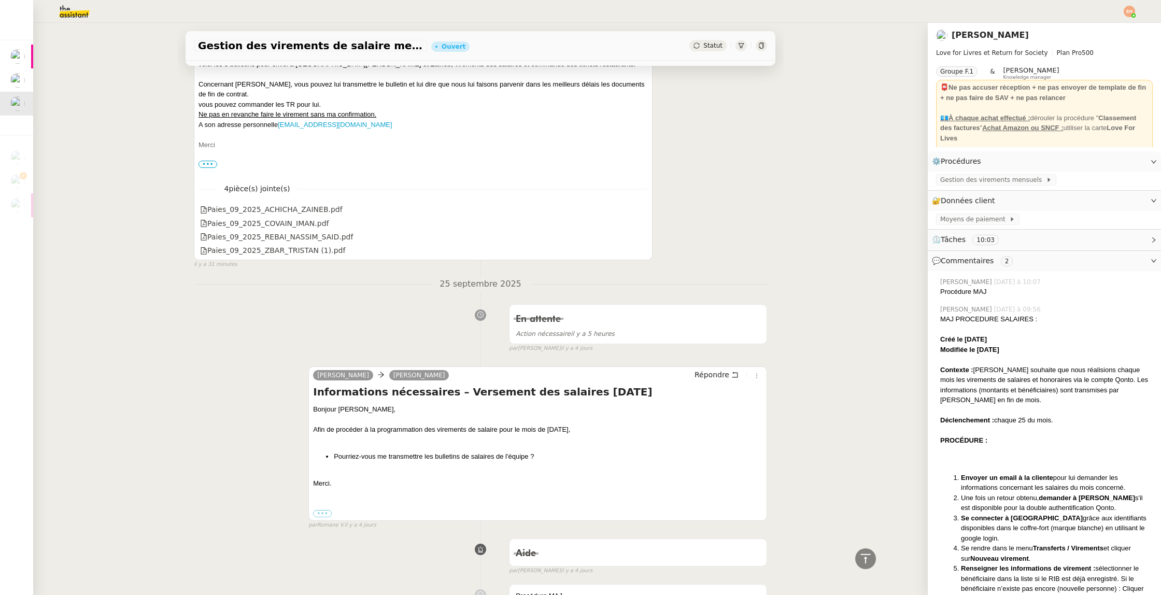
click at [309, 203] on div "4 pièce(s) jointe(s) Paies_09_2025_ACHICHA_ZAINEB.pdf Paies_09_2025_COVAIN_IMAN…" at bounding box center [422, 216] width 449 height 83
click at [309, 210] on div "Paies_09_2025_ACHICHA_ZAINEB.pdf" at bounding box center [271, 210] width 142 height 12
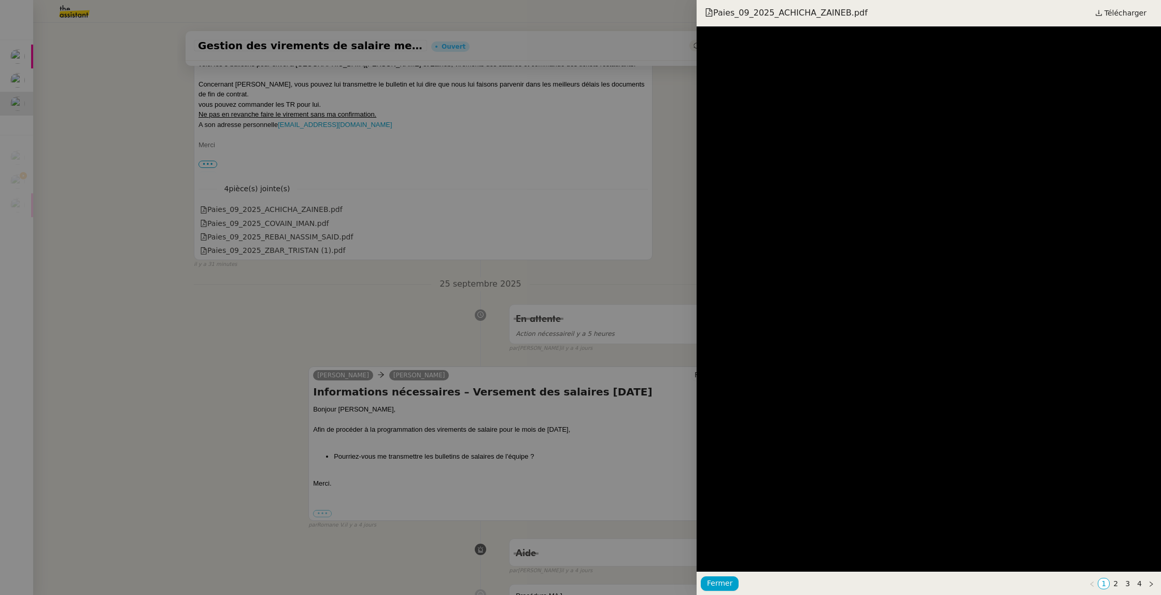
drag, startPoint x: 485, startPoint y: 239, endPoint x: 466, endPoint y: 237, distance: 18.7
click at [484, 239] on div at bounding box center [580, 297] width 1161 height 595
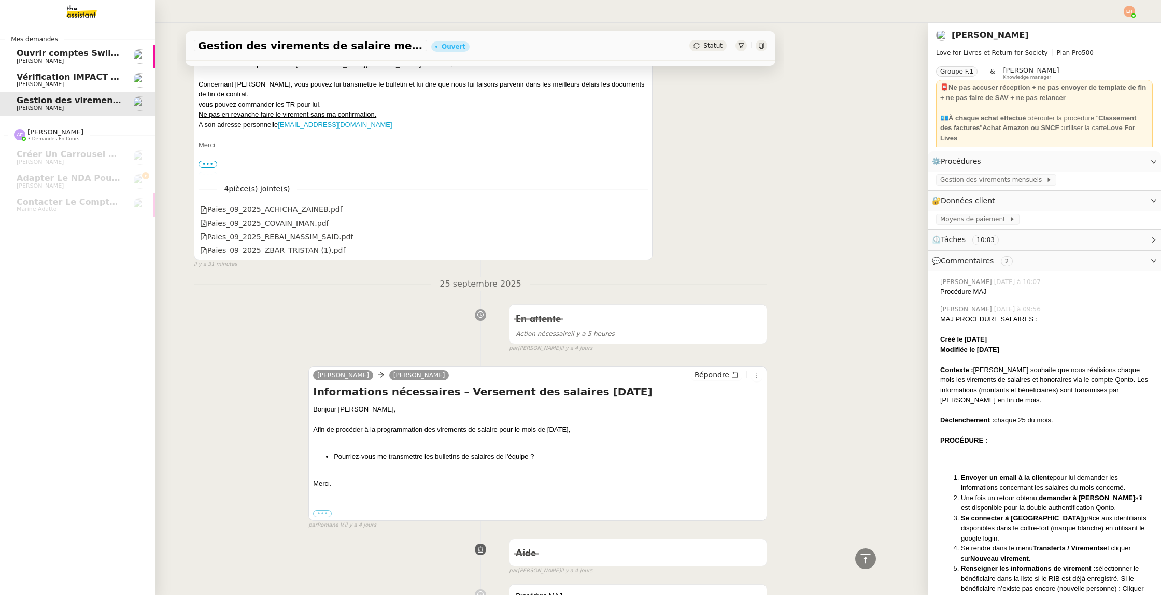
drag, startPoint x: 31, startPoint y: 82, endPoint x: 43, endPoint y: 88, distance: 13.2
click at [31, 82] on span "[PERSON_NAME]" at bounding box center [40, 84] width 47 height 7
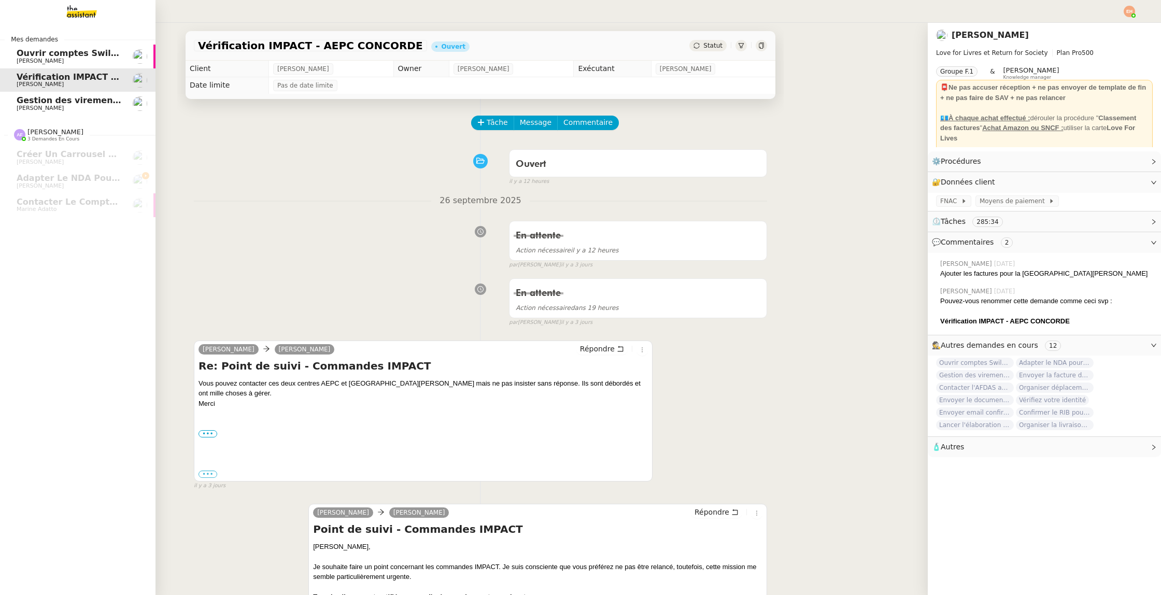
click at [12, 57] on link "Ouvrir comptes Swile pour Nassim et Zaineb Céline MAS" at bounding box center [77, 57] width 155 height 24
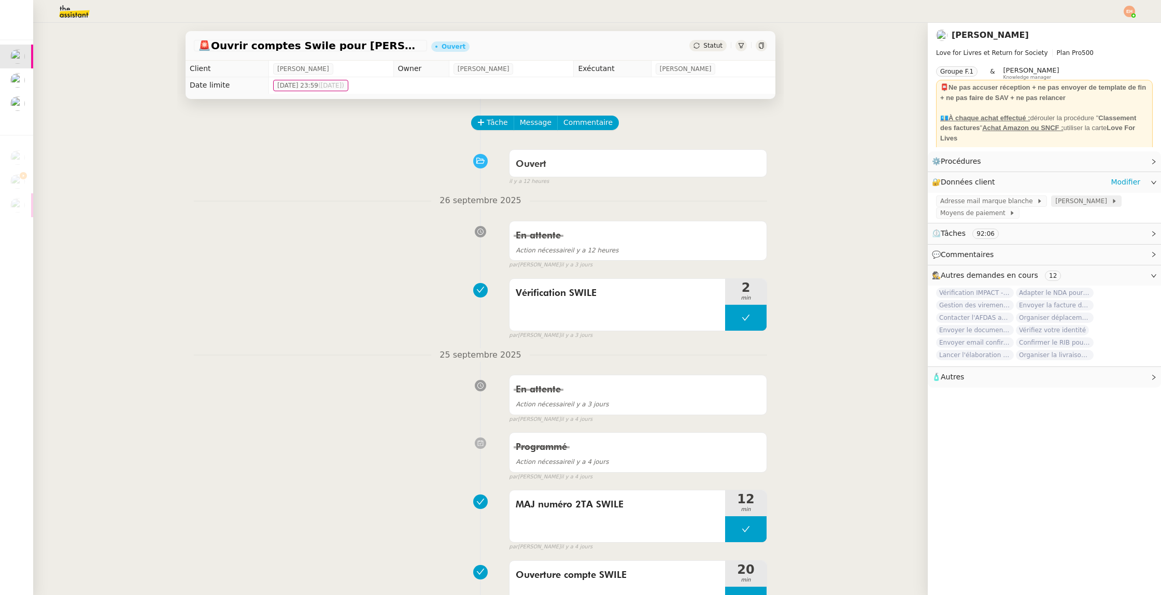
click at [1056, 199] on span "[PERSON_NAME]" at bounding box center [1082, 201] width 55 height 10
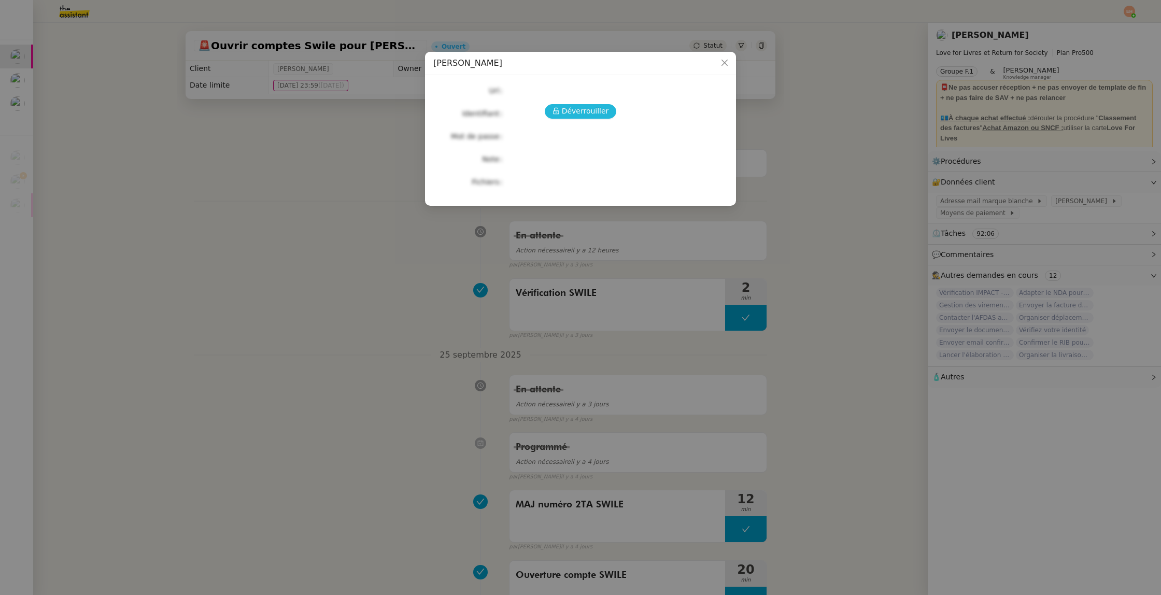
click at [574, 108] on span "Déverrouiller" at bounding box center [585, 111] width 47 height 12
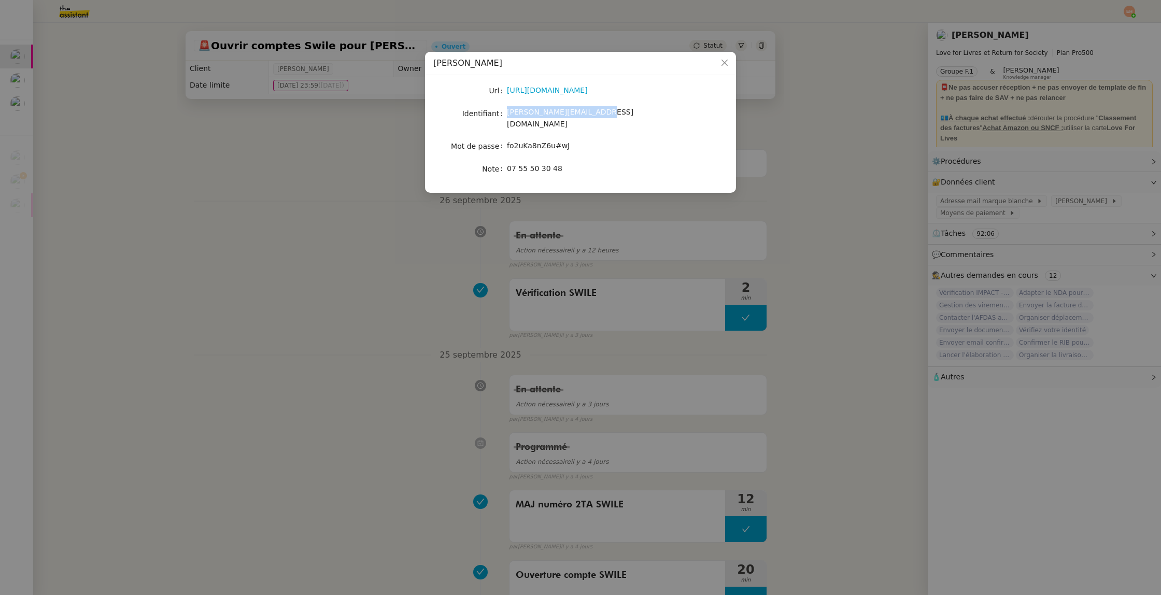
drag, startPoint x: 526, startPoint y: 116, endPoint x: 507, endPoint y: 117, distance: 19.2
click at [507, 117] on div "[PERSON_NAME][EMAIL_ADDRESS][DOMAIN_NAME]" at bounding box center [592, 118] width 171 height 24
copy span "[PERSON_NAME][EMAIL_ADDRESS][DOMAIN_NAME]"
drag, startPoint x: 576, startPoint y: 137, endPoint x: 506, endPoint y: 134, distance: 70.0
click at [508, 140] on div "fo2uKa8nZ6u#wJ" at bounding box center [592, 146] width 171 height 12
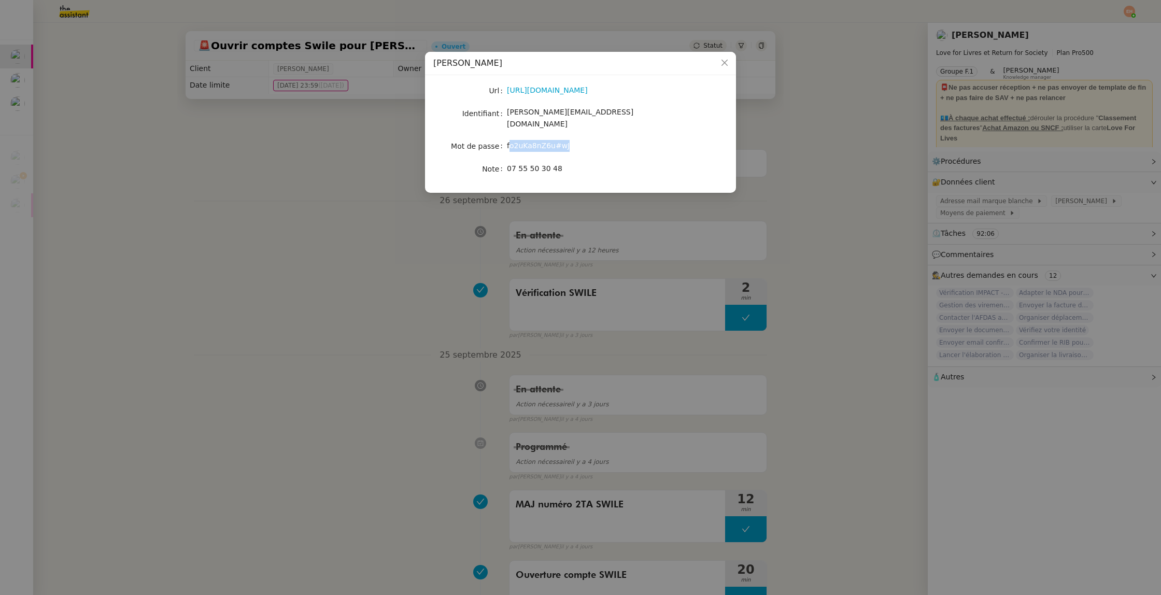
copy span "o2uKa8nZ6u#wJ"
click at [829, 302] on nz-modal-container "Swile Olivia Url https://www.swile.co/fr-fr Identifiant olivia@loveforlivres.co…" at bounding box center [580, 297] width 1161 height 595
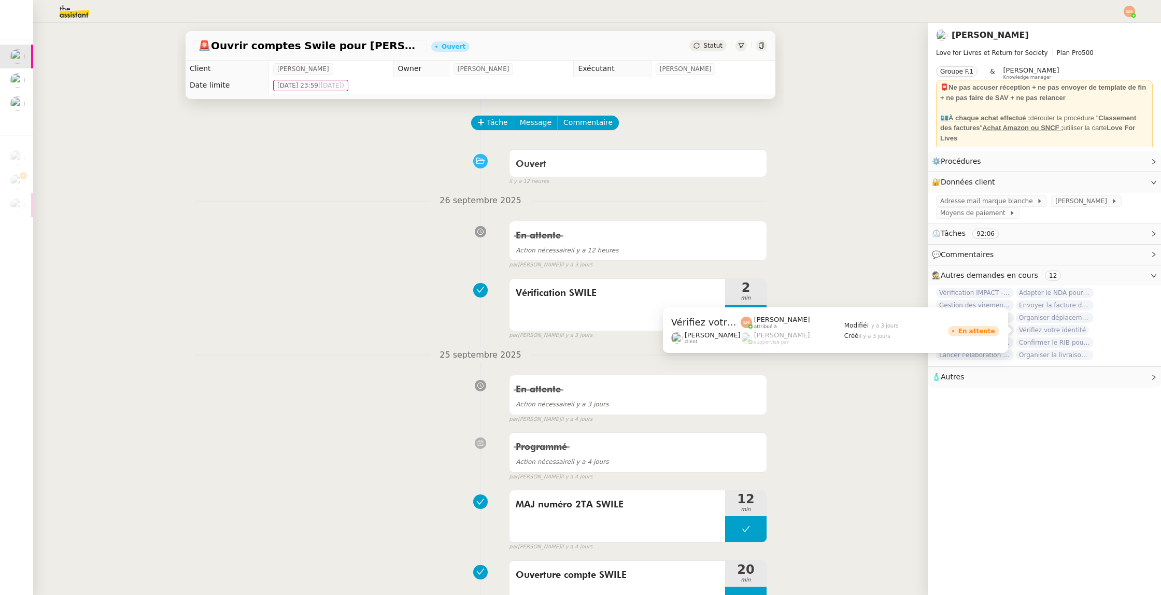
click at [1074, 333] on span "Vérifiez votre identité" at bounding box center [1051, 330] width 73 height 10
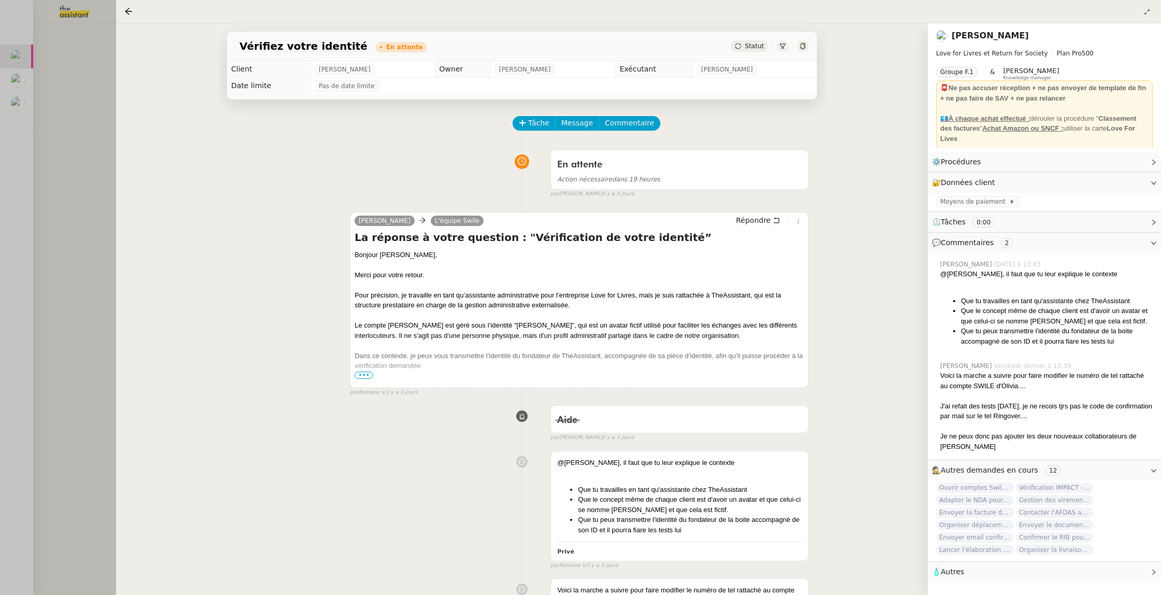
click at [80, 237] on div at bounding box center [580, 297] width 1161 height 595
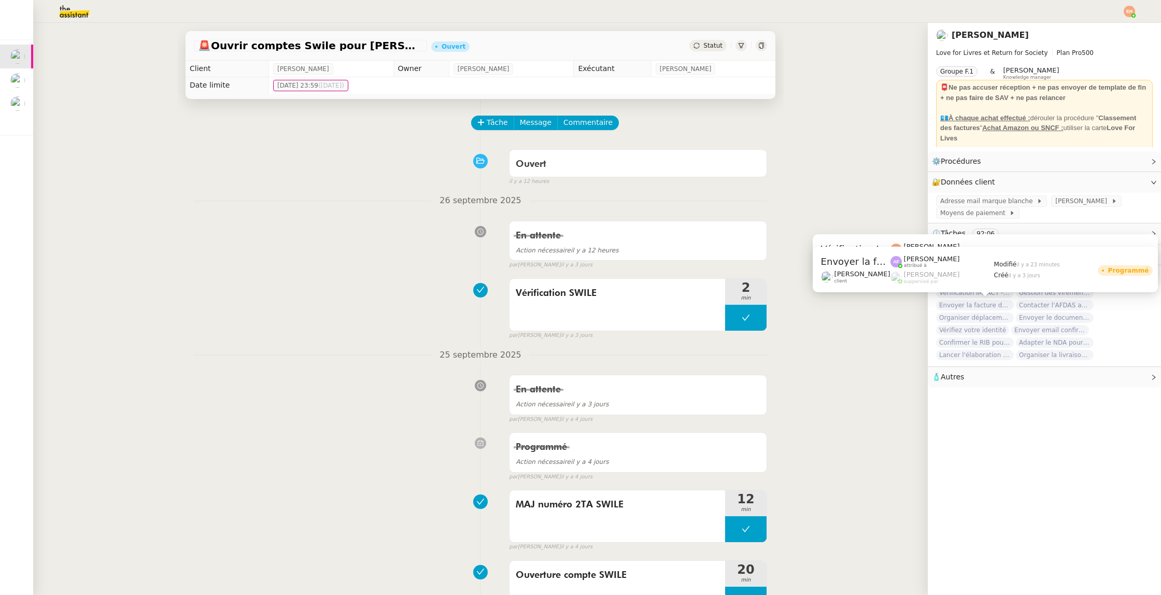
click at [970, 306] on span "Envoyer la facture de l'atelier" at bounding box center [975, 305] width 78 height 10
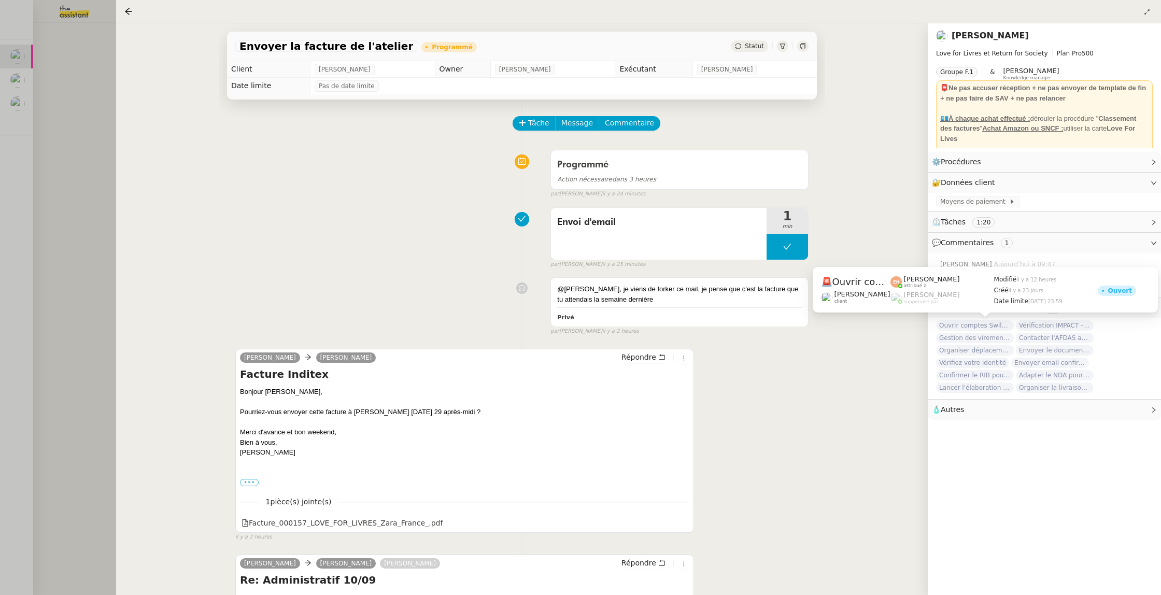
click at [972, 330] on span "Ouvrir comptes Swile pour [PERSON_NAME] et Zaineb" at bounding box center [975, 325] width 78 height 10
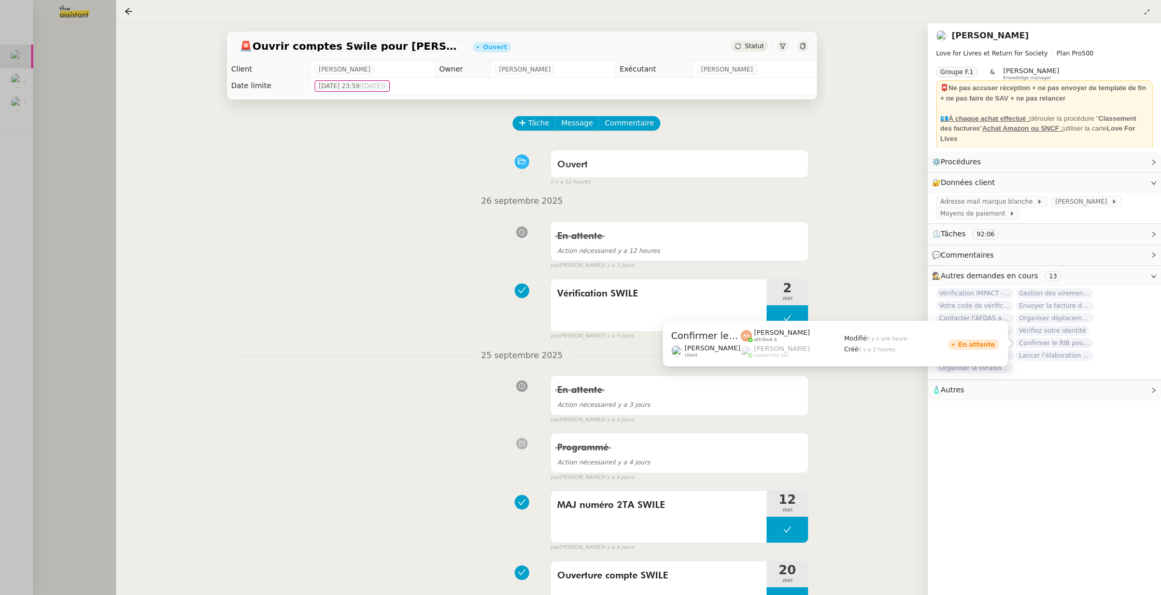
click at [1065, 331] on span "Vérifiez votre identité" at bounding box center [1051, 330] width 73 height 10
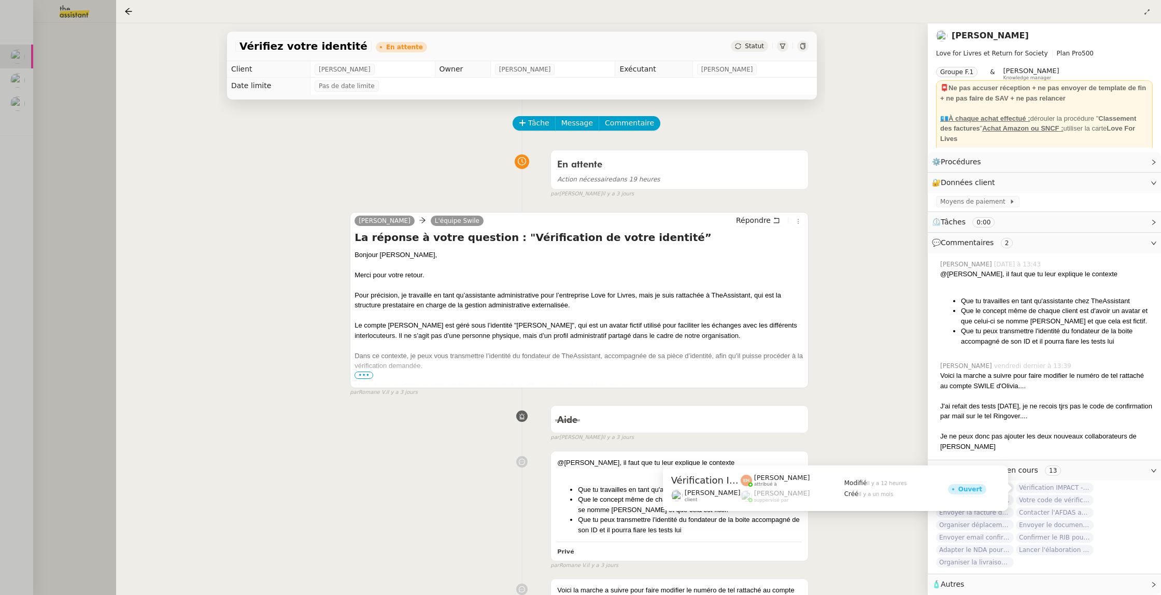
click at [1052, 486] on span "Vérification IMPACT - AEPC CONCORDE" at bounding box center [1054, 487] width 78 height 10
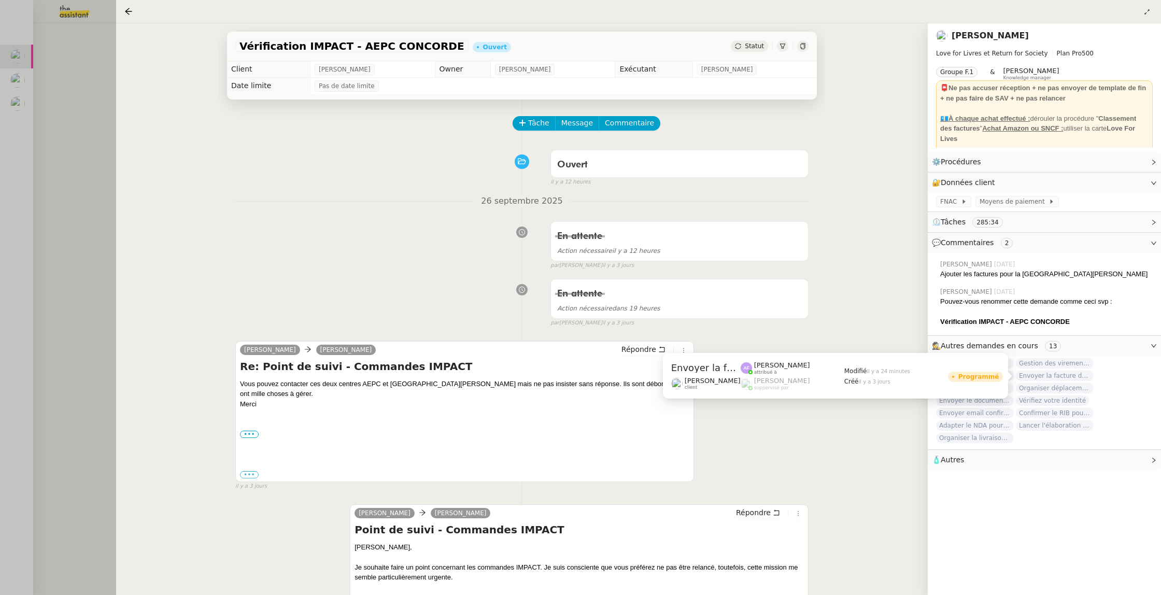
click at [1058, 376] on span "Envoyer la facture de l'atelier" at bounding box center [1054, 375] width 78 height 10
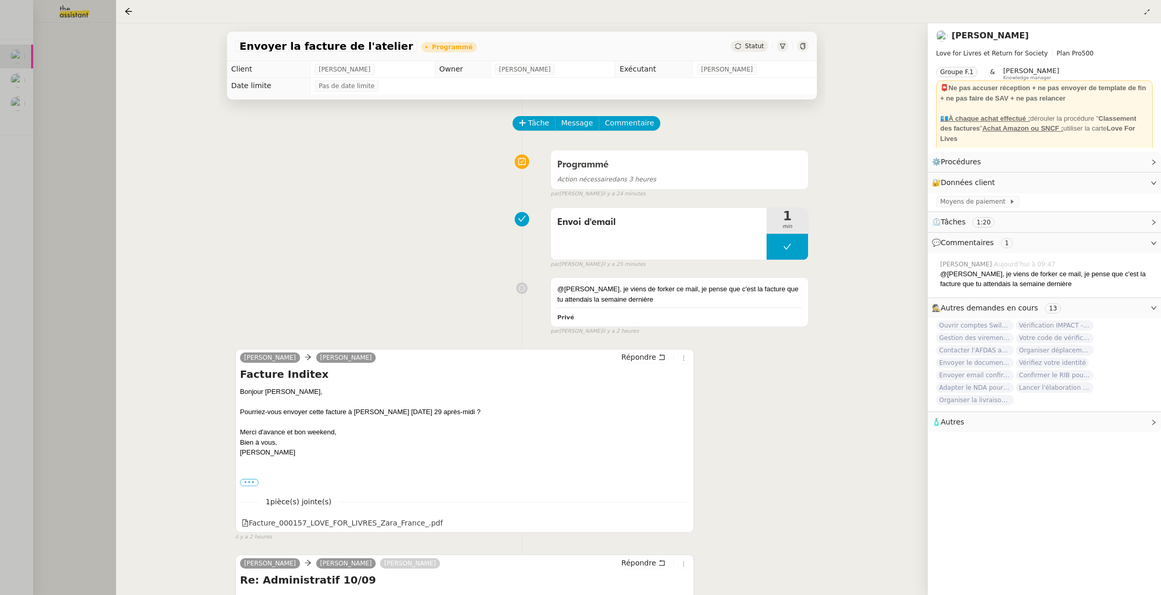
click at [46, 74] on div at bounding box center [580, 297] width 1161 height 595
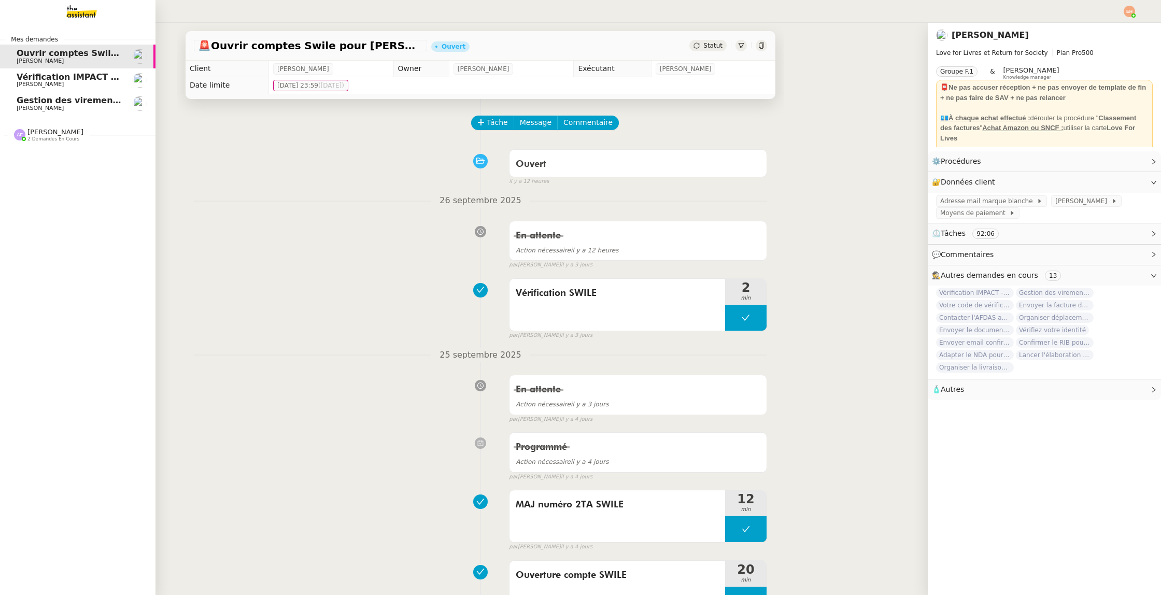
click at [25, 104] on span "Gestion des virements de salaire mensuel - septembre 2025" at bounding box center [158, 100] width 282 height 10
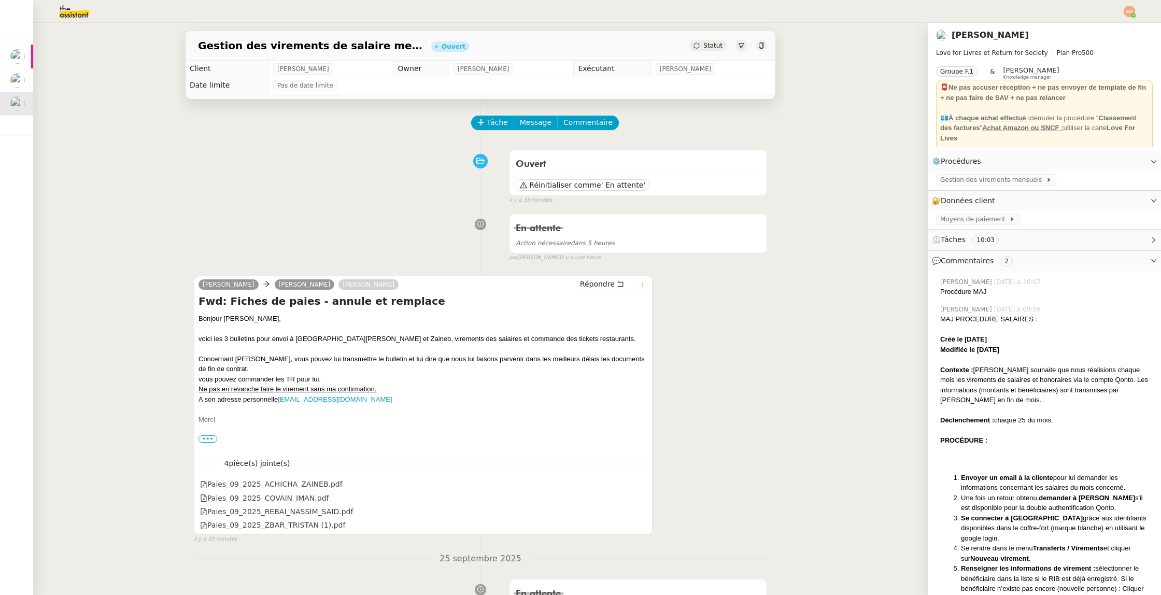
click at [1079, 268] on div "💬 Commentaires 2" at bounding box center [1043, 261] width 233 height 20
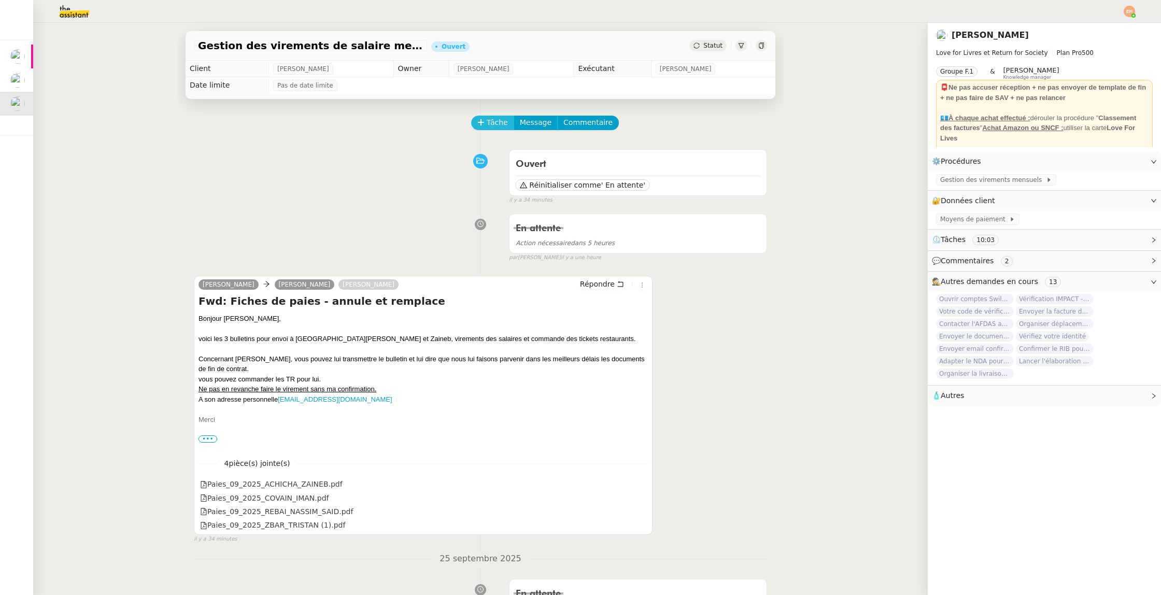
click at [490, 127] on span "Tâche" at bounding box center [496, 123] width 21 height 12
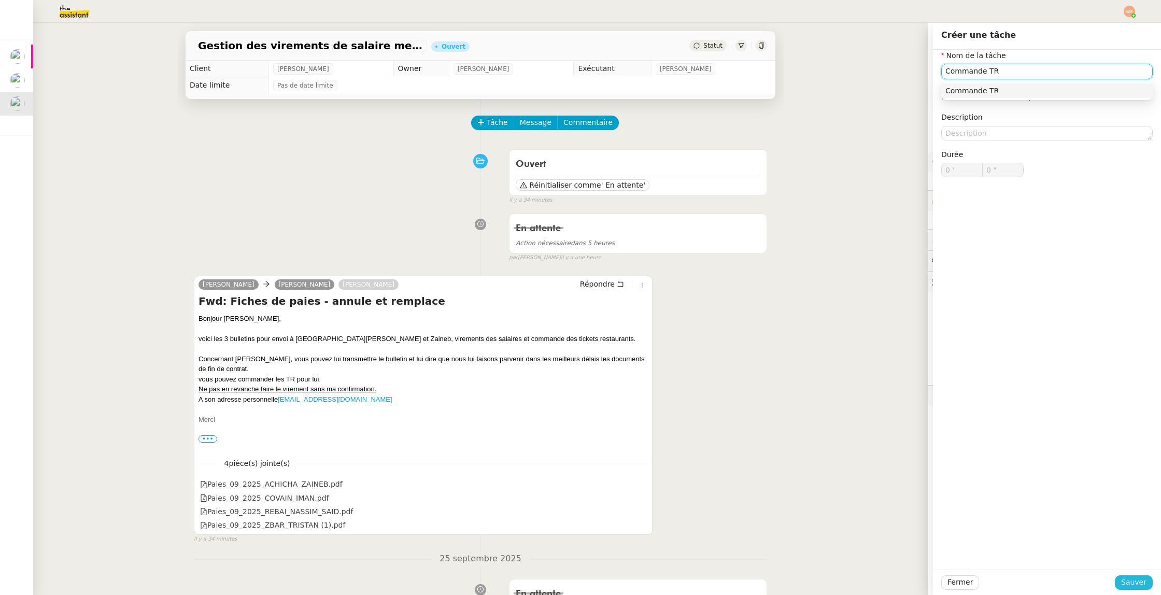
type input "Commande TR"
click at [1126, 584] on span "Sauver" at bounding box center [1133, 582] width 25 height 12
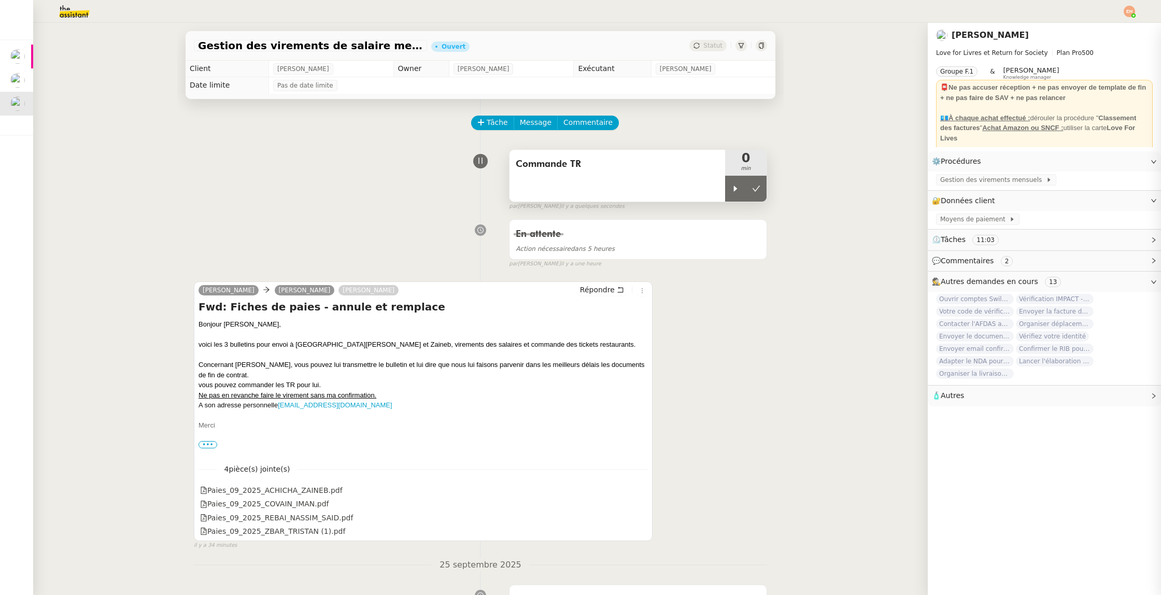
click at [724, 194] on div "Commande TR" at bounding box center [617, 176] width 216 height 52
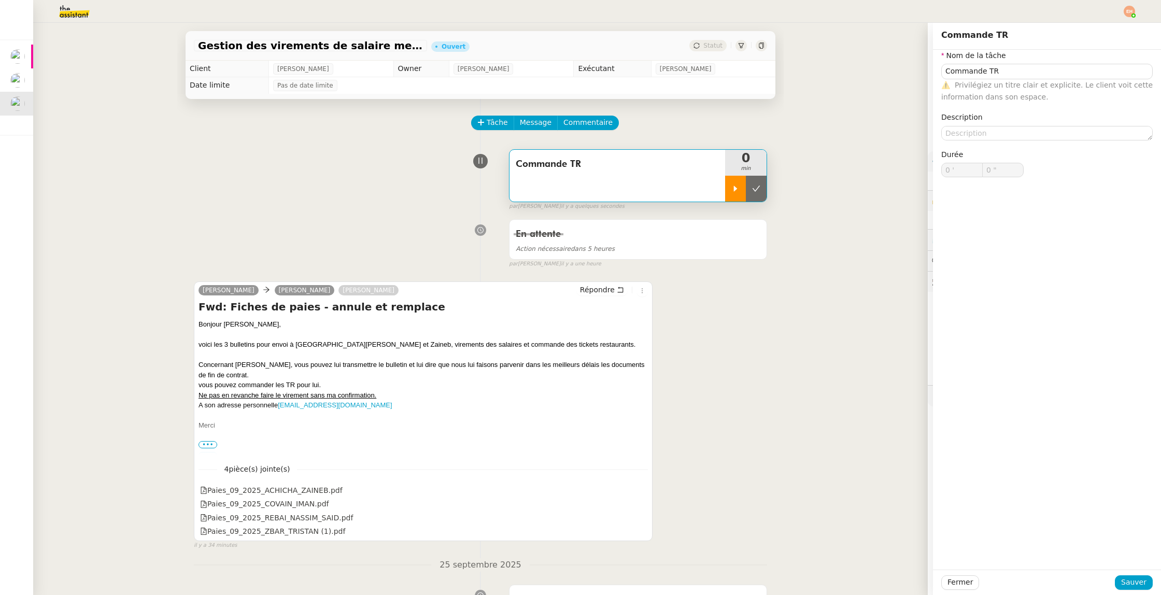
click at [725, 193] on div at bounding box center [735, 189] width 21 height 26
type input "Commande TR"
type input "0 '"
type input "0 ""
type input "Commande TR"
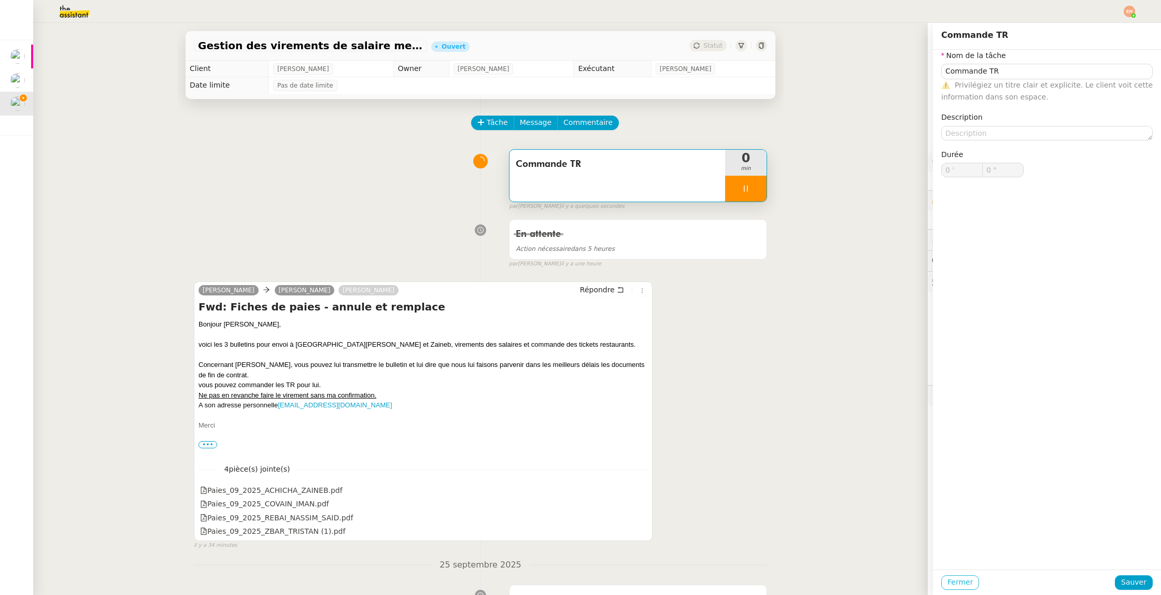
type input "0 '"
type input "0 ""
click at [952, 583] on span "Fermer" at bounding box center [959, 582] width 25 height 12
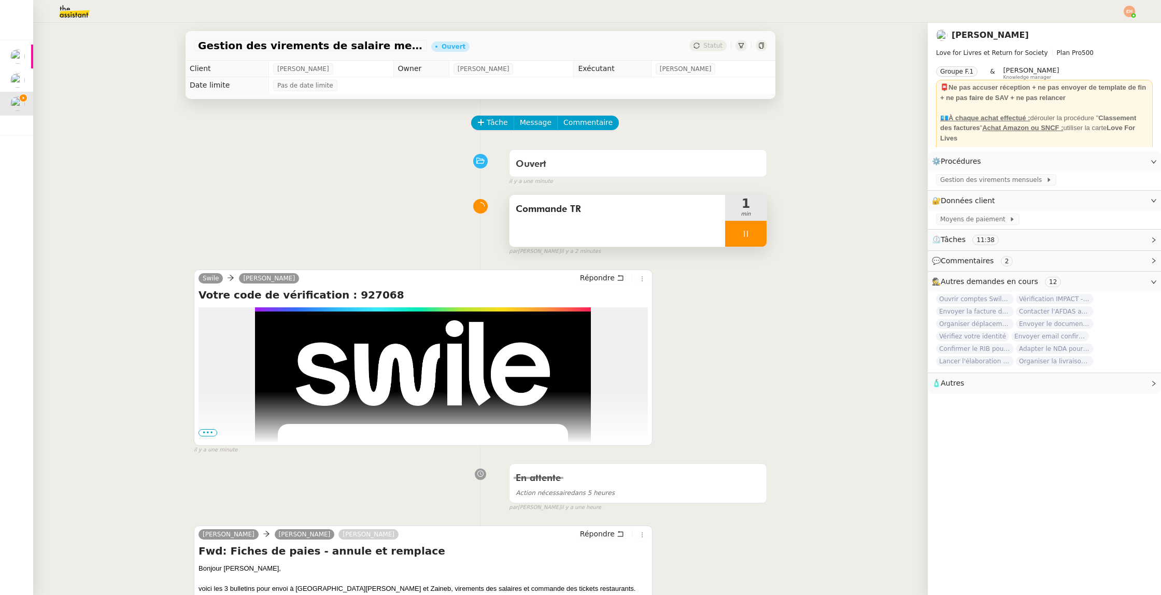
click at [748, 231] on icon at bounding box center [745, 234] width 8 height 8
click at [753, 227] on button at bounding box center [756, 234] width 21 height 26
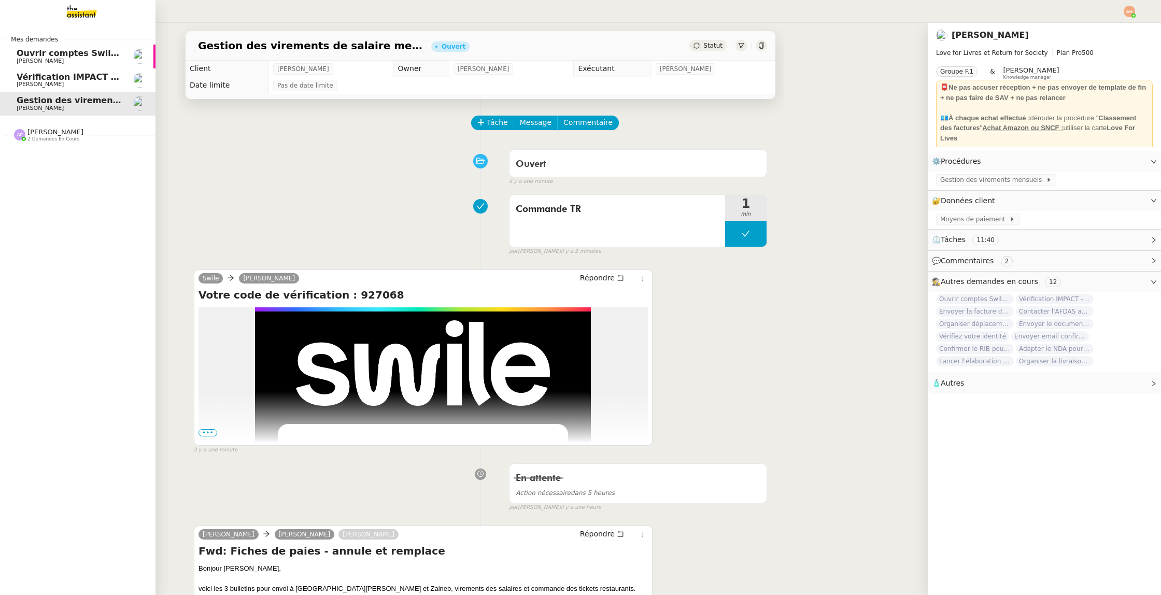
click at [108, 82] on span "[PERSON_NAME]" at bounding box center [69, 84] width 105 height 6
